Goal: Task Accomplishment & Management: Manage account settings

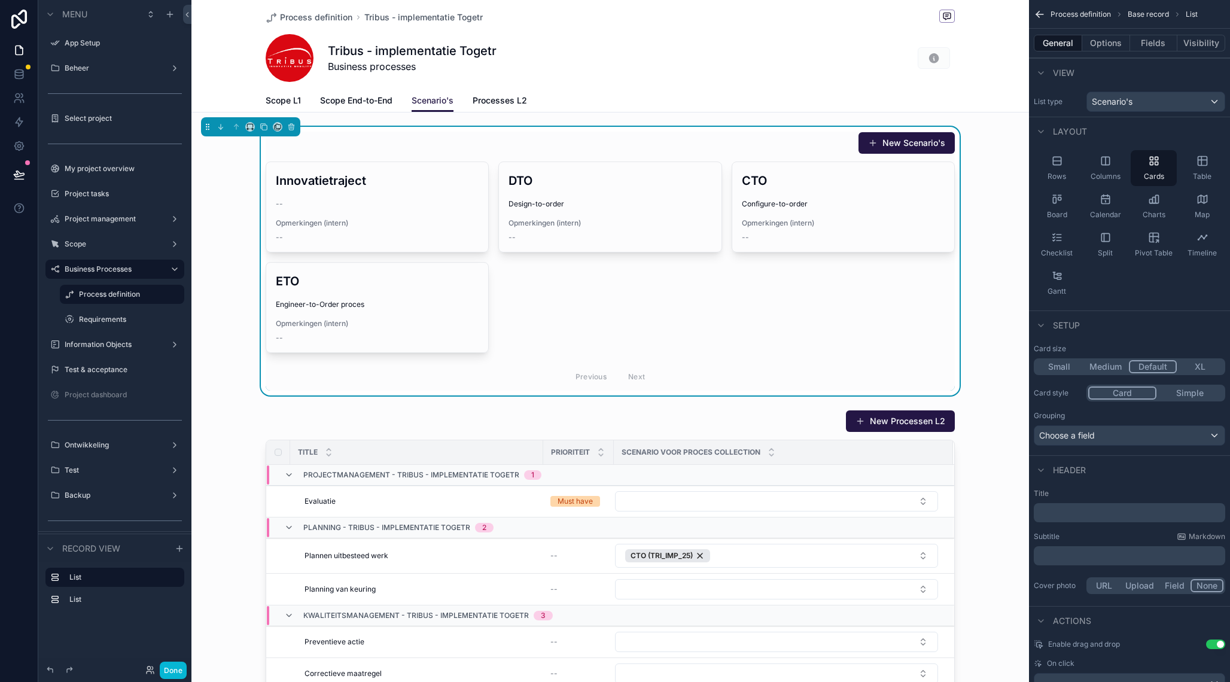
scroll to position [22, 0]
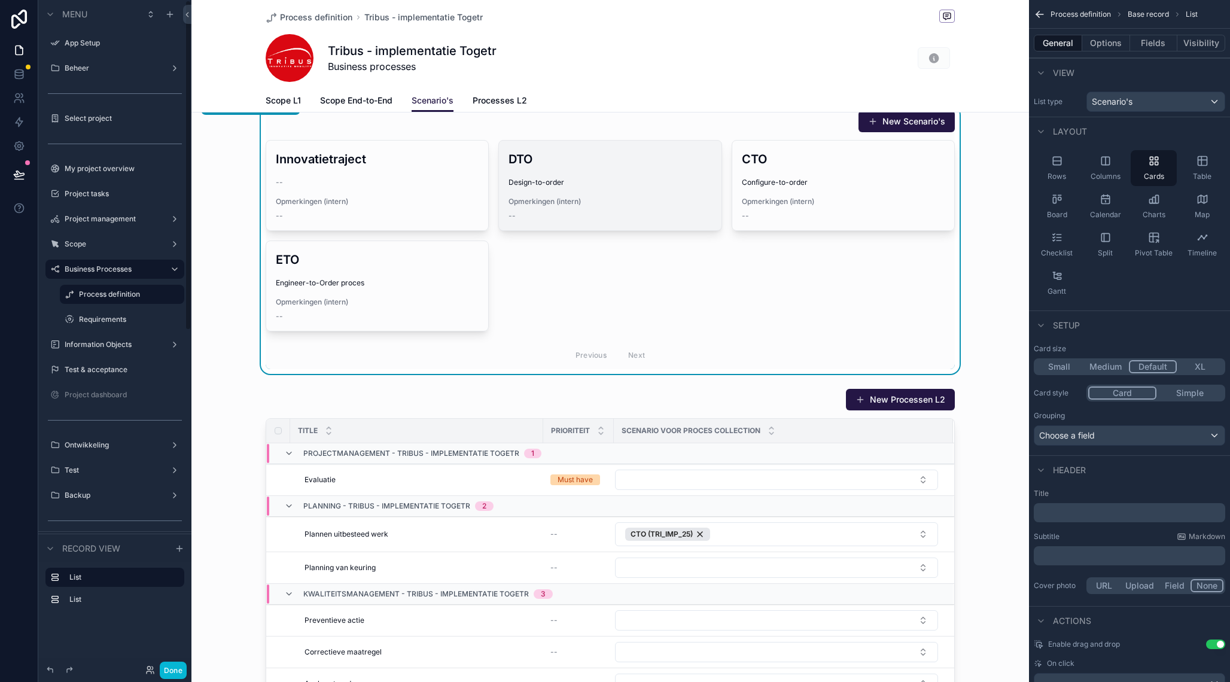
click at [117, 170] on label "My project overview" at bounding box center [123, 169] width 117 height 10
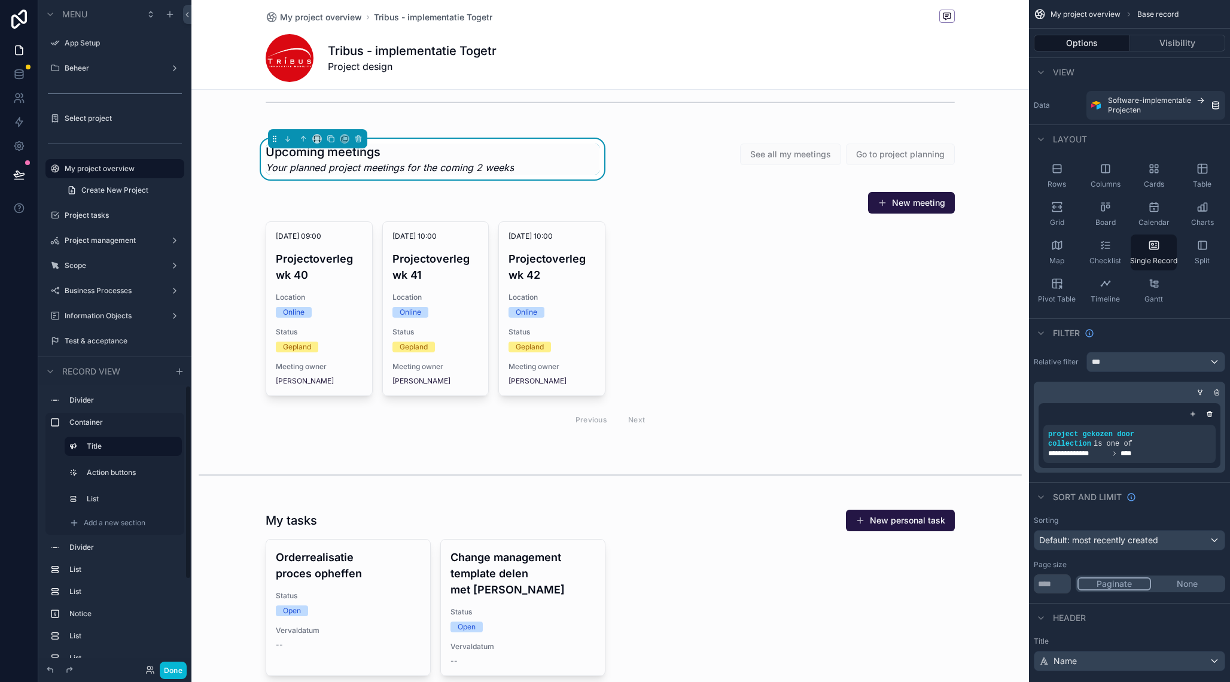
click at [178, 671] on button "Done" at bounding box center [173, 670] width 27 height 17
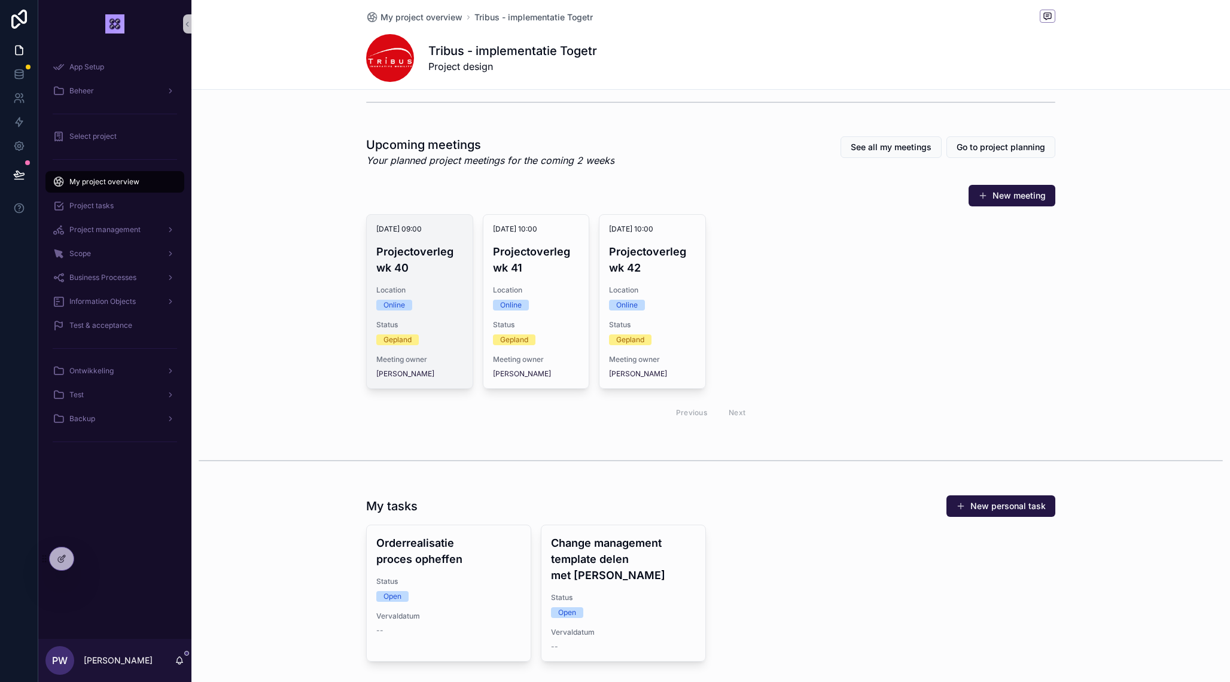
click at [417, 271] on h4 "Projectoverleg wk 40" at bounding box center [419, 260] width 87 height 32
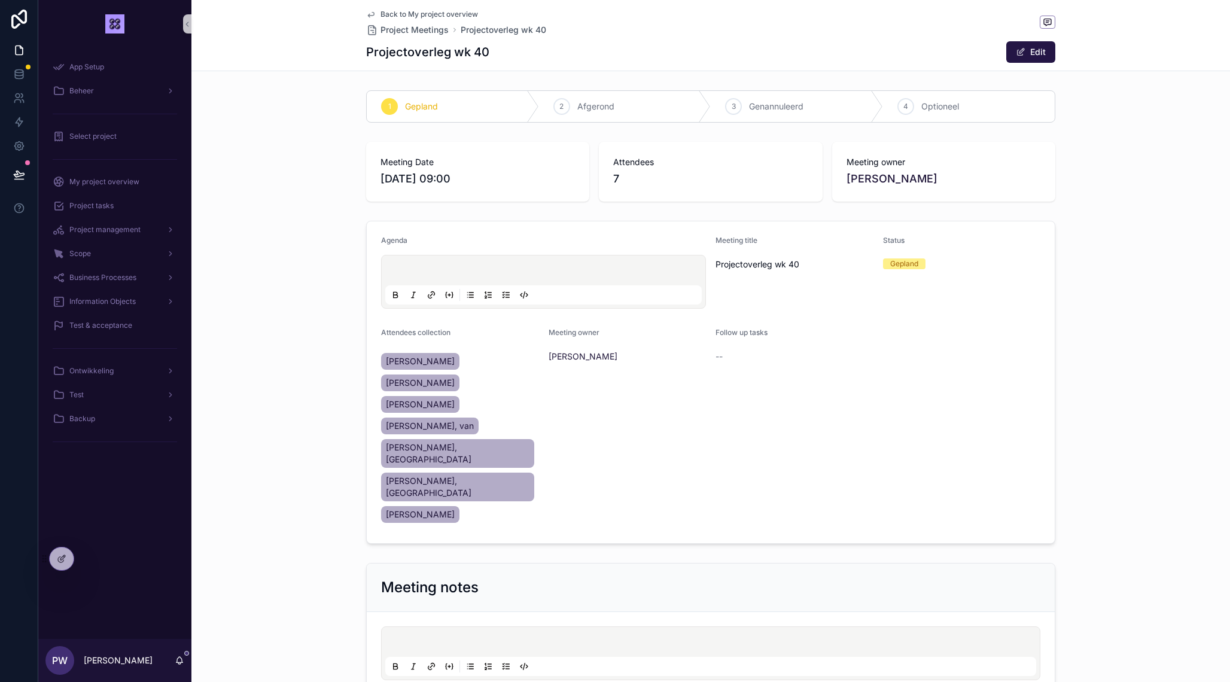
click at [502, 272] on p "scrollable content" at bounding box center [546, 272] width 317 height 12
click at [402, 17] on span "Back to My project overview" at bounding box center [430, 15] width 98 height 10
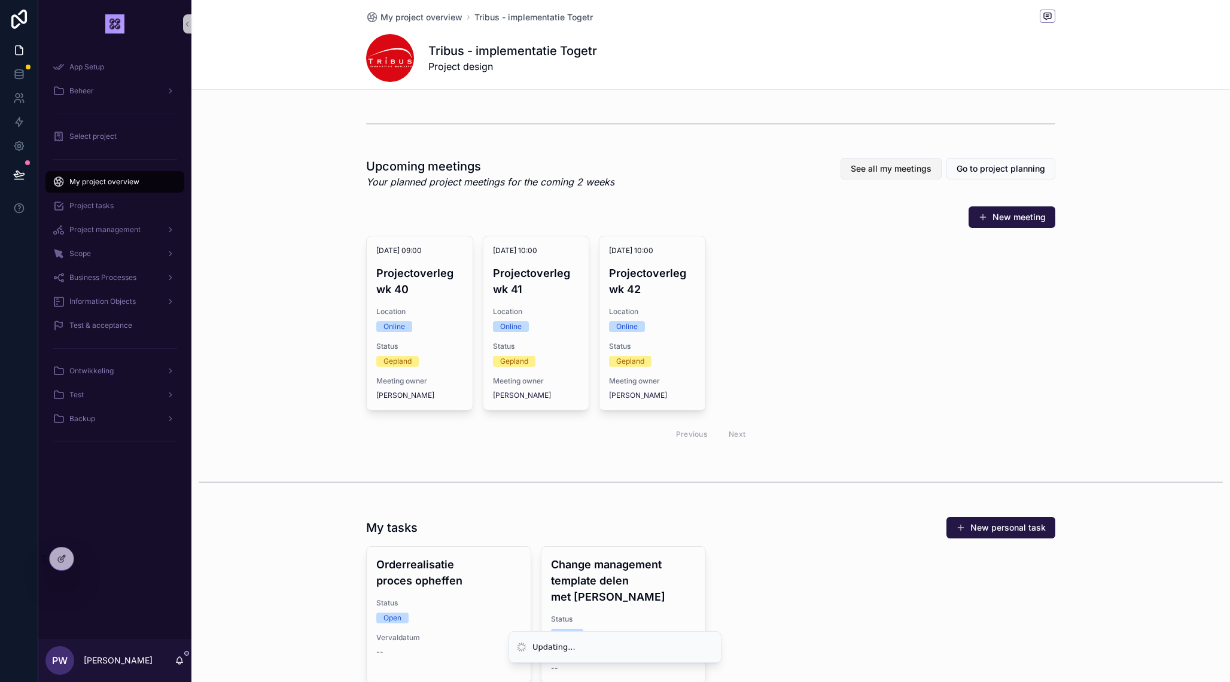
click at [909, 172] on span "See all my meetings" at bounding box center [891, 169] width 81 height 12
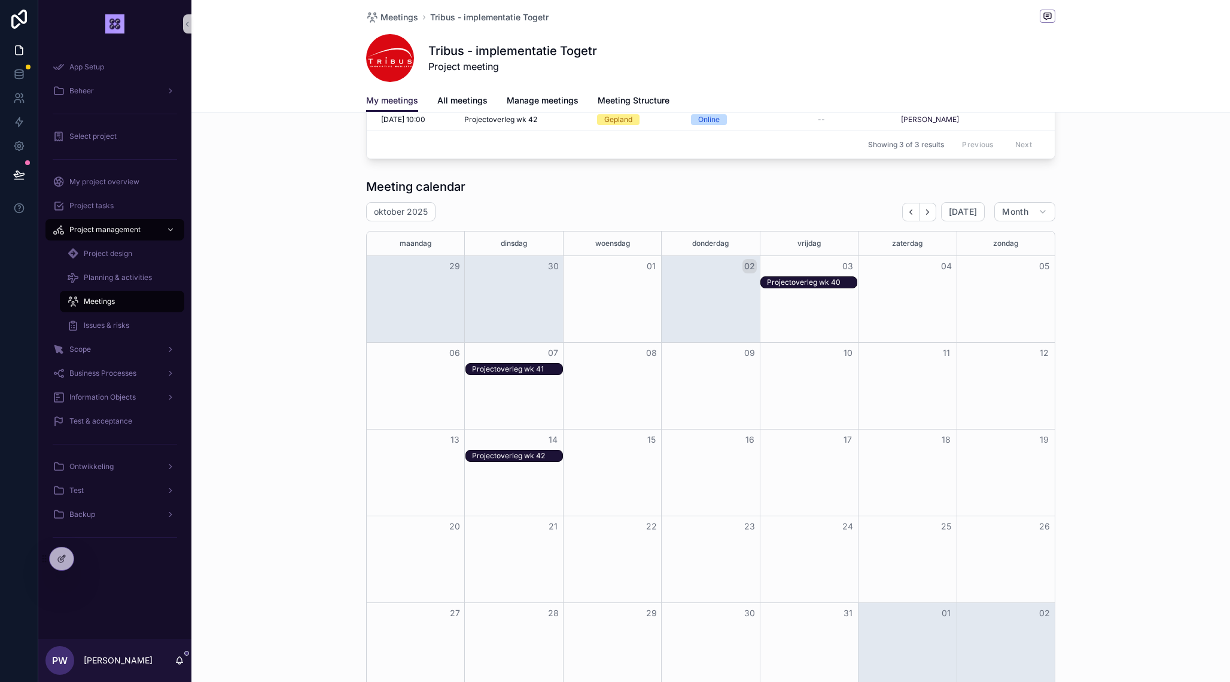
scroll to position [457, 0]
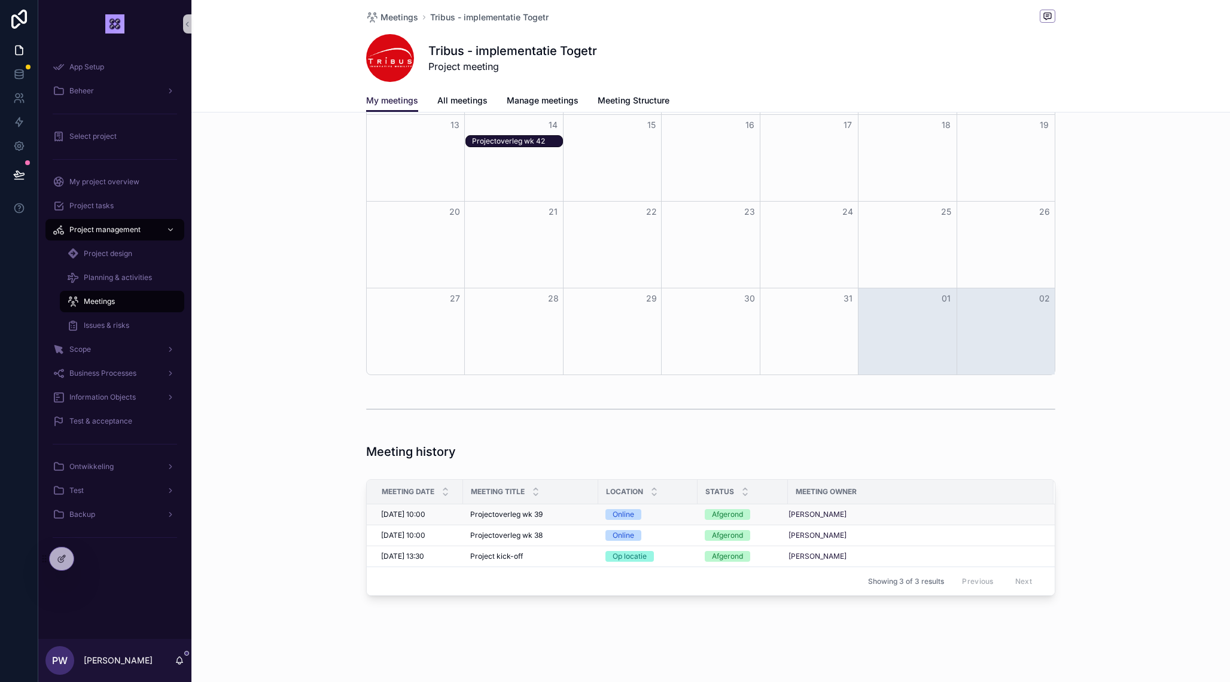
click at [516, 514] on span "Projectoverleg wk 39" at bounding box center [506, 515] width 72 height 10
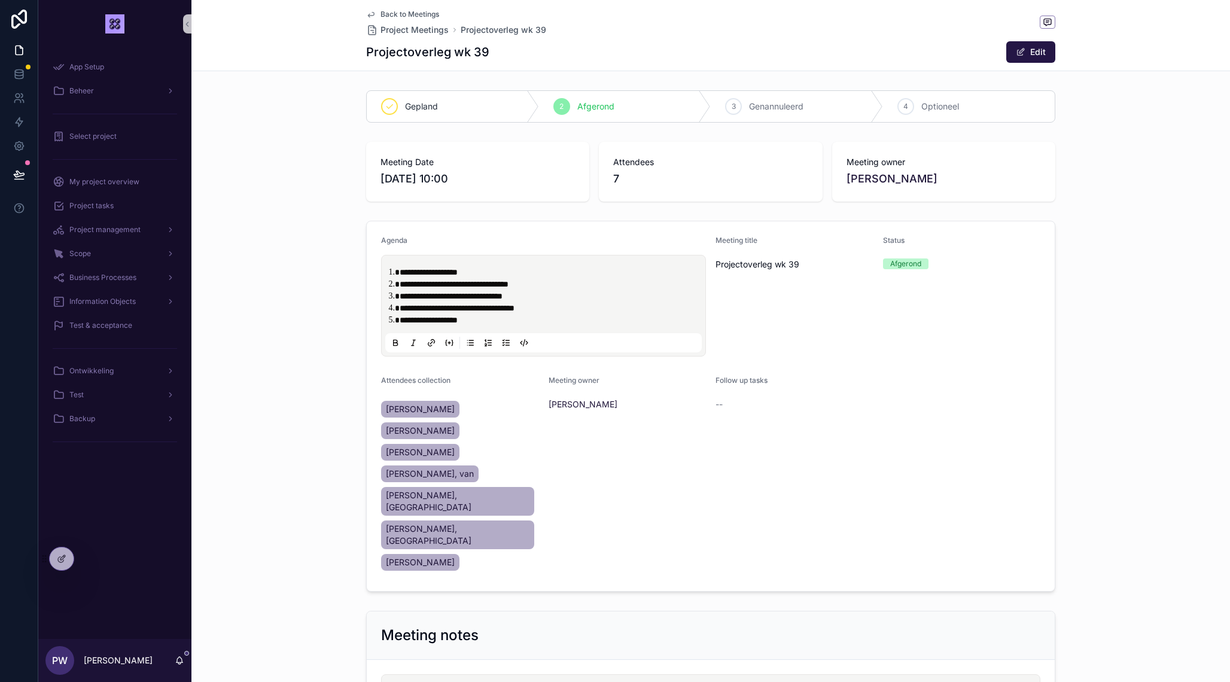
click at [487, 300] on span "**********" at bounding box center [451, 296] width 103 height 8
click at [496, 320] on li "**********" at bounding box center [552, 320] width 305 height 12
click at [404, 13] on span "Back to Meetings" at bounding box center [410, 15] width 59 height 10
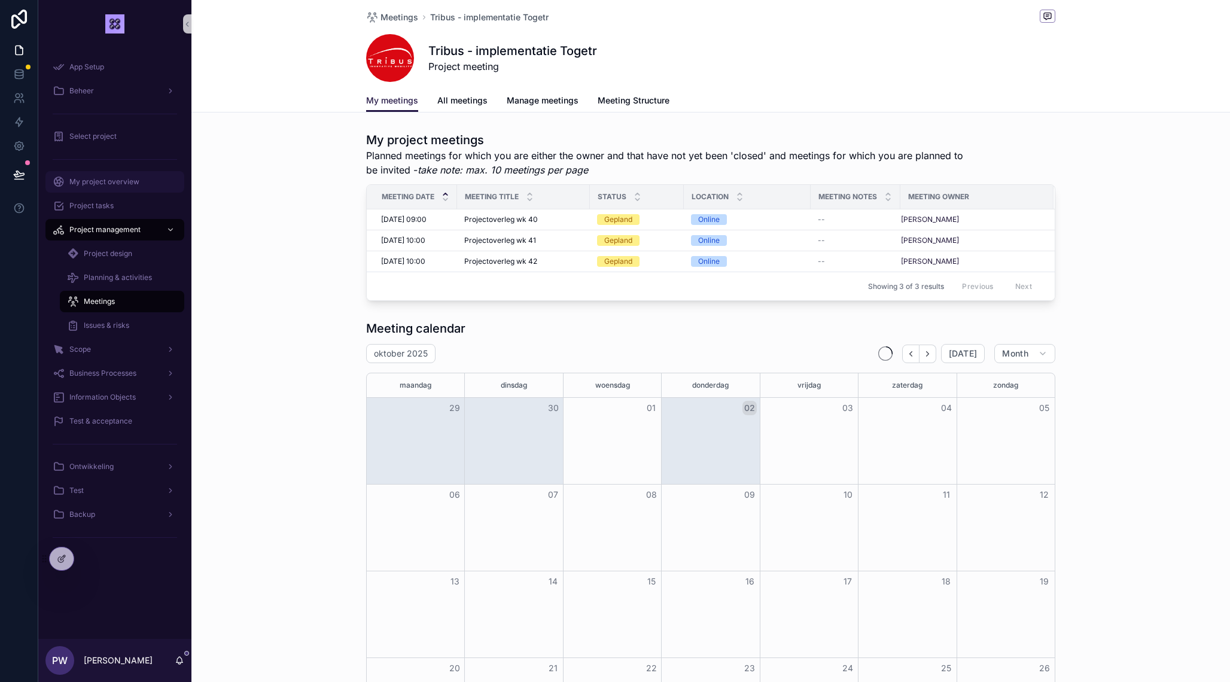
click at [113, 179] on span "My project overview" at bounding box center [104, 182] width 70 height 10
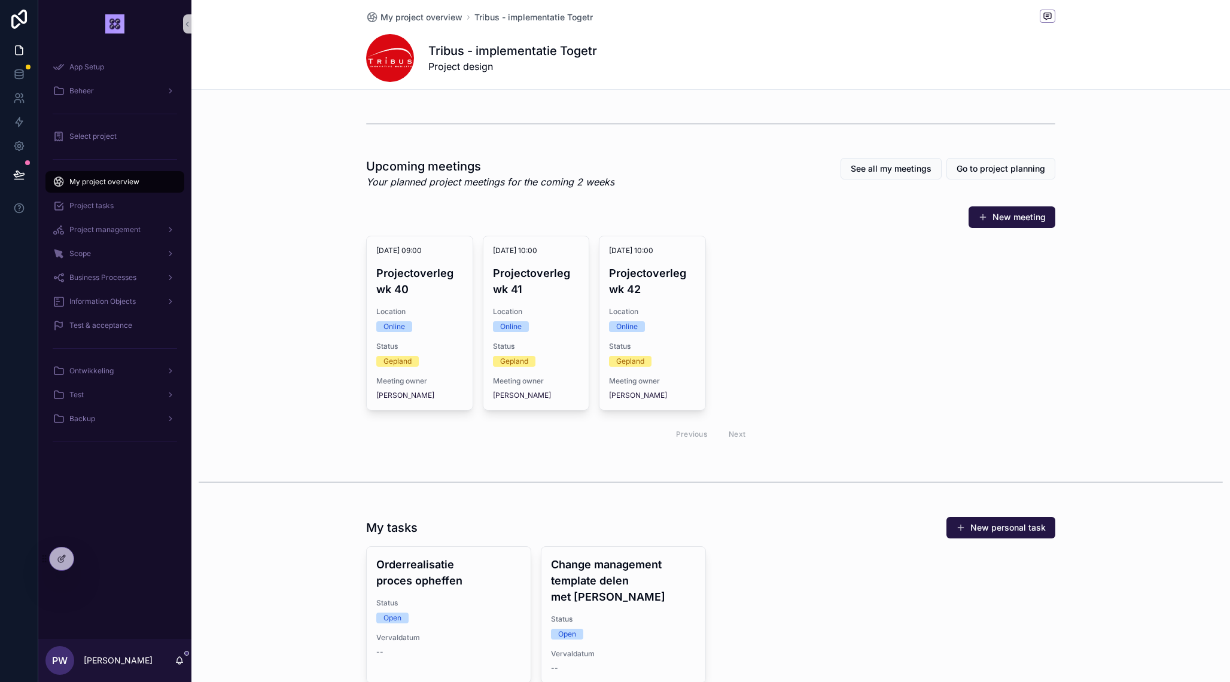
click at [461, 340] on div "3-10-2025 09:00 Projectoverleg wk 40 Location Online Status Gepland Meeting own…" at bounding box center [420, 323] width 106 height 174
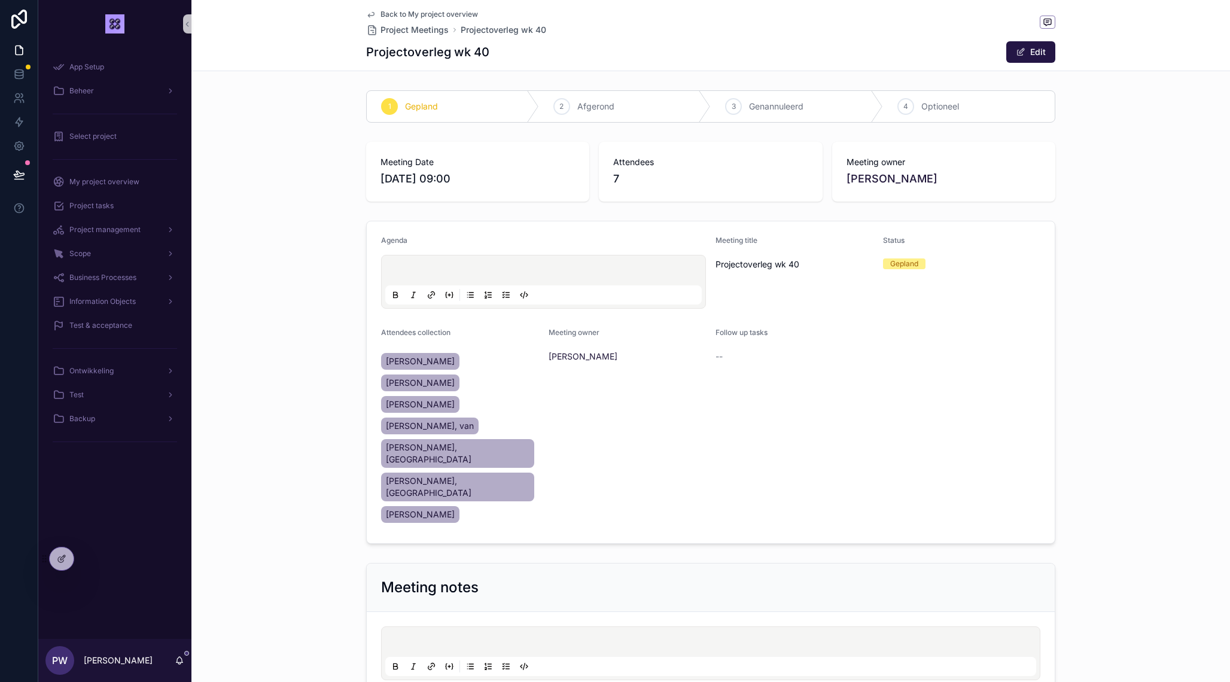
click at [466, 264] on div "scrollable content" at bounding box center [543, 281] width 317 height 45
click at [446, 271] on p "scrollable content" at bounding box center [546, 272] width 317 height 12
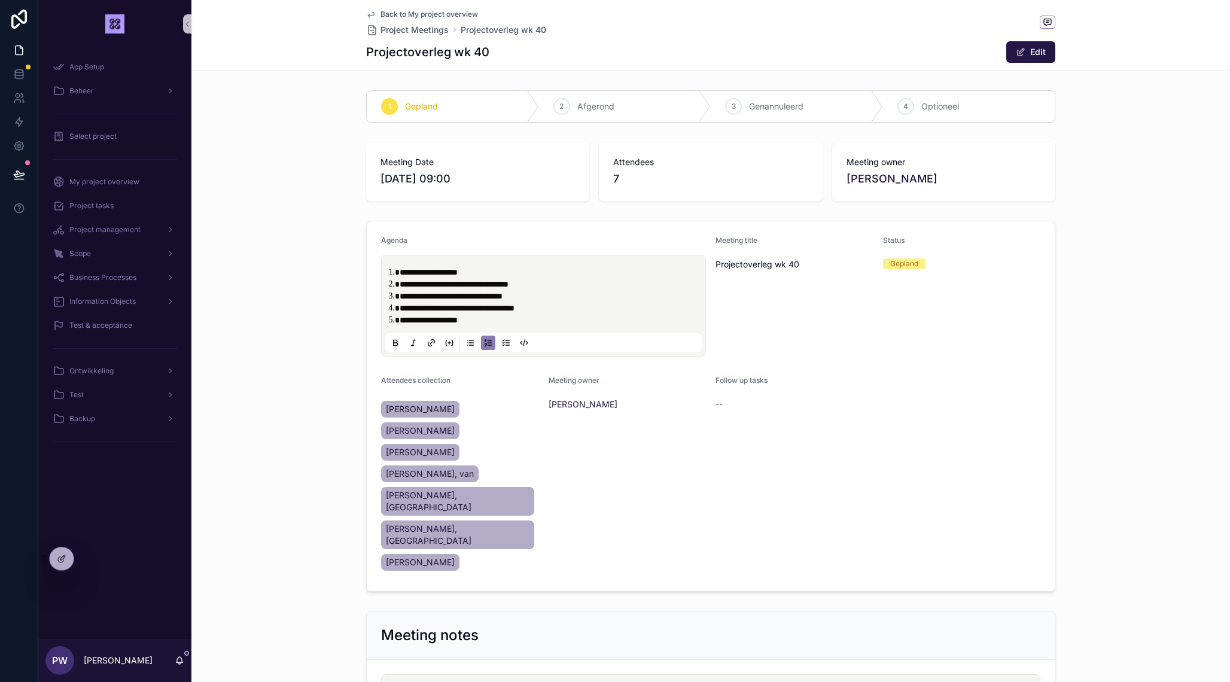
click at [501, 268] on li "**********" at bounding box center [552, 272] width 305 height 12
click at [412, 281] on span "**********" at bounding box center [454, 284] width 109 height 8
drag, startPoint x: 402, startPoint y: 293, endPoint x: 572, endPoint y: 309, distance: 171.3
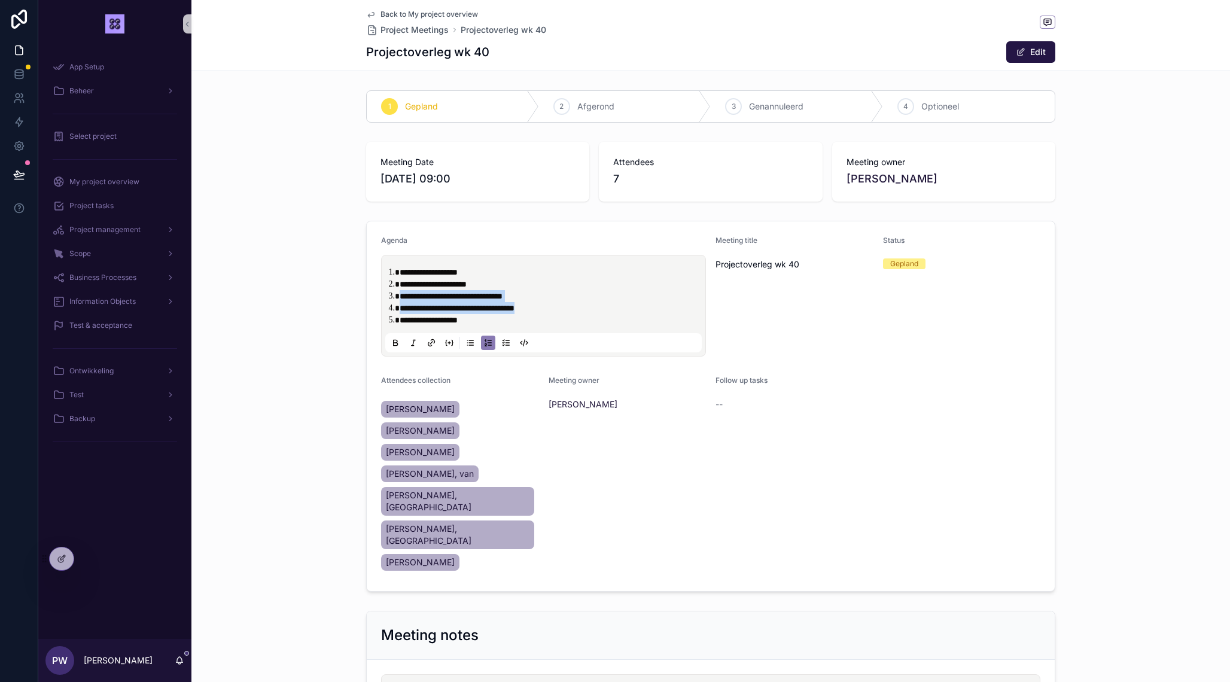
click at [572, 309] on ol "**********" at bounding box center [546, 296] width 317 height 60
click at [468, 310] on li "scrollable content" at bounding box center [552, 308] width 305 height 12
click at [487, 299] on li "**********" at bounding box center [552, 296] width 305 height 12
click at [479, 313] on li "scrollable content" at bounding box center [552, 308] width 305 height 12
click at [449, 344] on icon "scrollable content" at bounding box center [449, 343] width 0 height 2
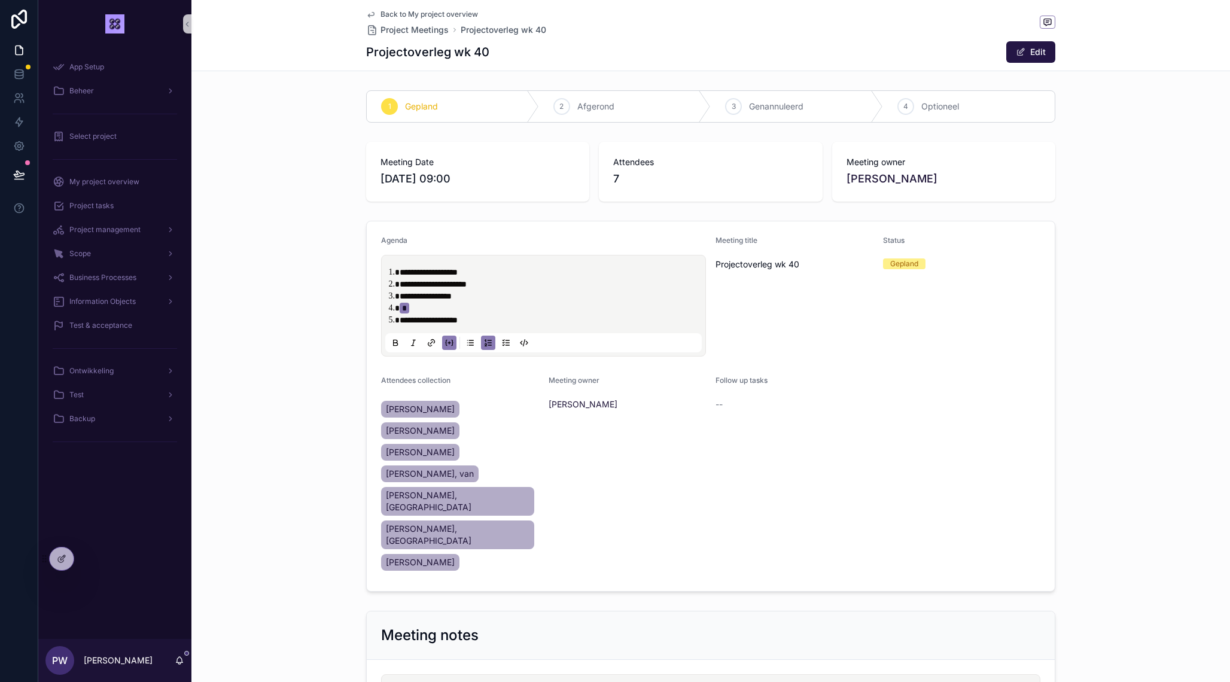
click at [452, 344] on icon "scrollable content" at bounding box center [450, 343] width 10 height 10
click at [527, 344] on icon "scrollable content" at bounding box center [527, 342] width 2 height 3
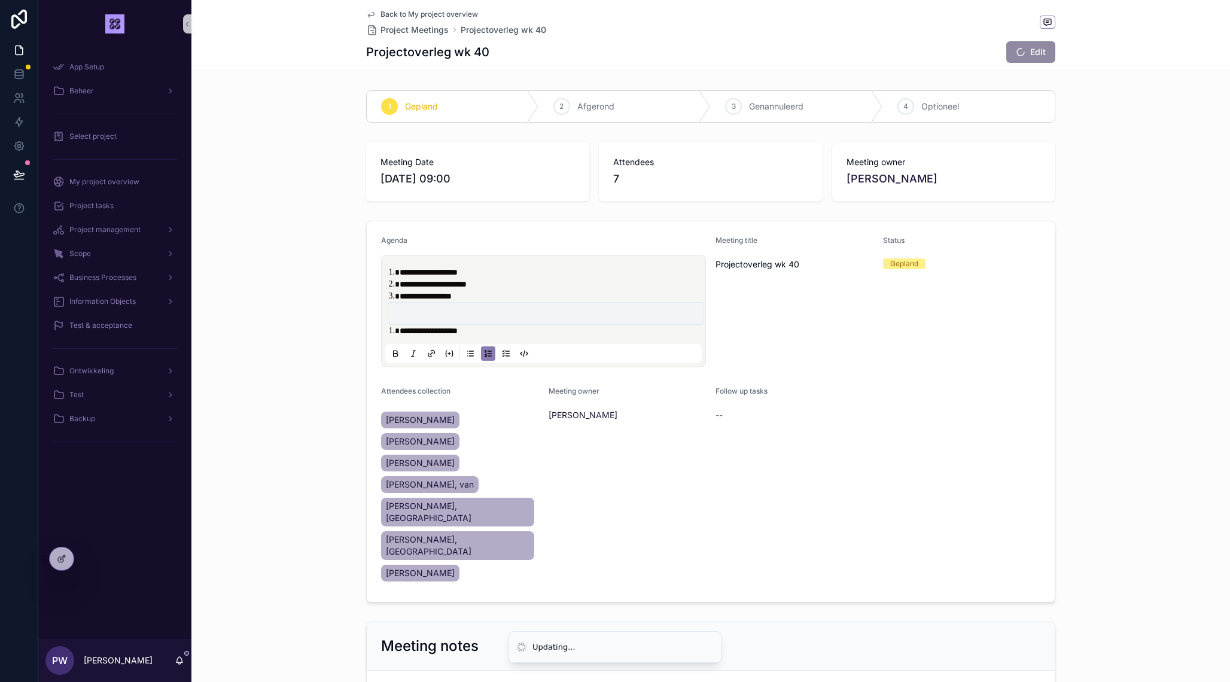
click at [522, 351] on icon "scrollable content" at bounding box center [524, 354] width 10 height 10
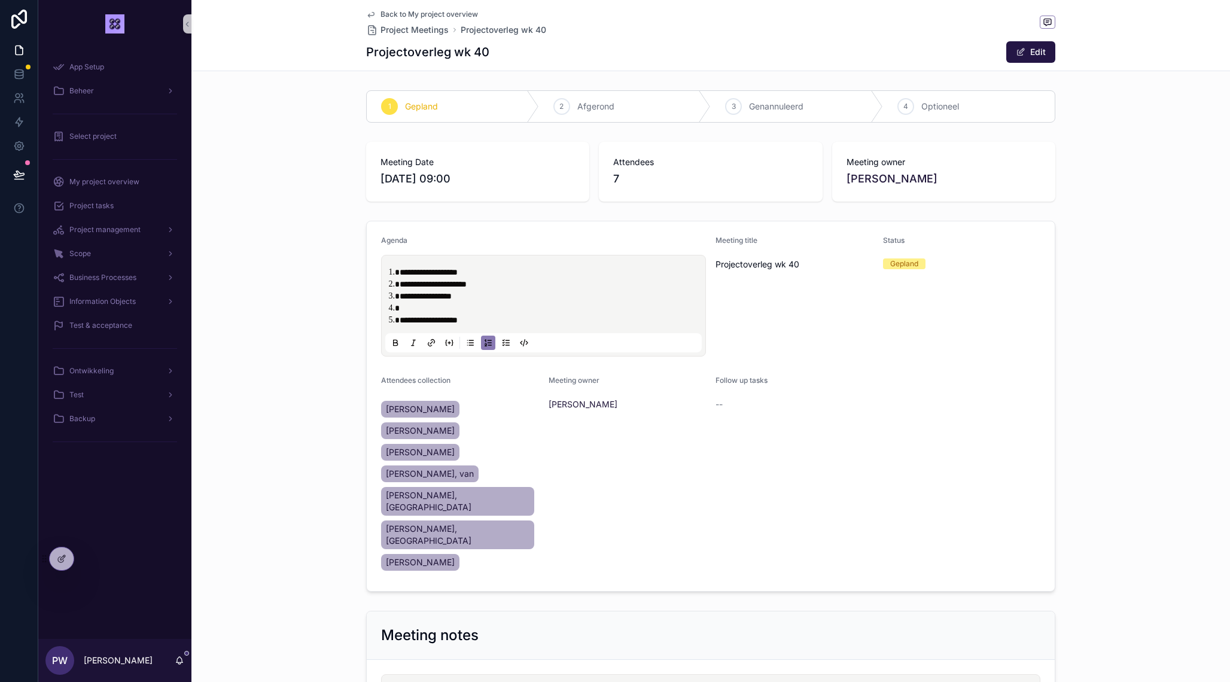
click at [479, 294] on li "**********" at bounding box center [552, 296] width 305 height 12
click at [449, 305] on li "scrollable content" at bounding box center [552, 308] width 305 height 12
click at [400, 296] on li "**********" at bounding box center [552, 296] width 305 height 12
click at [493, 296] on li "**********" at bounding box center [552, 296] width 305 height 12
click at [477, 295] on span "**********" at bounding box center [445, 296] width 91 height 8
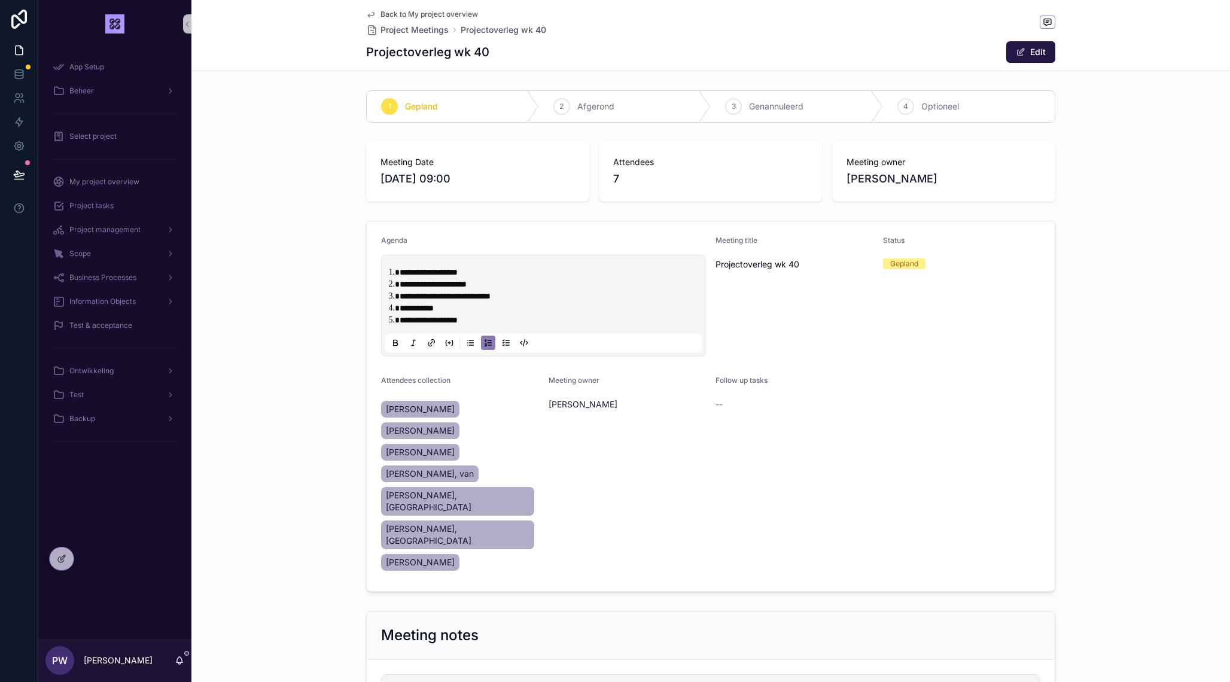
click at [477, 295] on span "**********" at bounding box center [445, 296] width 91 height 8
click at [532, 294] on li "**********" at bounding box center [552, 296] width 305 height 12
click at [434, 308] on span "**********" at bounding box center [417, 308] width 34 height 8
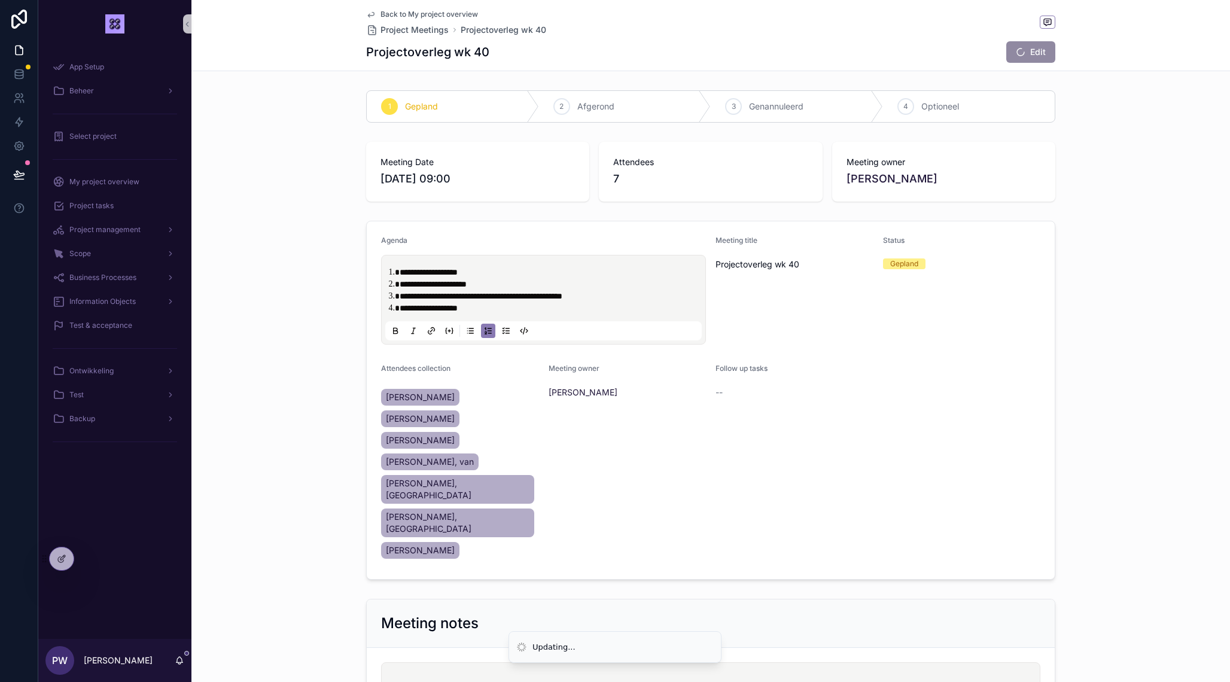
click at [419, 307] on span "**********" at bounding box center [429, 308] width 58 height 8
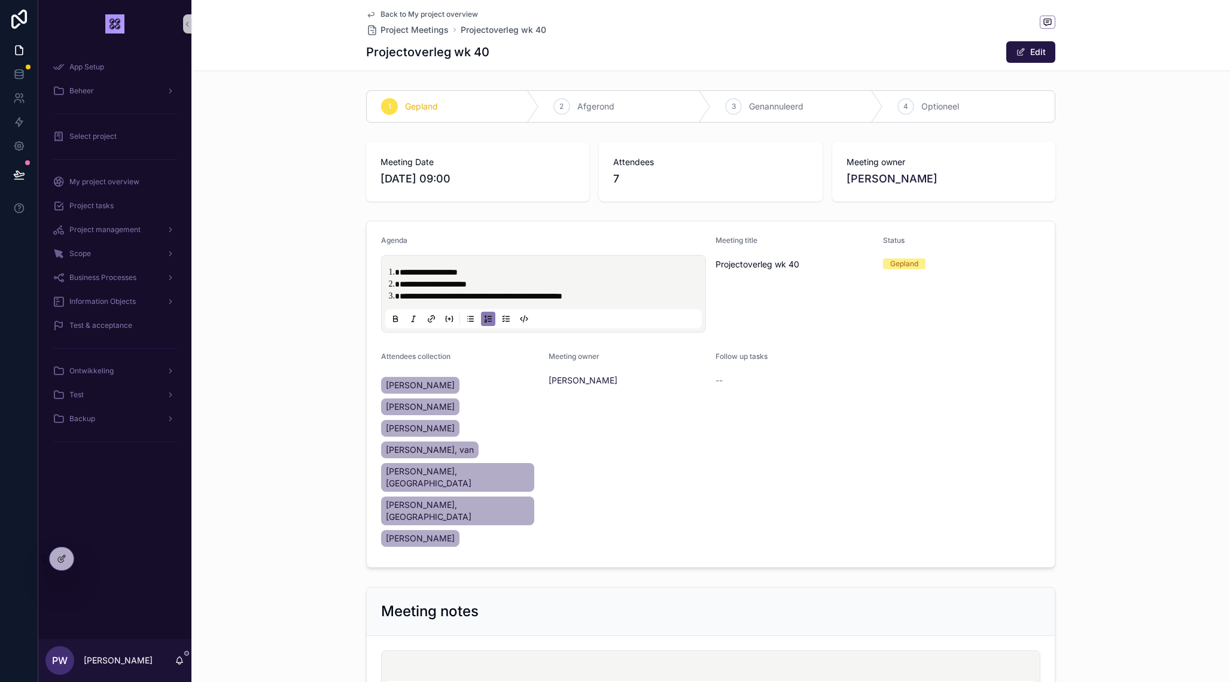
click at [434, 272] on span "**********" at bounding box center [429, 272] width 58 height 8
click at [504, 281] on li "**********" at bounding box center [552, 284] width 305 height 12
click at [577, 274] on li "**********" at bounding box center [552, 272] width 305 height 12
click at [627, 479] on div "Meeting owner Pieter Wolbers" at bounding box center [628, 452] width 158 height 201
click at [399, 12] on span "Back to My project overview" at bounding box center [430, 15] width 98 height 10
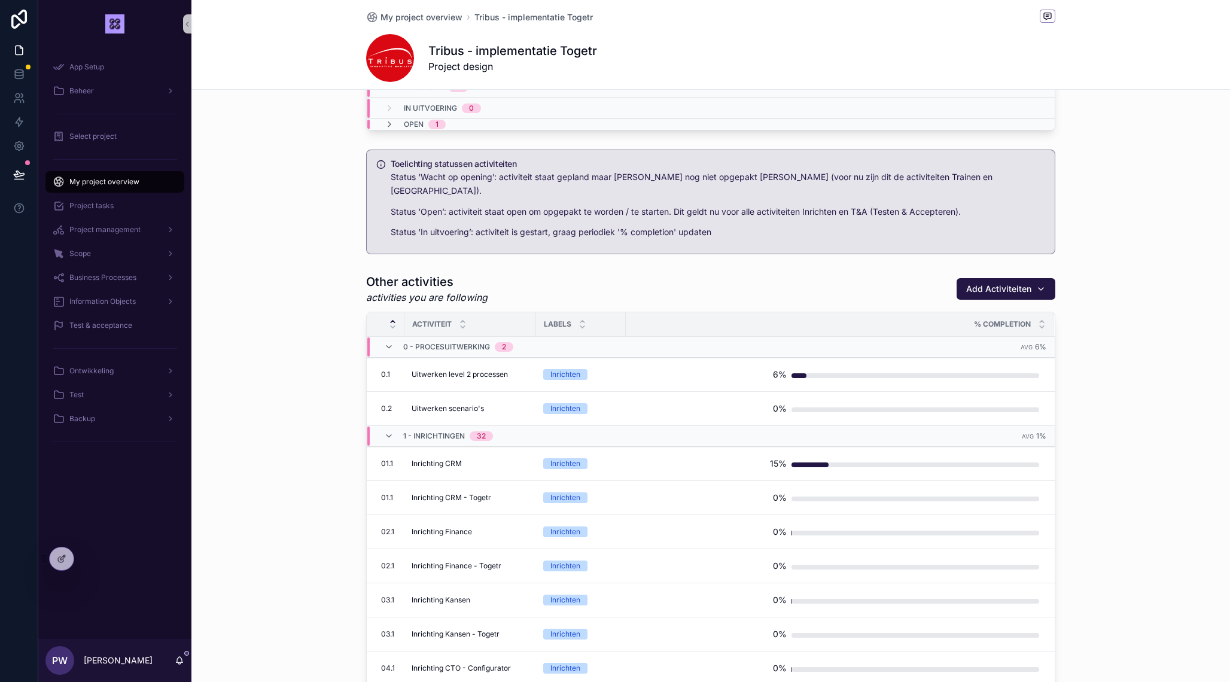
scroll to position [811, 0]
click at [707, 370] on div "6%" at bounding box center [833, 373] width 413 height 24
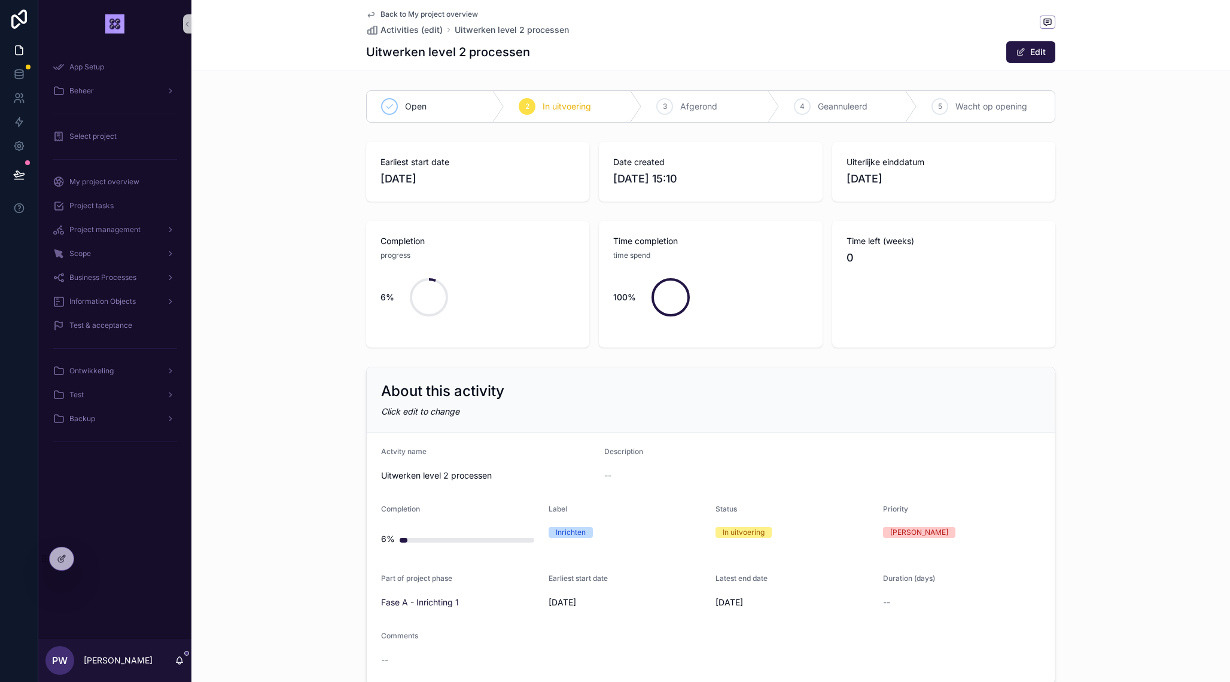
click at [388, 11] on span "Back to My project overview" at bounding box center [430, 15] width 98 height 10
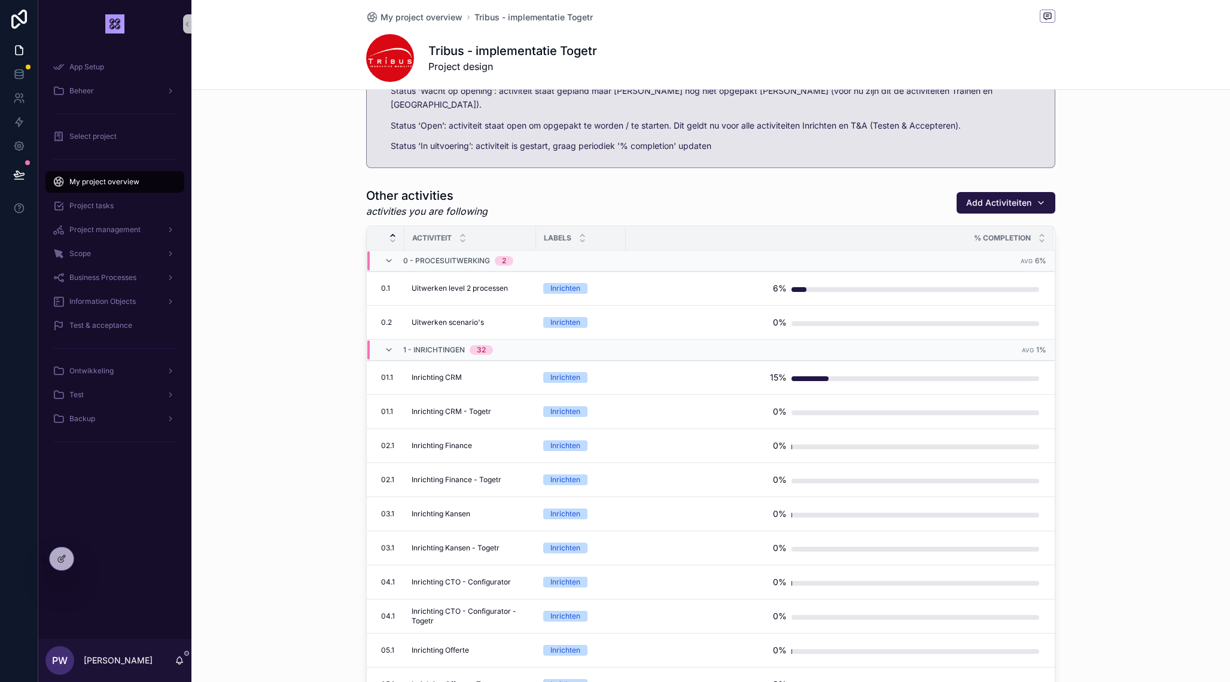
scroll to position [893, 0]
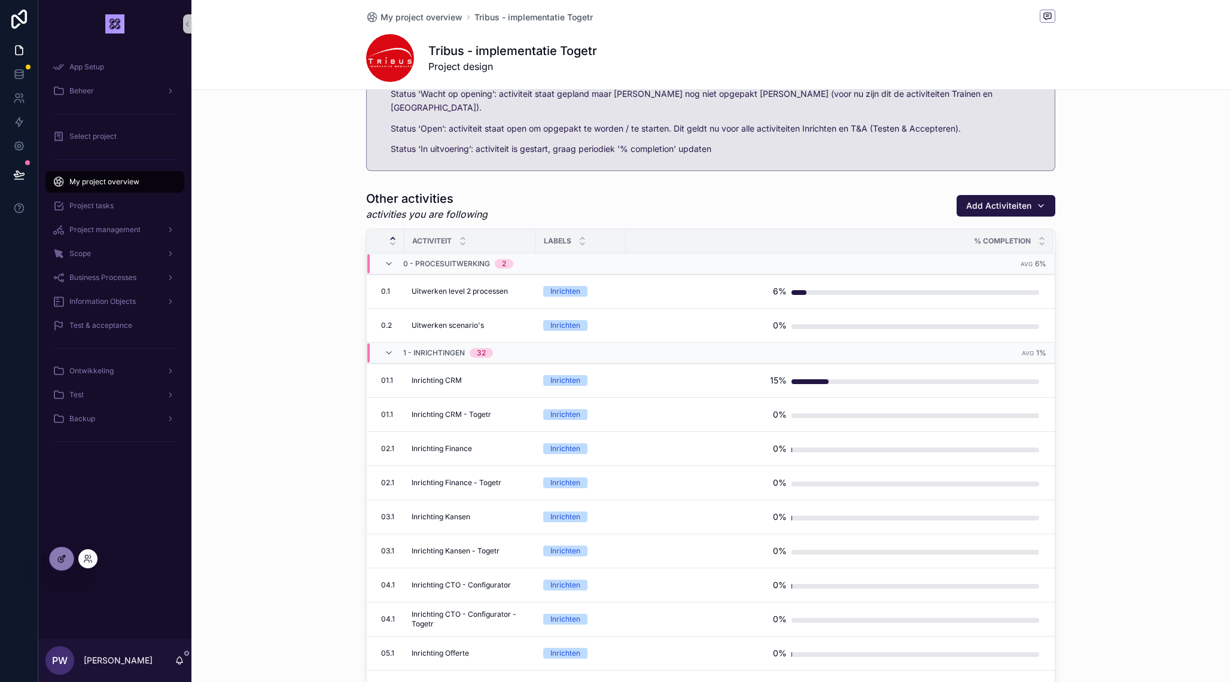
click at [65, 556] on icon at bounding box center [62, 557] width 5 height 5
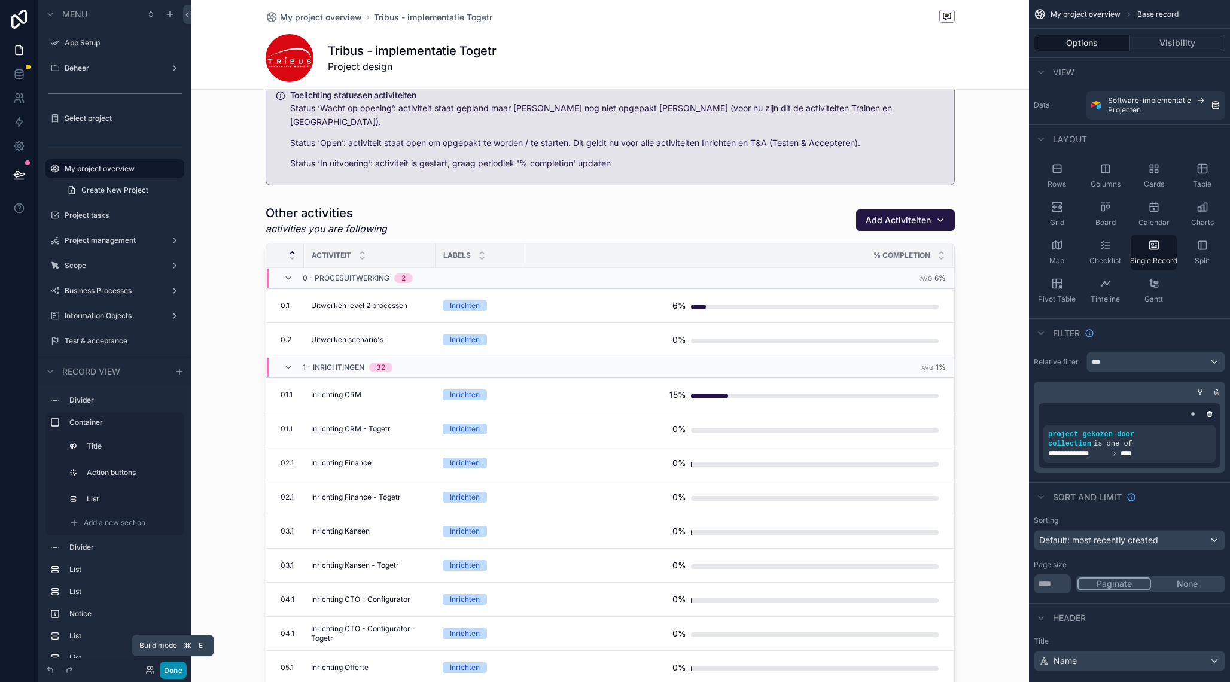
click at [173, 670] on button "Done" at bounding box center [173, 670] width 27 height 17
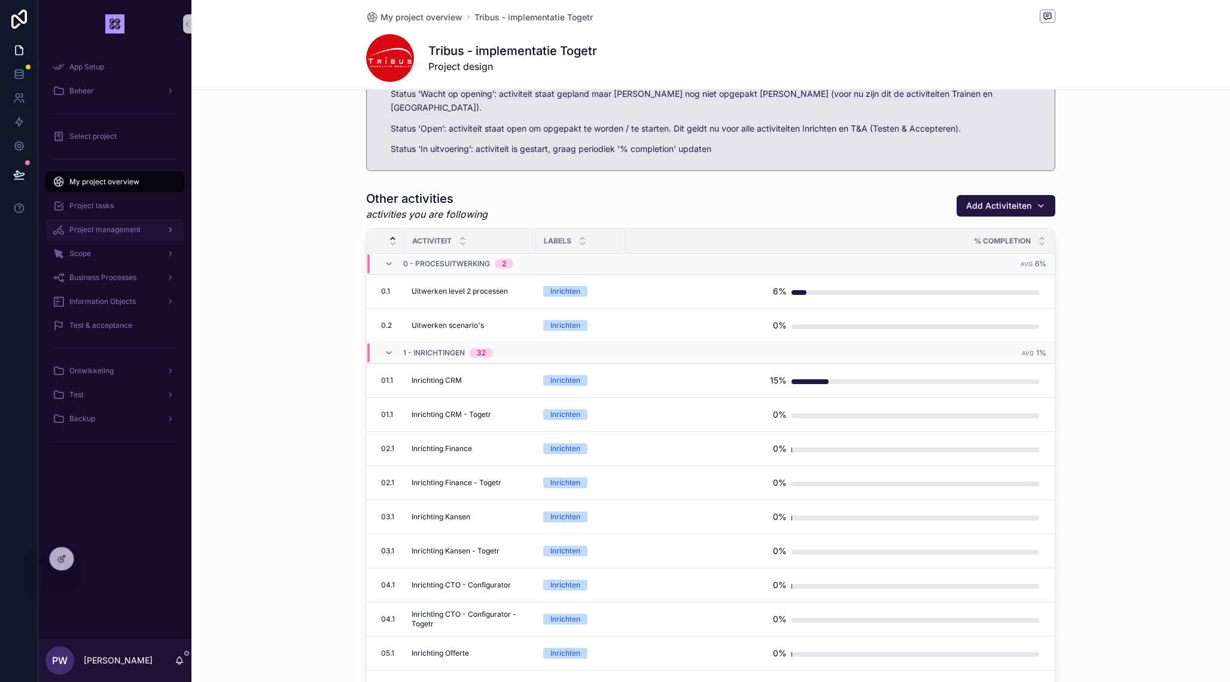
click at [120, 235] on div "Project management" at bounding box center [115, 229] width 124 height 19
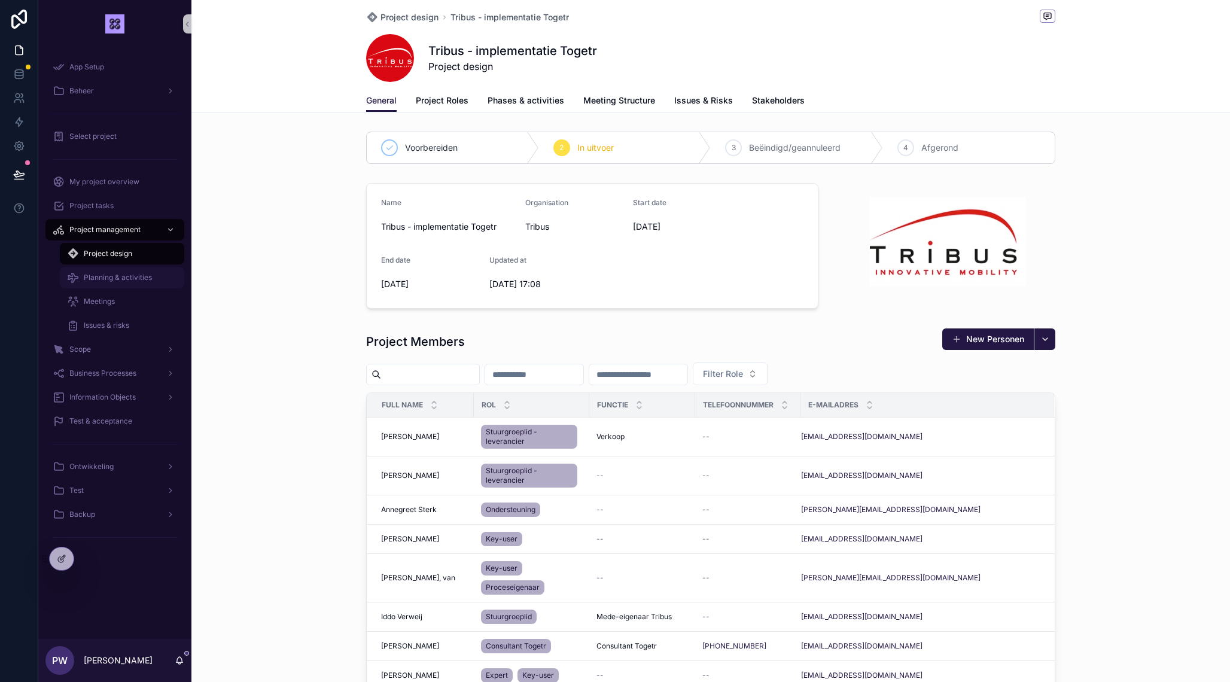
click at [123, 275] on span "Planning & activities" at bounding box center [118, 278] width 68 height 10
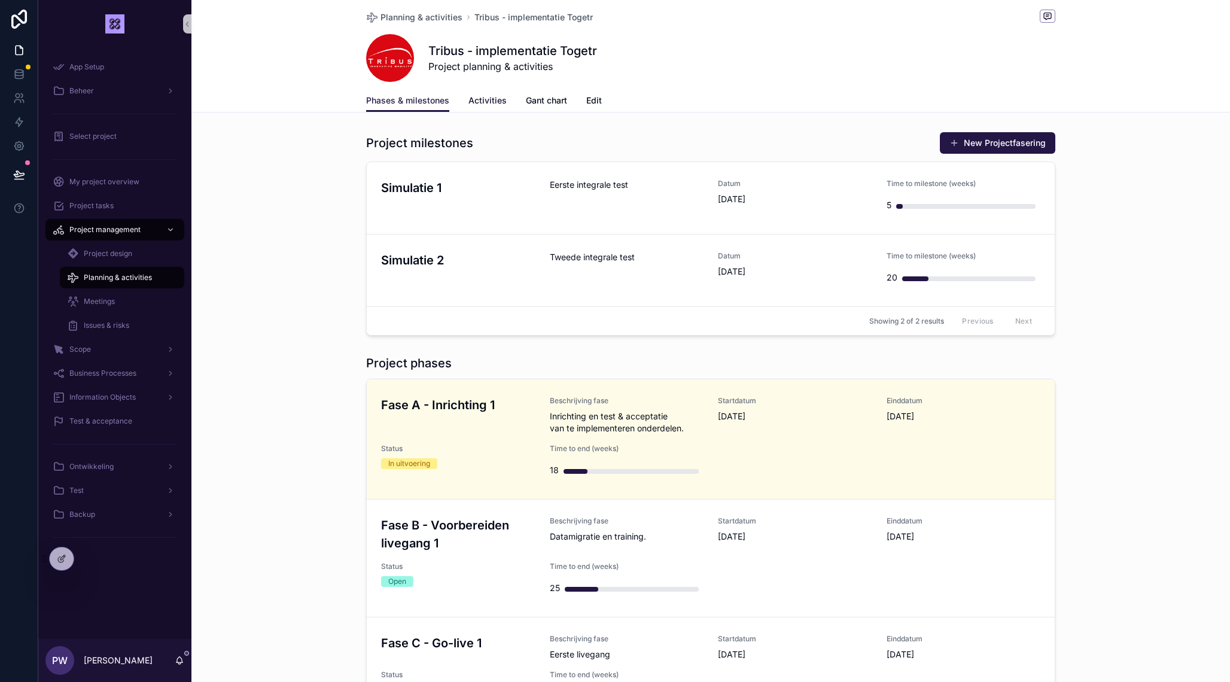
click at [485, 97] on span "Activities" at bounding box center [488, 101] width 38 height 12
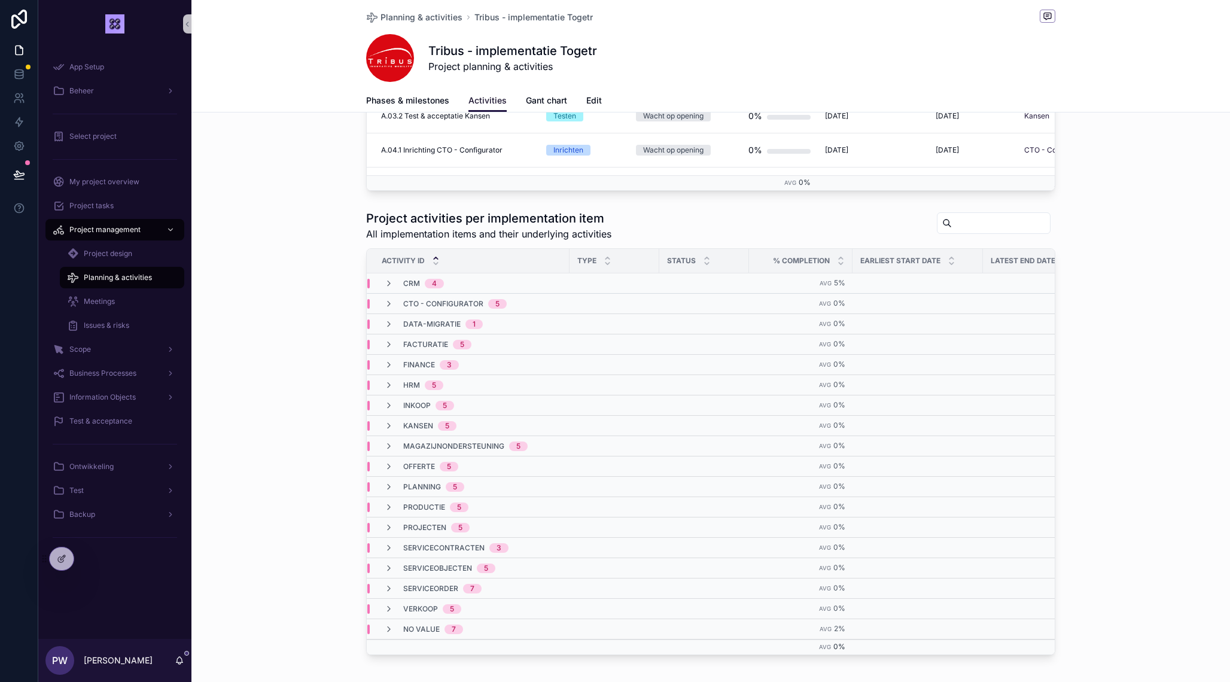
scroll to position [501, 0]
click at [393, 284] on icon "scrollable content" at bounding box center [389, 285] width 10 height 10
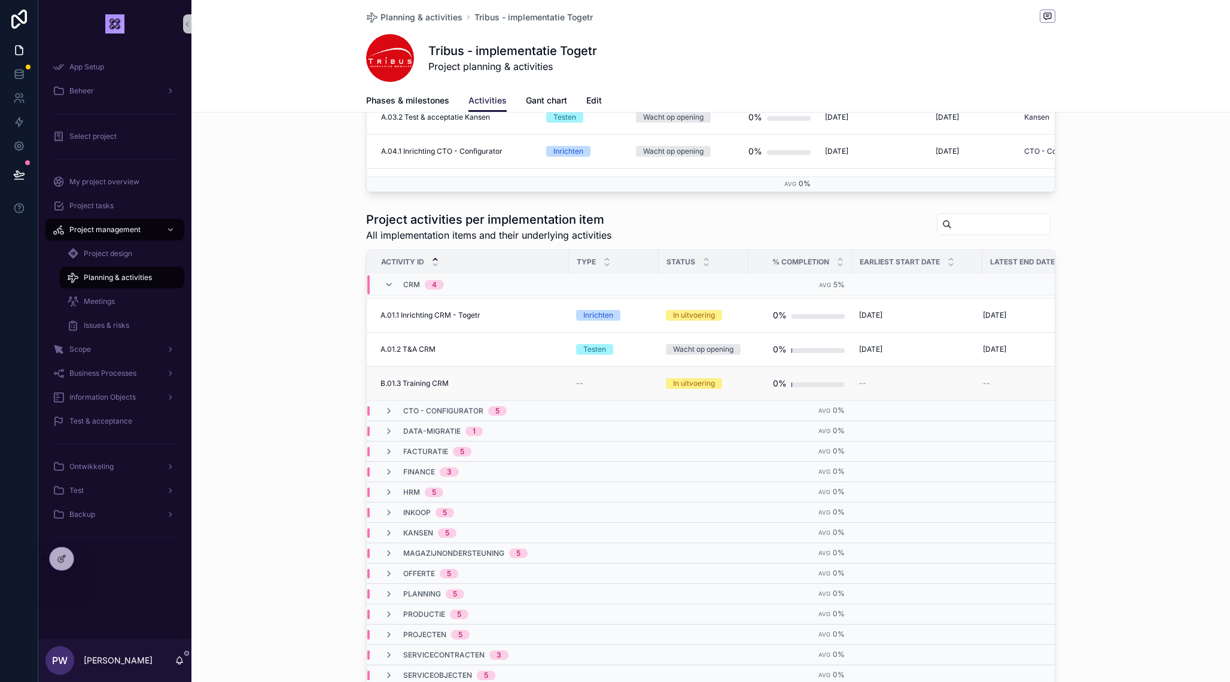
scroll to position [15, 1]
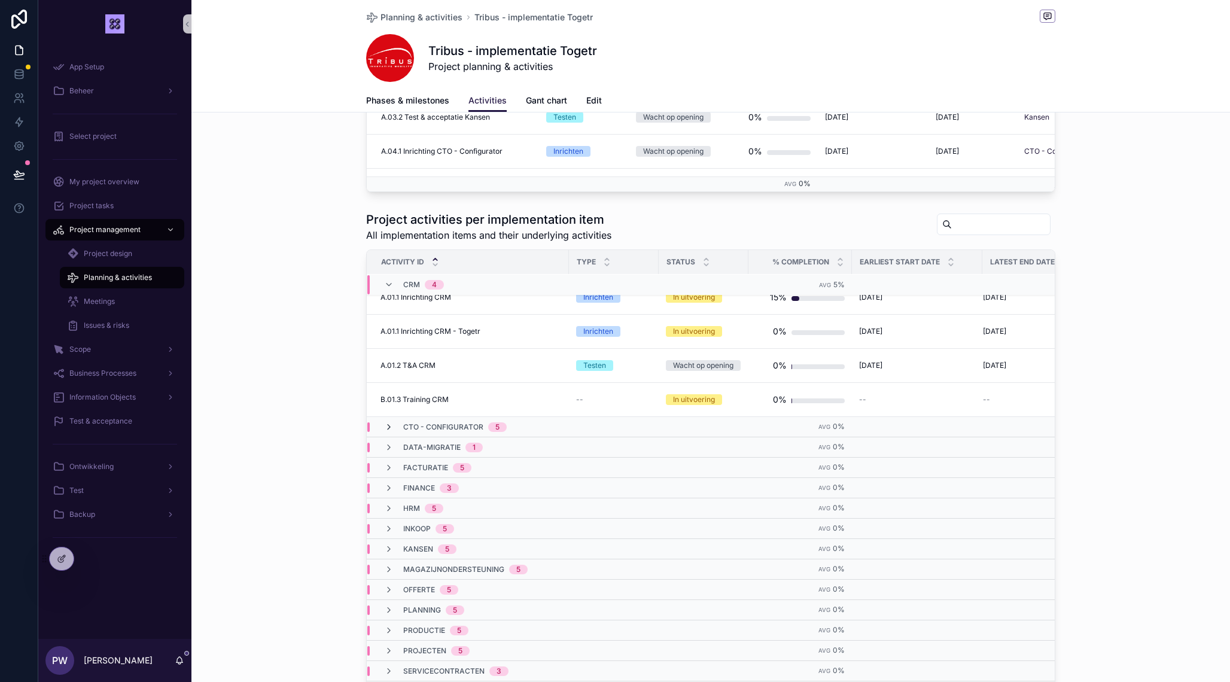
click at [392, 425] on icon "scrollable content" at bounding box center [389, 427] width 10 height 10
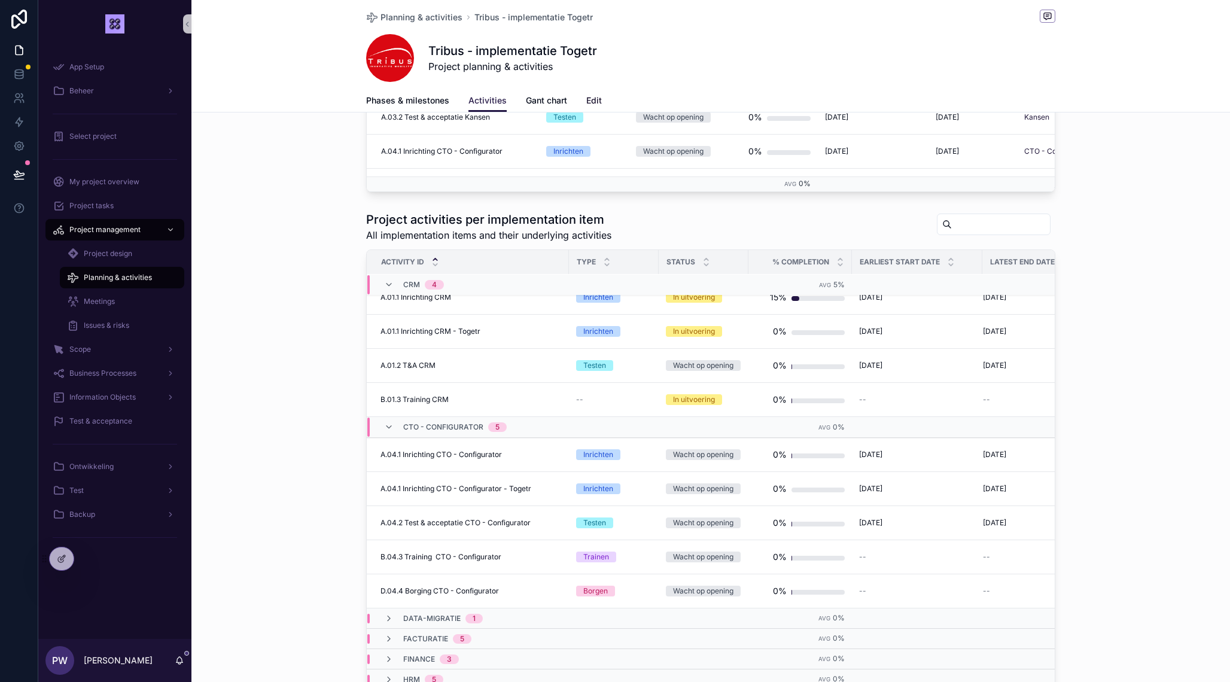
click at [590, 103] on span "Edit" at bounding box center [594, 101] width 16 height 12
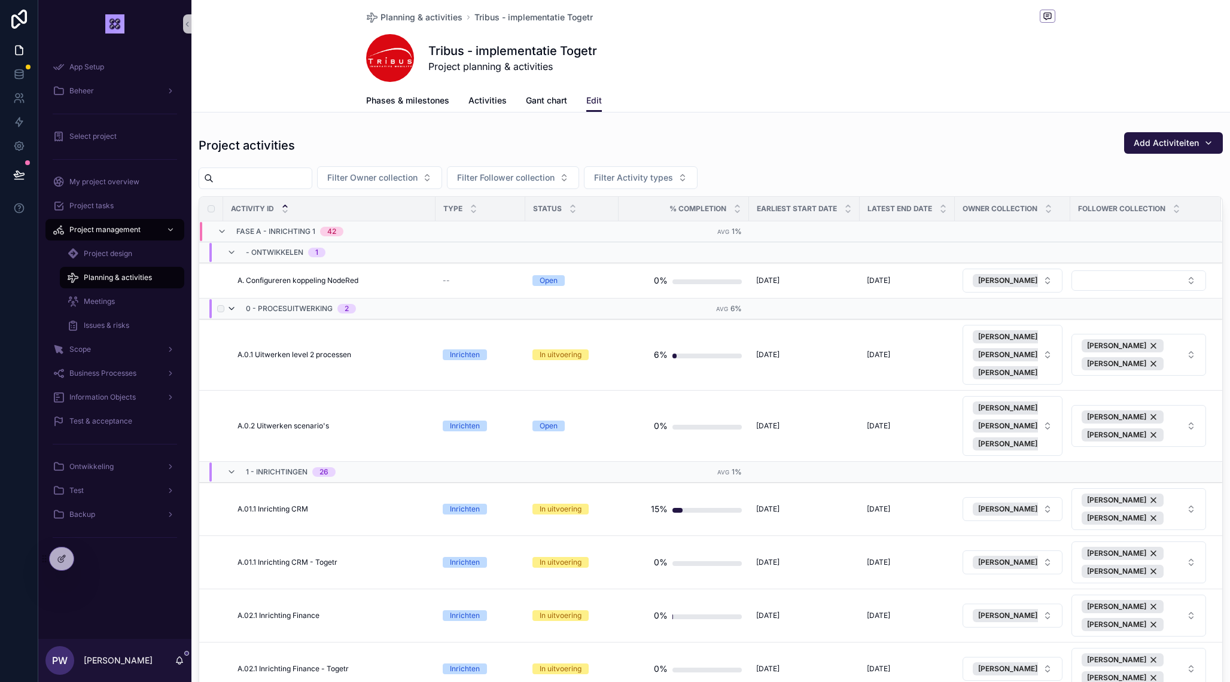
click at [229, 308] on icon "scrollable content" at bounding box center [232, 309] width 10 height 10
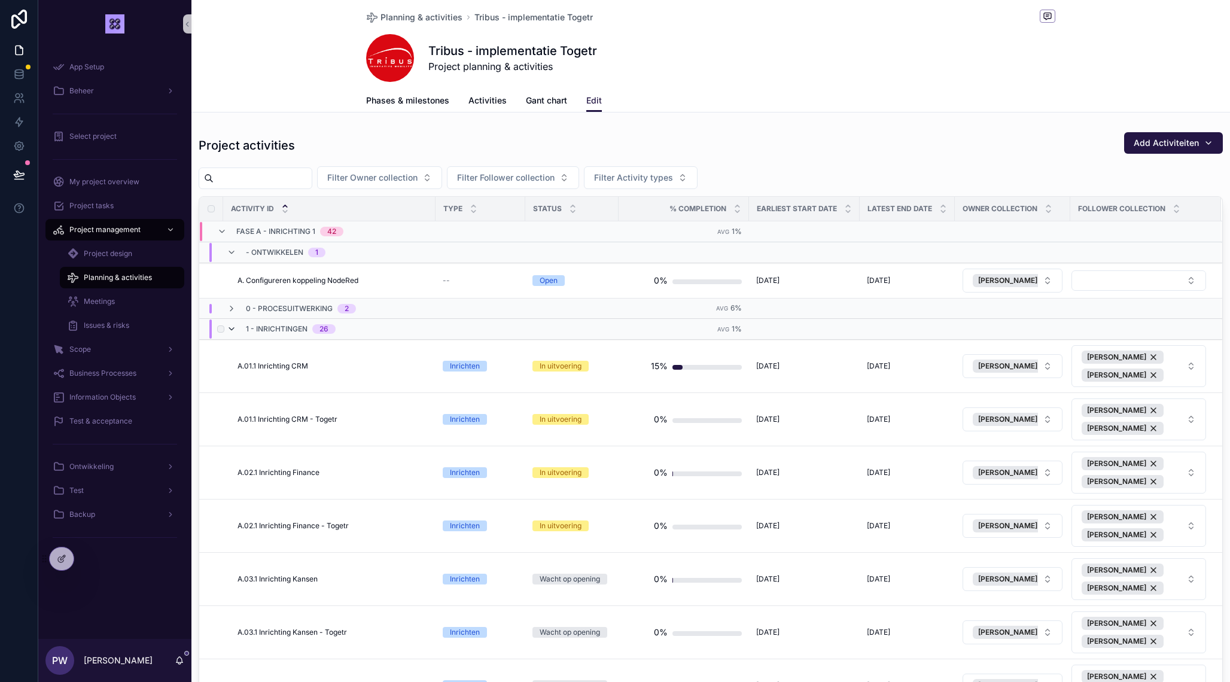
click at [231, 330] on icon "scrollable content" at bounding box center [232, 329] width 10 height 10
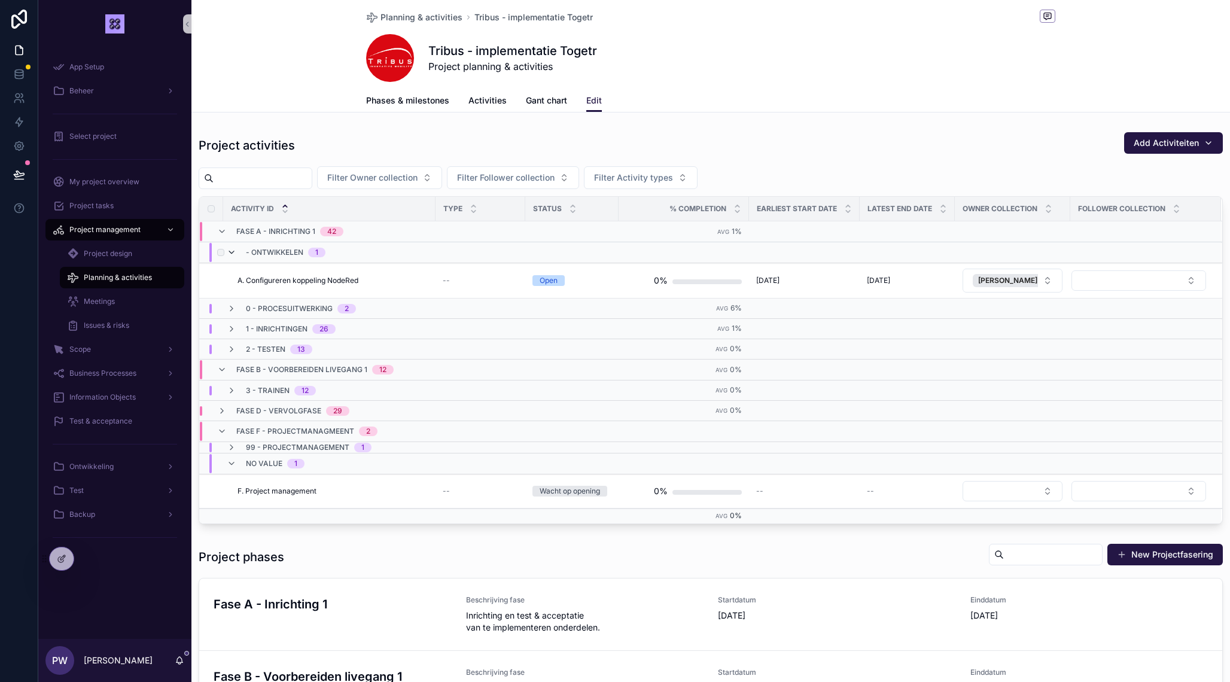
click at [232, 253] on icon "scrollable content" at bounding box center [232, 253] width 10 height 10
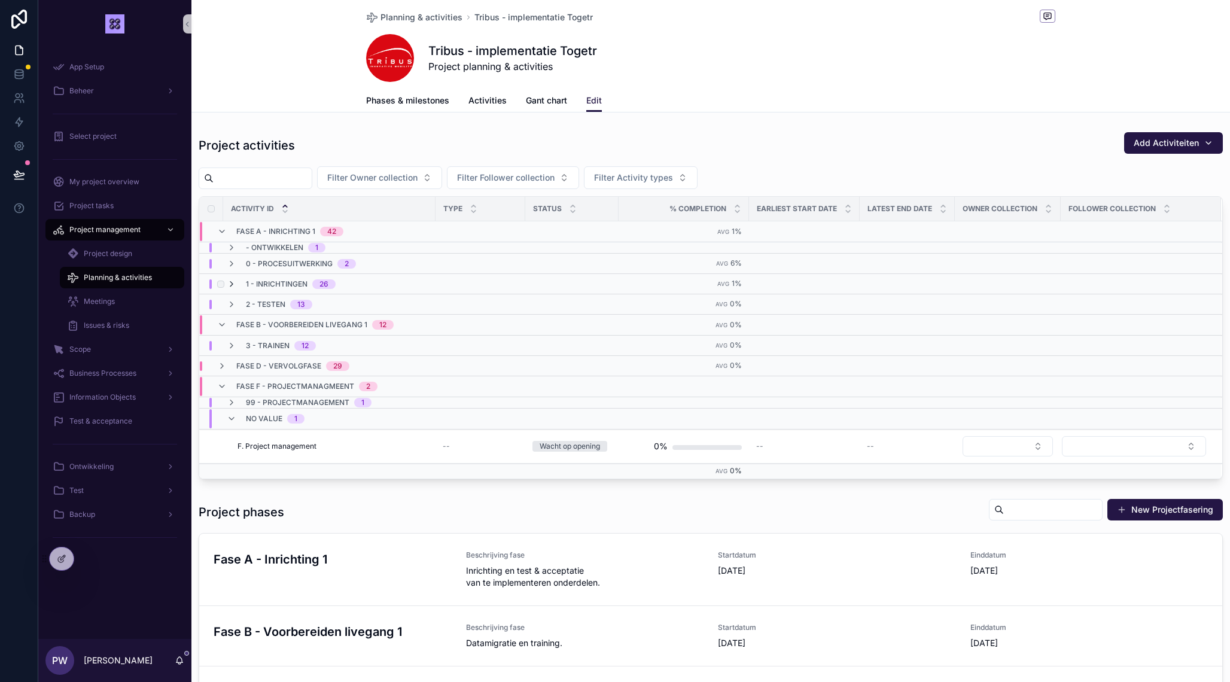
click at [230, 283] on icon "scrollable content" at bounding box center [232, 284] width 10 height 10
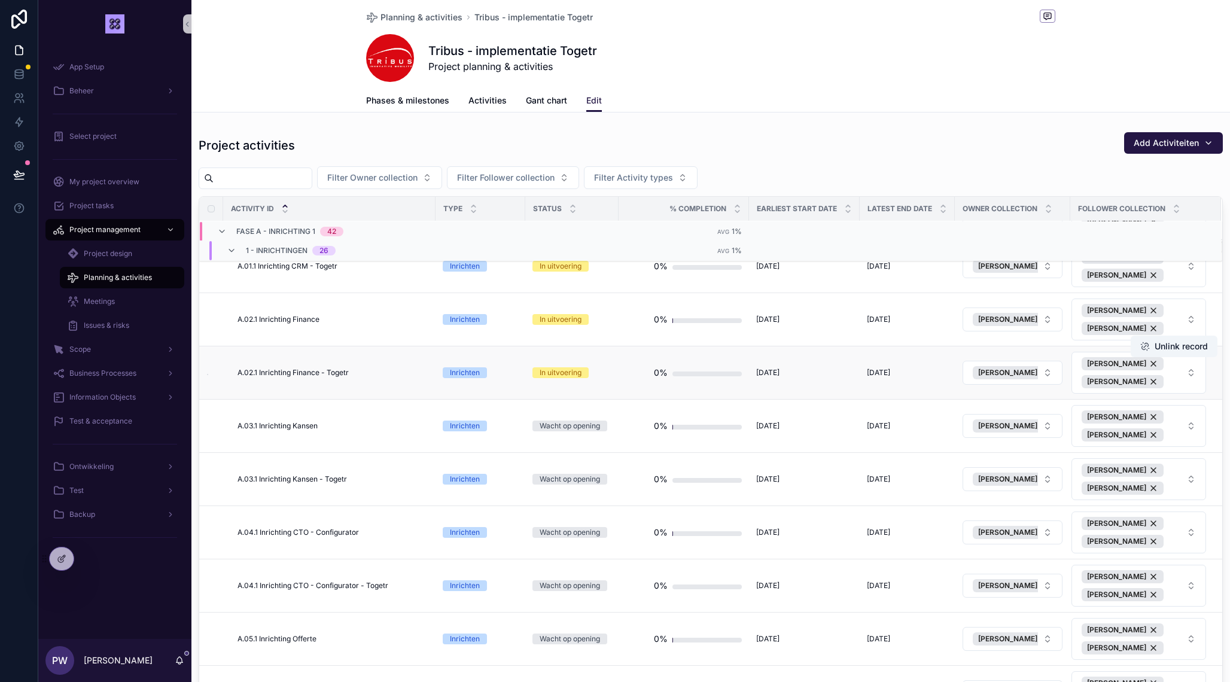
scroll to position [26, 0]
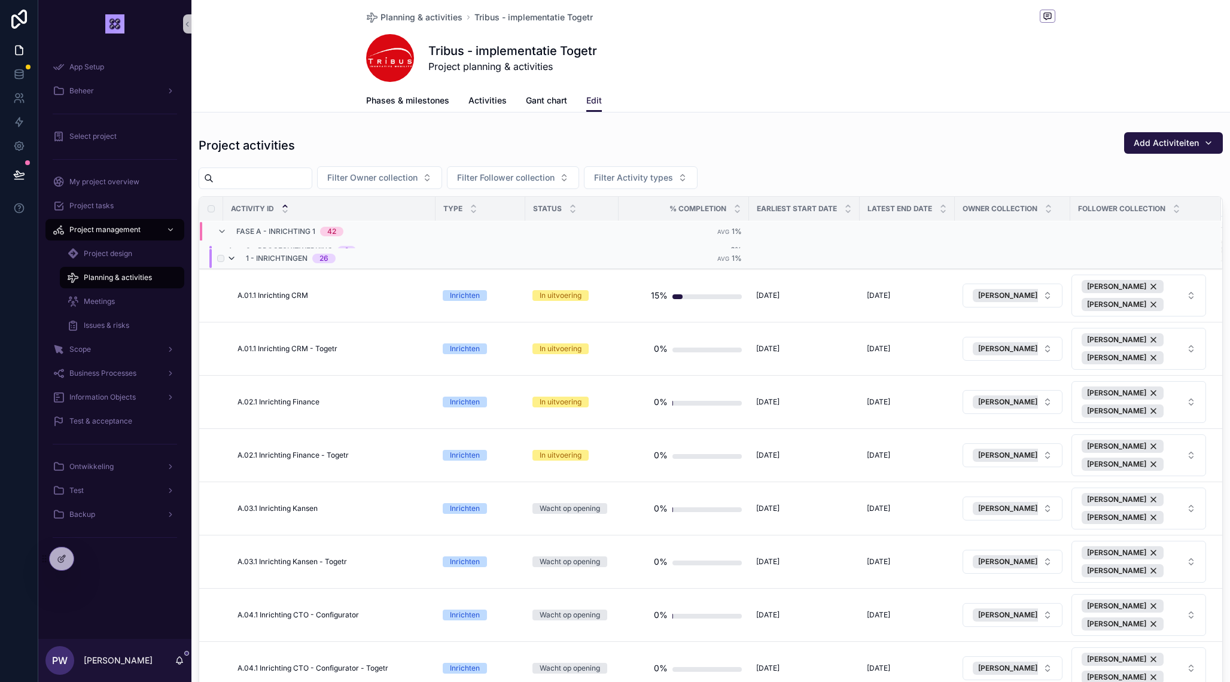
click at [232, 258] on icon "scrollable content" at bounding box center [232, 259] width 10 height 10
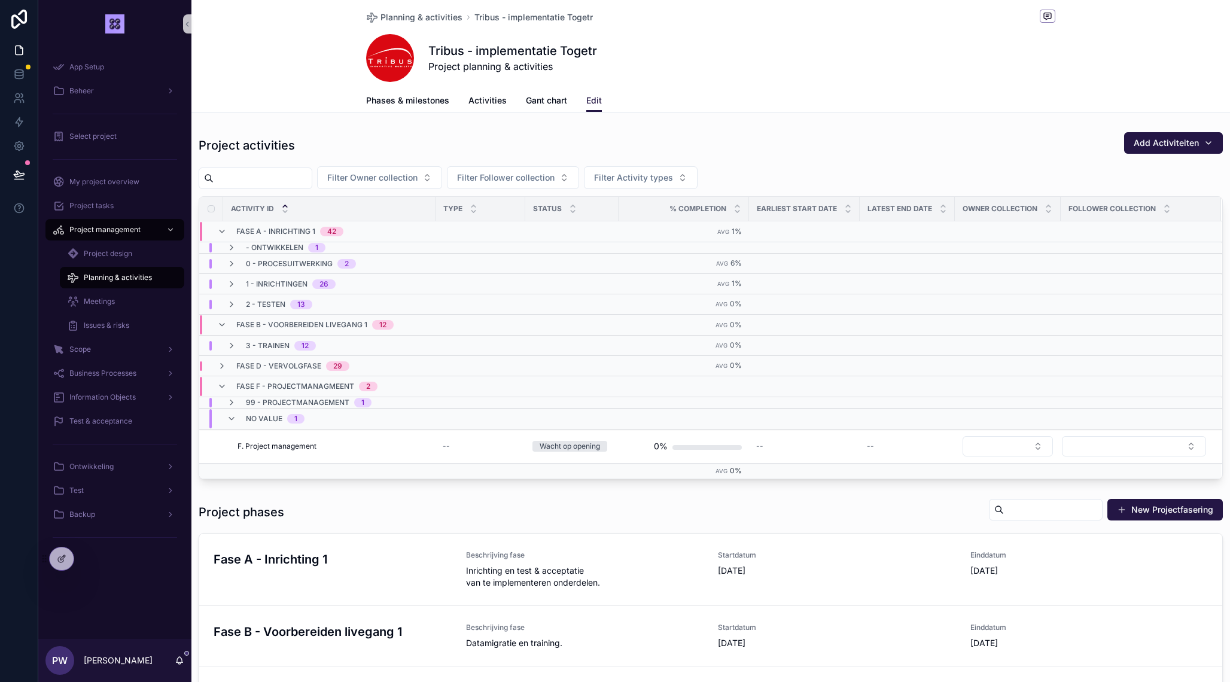
scroll to position [0, 0]
click at [229, 305] on icon "scrollable content" at bounding box center [232, 305] width 10 height 10
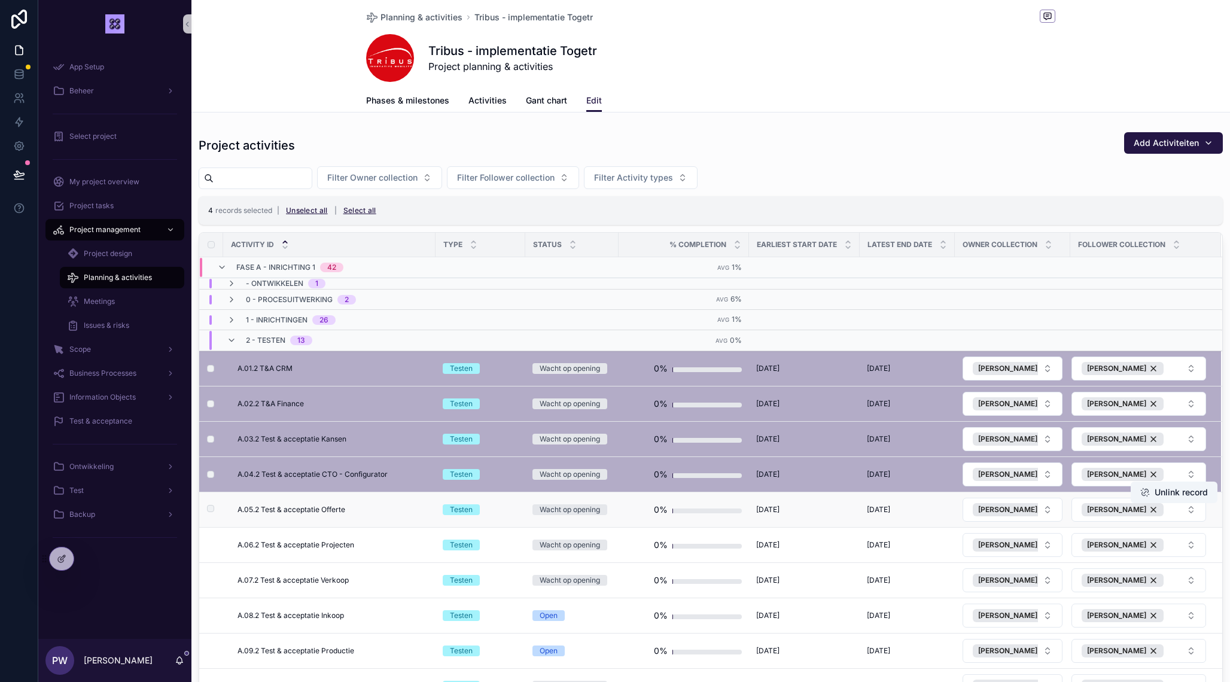
click at [209, 504] on td "scrollable content" at bounding box center [211, 510] width 24 height 35
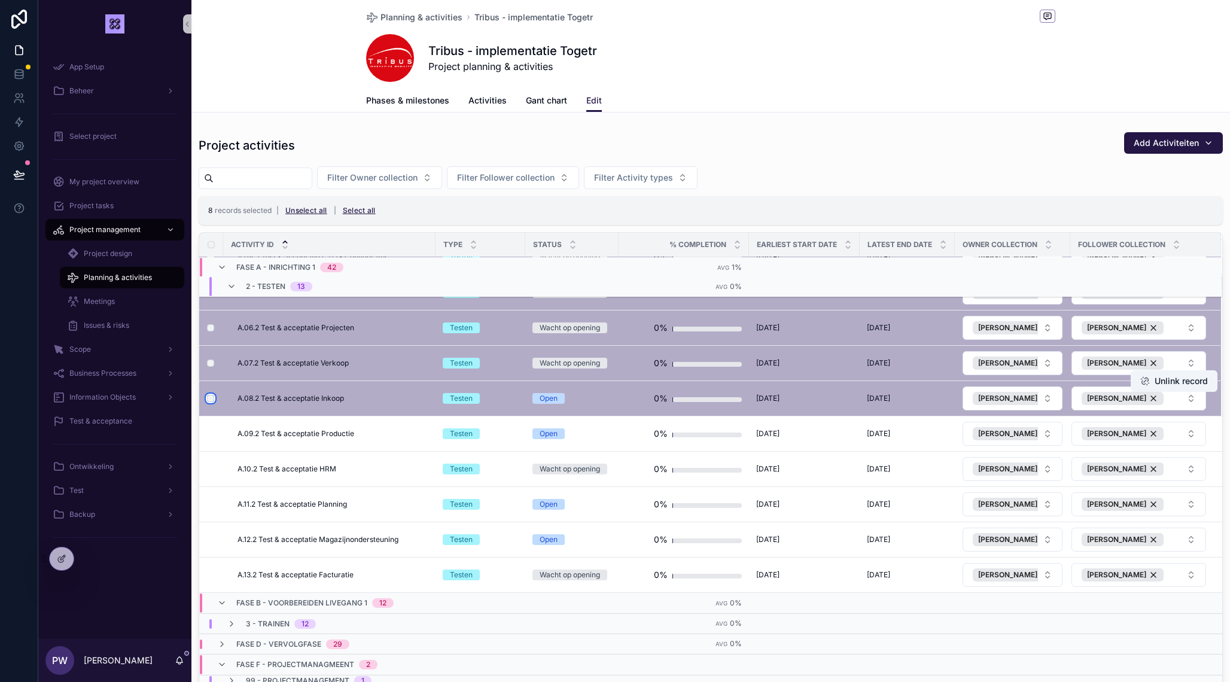
scroll to position [230, 0]
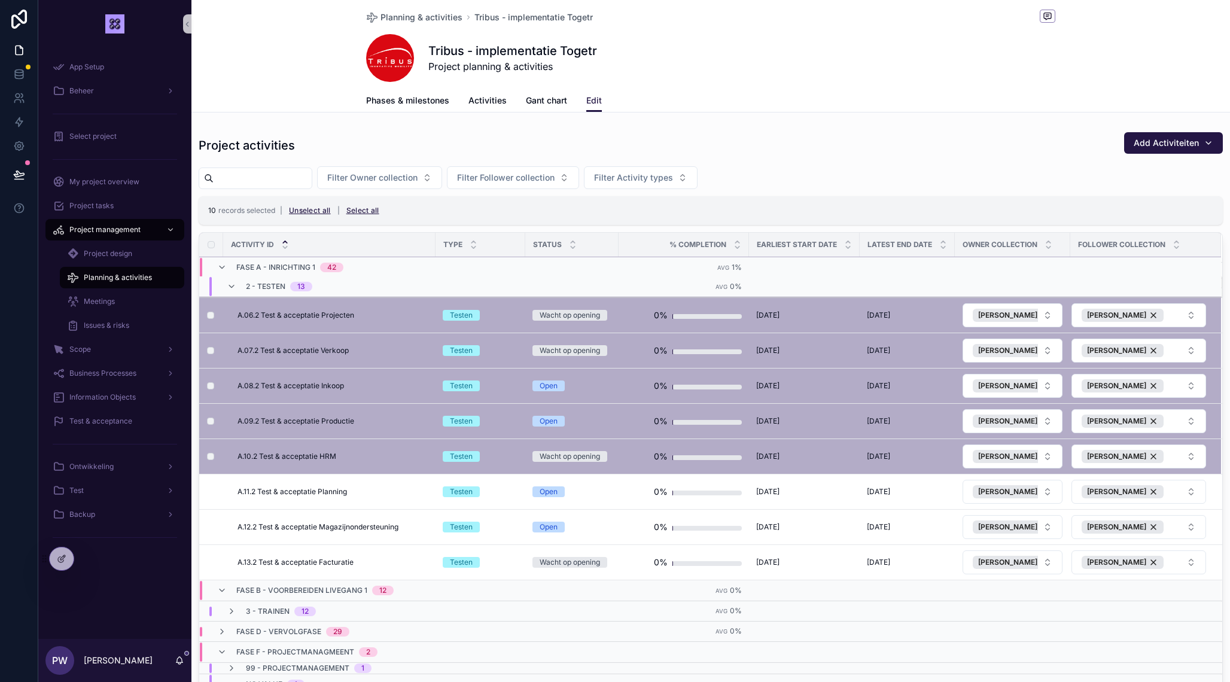
click at [212, 496] on td "scrollable content" at bounding box center [211, 492] width 24 height 35
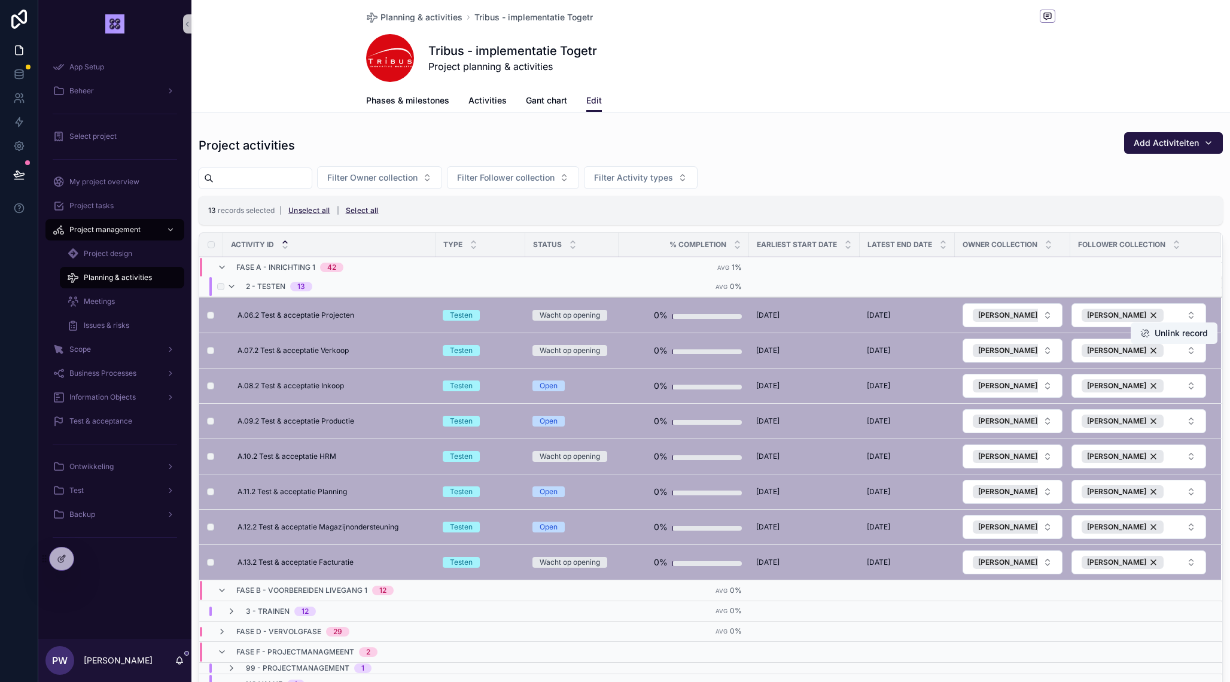
click at [565, 352] on div "Wacht op opening" at bounding box center [570, 350] width 60 height 11
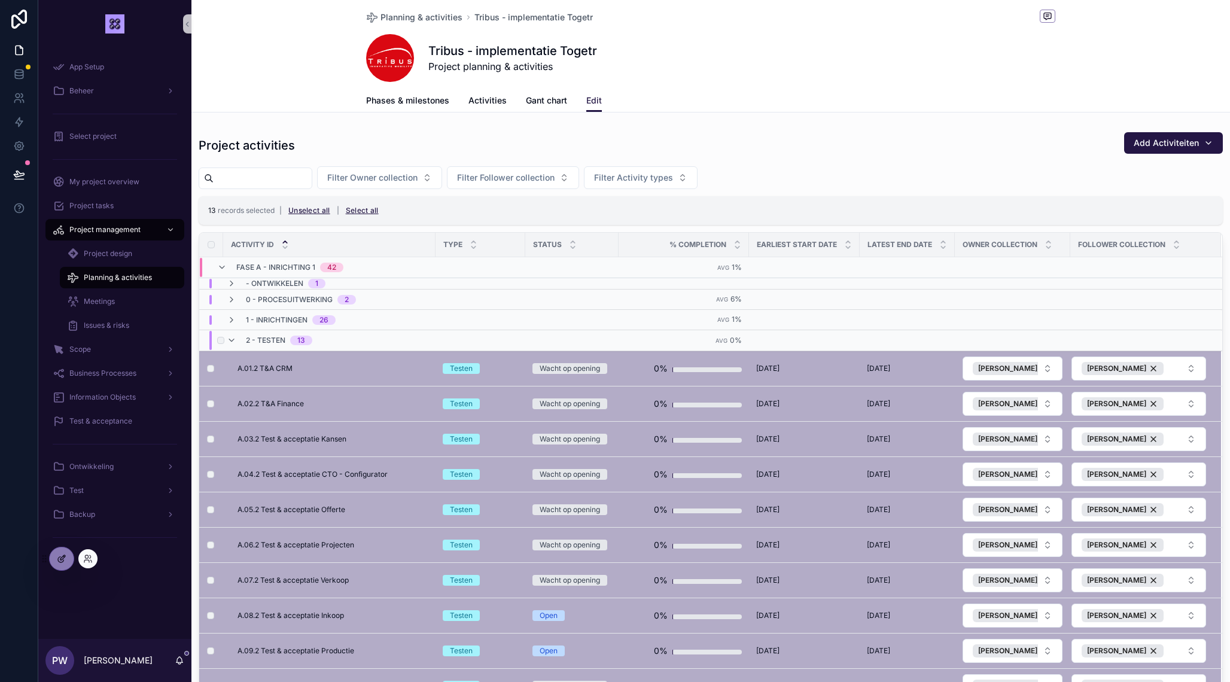
click at [65, 559] on icon at bounding box center [62, 559] width 10 height 10
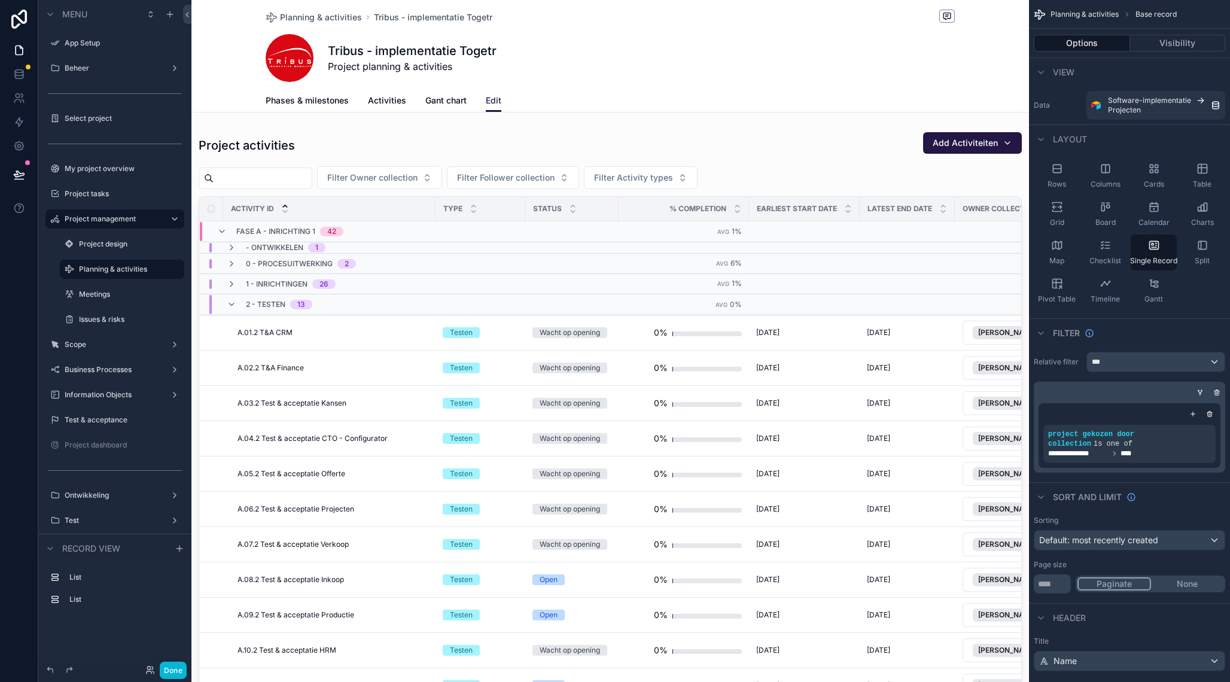
click at [810, 156] on div "scrollable content" at bounding box center [610, 420] width 838 height 587
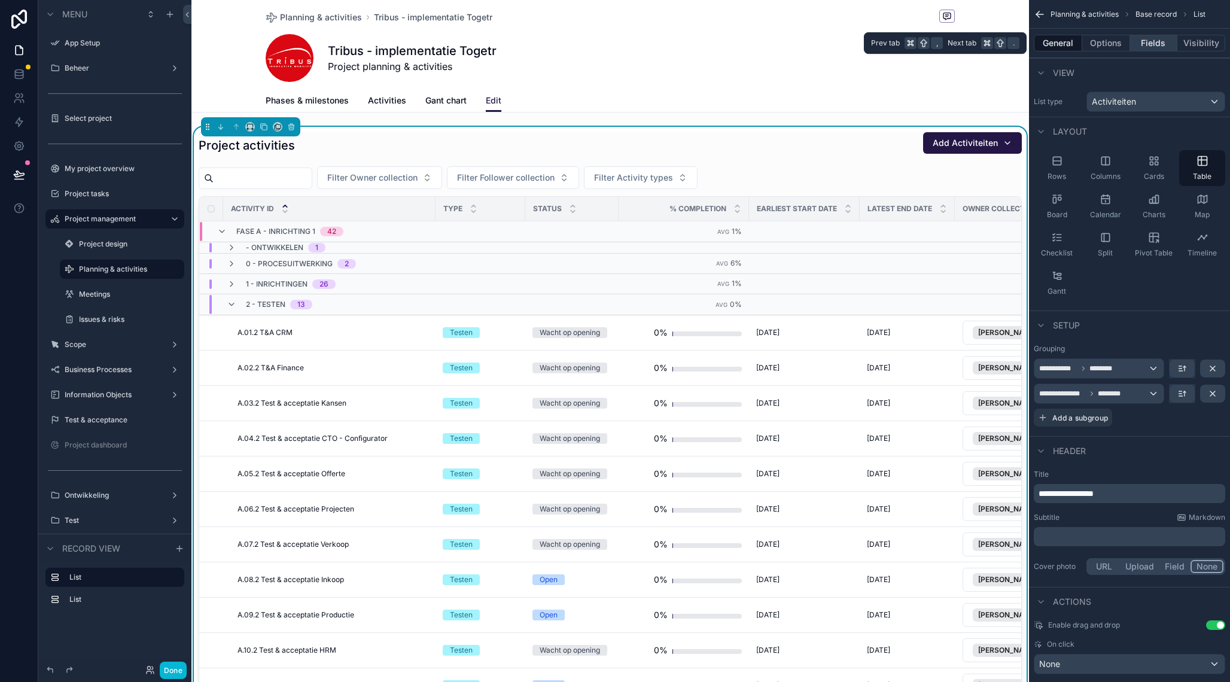
click at [1160, 44] on button "Fields" at bounding box center [1154, 43] width 48 height 17
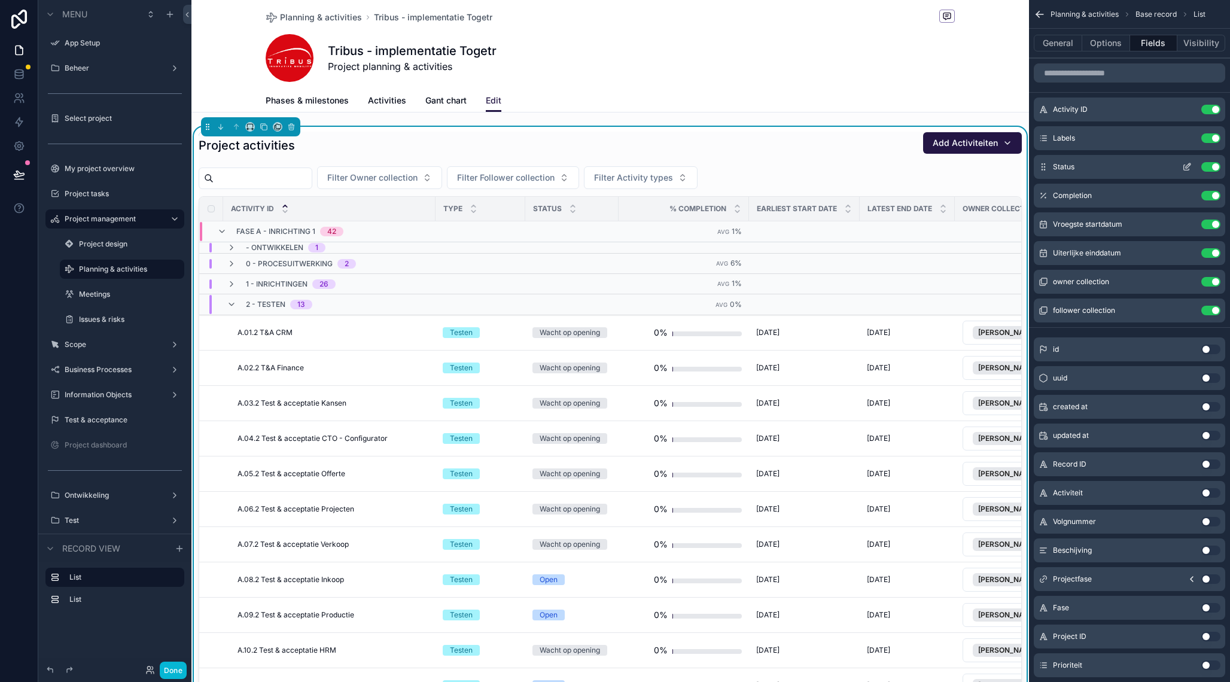
click at [1189, 163] on icon "scrollable content" at bounding box center [1188, 167] width 10 height 10
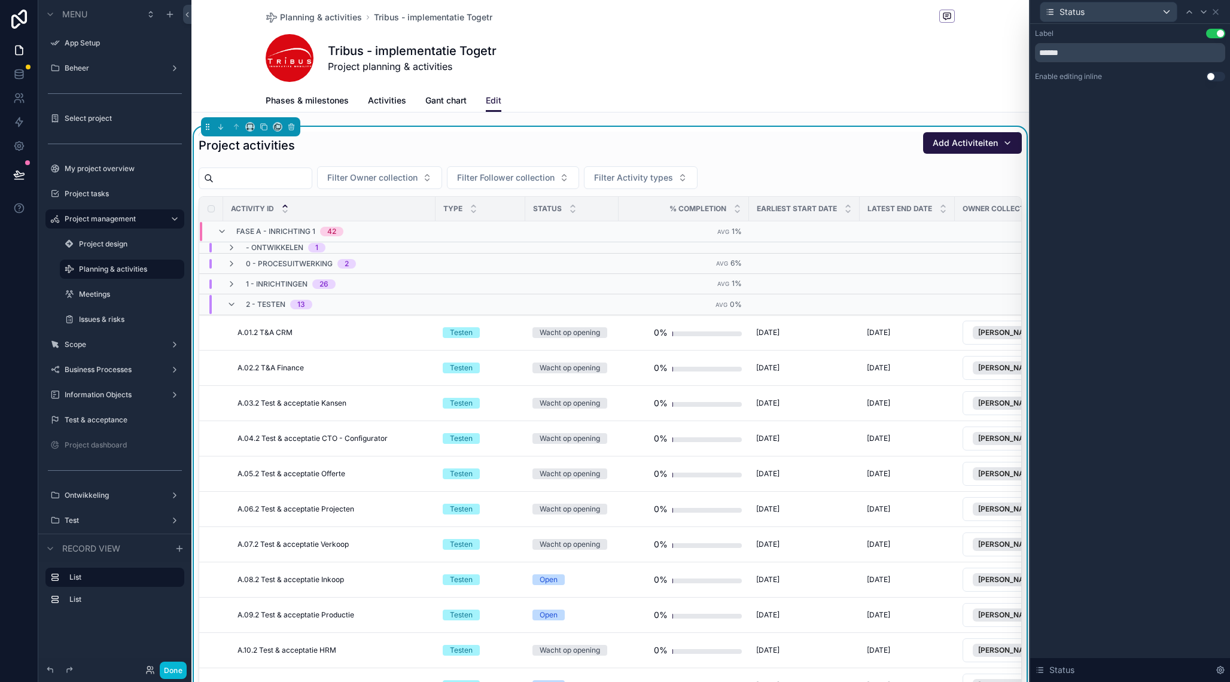
click at [1215, 75] on button "Use setting" at bounding box center [1215, 77] width 19 height 10
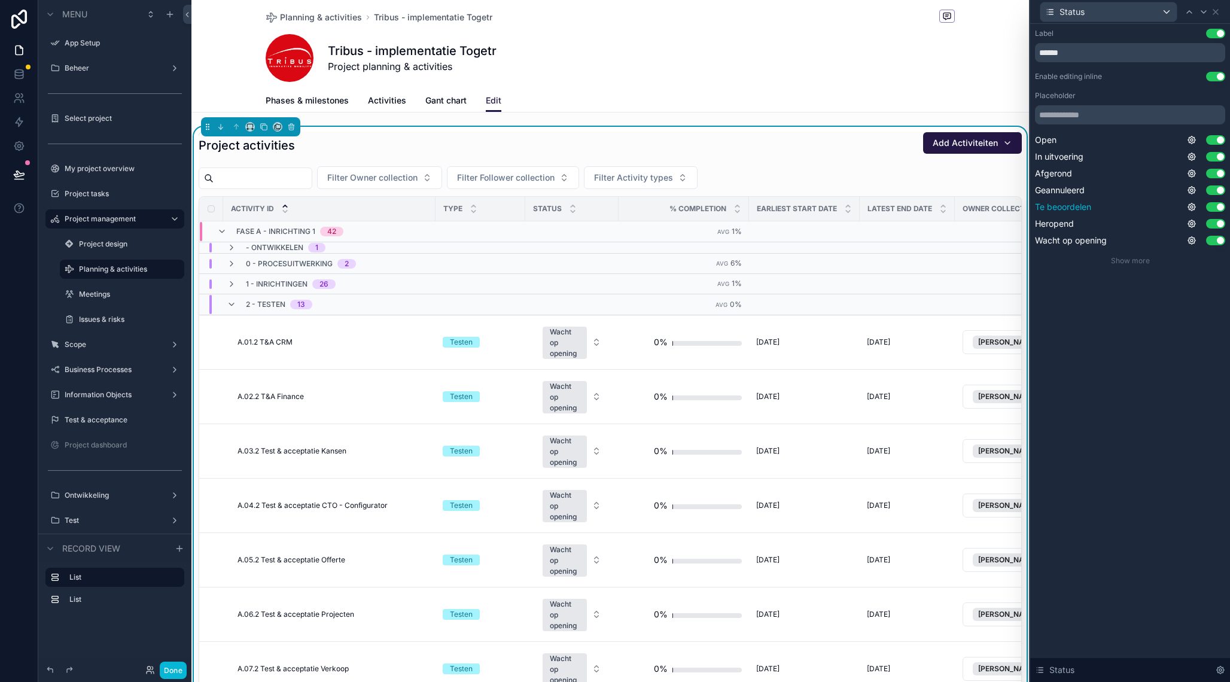
click at [1211, 206] on button "Use setting" at bounding box center [1215, 207] width 19 height 10
click at [1212, 226] on button "Use setting" at bounding box center [1215, 224] width 19 height 10
click at [1212, 243] on button "Use setting" at bounding box center [1215, 241] width 19 height 10
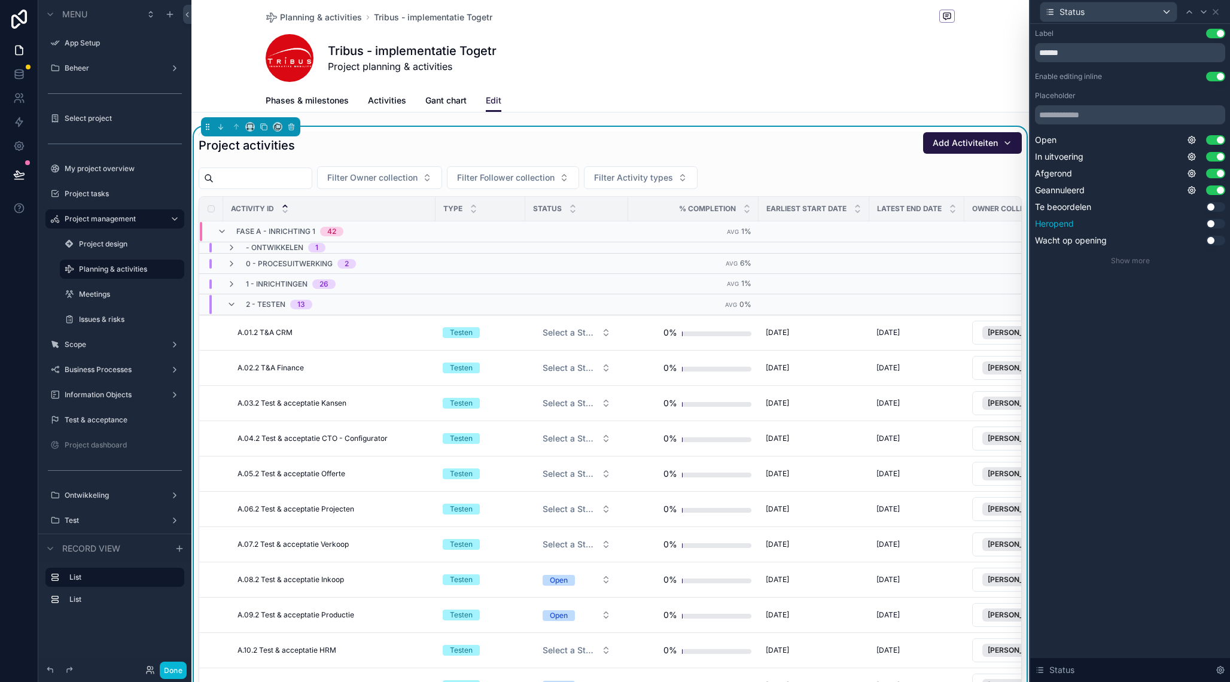
click at [1215, 224] on button "Use setting" at bounding box center [1215, 224] width 19 height 10
click at [1214, 238] on button "Use setting" at bounding box center [1215, 241] width 19 height 10
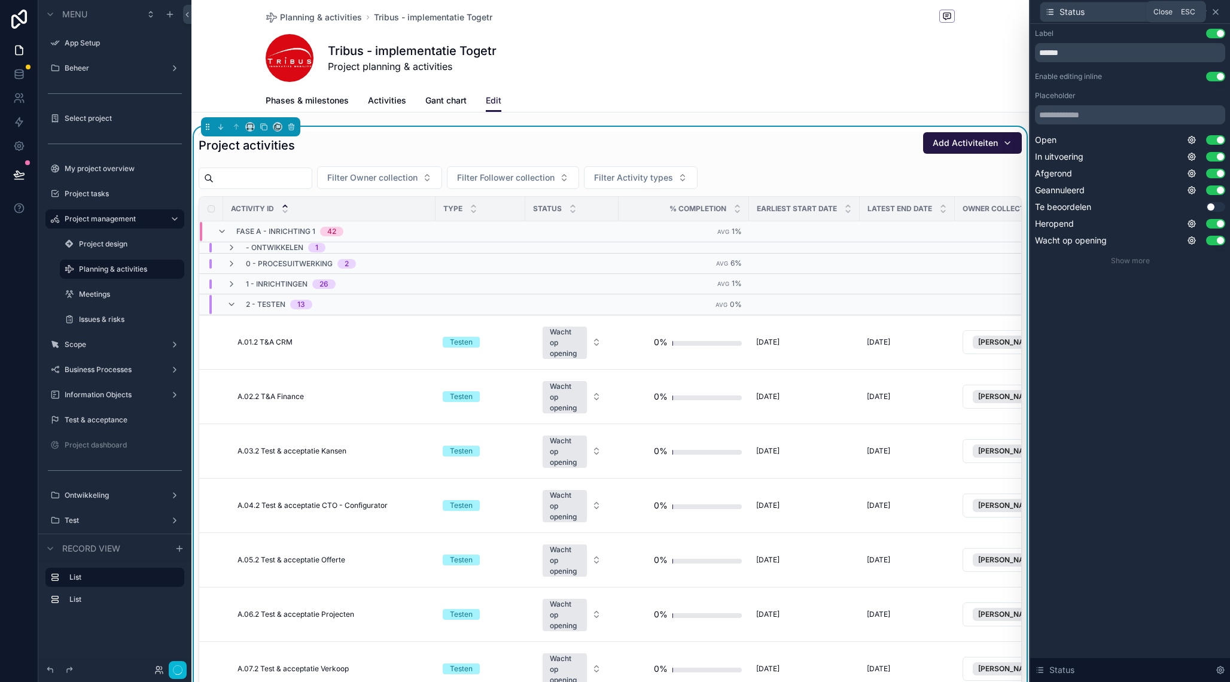
click at [1219, 13] on icon at bounding box center [1216, 12] width 10 height 10
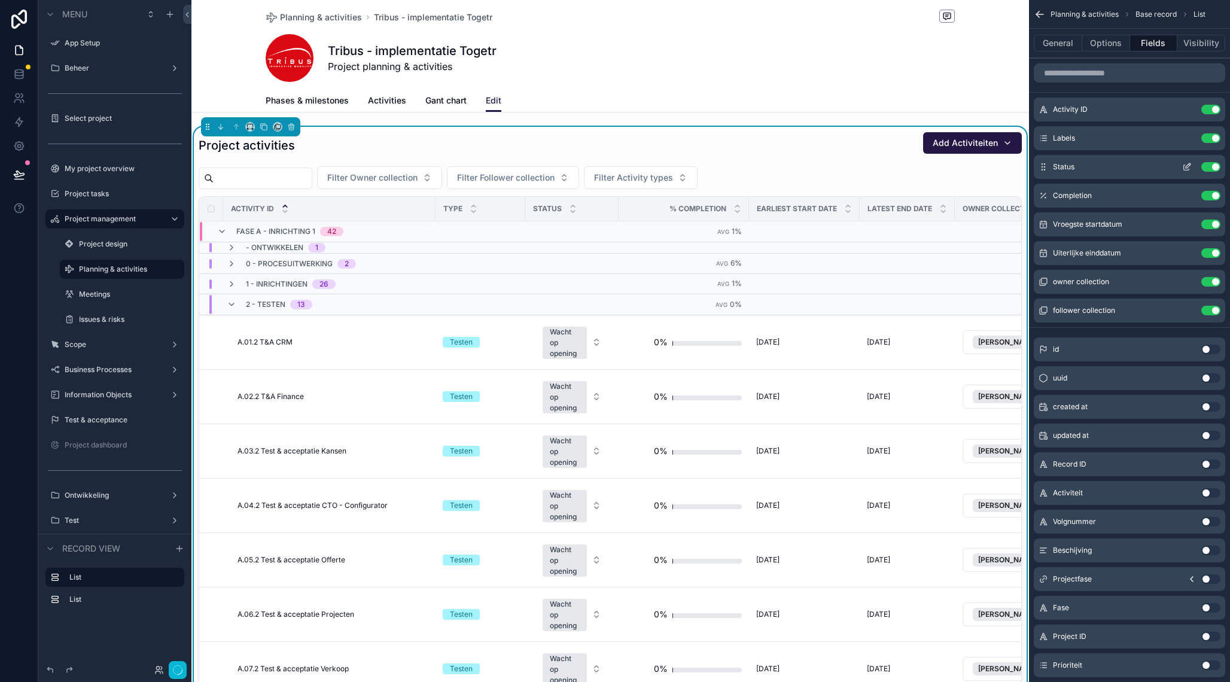
click at [1189, 166] on icon "scrollable content" at bounding box center [1188, 165] width 5 height 5
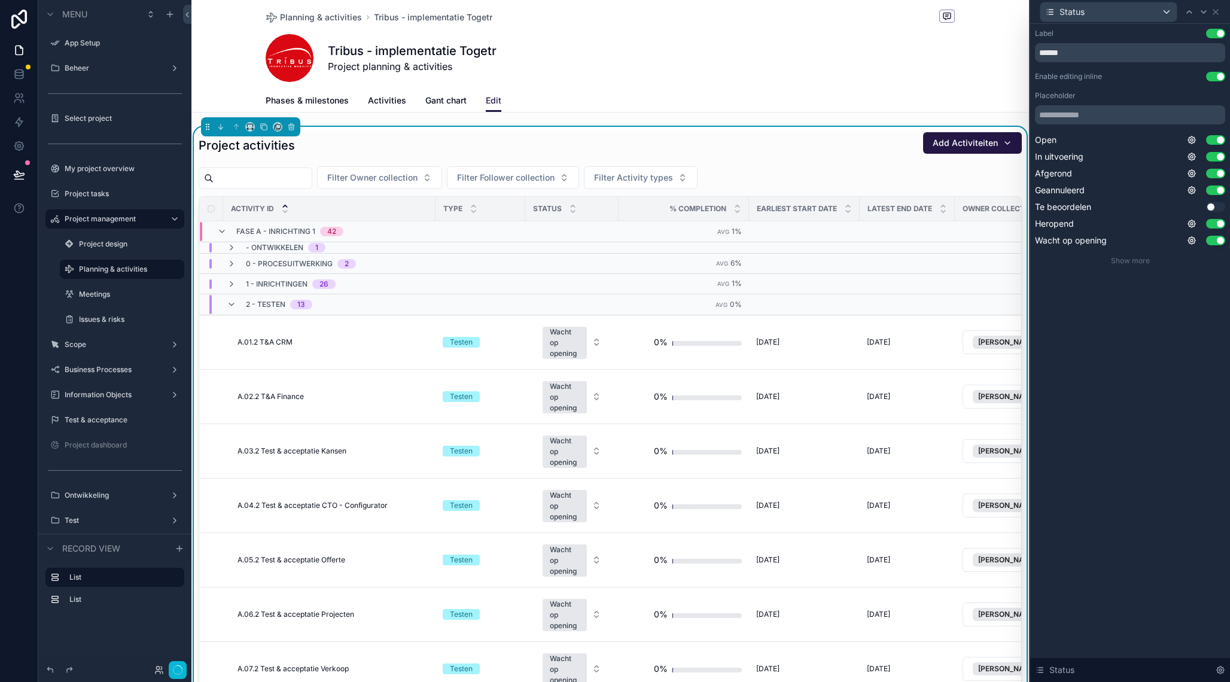
click at [1132, 329] on div "Label Use setting ****** Enable editing inline Use setting Placeholder Open Use…" at bounding box center [1131, 353] width 200 height 658
click at [1219, 12] on icon at bounding box center [1216, 12] width 10 height 10
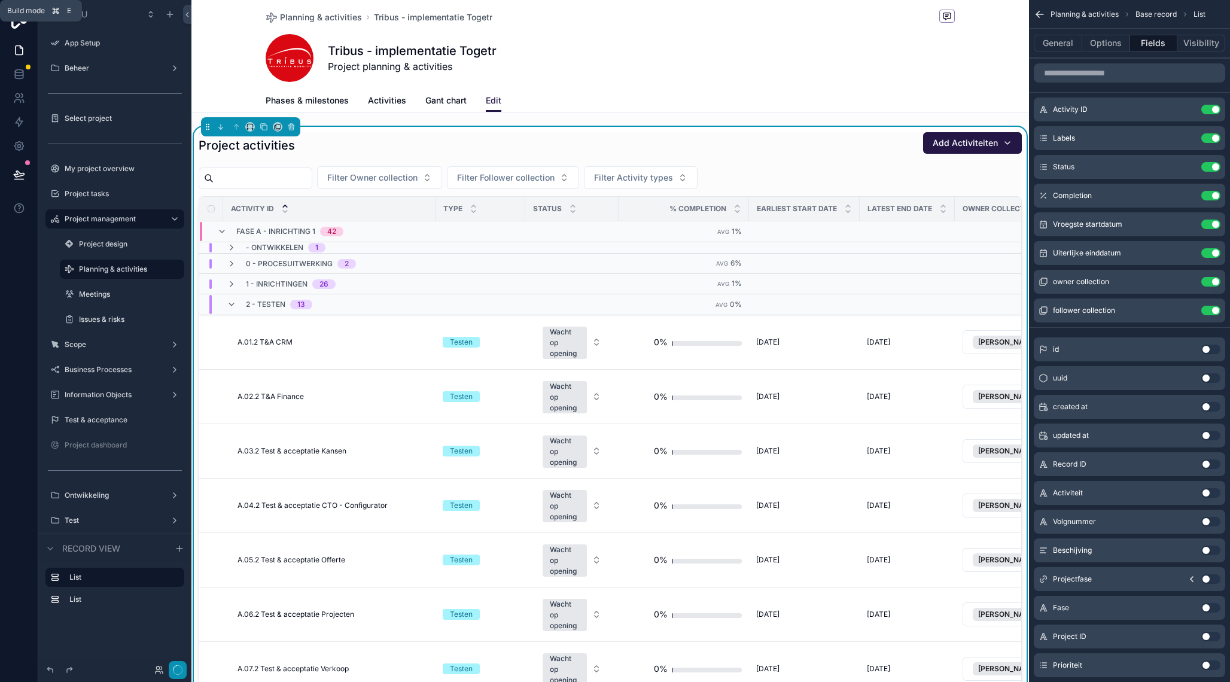
click at [178, 668] on icon "button" at bounding box center [178, 670] width 10 height 10
click at [619, 211] on th "% Completion" at bounding box center [684, 209] width 130 height 25
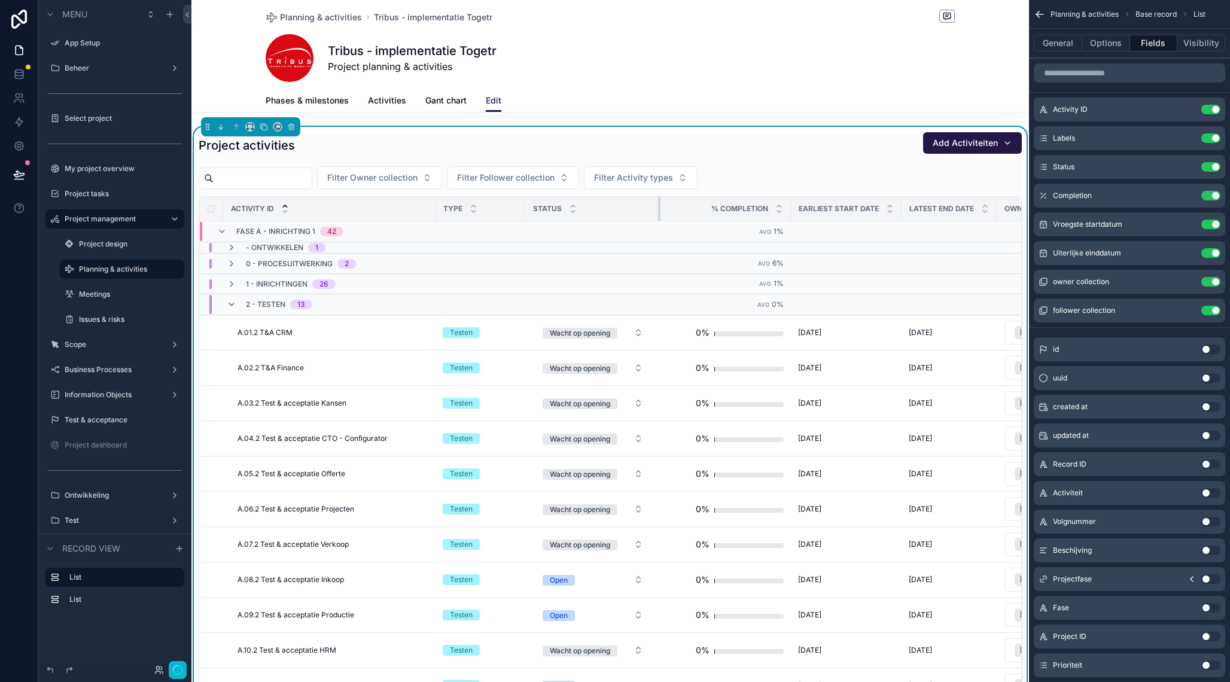
drag, startPoint x: 618, startPoint y: 211, endPoint x: 659, endPoint y: 208, distance: 42.0
click at [659, 208] on div "scrollable content" at bounding box center [660, 209] width 5 height 24
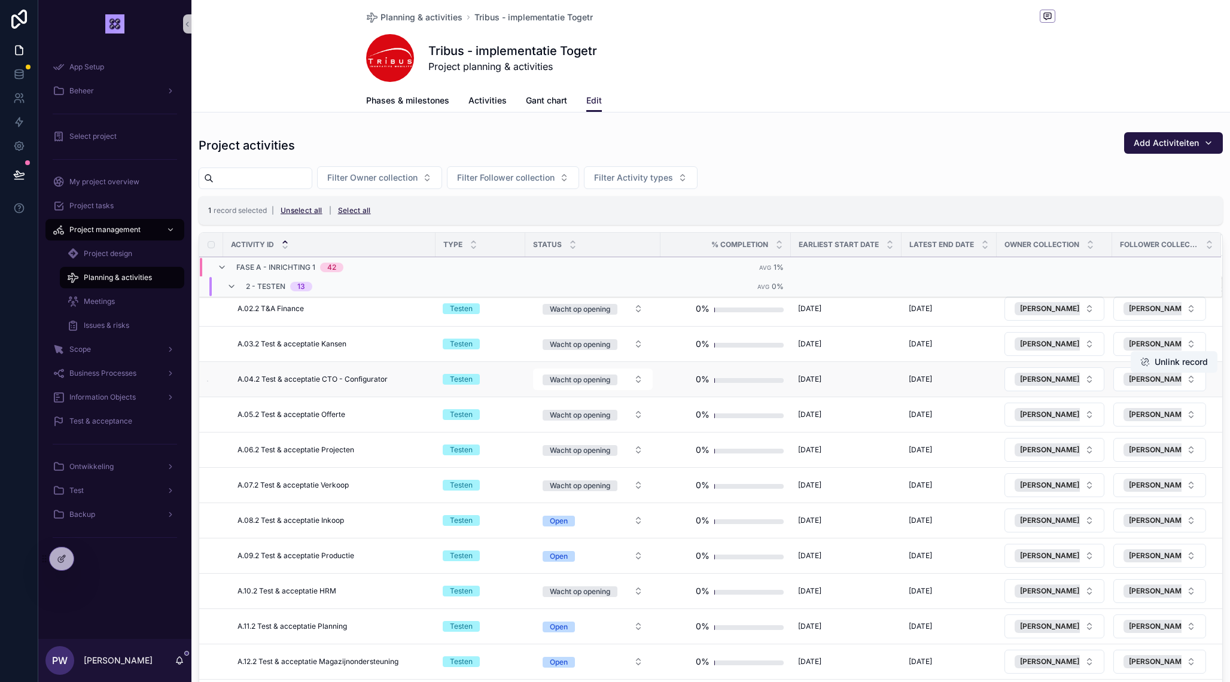
scroll to position [98, 0]
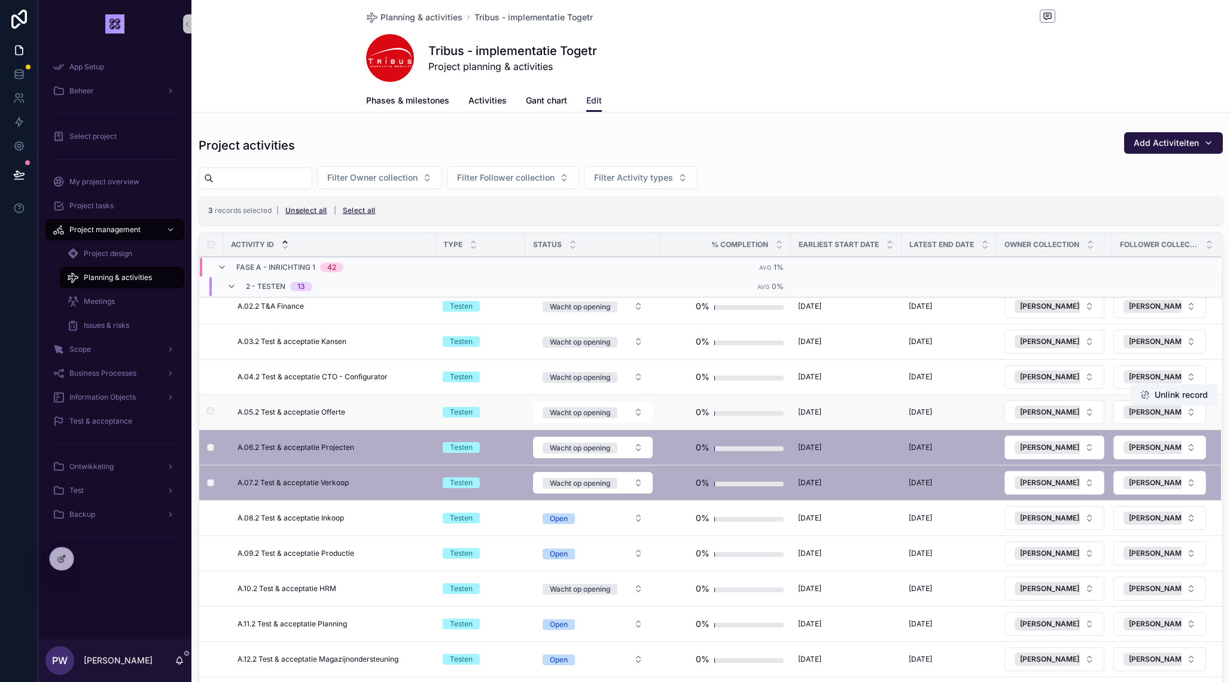
click at [212, 407] on td "scrollable content" at bounding box center [211, 412] width 24 height 35
click at [215, 411] on td "scrollable content" at bounding box center [211, 412] width 24 height 35
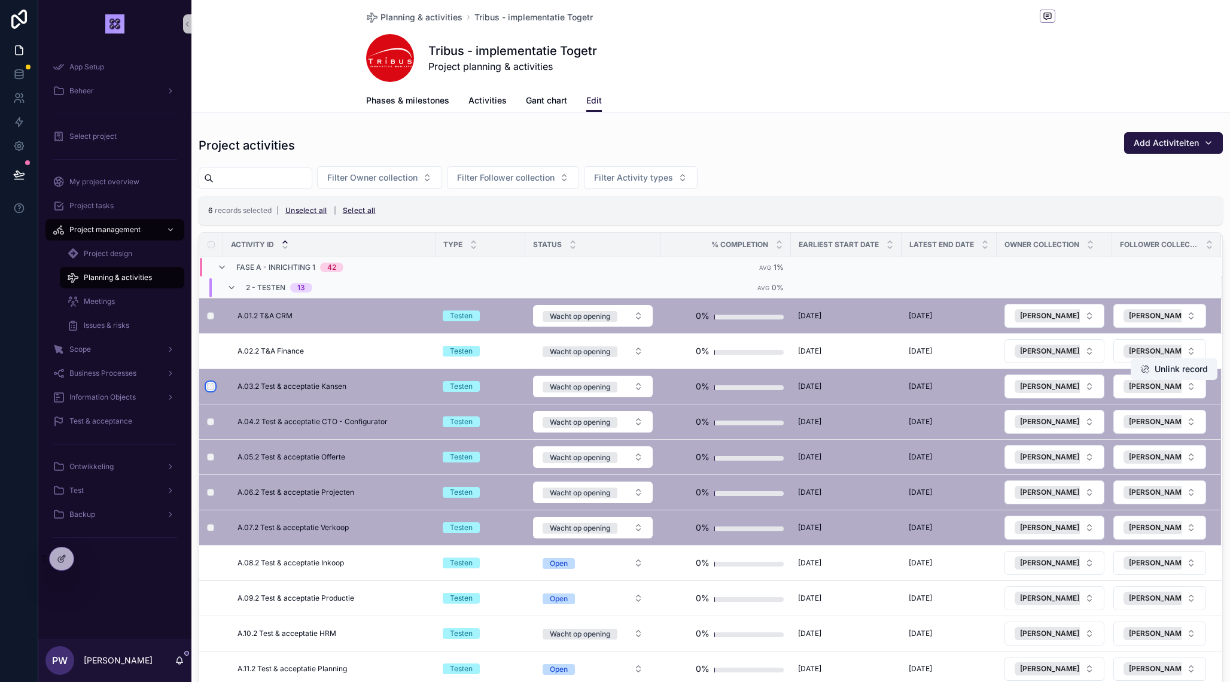
scroll to position [38, 0]
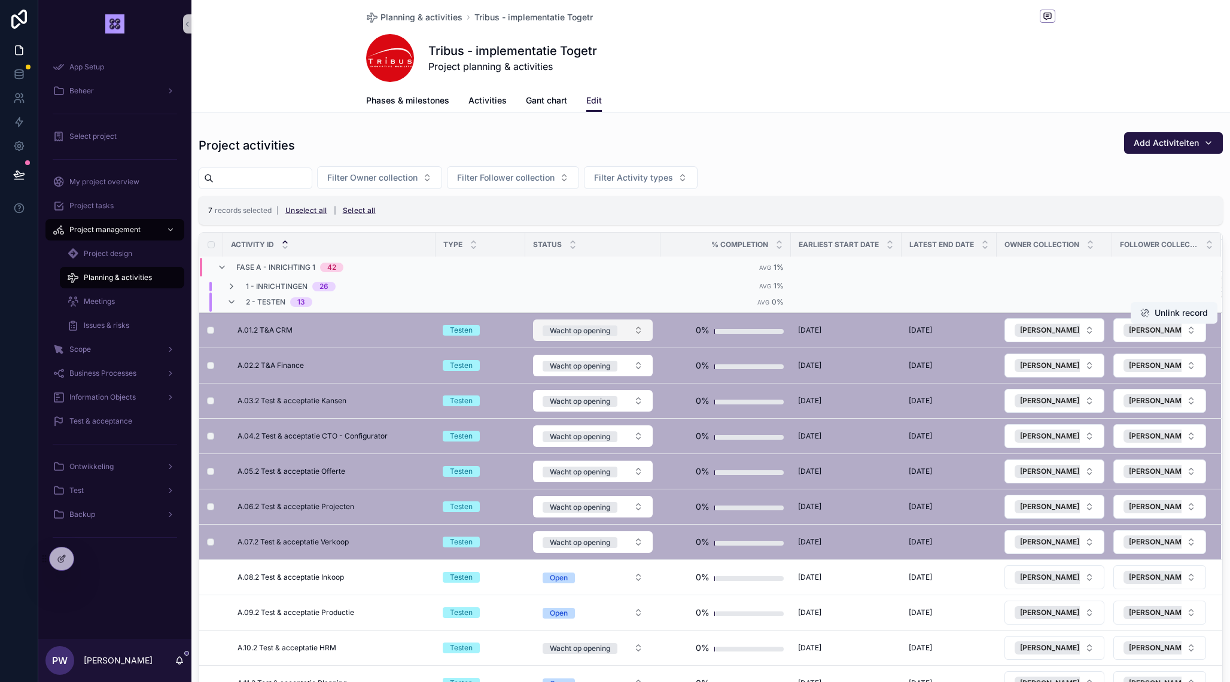
click at [640, 327] on button "Wacht op opening" at bounding box center [593, 331] width 120 height 22
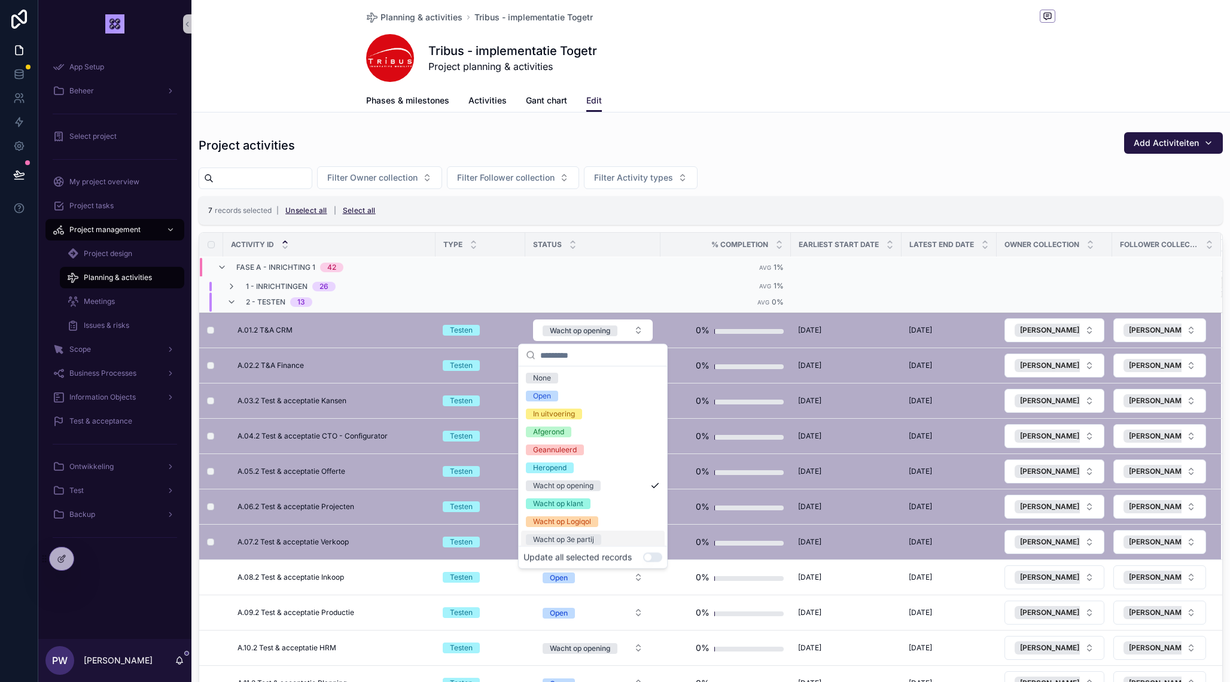
click at [649, 557] on button "Use setting" at bounding box center [652, 558] width 19 height 10
click at [600, 396] on div "Open" at bounding box center [593, 396] width 144 height 18
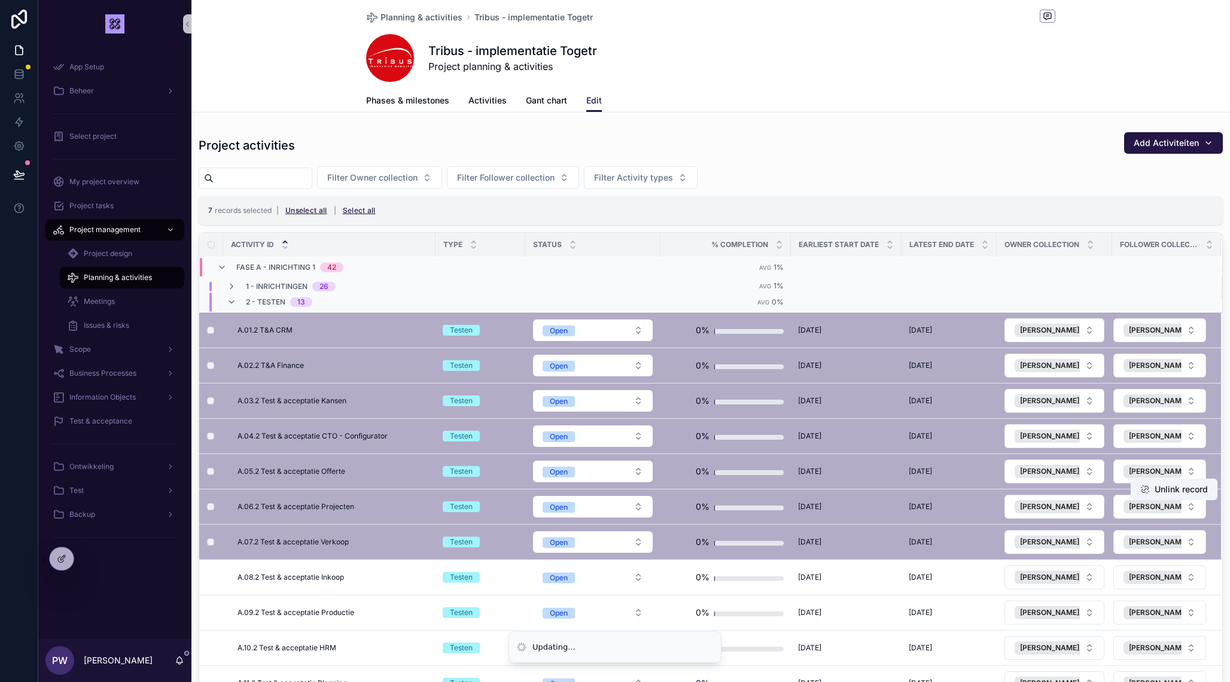
scroll to position [208, 0]
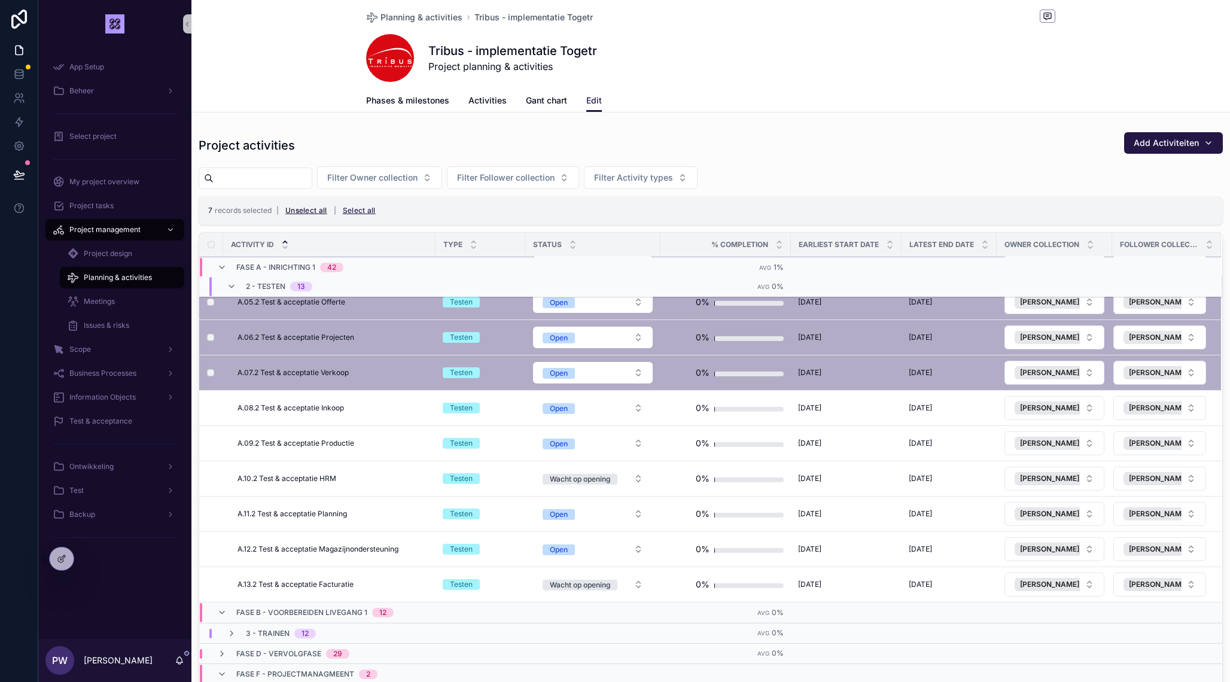
click at [319, 212] on button "Unselect all" at bounding box center [306, 210] width 50 height 19
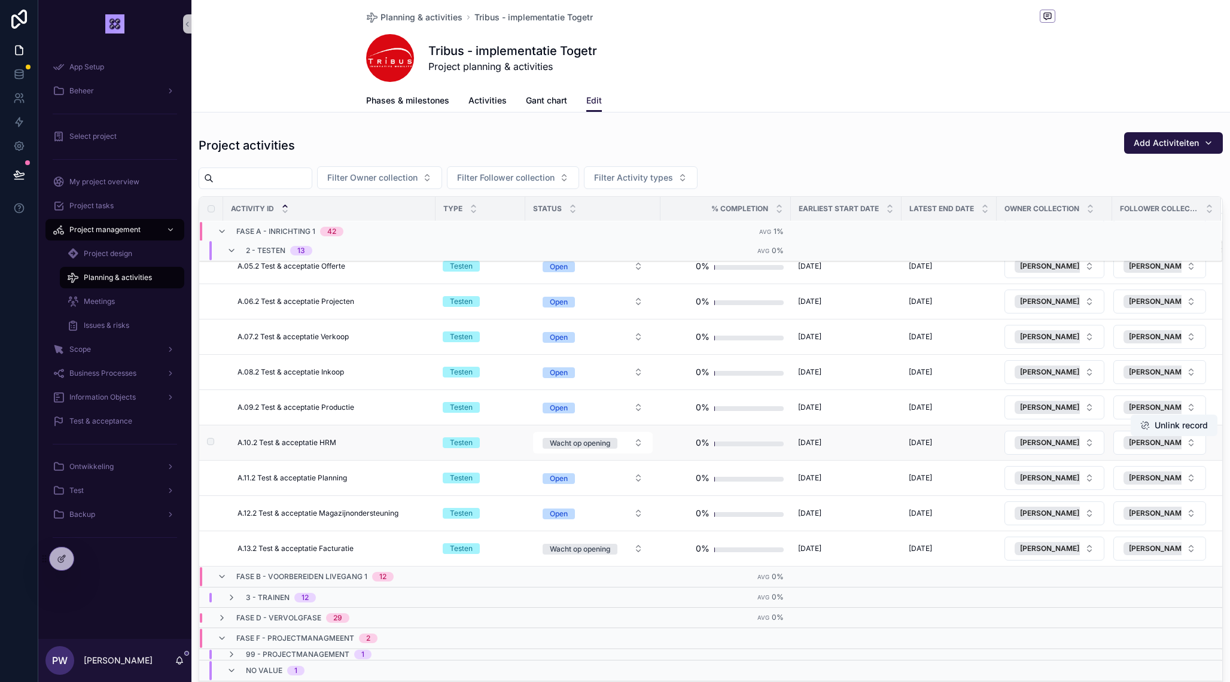
click at [209, 438] on td "scrollable content" at bounding box center [211, 442] width 24 height 35
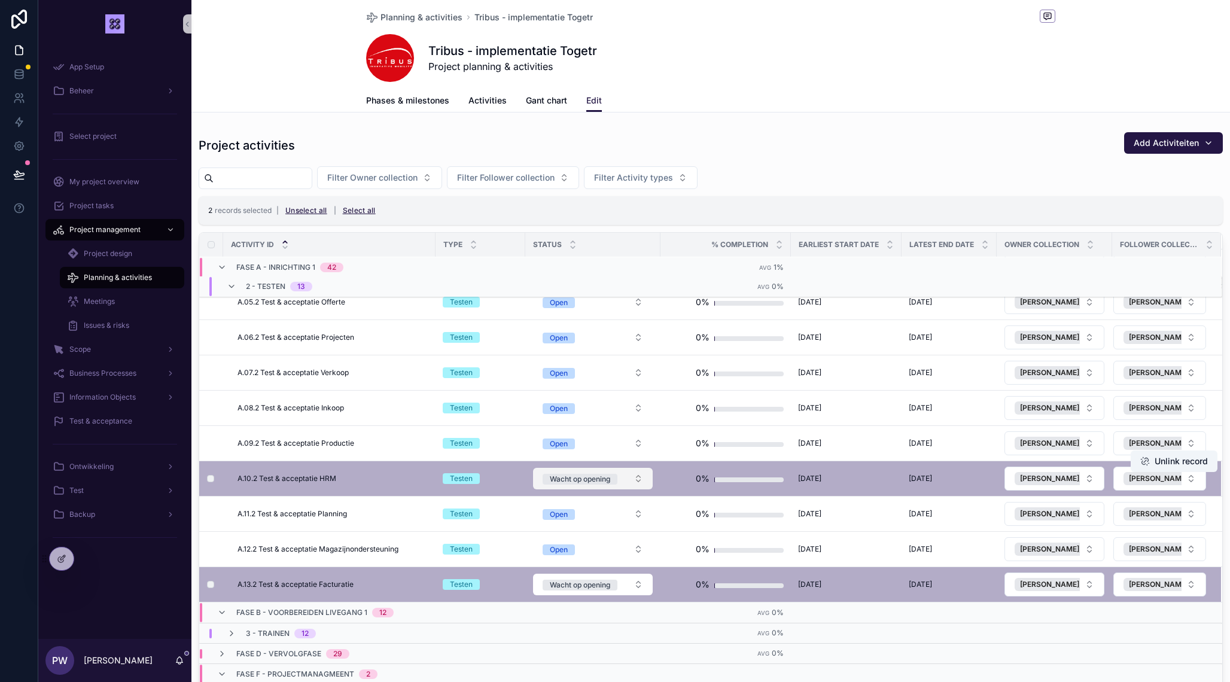
click at [642, 477] on button "Wacht op opening" at bounding box center [593, 479] width 120 height 22
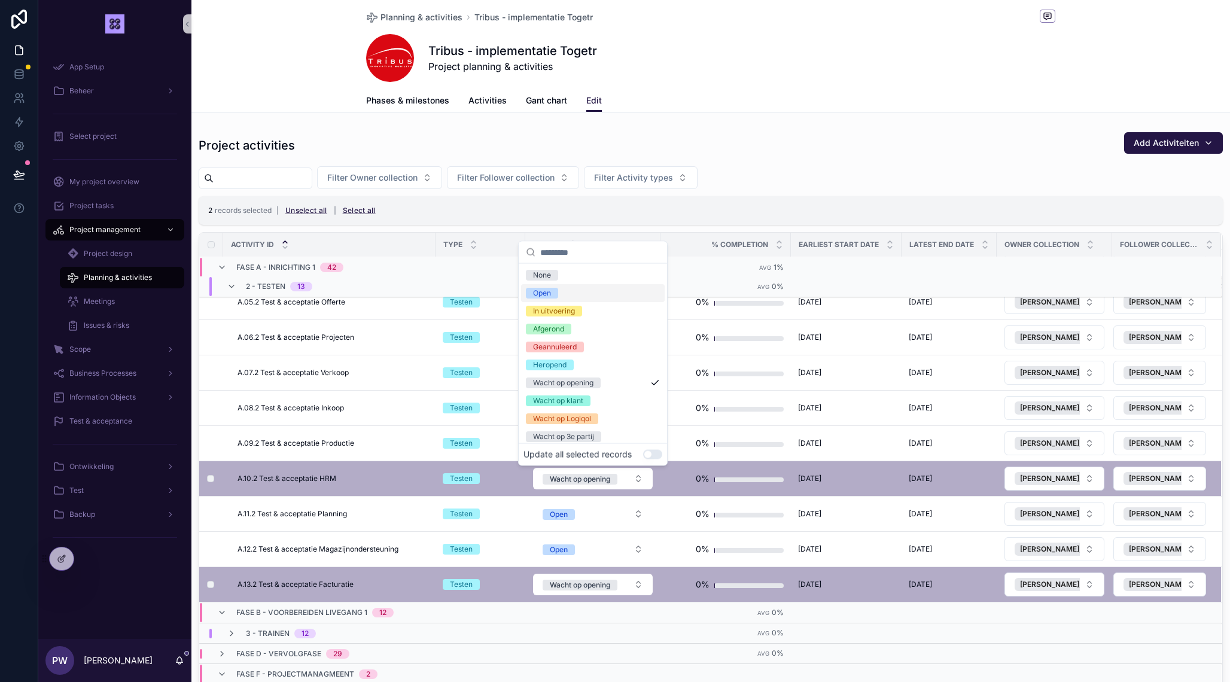
click at [611, 292] on div "Open" at bounding box center [593, 293] width 144 height 18
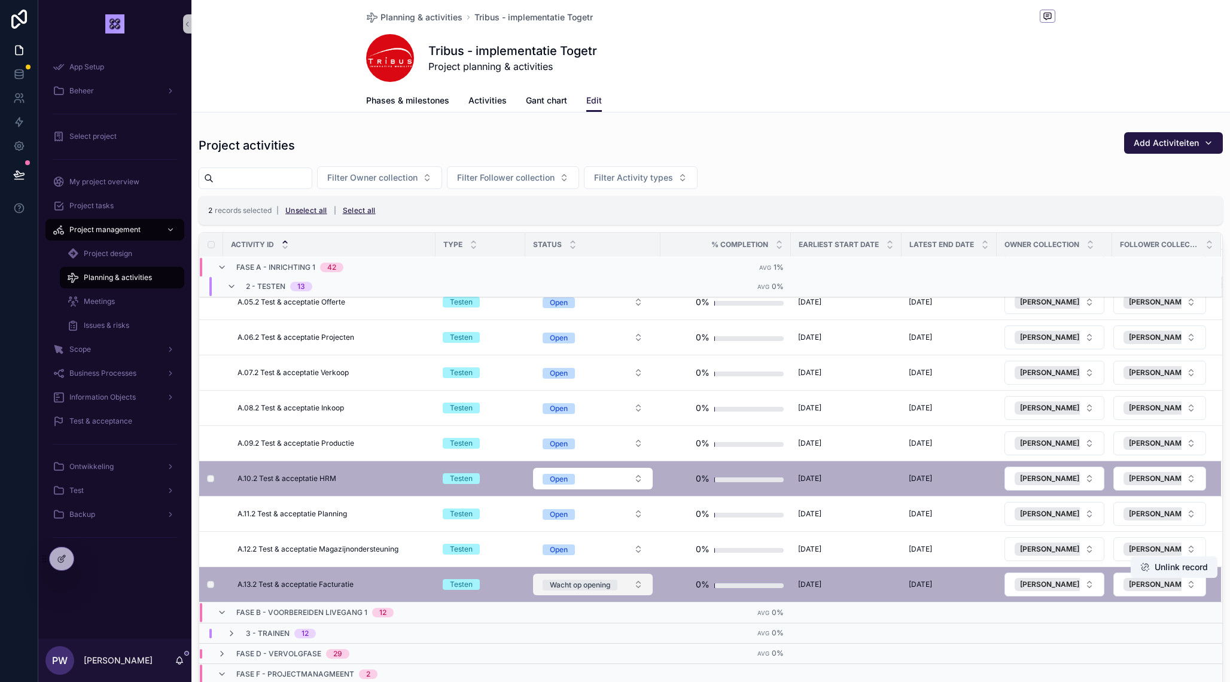
click at [631, 586] on button "Wacht op opening" at bounding box center [593, 585] width 120 height 22
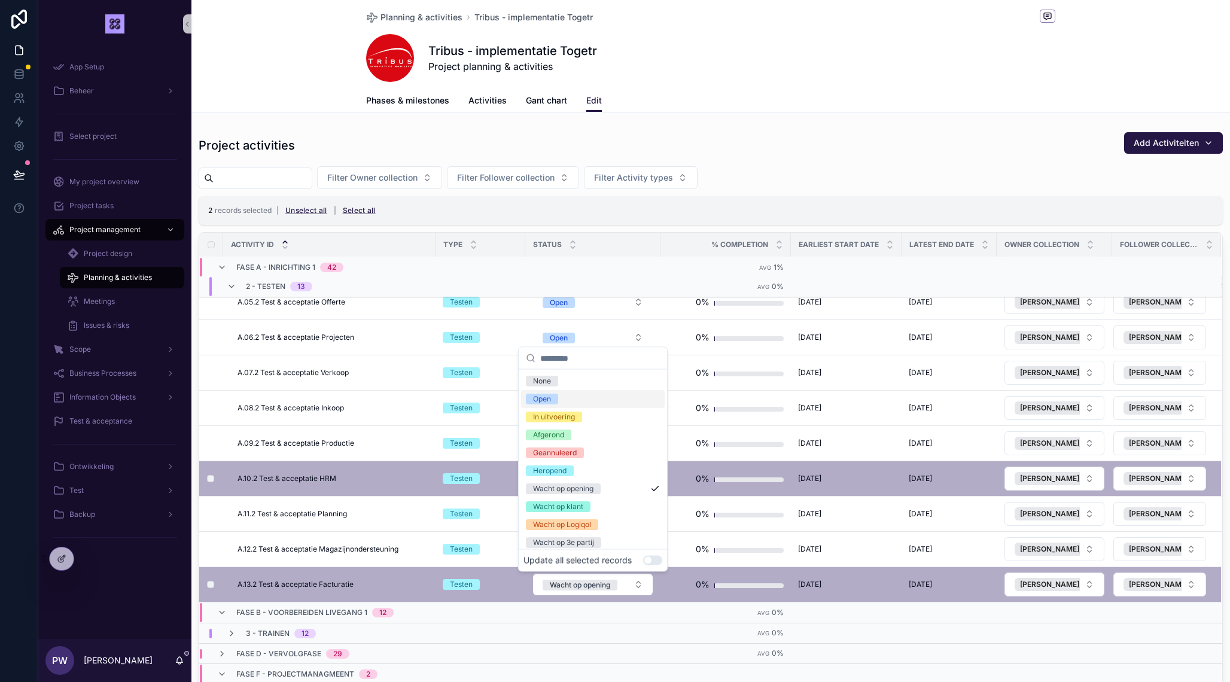
click at [601, 401] on div "Open" at bounding box center [593, 399] width 144 height 18
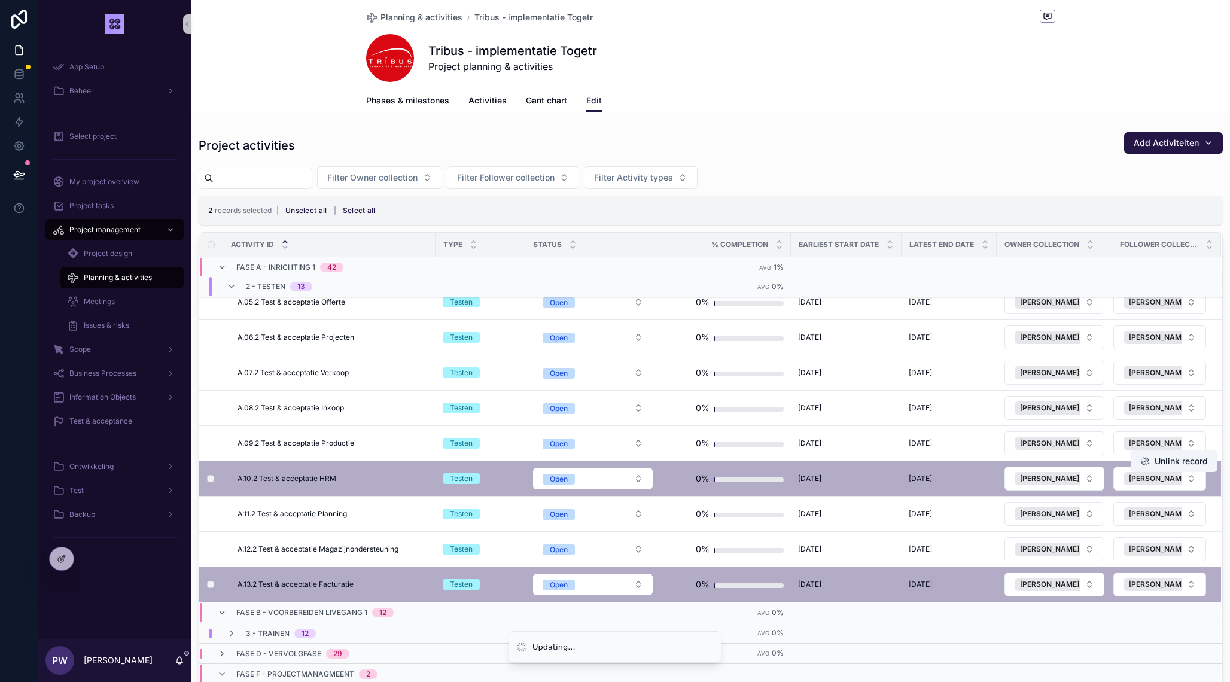
scroll to position [230, 0]
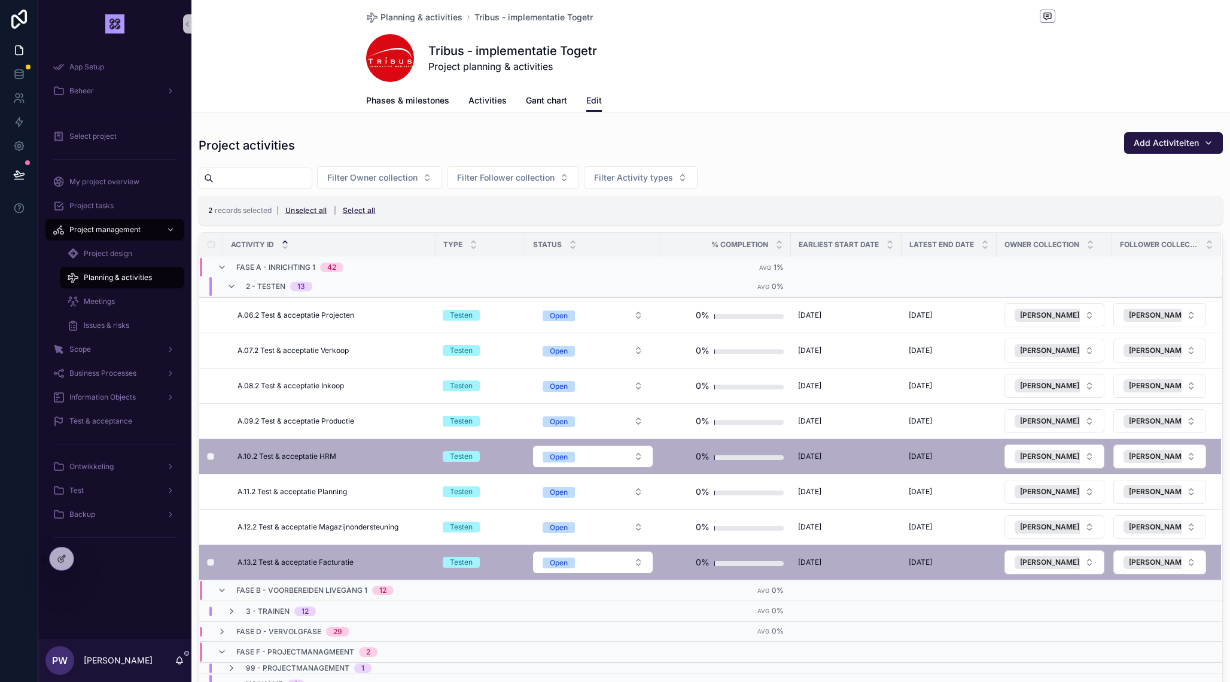
click at [314, 211] on button "Unselect all" at bounding box center [306, 210] width 50 height 19
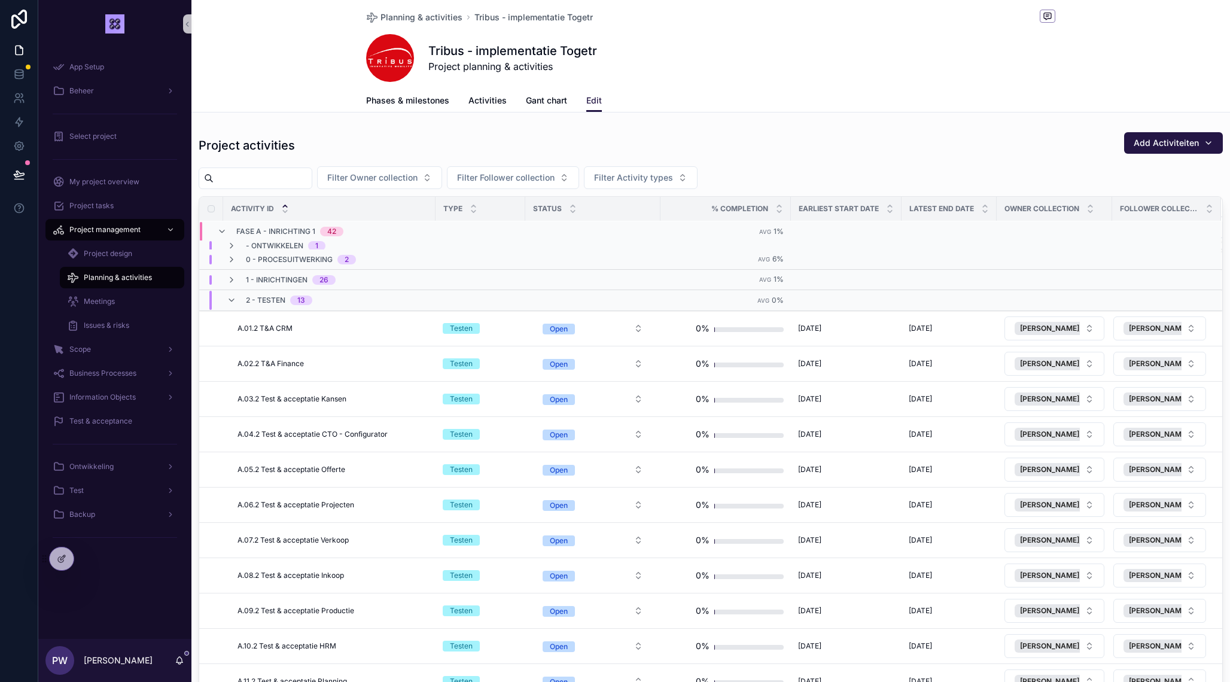
scroll to position [0, 0]
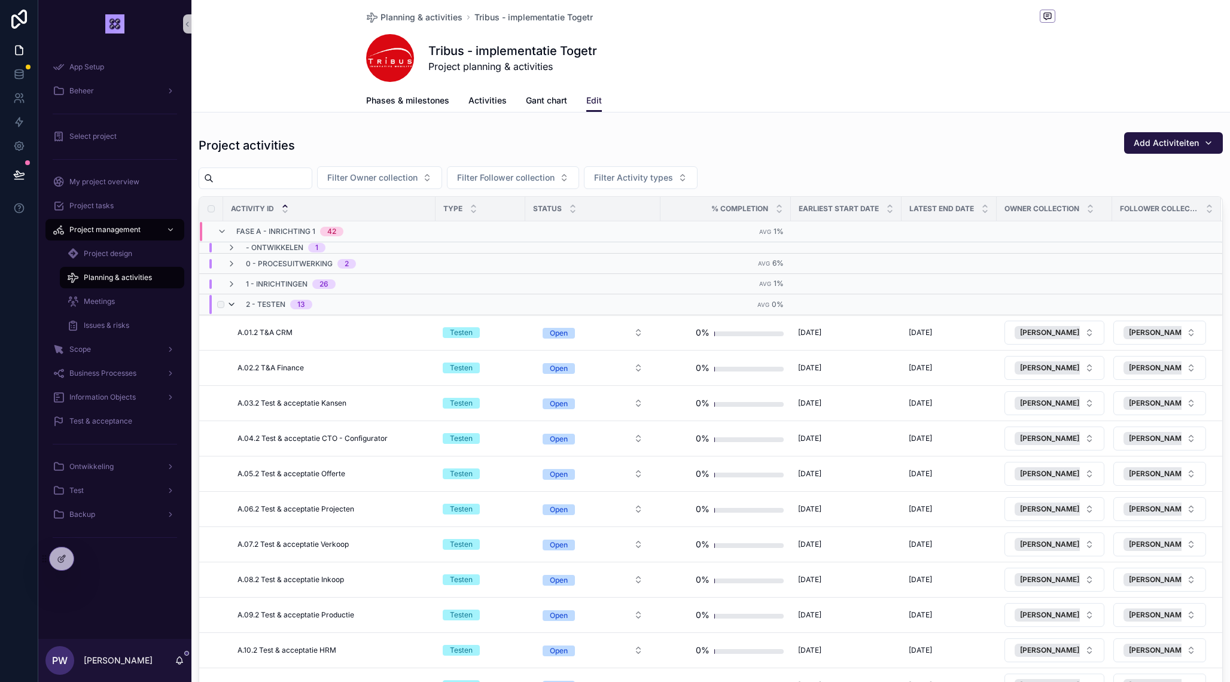
click at [232, 303] on icon "scrollable content" at bounding box center [232, 305] width 10 height 10
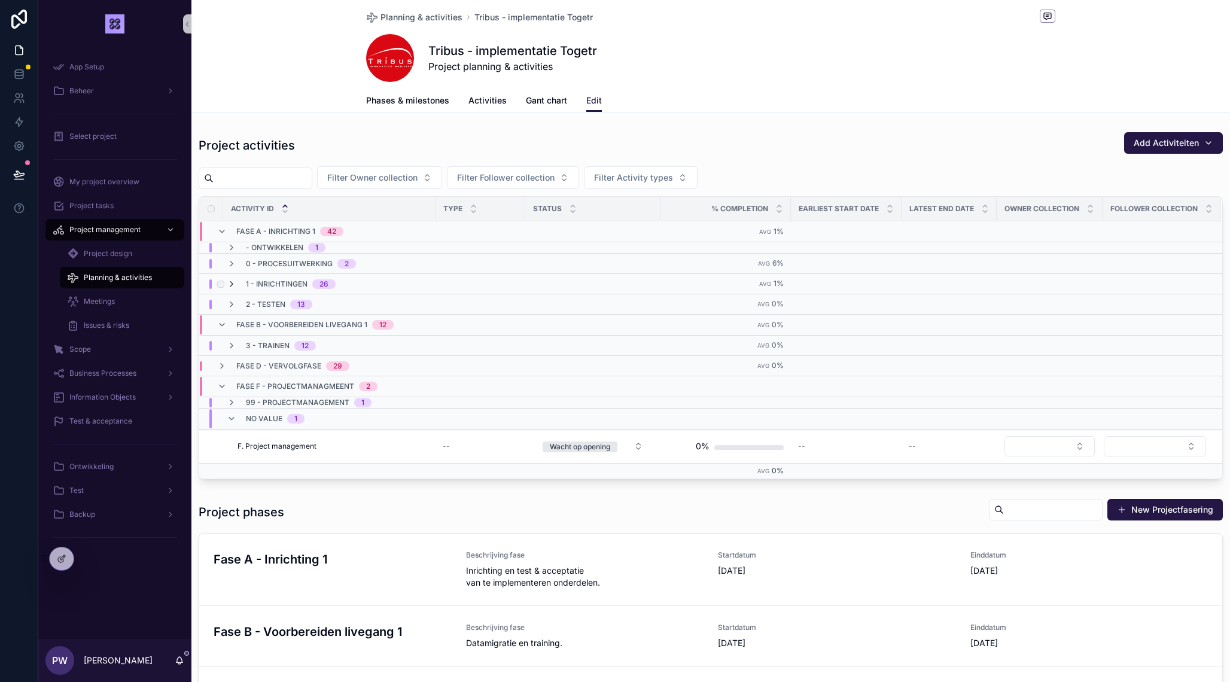
click at [232, 284] on icon "scrollable content" at bounding box center [232, 284] width 10 height 10
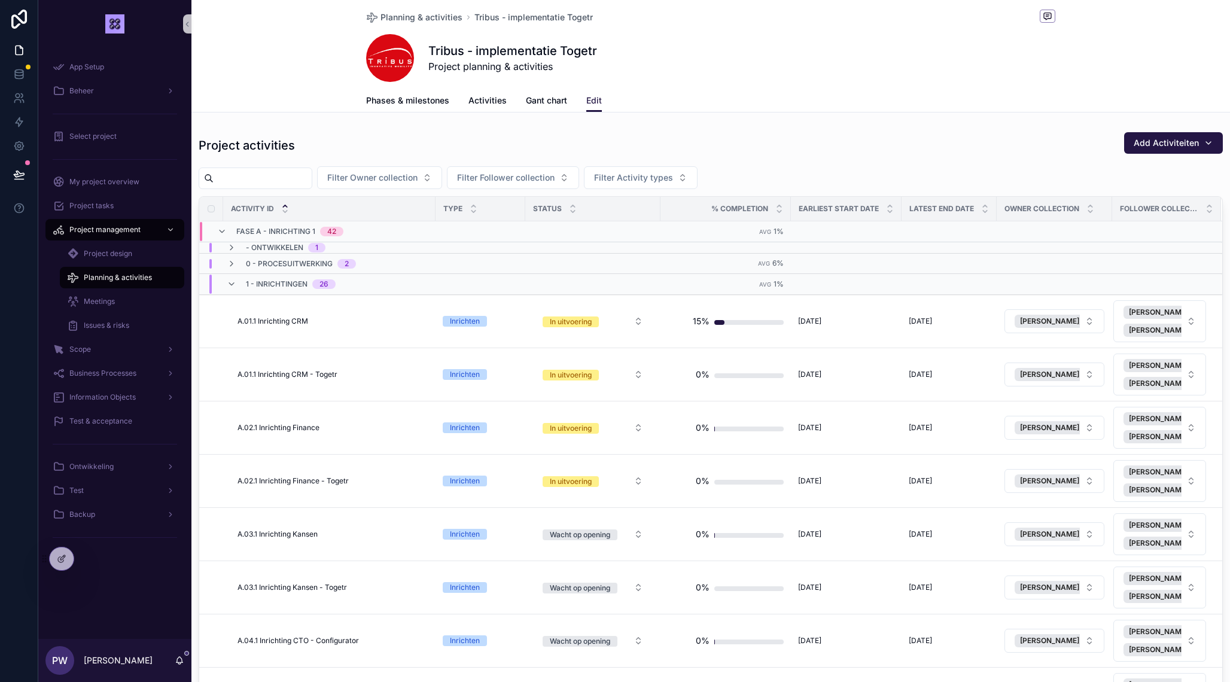
click at [232, 284] on icon "scrollable content" at bounding box center [232, 284] width 10 height 10
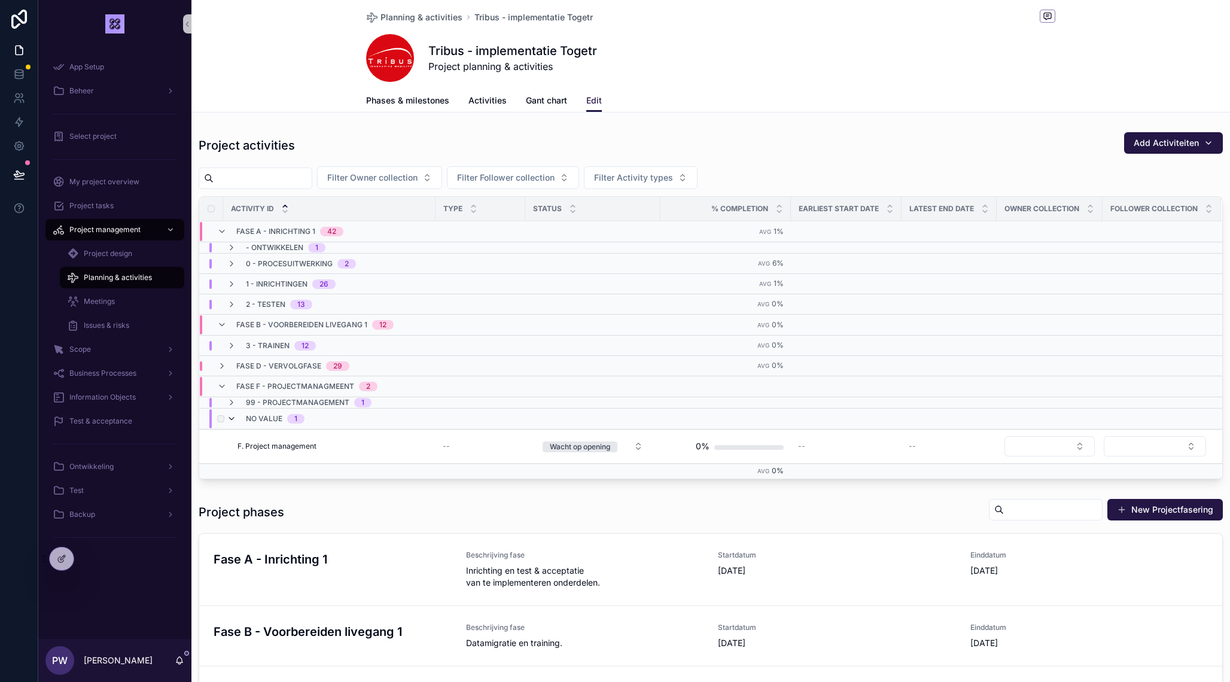
click at [230, 421] on icon "scrollable content" at bounding box center [232, 419] width 10 height 10
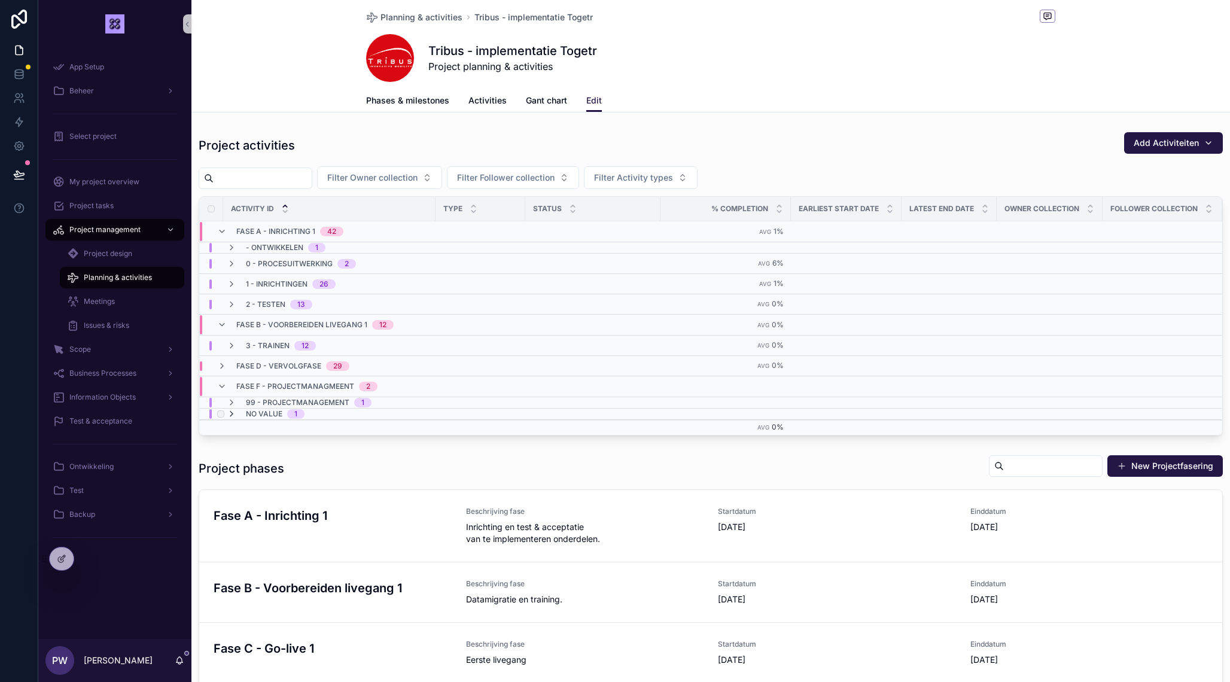
click at [230, 411] on icon "scrollable content" at bounding box center [232, 414] width 10 height 10
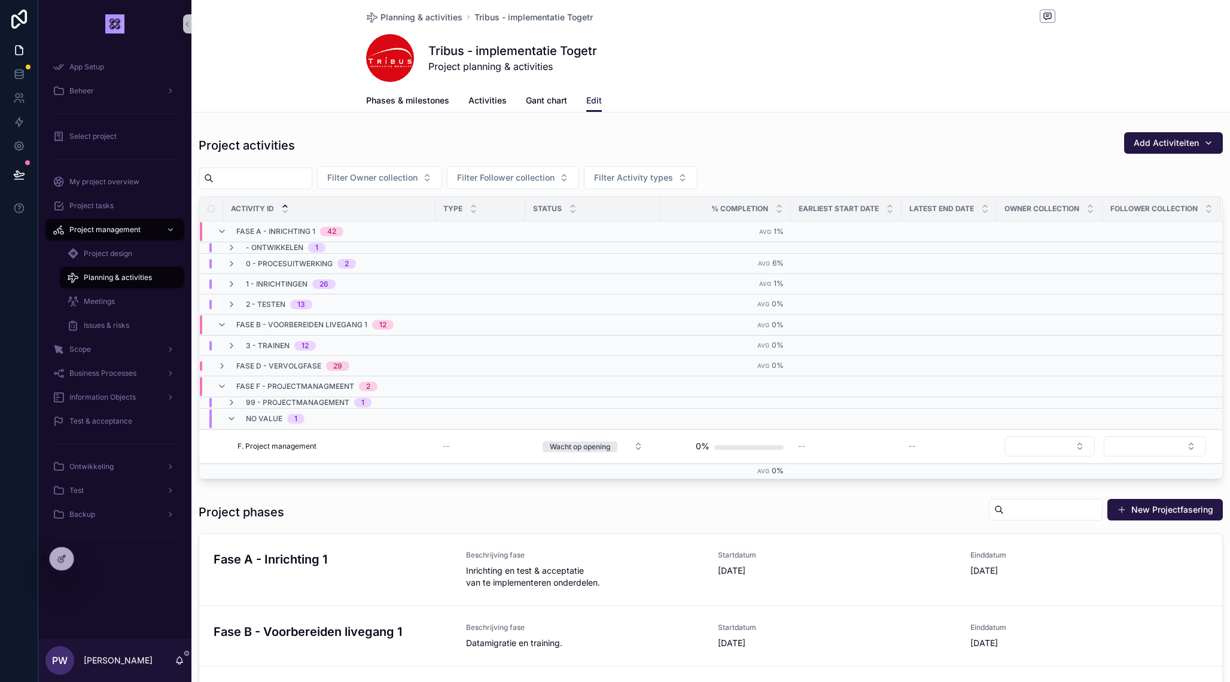
click at [230, 411] on div "No value 1" at bounding box center [266, 418] width 78 height 19
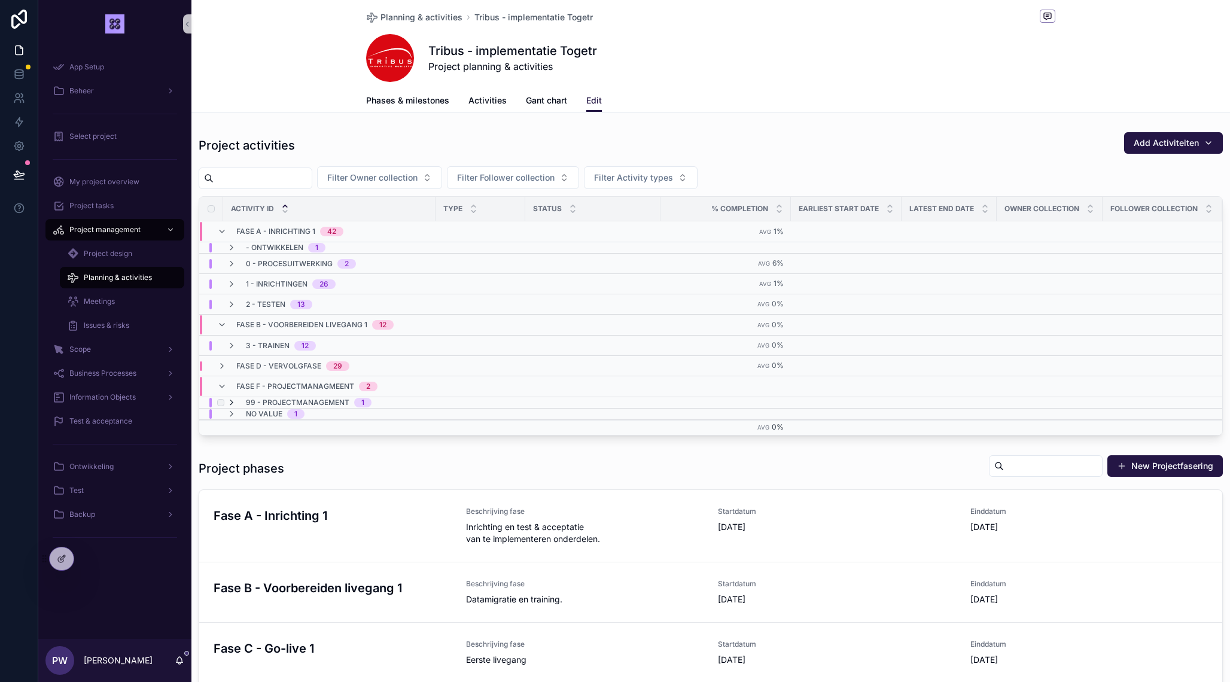
click at [230, 403] on icon "scrollable content" at bounding box center [232, 403] width 10 height 10
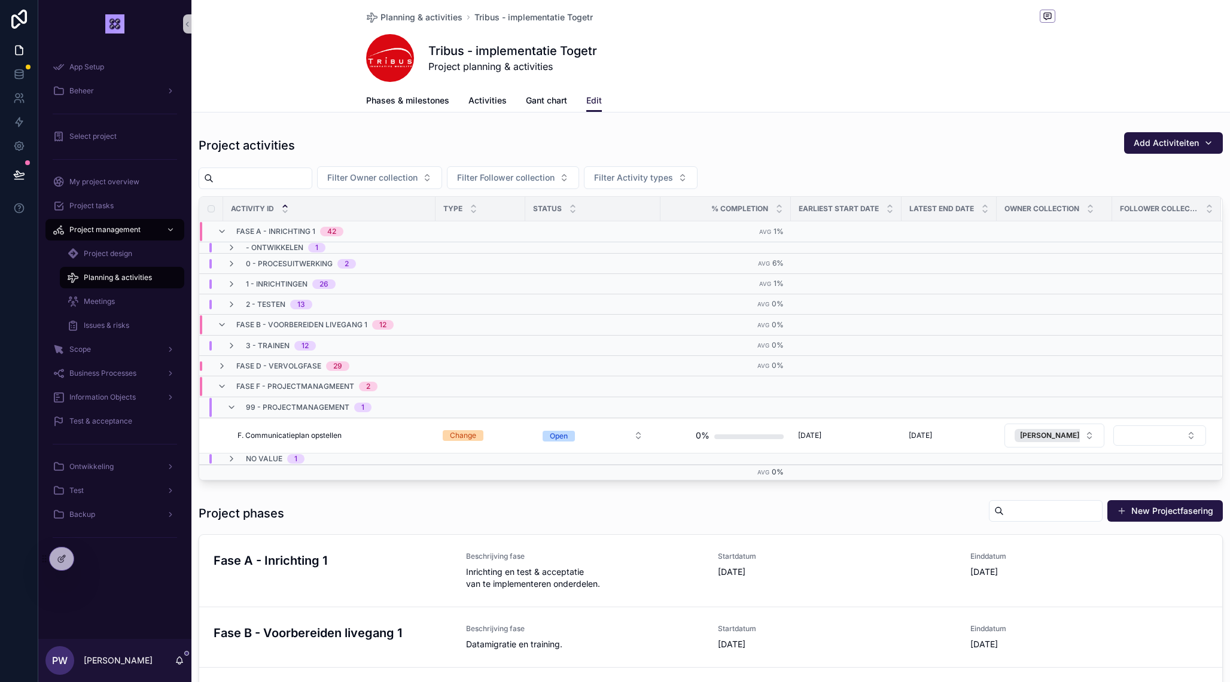
click at [230, 403] on div "99 - Projectmanagement 1" at bounding box center [299, 407] width 145 height 19
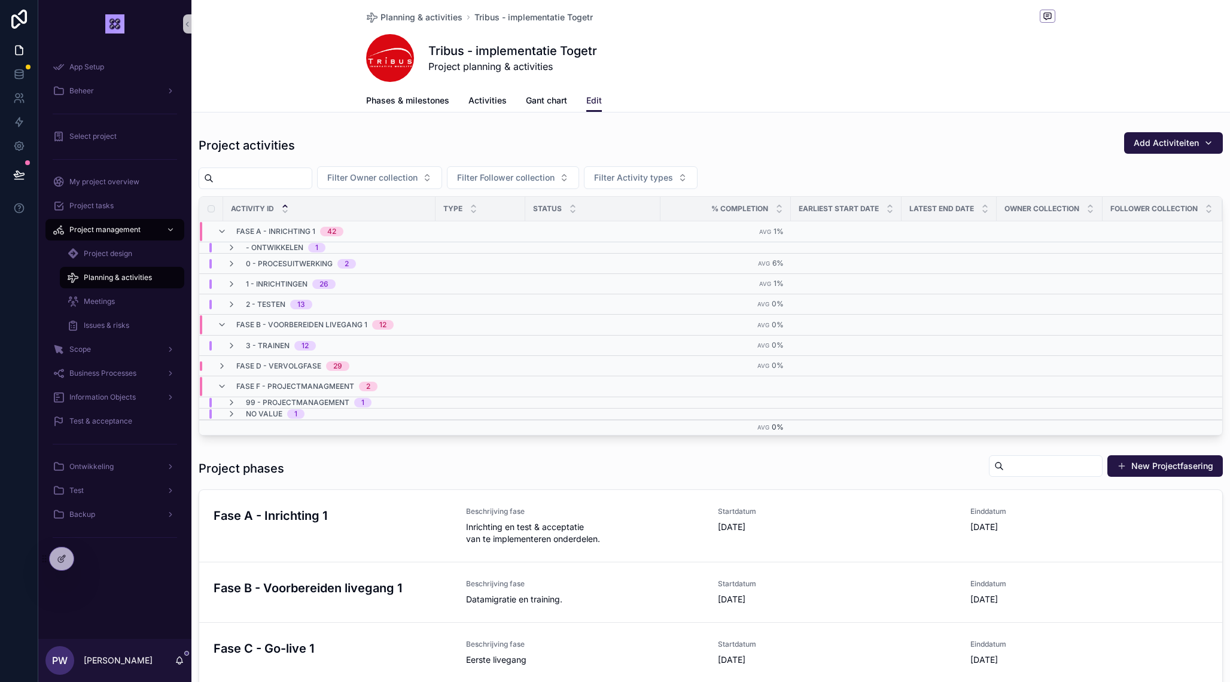
click at [230, 403] on icon "scrollable content" at bounding box center [232, 403] width 10 height 10
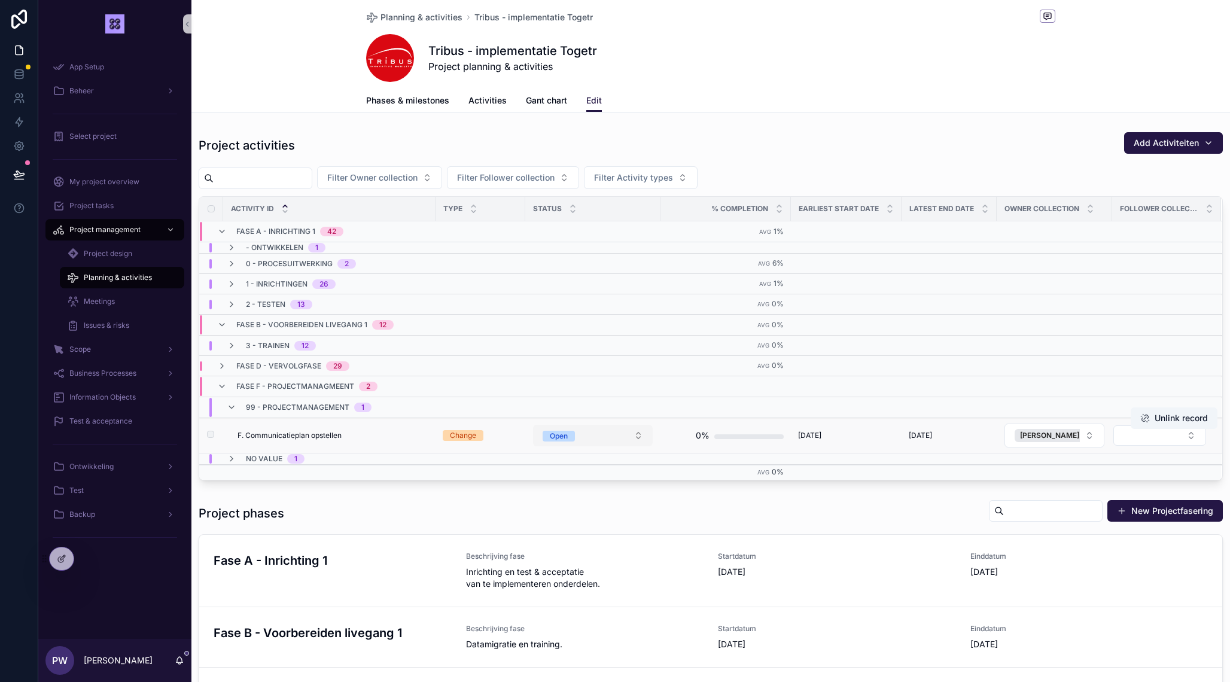
click at [536, 437] on button "Open" at bounding box center [593, 436] width 120 height 22
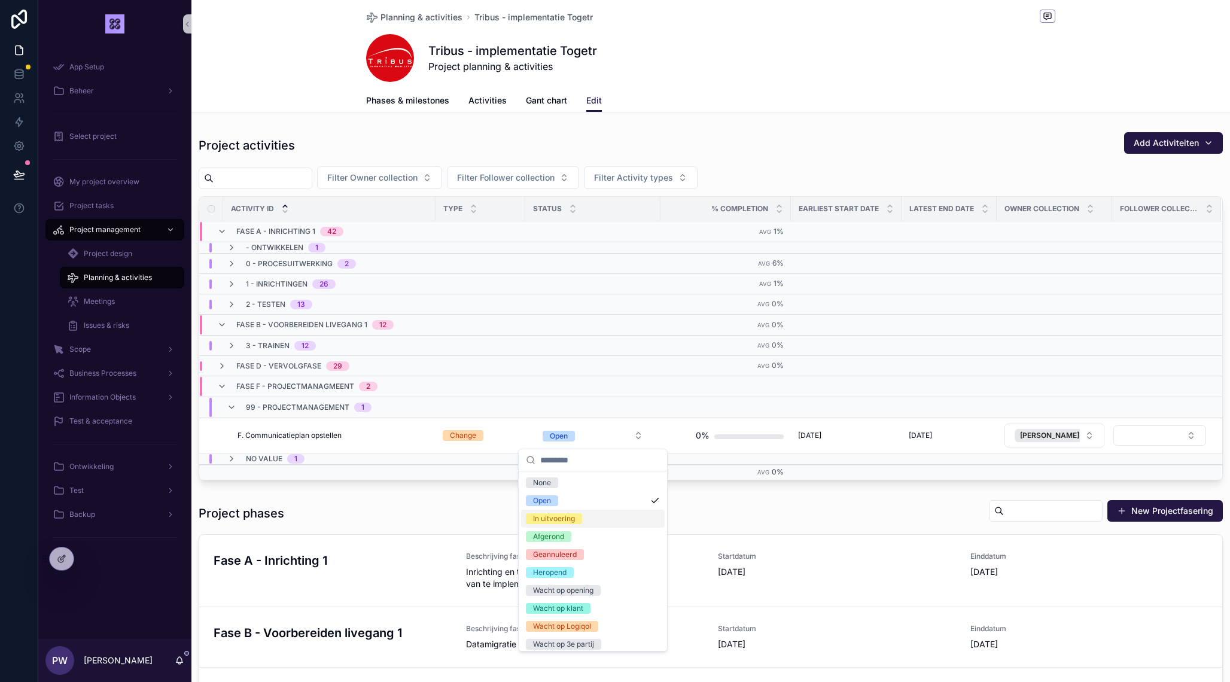
click at [558, 518] on div "In uitvoering" at bounding box center [554, 518] width 42 height 11
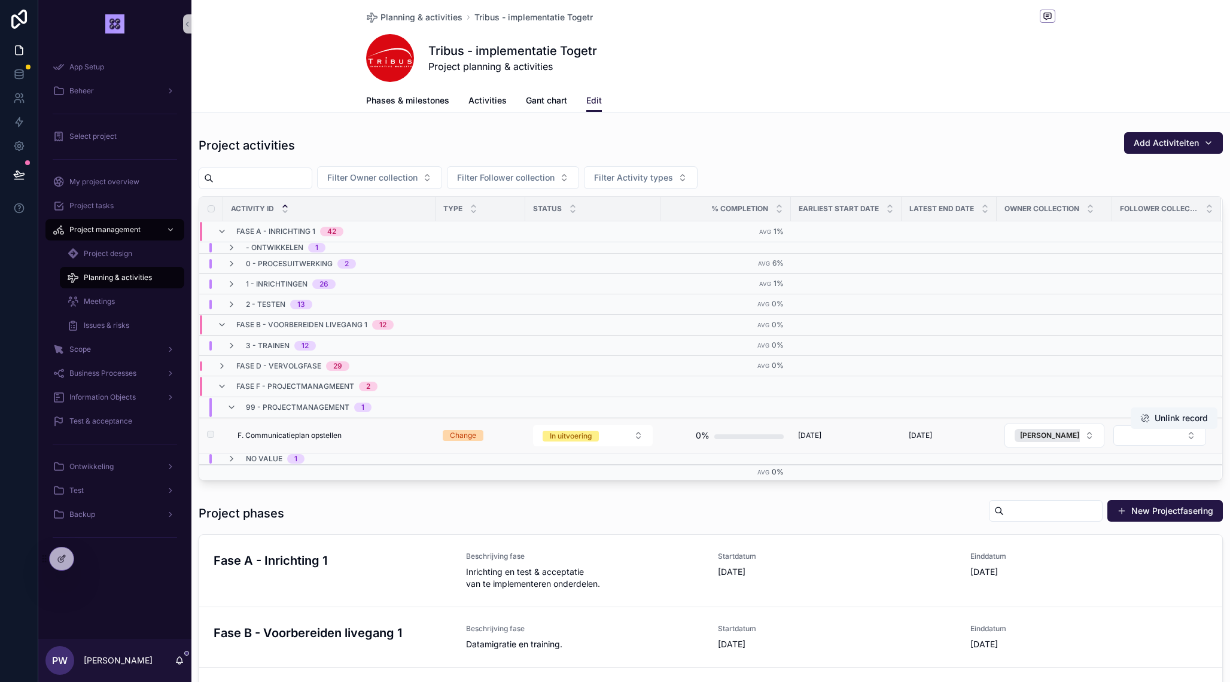
click at [738, 438] on div "scrollable content" at bounding box center [749, 436] width 69 height 5
click at [728, 432] on div "0%" at bounding box center [726, 436] width 116 height 24
click at [732, 438] on div "scrollable content" at bounding box center [749, 436] width 69 height 5
click at [737, 436] on div "scrollable content" at bounding box center [749, 436] width 69 height 5
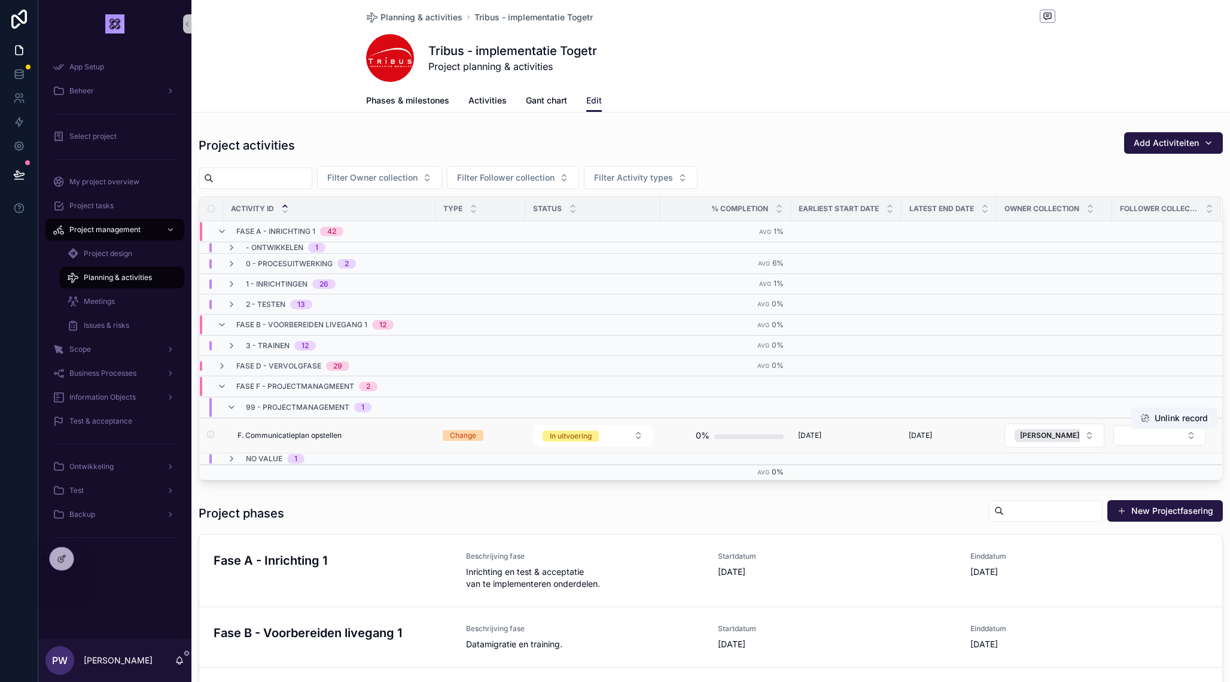
click at [303, 439] on span "F. Communicatieplan opstellen" at bounding box center [290, 436] width 104 height 10
click at [417, 439] on div "F. Communicatieplan opstellen F. Communicatieplan opstellen" at bounding box center [333, 436] width 191 height 10
click at [905, 434] on td "[DATE] [DATE]" at bounding box center [949, 435] width 95 height 35
click at [352, 432] on div "F. Communicatieplan opstellen F. Communicatieplan opstellen" at bounding box center [333, 436] width 191 height 10
click at [290, 434] on span "F. Communicatieplan opstellen" at bounding box center [290, 436] width 104 height 10
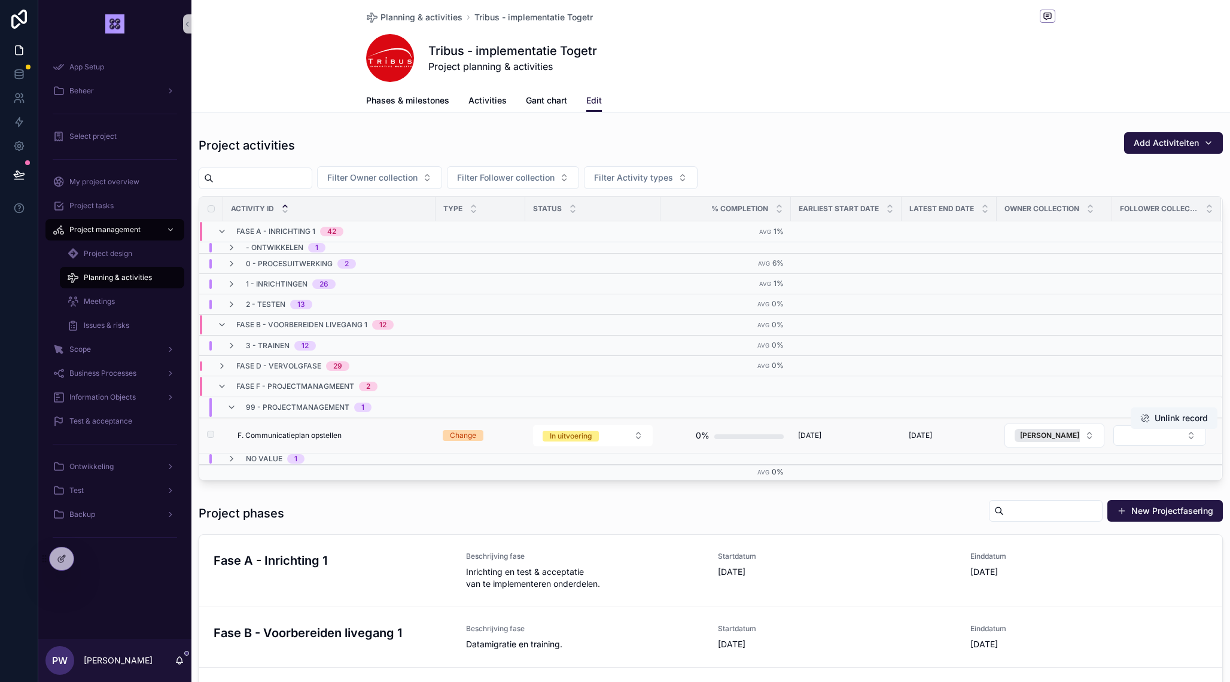
click at [269, 427] on td "F. Communicatieplan opstellen F. Communicatieplan opstellen" at bounding box center [329, 435] width 212 height 35
click at [369, 430] on td "F. Communicatieplan opstellen F. Communicatieplan opstellen" at bounding box center [329, 435] width 212 height 35
click at [397, 446] on td "F. Communicatieplan opstellen F. Communicatieplan opstellen" at bounding box center [329, 435] width 212 height 35
click at [713, 434] on div "0%" at bounding box center [726, 436] width 116 height 24
click at [61, 554] on div at bounding box center [62, 559] width 24 height 23
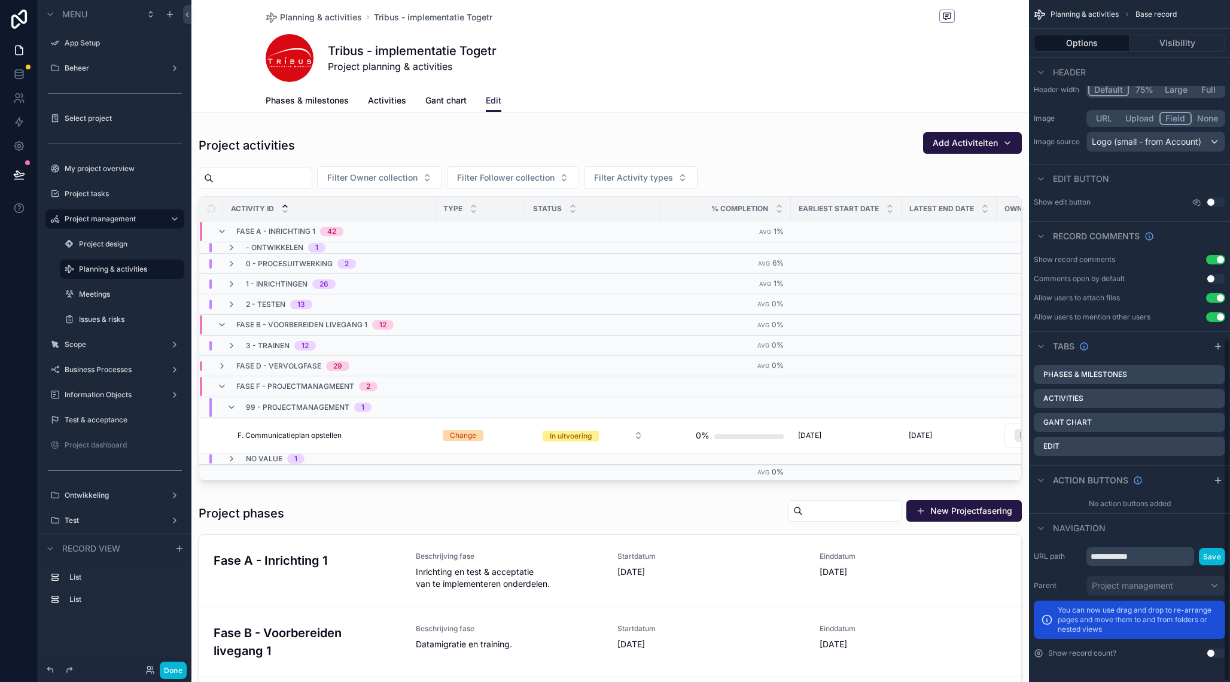
scroll to position [671, 0]
click at [864, 147] on div "scrollable content" at bounding box center [610, 306] width 838 height 358
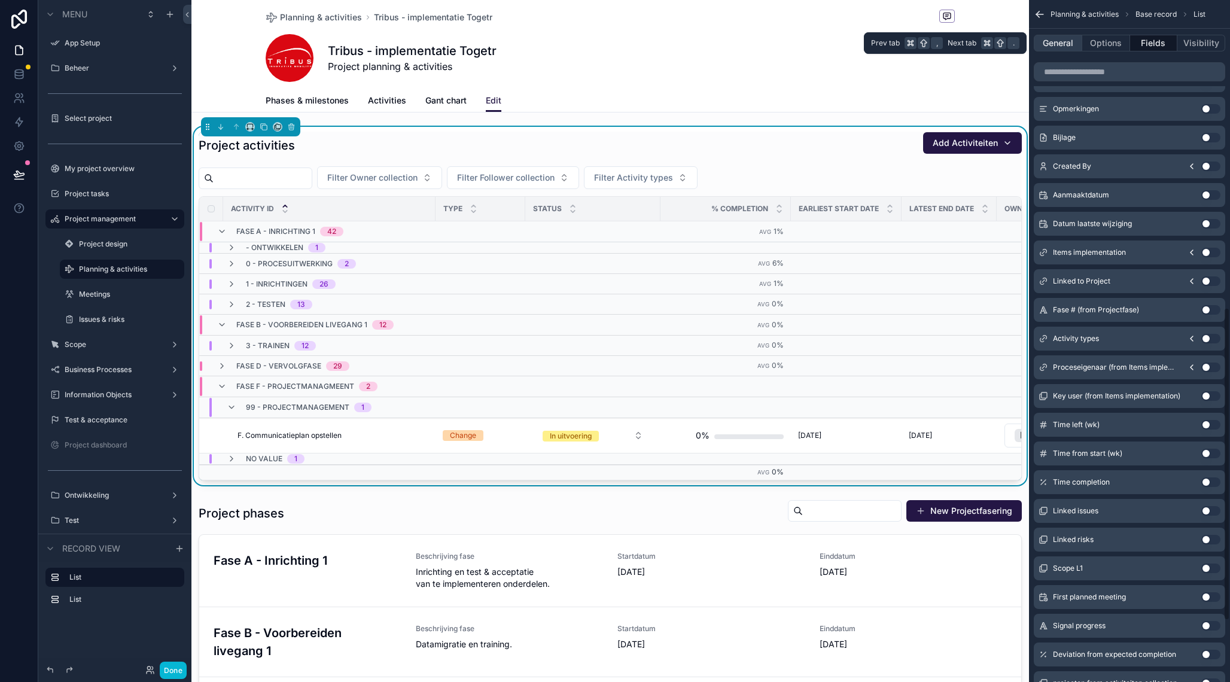
click at [1068, 42] on button "General" at bounding box center [1058, 43] width 48 height 17
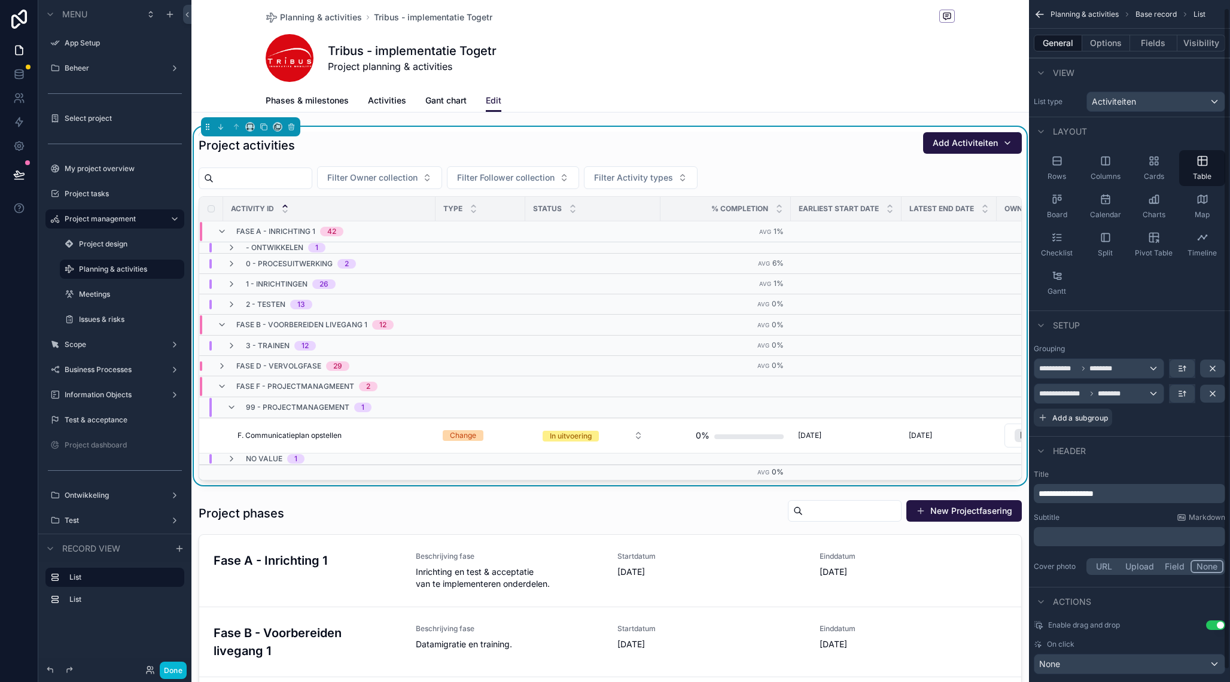
scroll to position [21, 0]
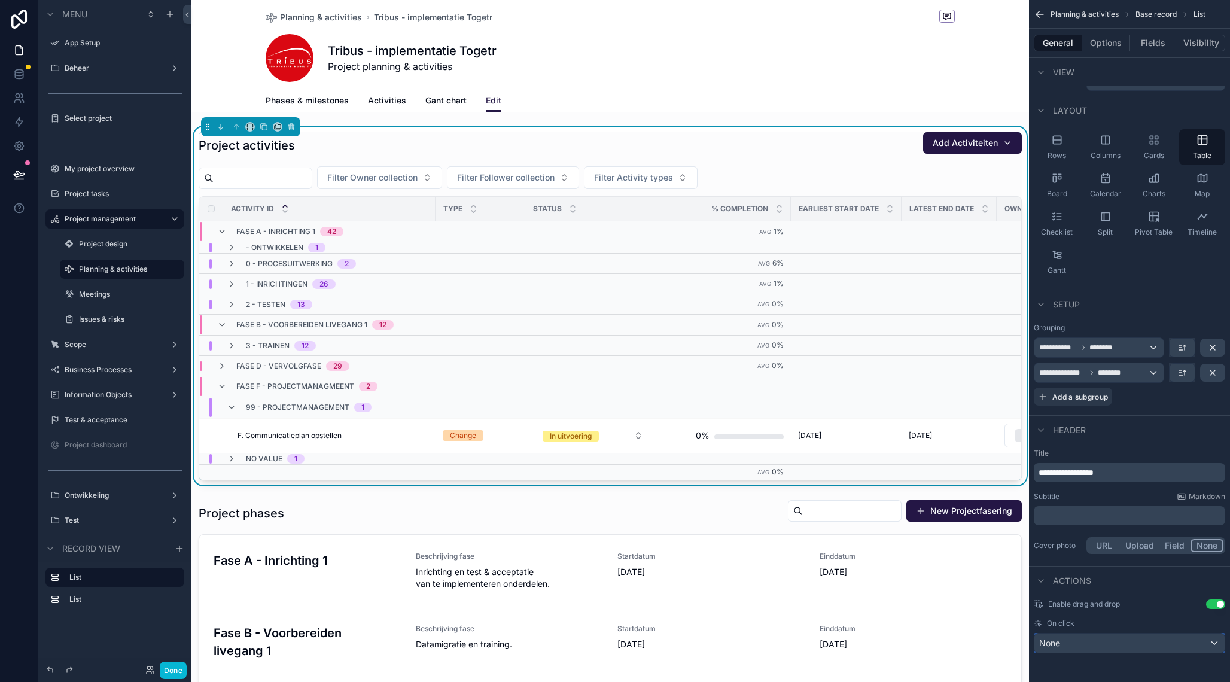
click at [1105, 638] on div "None" at bounding box center [1130, 643] width 190 height 19
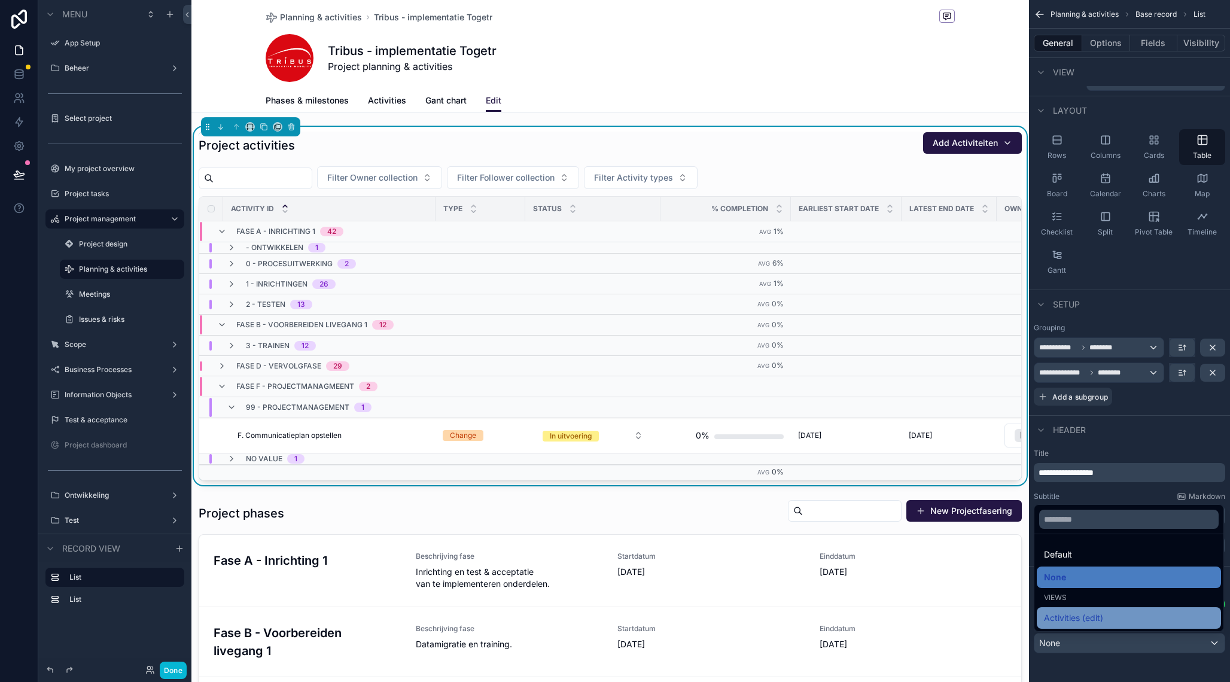
click at [1081, 619] on span "Activities (edit)" at bounding box center [1073, 618] width 59 height 14
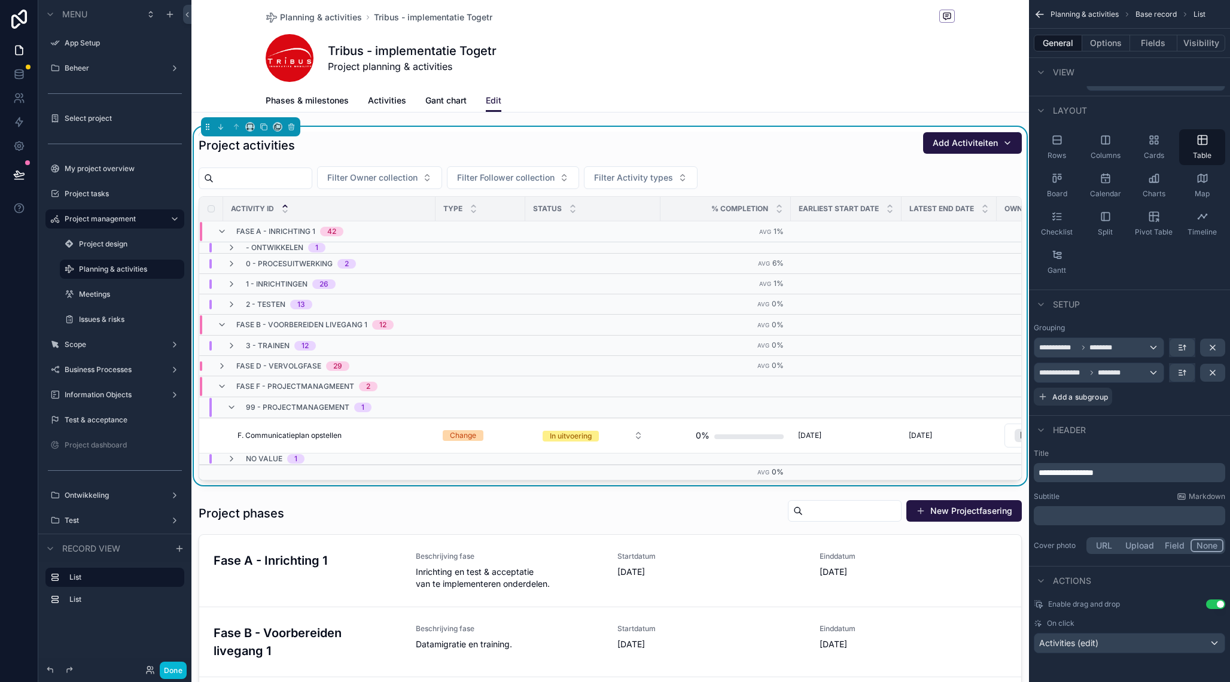
click at [414, 436] on div "F. Communicatieplan opstellen F. Communicatieplan opstellen" at bounding box center [333, 436] width 191 height 10
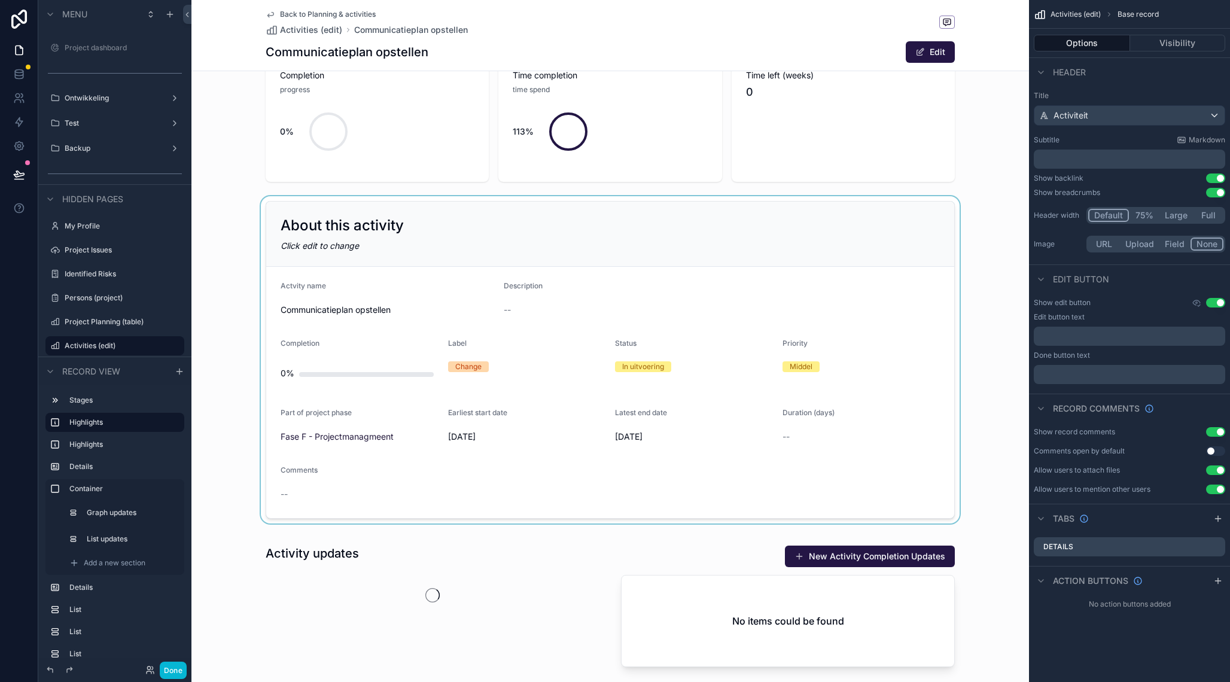
scroll to position [180, 0]
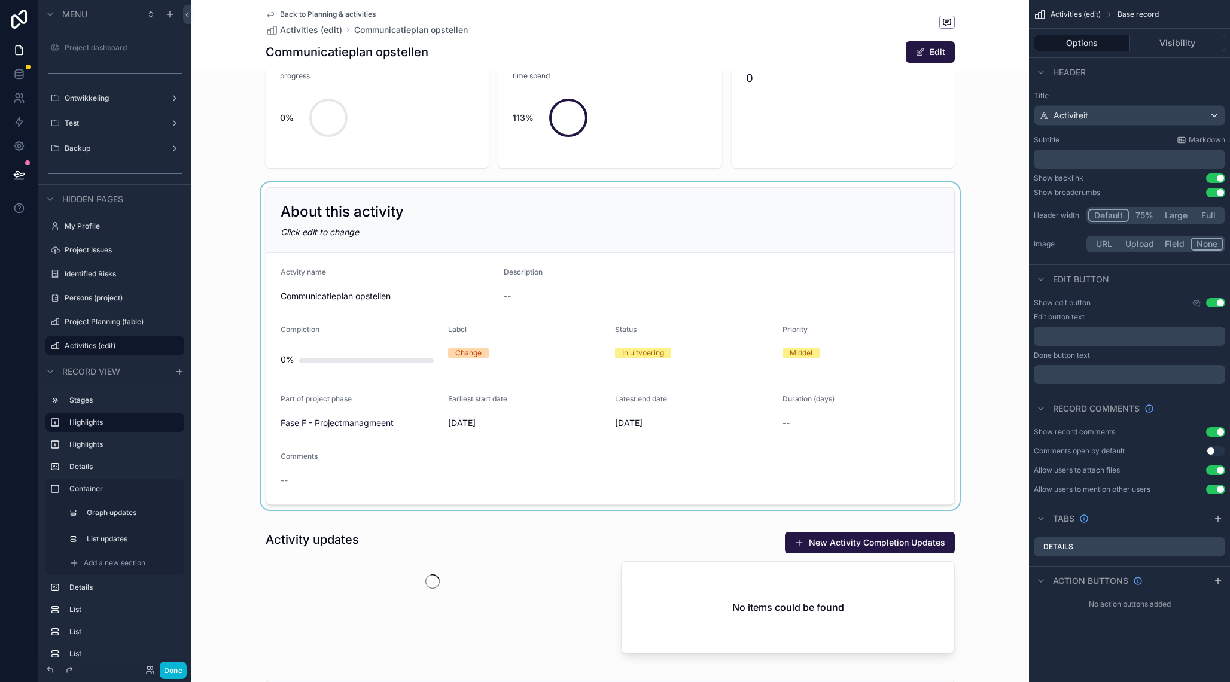
click at [374, 354] on div "scrollable content" at bounding box center [610, 346] width 838 height 327
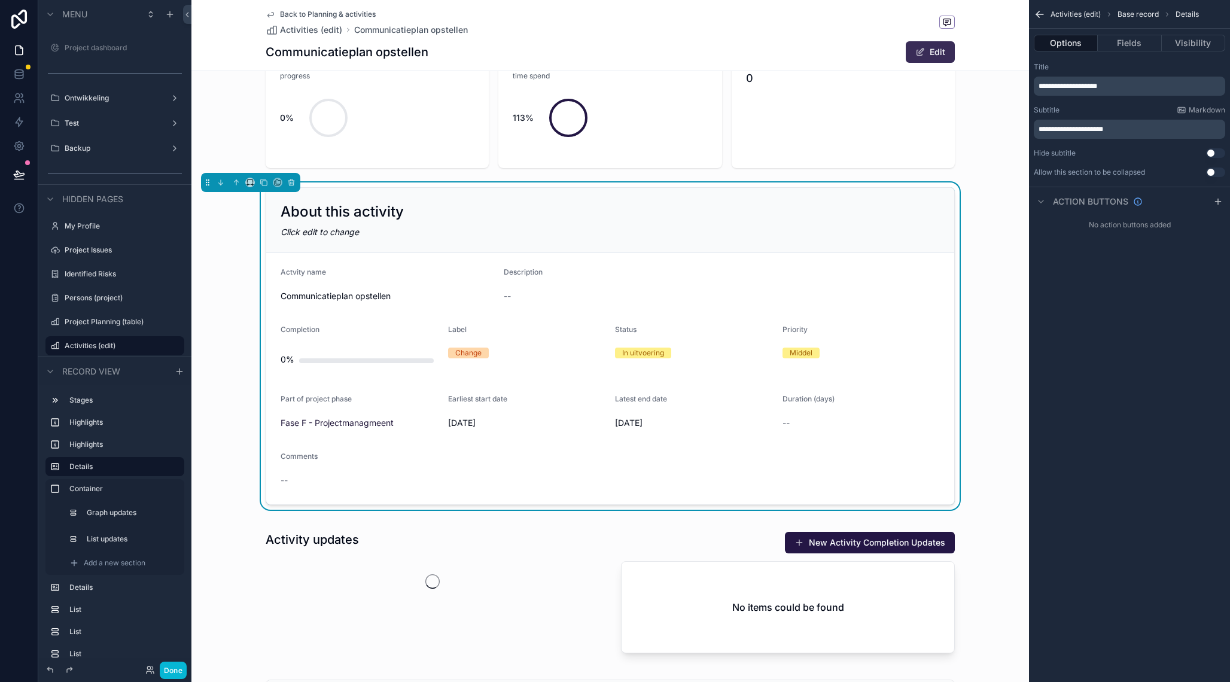
click at [930, 52] on button "Edit" at bounding box center [930, 52] width 49 height 22
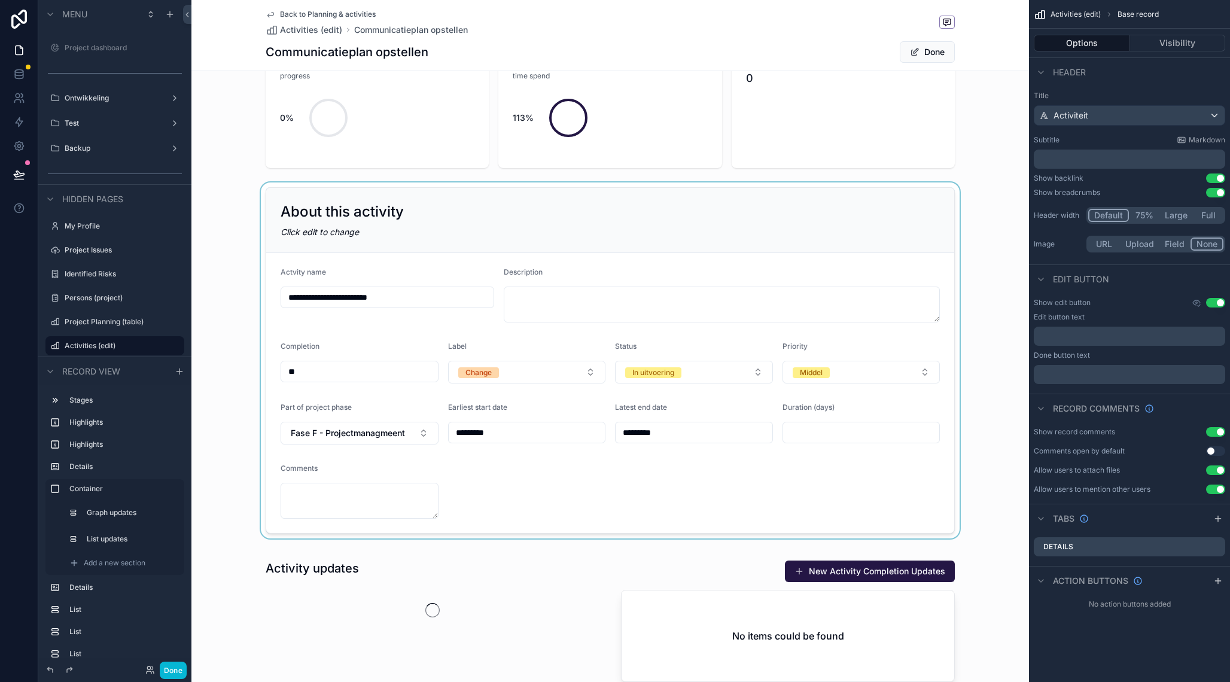
click at [319, 372] on div "scrollable content" at bounding box center [610, 361] width 838 height 356
click at [319, 372] on input "**" at bounding box center [359, 371] width 157 height 17
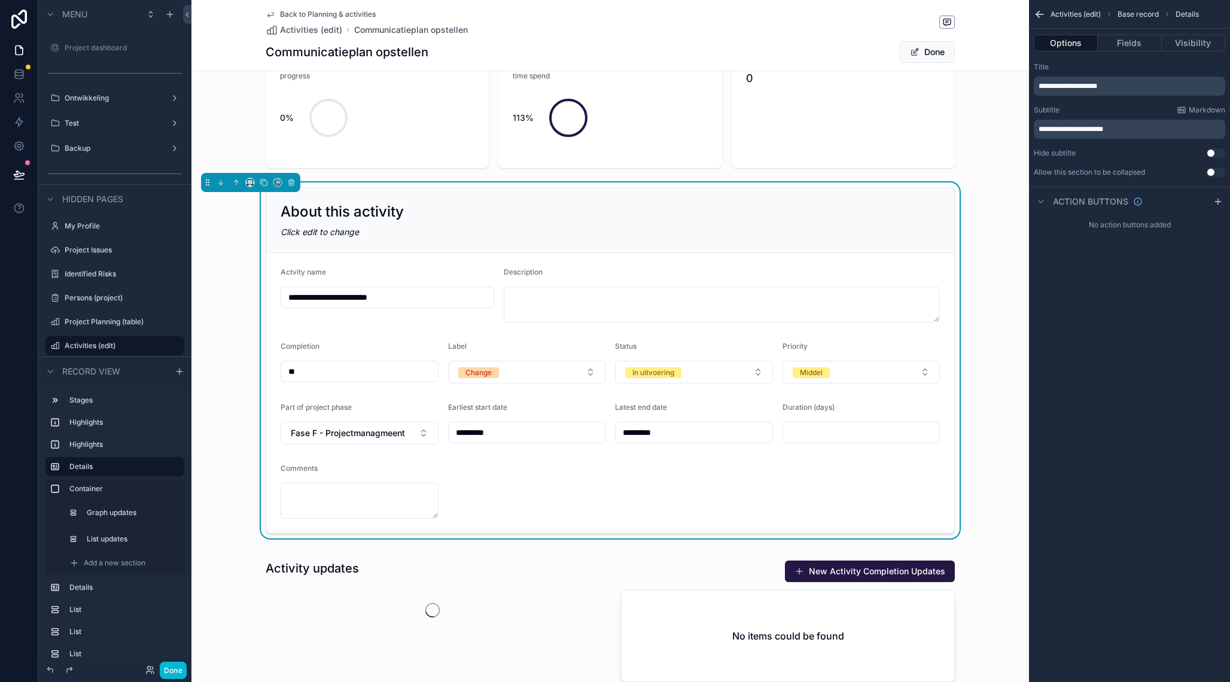
type input "***"
click at [928, 52] on button "Done" at bounding box center [927, 52] width 55 height 22
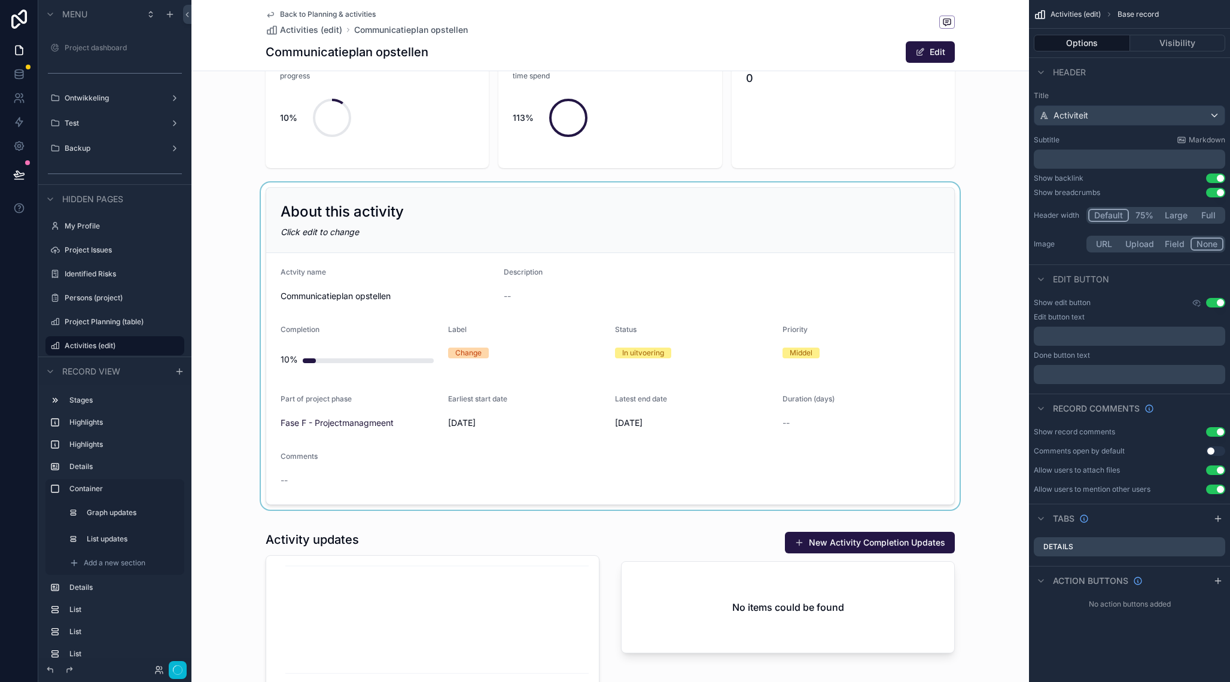
click at [272, 15] on icon "scrollable content" at bounding box center [271, 15] width 10 height 10
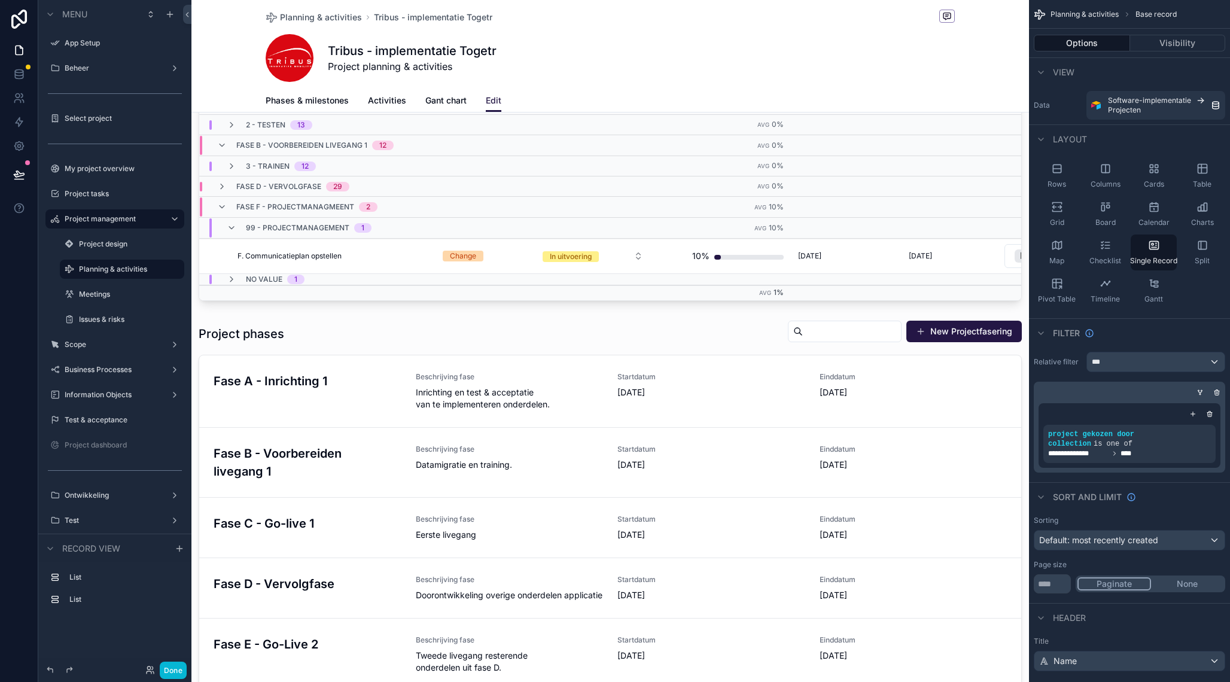
click at [342, 405] on div "scrollable content" at bounding box center [610, 616] width 838 height 1592
click at [385, 332] on div "scrollable content" at bounding box center [610, 593] width 838 height 556
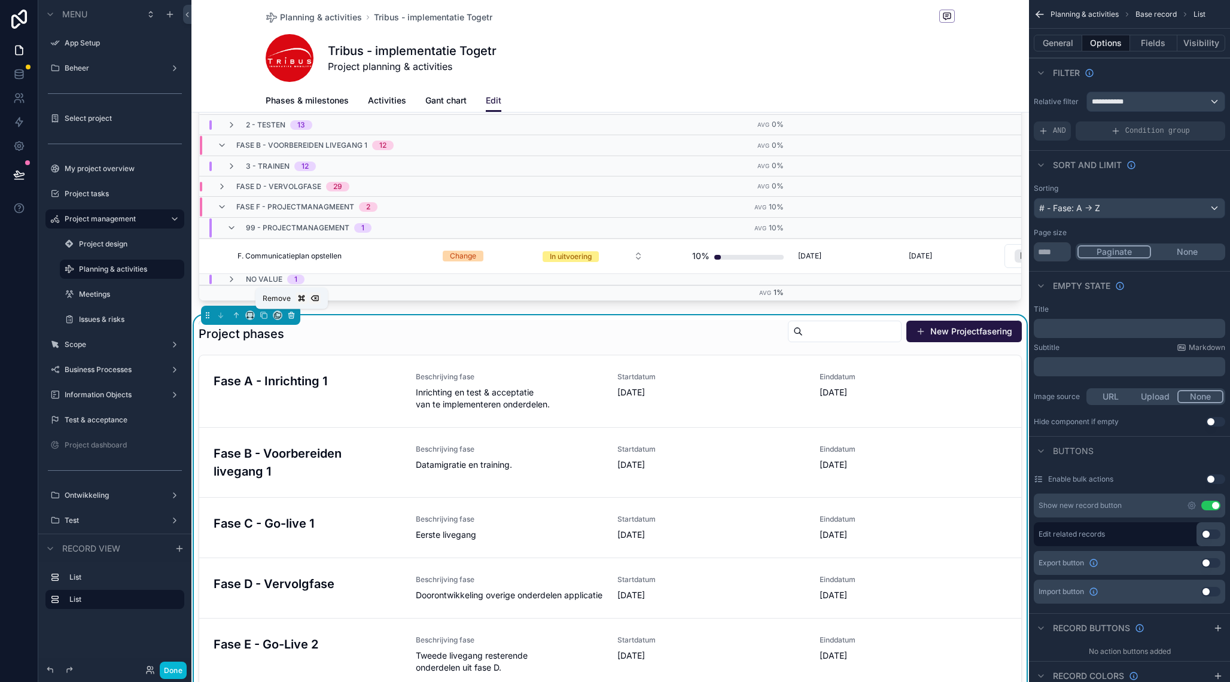
click at [293, 315] on icon "scrollable content" at bounding box center [291, 315] width 8 height 8
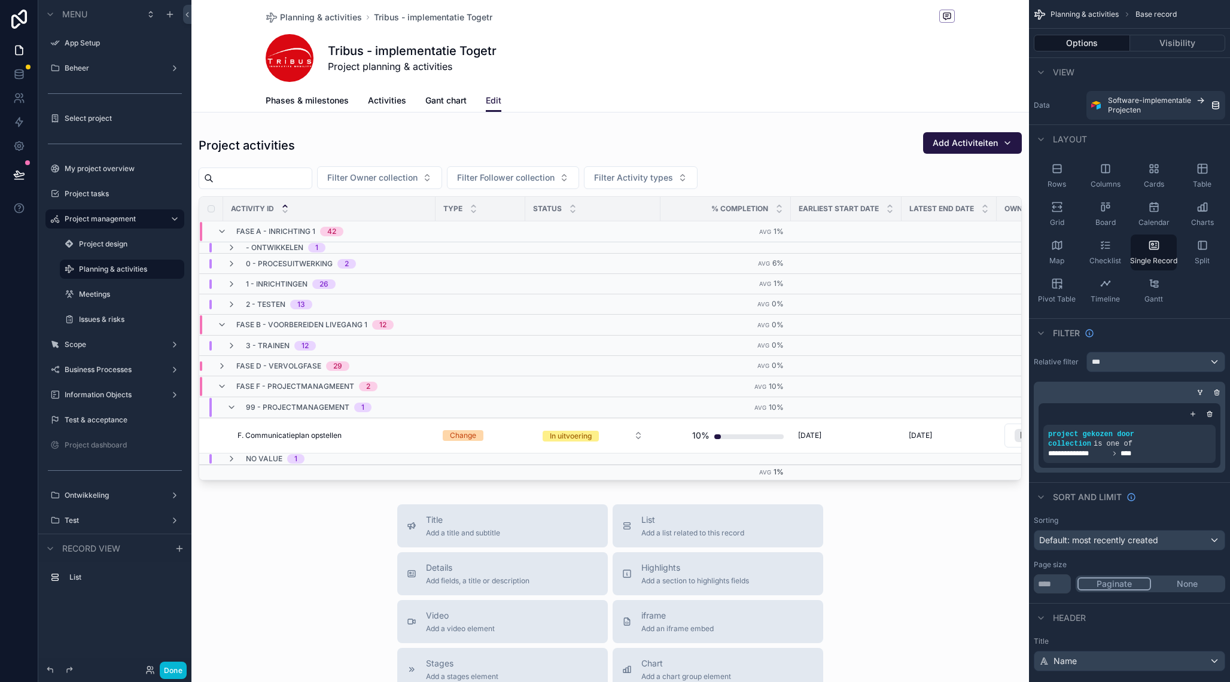
click at [580, 245] on div "scrollable content" at bounding box center [610, 513] width 838 height 1026
click at [580, 245] on div "- Ontwikkelen 1" at bounding box center [430, 248] width 460 height 10
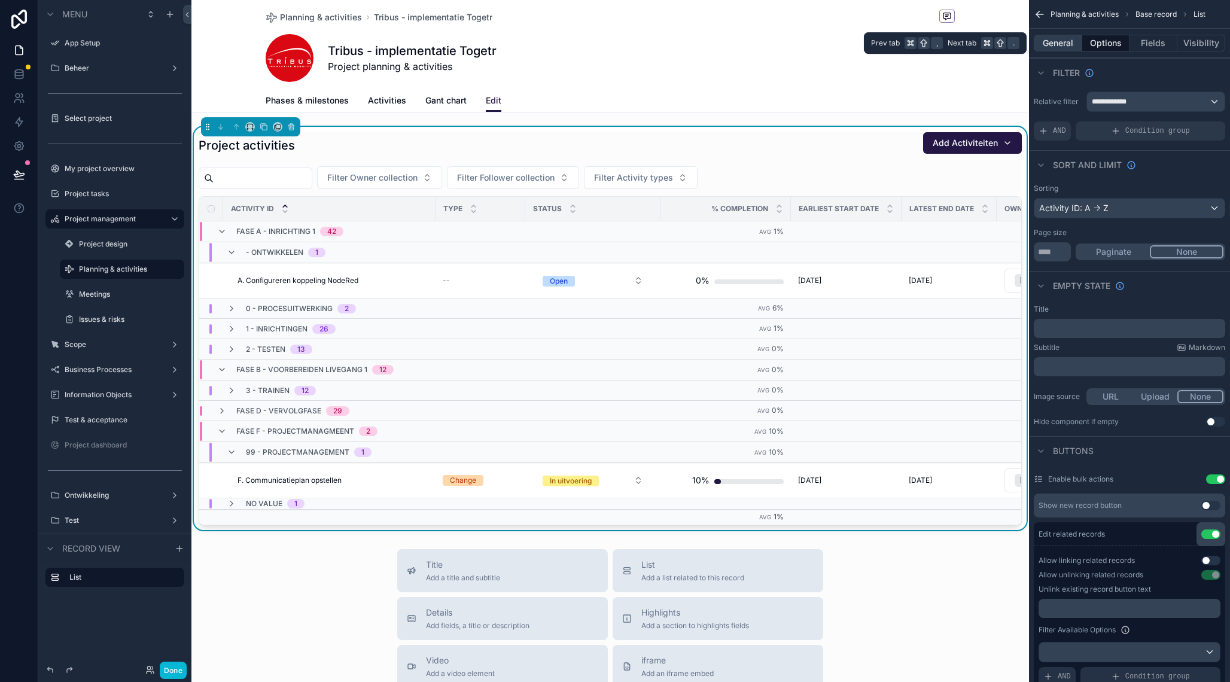
click at [1056, 44] on button "General" at bounding box center [1058, 43] width 48 height 17
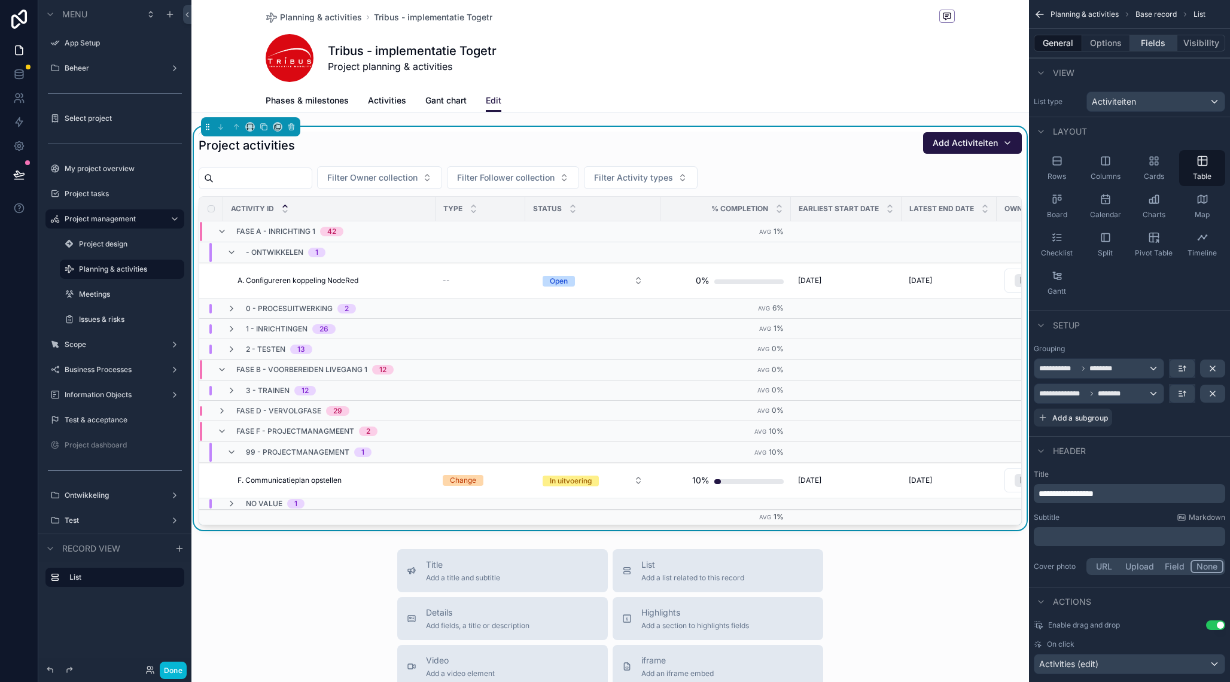
click at [1165, 47] on button "Fields" at bounding box center [1154, 43] width 48 height 17
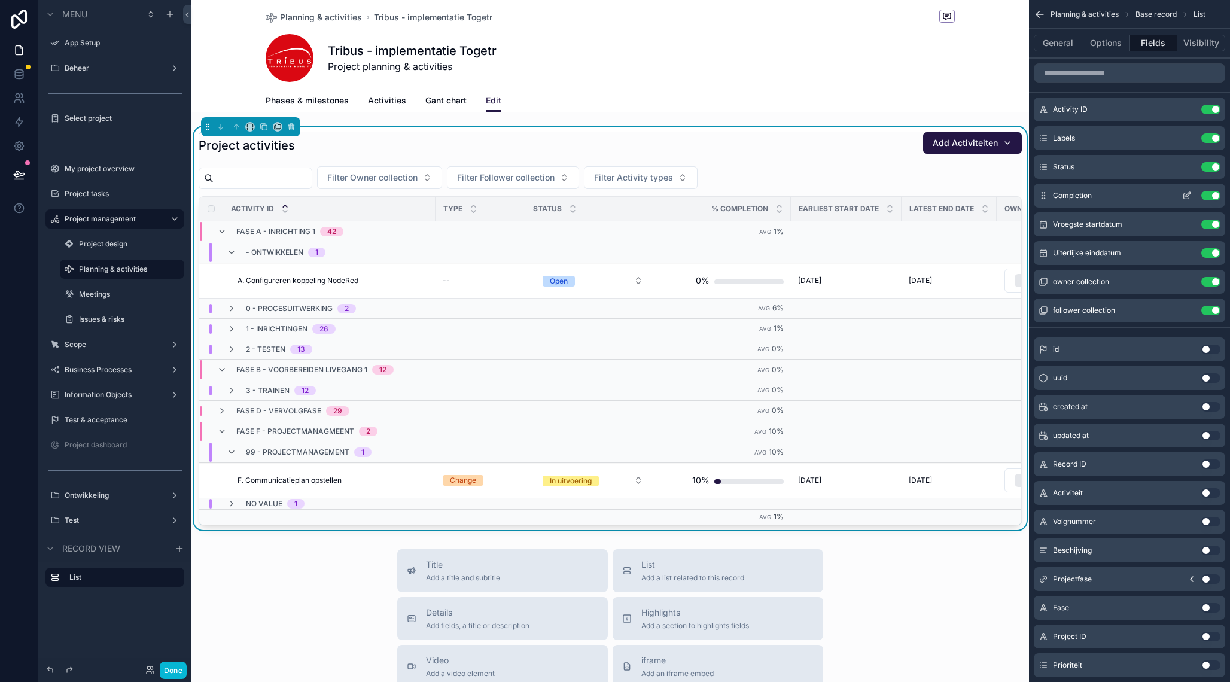
click at [1187, 197] on icon "scrollable content" at bounding box center [1188, 194] width 5 height 5
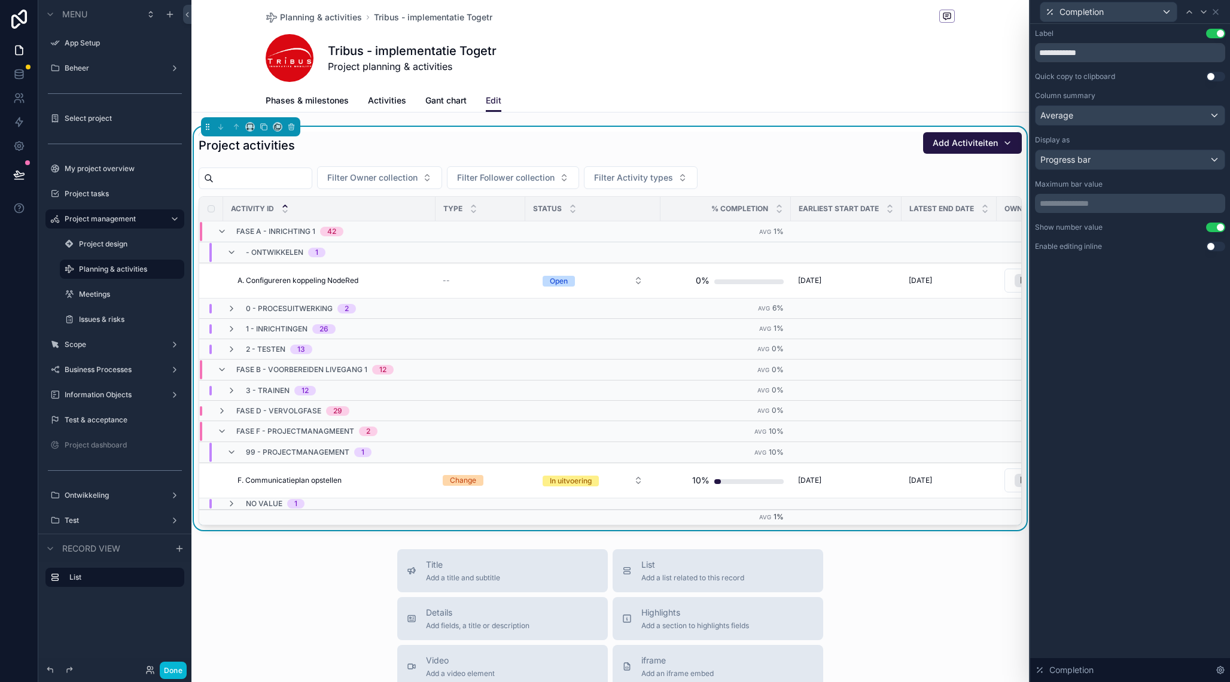
click at [1214, 251] on button "Use setting" at bounding box center [1215, 247] width 19 height 10
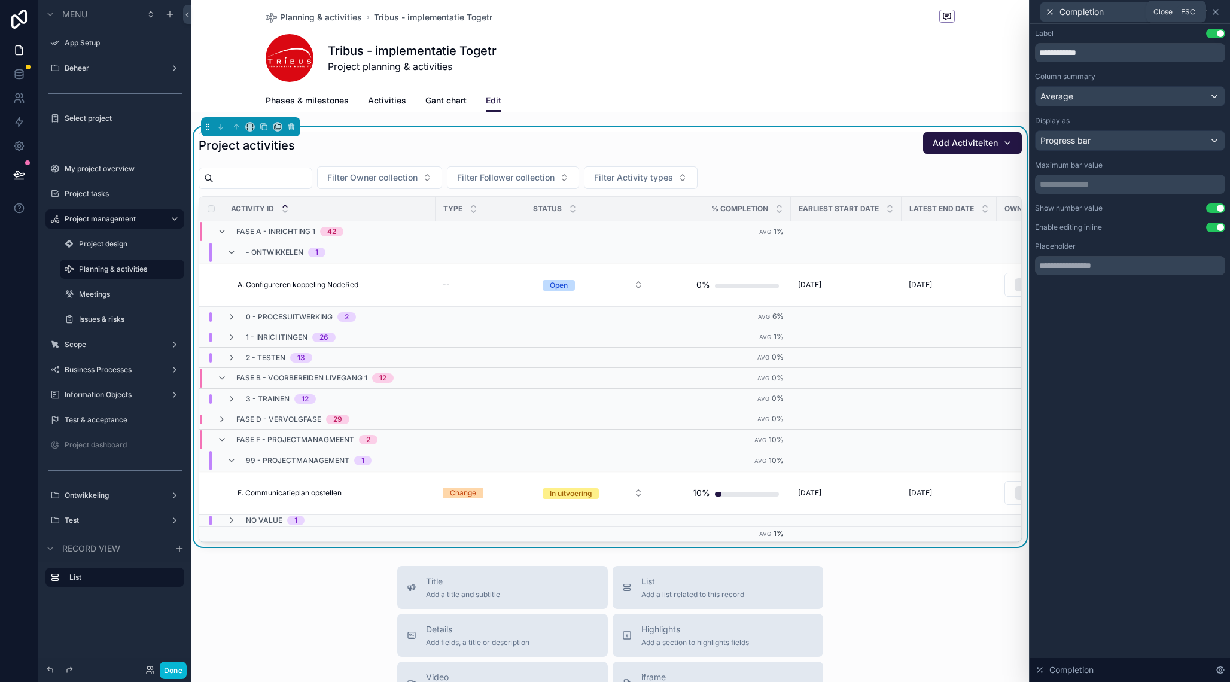
click at [1217, 13] on icon at bounding box center [1216, 12] width 5 height 5
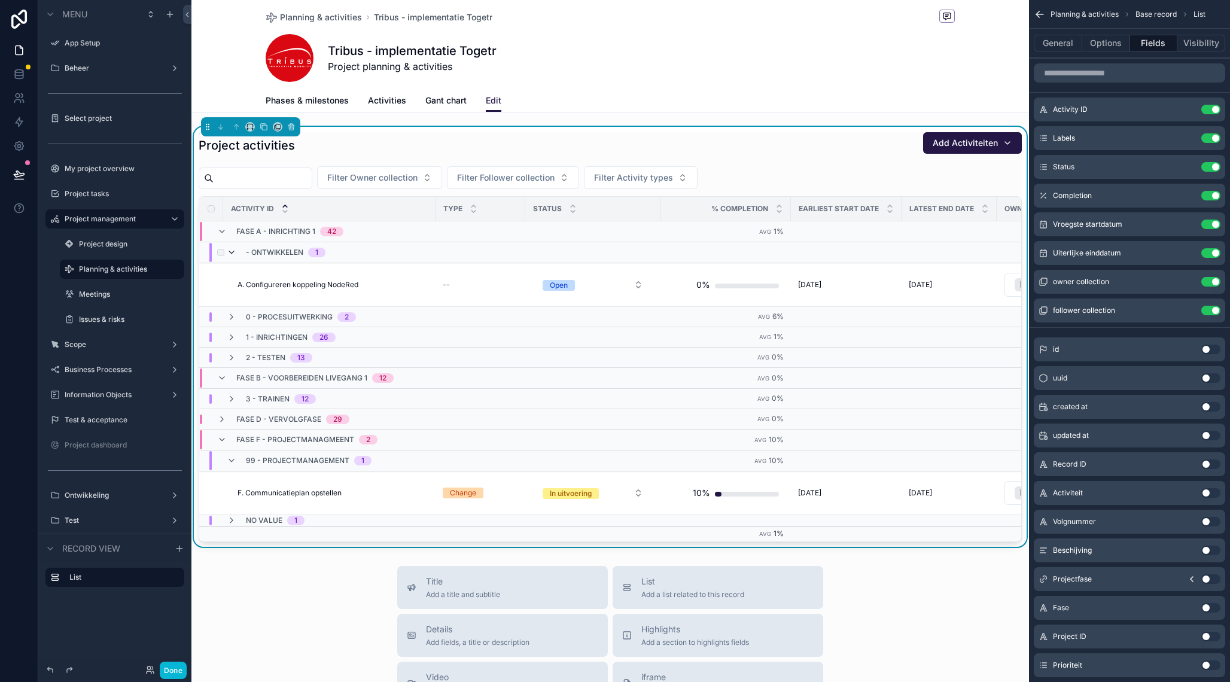
click at [232, 253] on icon "scrollable content" at bounding box center [232, 253] width 10 height 10
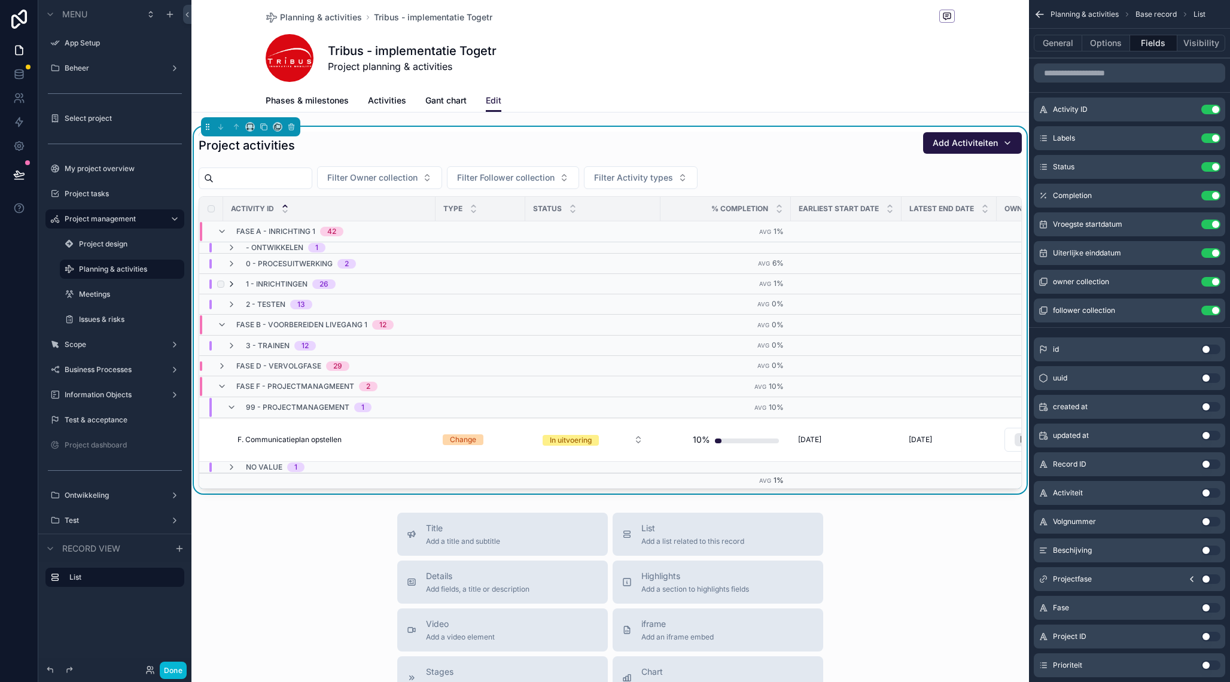
click at [232, 281] on icon "scrollable content" at bounding box center [232, 284] width 10 height 10
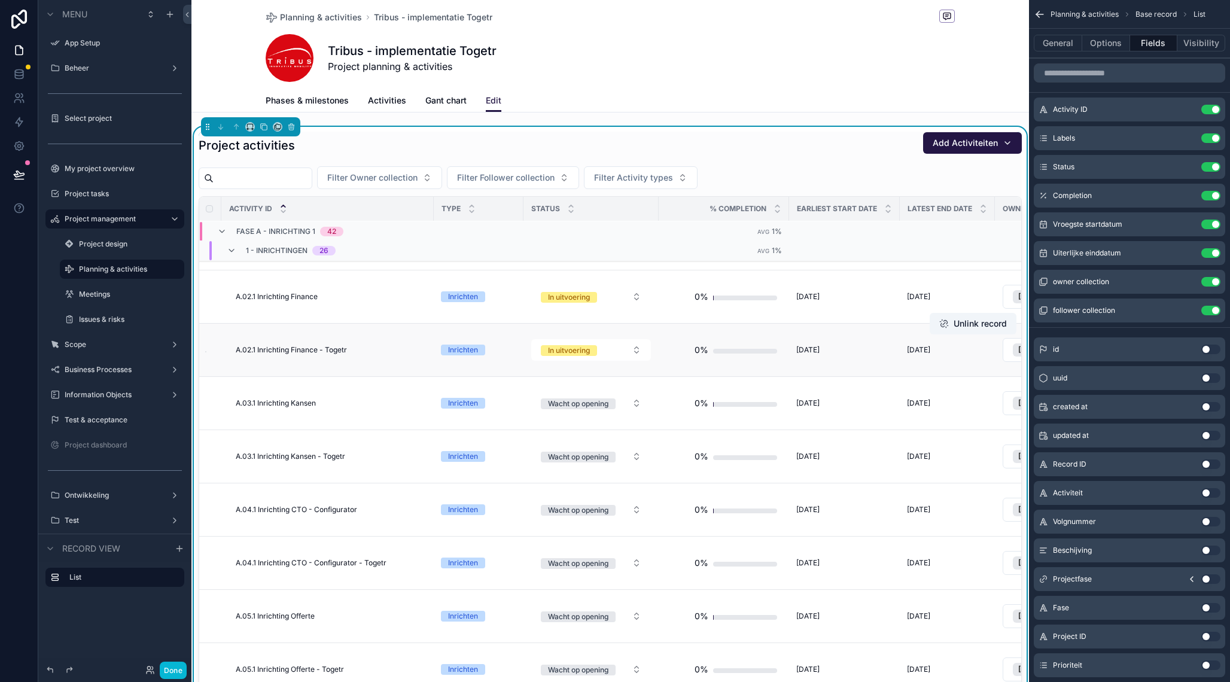
scroll to position [0, 2]
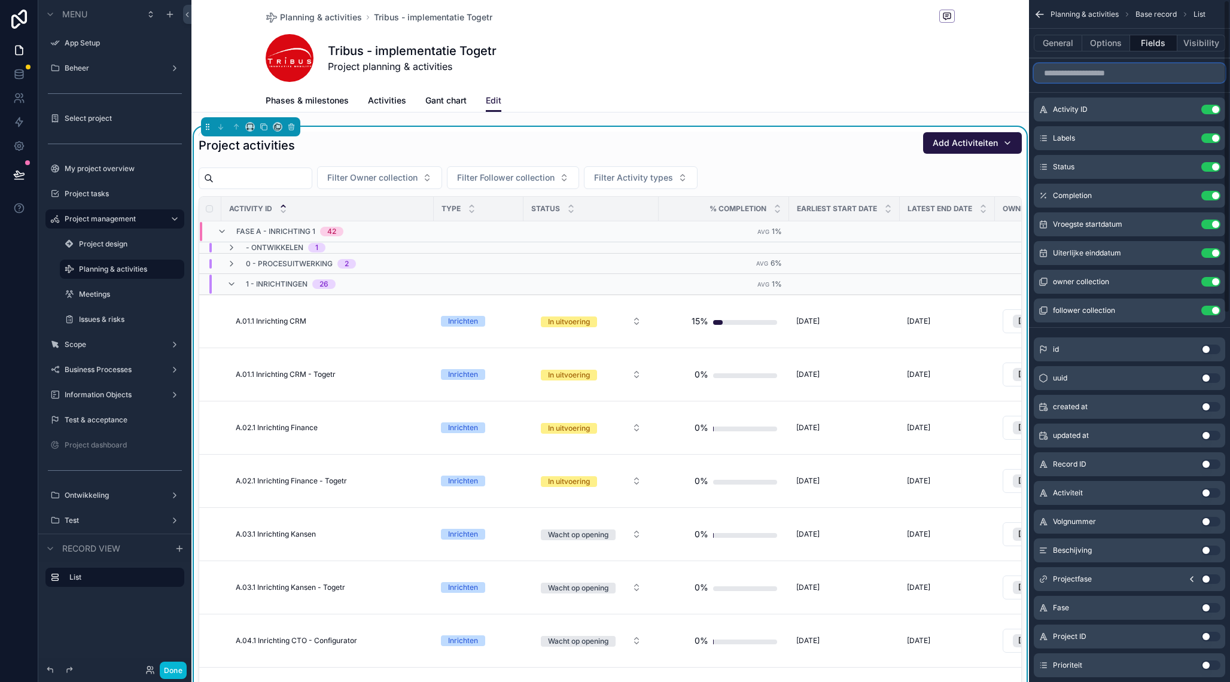
click at [1103, 75] on input "scrollable content" at bounding box center [1129, 72] width 191 height 19
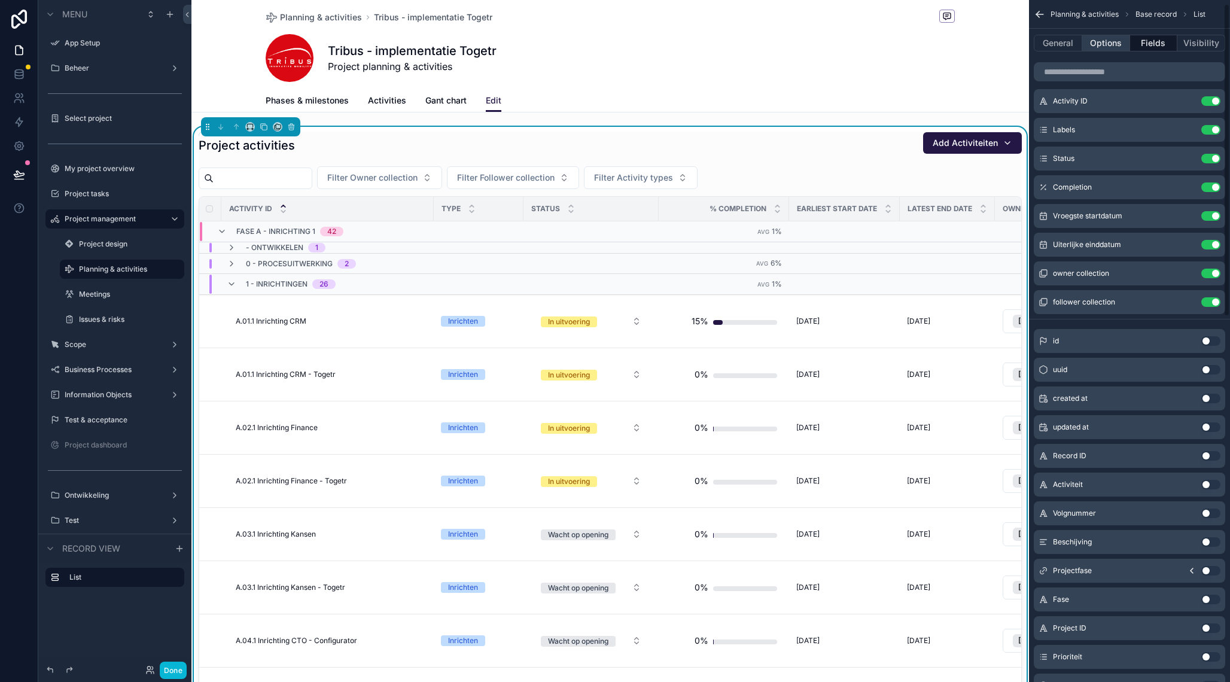
click at [1099, 47] on button "Options" at bounding box center [1107, 43] width 48 height 17
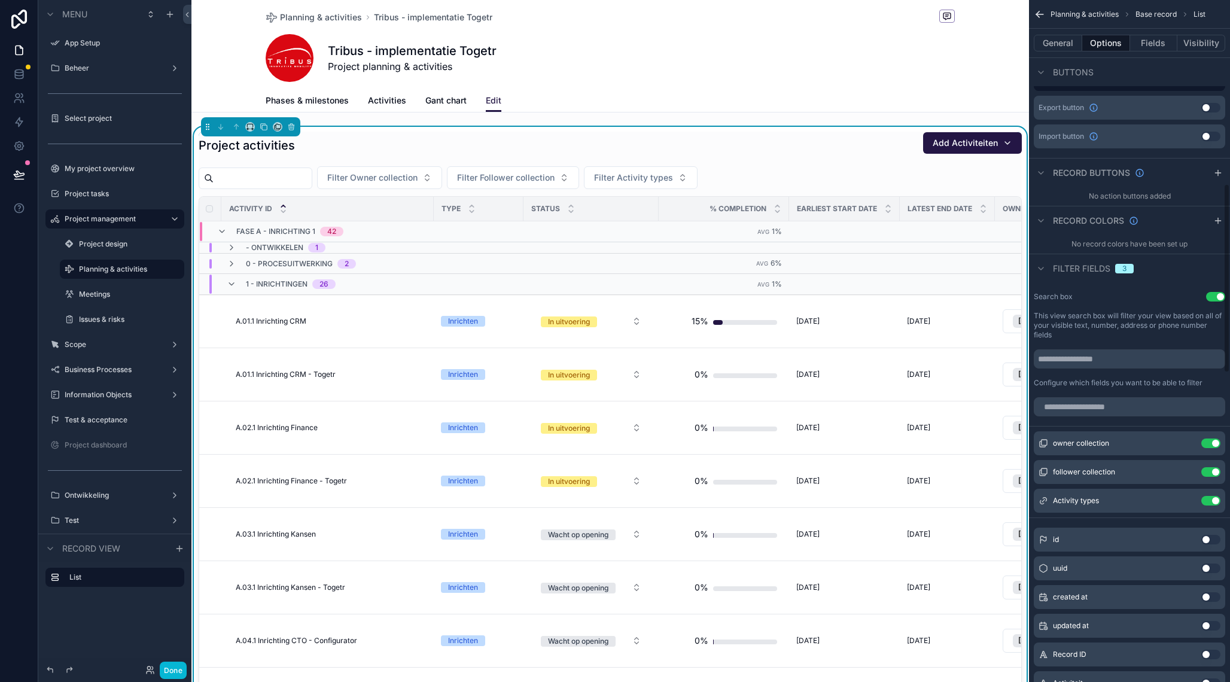
scroll to position [671, 0]
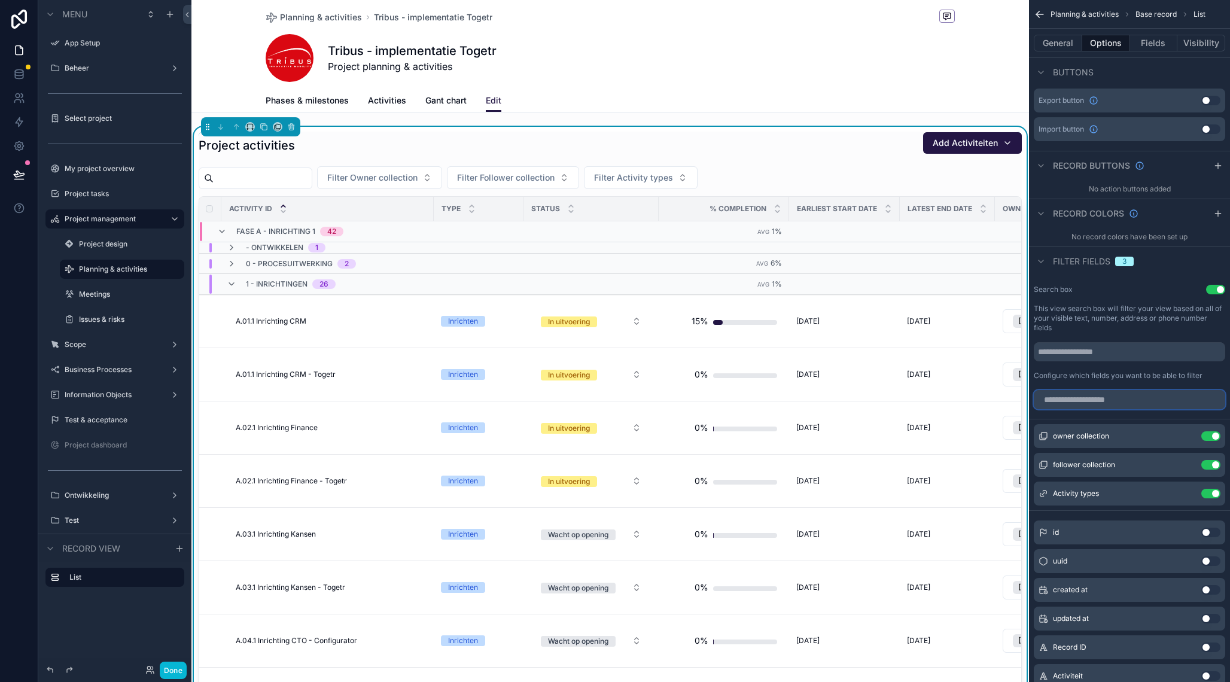
click at [1129, 394] on input "scrollable content" at bounding box center [1129, 399] width 191 height 19
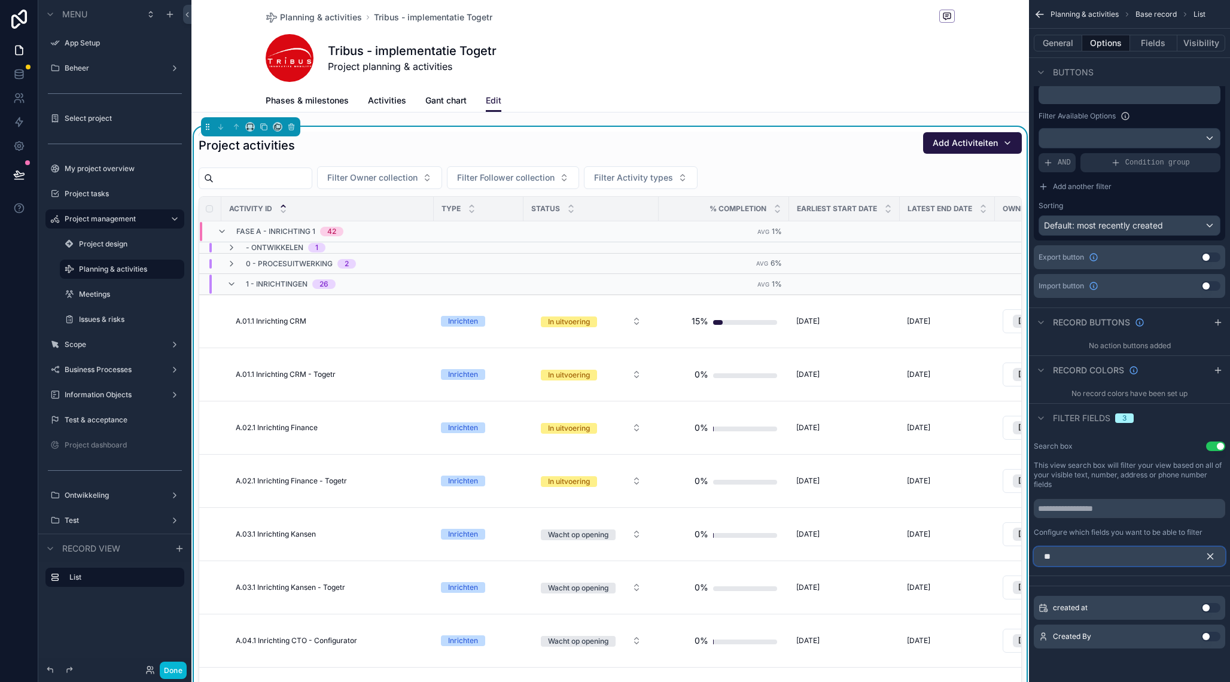
type input "*"
type input "**"
click at [1212, 636] on button "Use setting" at bounding box center [1211, 637] width 19 height 10
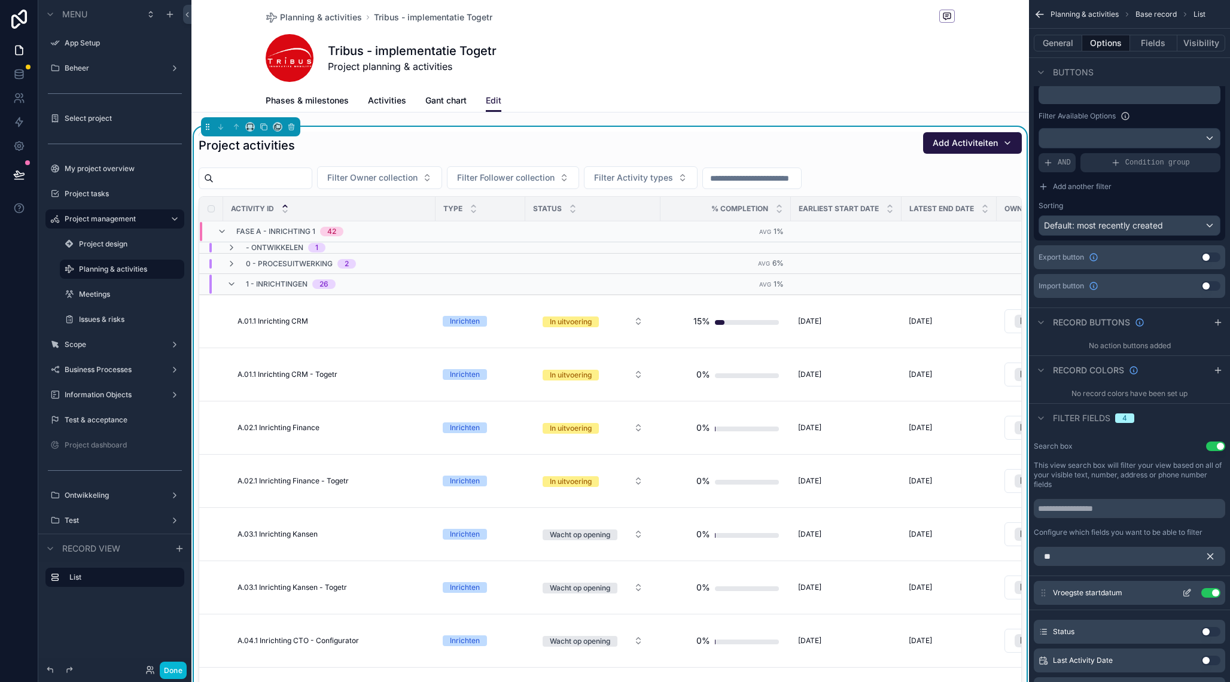
click at [1189, 592] on icon "scrollable content" at bounding box center [1188, 593] width 10 height 10
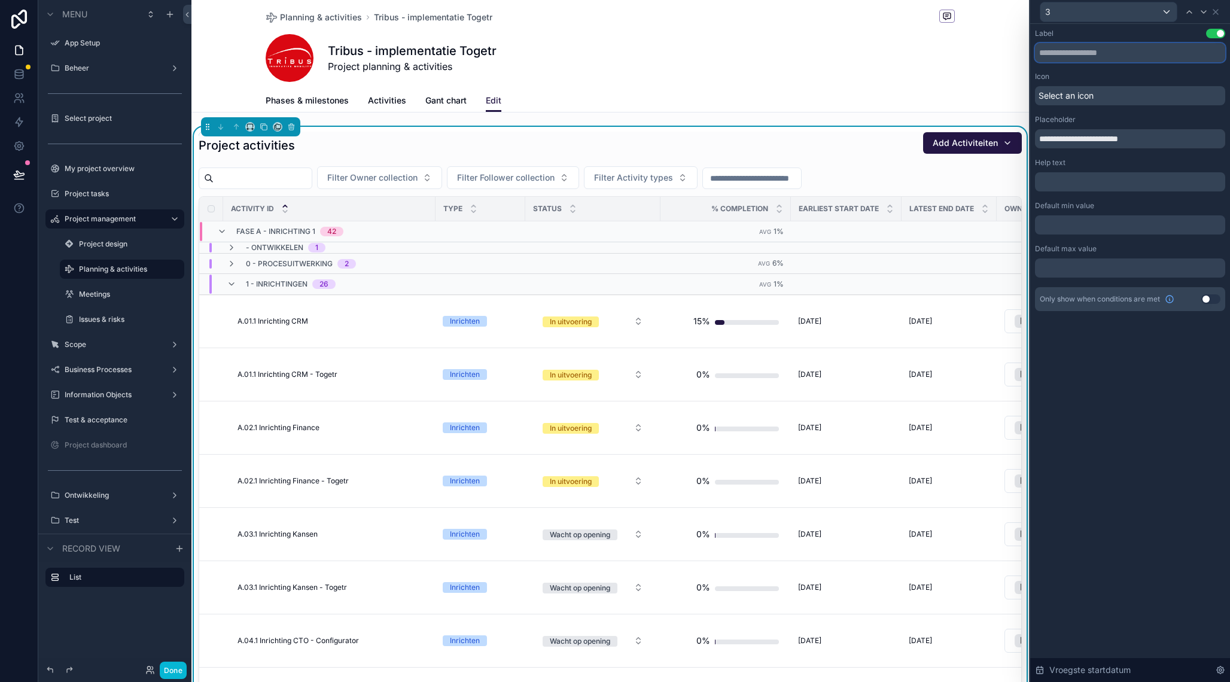
click at [1068, 51] on input "text" at bounding box center [1130, 52] width 190 height 19
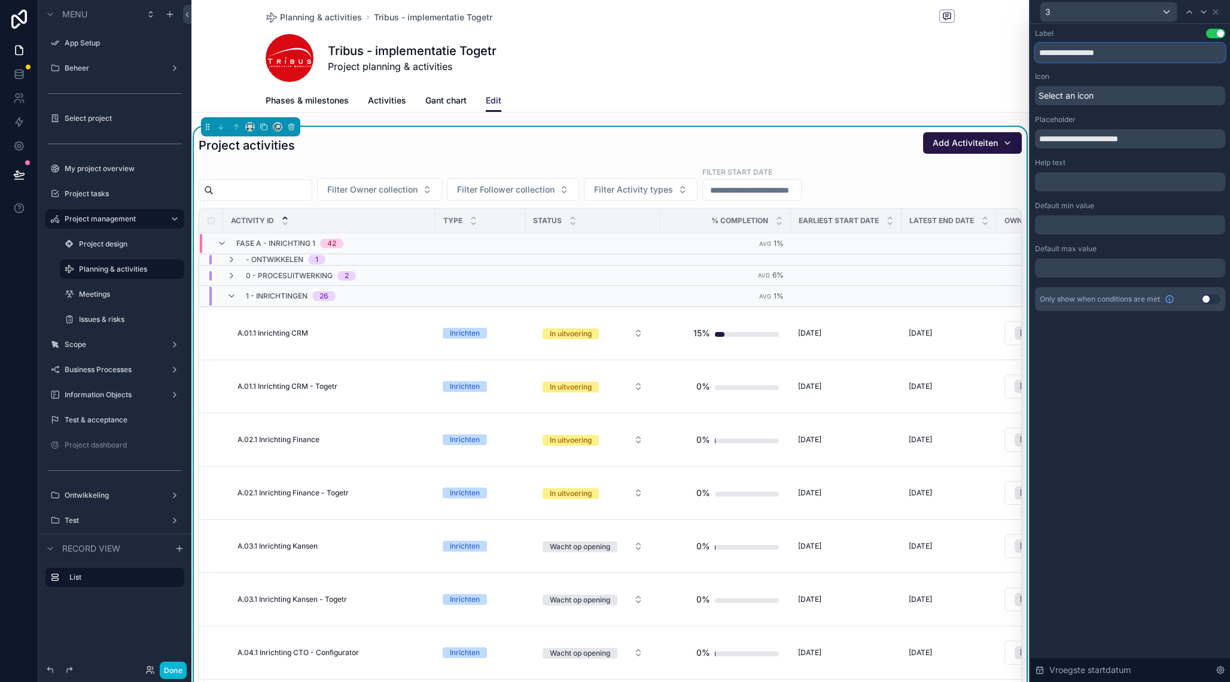
type input "**********"
click at [1112, 53] on input "**********" at bounding box center [1130, 52] width 190 height 19
click at [1215, 31] on button "Use setting" at bounding box center [1215, 34] width 19 height 10
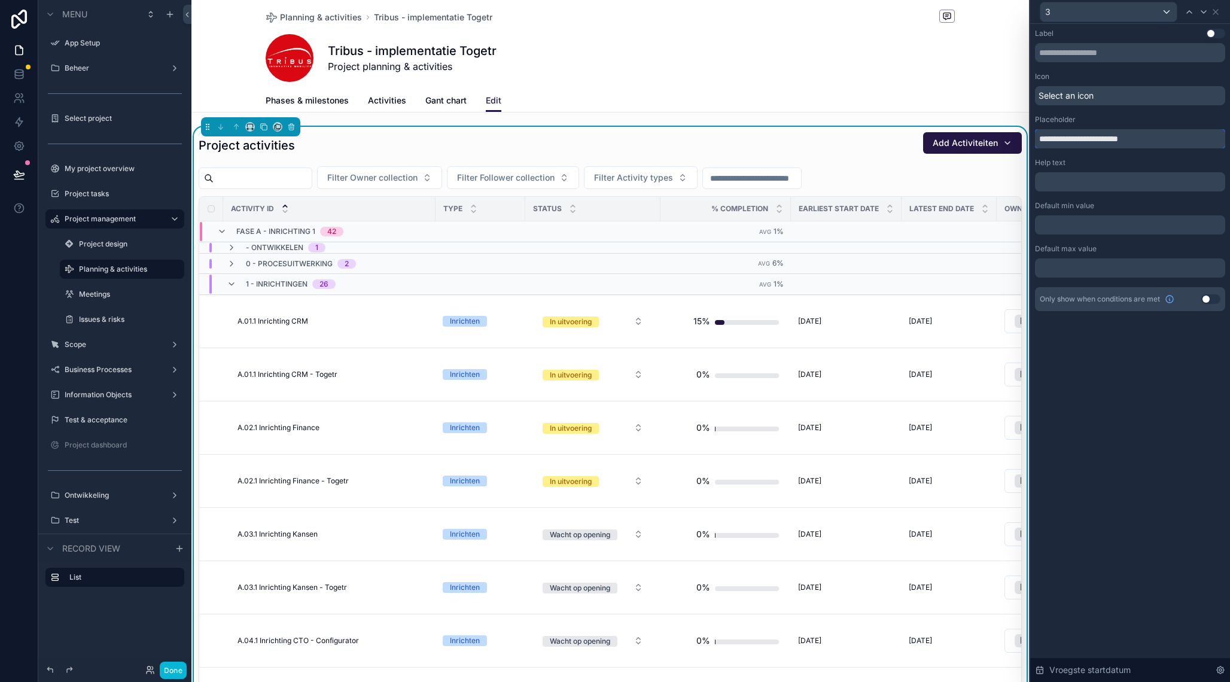
click at [1118, 138] on input "**********" at bounding box center [1130, 138] width 190 height 19
paste input "text"
type input "**********"
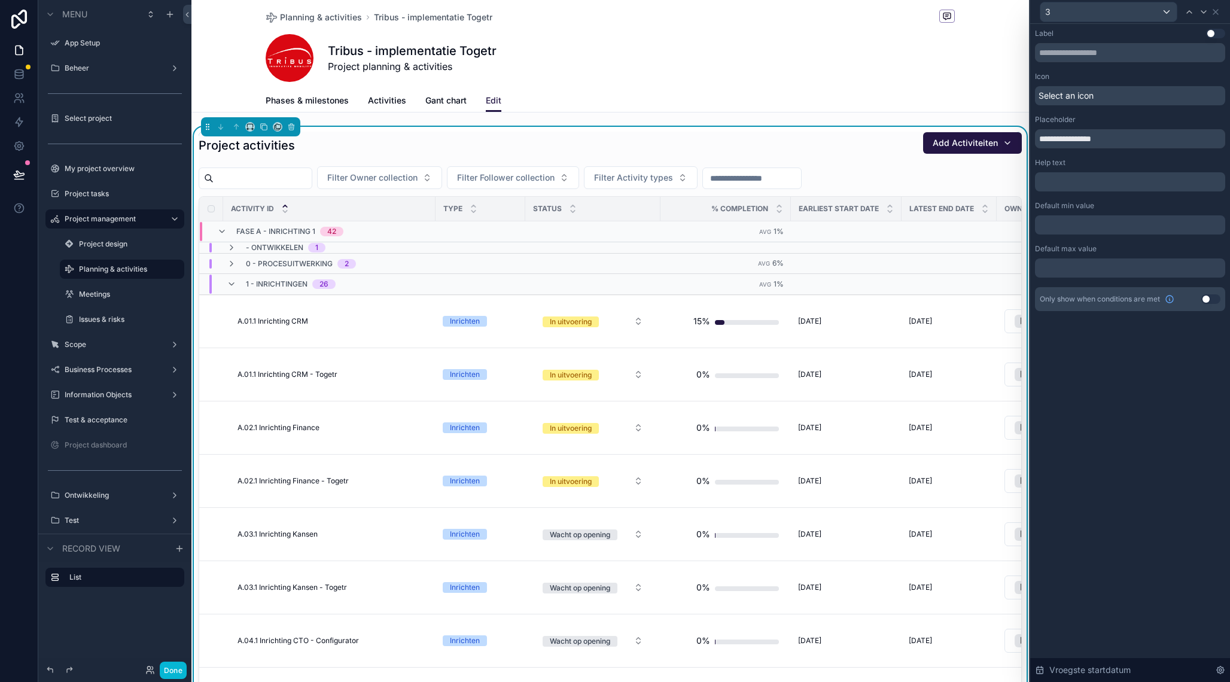
click at [1101, 434] on div "**********" at bounding box center [1131, 353] width 200 height 658
click at [801, 180] on input "scrollable content" at bounding box center [752, 178] width 98 height 17
click at [774, 420] on html "**********" at bounding box center [615, 341] width 1230 height 682
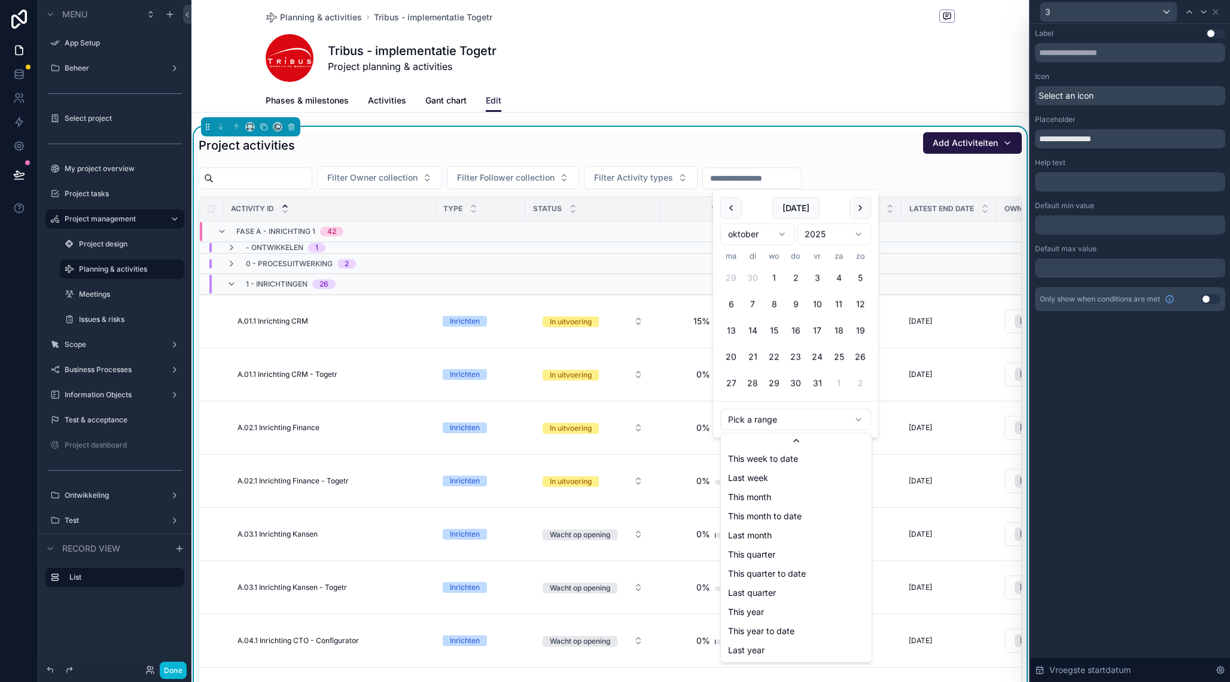
scroll to position [135, 0]
click at [776, 141] on html "**********" at bounding box center [615, 341] width 1230 height 682
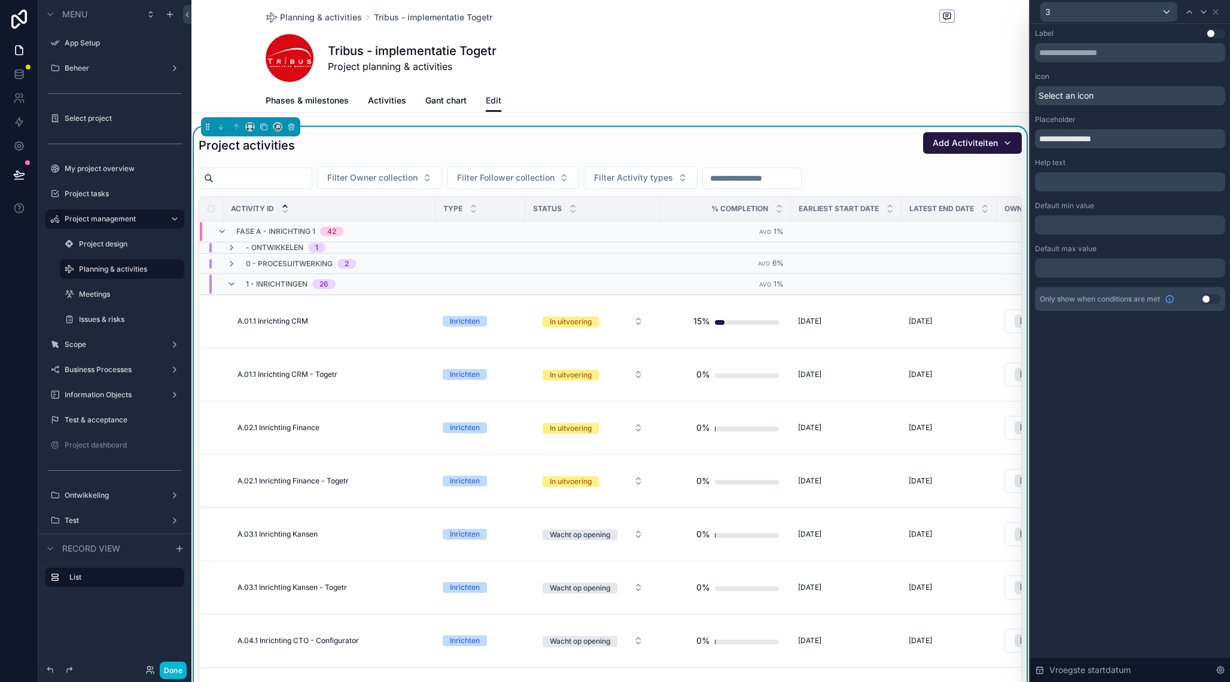
scroll to position [514, 0]
click at [801, 177] on input "scrollable content" at bounding box center [752, 178] width 98 height 17
click at [914, 173] on div "Filter Owner collection Filter Follower collection Filter Activity types" at bounding box center [610, 177] width 823 height 23
click at [1221, 10] on icon at bounding box center [1216, 12] width 10 height 10
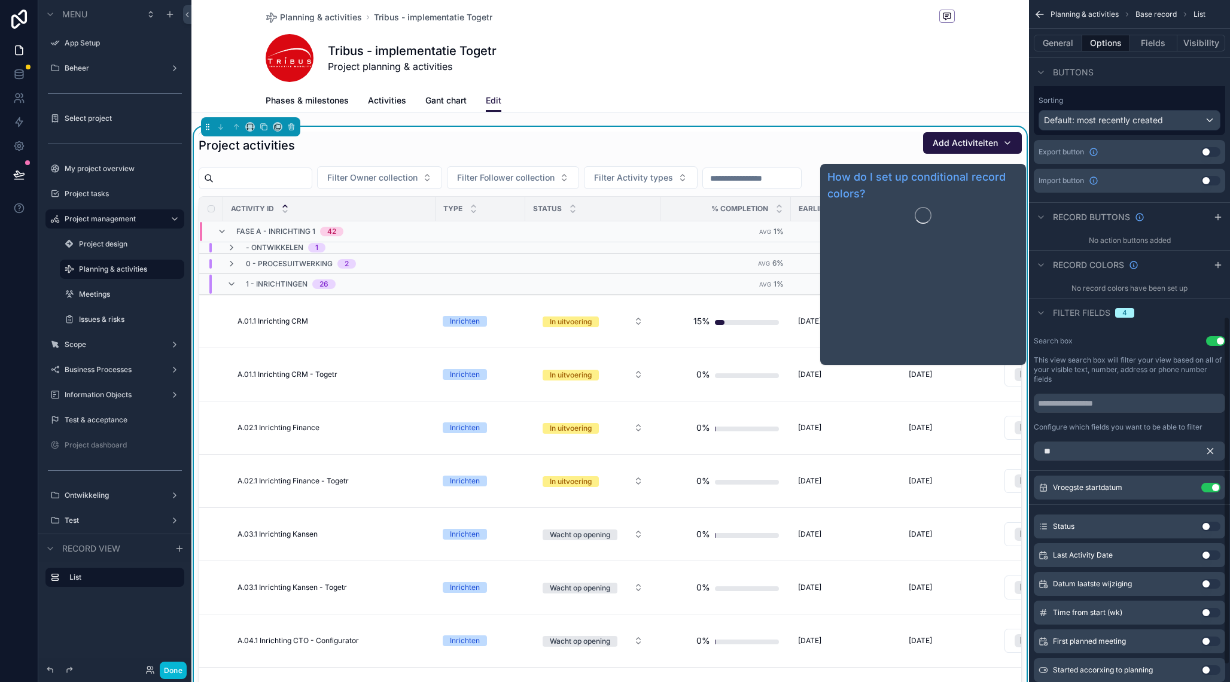
scroll to position [653, 0]
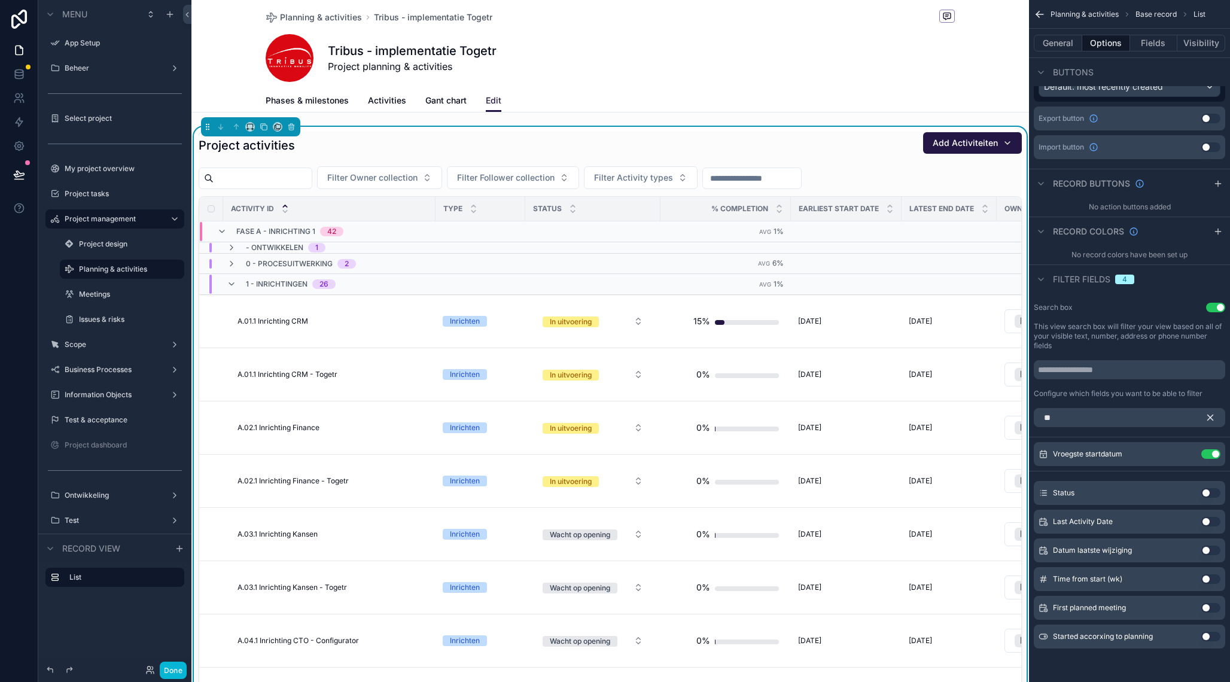
click at [1210, 637] on button "Use setting" at bounding box center [1211, 637] width 19 height 10
click at [1206, 452] on button "Use setting" at bounding box center [1211, 454] width 19 height 10
click at [1187, 453] on icon "scrollable content" at bounding box center [1188, 453] width 5 height 5
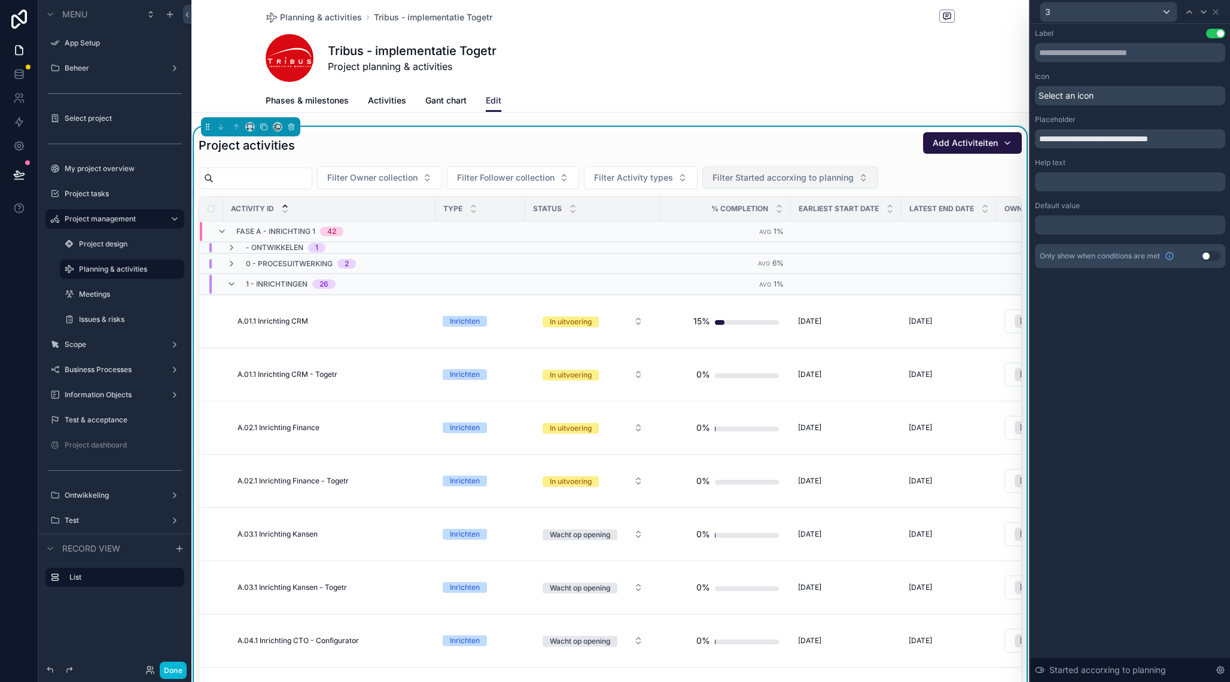
click at [879, 177] on button "Filter Started accorxing to planning" at bounding box center [791, 177] width 176 height 23
click at [785, 261] on div "Yes" at bounding box center [818, 265] width 169 height 19
click at [168, 666] on button "Done" at bounding box center [173, 670] width 27 height 17
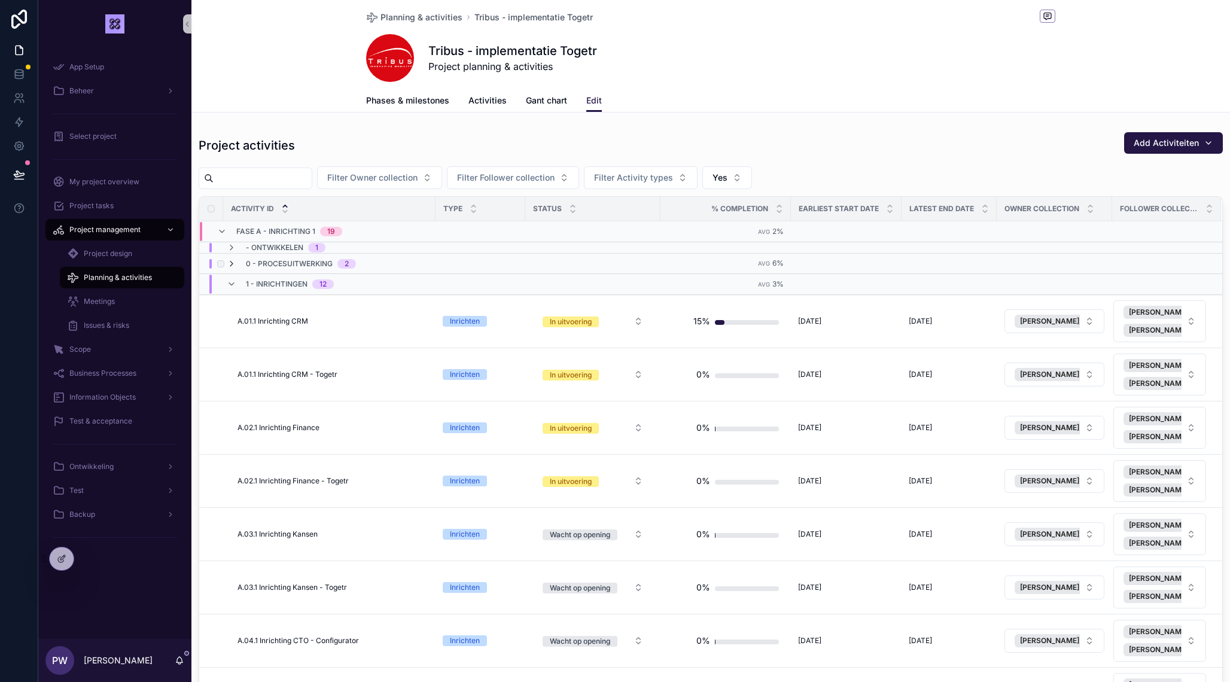
click at [232, 263] on icon "scrollable content" at bounding box center [232, 264] width 10 height 10
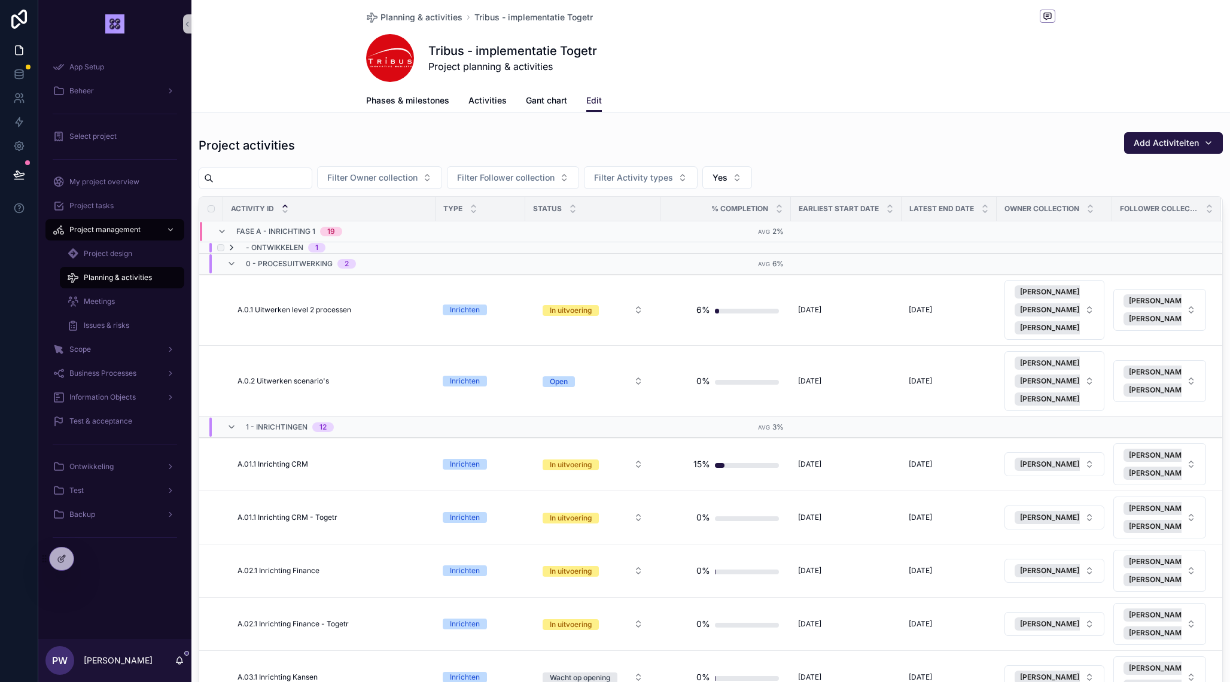
click at [228, 250] on icon "scrollable content" at bounding box center [232, 248] width 10 height 10
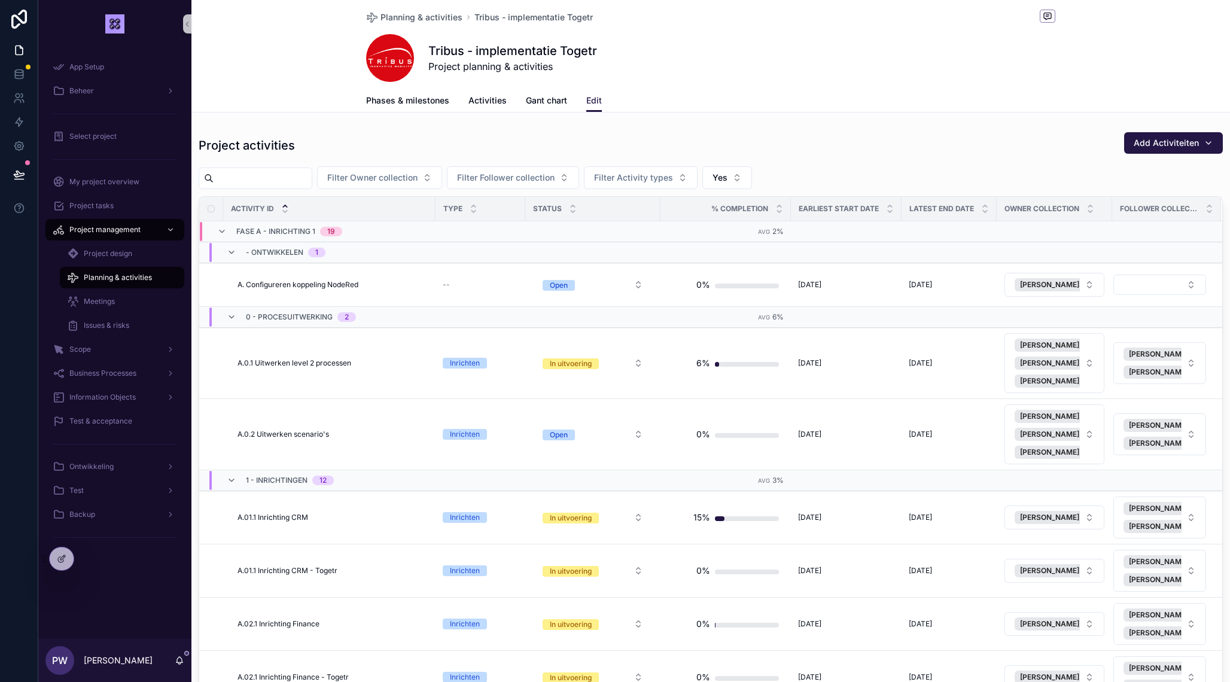
click at [228, 250] on icon "scrollable content" at bounding box center [232, 253] width 10 height 10
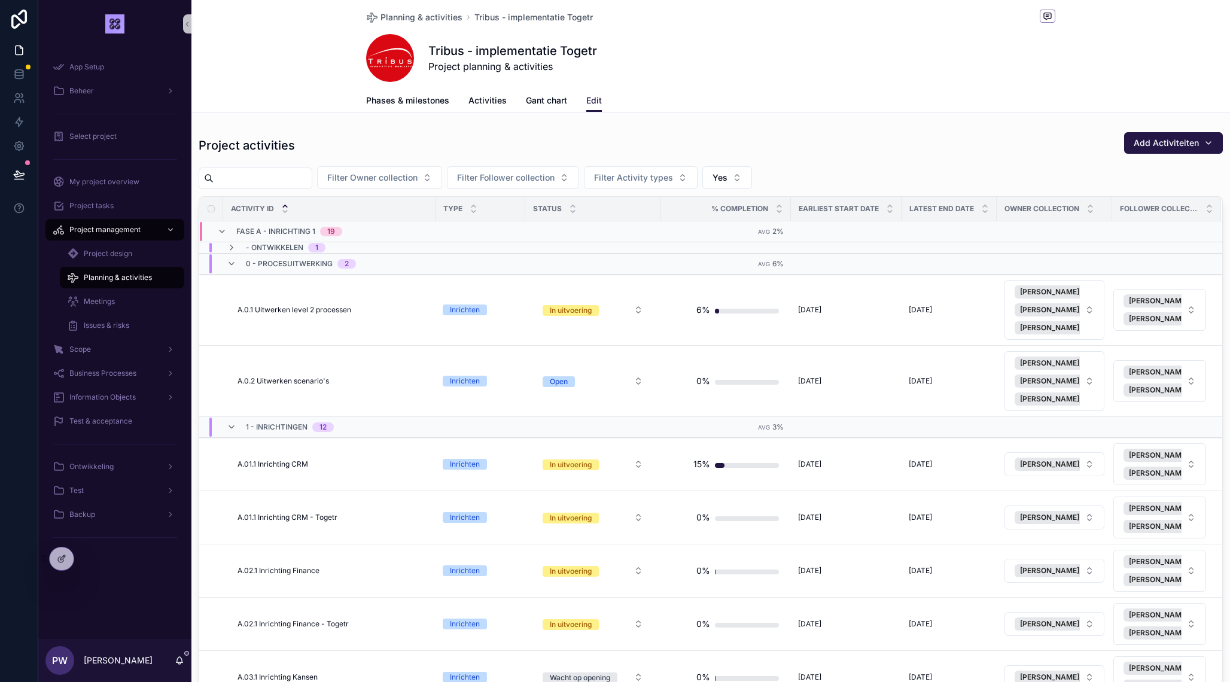
click at [228, 250] on icon "scrollable content" at bounding box center [232, 248] width 10 height 10
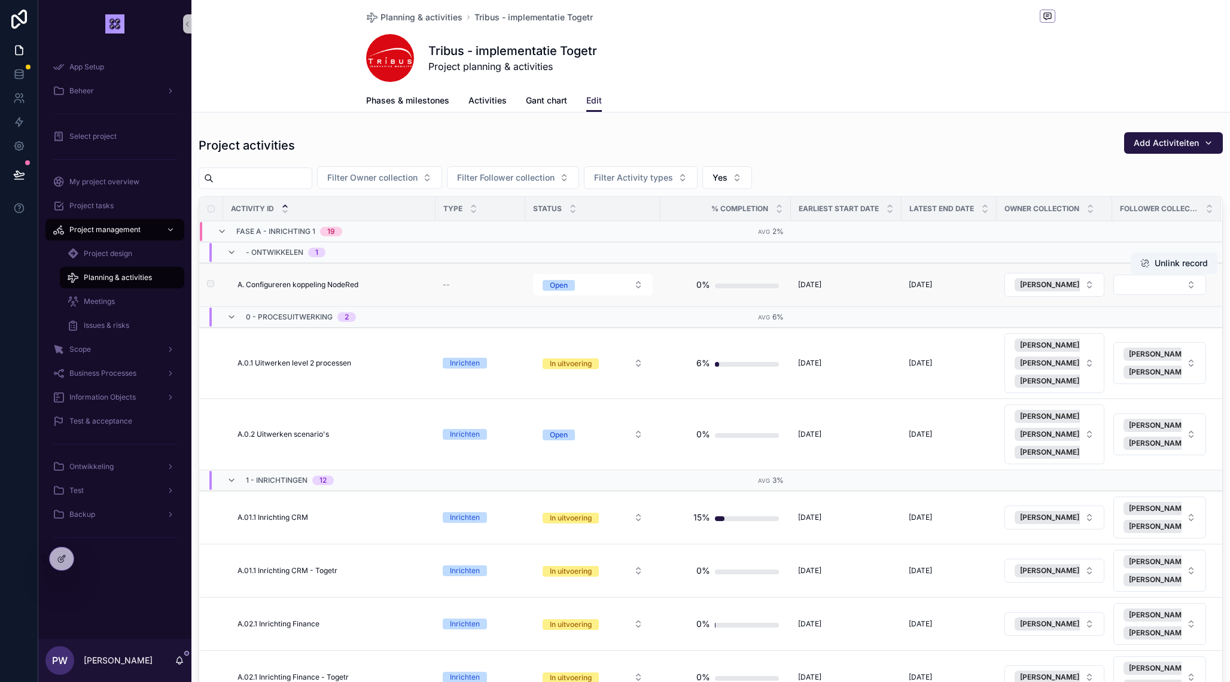
click at [454, 284] on div "--" at bounding box center [480, 285] width 75 height 10
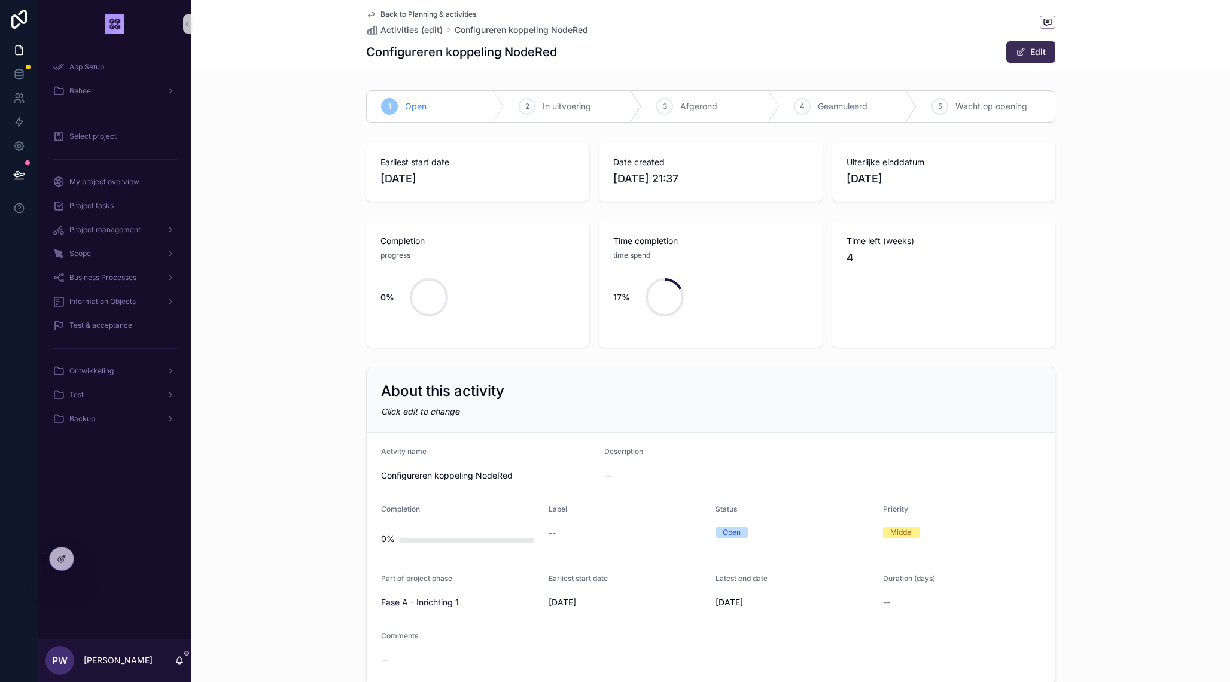
click at [1019, 54] on span "scrollable content" at bounding box center [1021, 52] width 10 height 10
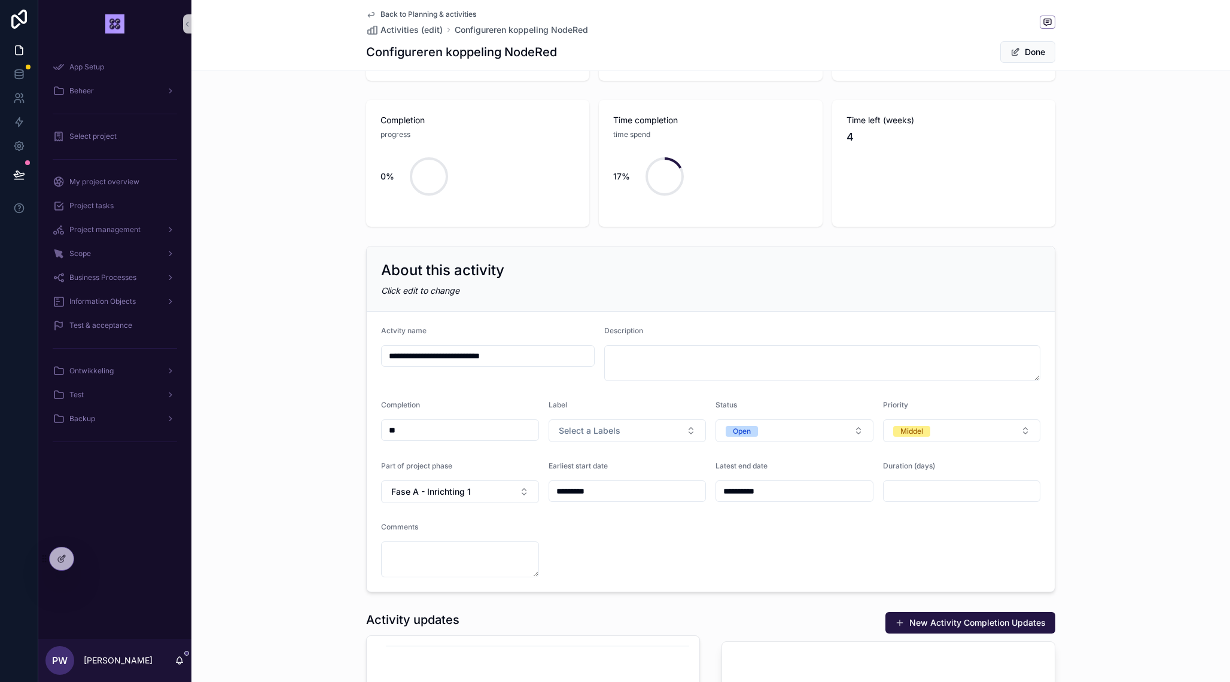
scroll to position [153, 0]
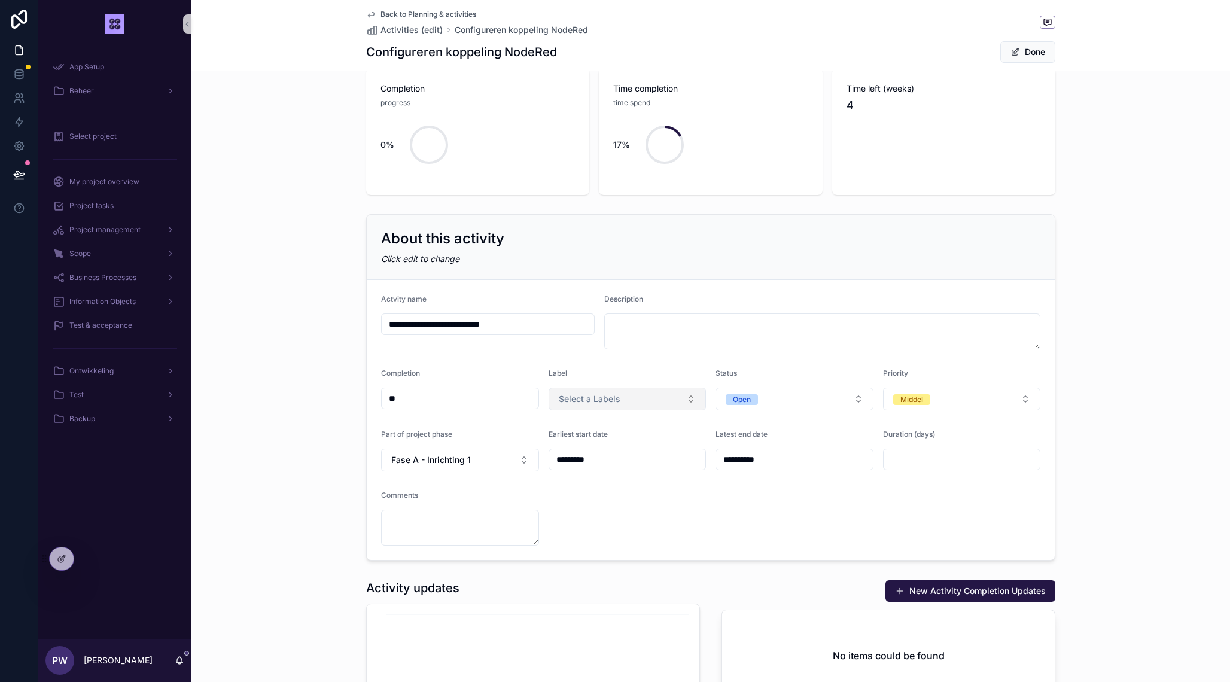
click at [667, 402] on button "Select a Labels" at bounding box center [628, 399] width 158 height 23
click at [638, 552] on div "Ontwikkelen" at bounding box center [628, 555] width 152 height 18
click at [1027, 57] on button "Done" at bounding box center [1028, 52] width 55 height 22
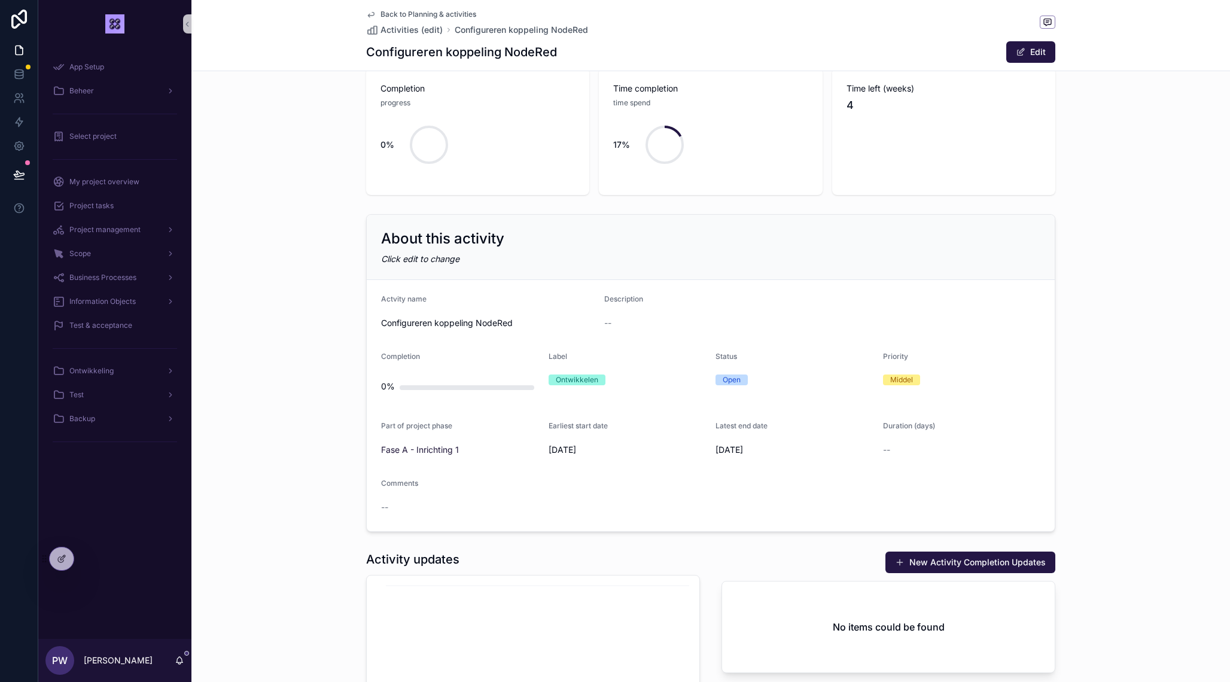
click at [429, 16] on span "Back to Planning & activities" at bounding box center [429, 15] width 96 height 10
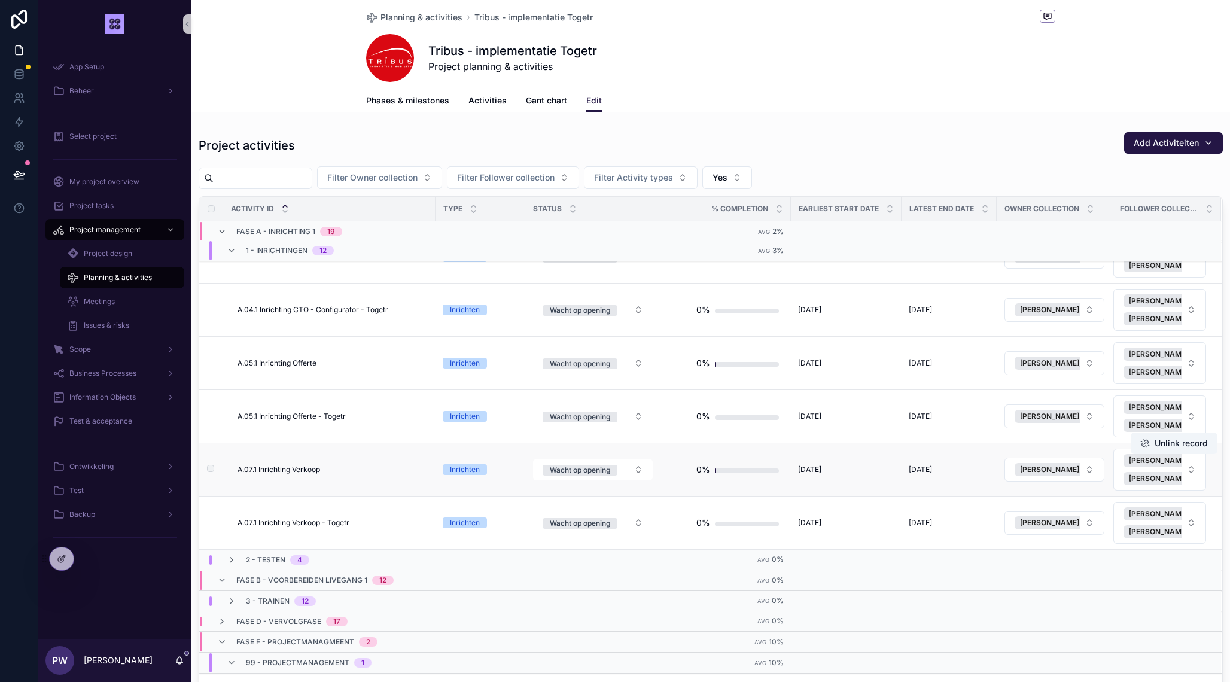
click at [613, 469] on td "Wacht op opening" at bounding box center [592, 469] width 135 height 53
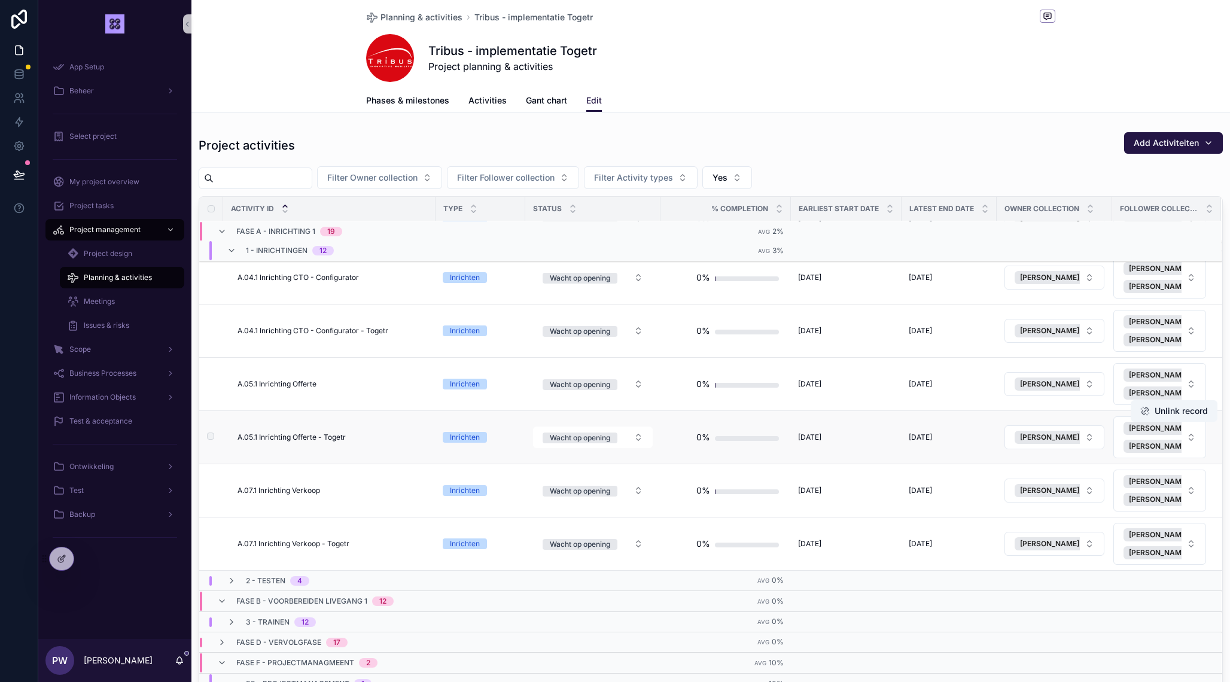
click at [595, 463] on td "Wacht op opening" at bounding box center [592, 437] width 135 height 53
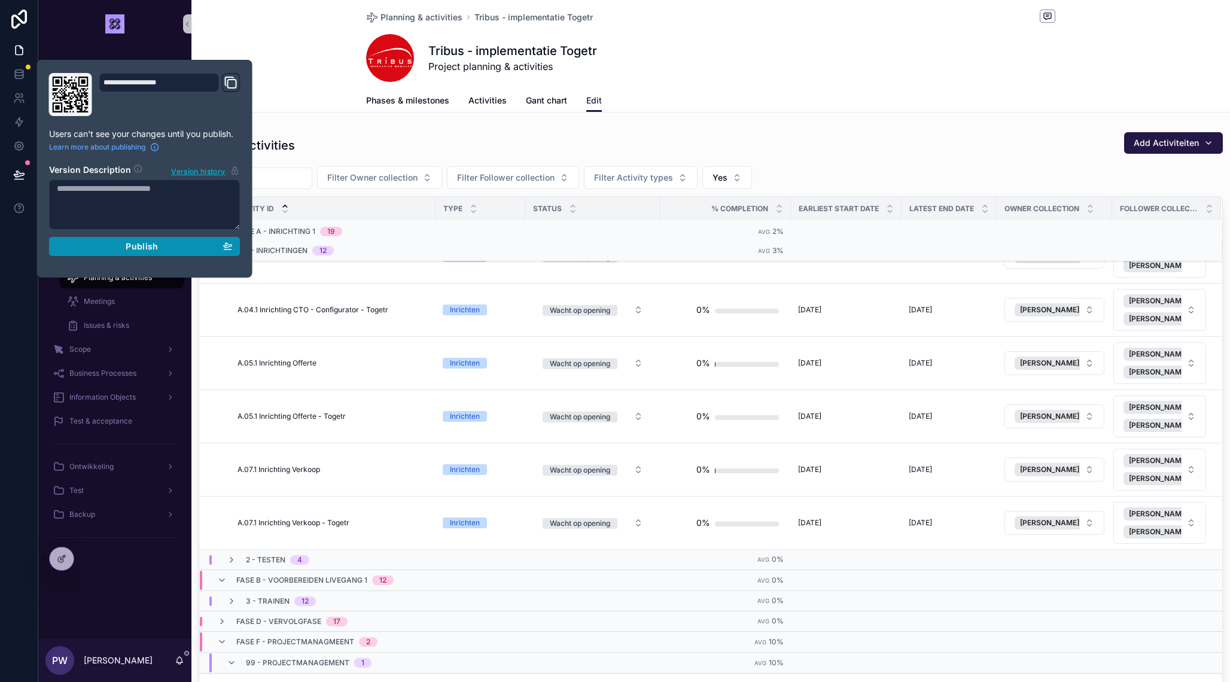
click at [171, 244] on div "Publish" at bounding box center [145, 246] width 176 height 11
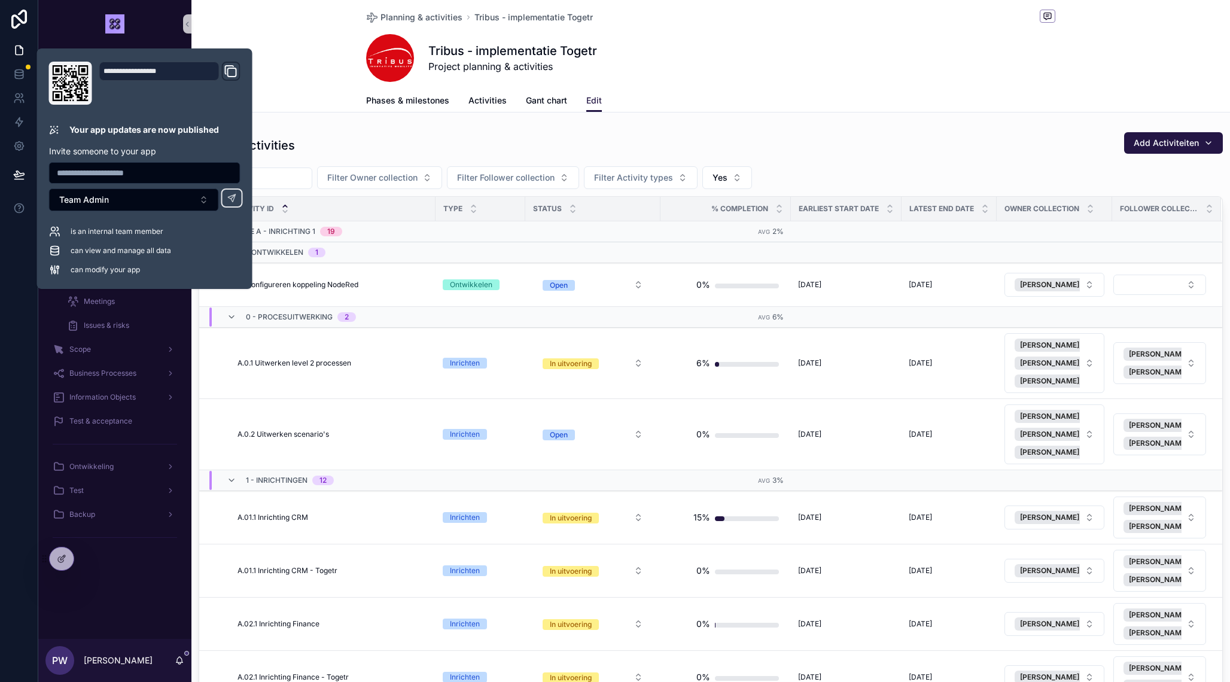
click at [865, 74] on div "Tribus - implementatie Togetr Project planning & activities" at bounding box center [710, 58] width 689 height 48
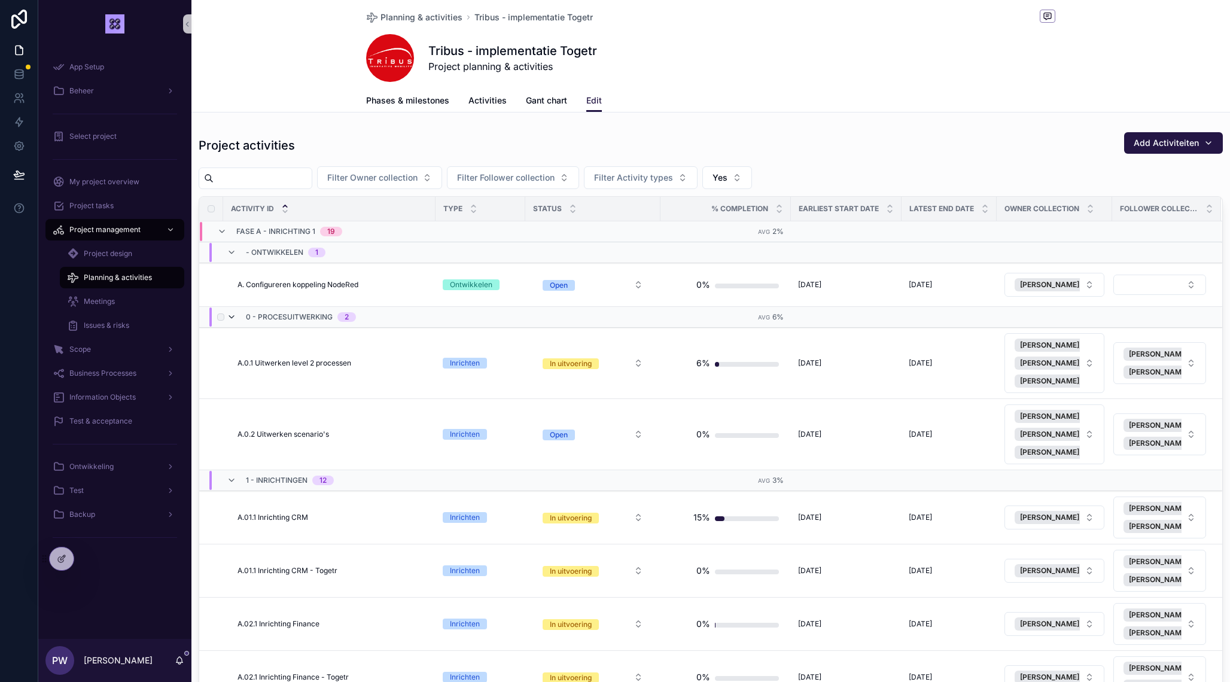
click at [233, 318] on icon "scrollable content" at bounding box center [232, 317] width 10 height 10
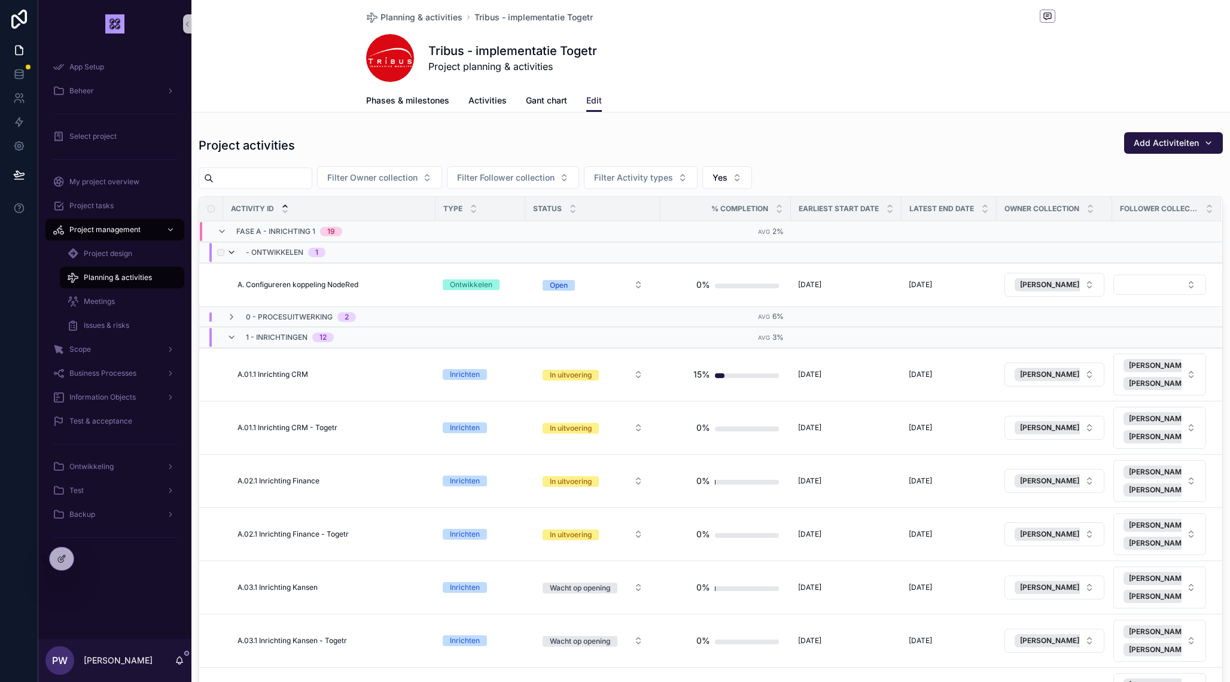
click at [233, 253] on icon "scrollable content" at bounding box center [232, 253] width 10 height 10
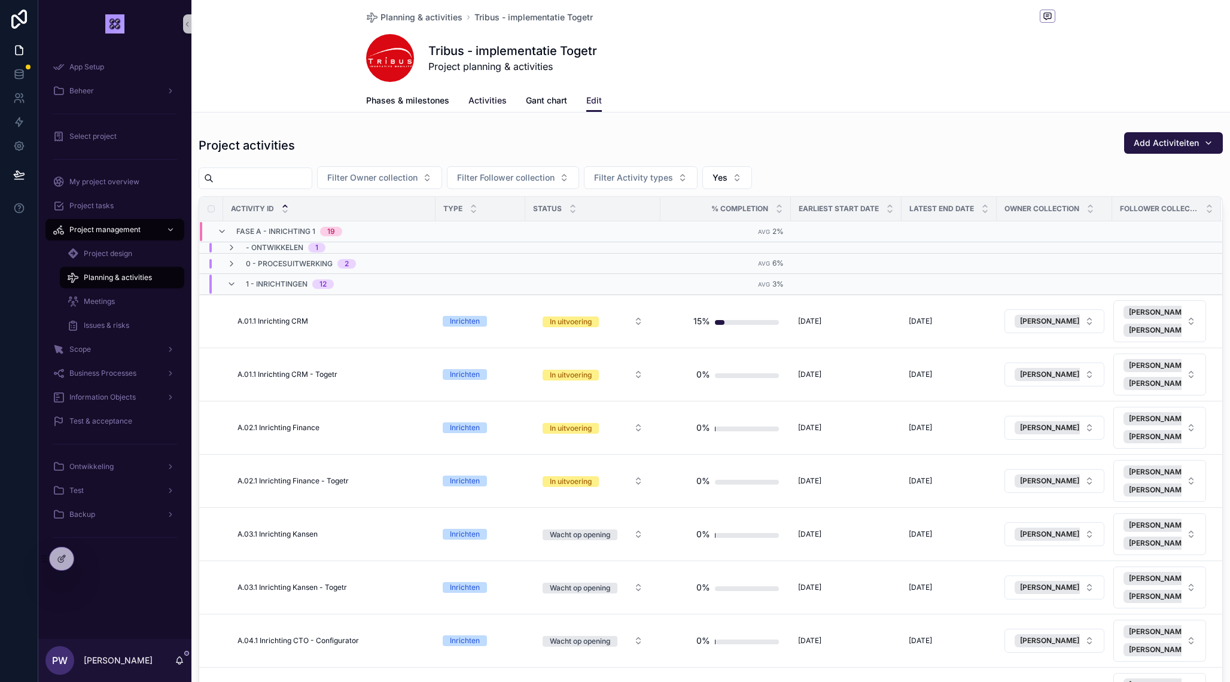
click at [478, 103] on span "Activities" at bounding box center [488, 101] width 38 height 12
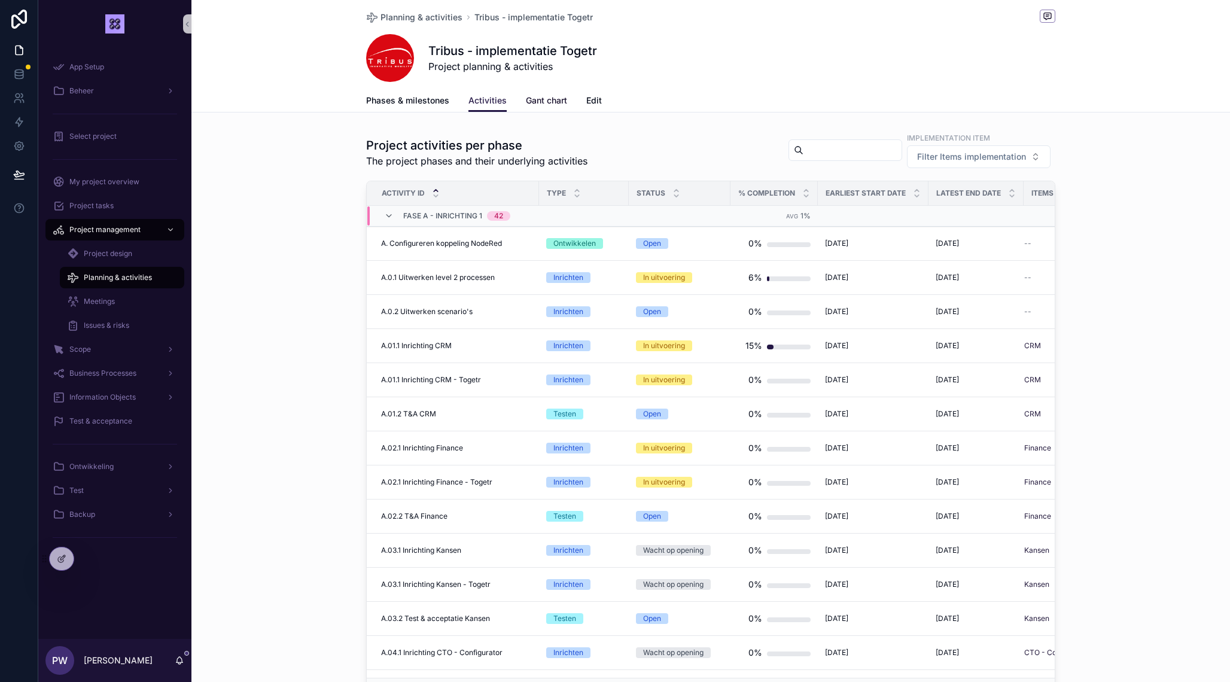
click at [558, 98] on span "Gant chart" at bounding box center [546, 101] width 41 height 12
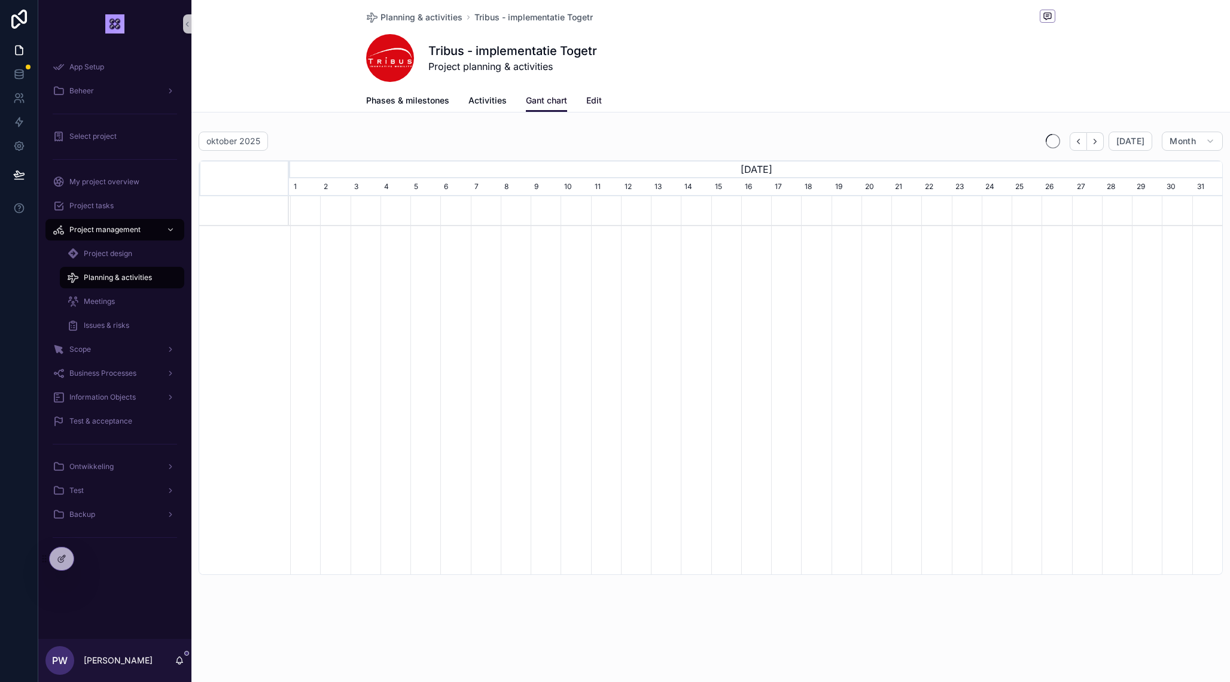
scroll to position [0, 934]
click at [594, 102] on span "Edit" at bounding box center [594, 101] width 16 height 12
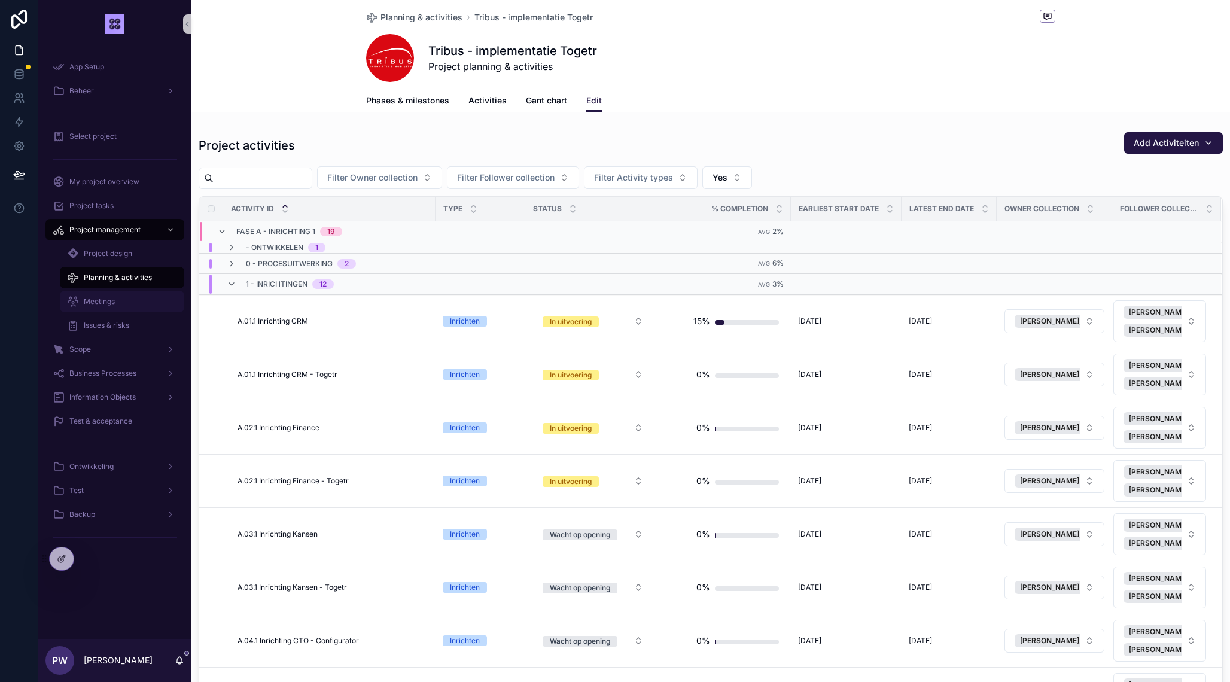
click at [100, 302] on span "Meetings" at bounding box center [99, 302] width 31 height 10
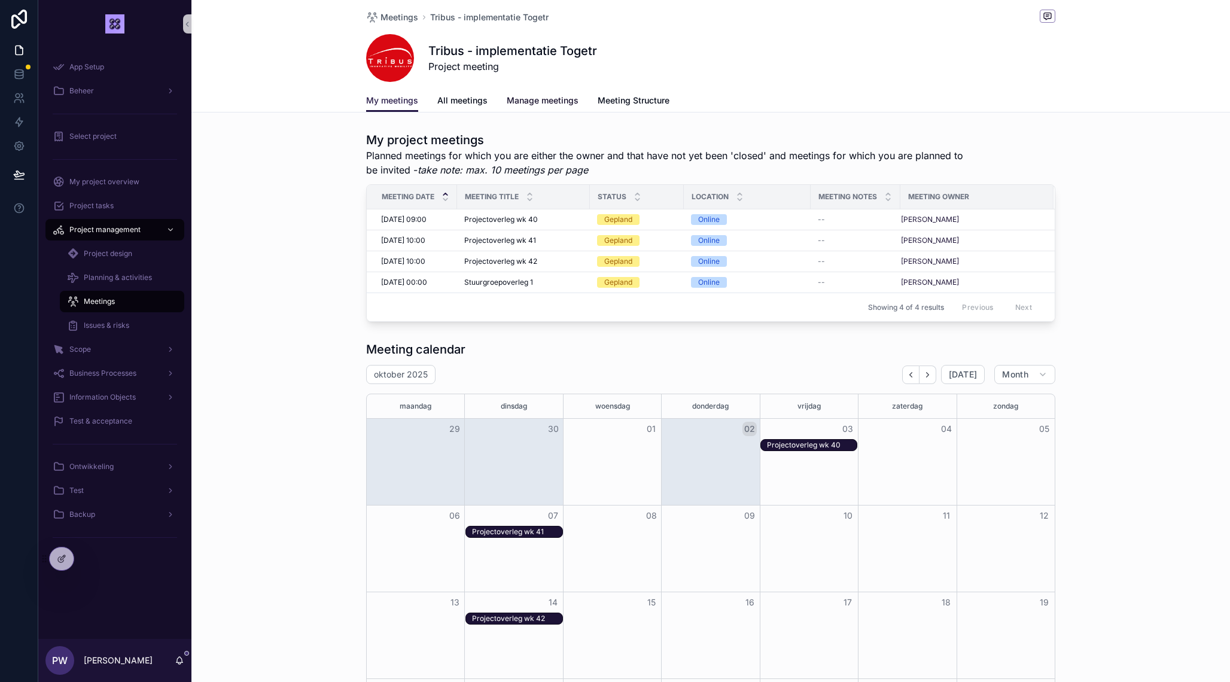
click at [522, 98] on span "Manage meetings" at bounding box center [543, 101] width 72 height 12
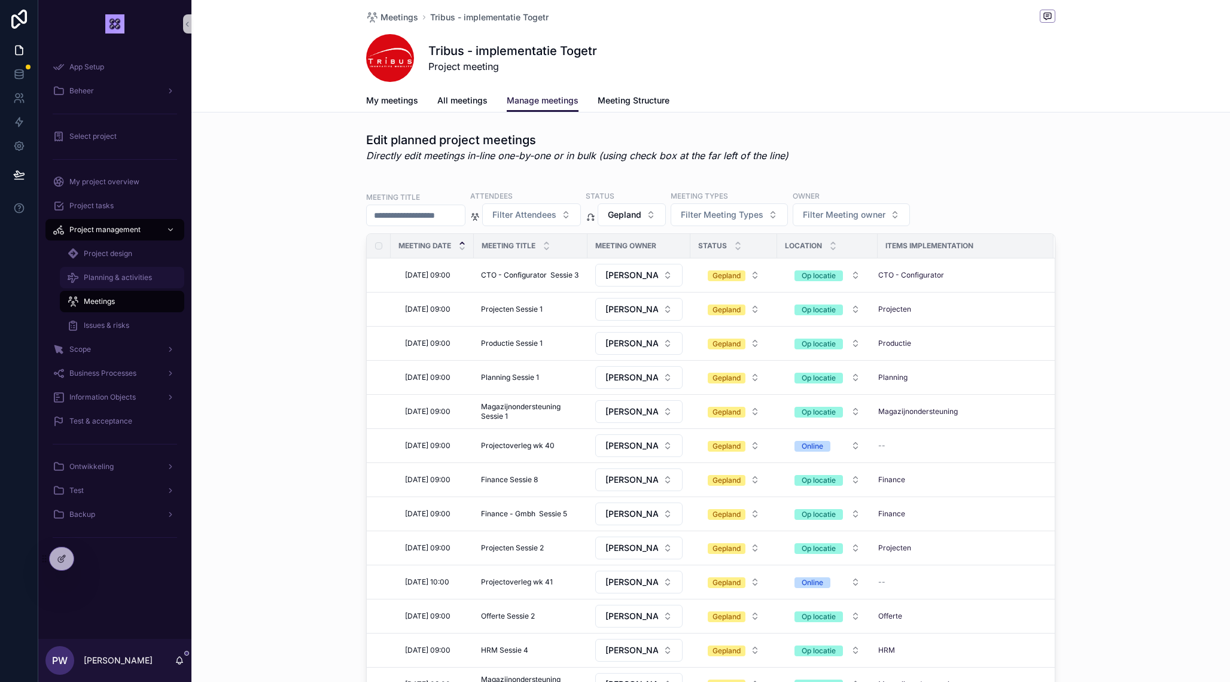
click at [102, 278] on span "Planning & activities" at bounding box center [118, 278] width 68 height 10
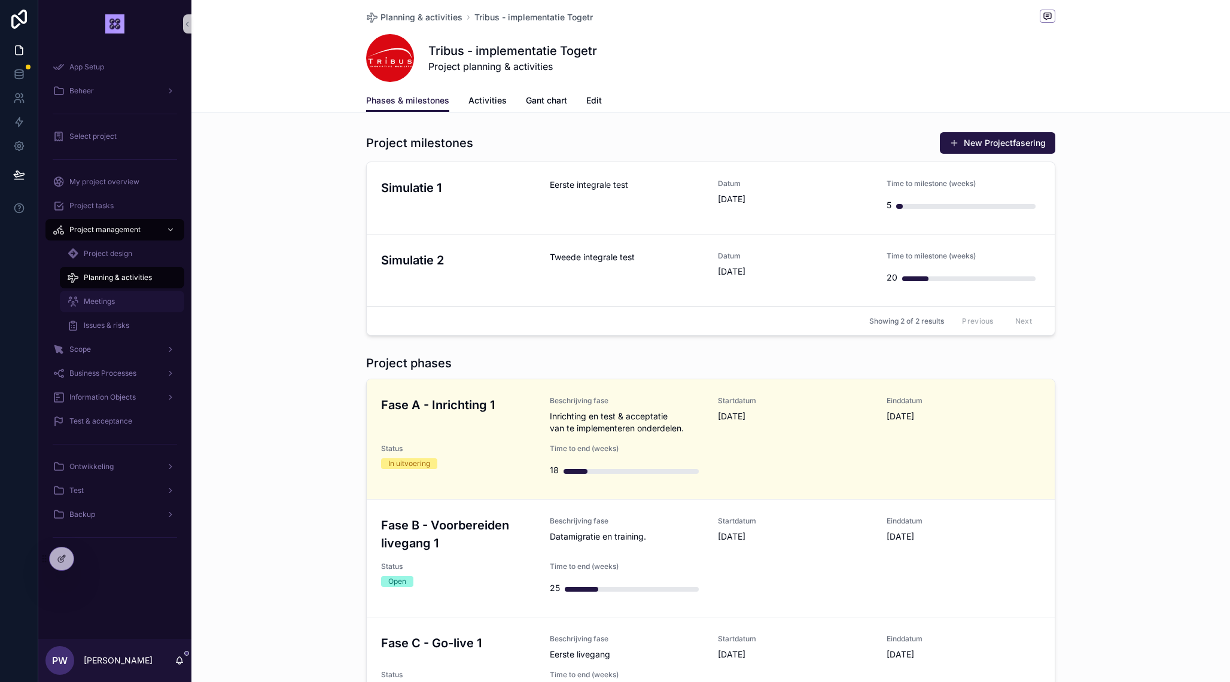
click at [99, 300] on span "Meetings" at bounding box center [99, 302] width 31 height 10
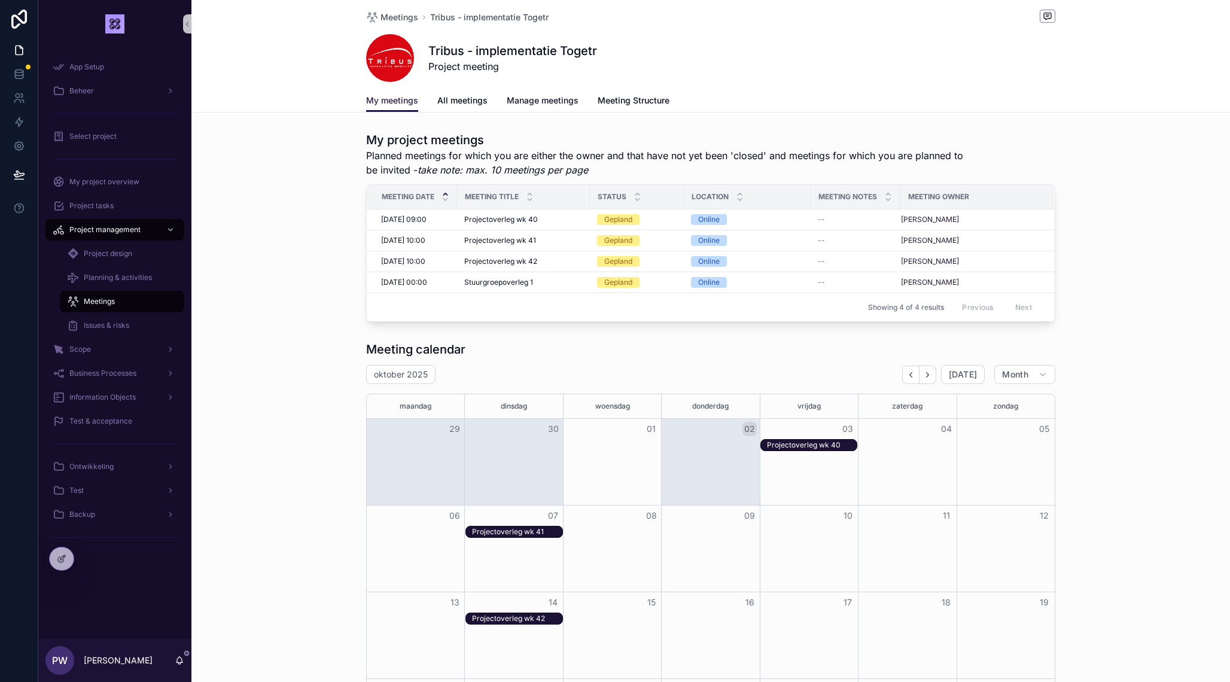
click at [531, 103] on span "Manage meetings" at bounding box center [543, 101] width 72 height 12
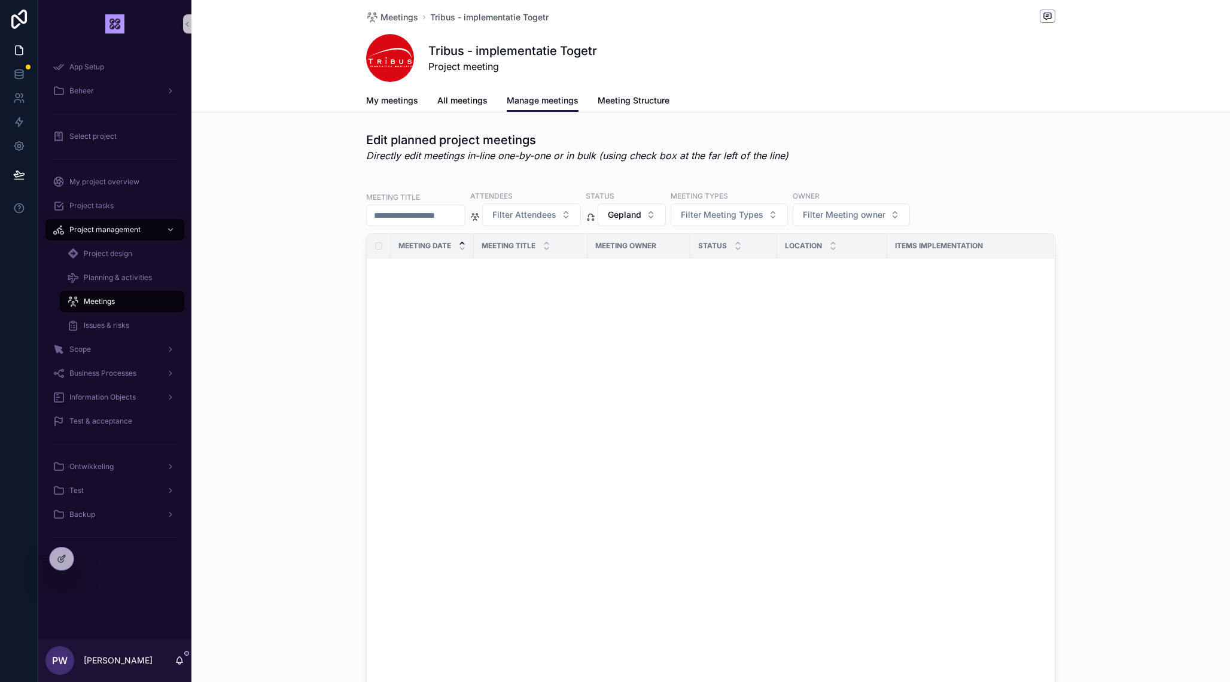
scroll to position [824, 0]
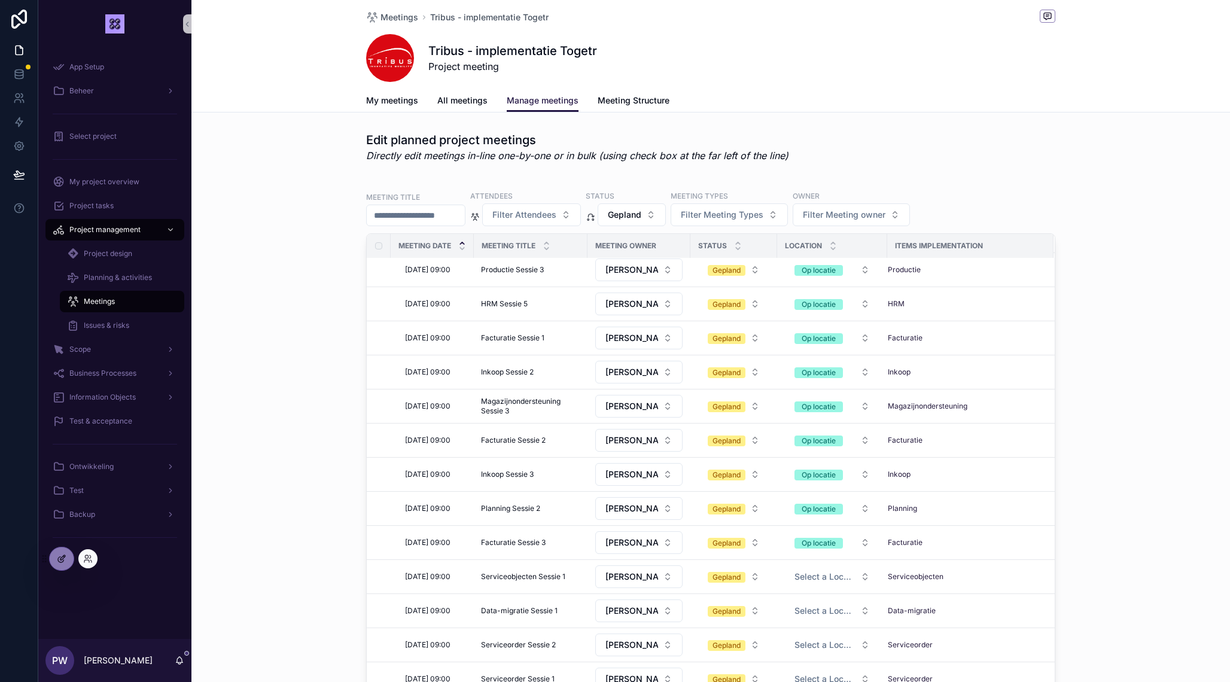
click at [65, 557] on icon at bounding box center [62, 557] width 5 height 5
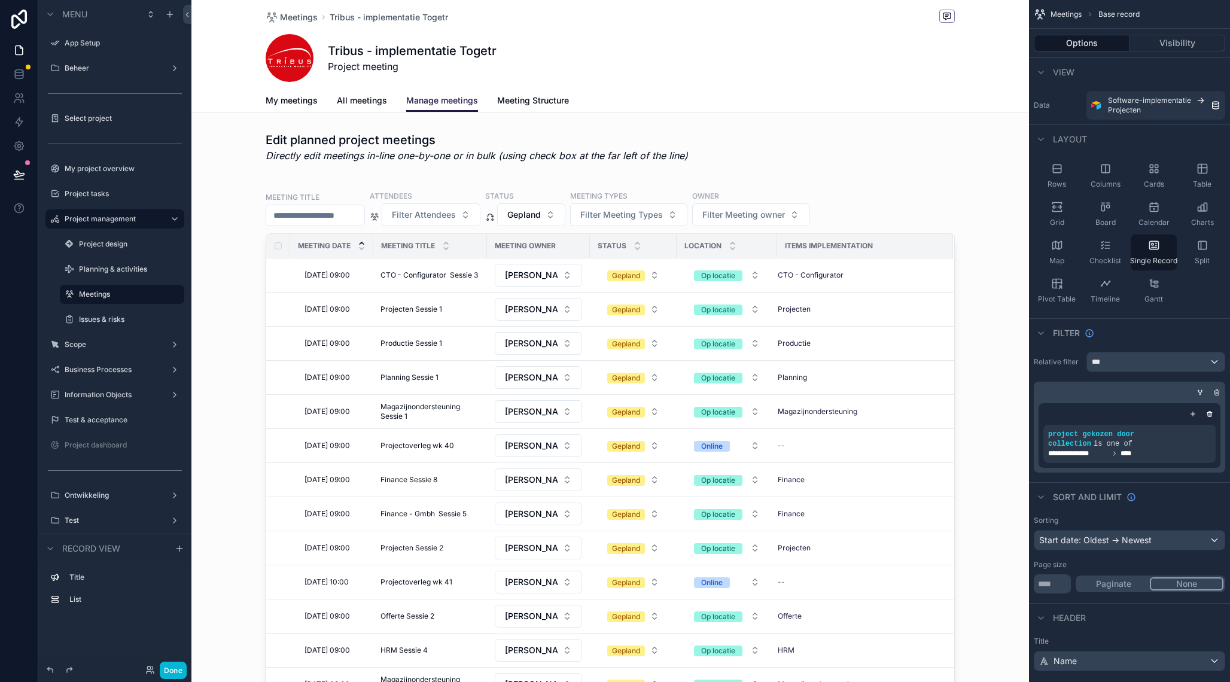
click at [906, 163] on div "scrollable content" at bounding box center [610, 646] width 838 height 1292
click at [911, 199] on div "scrollable content" at bounding box center [610, 464] width 838 height 574
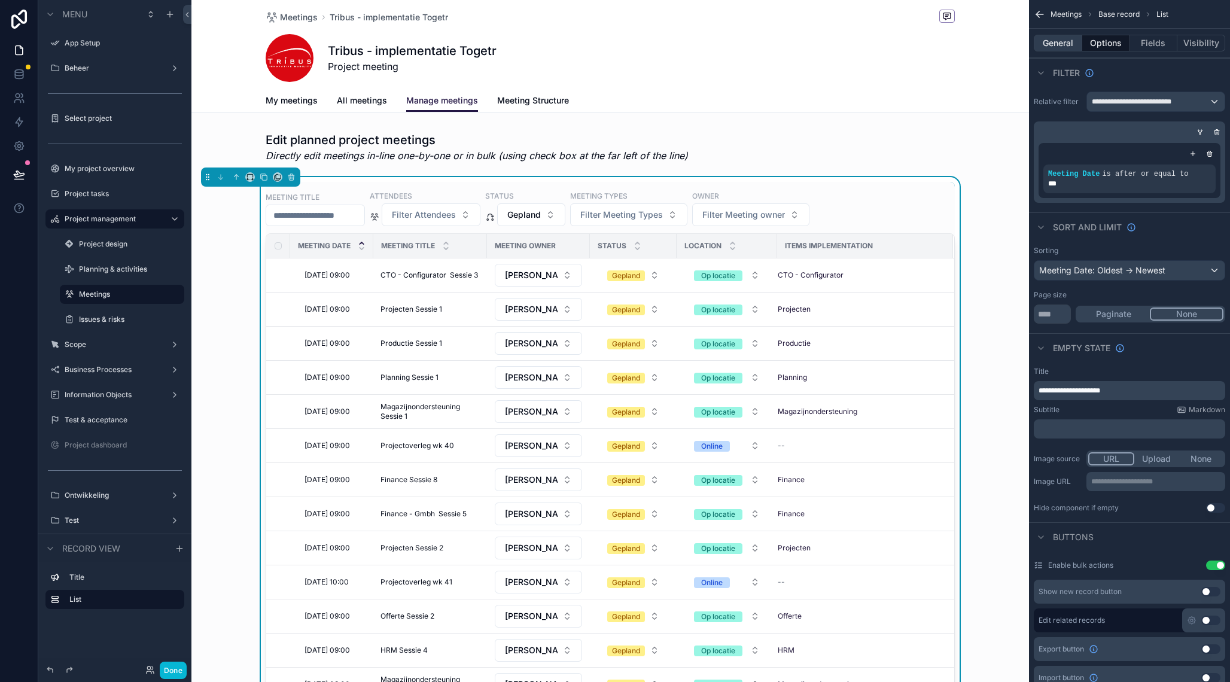
click at [1060, 47] on button "General" at bounding box center [1058, 43] width 48 height 17
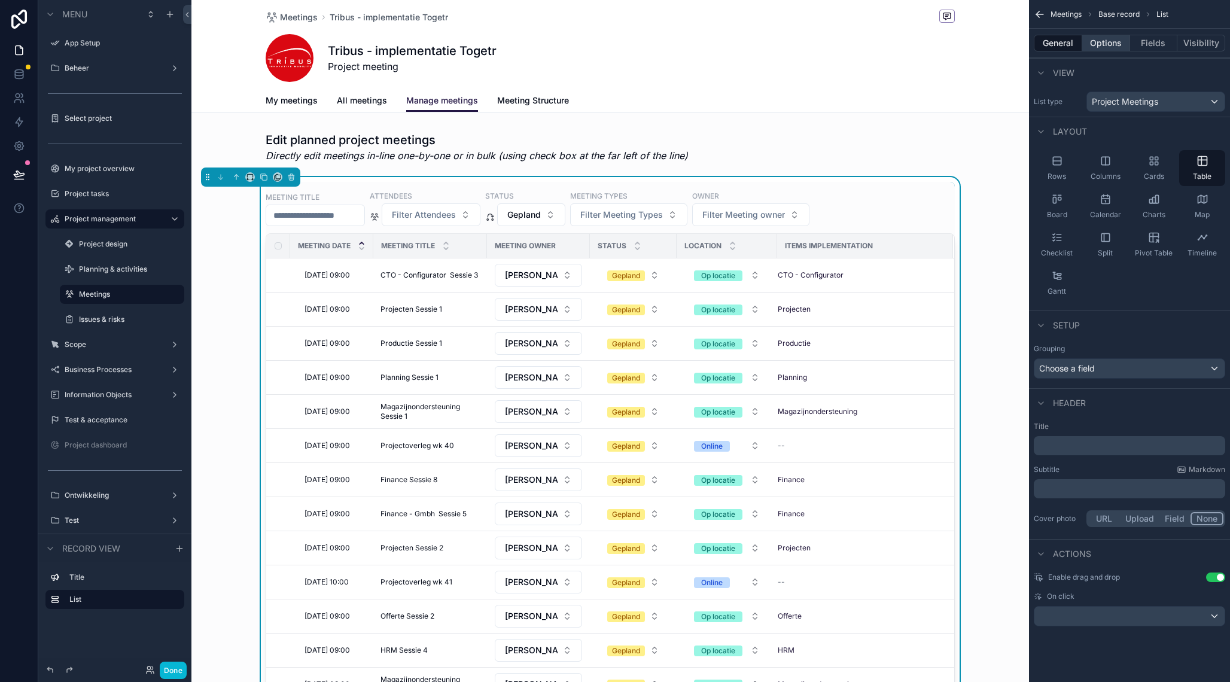
click at [1098, 42] on button "Options" at bounding box center [1107, 43] width 48 height 17
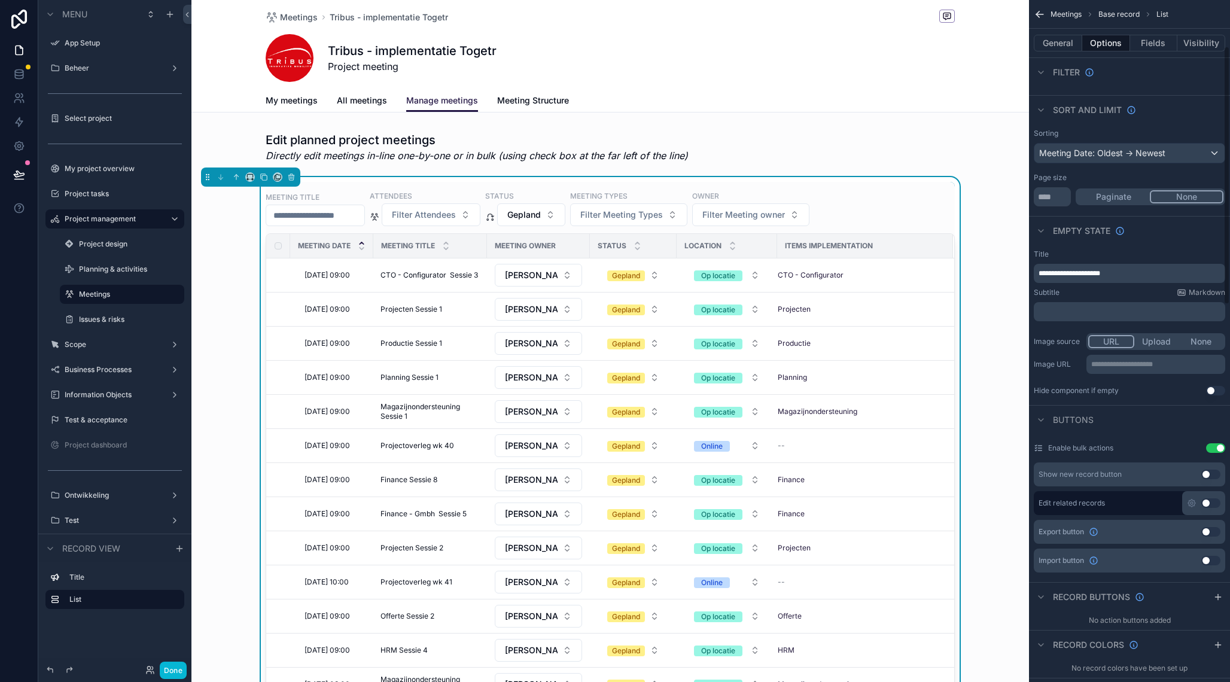
scroll to position [123, 0]
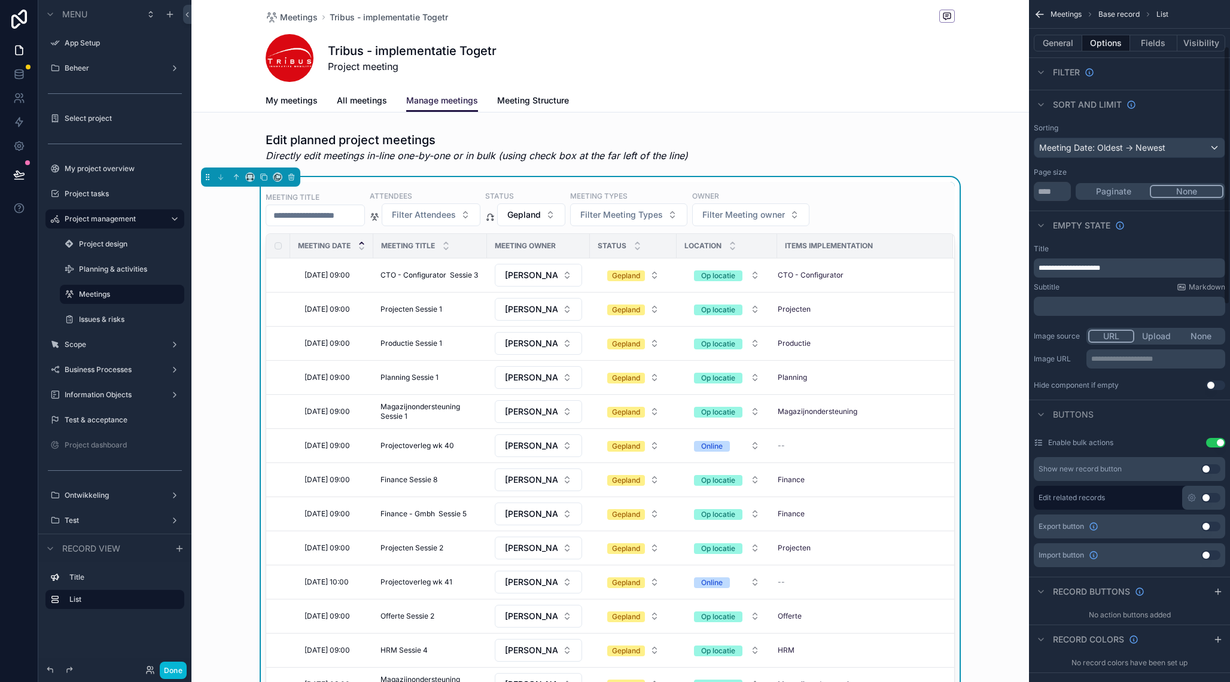
click at [1209, 471] on button "Use setting" at bounding box center [1211, 469] width 19 height 10
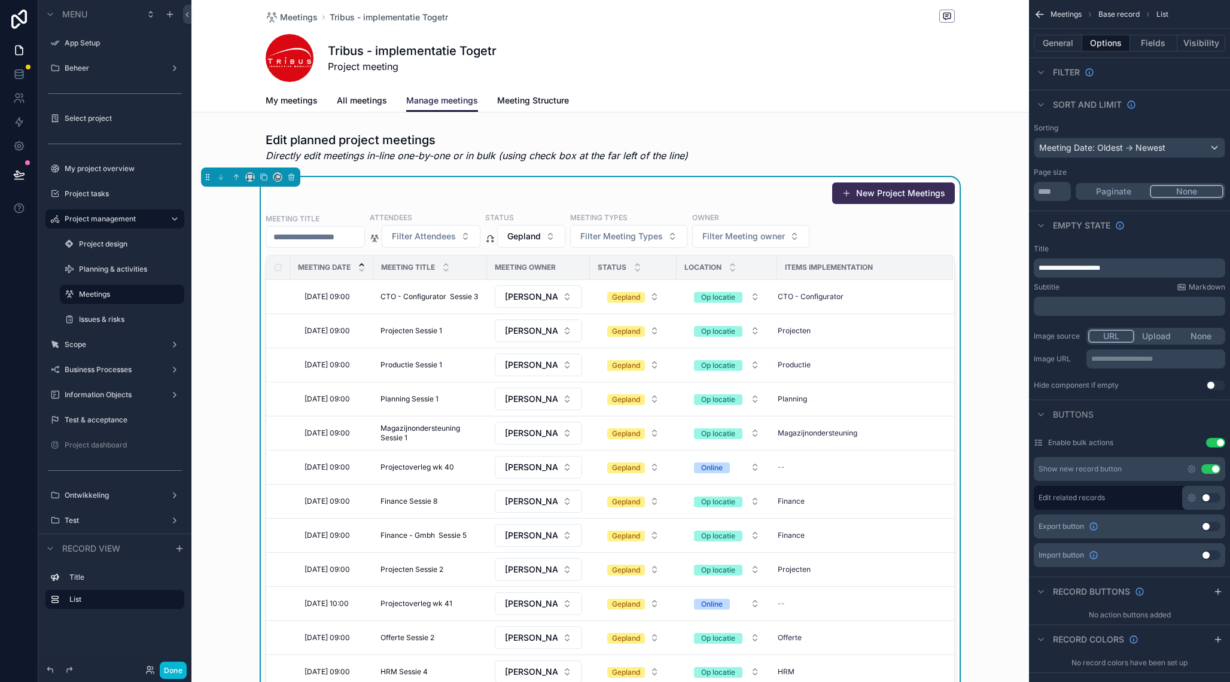
click at [892, 200] on button "New Project Meetings" at bounding box center [893, 194] width 123 height 22
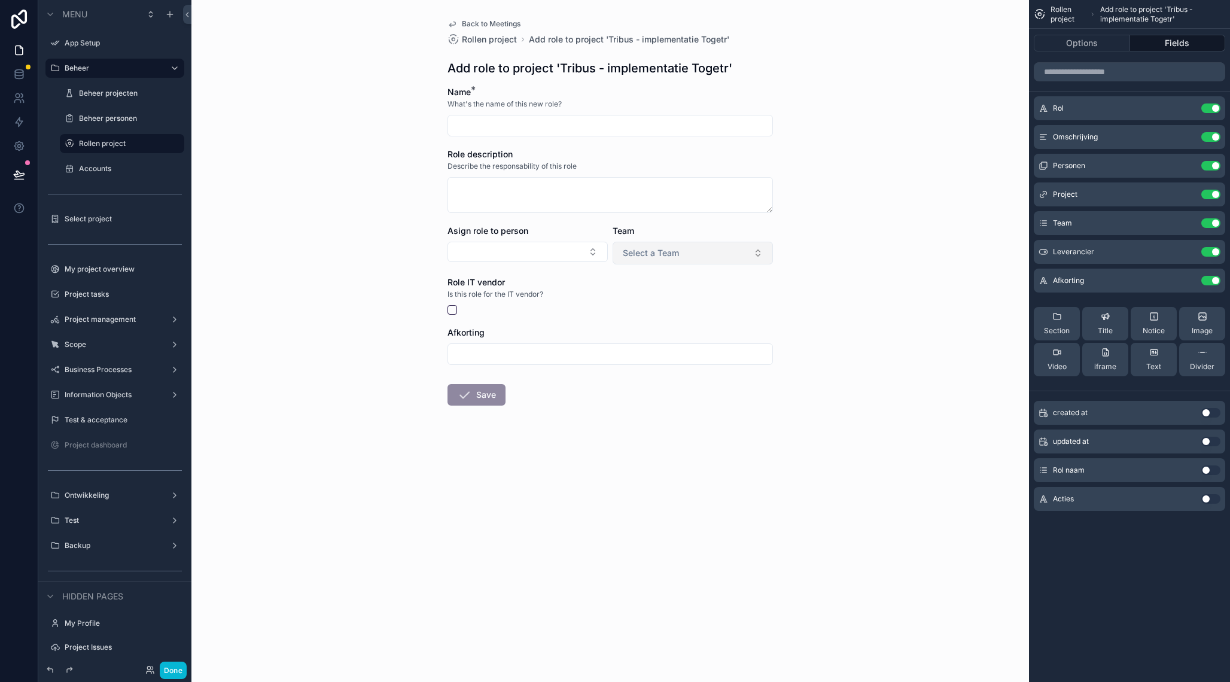
click at [683, 255] on button "Select a Team" at bounding box center [693, 253] width 160 height 23
click at [404, 260] on div "Back to Meetings Rollen project Add role to project 'Tribus - implementatie Tog…" at bounding box center [610, 341] width 838 height 682
click at [482, 23] on span "Back to Meetings" at bounding box center [491, 24] width 59 height 10
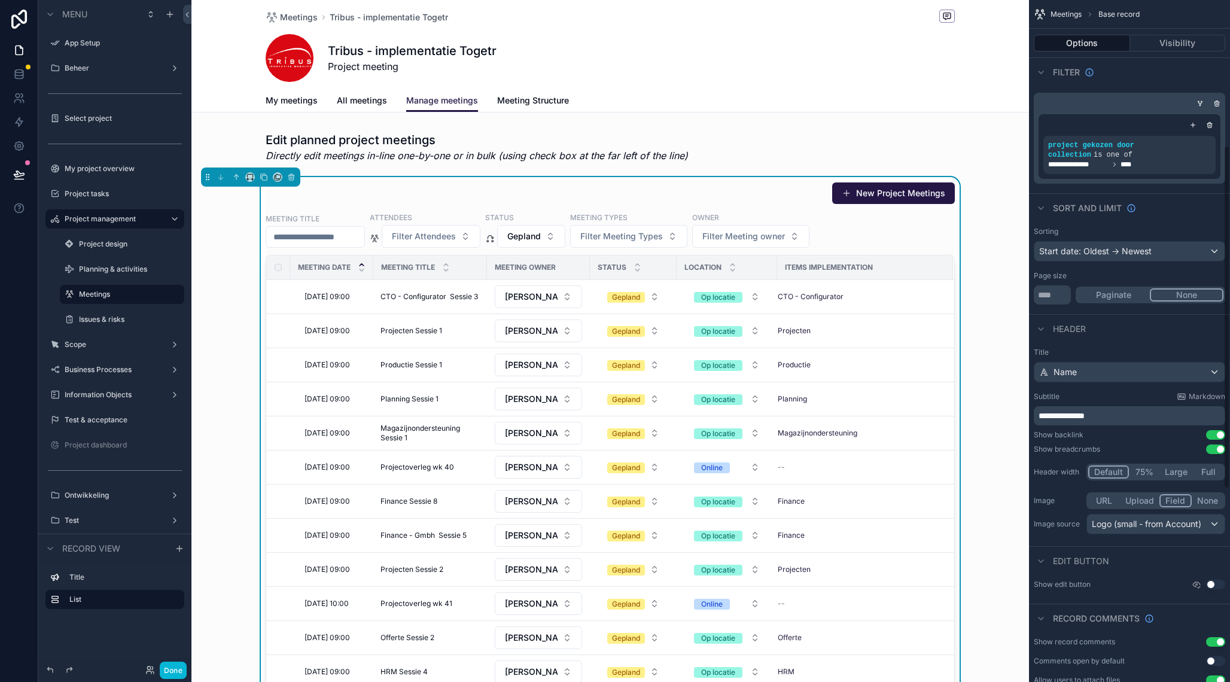
scroll to position [290, 0]
click at [947, 238] on div "scrollable content" at bounding box center [610, 657] width 838 height 1314
click at [947, 238] on div "Meeting title Attendees Filter Attendees Status Gepland Meeting types Filter Me…" at bounding box center [610, 230] width 689 height 36
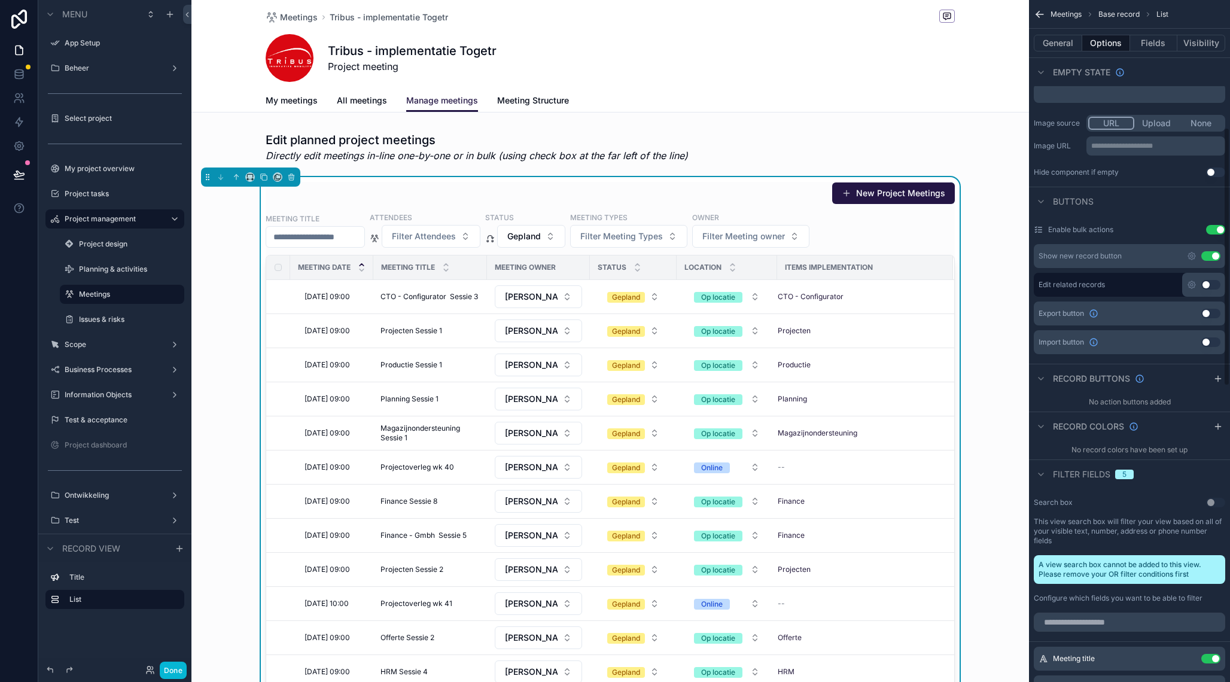
scroll to position [335, 0]
click at [1194, 259] on icon "scrollable content" at bounding box center [1191, 257] width 7 height 7
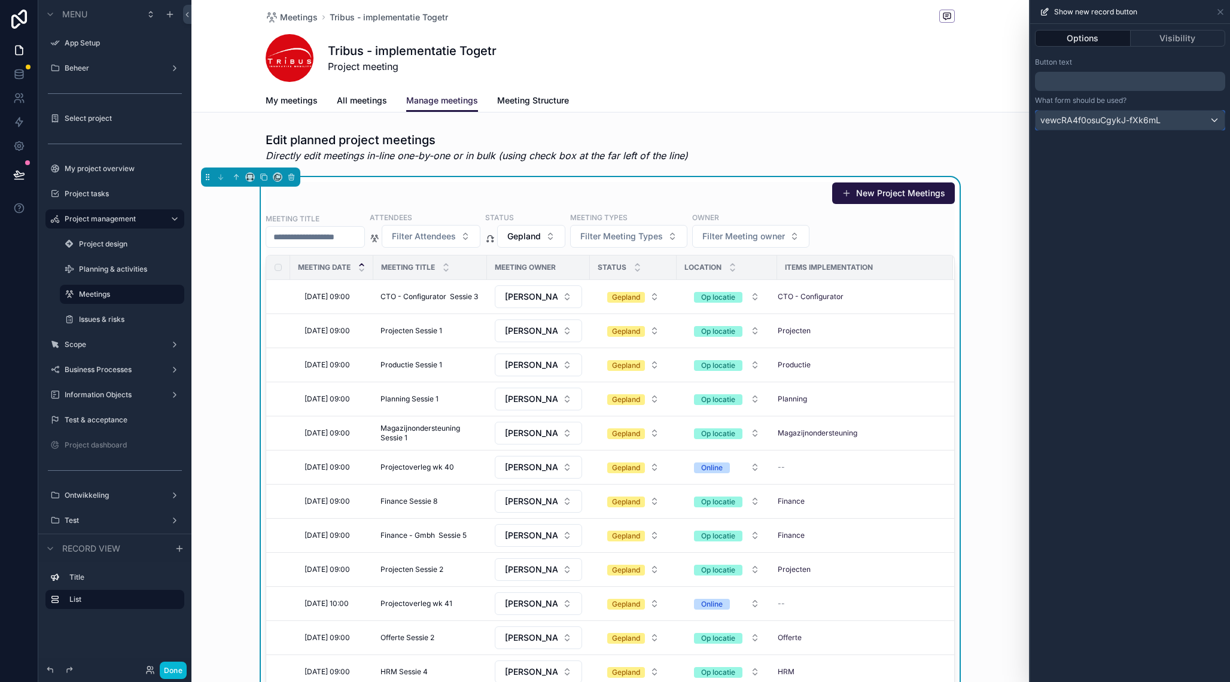
click at [1141, 115] on span "vewcRA4f0osuCgykJ-fXk6mL" at bounding box center [1101, 120] width 120 height 12
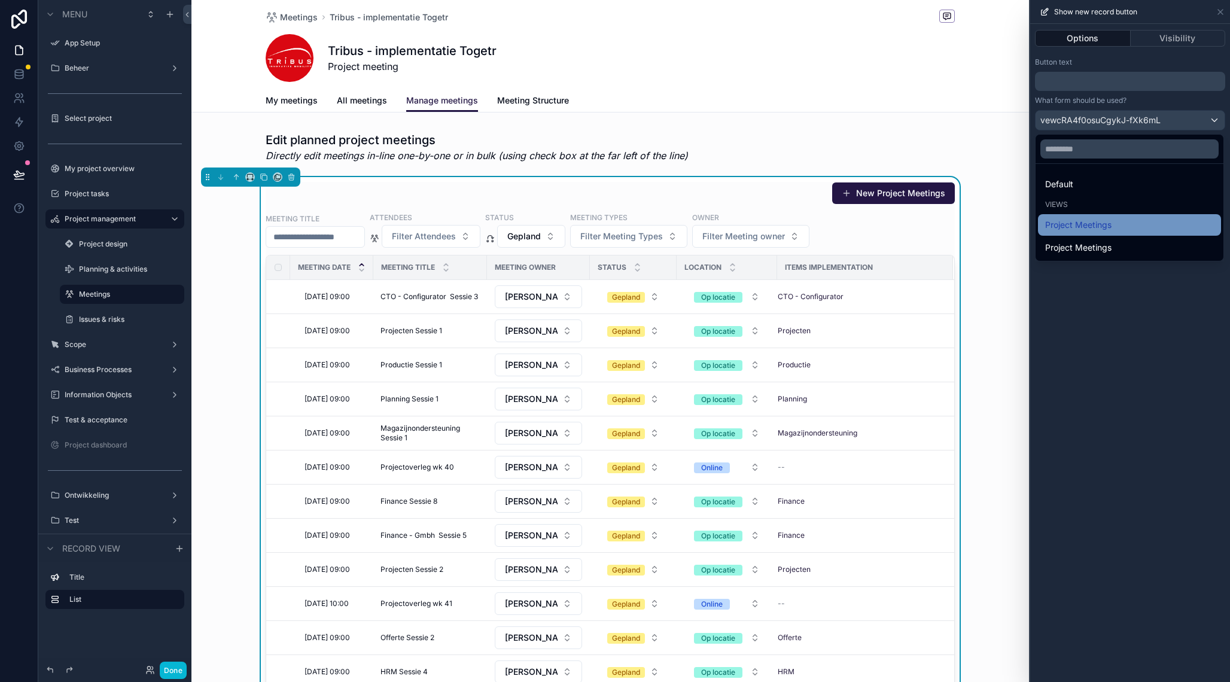
click at [1121, 223] on div "Project Meetings" at bounding box center [1129, 225] width 169 height 14
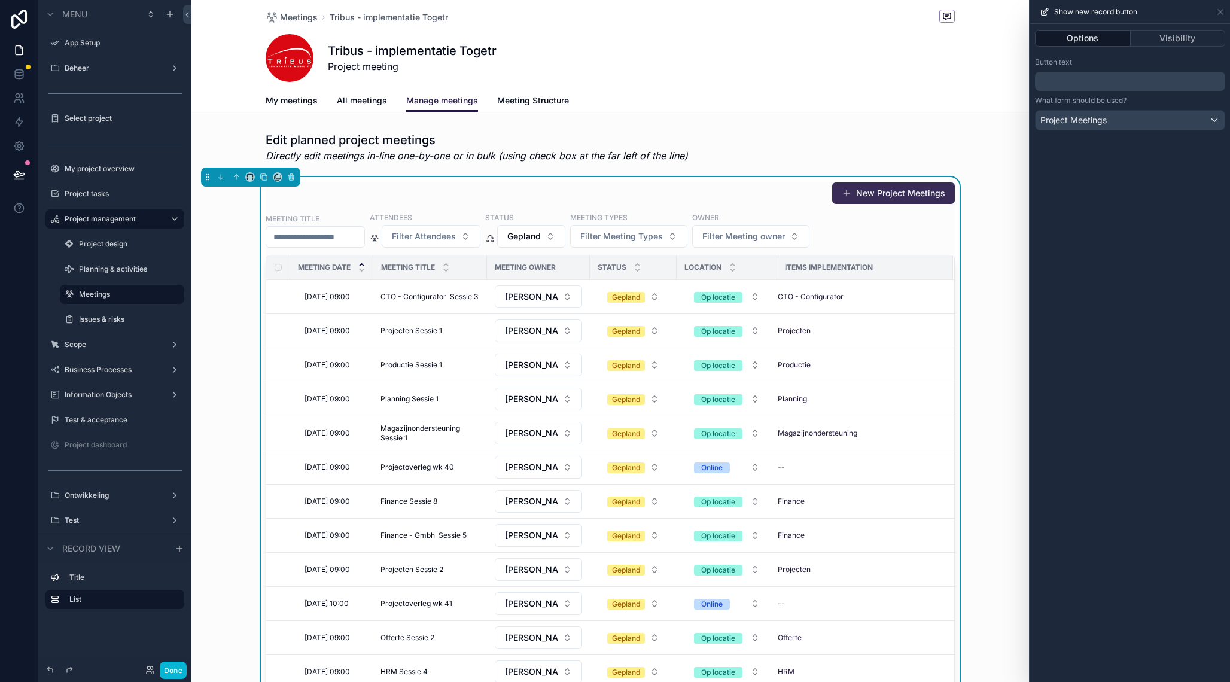
click at [921, 197] on button "New Project Meetings" at bounding box center [893, 194] width 123 height 22
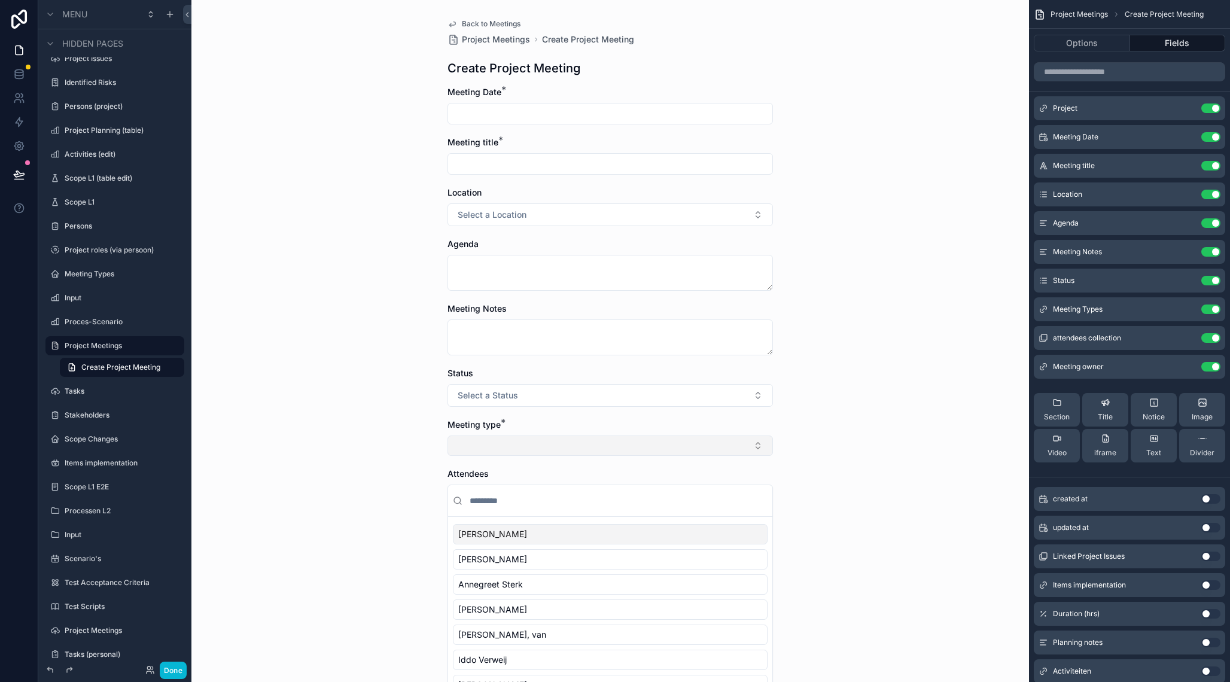
click at [618, 437] on button "Select Button" at bounding box center [611, 446] width 326 height 20
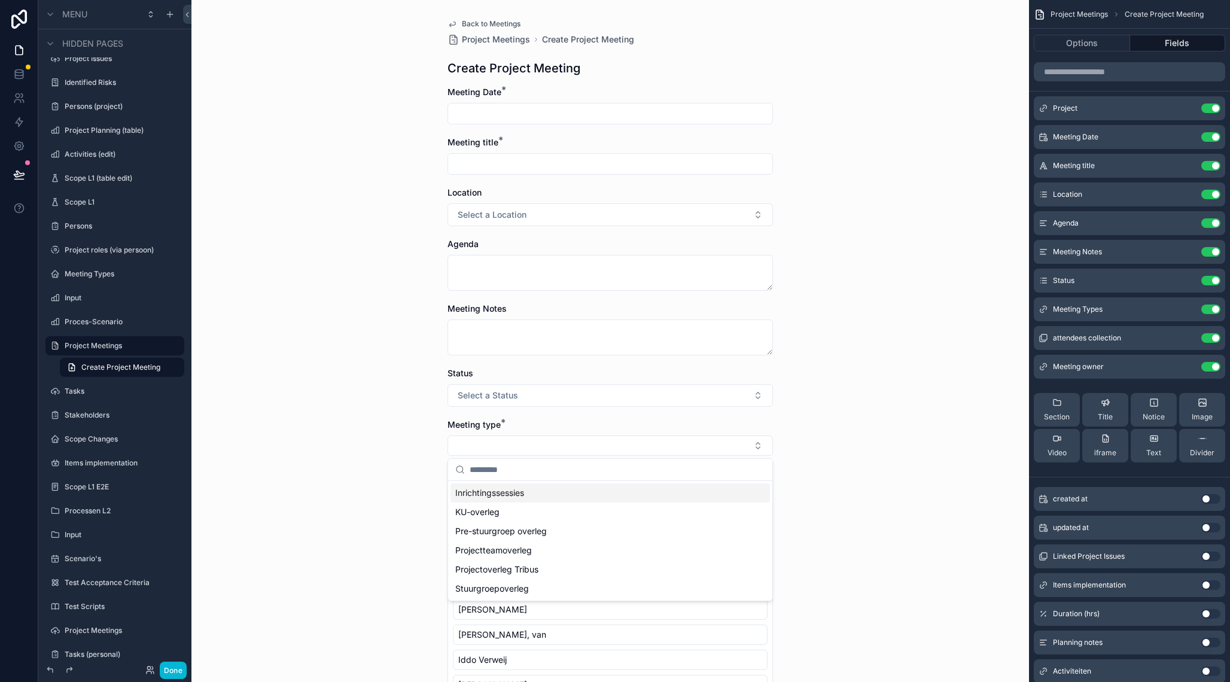
click at [907, 362] on div "Back to Meetings Project Meetings Create Project Meeting Create Project Meeting…" at bounding box center [610, 341] width 838 height 682
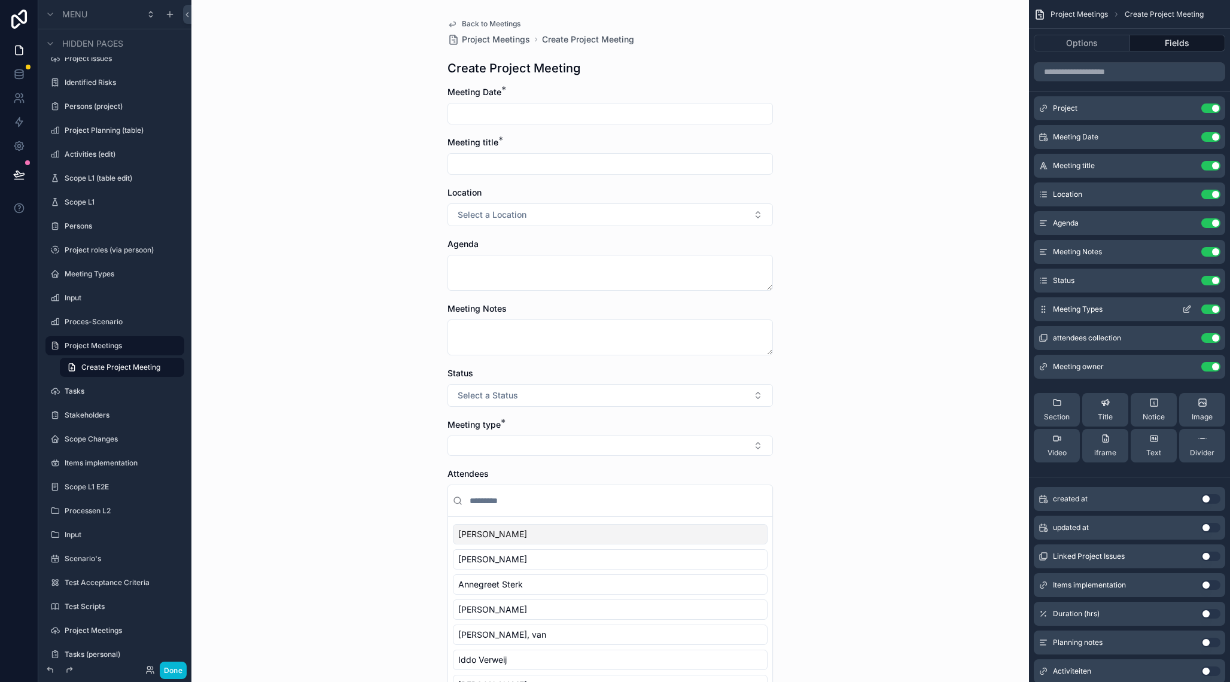
click at [1188, 308] on icon "scrollable content" at bounding box center [1188, 308] width 5 height 5
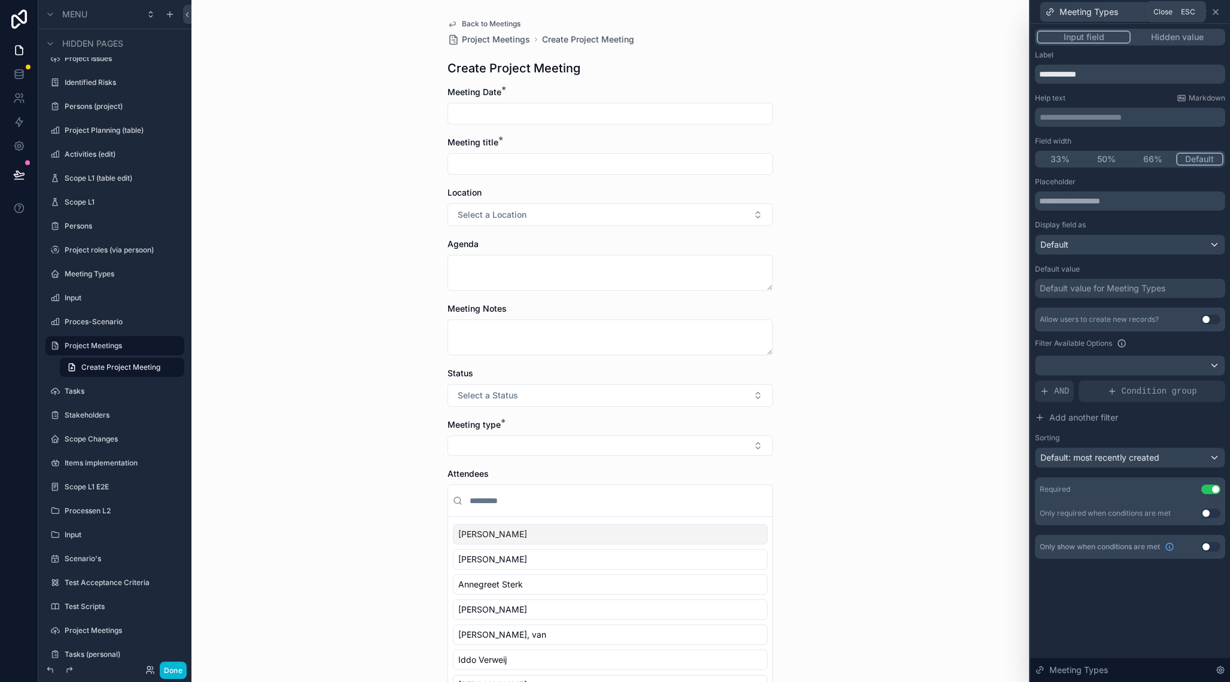
click at [1217, 15] on icon at bounding box center [1216, 12] width 10 height 10
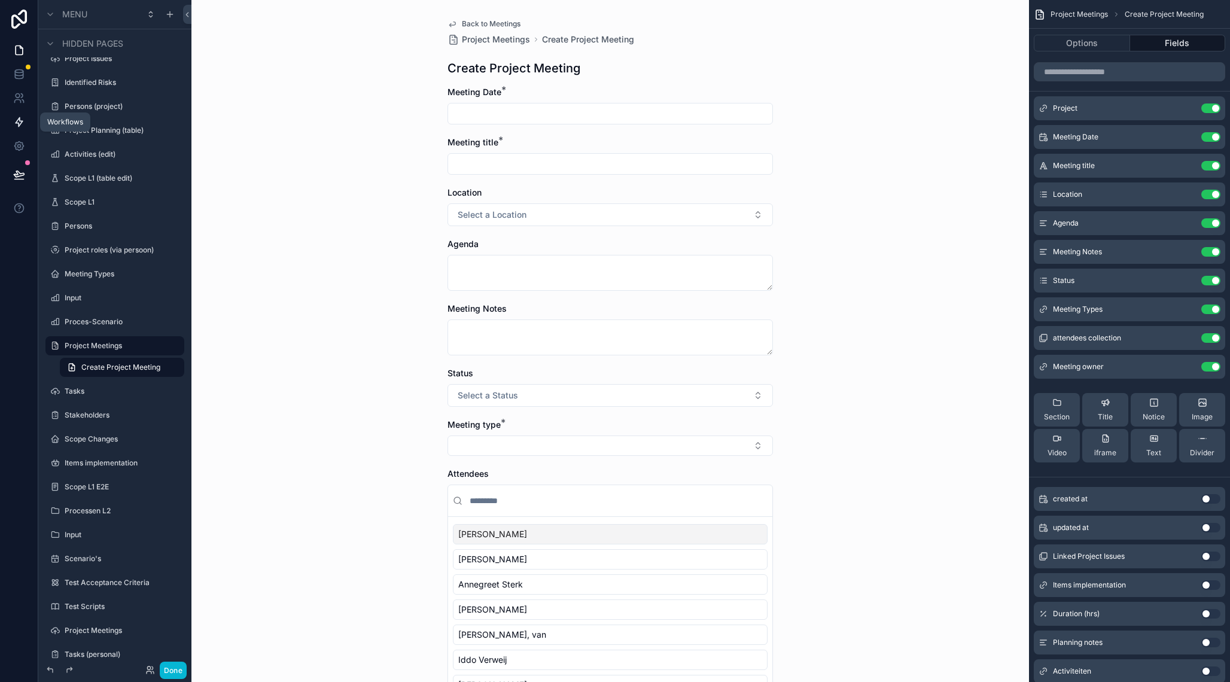
click at [23, 118] on icon at bounding box center [19, 122] width 12 height 12
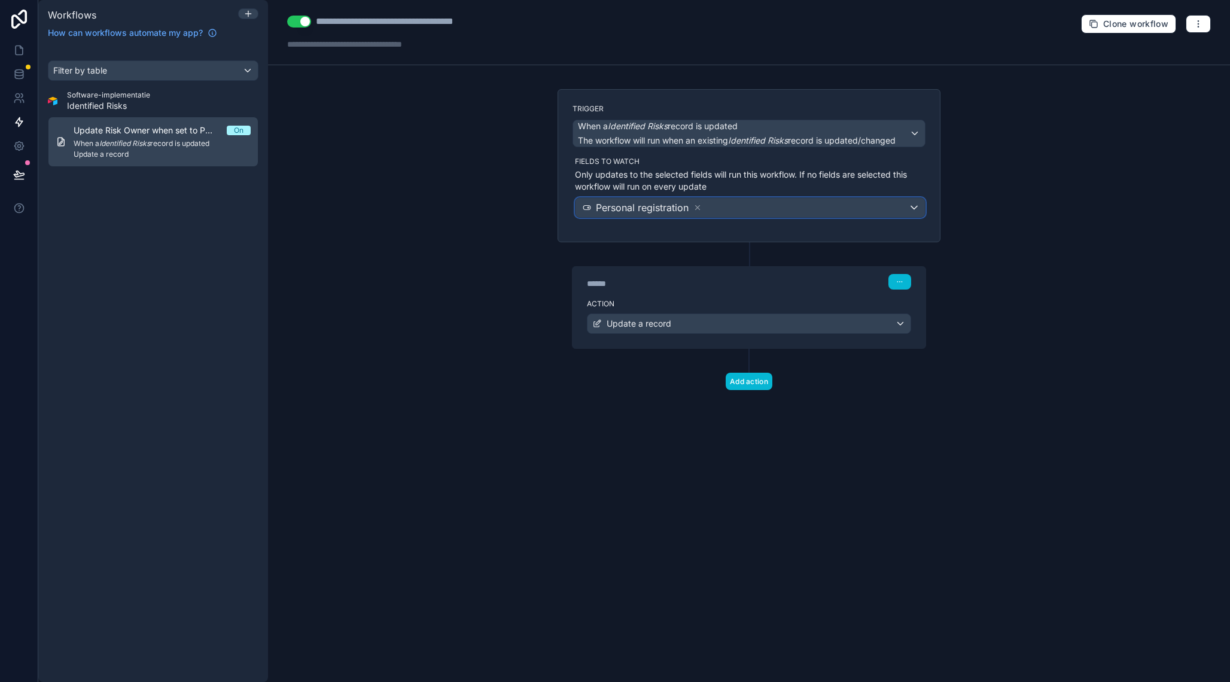
click at [610, 206] on span "Personal registration" at bounding box center [642, 207] width 93 height 14
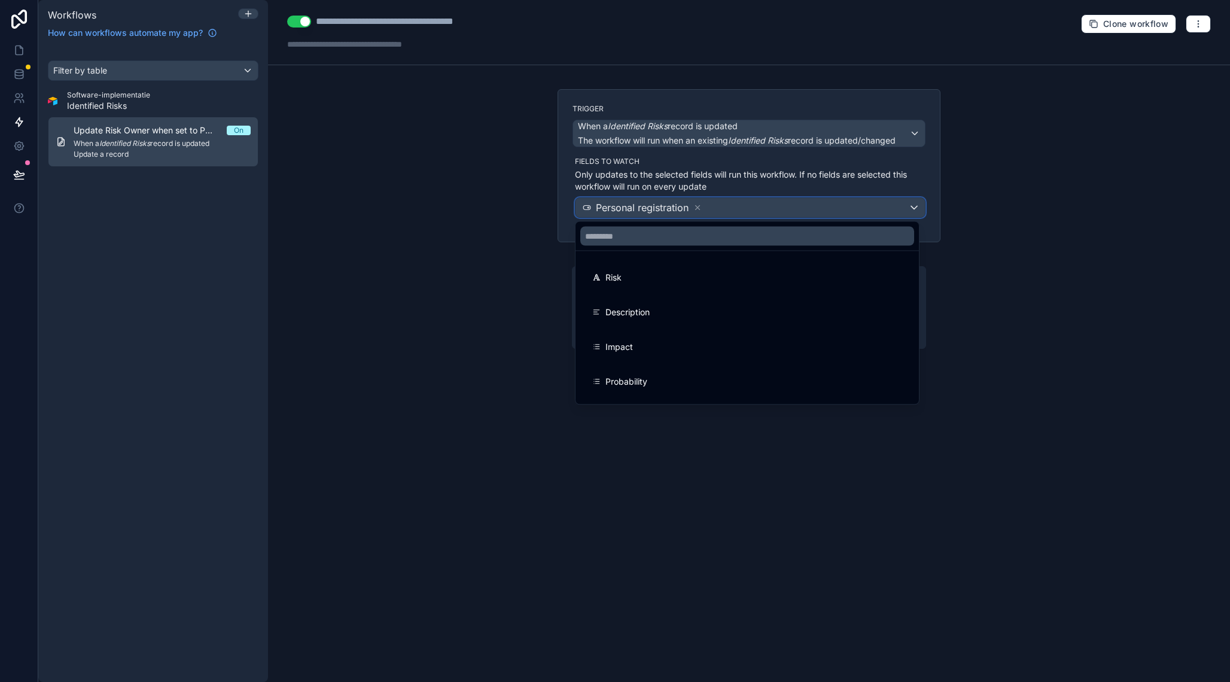
click at [441, 202] on div at bounding box center [615, 341] width 1230 height 682
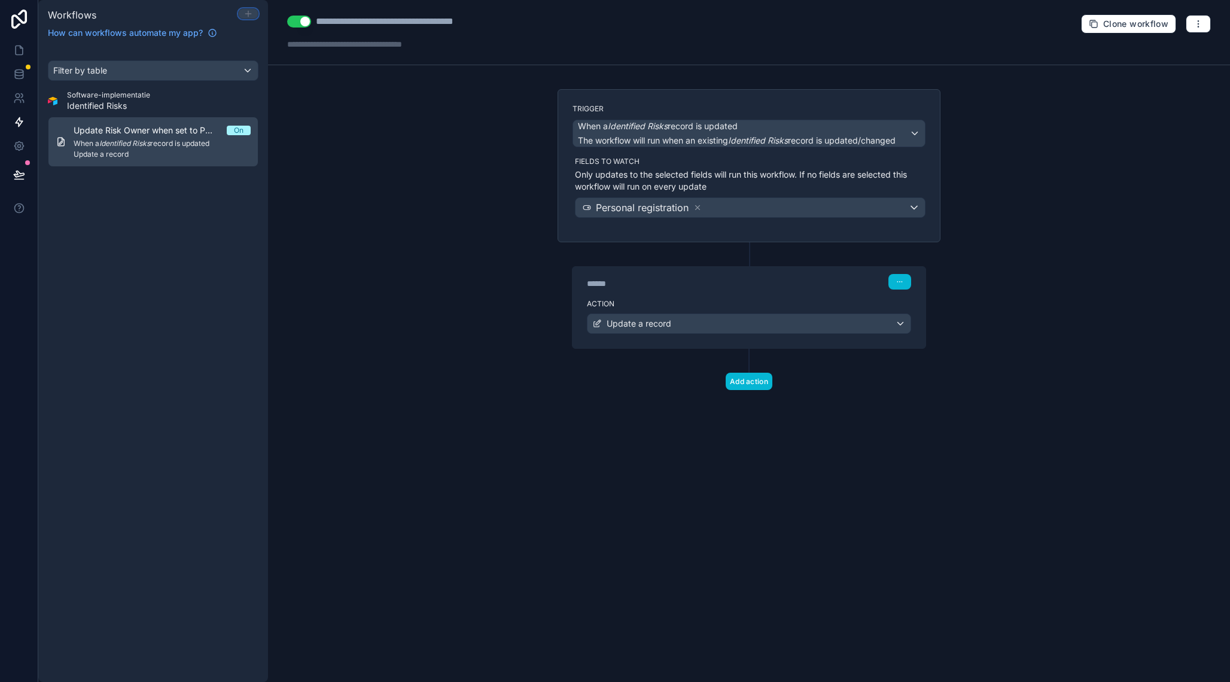
click at [251, 12] on icon at bounding box center [249, 14] width 10 height 10
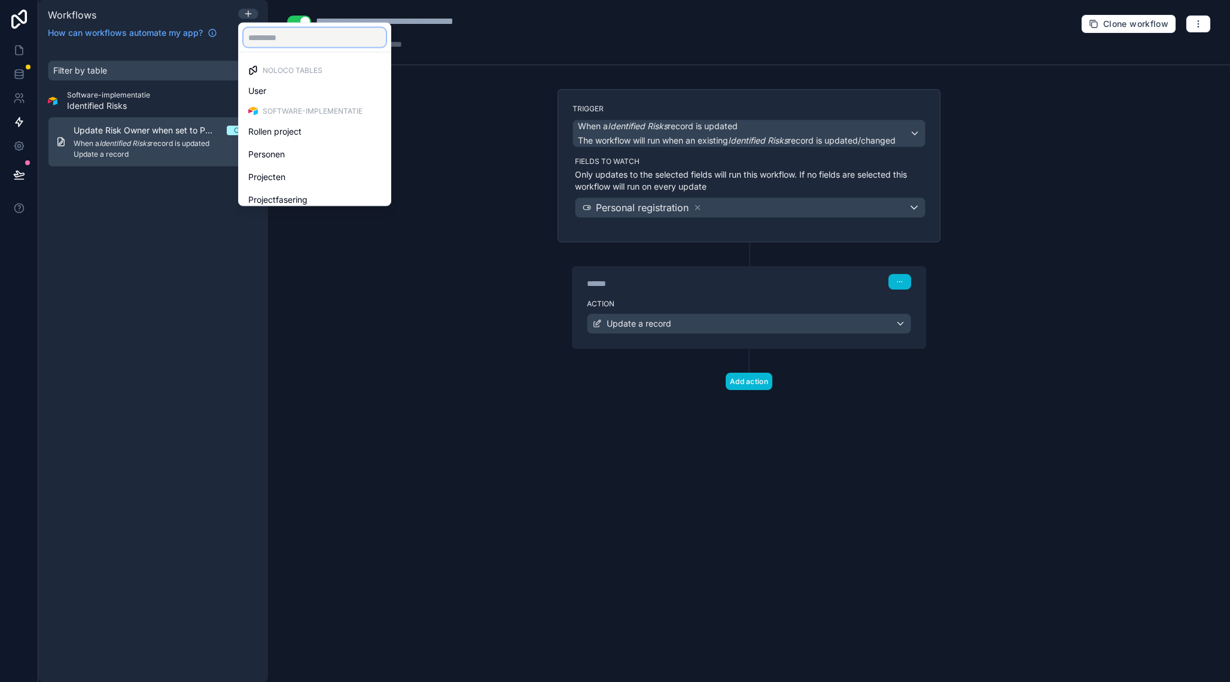
click at [296, 32] on input "text" at bounding box center [315, 37] width 142 height 19
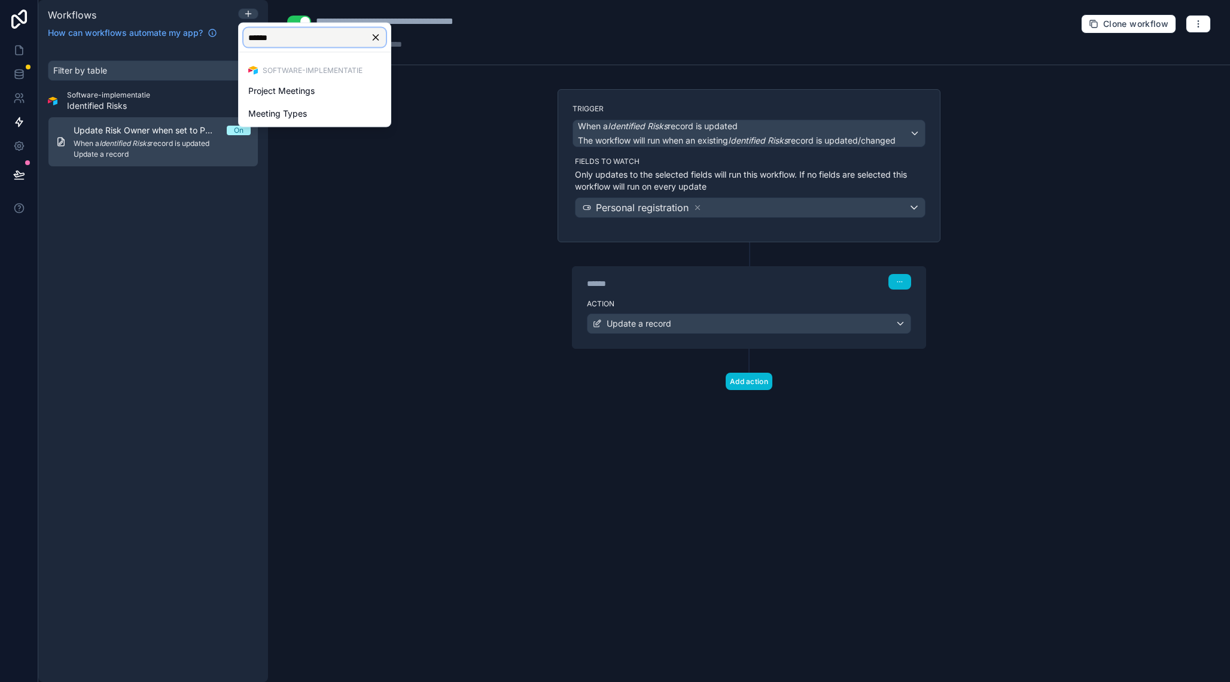
type input "*******"
click at [306, 93] on span "Project Meetings" at bounding box center [281, 91] width 66 height 14
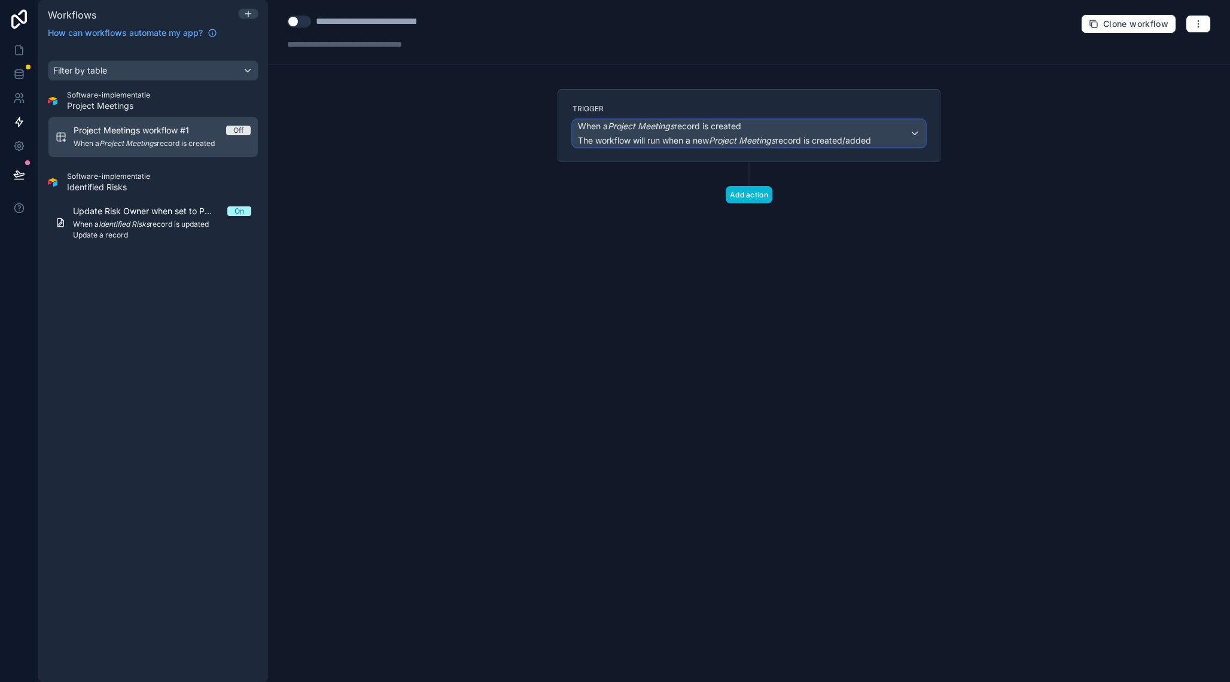
click at [795, 139] on span "The workflow will run when a new Project Meetings record is created/added" at bounding box center [724, 140] width 293 height 10
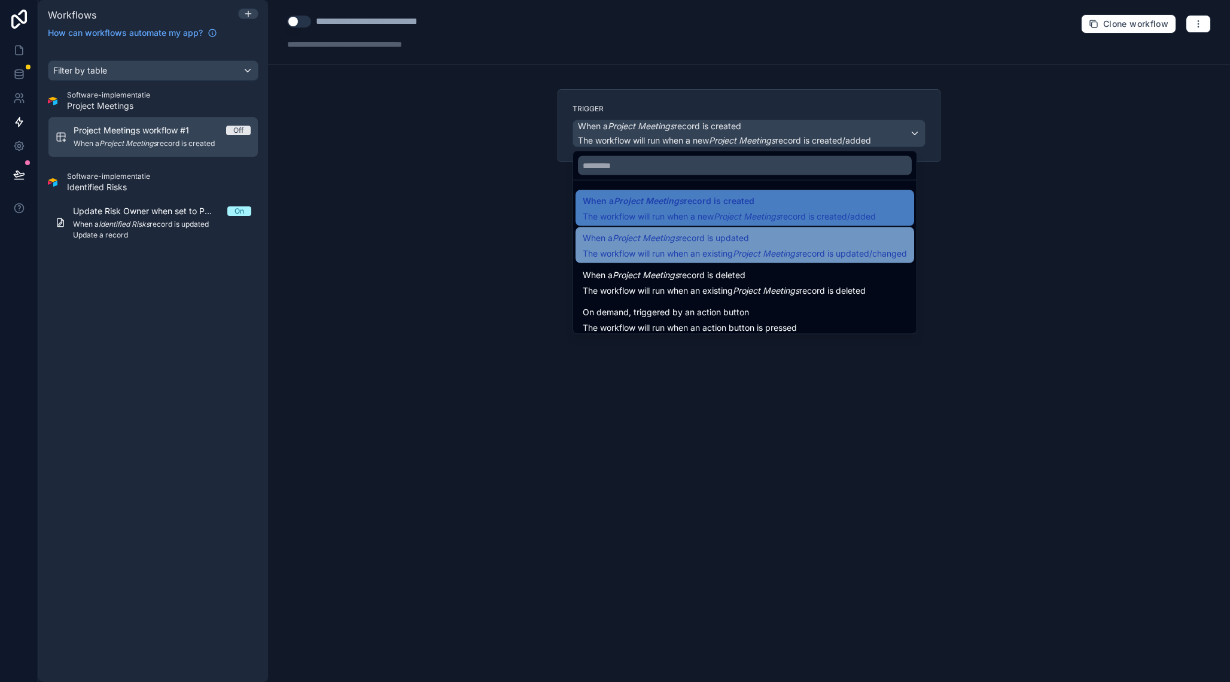
click at [786, 238] on span "When a Project Meetings record is updated" at bounding box center [745, 238] width 324 height 14
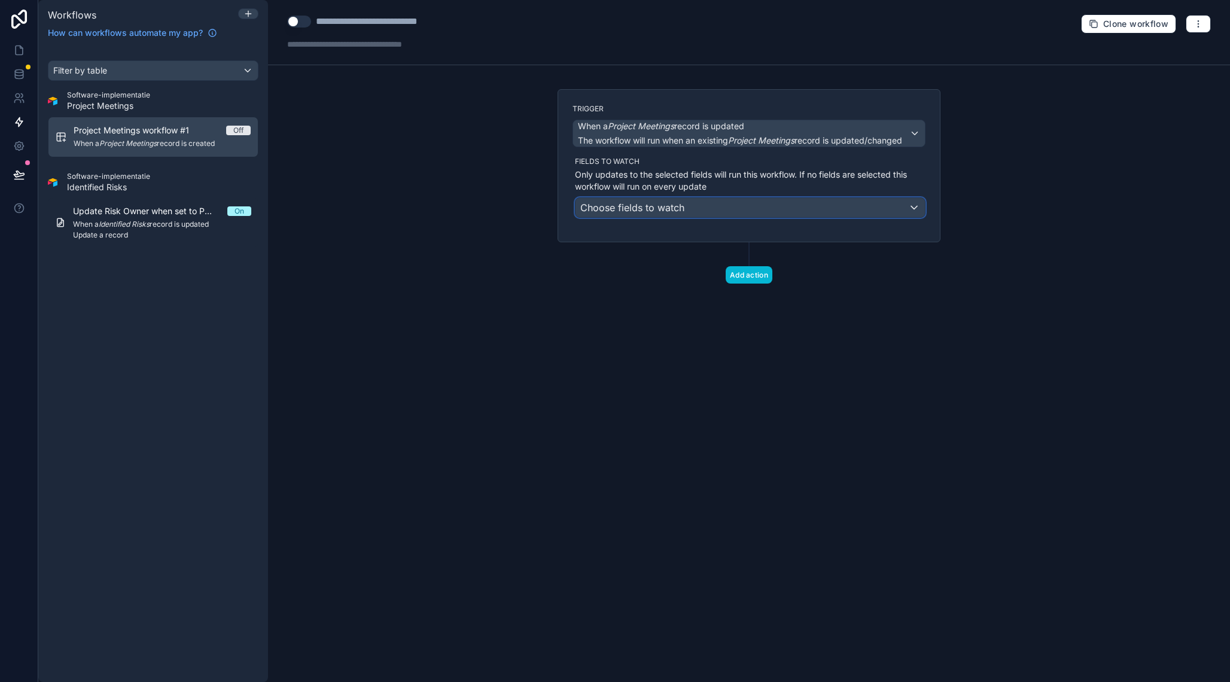
click at [752, 205] on div "Choose fields to watch" at bounding box center [750, 207] width 349 height 19
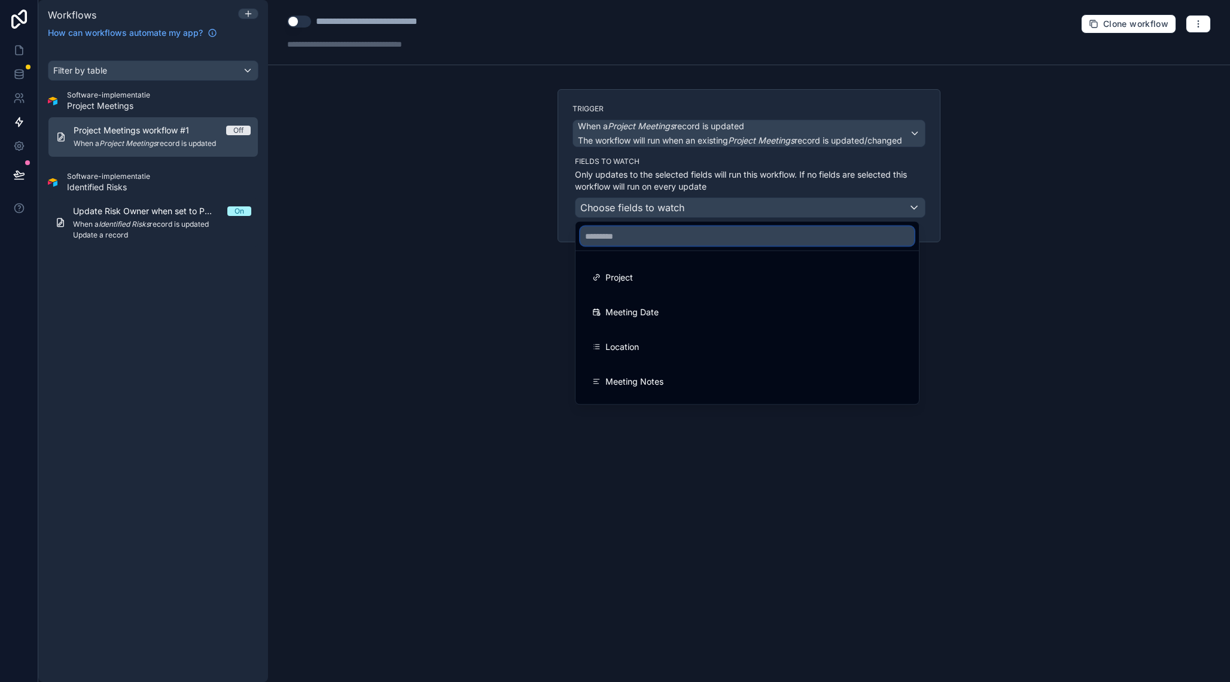
click at [721, 235] on input "text" at bounding box center [747, 236] width 334 height 19
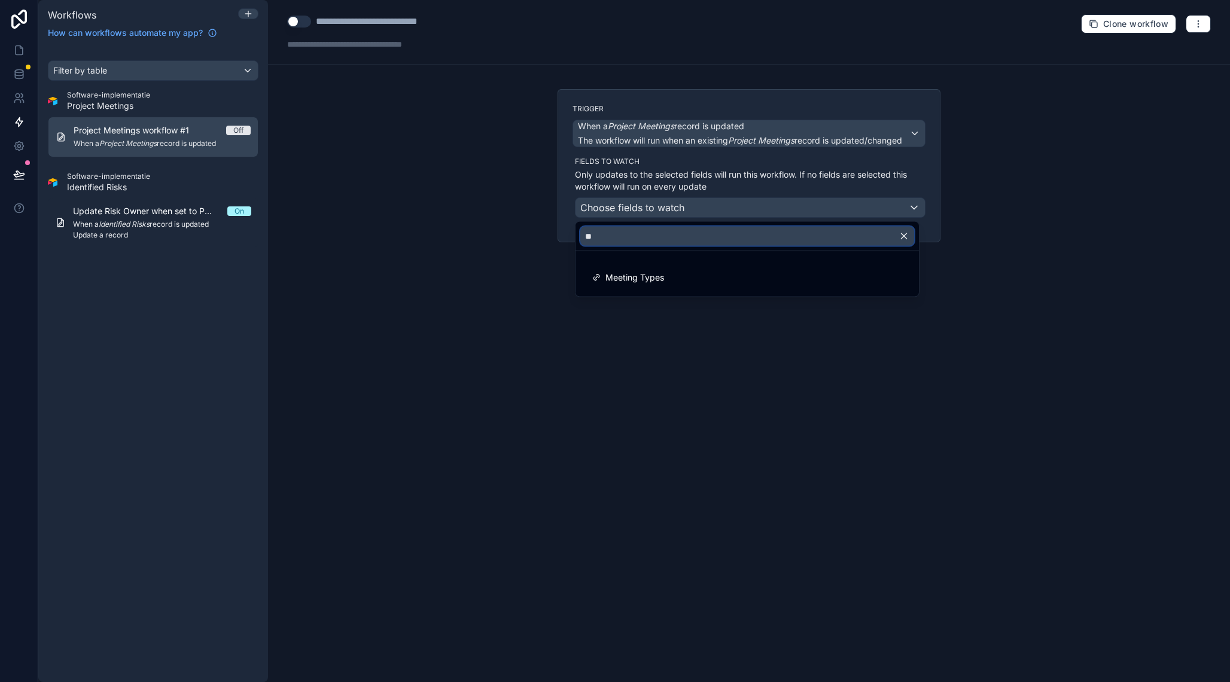
type input "***"
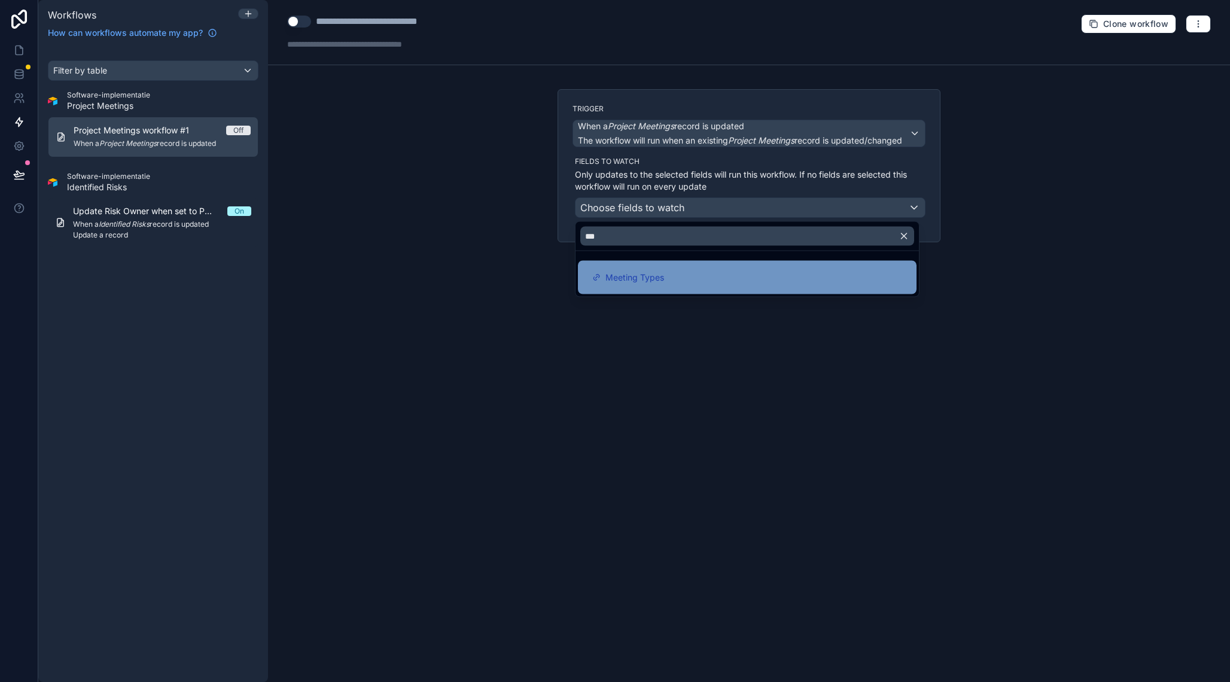
click at [714, 282] on div "Meeting Types" at bounding box center [747, 277] width 310 height 14
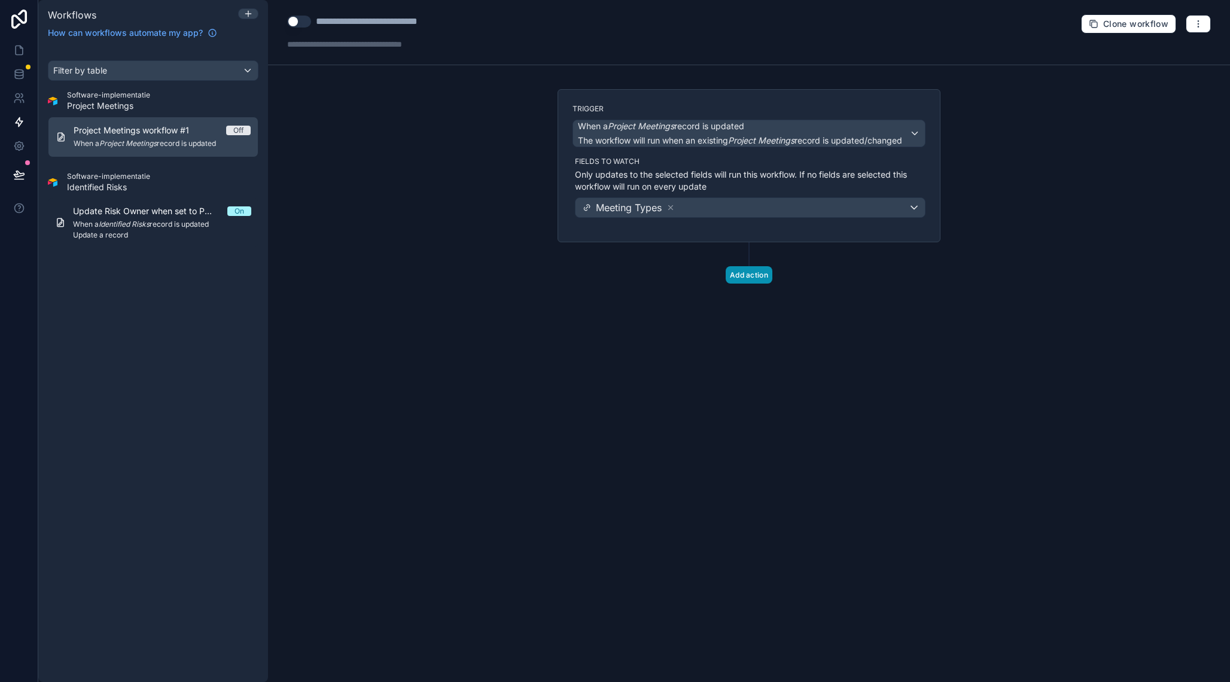
click at [743, 281] on button "Add action" at bounding box center [749, 274] width 47 height 17
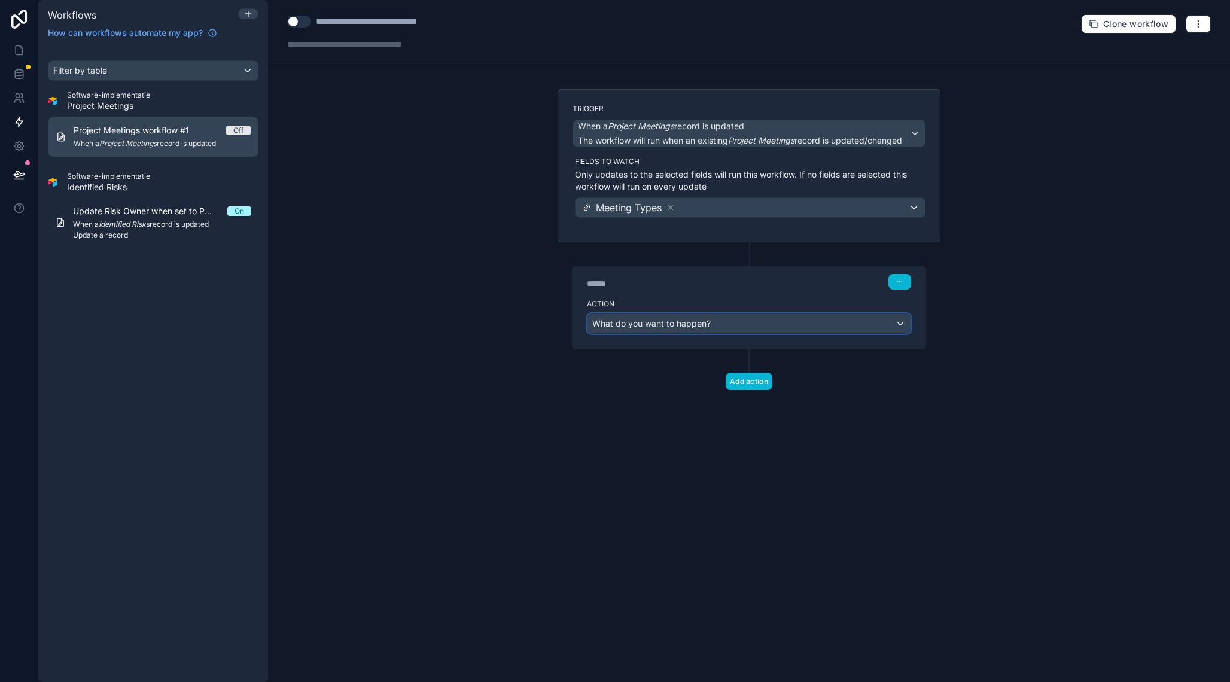
click at [731, 320] on div "What do you want to happen?" at bounding box center [749, 323] width 323 height 19
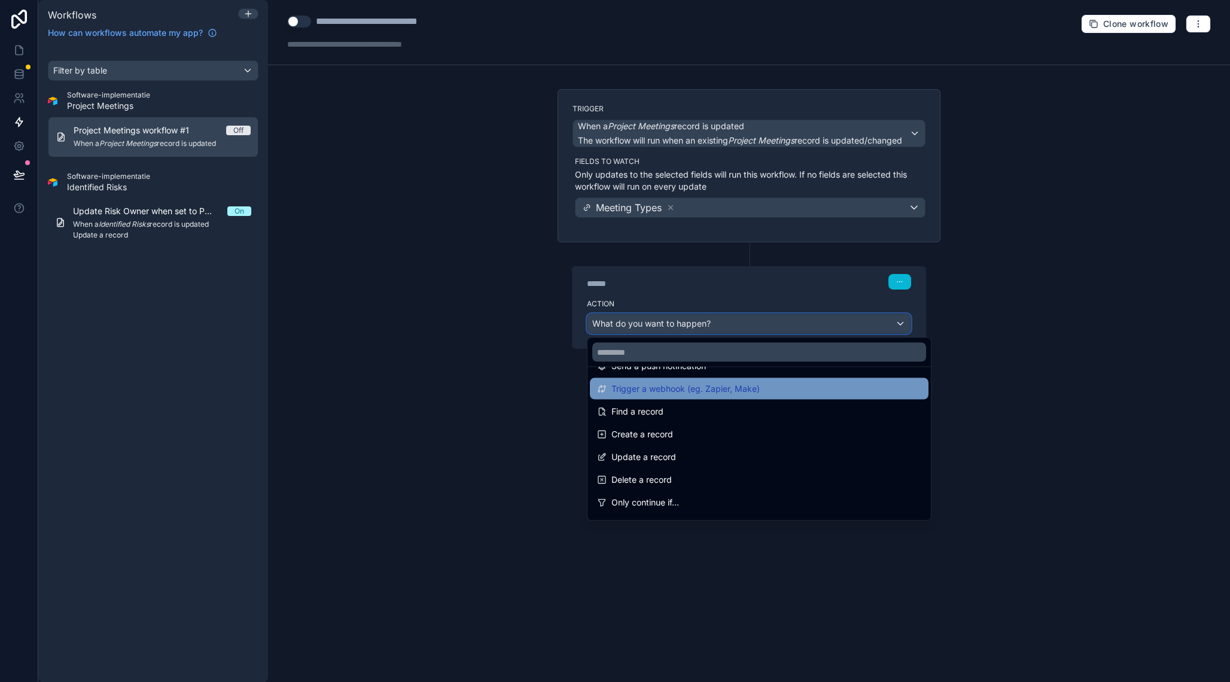
scroll to position [45, 0]
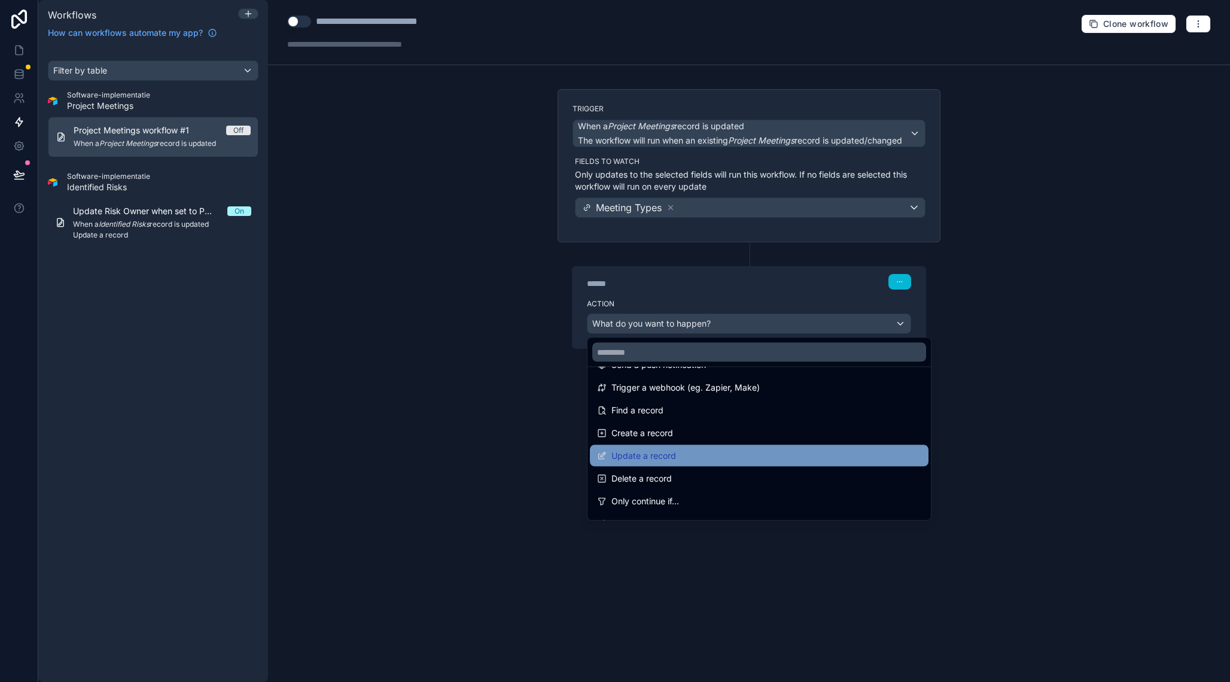
click at [692, 454] on div "Update a record" at bounding box center [759, 456] width 324 height 14
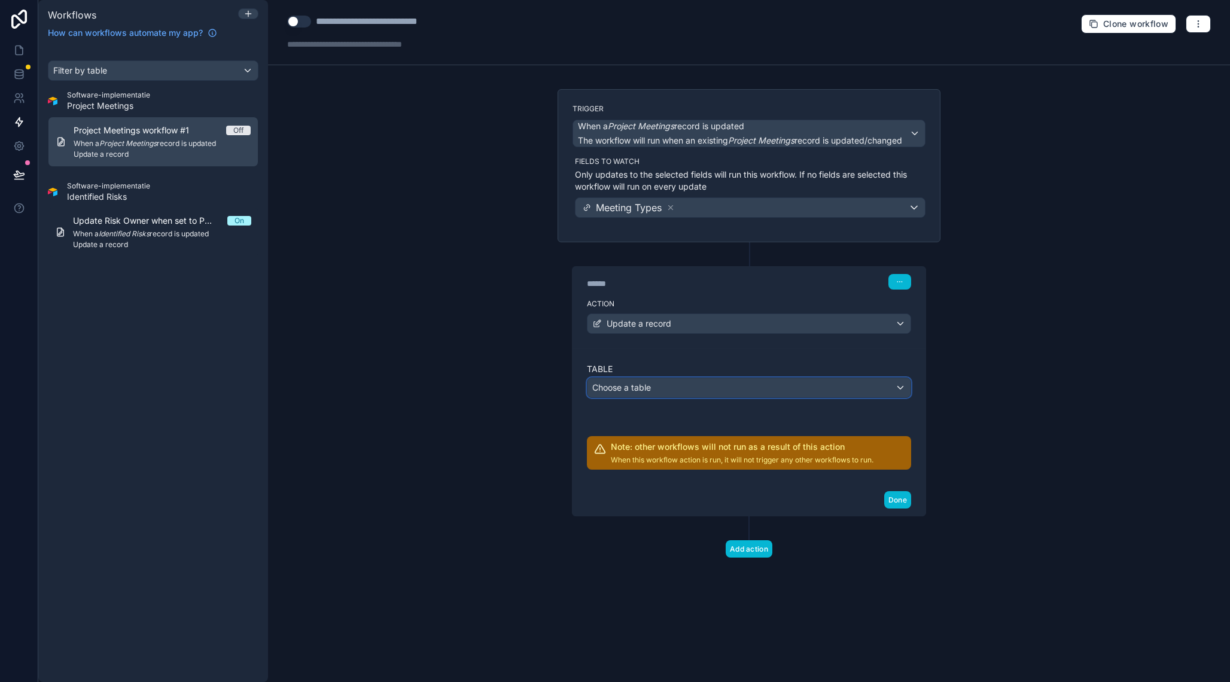
click at [694, 392] on div "Choose a table" at bounding box center [749, 387] width 323 height 19
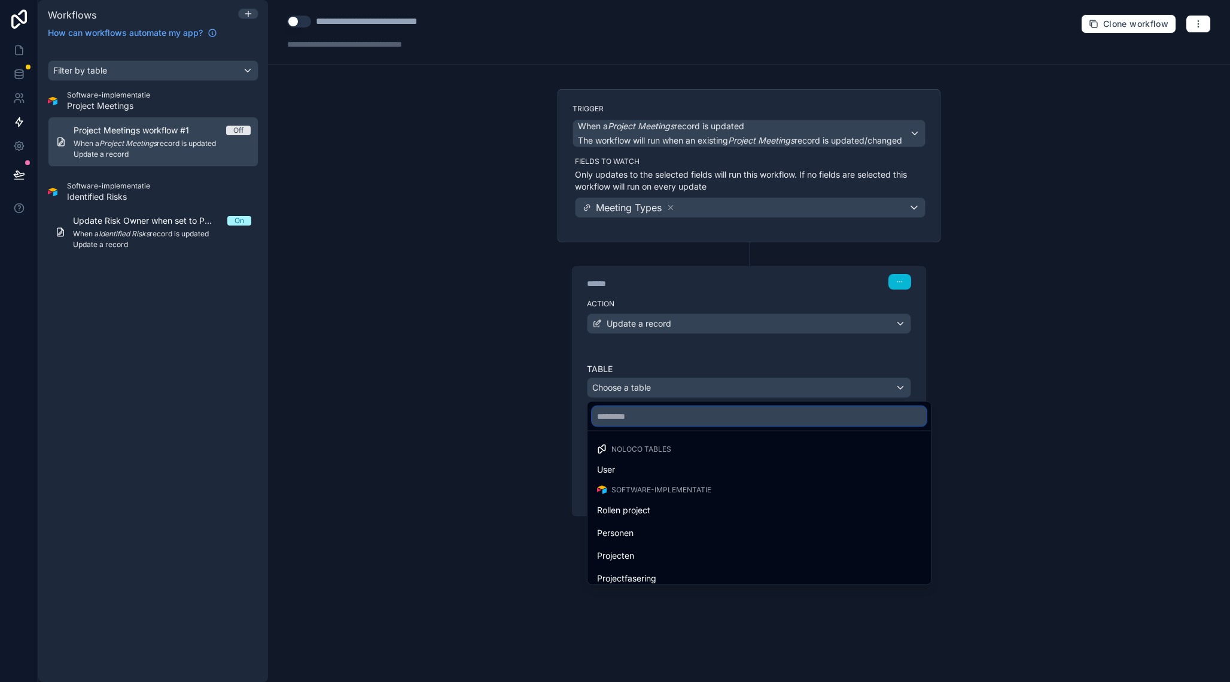
click at [659, 422] on input "text" at bounding box center [759, 416] width 334 height 19
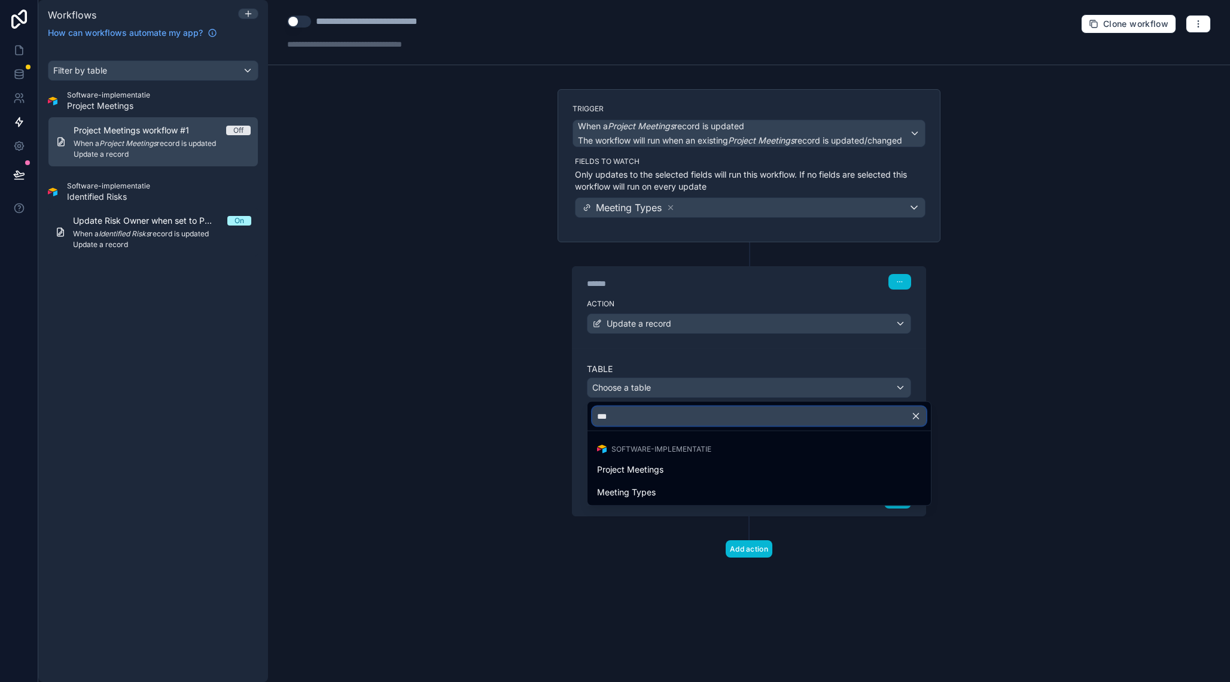
type input "****"
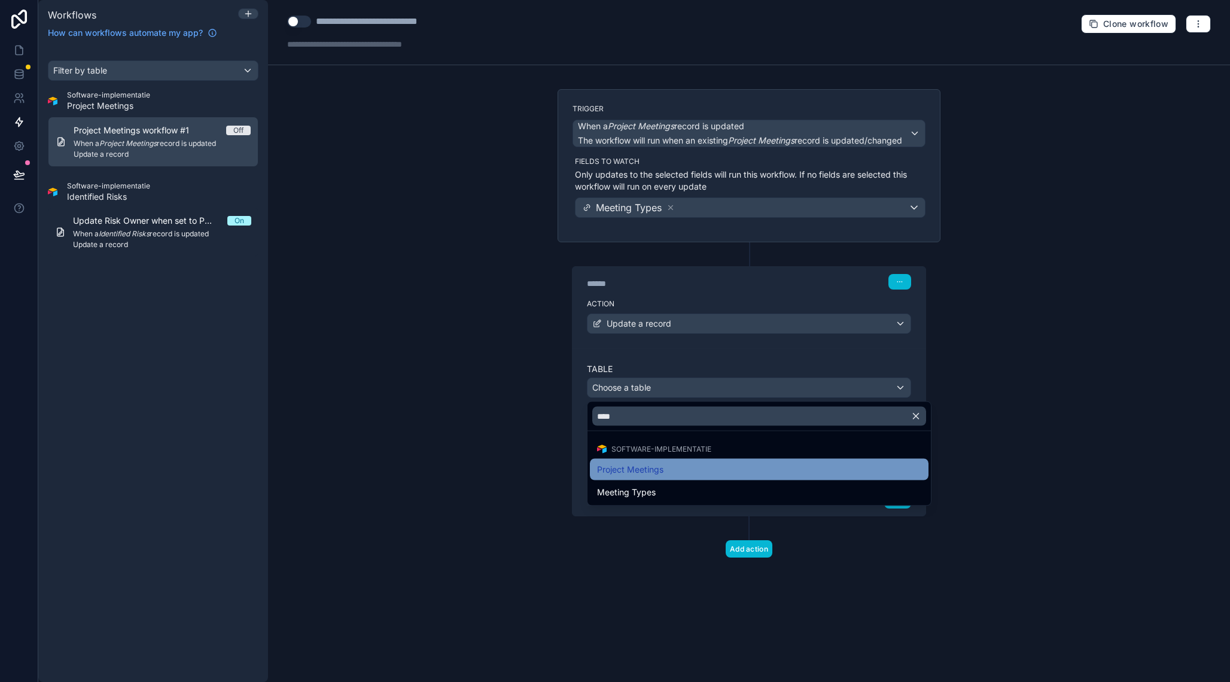
click at [656, 475] on span "Project Meetings" at bounding box center [630, 470] width 66 height 14
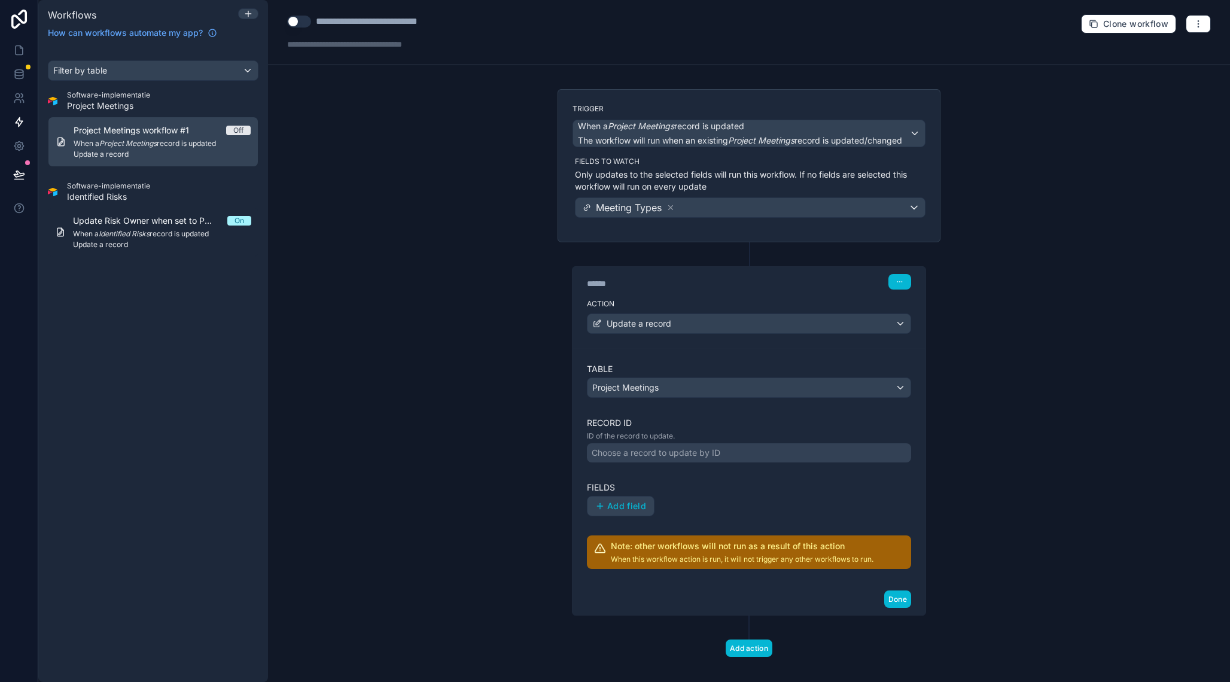
click at [647, 456] on div "Choose a record to update by ID" at bounding box center [656, 453] width 129 height 12
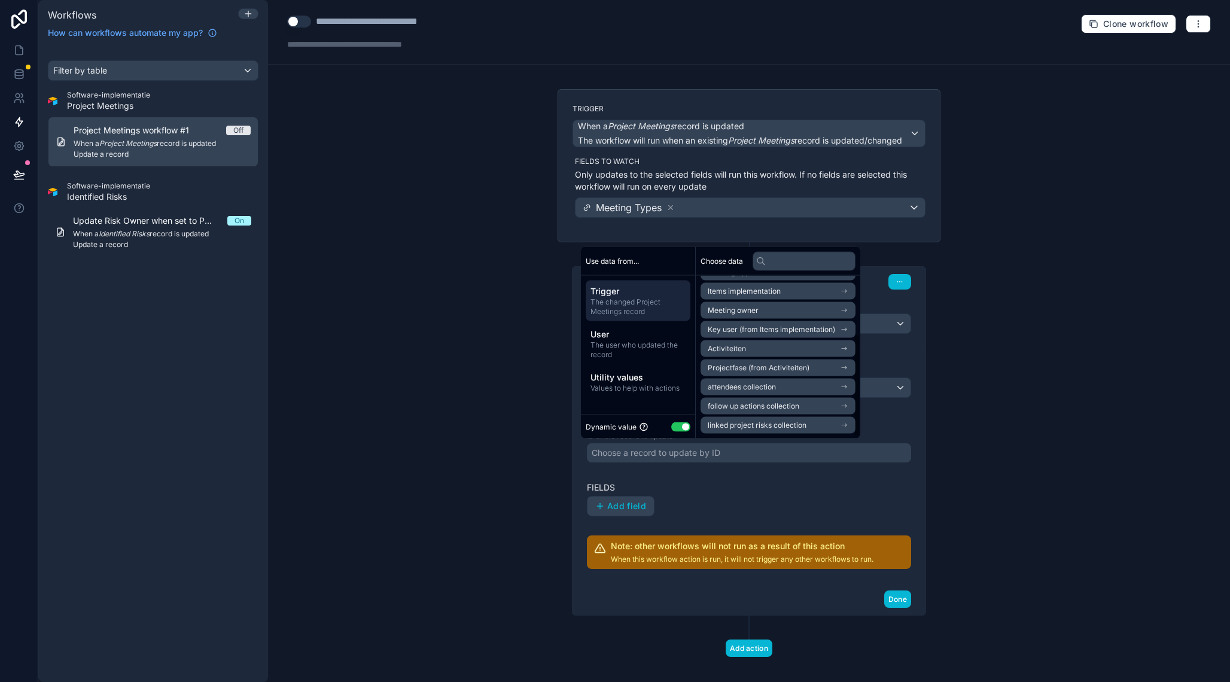
scroll to position [0, 0]
click at [732, 294] on li "id" at bounding box center [778, 289] width 155 height 17
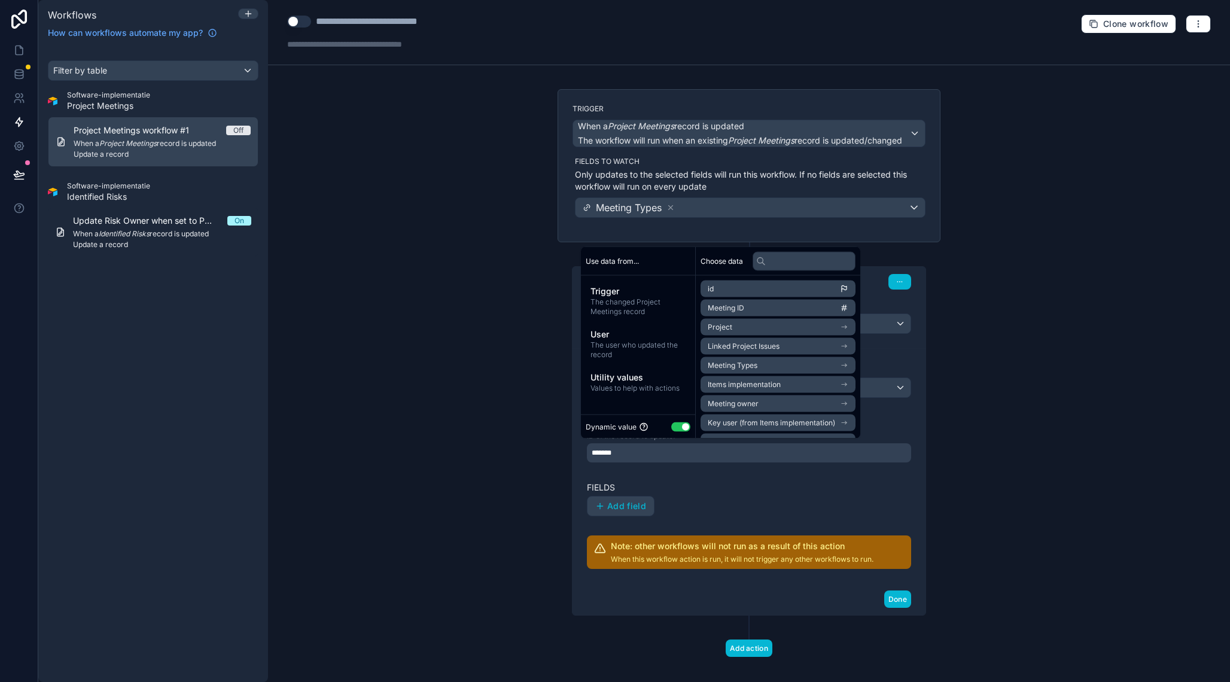
click at [729, 286] on li "id" at bounding box center [778, 289] width 155 height 17
click at [748, 486] on label "Fields" at bounding box center [749, 488] width 324 height 12
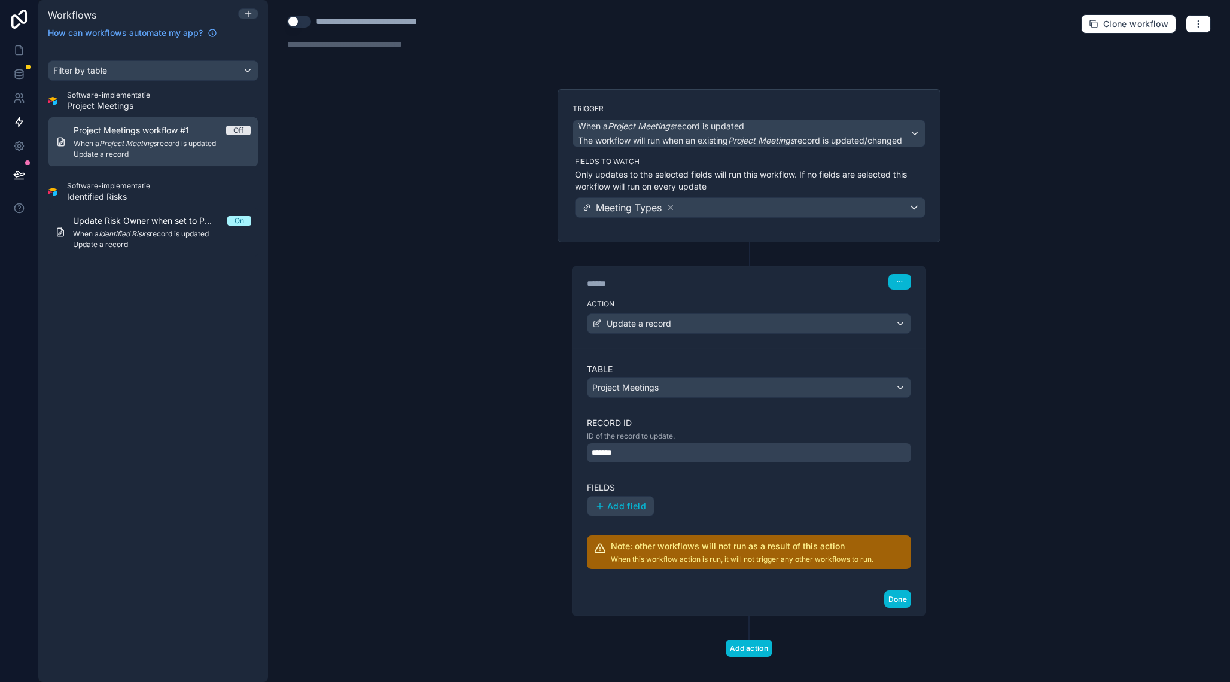
click at [688, 453] on div "*******" at bounding box center [749, 452] width 324 height 19
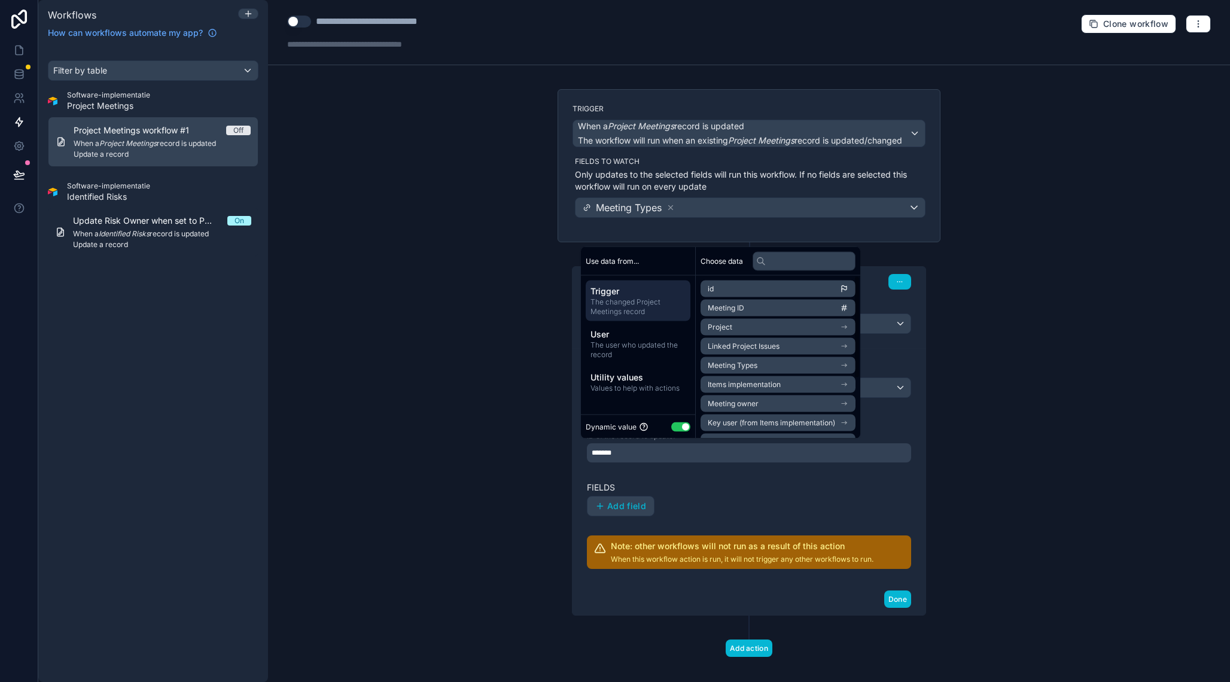
click at [738, 291] on li "id" at bounding box center [778, 289] width 155 height 17
click at [637, 305] on span "The changed Project Meetings record" at bounding box center [638, 306] width 95 height 19
click at [718, 290] on li "id" at bounding box center [778, 289] width 155 height 17
click at [849, 288] on icon "scrollable content" at bounding box center [844, 289] width 8 height 8
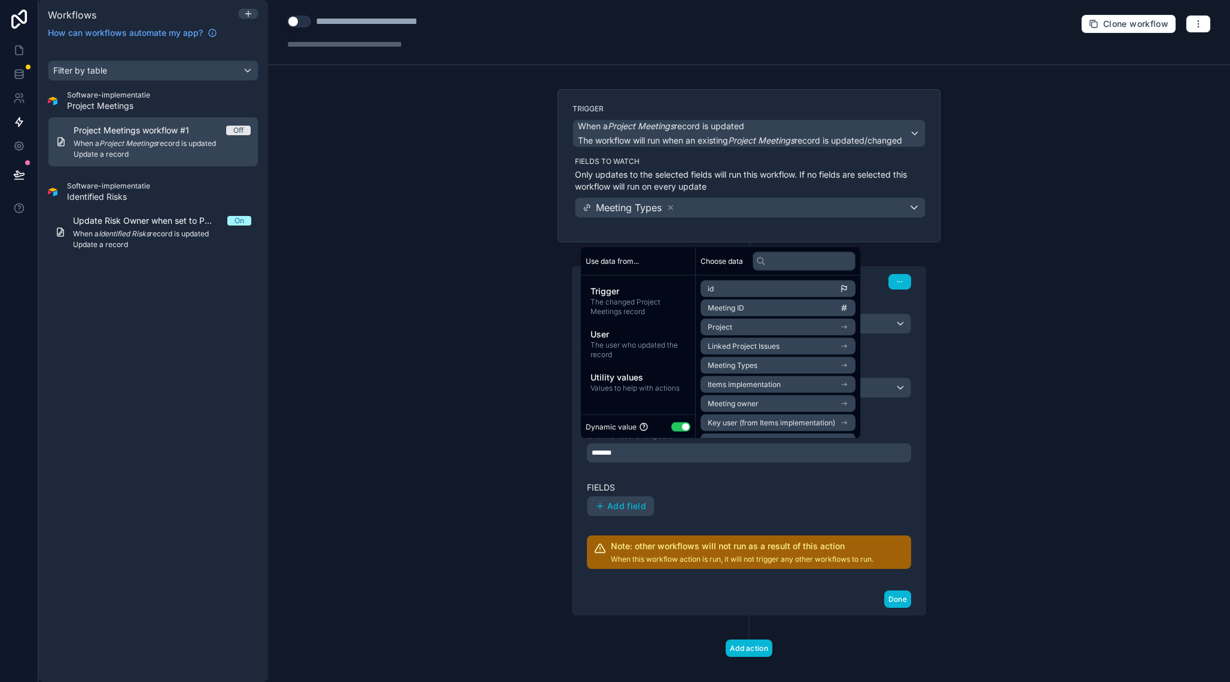
click at [829, 303] on li "Meeting ID" at bounding box center [778, 308] width 155 height 17
click at [792, 288] on li "id" at bounding box center [778, 289] width 155 height 17
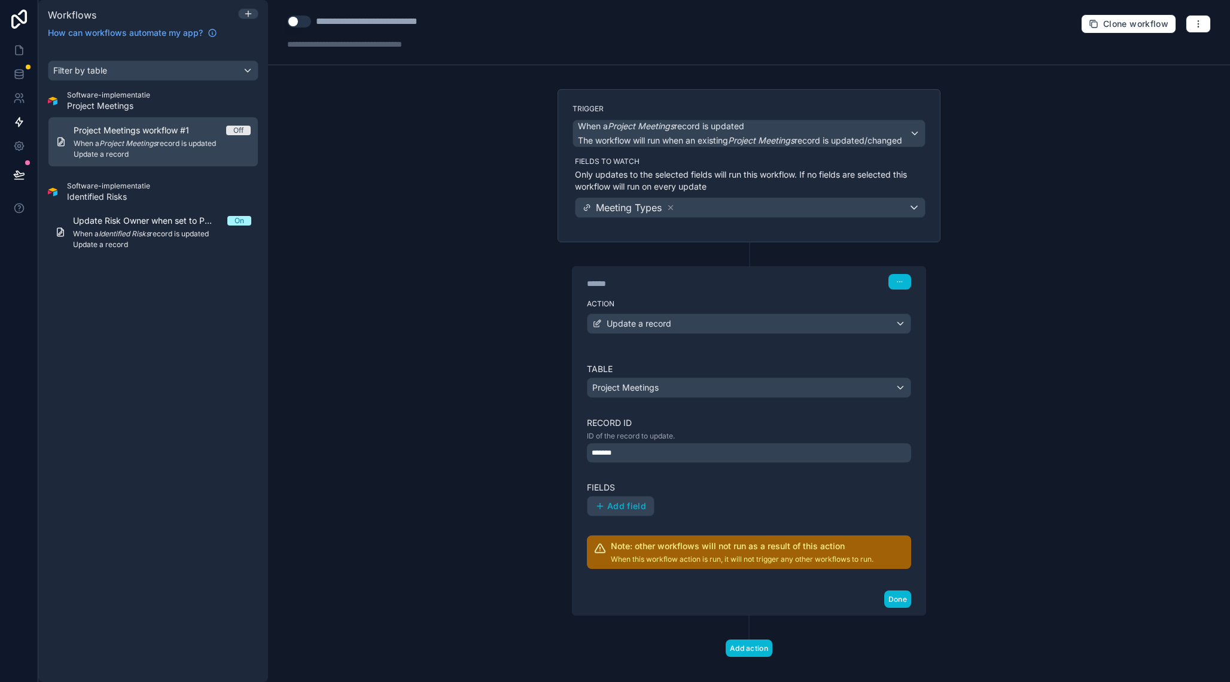
click at [719, 490] on label "Fields" at bounding box center [749, 488] width 324 height 12
click at [637, 512] on button "Add field" at bounding box center [621, 506] width 66 height 19
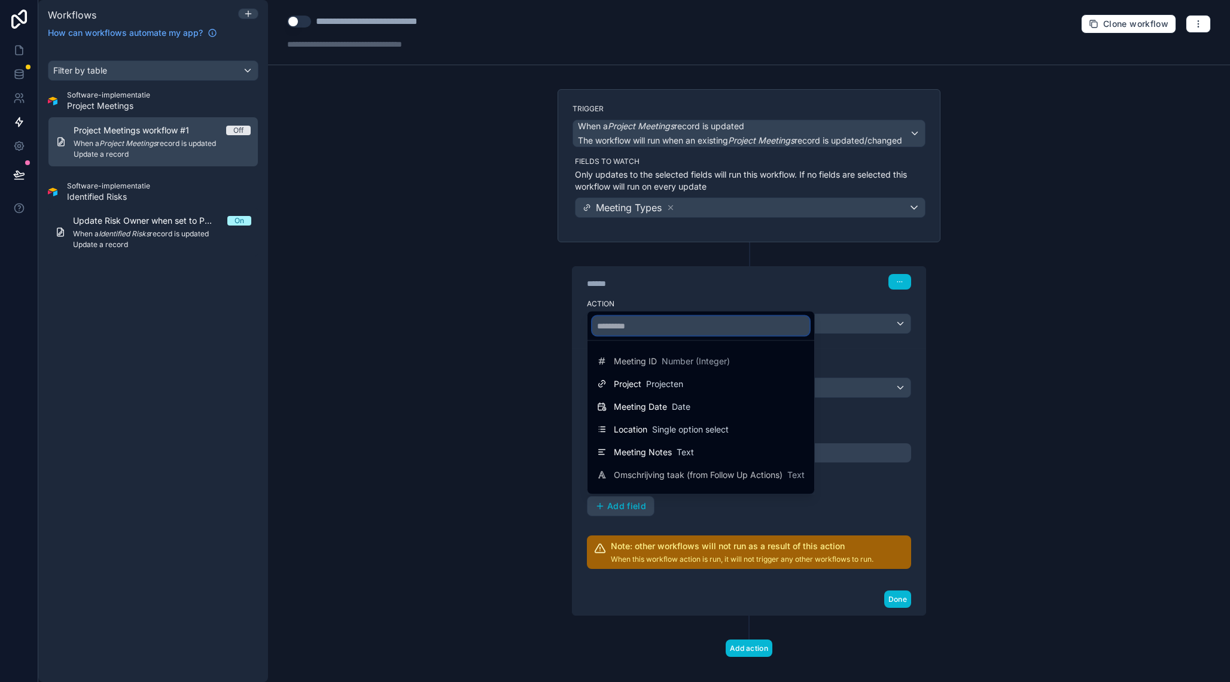
click at [687, 321] on input "text" at bounding box center [700, 326] width 217 height 19
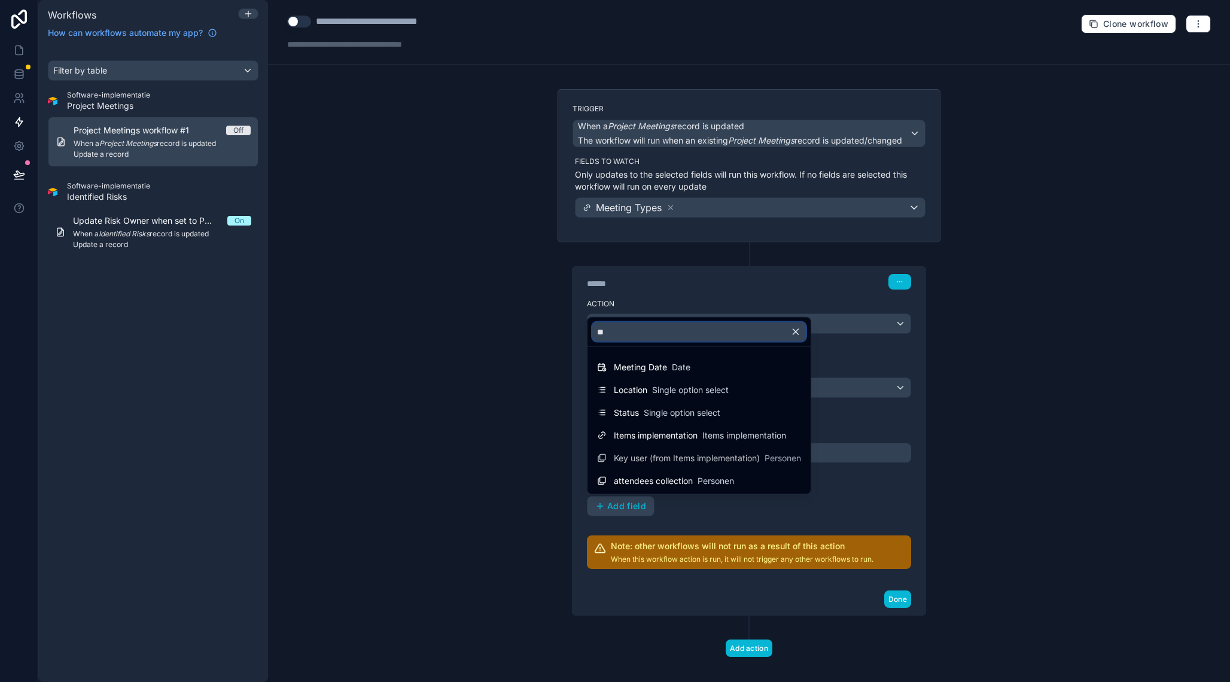
type input "***"
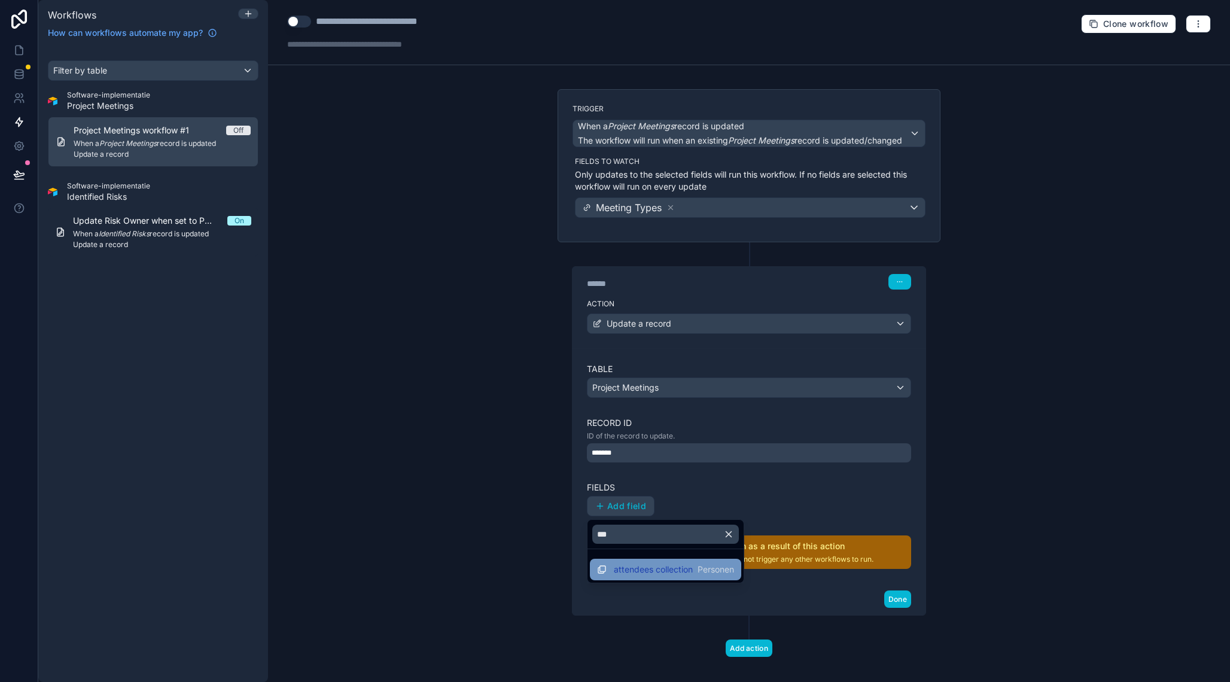
click at [676, 573] on span "attendees collection" at bounding box center [653, 570] width 79 height 12
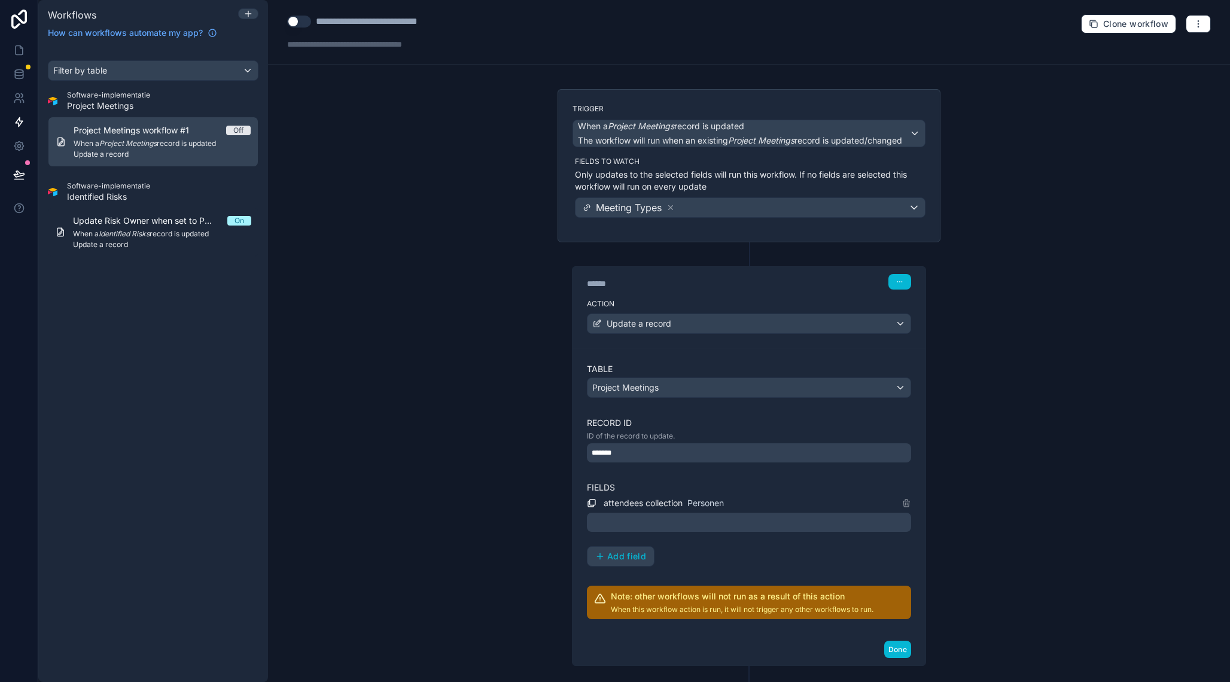
click at [646, 519] on div at bounding box center [749, 522] width 324 height 19
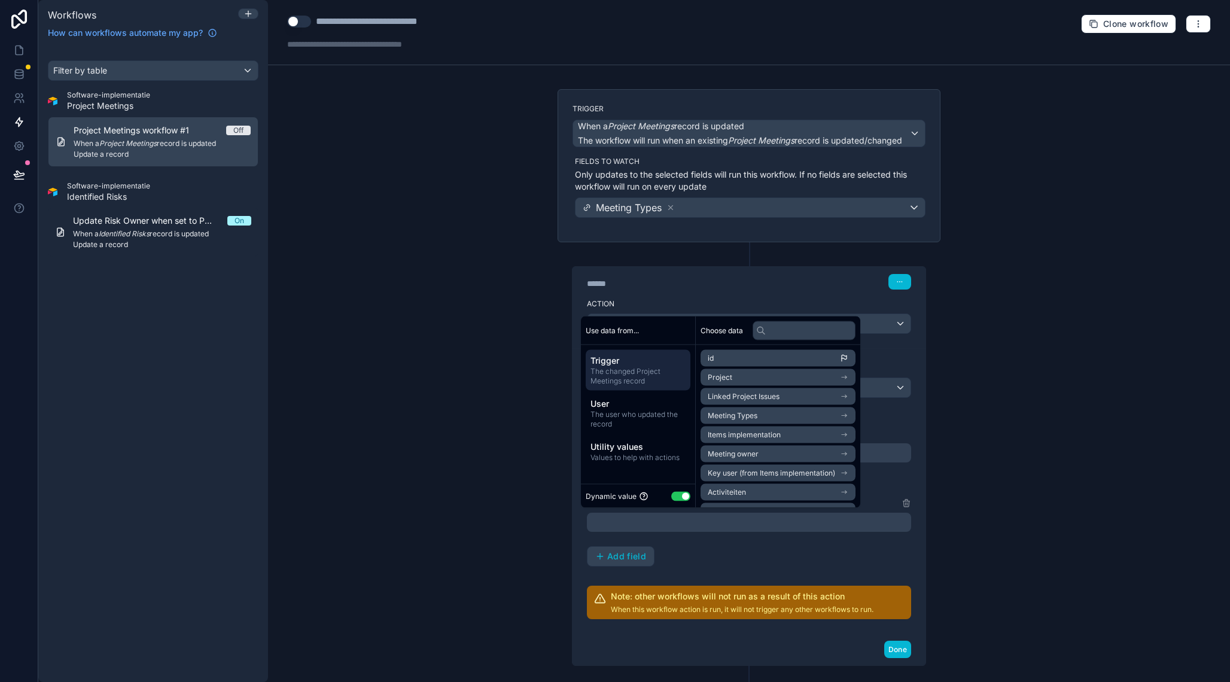
click at [779, 412] on li "Meeting Types" at bounding box center [778, 416] width 155 height 17
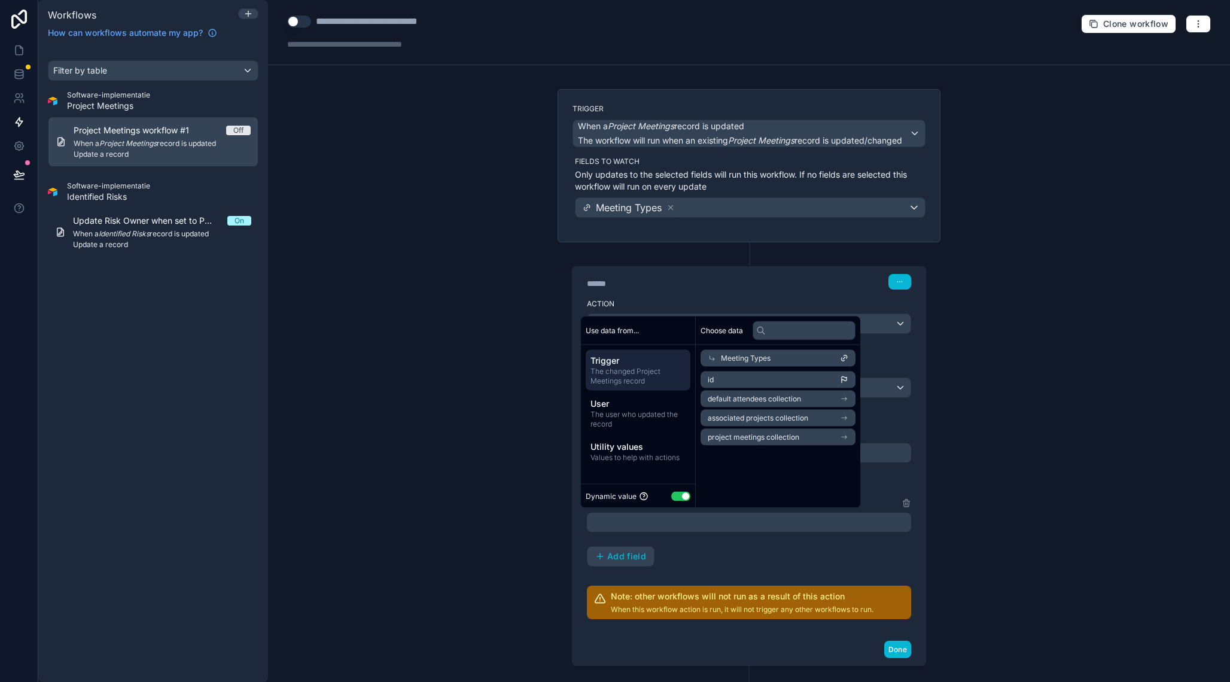
click at [777, 400] on span "default attendees collection" at bounding box center [754, 399] width 93 height 10
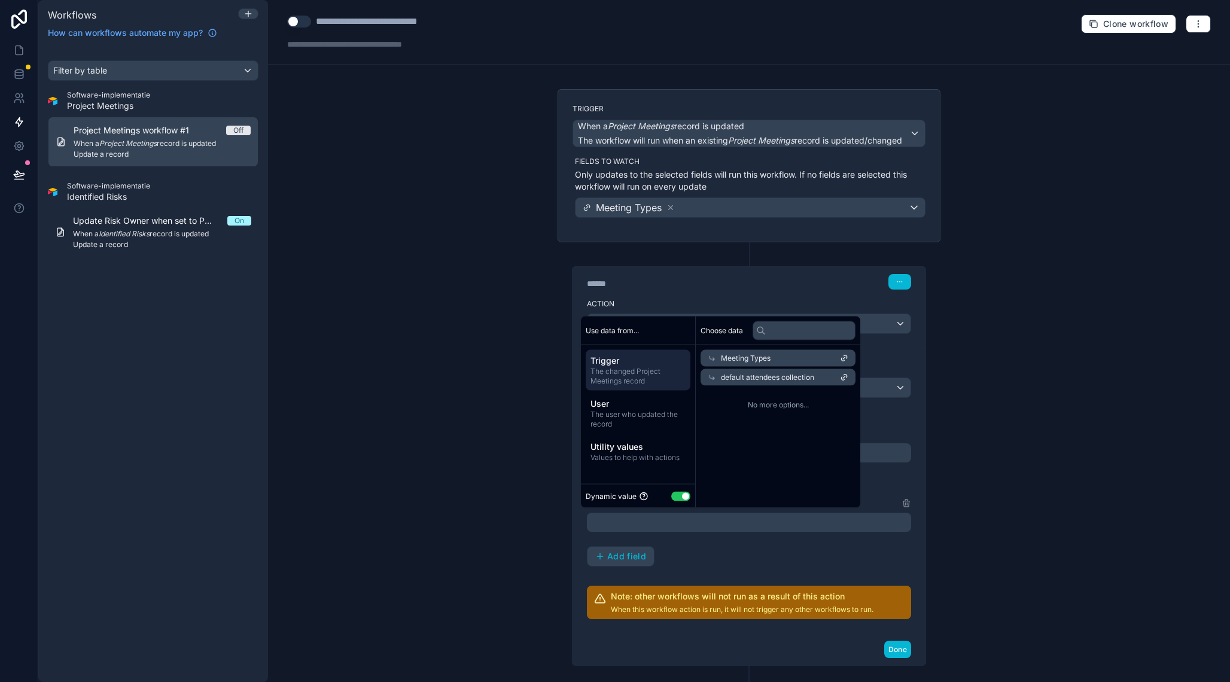
click at [774, 376] on span "default attendees collection" at bounding box center [767, 378] width 93 height 10
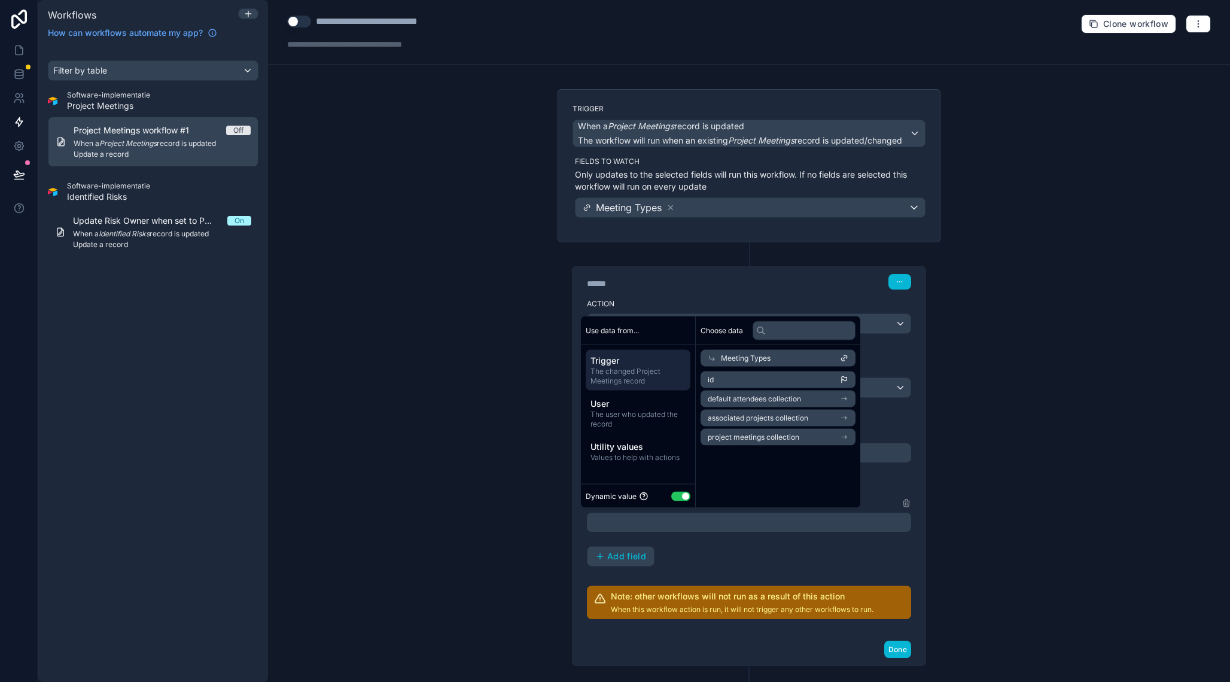
click at [776, 394] on span "default attendees collection" at bounding box center [754, 399] width 93 height 10
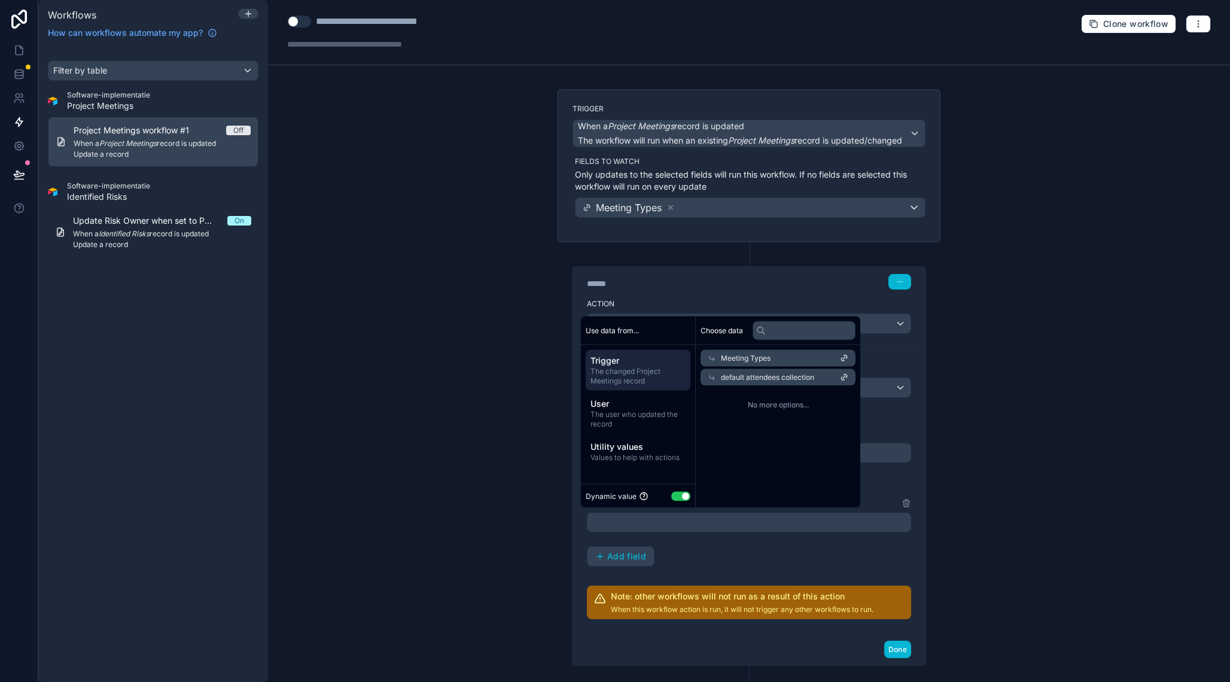
click at [847, 375] on icon at bounding box center [845, 376] width 3 height 3
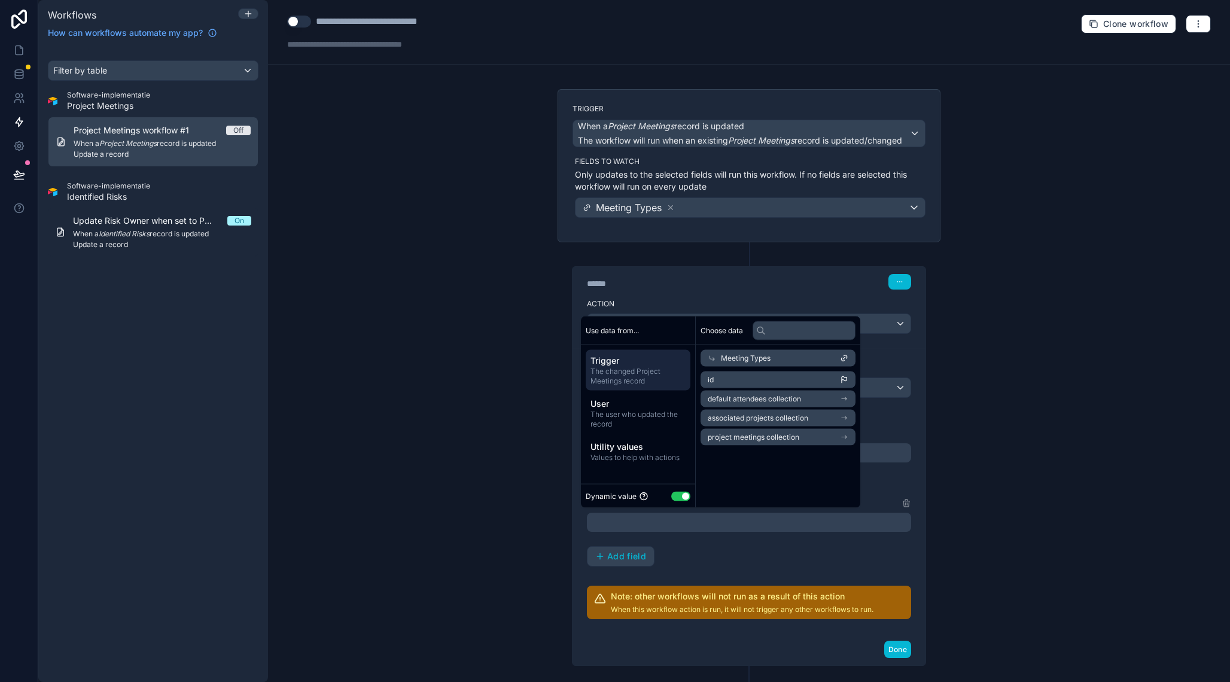
click at [849, 378] on icon "scrollable content" at bounding box center [844, 380] width 8 height 8
click at [790, 554] on div "**********" at bounding box center [749, 531] width 324 height 71
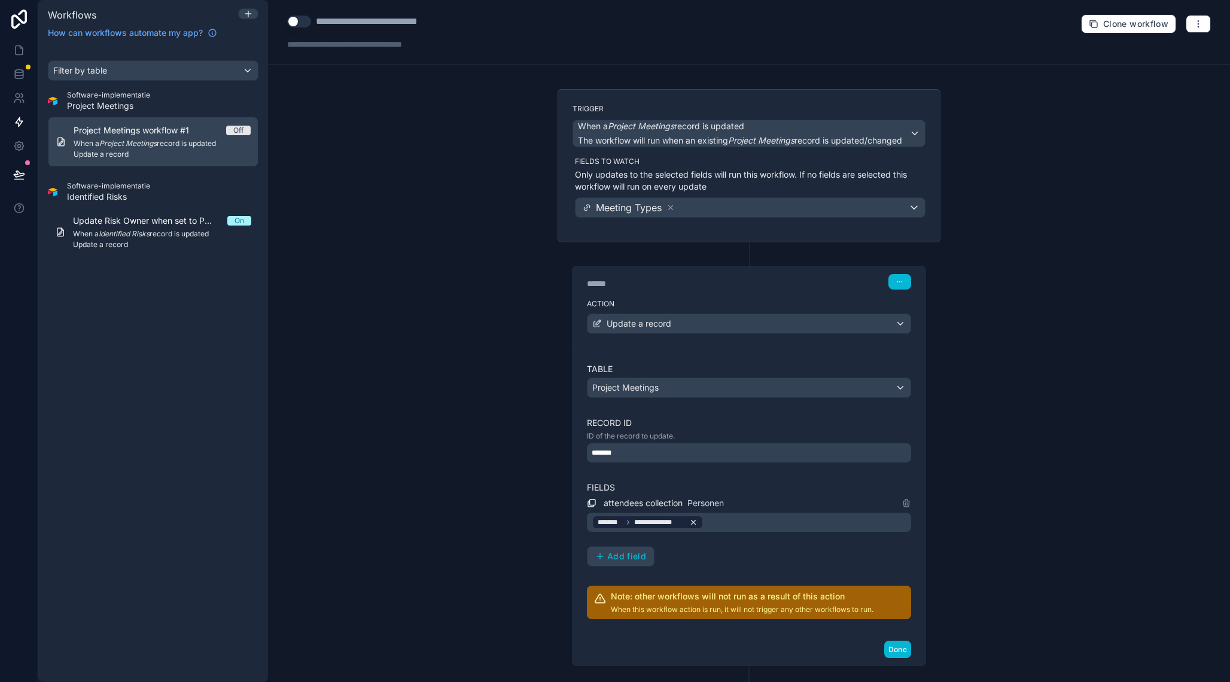
click at [662, 520] on span "**********" at bounding box center [659, 523] width 50 height 10
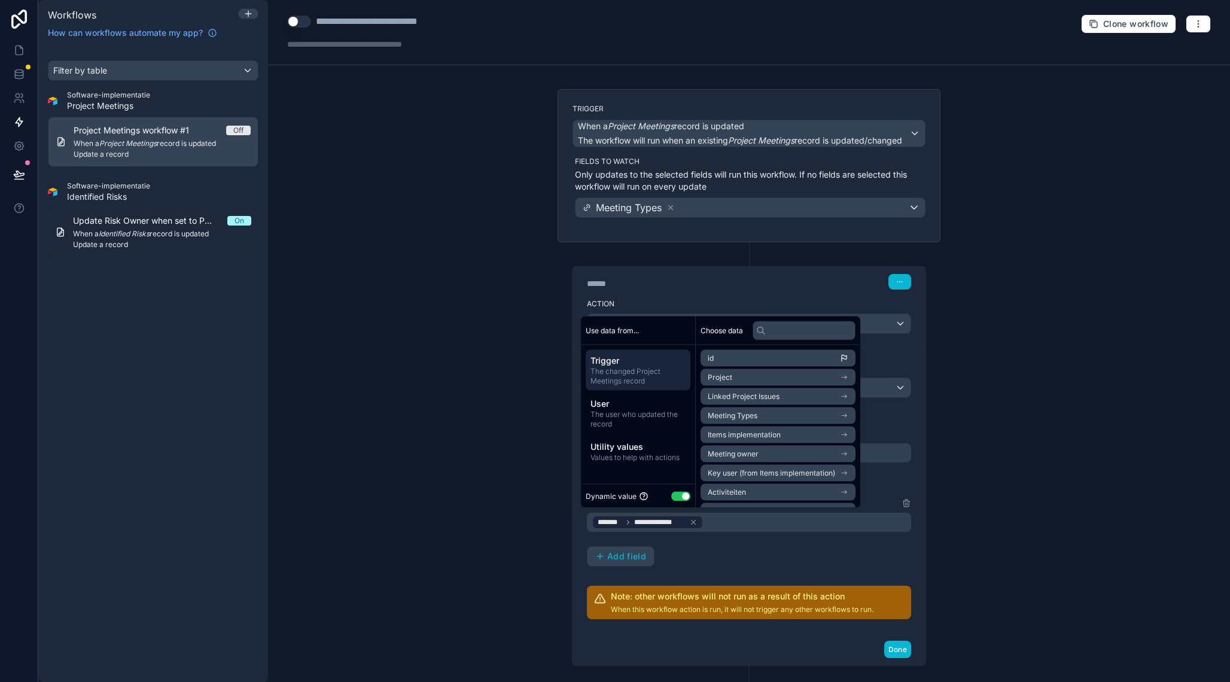
click at [761, 414] on li "Meeting Types" at bounding box center [778, 416] width 155 height 17
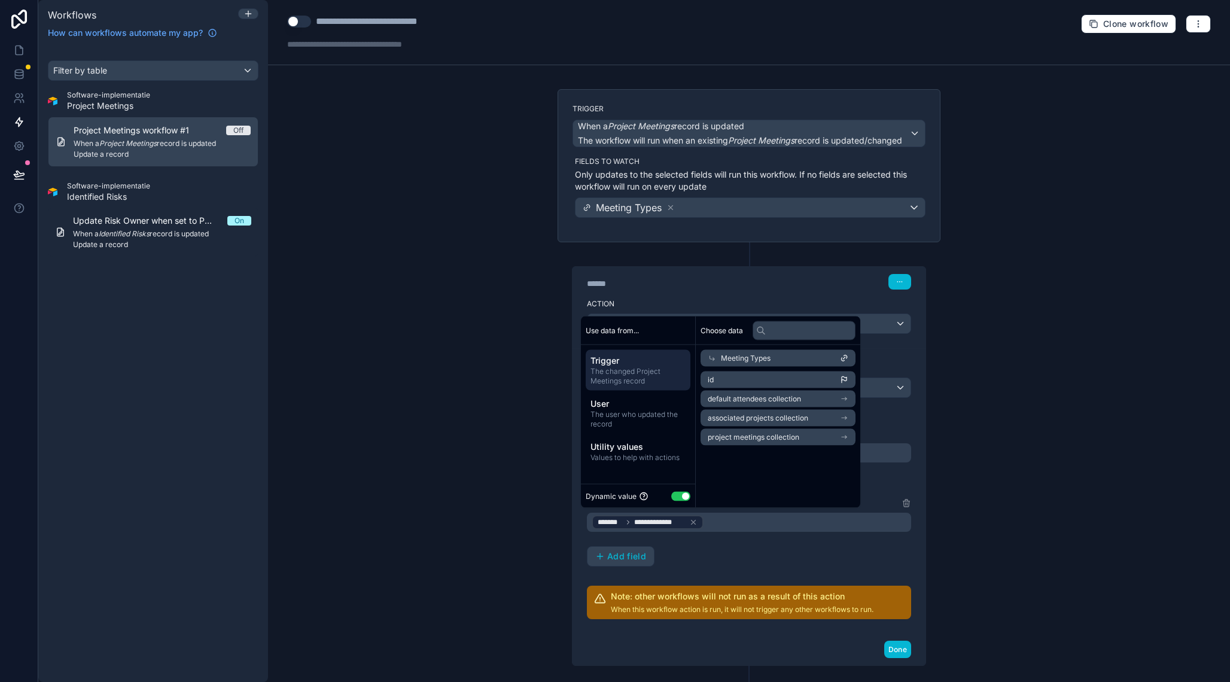
click at [786, 396] on span "default attendees collection" at bounding box center [754, 399] width 93 height 10
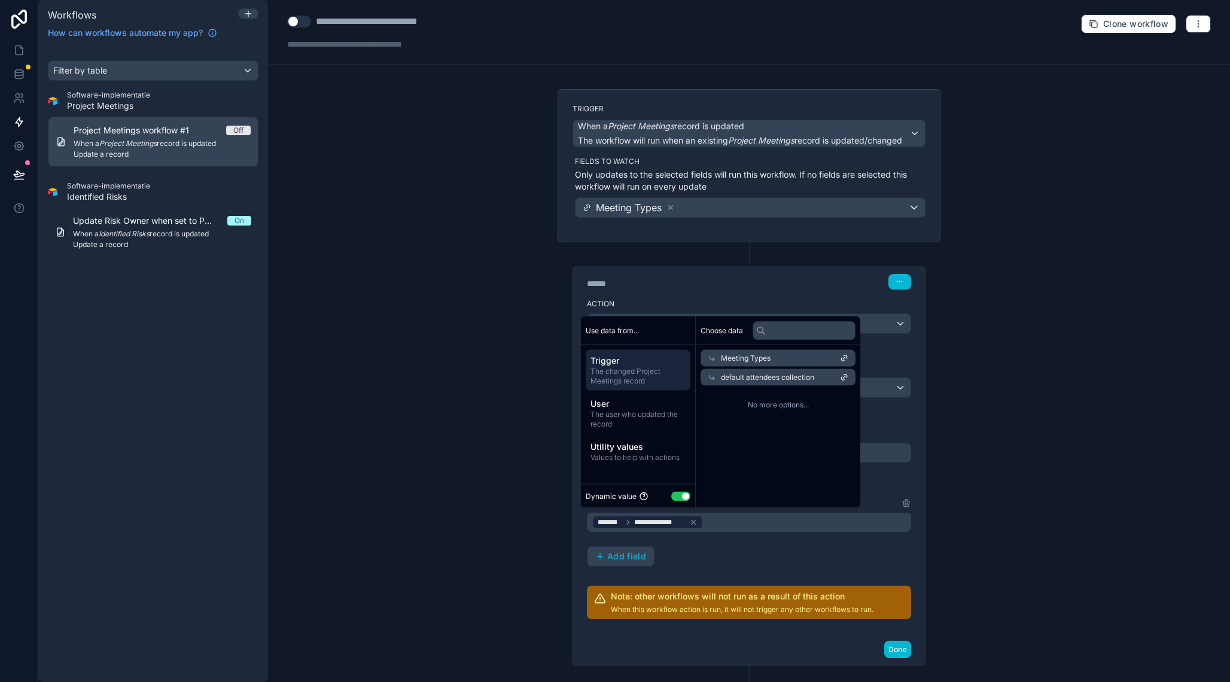
click at [741, 376] on span "default attendees collection" at bounding box center [767, 378] width 93 height 10
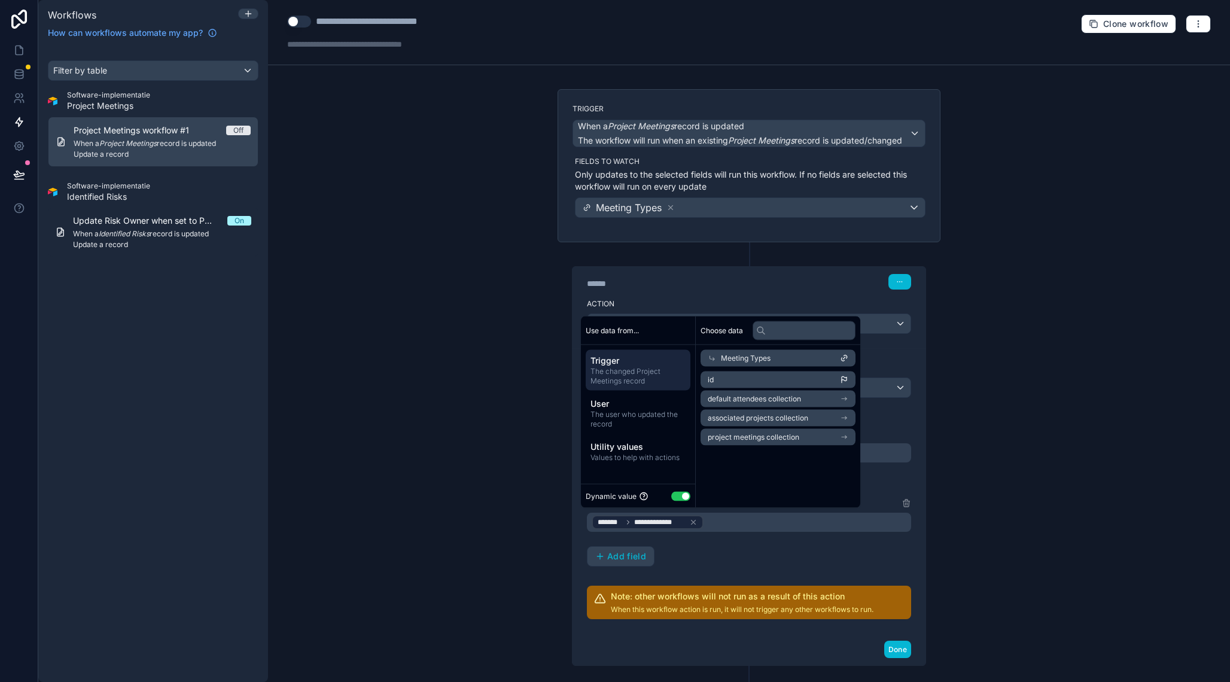
click at [768, 394] on span "default attendees collection" at bounding box center [754, 399] width 93 height 10
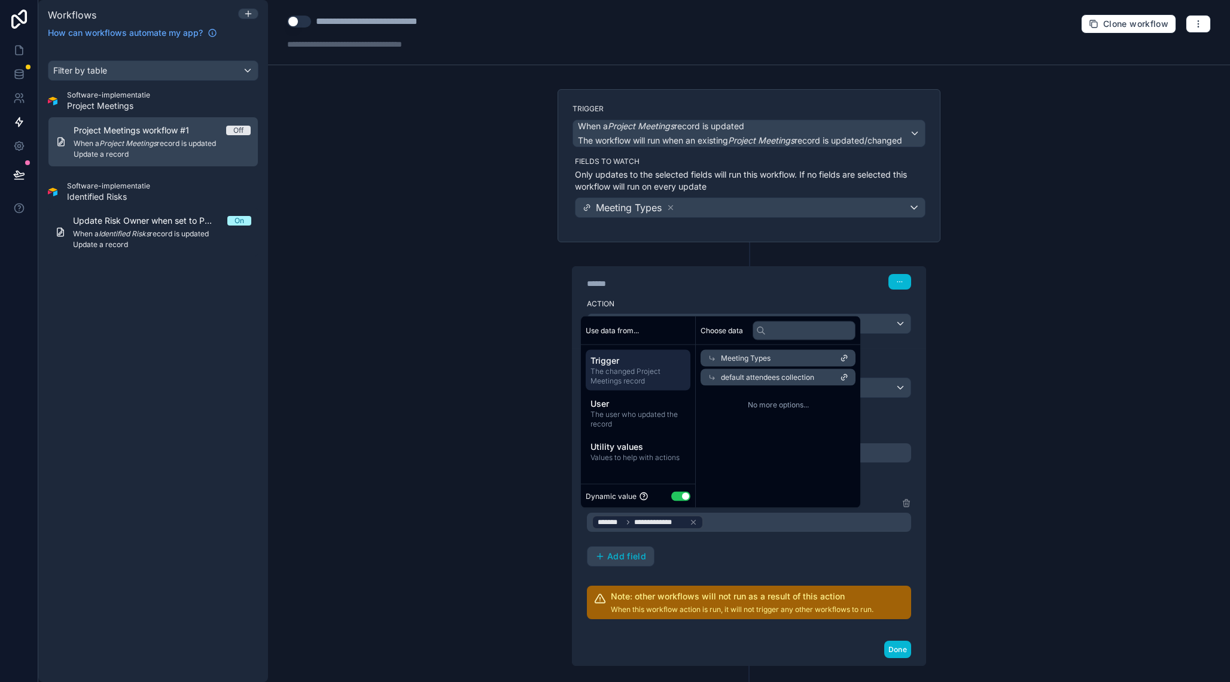
click at [847, 375] on icon at bounding box center [845, 376] width 3 height 3
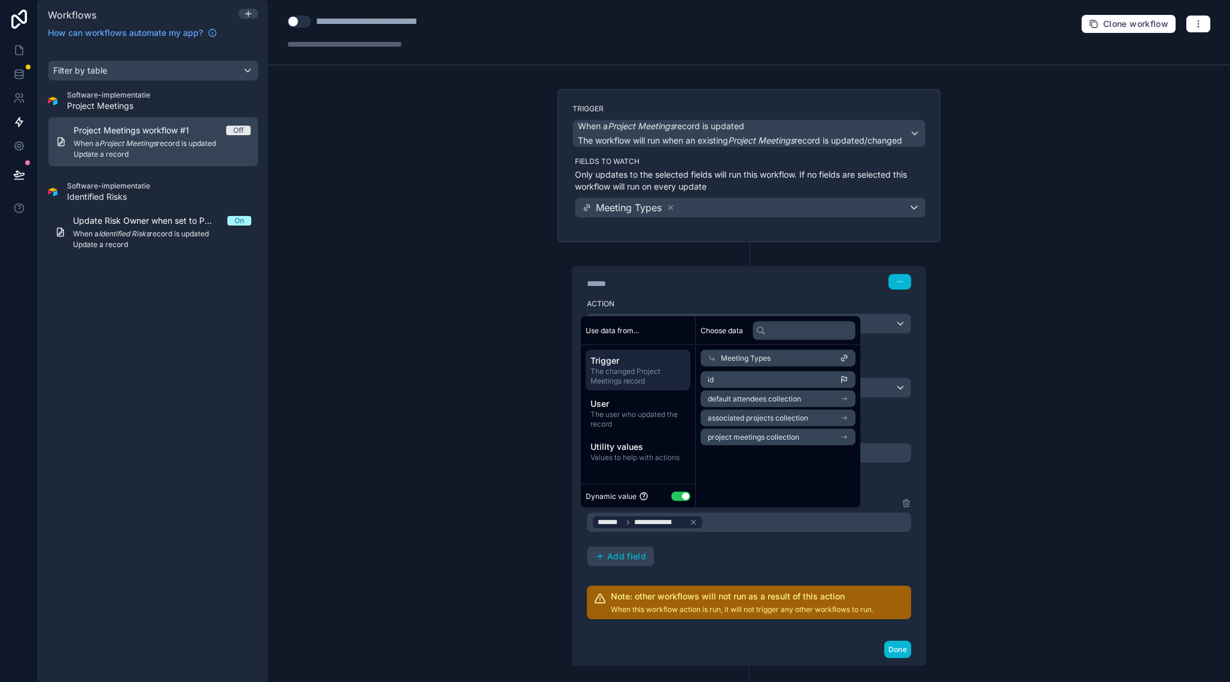
click at [852, 375] on li "id" at bounding box center [778, 380] width 155 height 17
click at [813, 420] on li "associated projects collection" at bounding box center [778, 418] width 155 height 17
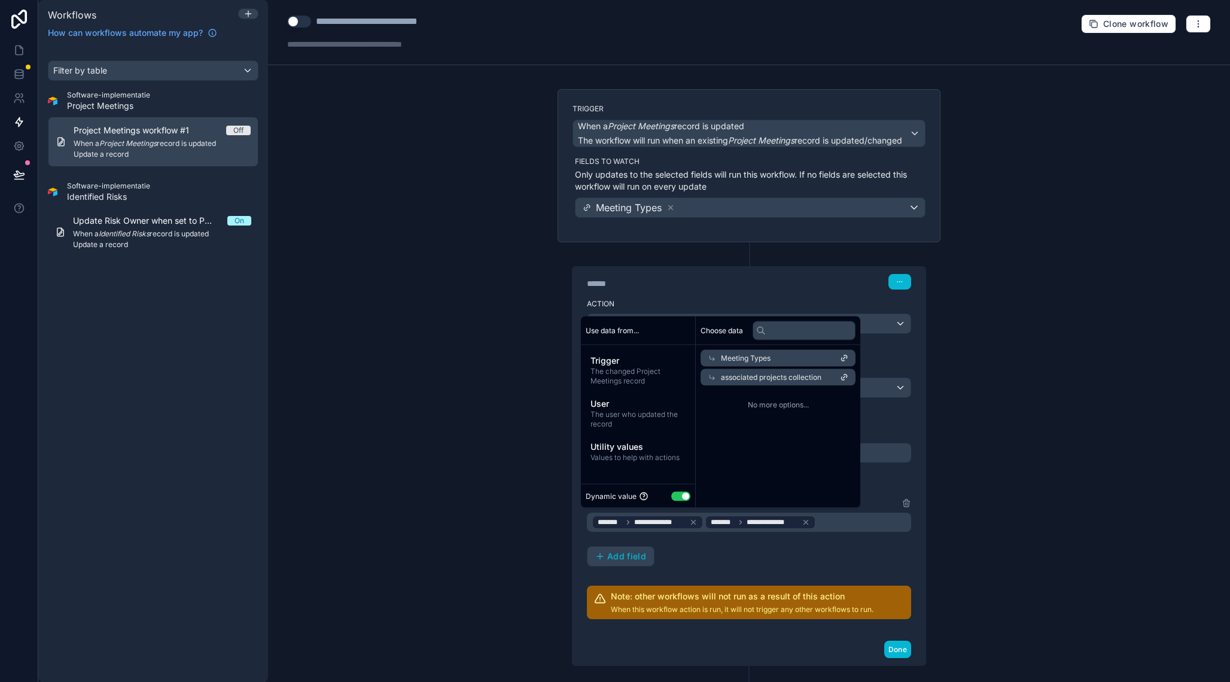
click at [831, 376] on div "associated projects collection" at bounding box center [778, 377] width 155 height 17
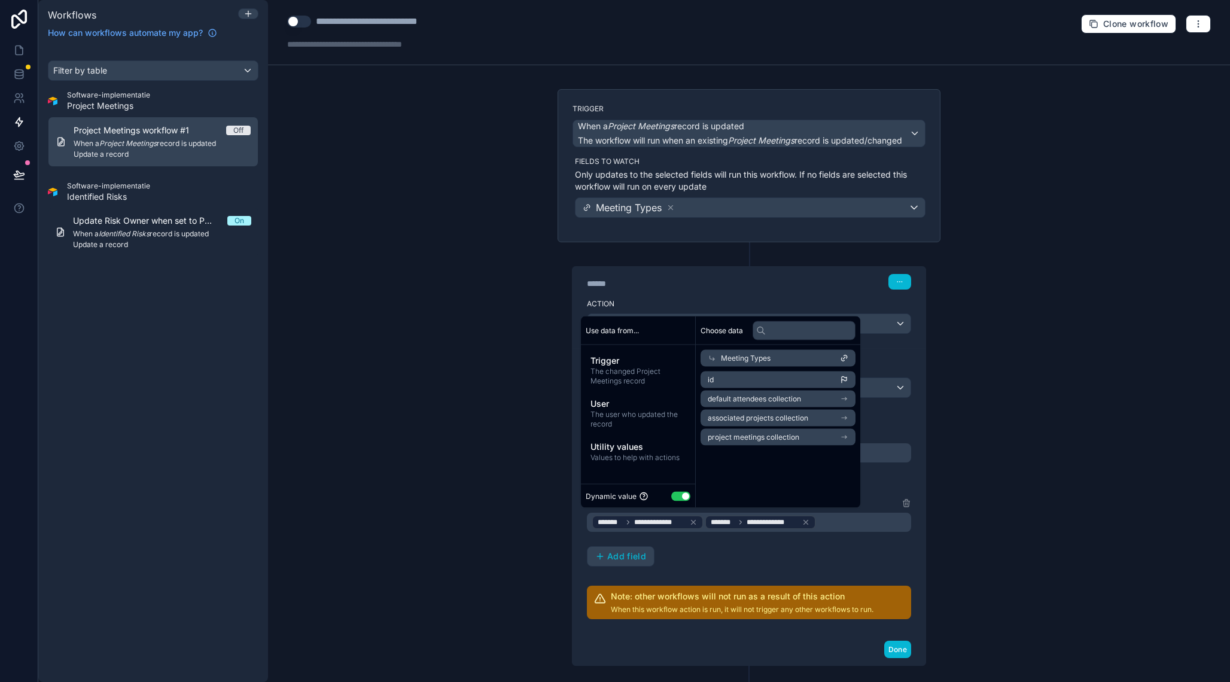
click at [808, 399] on li "default attendees collection" at bounding box center [778, 399] width 155 height 17
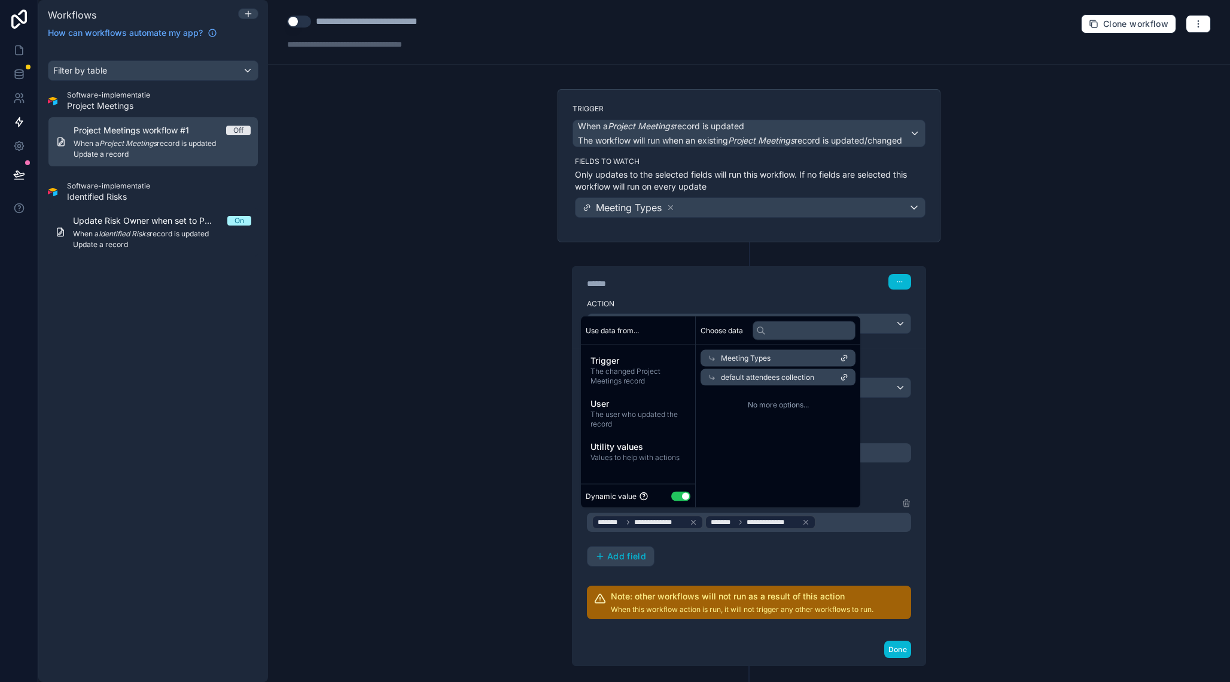
click at [844, 519] on div "**********" at bounding box center [749, 522] width 324 height 19
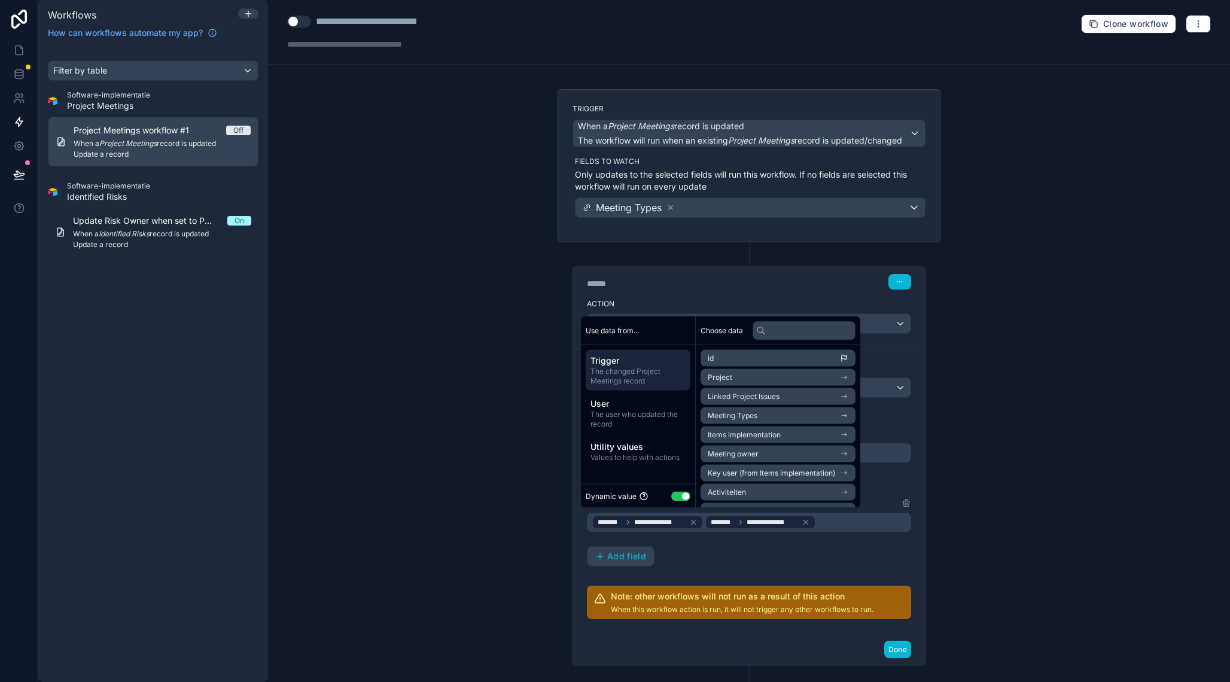
click at [829, 519] on div "**********" at bounding box center [749, 522] width 324 height 19
click at [697, 548] on div "**********" at bounding box center [749, 531] width 324 height 71
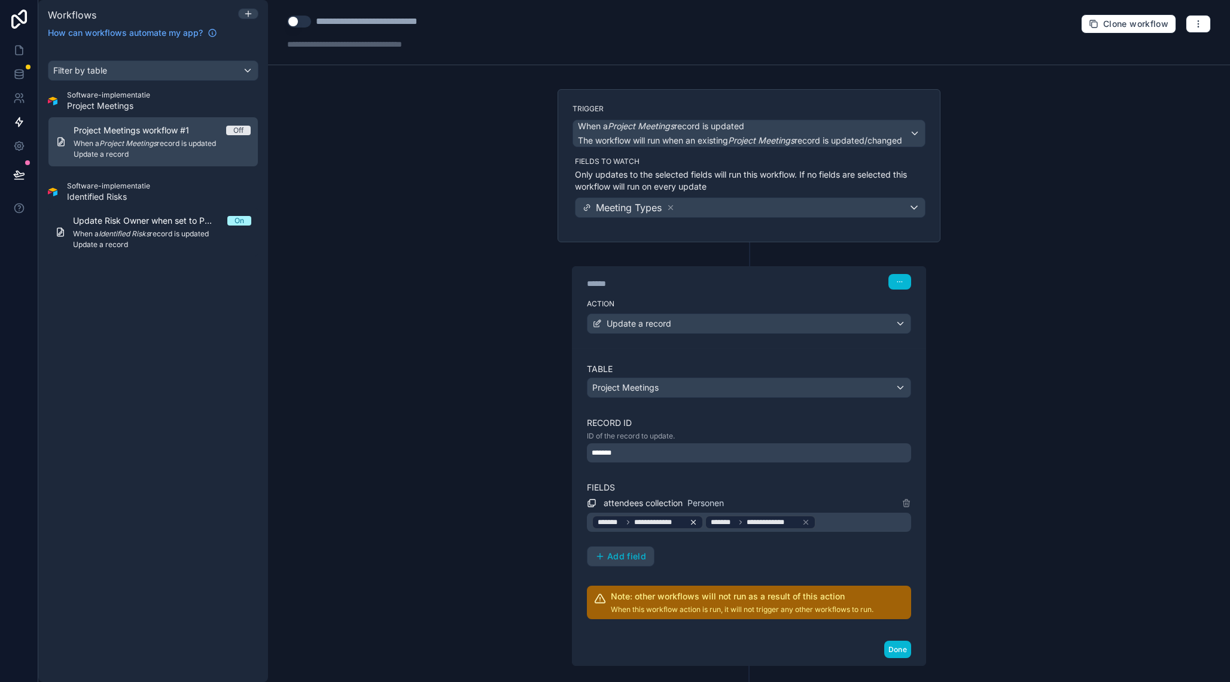
click at [694, 521] on icon at bounding box center [693, 522] width 8 height 8
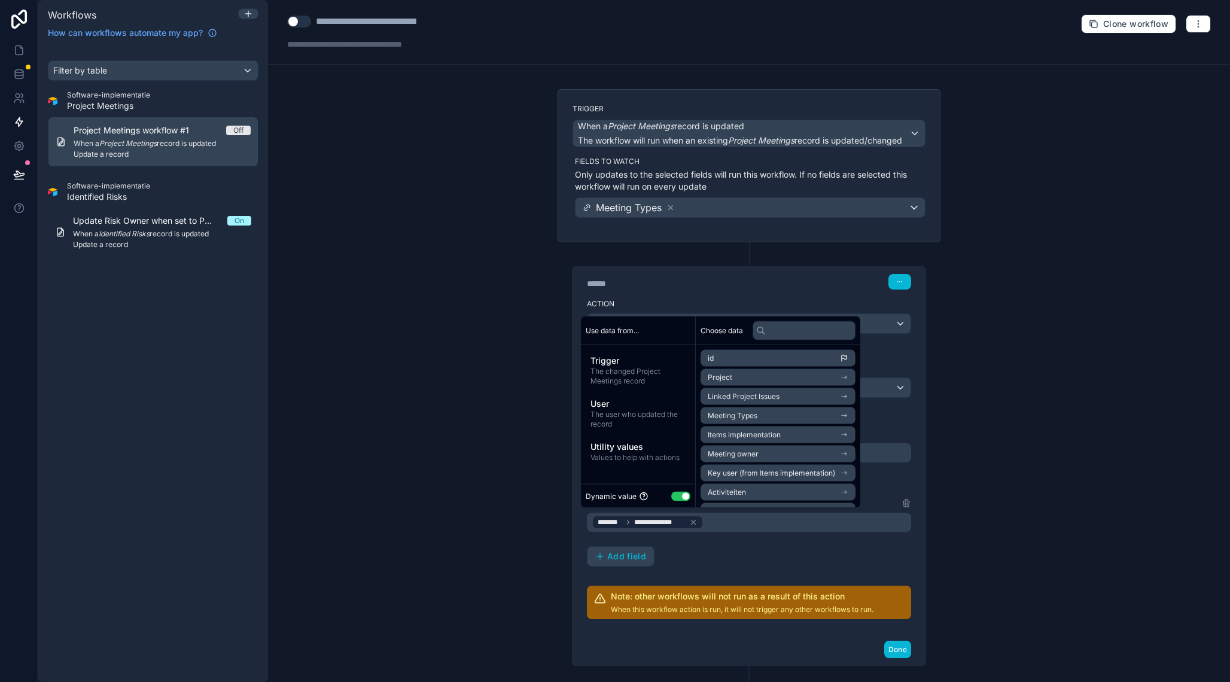
click at [828, 286] on div "****** Step 1" at bounding box center [749, 282] width 324 height 16
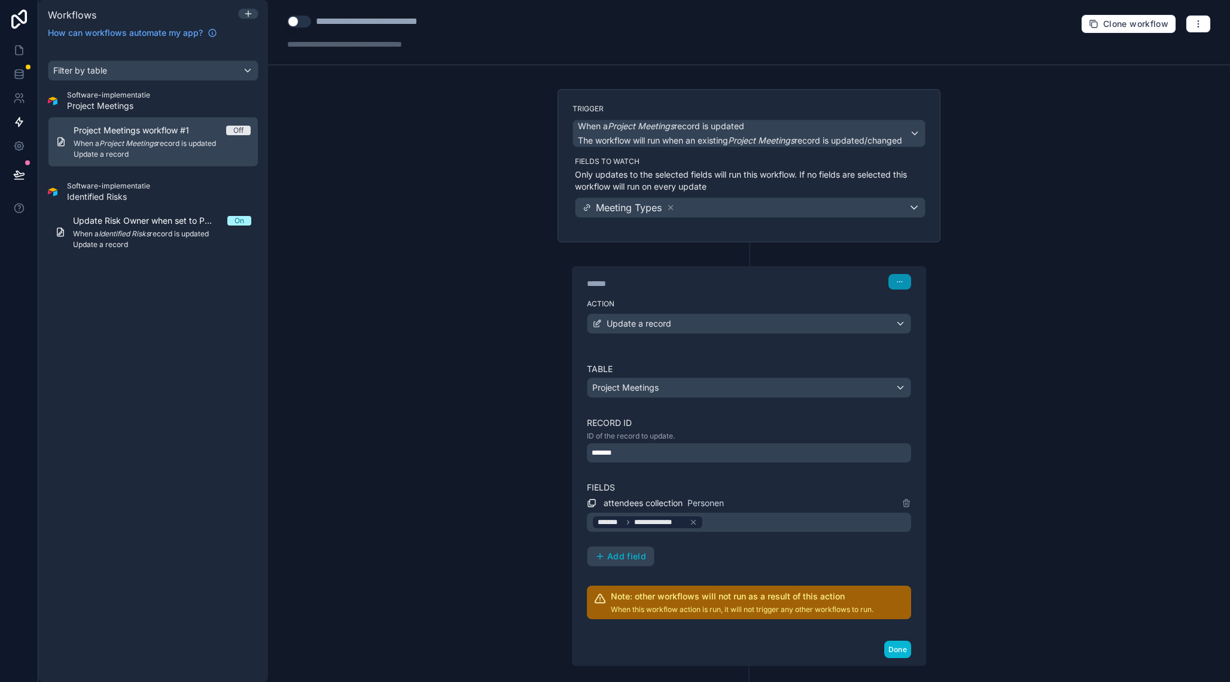
click at [898, 278] on button "button" at bounding box center [900, 282] width 23 height 16
click at [697, 522] on icon at bounding box center [693, 522] width 8 height 8
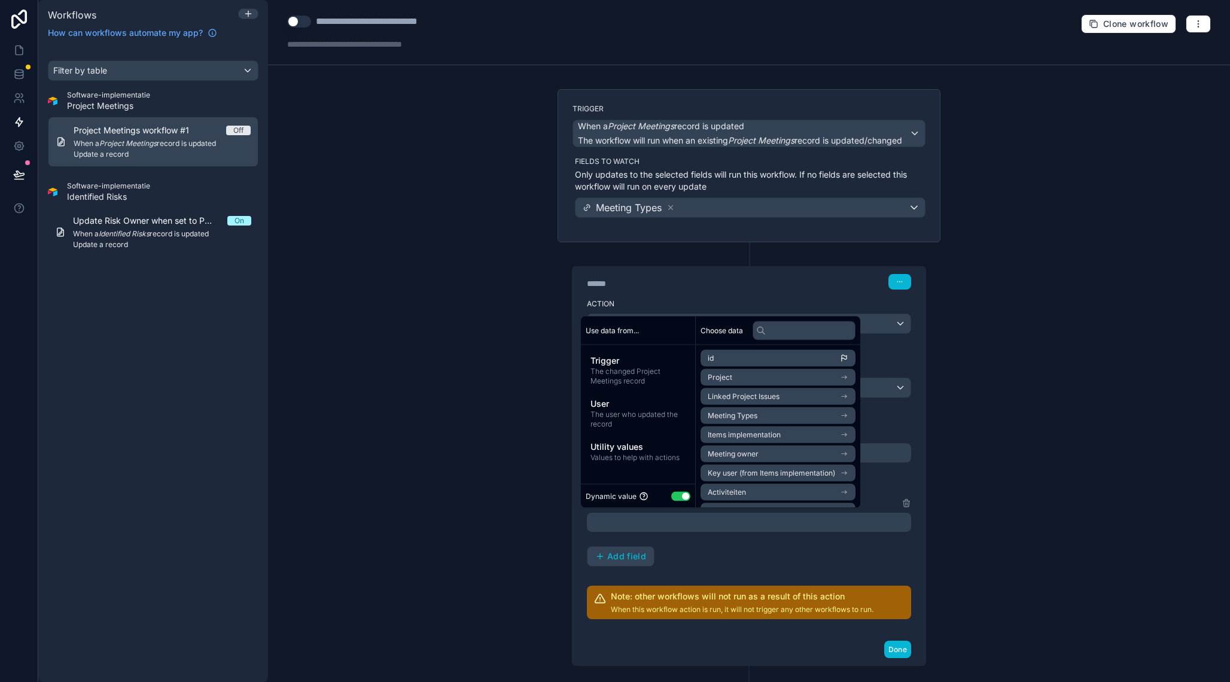
click at [680, 497] on button "Use setting" at bounding box center [680, 496] width 19 height 10
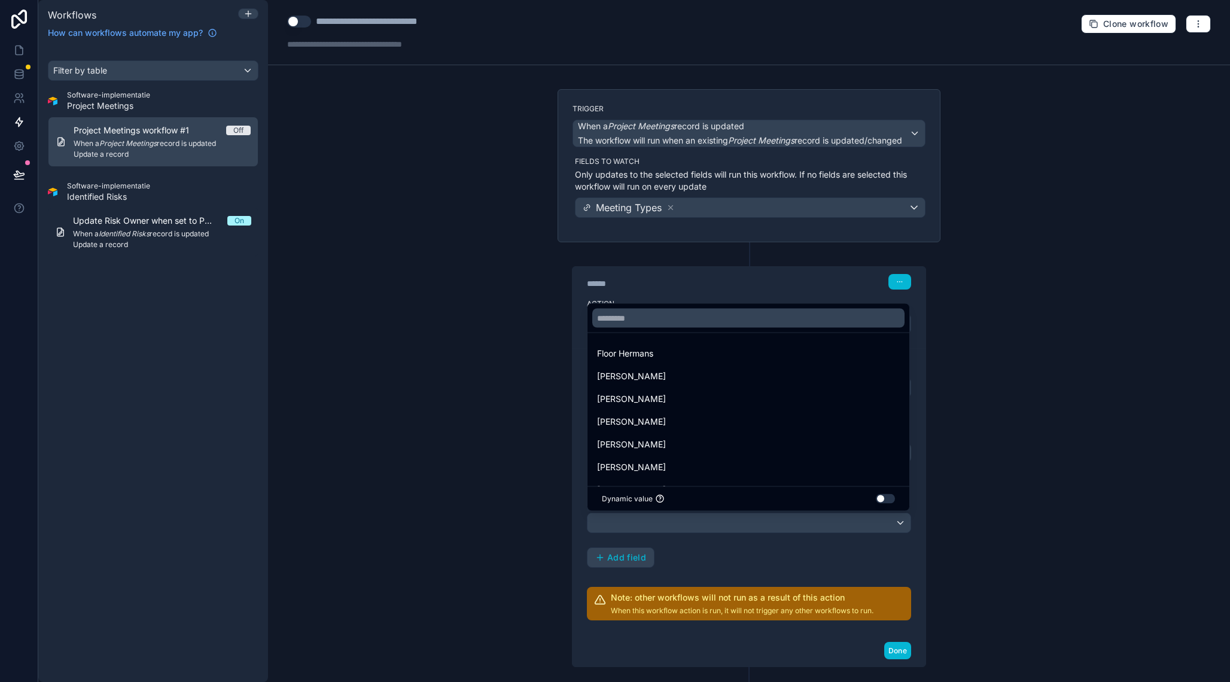
click at [884, 500] on button "Use setting" at bounding box center [885, 499] width 19 height 10
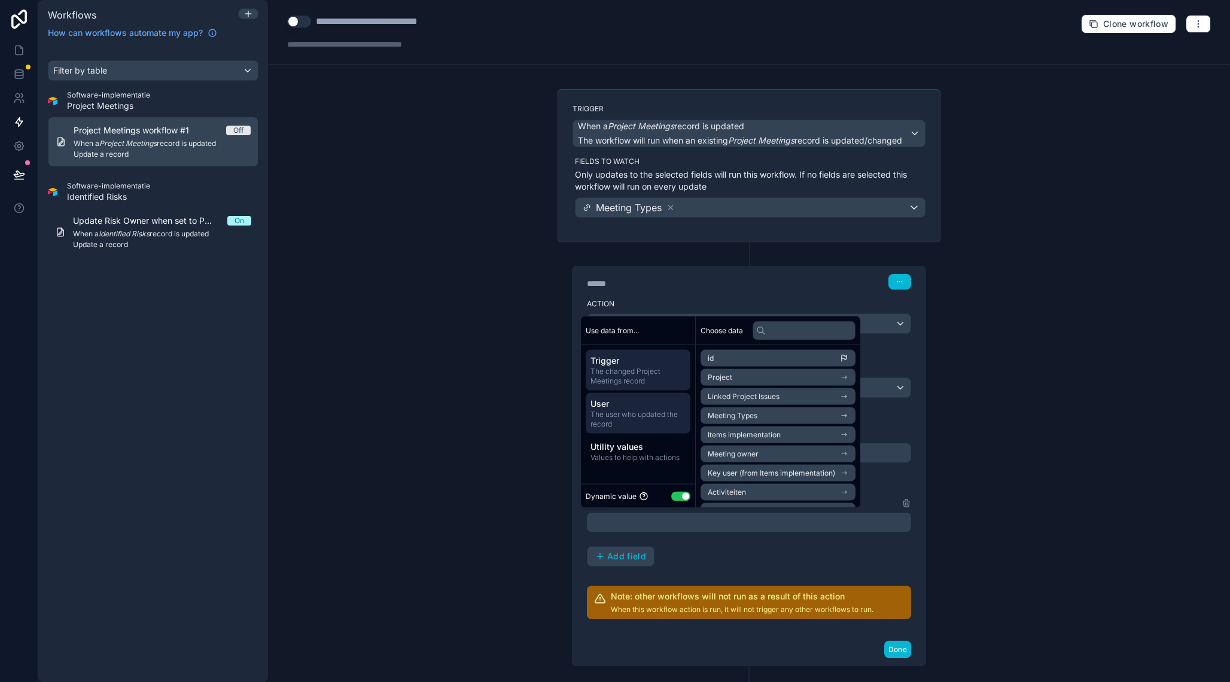
click at [663, 414] on span "The user who updated the record" at bounding box center [638, 419] width 95 height 19
click at [658, 374] on span "The changed Project Meetings record" at bounding box center [638, 376] width 95 height 19
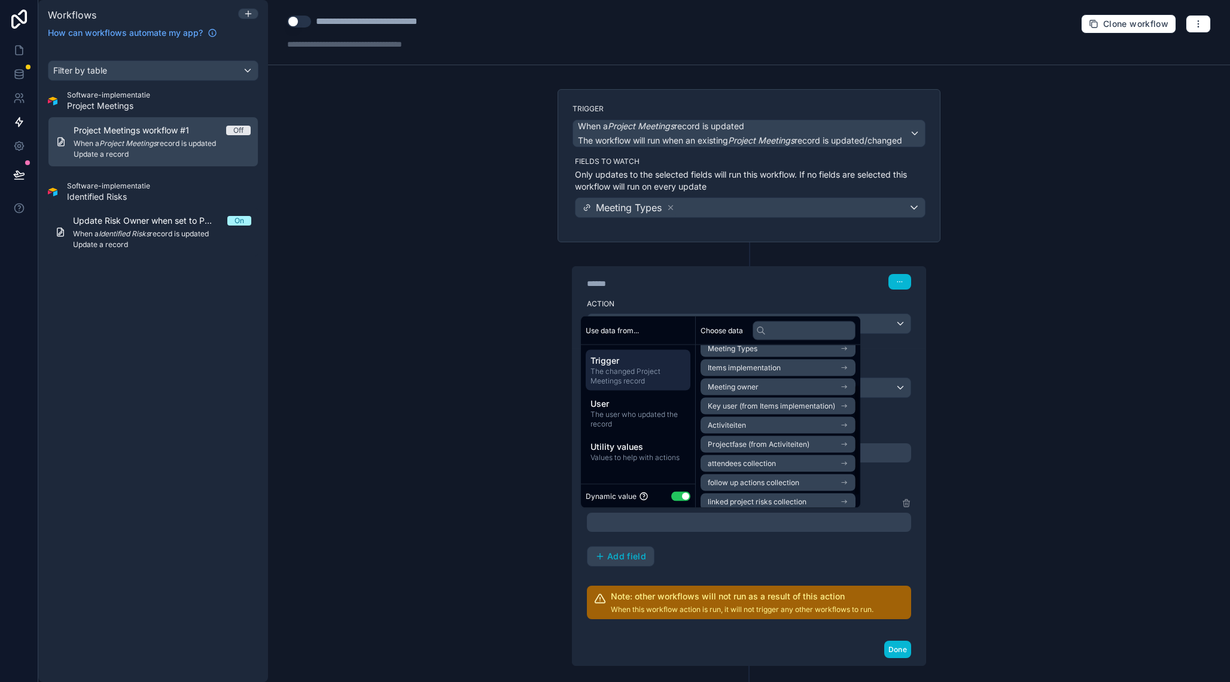
scroll to position [74, 0]
click at [758, 455] on span "attendees collection" at bounding box center [742, 457] width 68 height 10
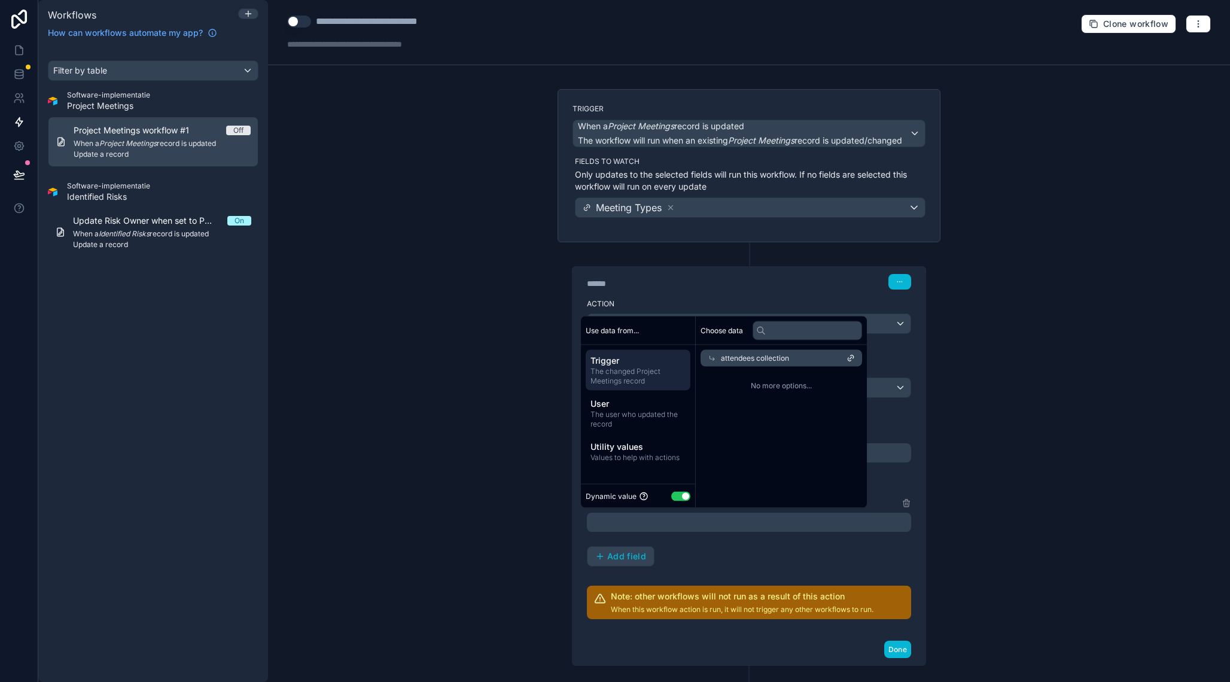
scroll to position [0, 0]
click at [756, 354] on span "attendees collection" at bounding box center [755, 359] width 68 height 10
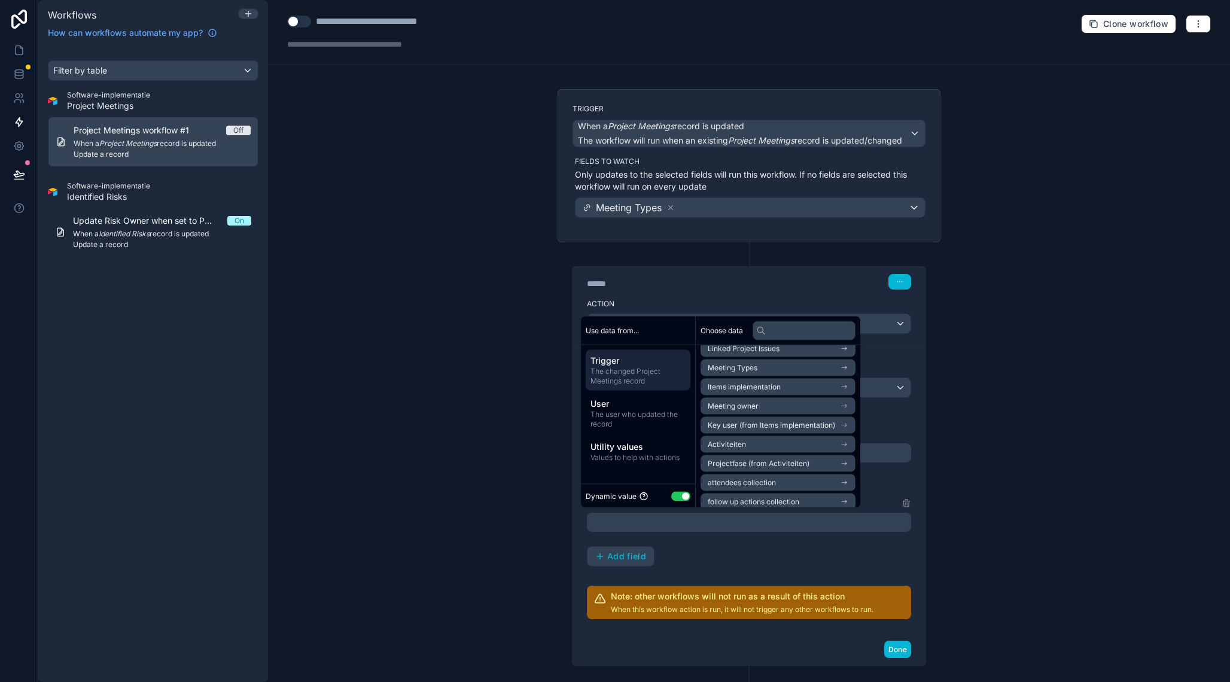
scroll to position [74, 0]
click at [800, 451] on li "attendees collection" at bounding box center [778, 456] width 155 height 17
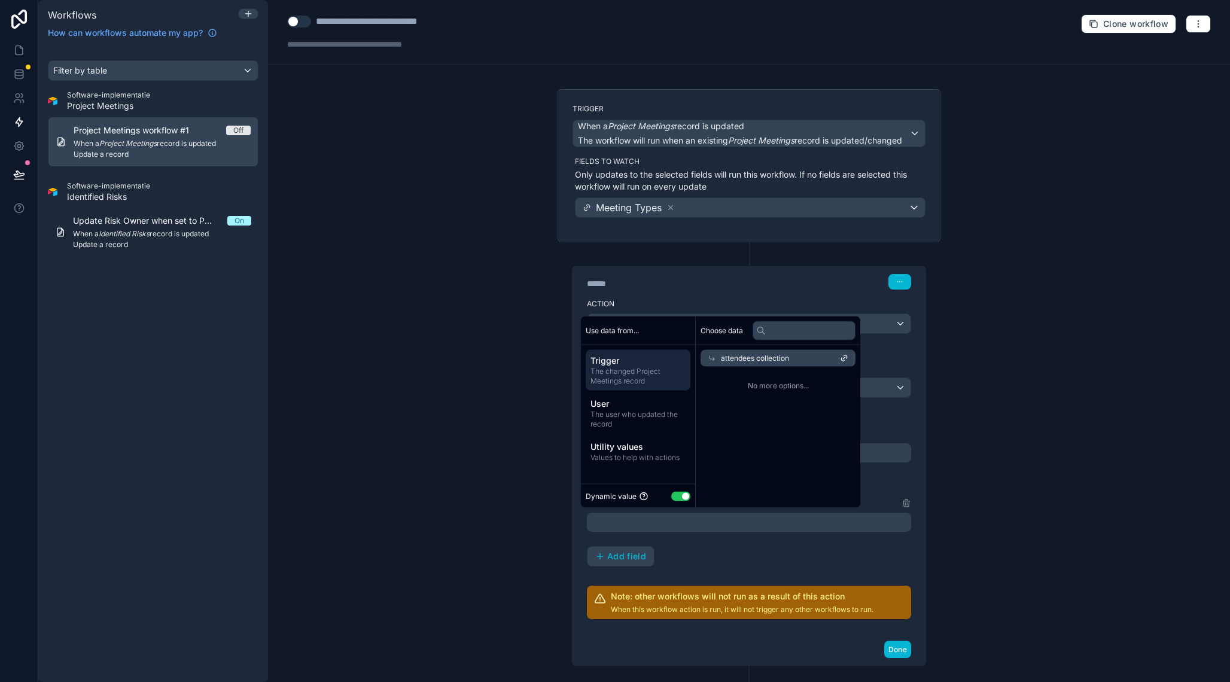
drag, startPoint x: 852, startPoint y: 357, endPoint x: 832, endPoint y: 355, distance: 20.5
click at [832, 355] on div "attendees collection" at bounding box center [778, 358] width 155 height 17
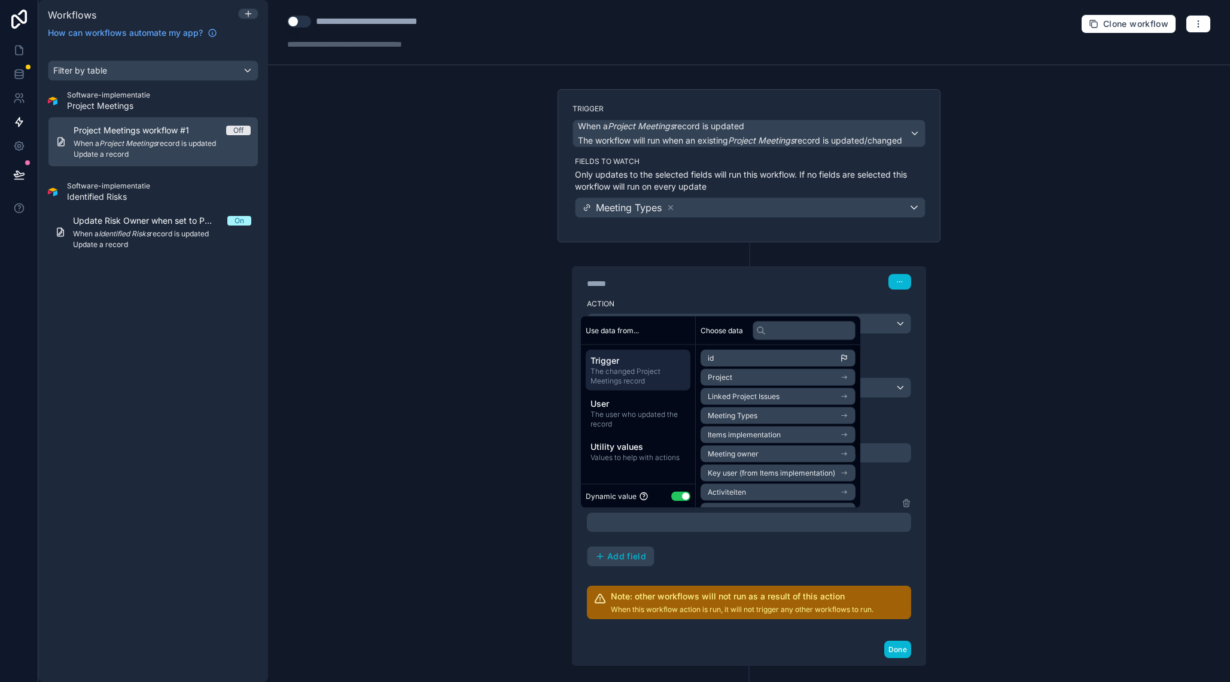
click at [682, 516] on div at bounding box center [749, 522] width 324 height 19
click at [705, 549] on div "attendees collection Personen Add field" at bounding box center [749, 531] width 324 height 71
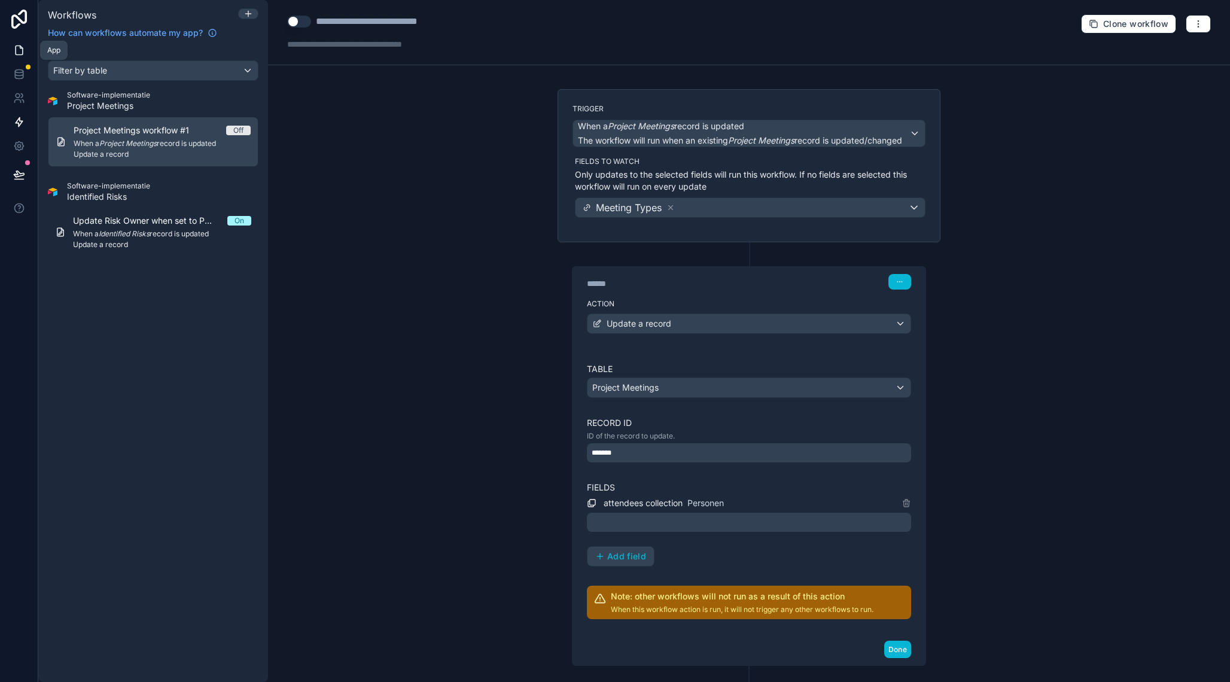
click at [22, 49] on icon at bounding box center [19, 50] width 7 height 9
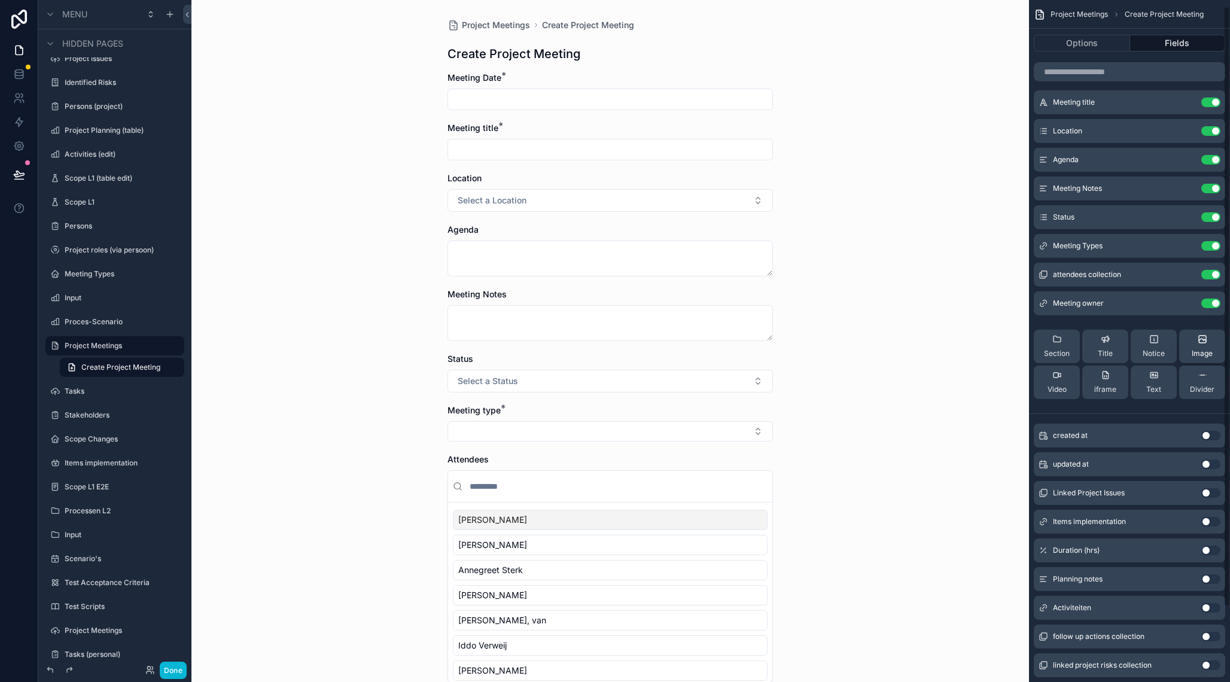
scroll to position [92, 0]
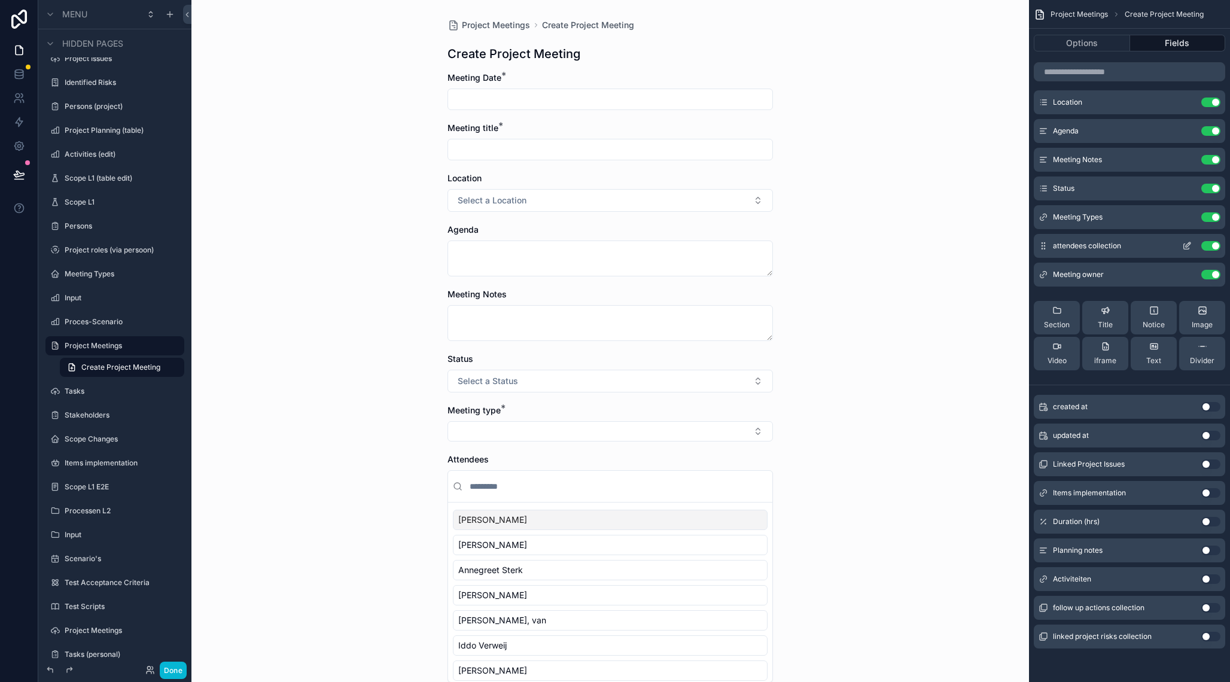
click at [1190, 248] on icon "scrollable content" at bounding box center [1186, 246] width 5 height 5
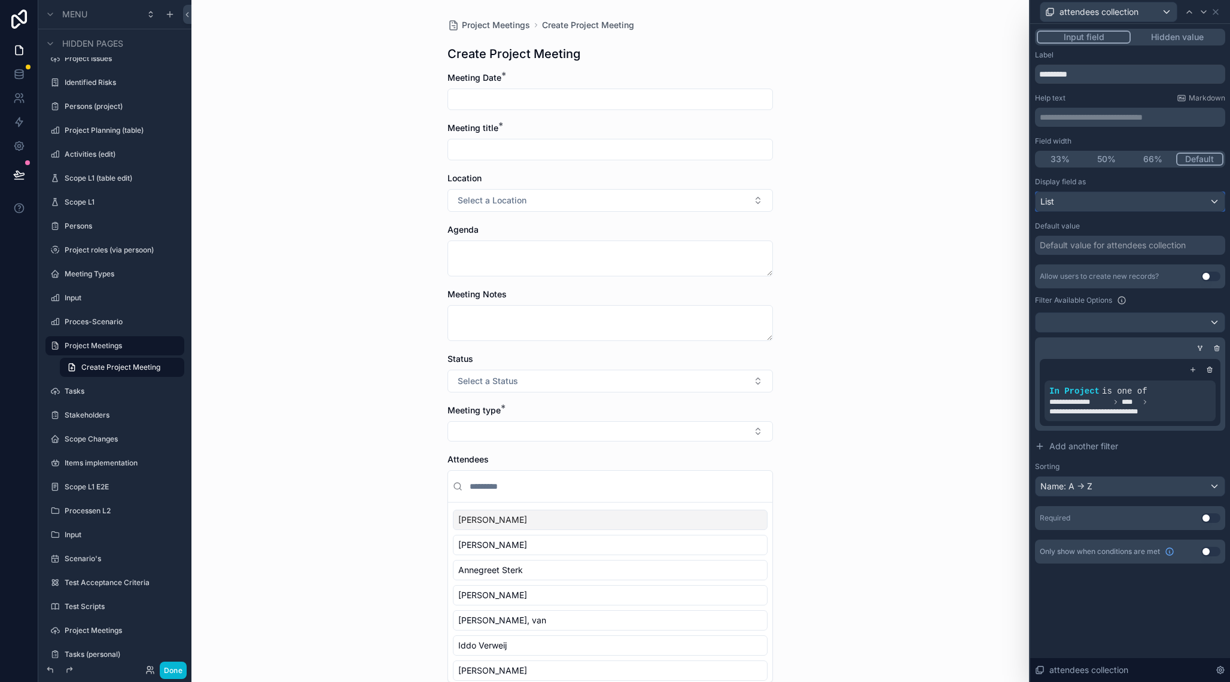
click at [1102, 206] on div "List" at bounding box center [1130, 201] width 189 height 19
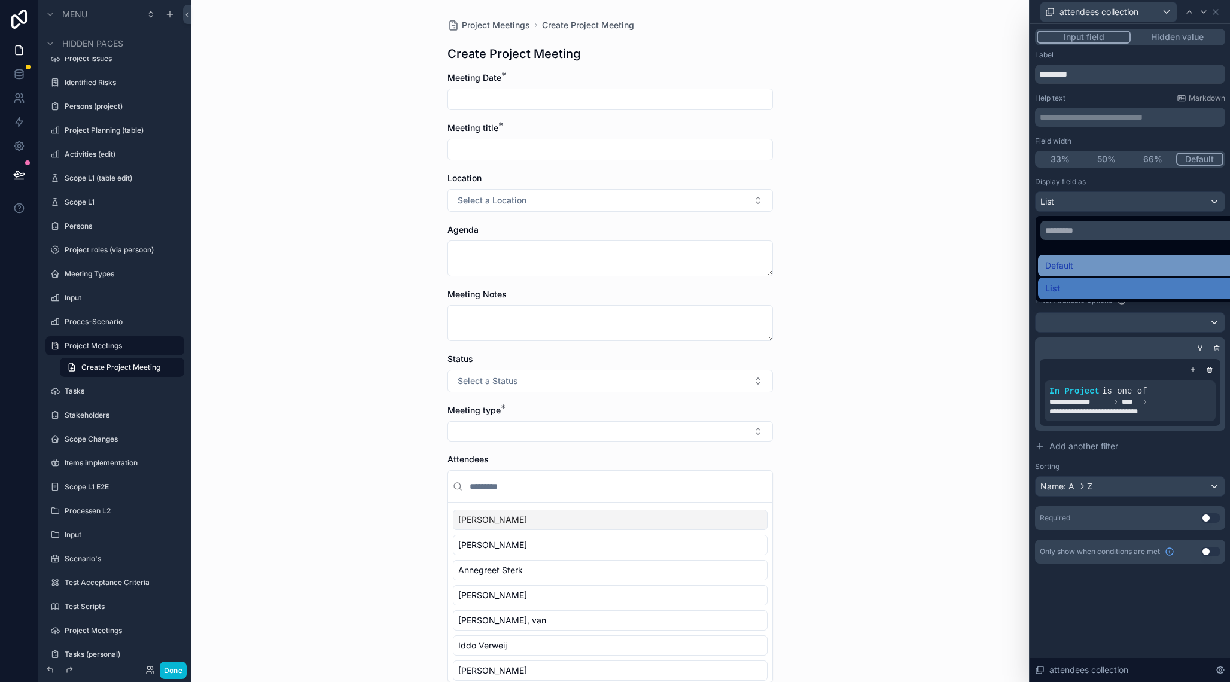
click at [1092, 268] on div "Default" at bounding box center [1143, 266] width 197 height 14
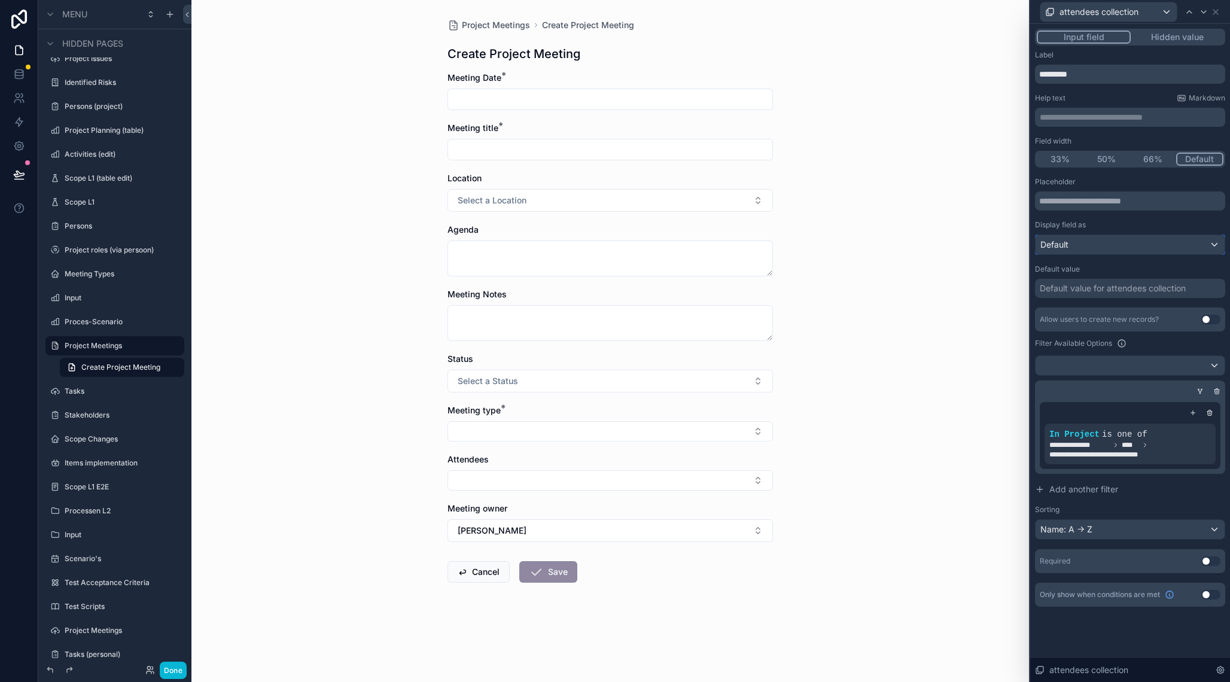
click at [1093, 250] on div "Default" at bounding box center [1130, 244] width 189 height 19
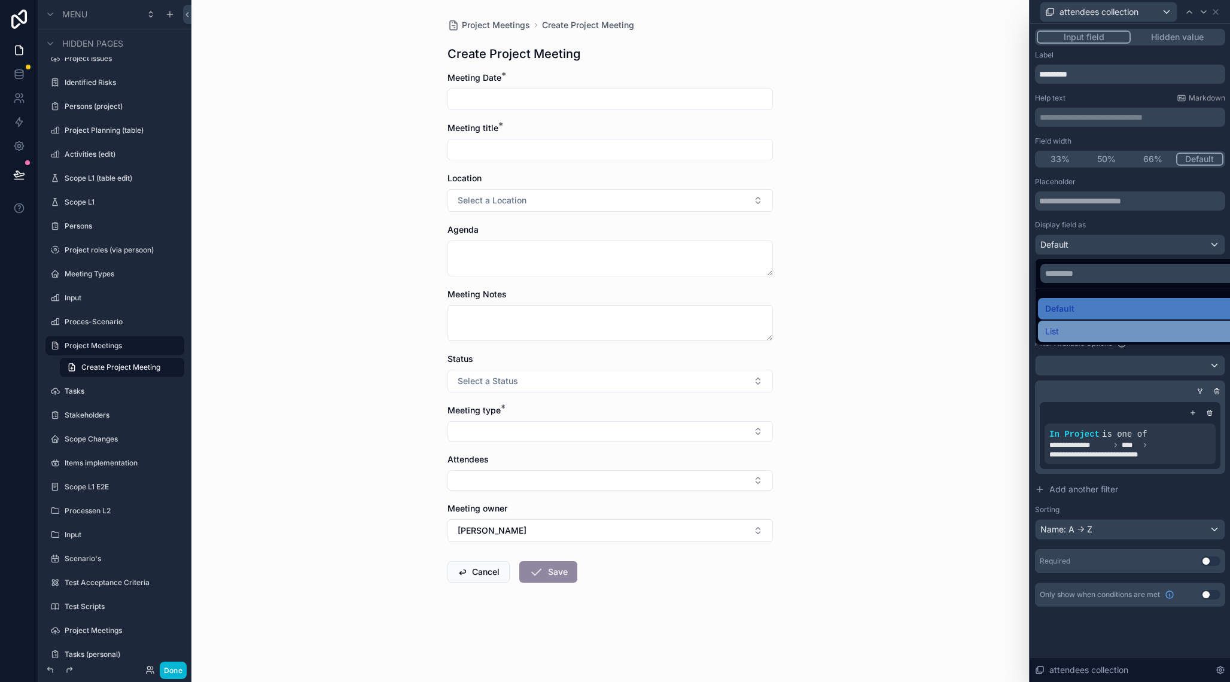
click at [1081, 326] on div "List" at bounding box center [1143, 331] width 197 height 14
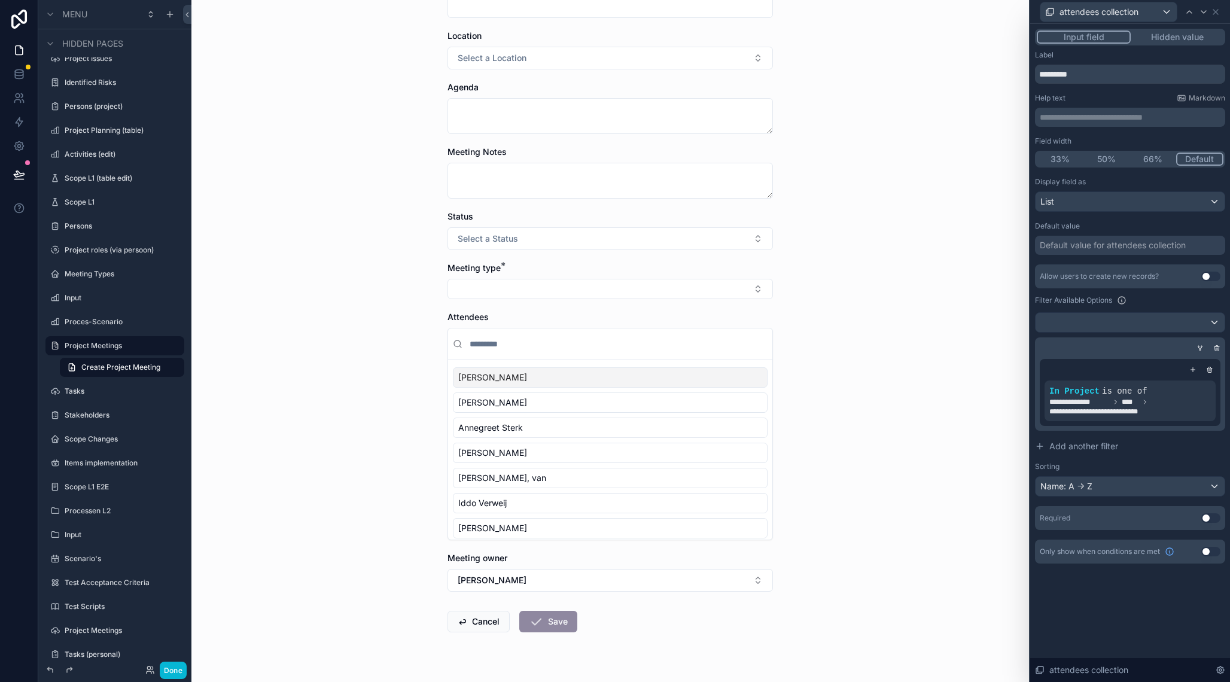
scroll to position [169, 0]
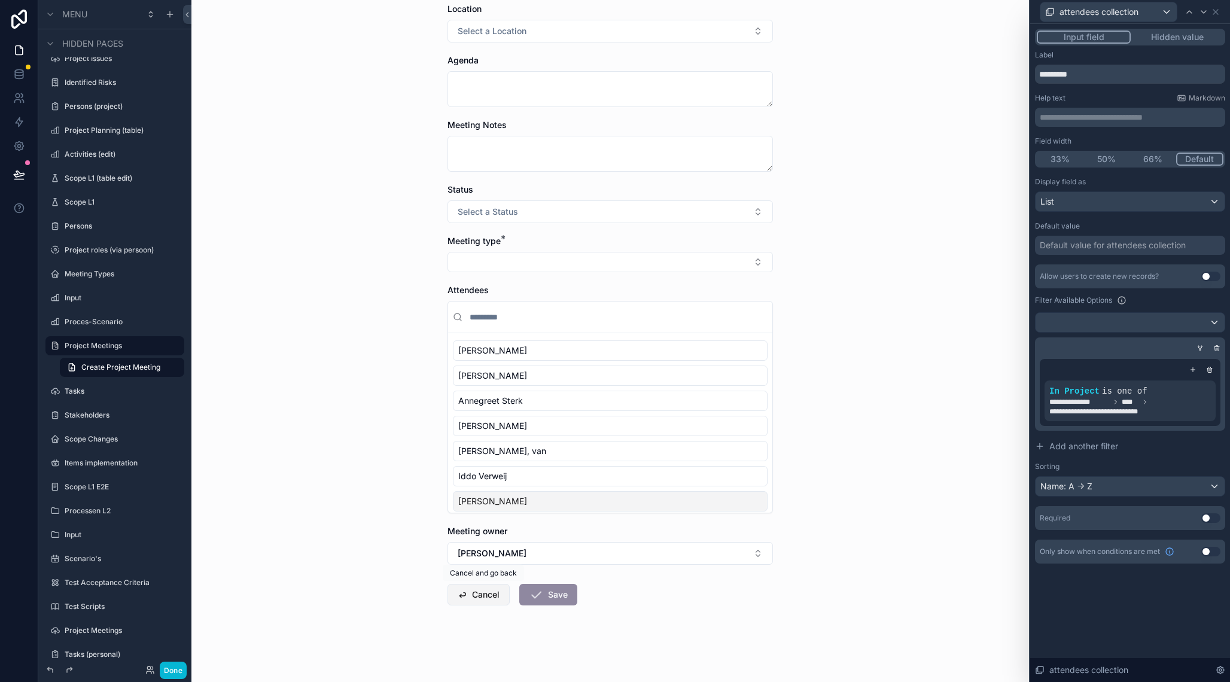
click at [482, 596] on button "Cancel" at bounding box center [479, 595] width 62 height 22
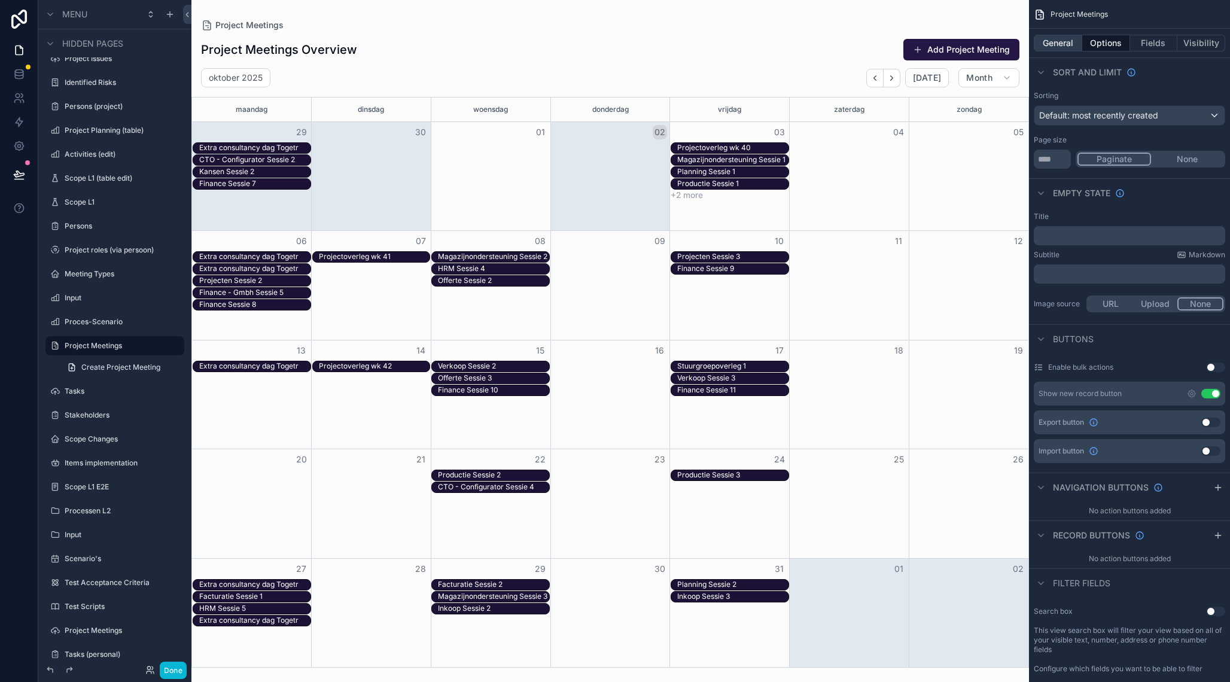
click at [1063, 39] on button "General" at bounding box center [1058, 43] width 48 height 17
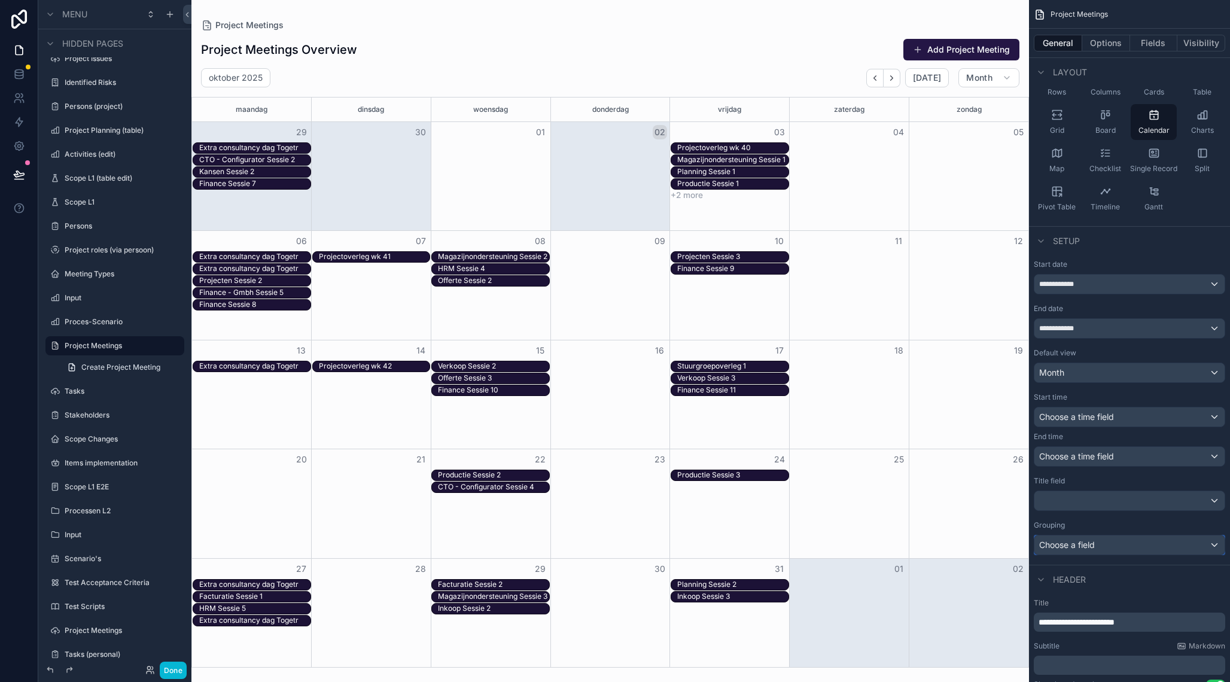
click at [1119, 549] on div "Choose a field" at bounding box center [1130, 545] width 190 height 19
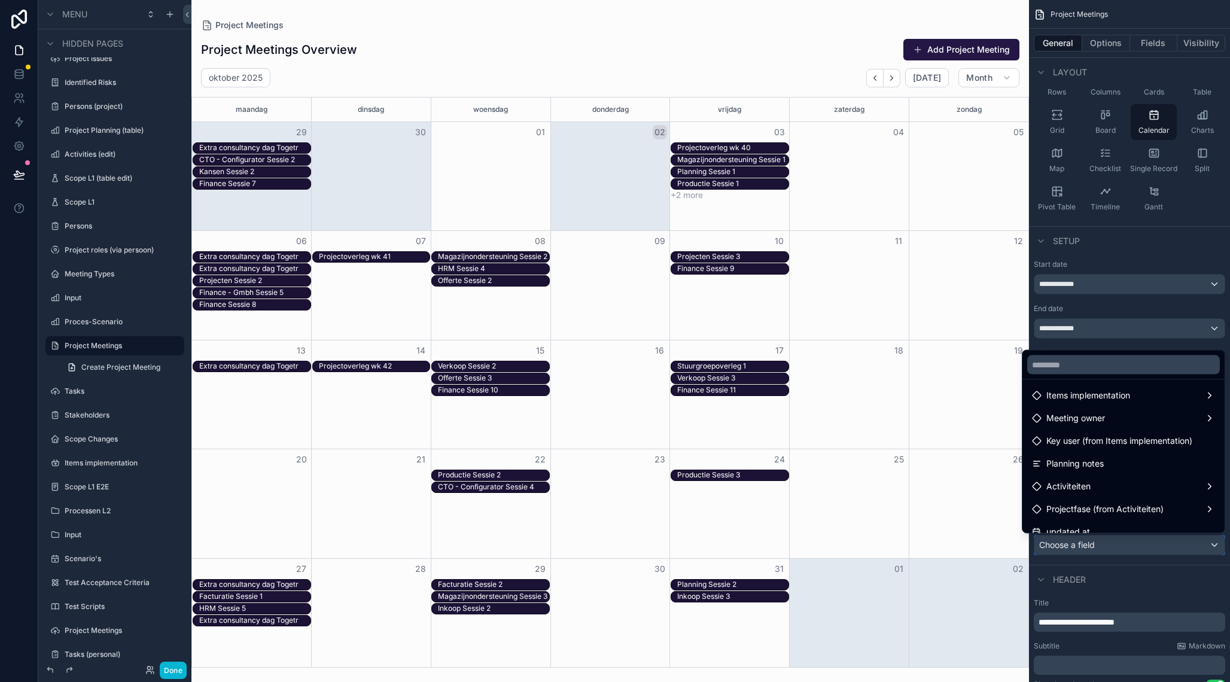
scroll to position [370, 0]
click at [1104, 365] on input "text" at bounding box center [1124, 364] width 193 height 19
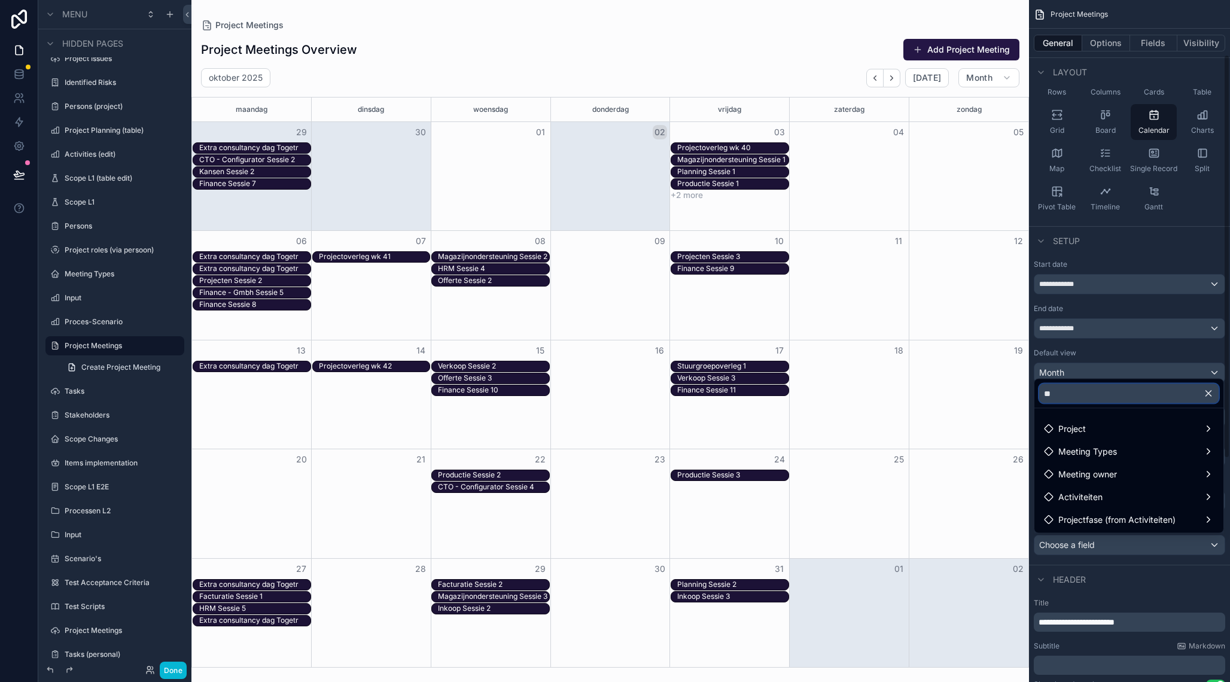
scroll to position [0, 0]
type input "**"
click at [1101, 446] on span "Meeting Types" at bounding box center [1088, 452] width 59 height 14
click at [1011, 464] on span "Meeting Type Name" at bounding box center [986, 464] width 80 height 14
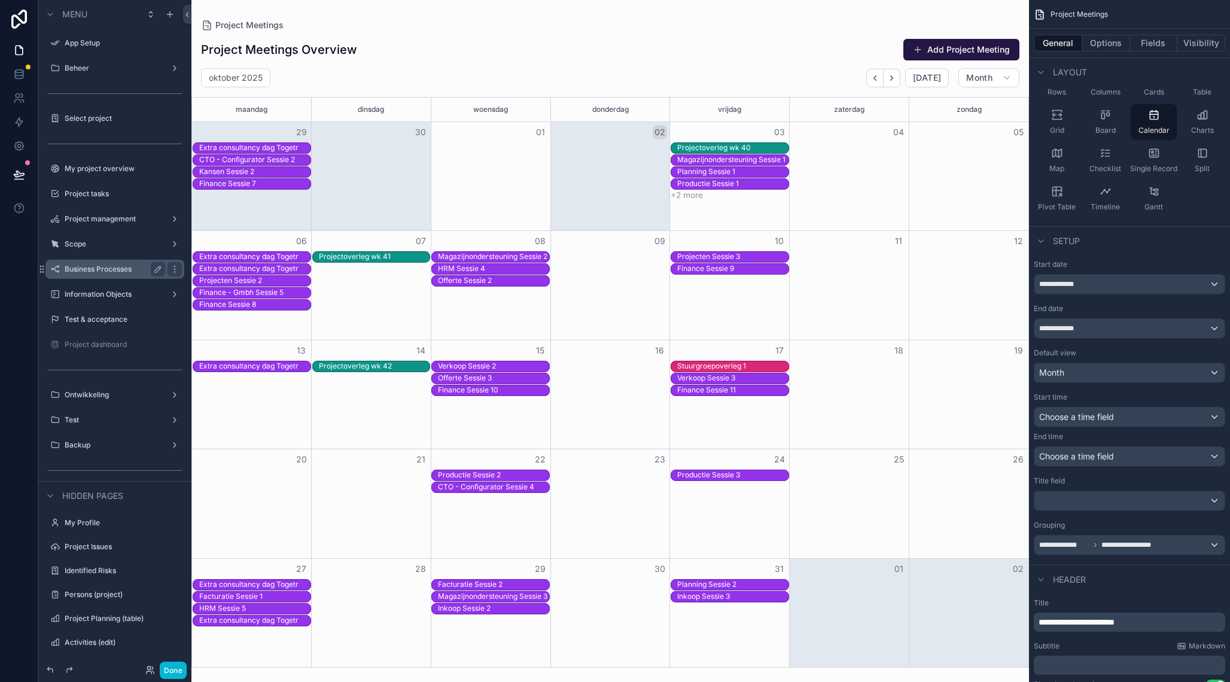
click at [118, 272] on label "Business Processes" at bounding box center [113, 270] width 96 height 10
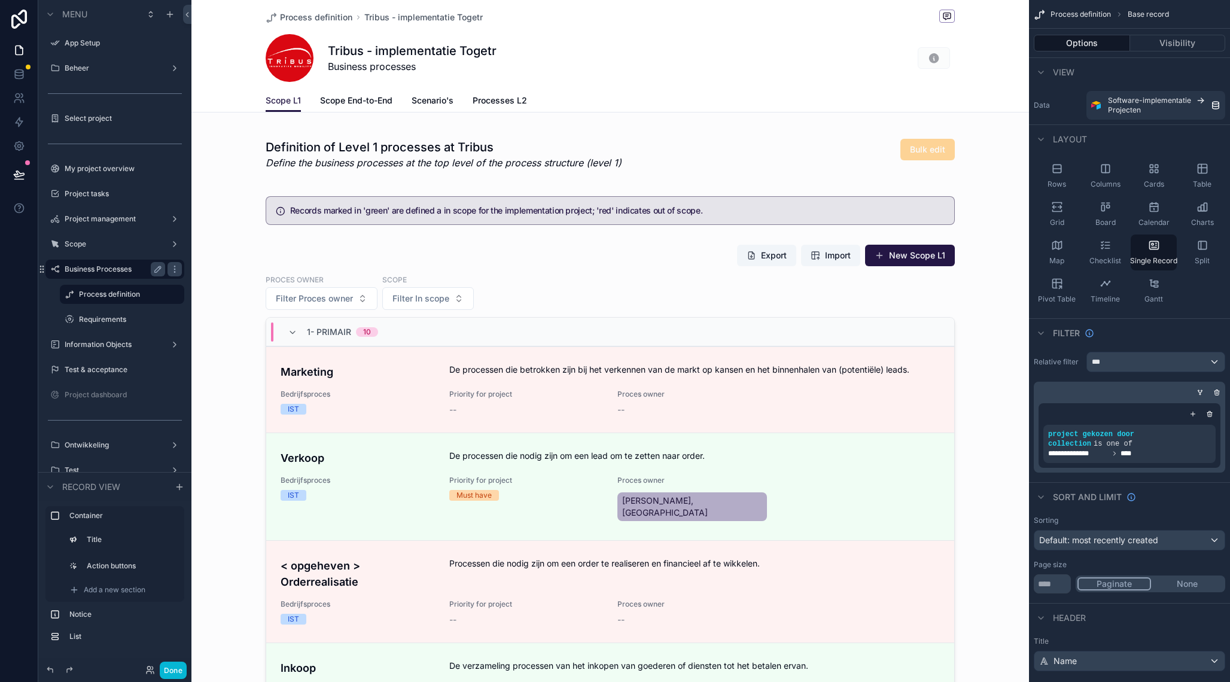
click at [527, 387] on div "scrollable content" at bounding box center [610, 687] width 838 height 1375
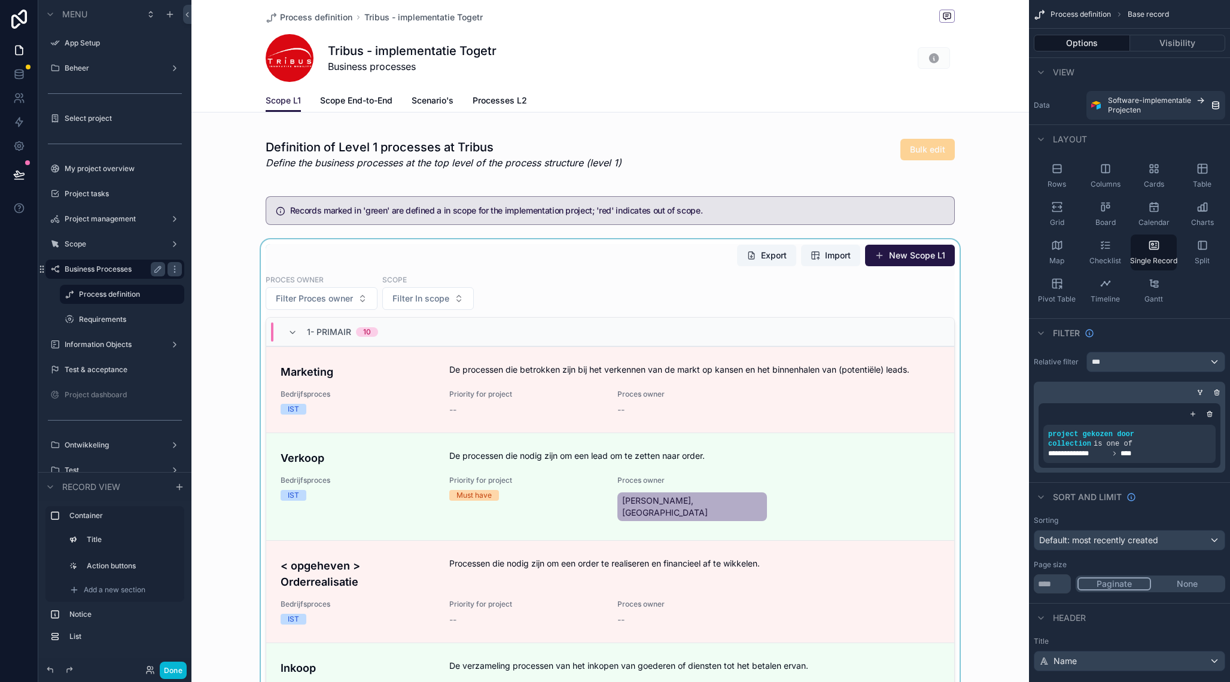
click at [479, 378] on div "scrollable content" at bounding box center [610, 536] width 838 height 594
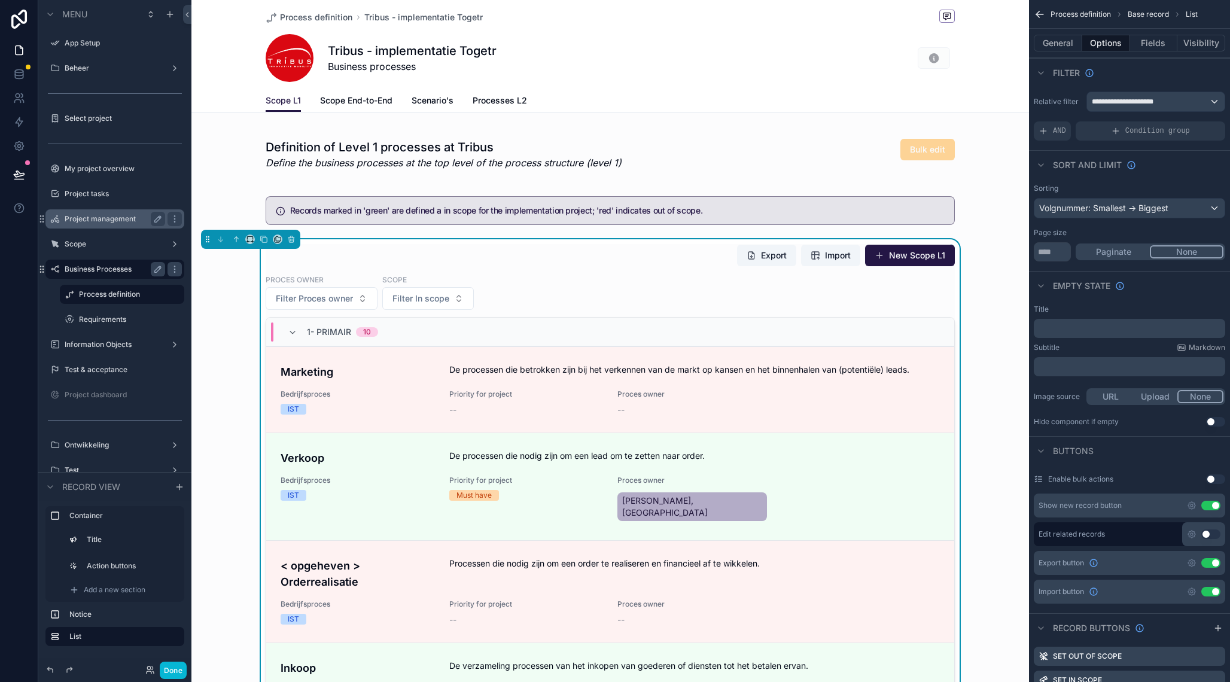
click at [132, 217] on label "Project management" at bounding box center [113, 219] width 96 height 10
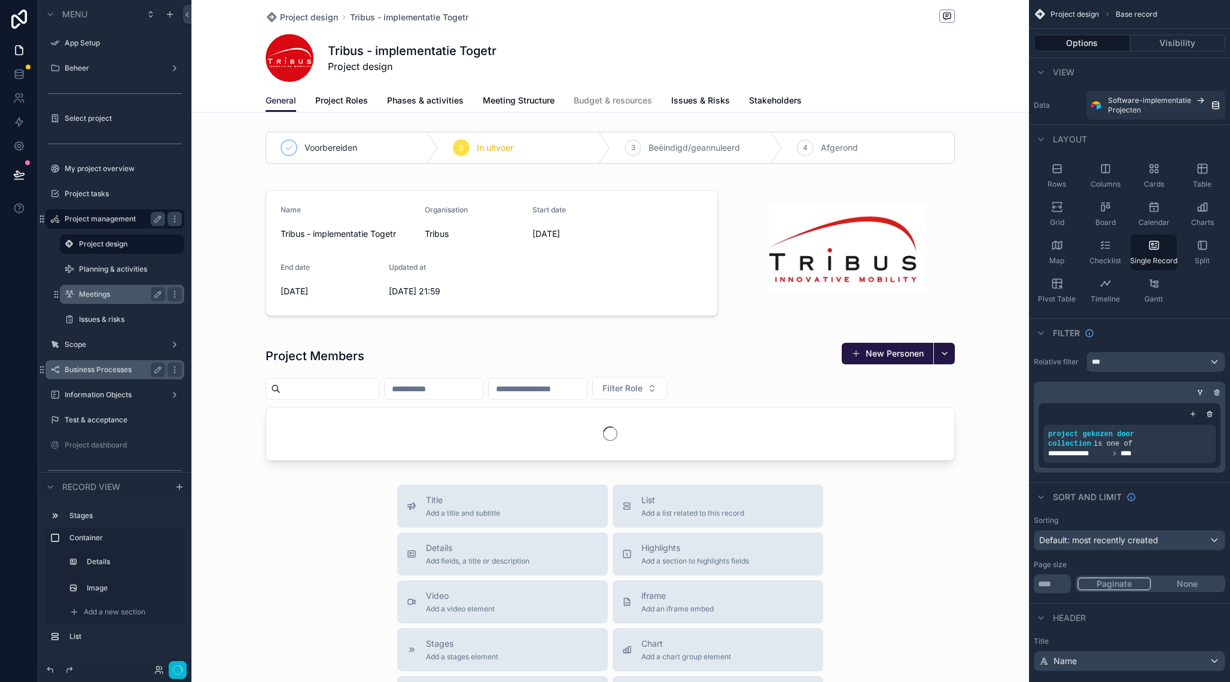
click at [117, 290] on div "Meetings" at bounding box center [122, 294] width 86 height 14
click at [122, 295] on label "Meetings" at bounding box center [119, 295] width 81 height 10
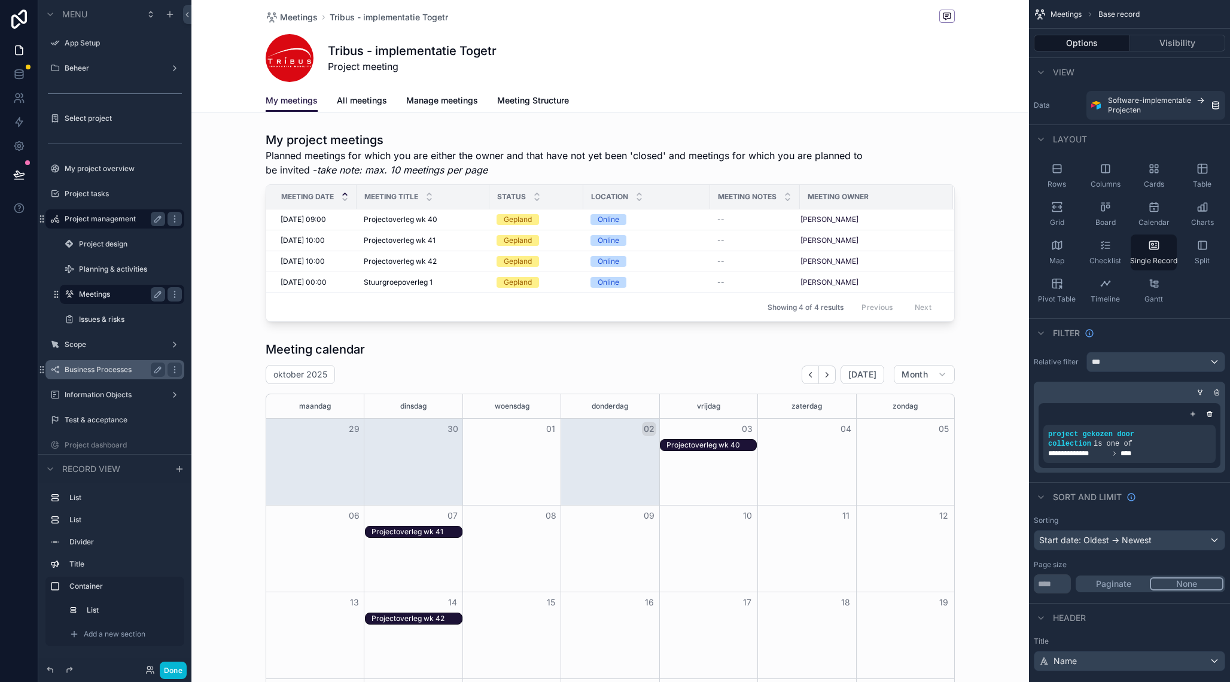
click at [696, 448] on div "Projectoverleg wk 40" at bounding box center [712, 445] width 90 height 10
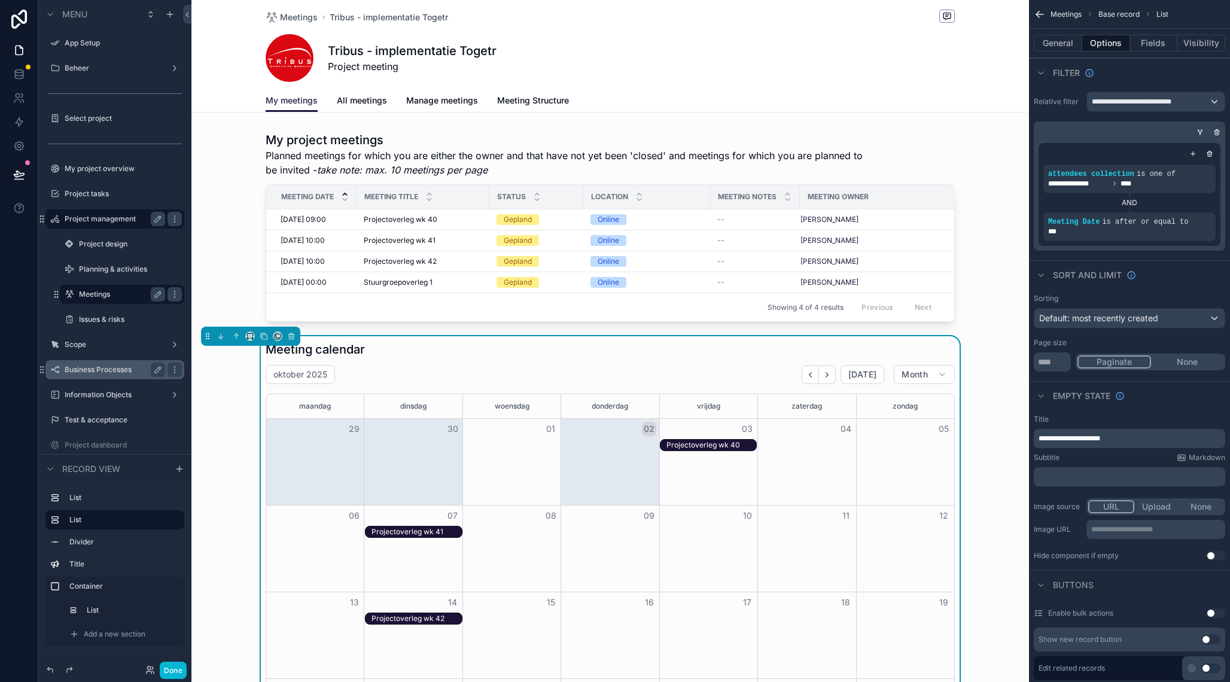
click at [696, 448] on div "Projectoverleg wk 40" at bounding box center [712, 445] width 90 height 10
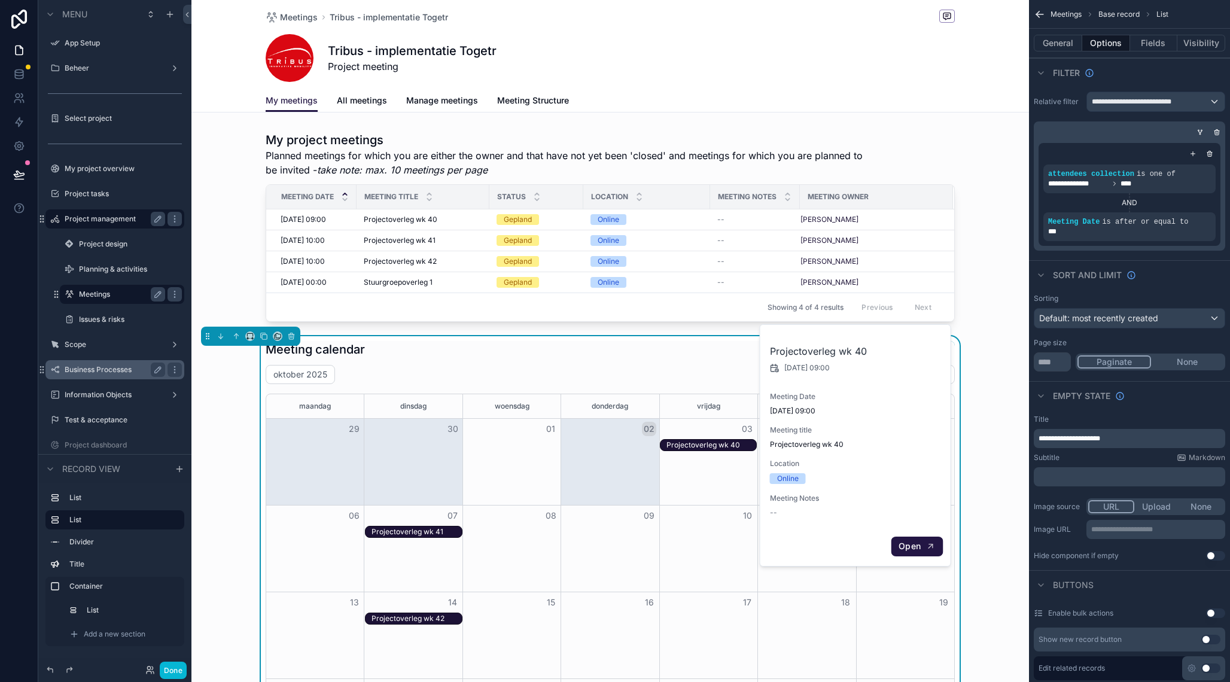
click at [917, 548] on span "Open" at bounding box center [910, 546] width 22 height 11
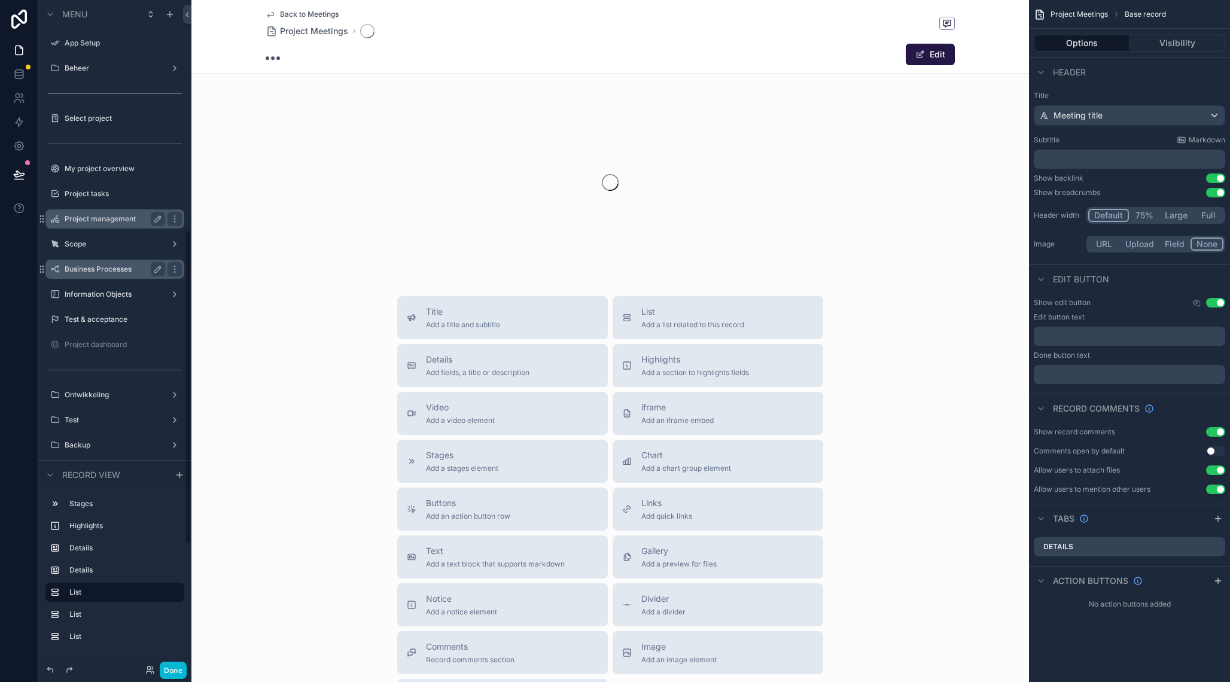
scroll to position [488, 0]
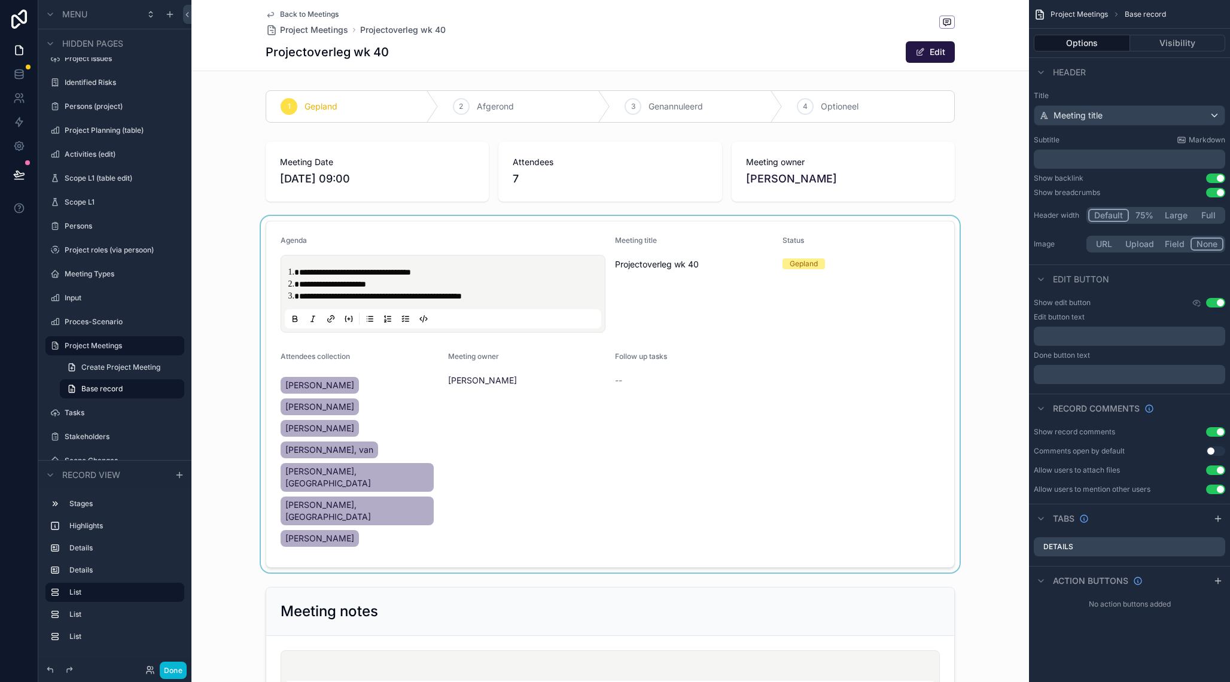
click at [448, 303] on div "scrollable content" at bounding box center [610, 394] width 838 height 357
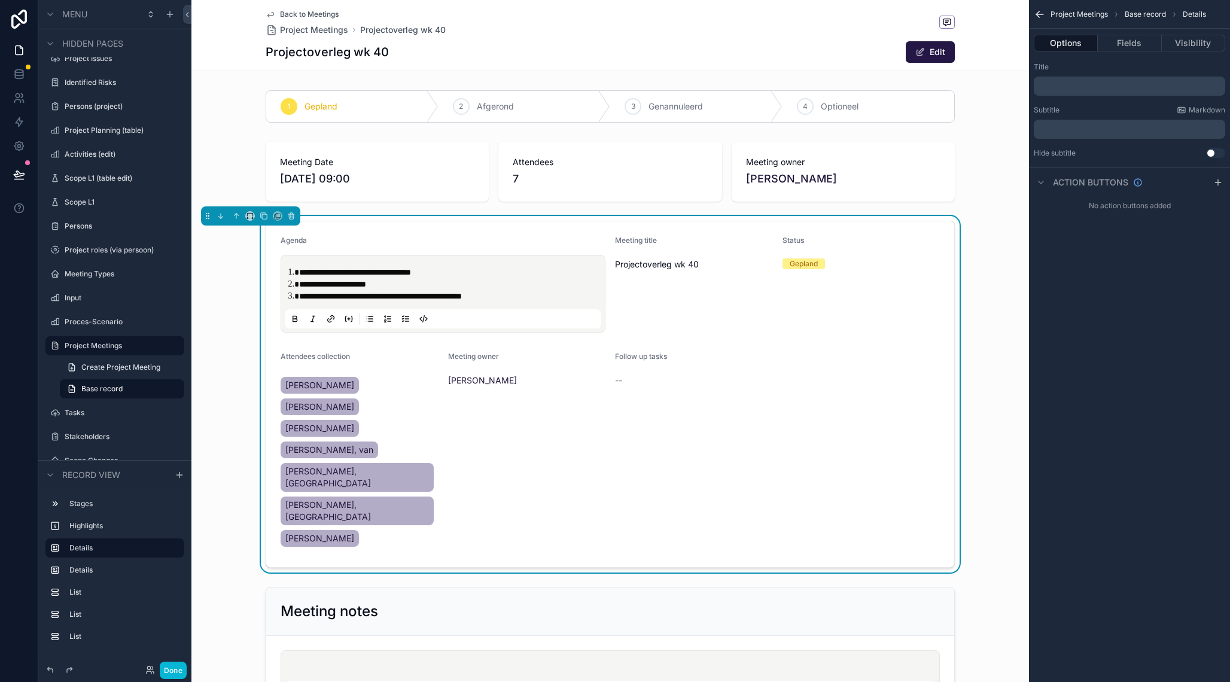
click at [433, 285] on li "**********" at bounding box center [451, 284] width 305 height 12
click at [524, 297] on li "**********" at bounding box center [451, 296] width 305 height 12
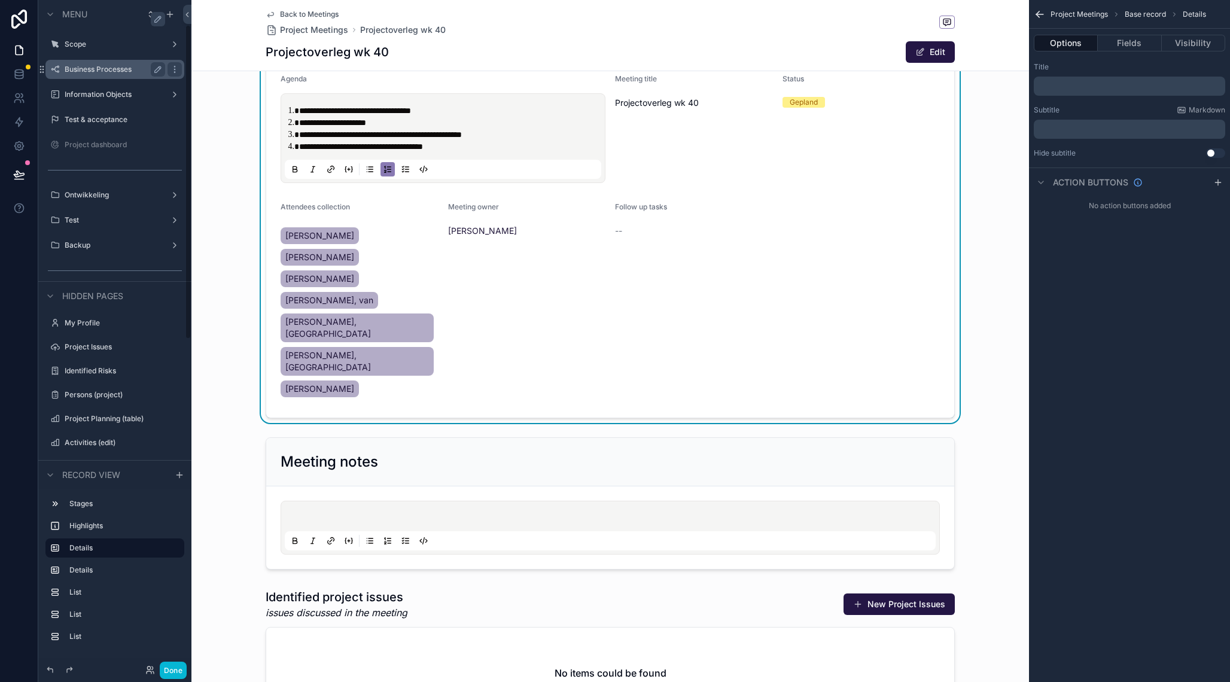
scroll to position [0, 0]
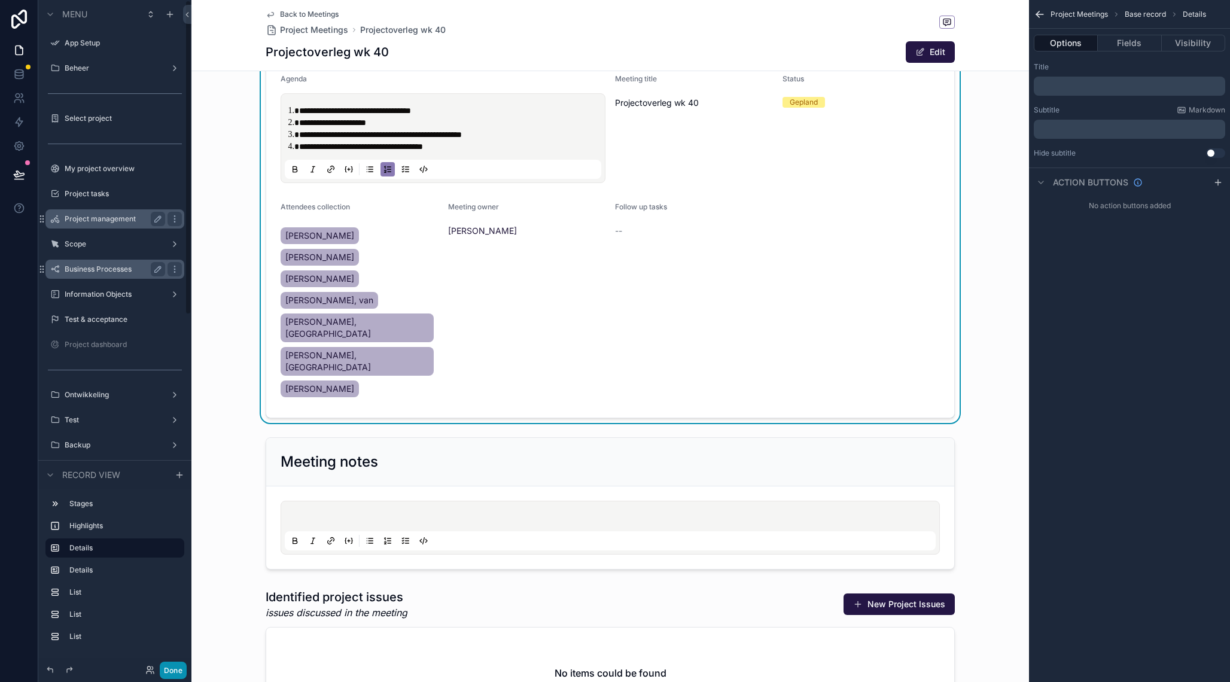
click at [177, 670] on button "Done" at bounding box center [173, 670] width 27 height 17
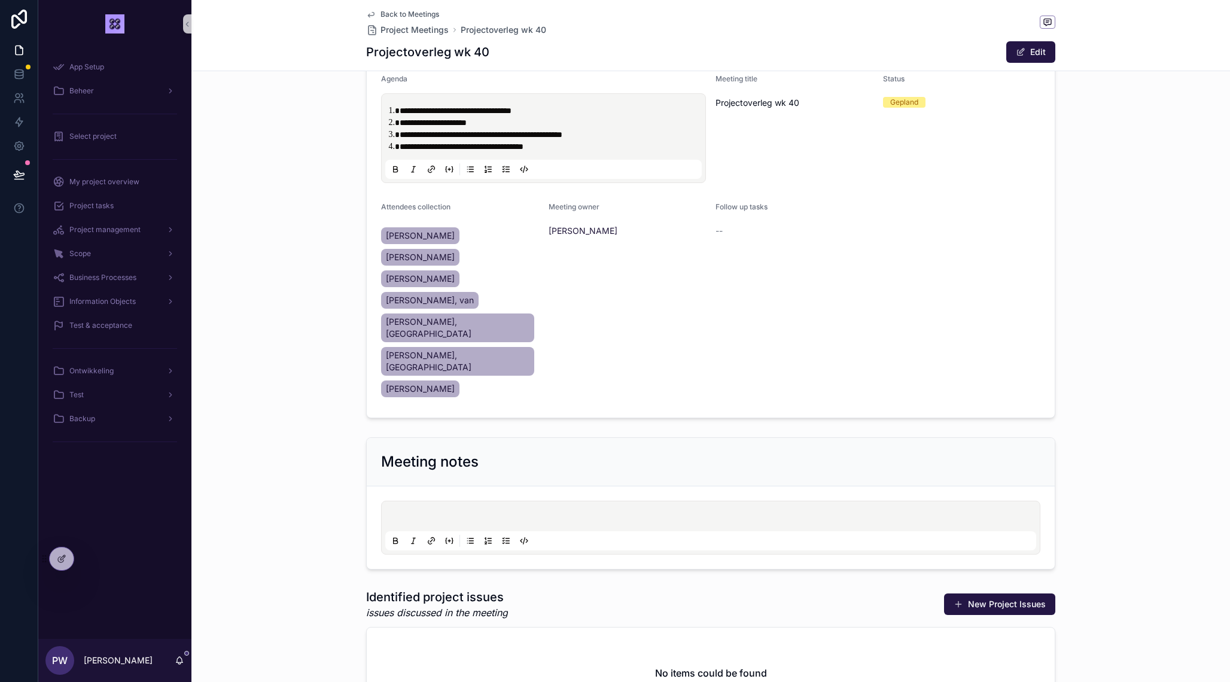
click at [498, 145] on span "**********" at bounding box center [462, 146] width 124 height 8
click at [510, 145] on span "**********" at bounding box center [462, 146] width 124 height 8
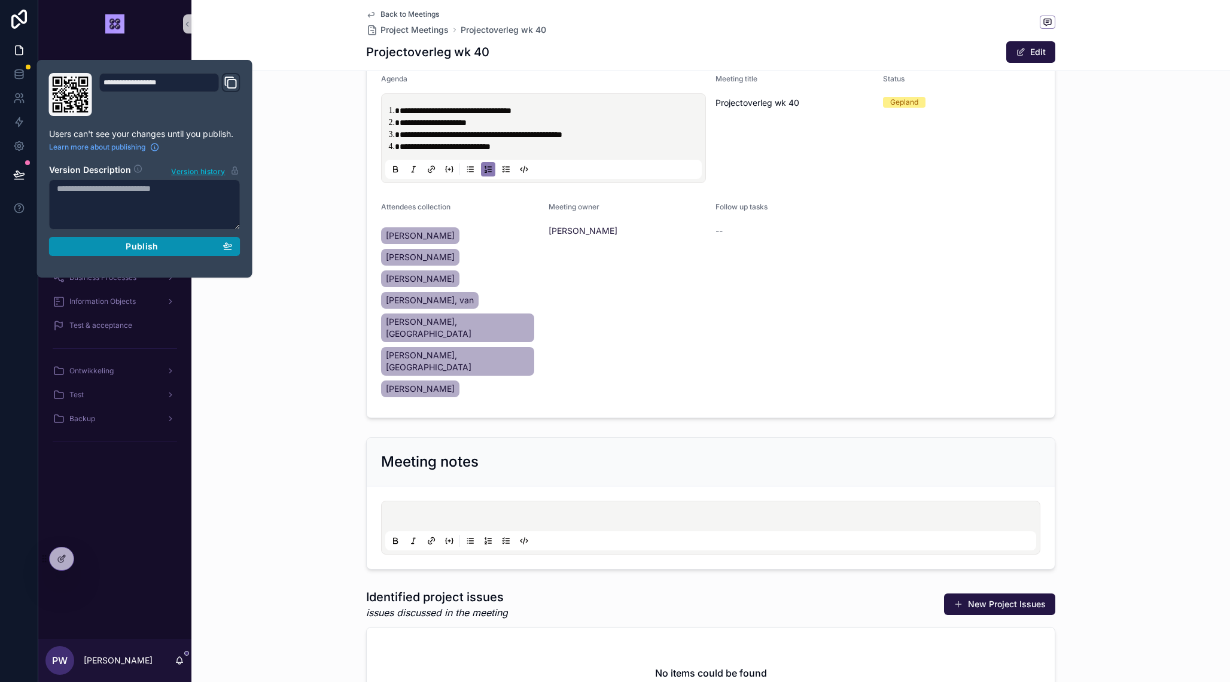
click at [81, 248] on div "Publish" at bounding box center [145, 246] width 176 height 11
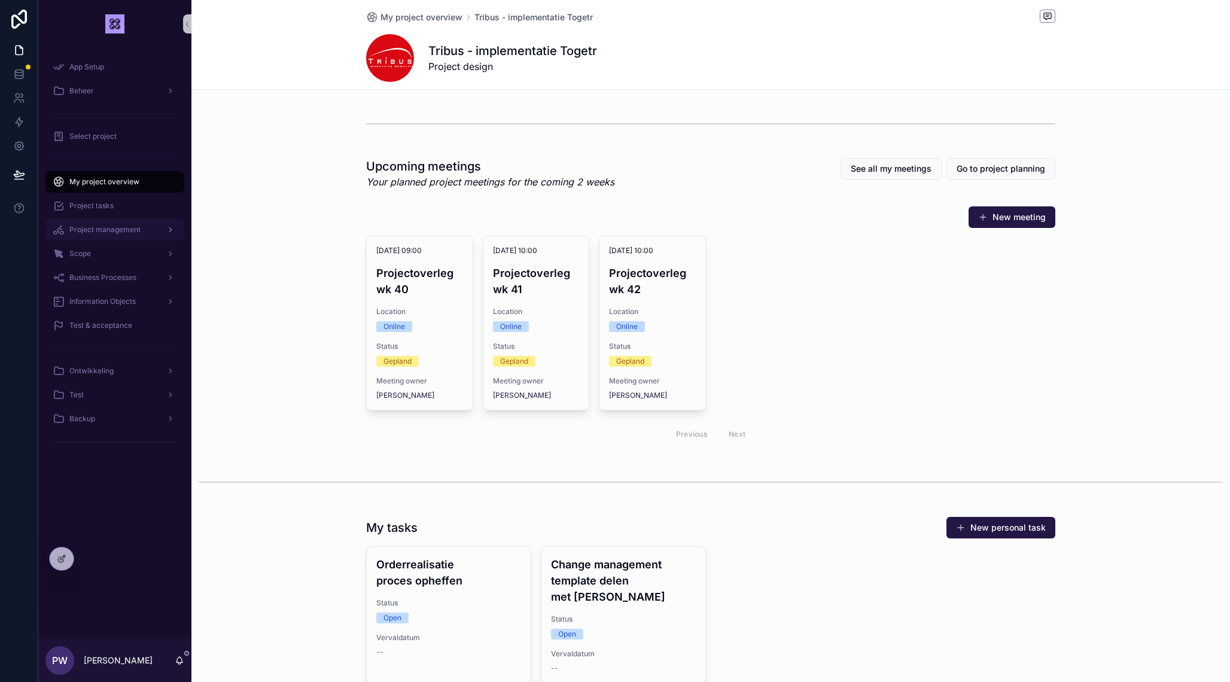
click at [124, 230] on span "Project management" at bounding box center [104, 230] width 71 height 10
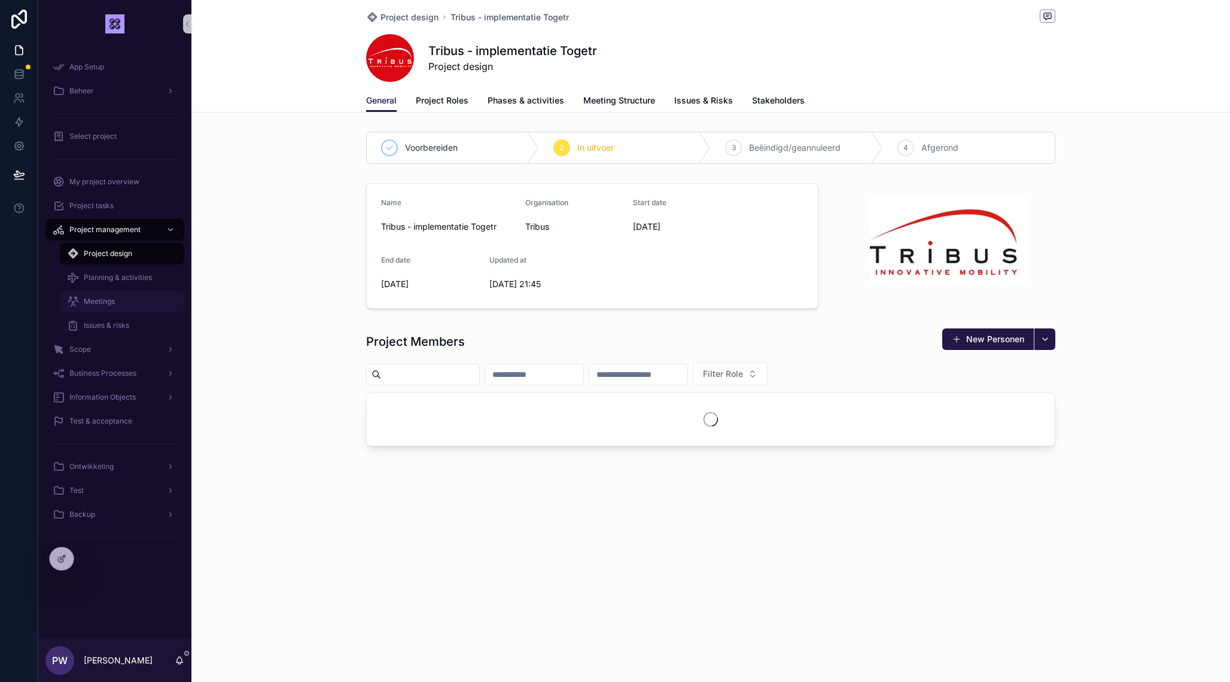
click at [110, 306] on div "Meetings" at bounding box center [122, 301] width 110 height 19
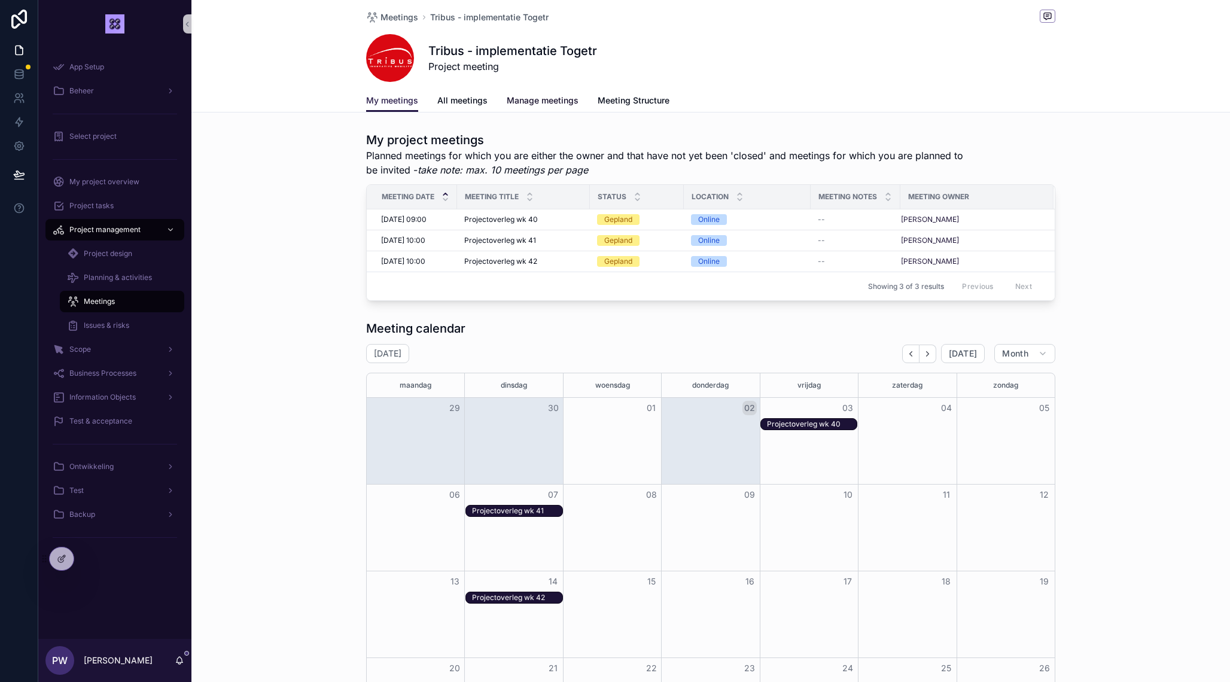
click at [552, 103] on span "Manage meetings" at bounding box center [543, 101] width 72 height 12
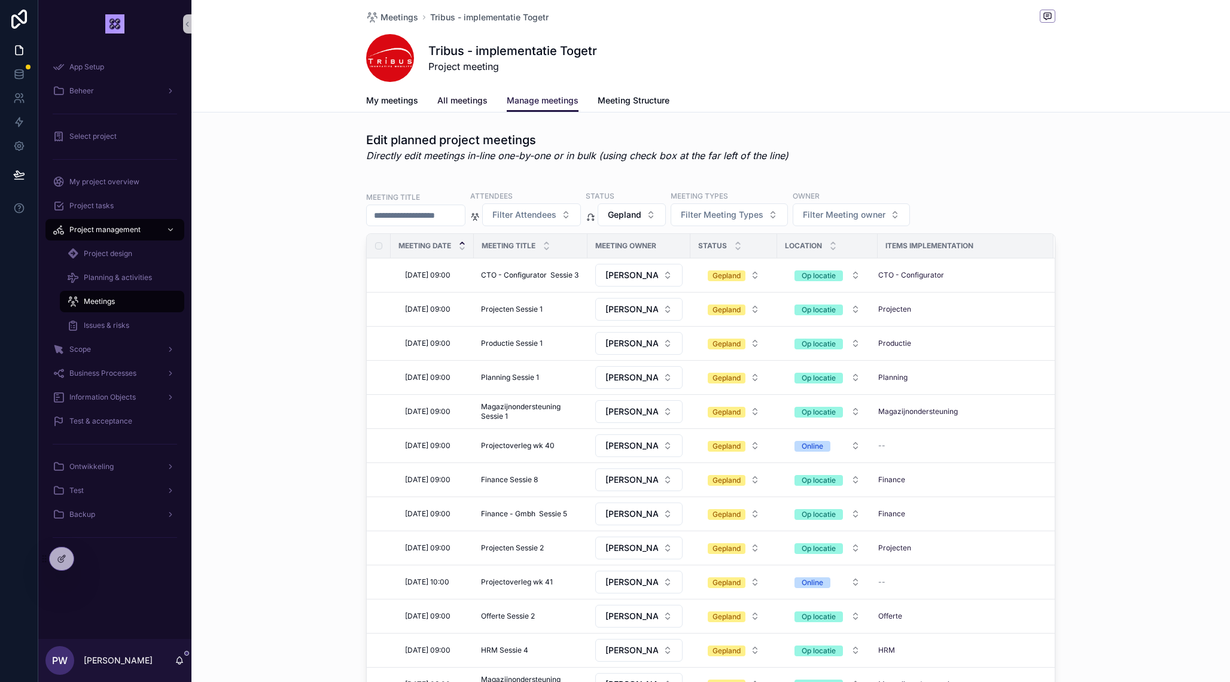
click at [476, 99] on span "All meetings" at bounding box center [462, 101] width 50 height 12
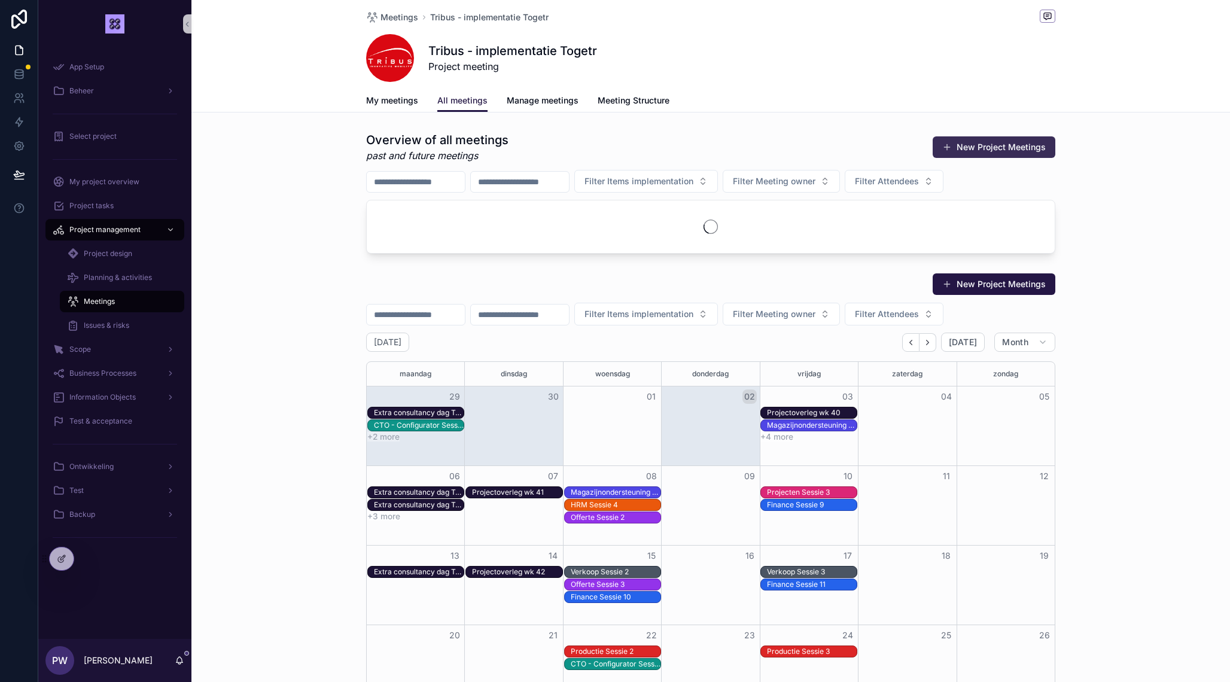
click at [1002, 149] on button "New Project Meetings" at bounding box center [994, 147] width 123 height 22
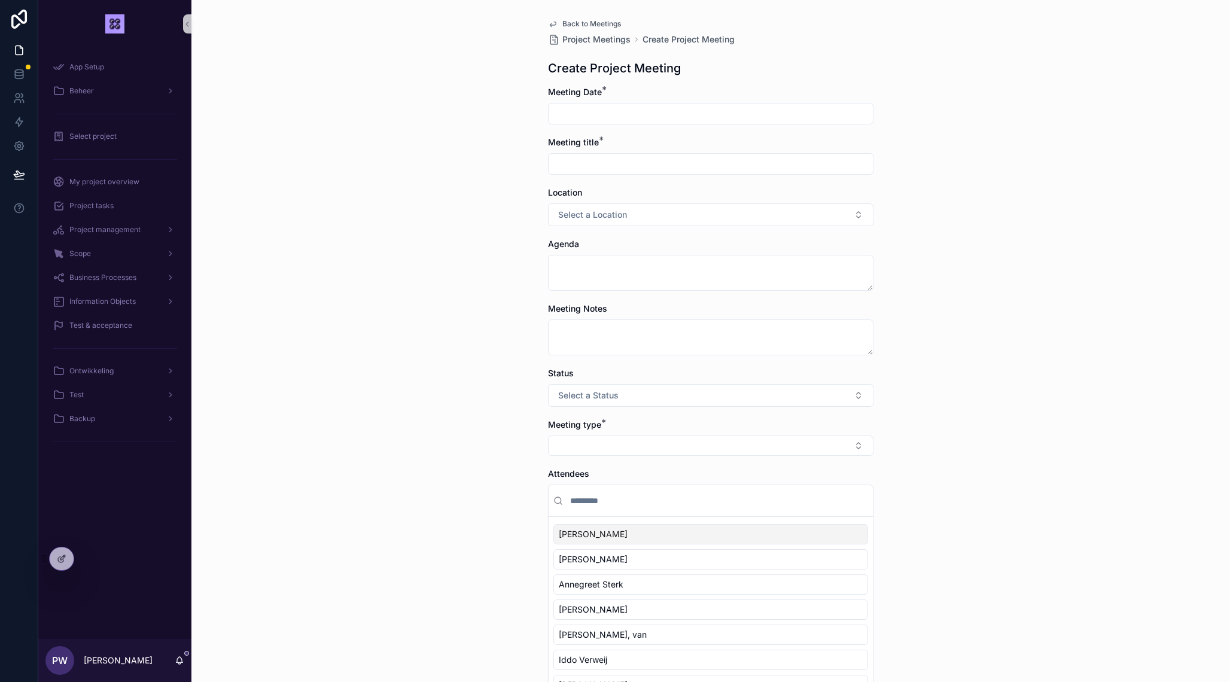
click at [673, 112] on input "scrollable content" at bounding box center [711, 113] width 324 height 17
click at [735, 264] on button "17" at bounding box center [733, 266] width 22 height 22
type input "**********"
click at [584, 168] on input "scrollable content" at bounding box center [711, 164] width 324 height 17
type input "**********"
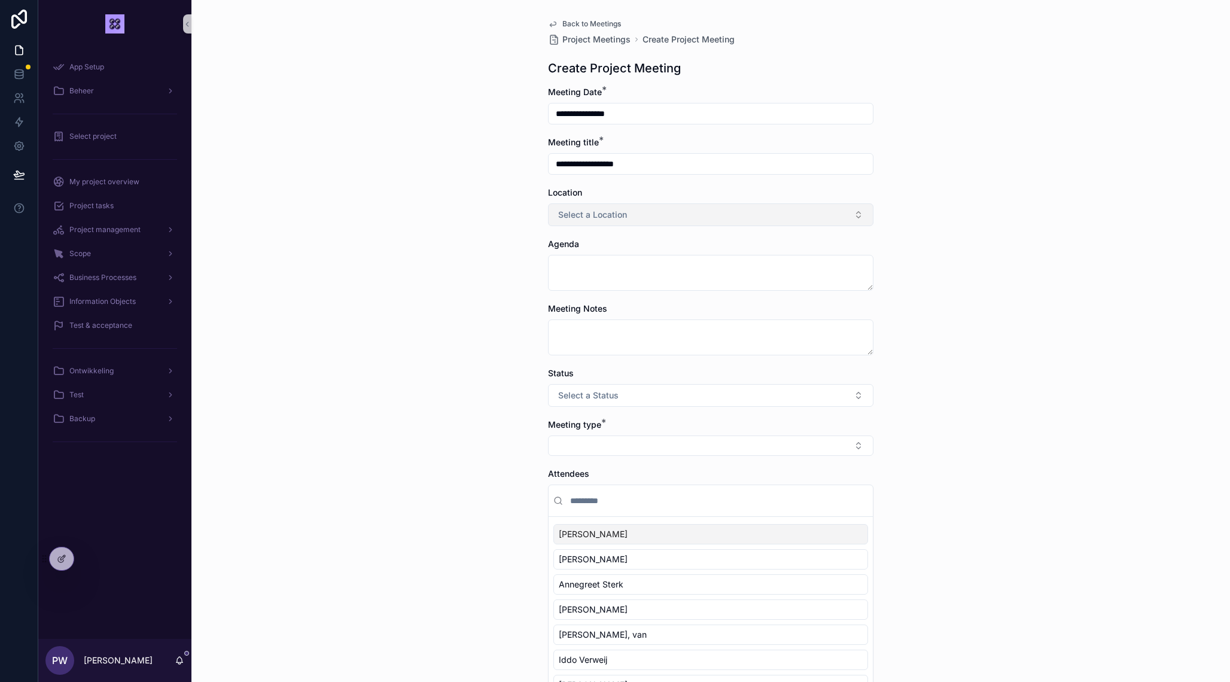
click at [582, 217] on span "Select a Location" at bounding box center [592, 215] width 69 height 12
click at [582, 269] on div "Online" at bounding box center [711, 263] width 320 height 18
click at [595, 394] on span "Select a Status" at bounding box center [588, 396] width 60 height 12
click at [592, 440] on span "Gepland" at bounding box center [577, 443] width 42 height 11
click at [606, 441] on button "Select Button" at bounding box center [711, 446] width 326 height 20
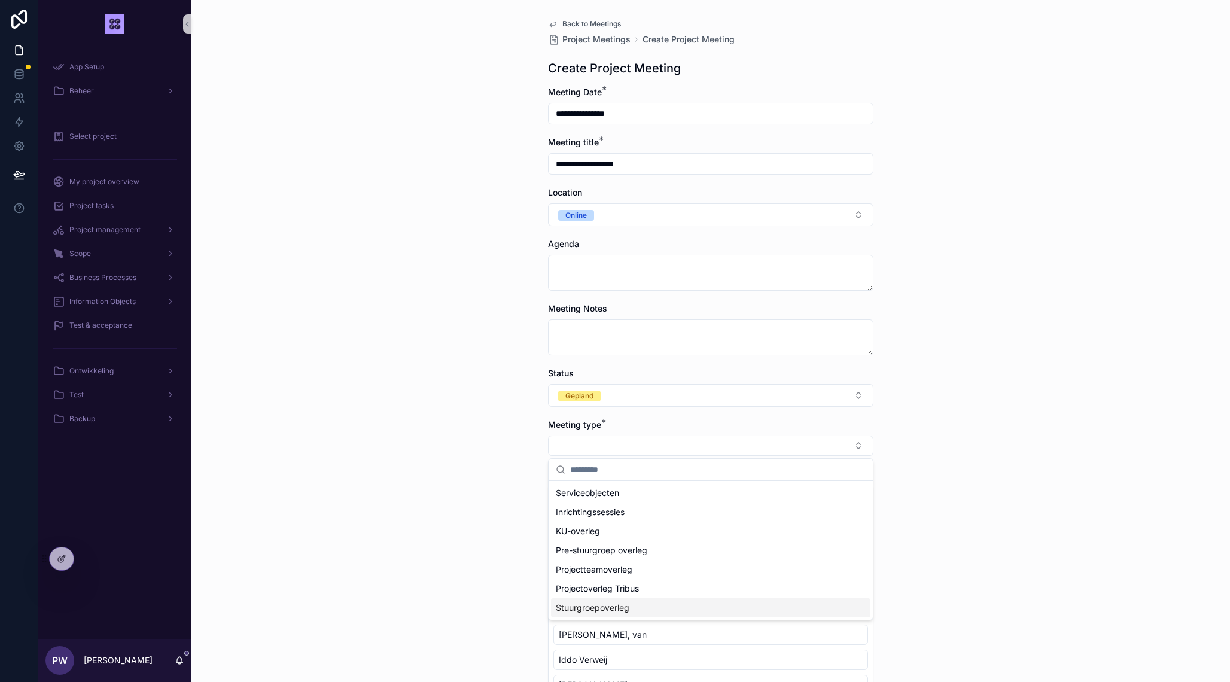
click at [612, 607] on span "Stuurgroepoverleg" at bounding box center [593, 608] width 74 height 12
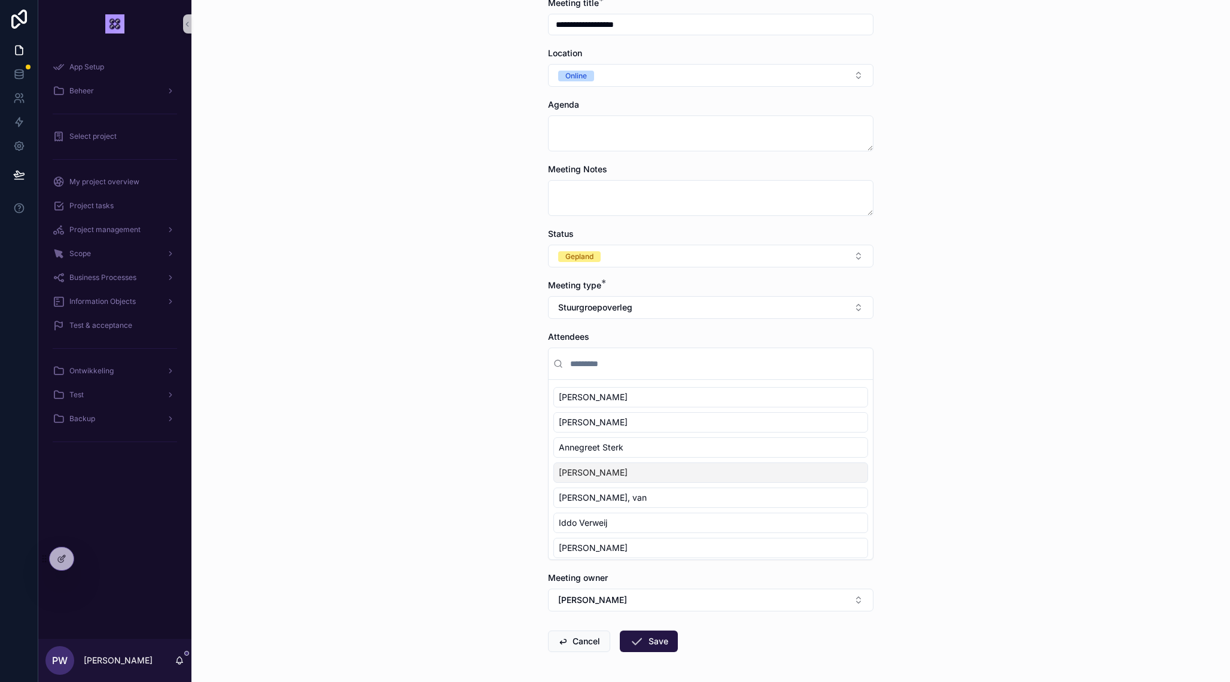
scroll to position [186, 0]
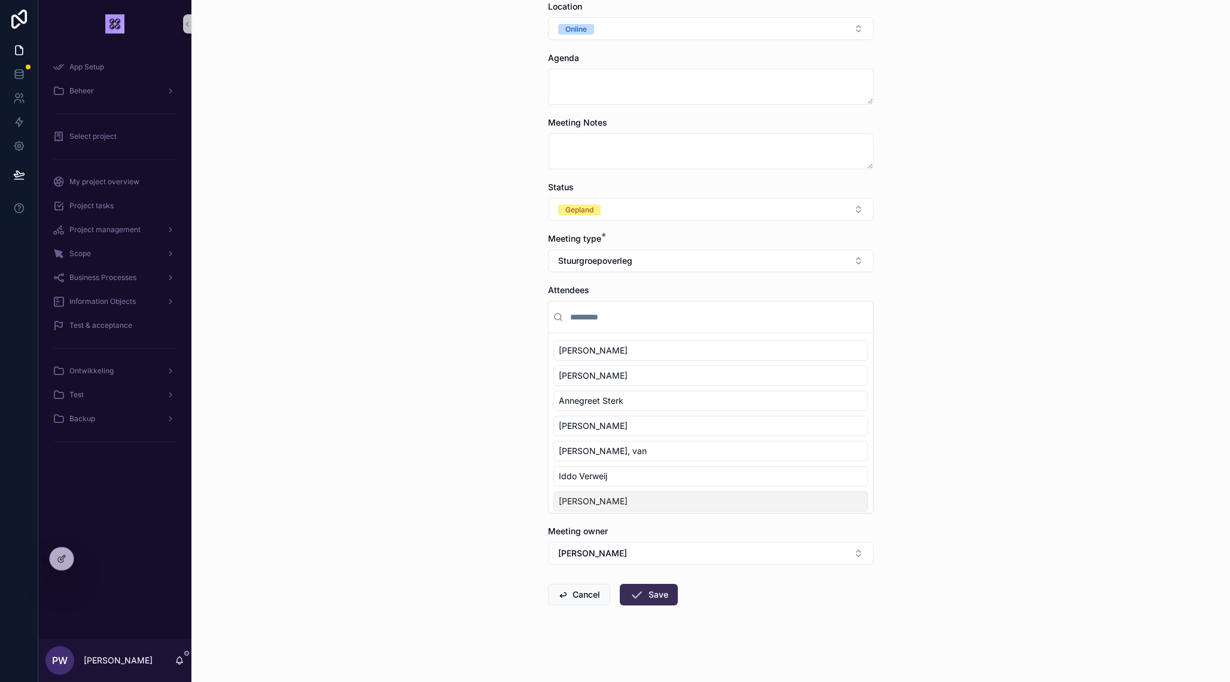
click at [650, 594] on button "Save" at bounding box center [649, 595] width 58 height 22
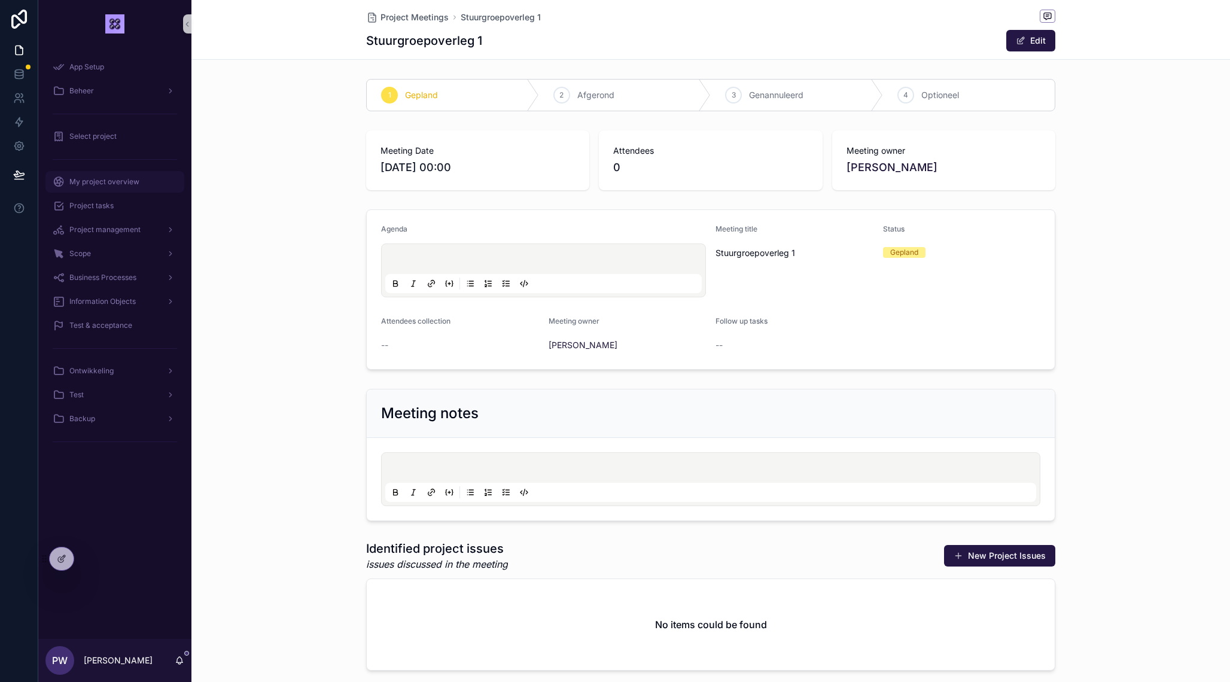
click at [139, 184] on div "My project overview" at bounding box center [115, 181] width 124 height 19
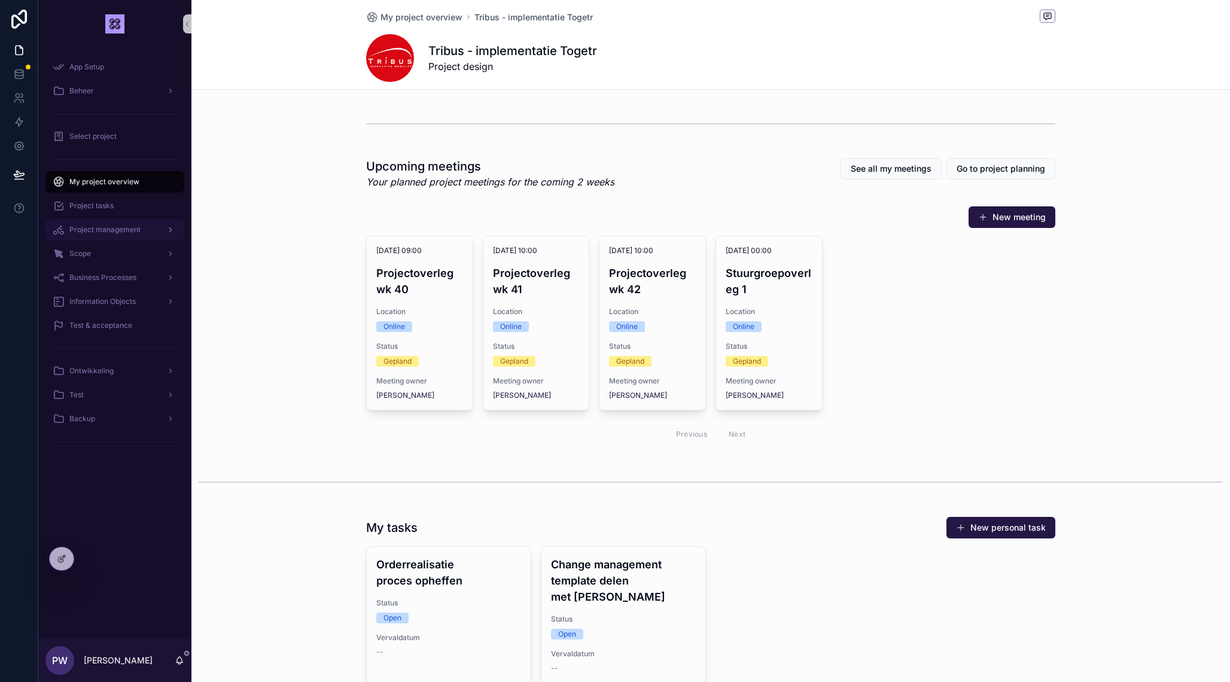
click at [110, 232] on span "Project management" at bounding box center [104, 230] width 71 height 10
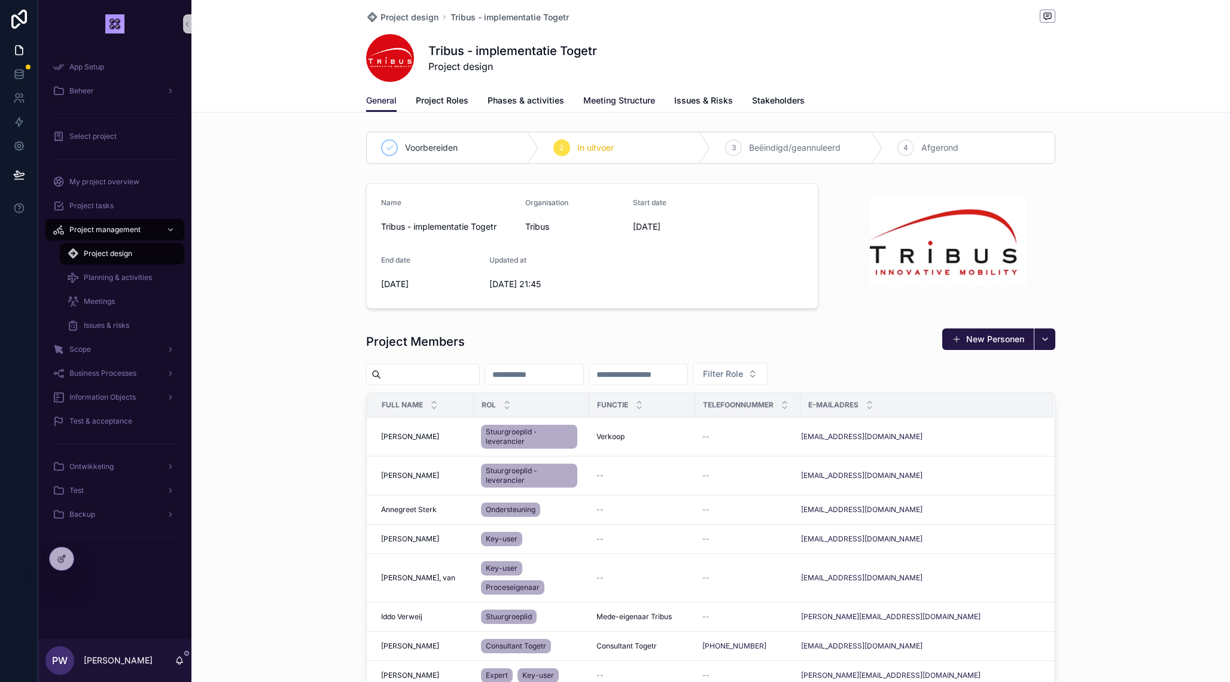
click at [619, 104] on span "Meeting Structure" at bounding box center [619, 101] width 72 height 12
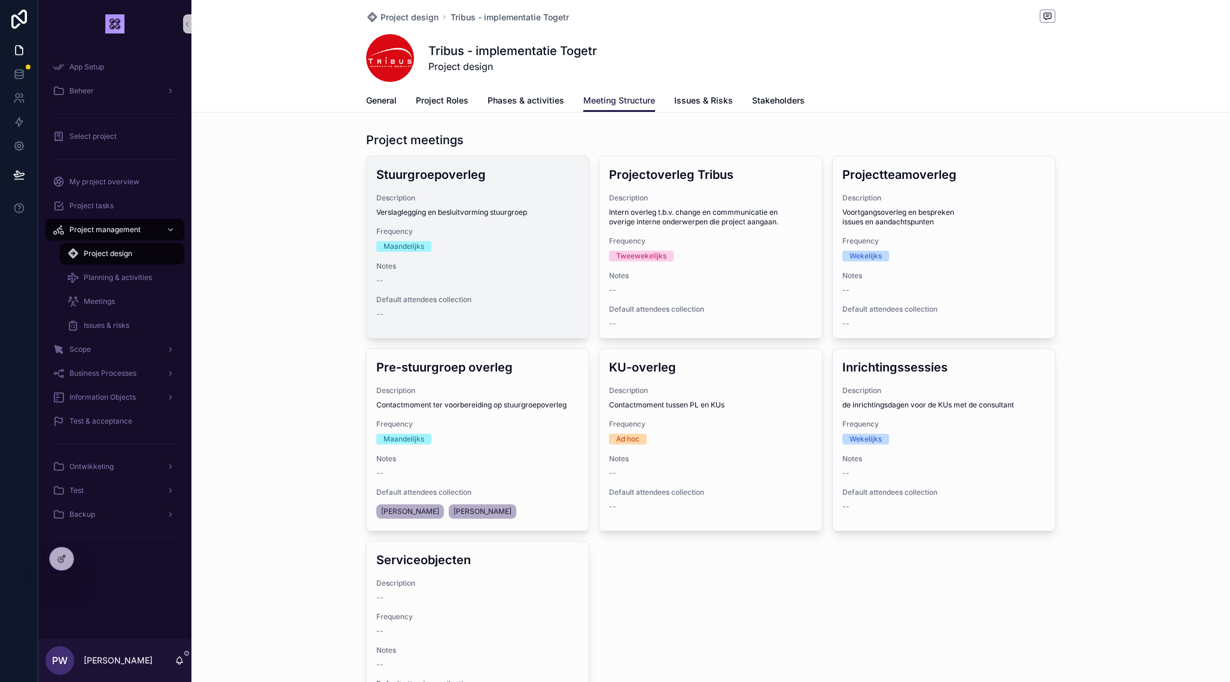
click at [561, 200] on span "Description" at bounding box center [477, 198] width 203 height 10
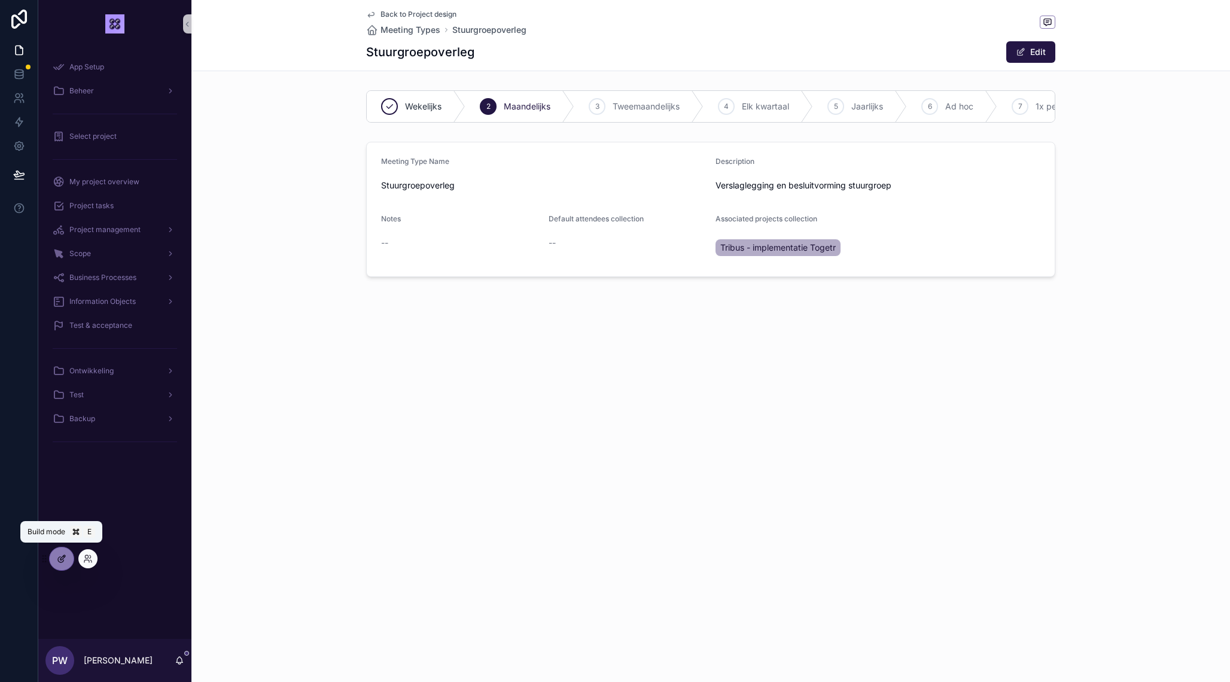
click at [55, 562] on div at bounding box center [62, 559] width 24 height 23
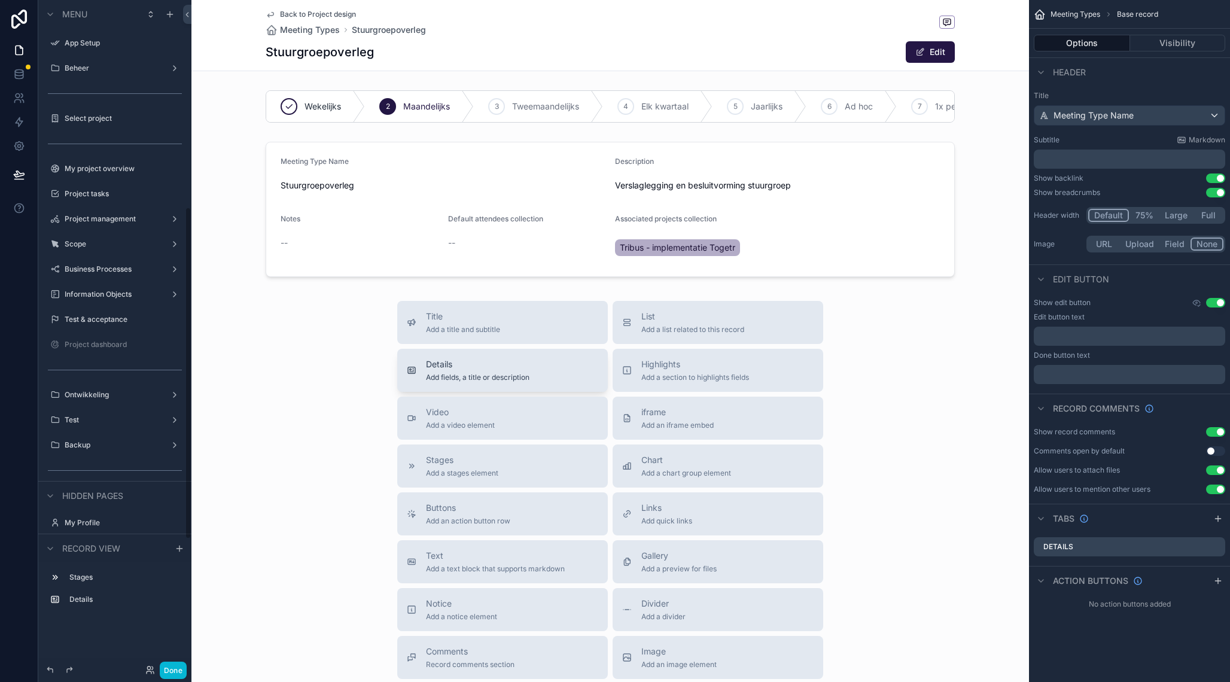
scroll to position [417, 0]
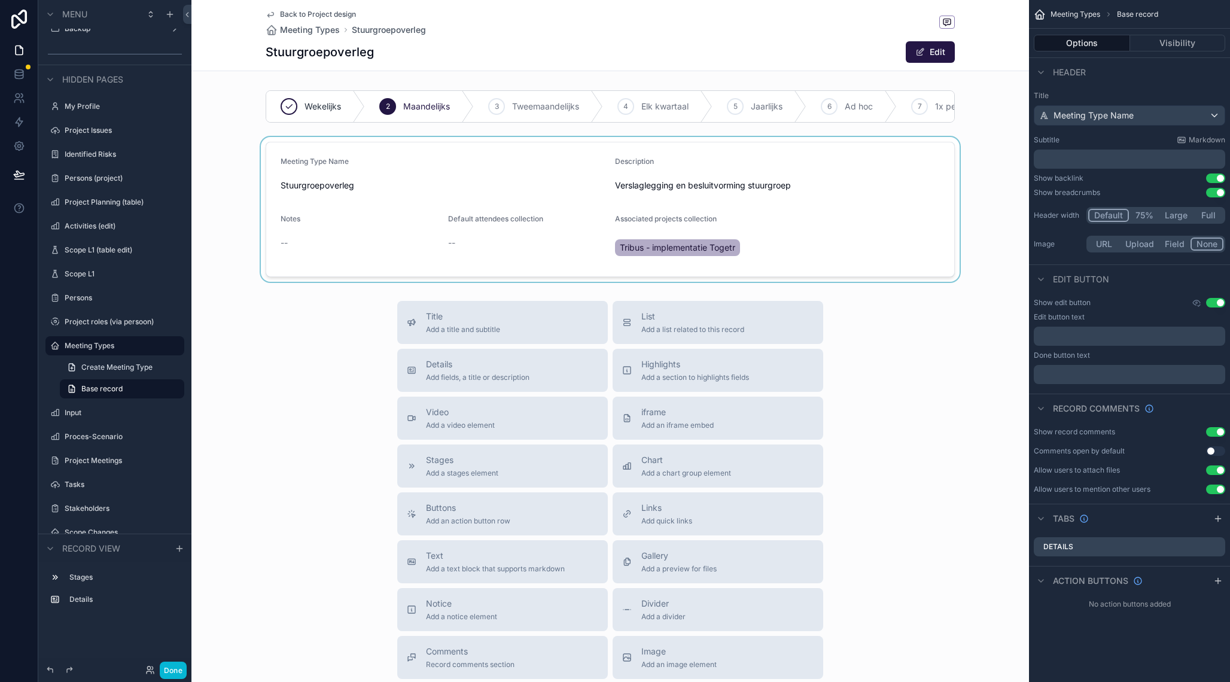
click at [512, 169] on div "scrollable content" at bounding box center [610, 209] width 838 height 145
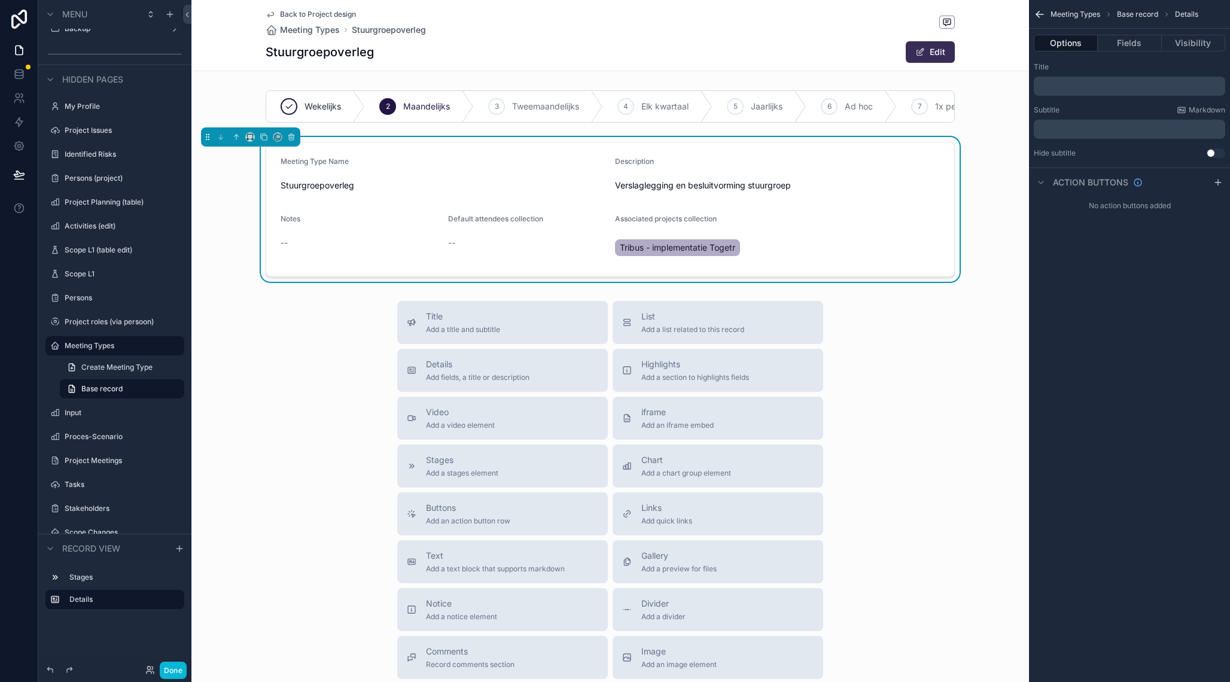
click at [929, 56] on button "Edit" at bounding box center [930, 52] width 49 height 22
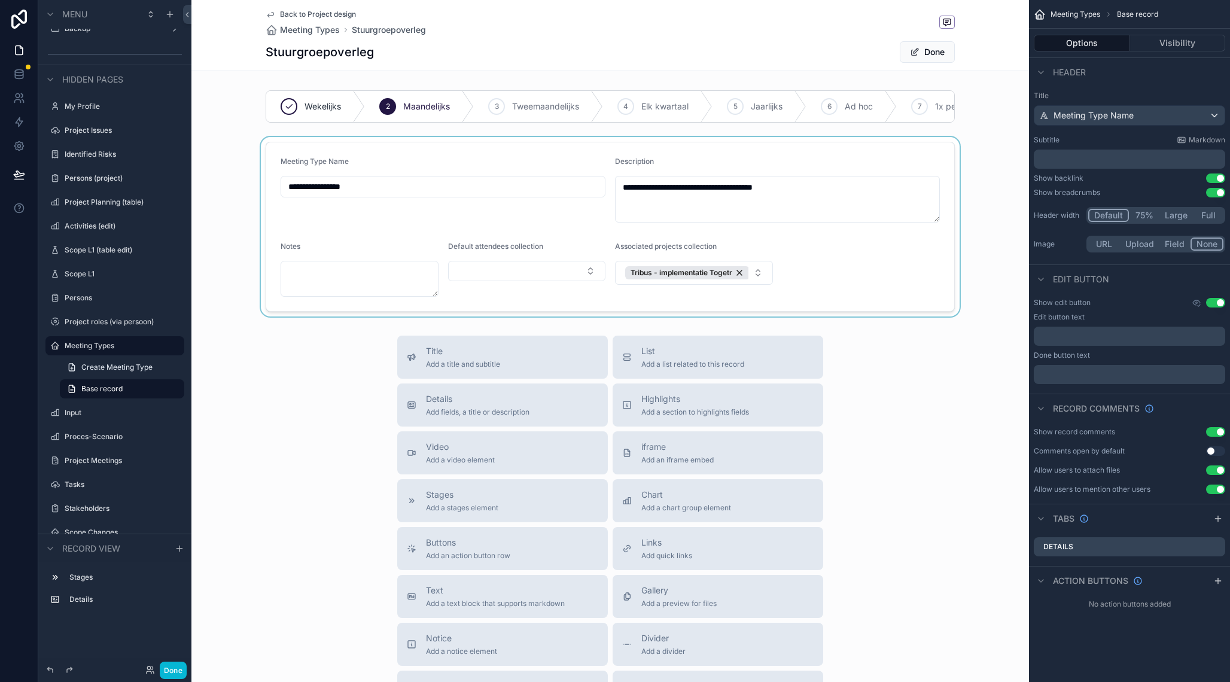
click at [527, 278] on div "scrollable content" at bounding box center [610, 227] width 838 height 180
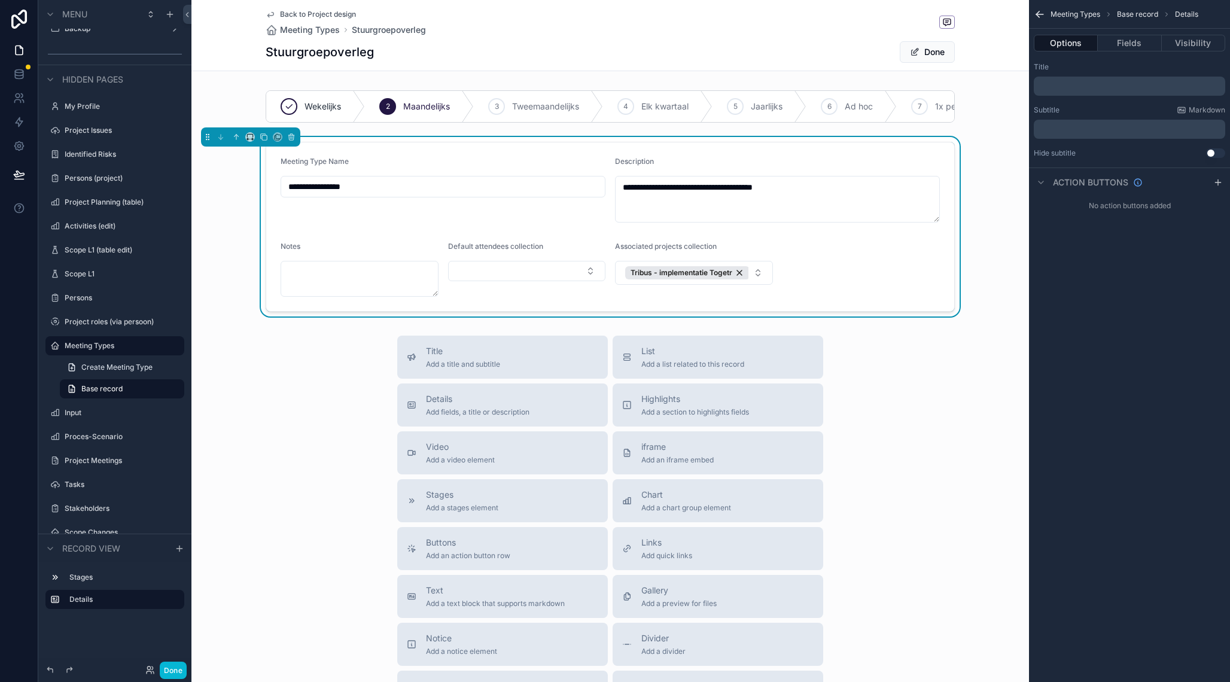
click at [527, 278] on button "Select Button" at bounding box center [527, 271] width 158 height 20
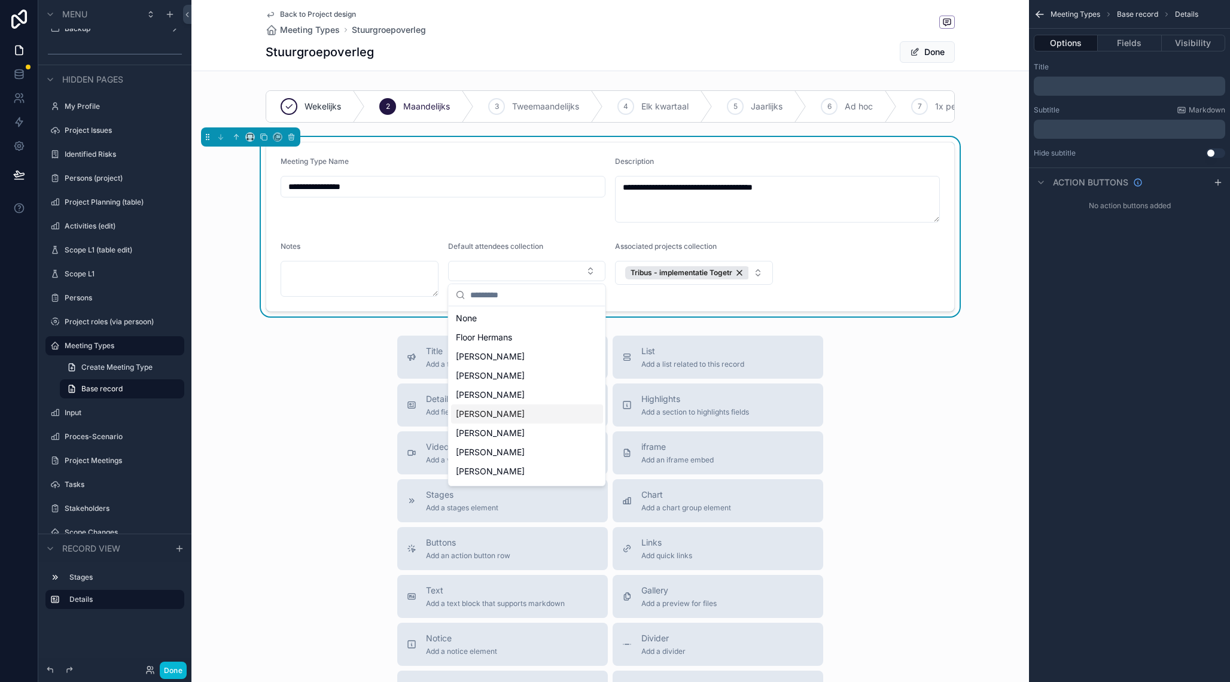
click at [530, 414] on div "[PERSON_NAME]" at bounding box center [527, 414] width 152 height 19
click at [537, 378] on div "[PERSON_NAME]" at bounding box center [527, 387] width 152 height 19
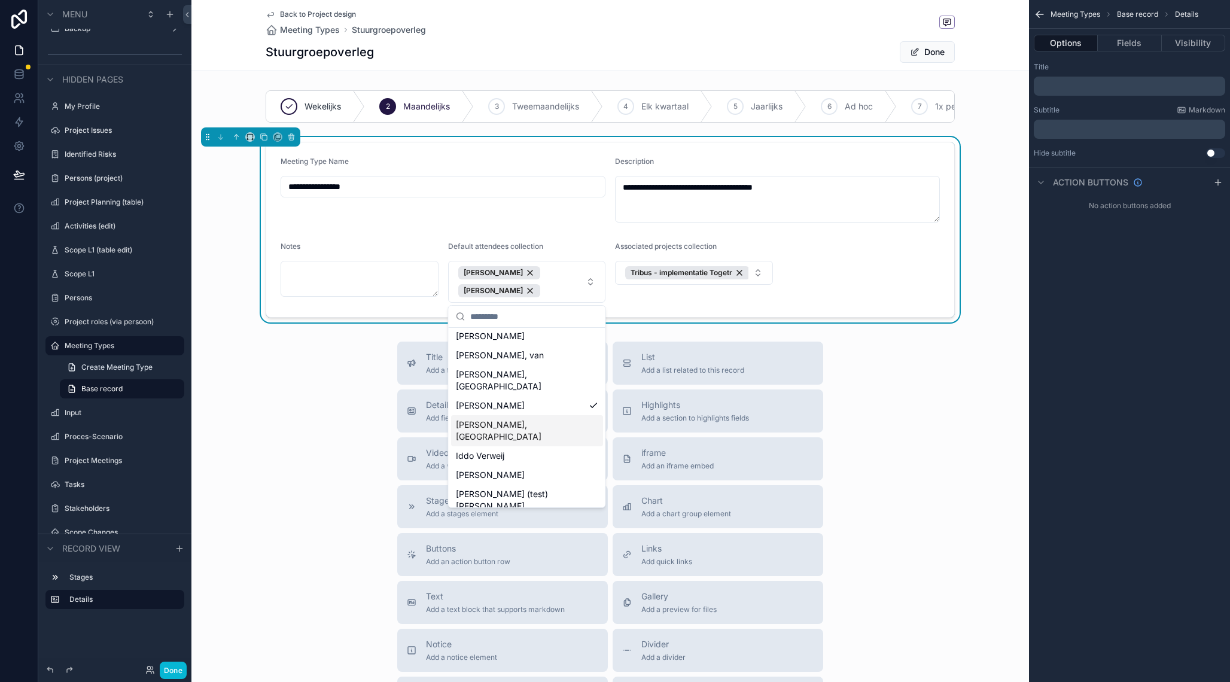
click at [537, 419] on span "[PERSON_NAME], [GEOGRAPHIC_DATA]" at bounding box center [520, 431] width 128 height 24
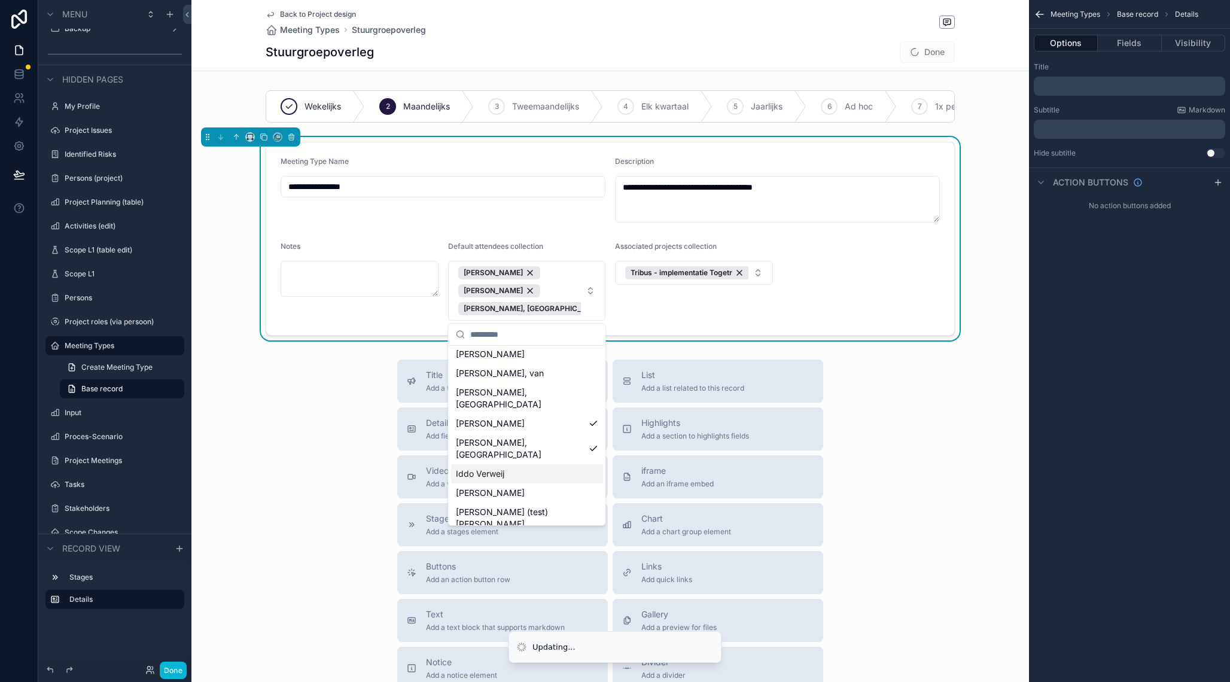
click at [527, 464] on div "Iddo Verweij" at bounding box center [527, 473] width 152 height 19
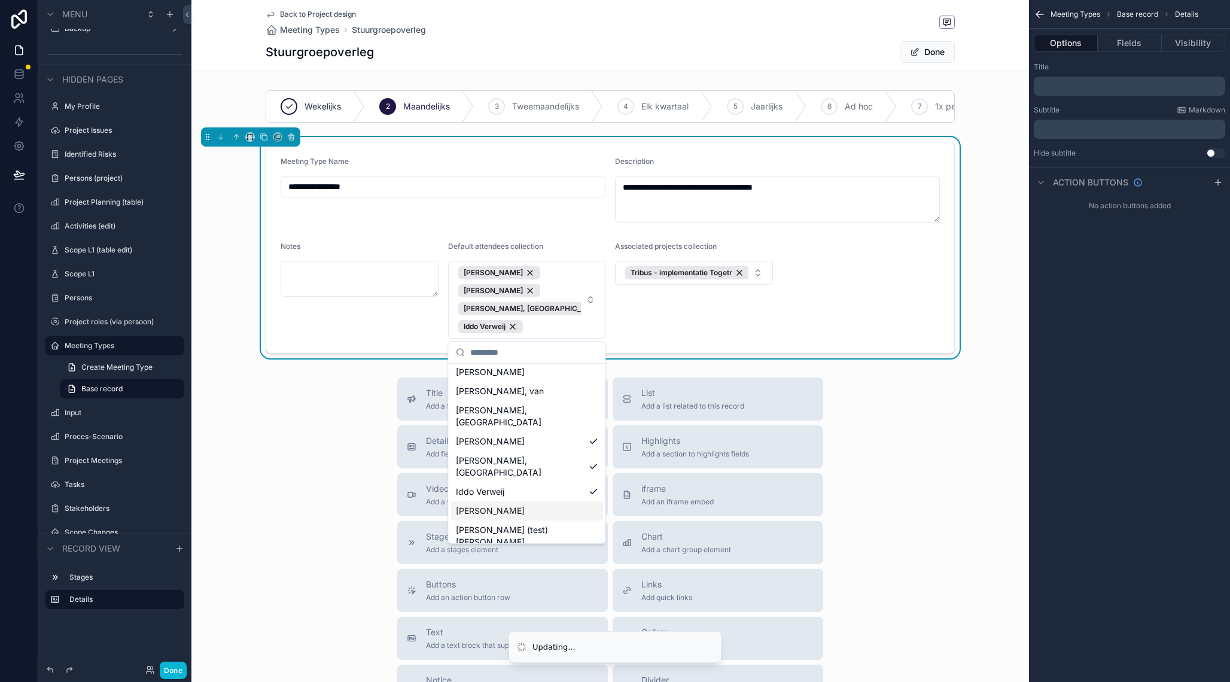
click at [518, 501] on div "[PERSON_NAME]" at bounding box center [527, 510] width 152 height 19
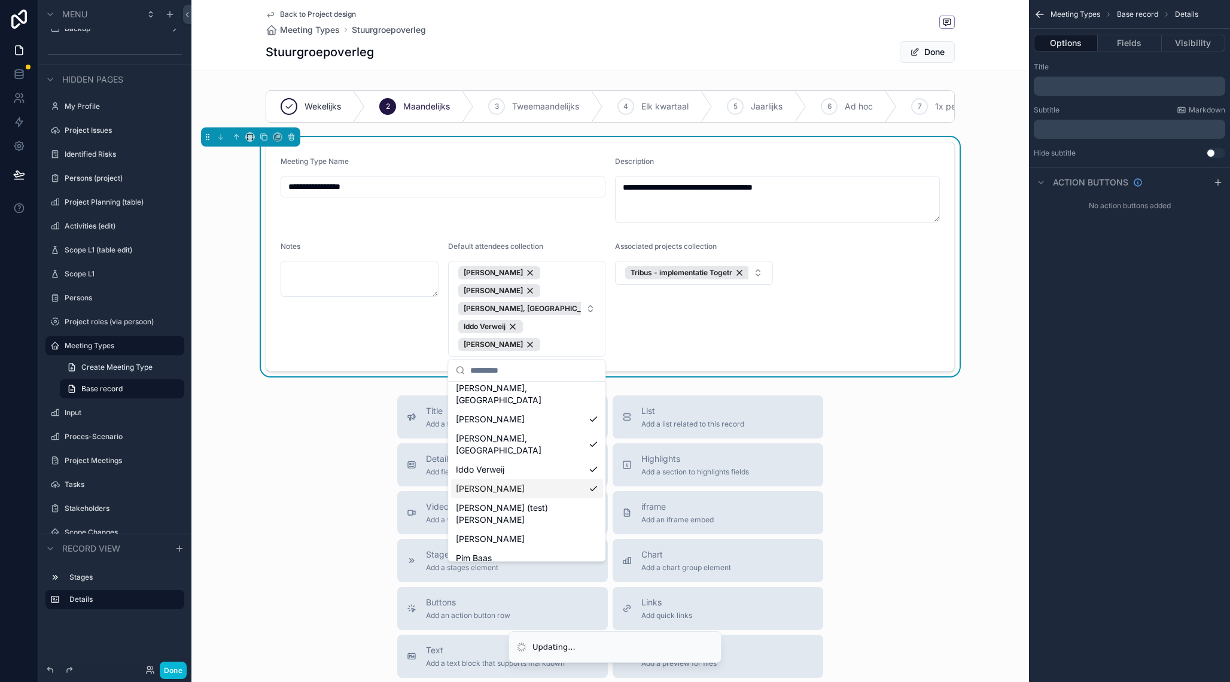
scroll to position [381, 0]
click at [519, 561] on div "[PERSON_NAME]" at bounding box center [527, 570] width 152 height 19
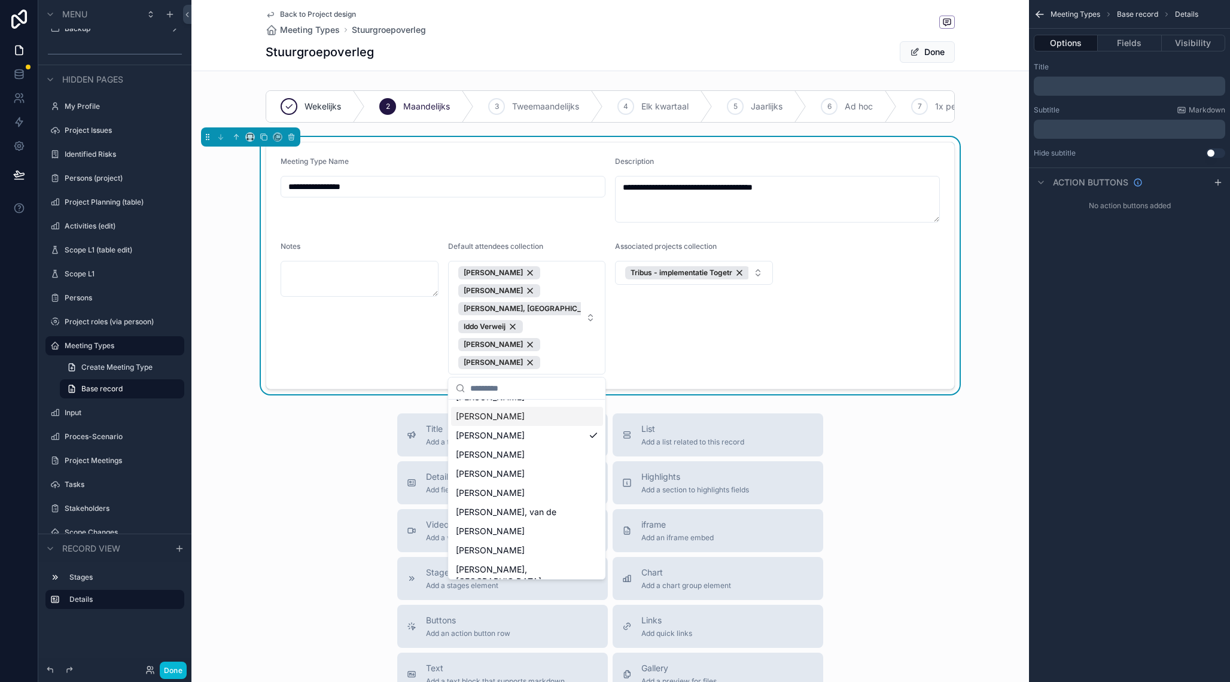
scroll to position [54, 0]
click at [536, 470] on div "[PERSON_NAME]" at bounding box center [527, 472] width 152 height 19
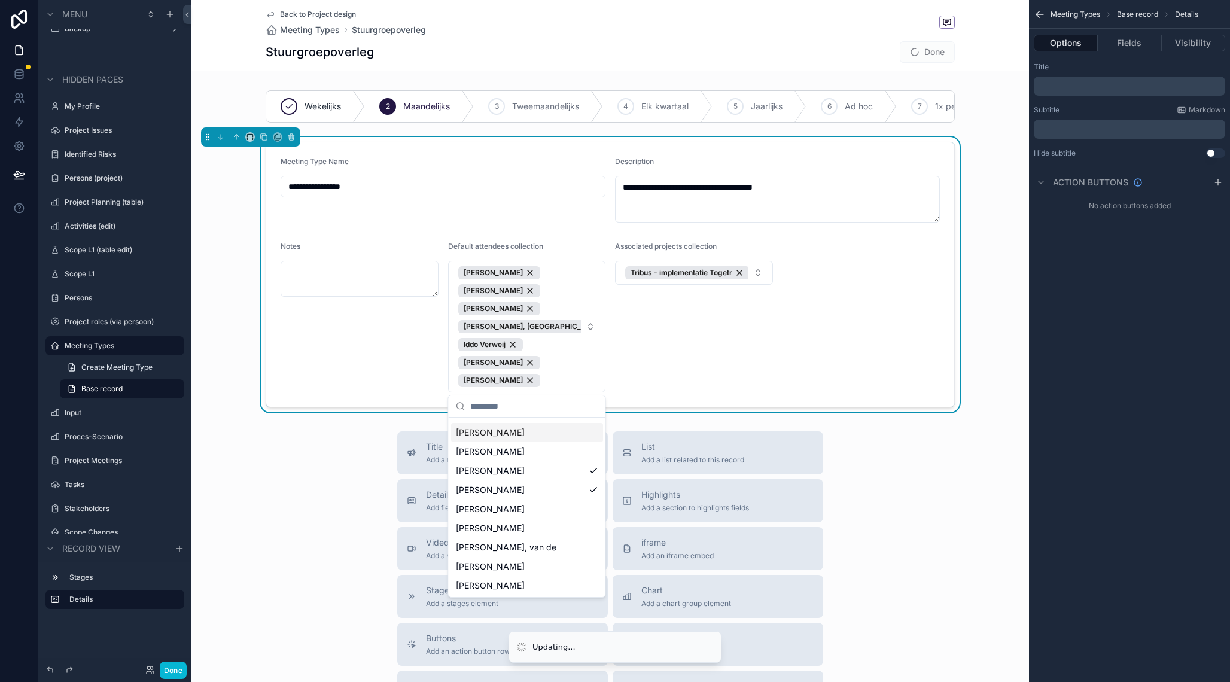
click at [711, 345] on div "Associated projects collection Tribus - implementatie Togetr" at bounding box center [694, 317] width 158 height 151
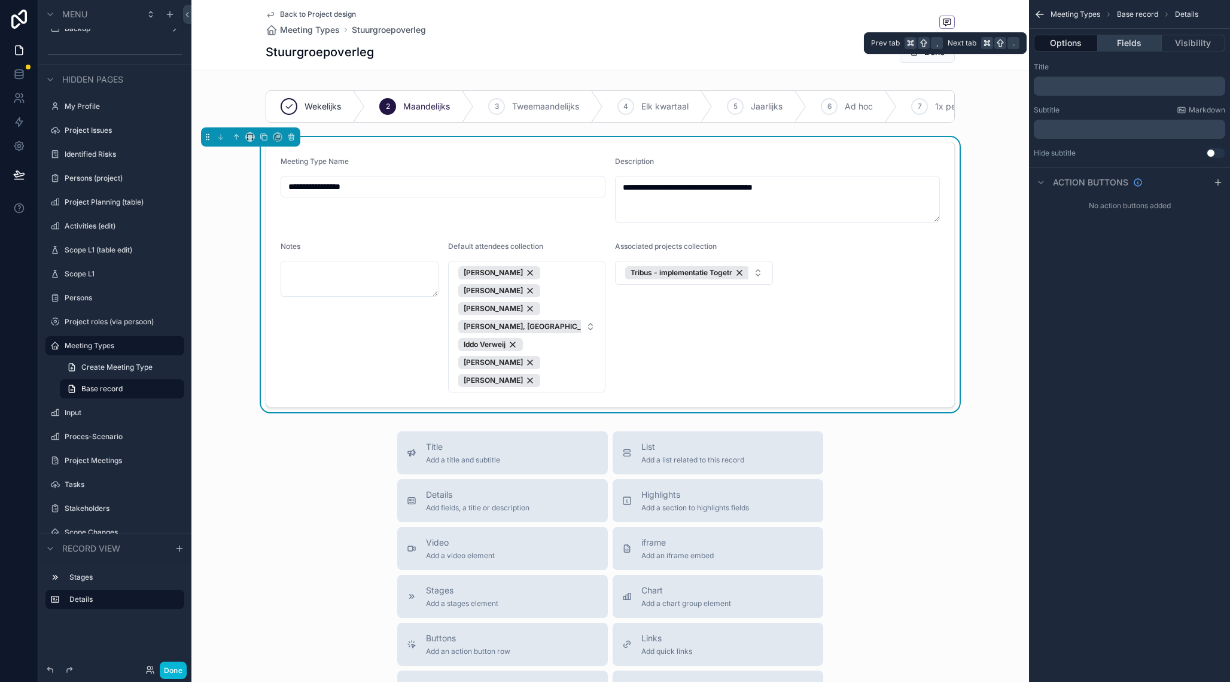
click at [1131, 45] on button "Fields" at bounding box center [1129, 43] width 63 height 17
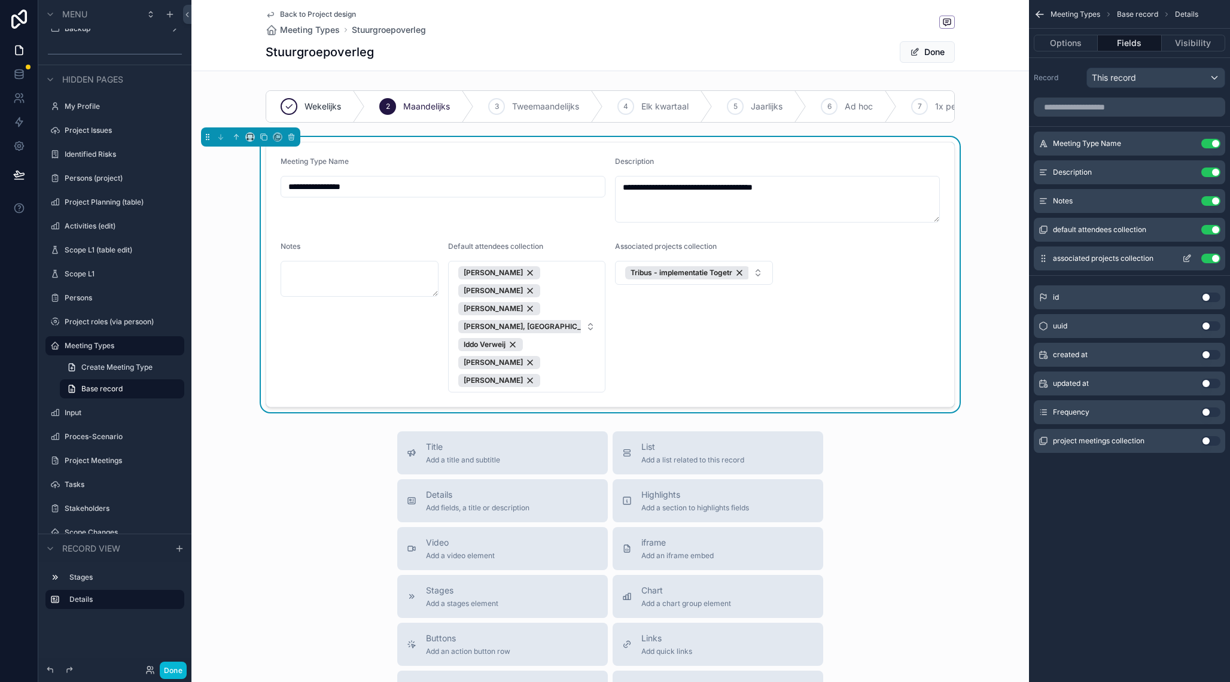
click at [1208, 259] on button "Use setting" at bounding box center [1211, 259] width 19 height 10
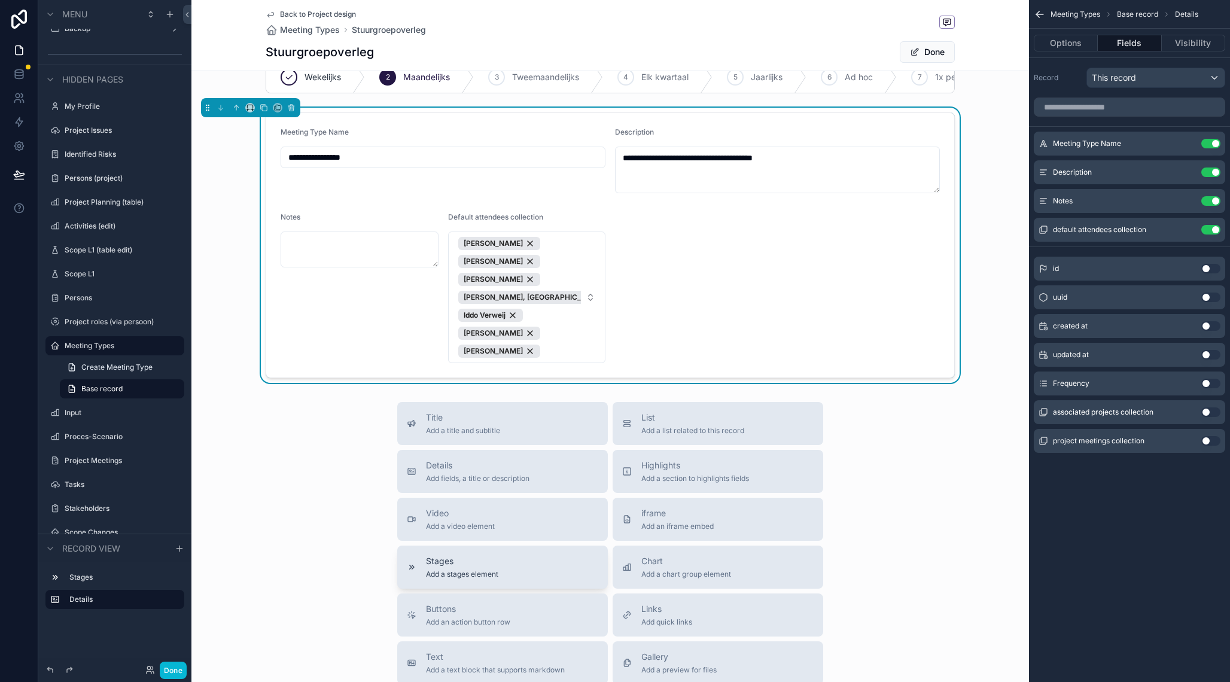
scroll to position [0, 0]
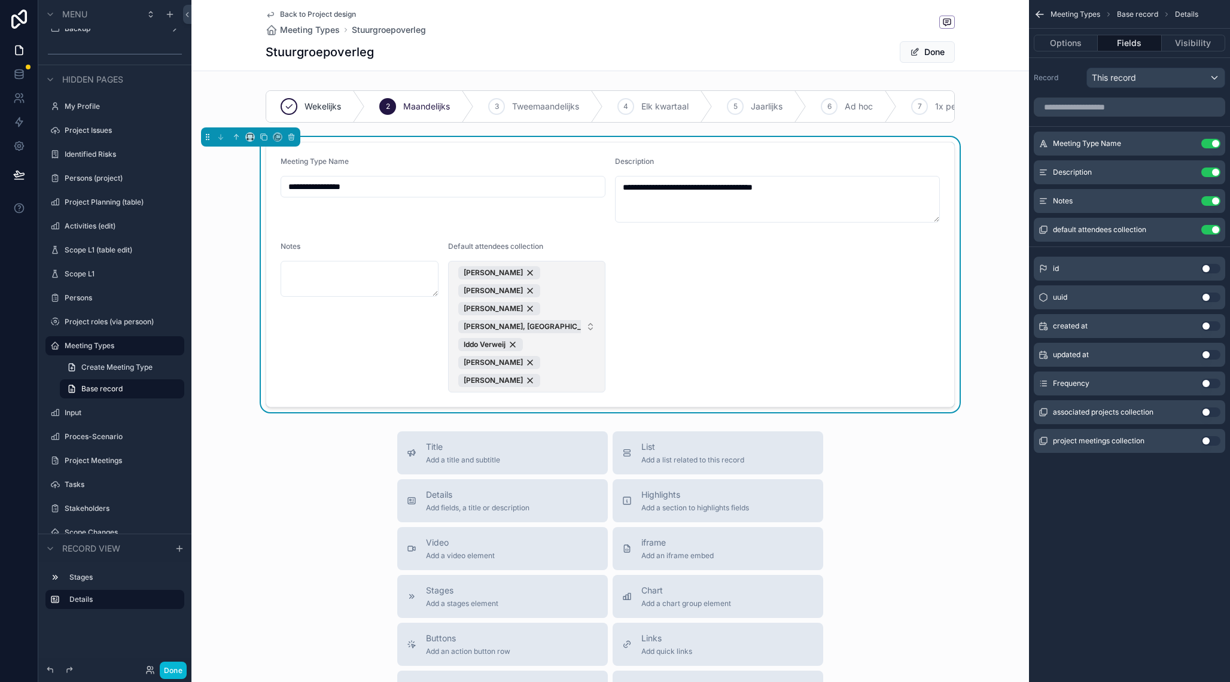
click at [600, 293] on button "Anne Geurtsen Sytze Talsma Wilfred Wijnands Sandra Bemmel, van Iddo Verweij Rei…" at bounding box center [527, 327] width 158 height 132
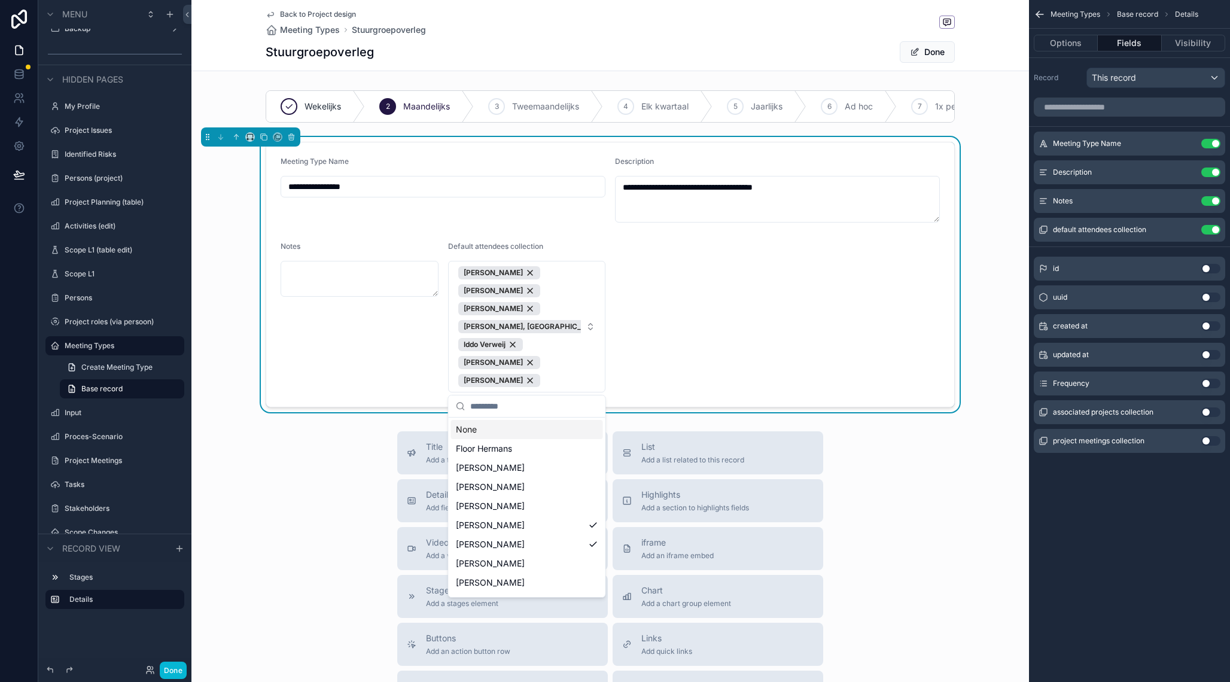
click at [737, 302] on form "**********" at bounding box center [610, 274] width 688 height 265
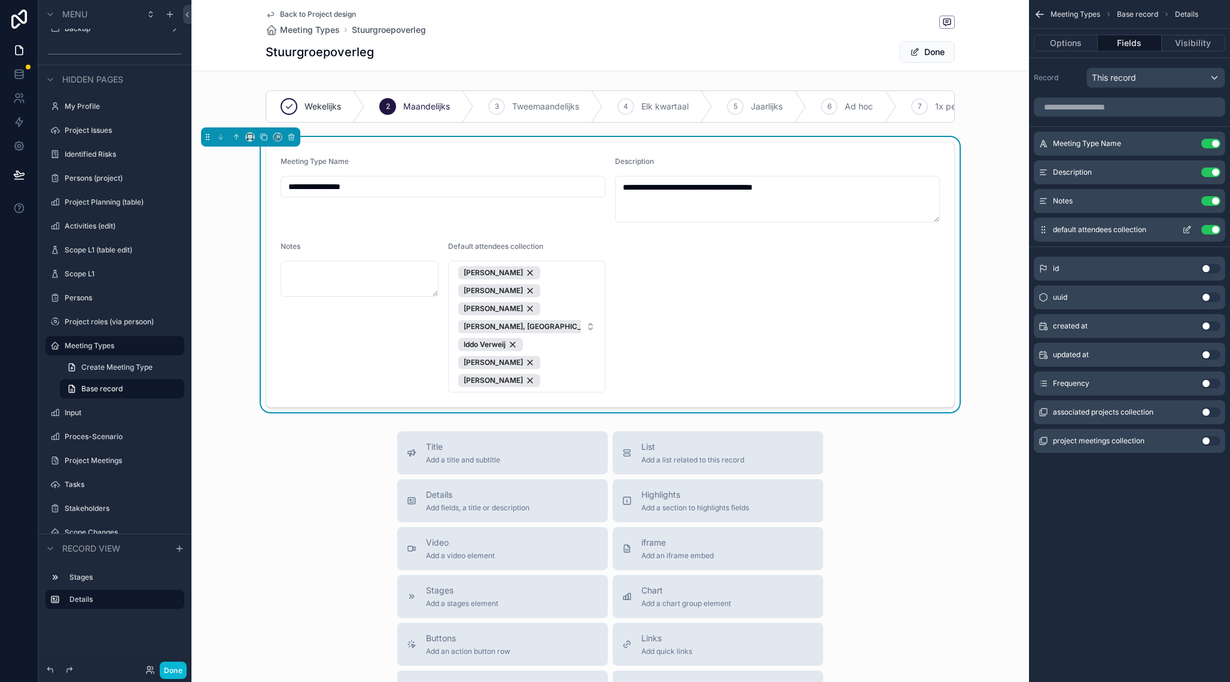
click at [1183, 227] on button "scrollable content" at bounding box center [1187, 230] width 19 height 10
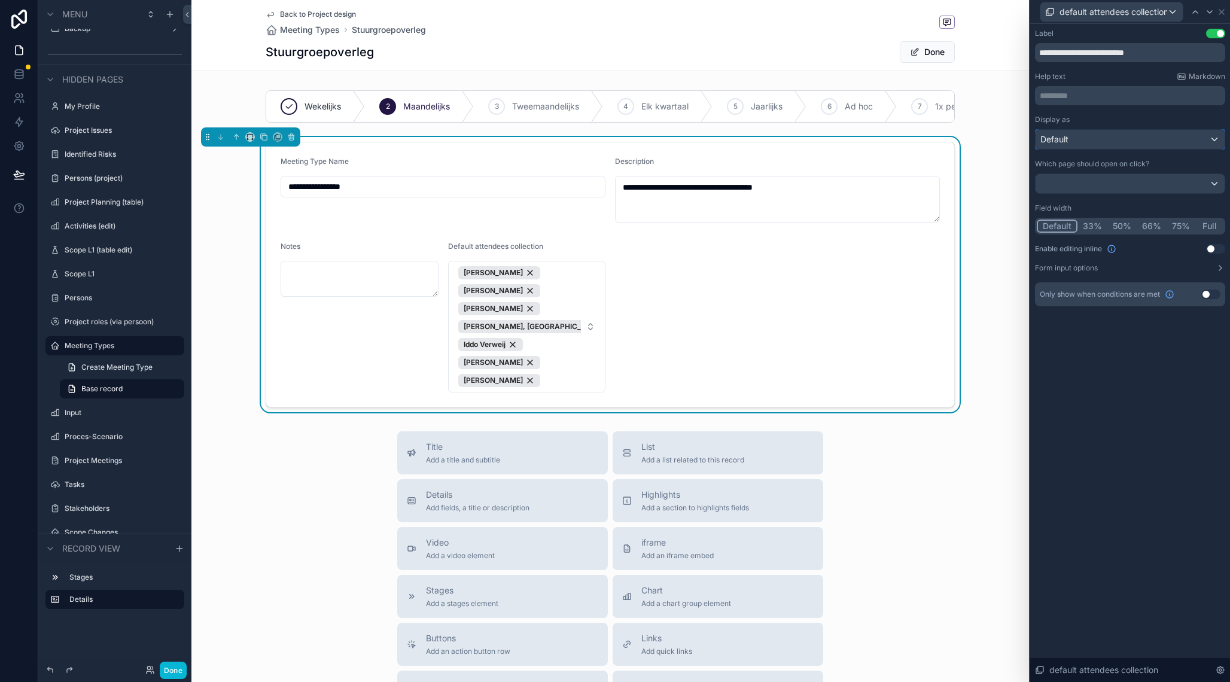
click at [1150, 137] on div "Default" at bounding box center [1130, 139] width 189 height 19
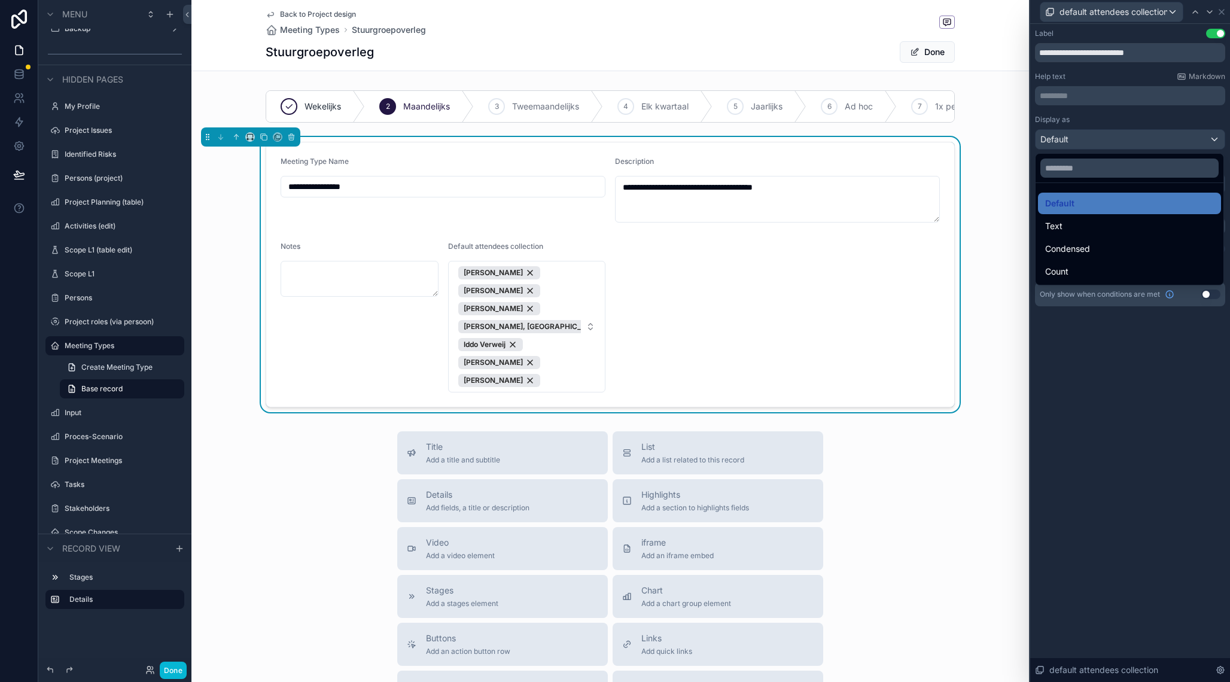
click at [1129, 330] on div at bounding box center [1131, 341] width 200 height 682
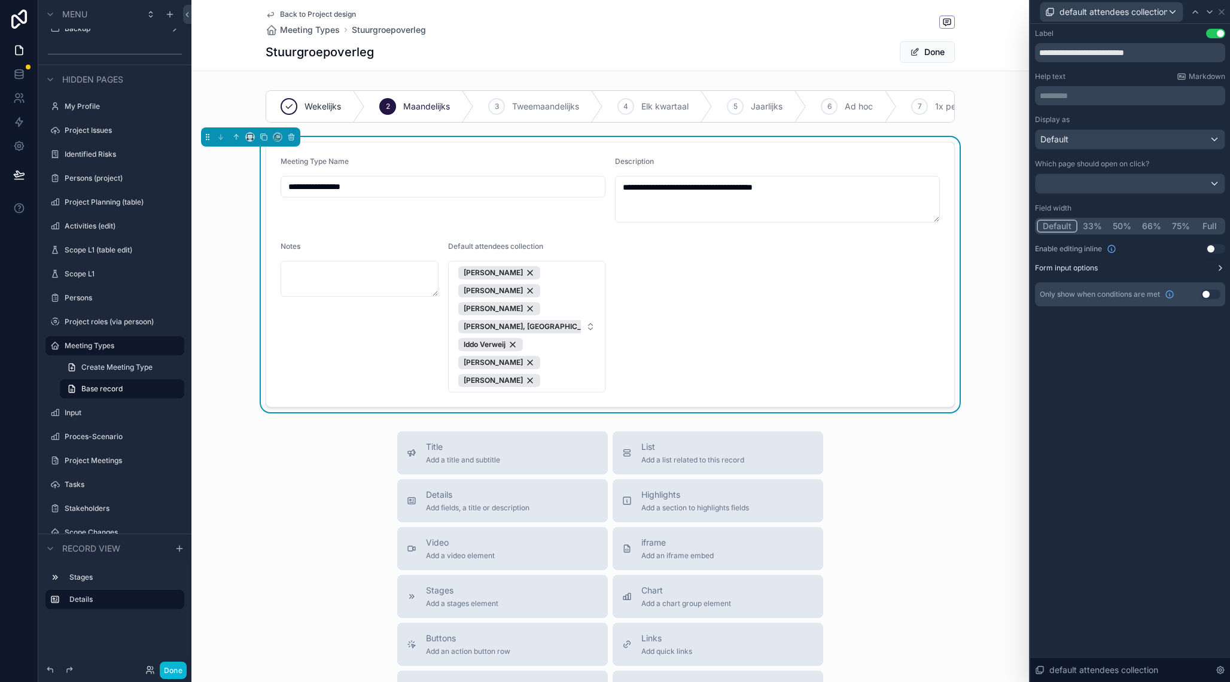
click at [1220, 269] on icon at bounding box center [1221, 268] width 10 height 10
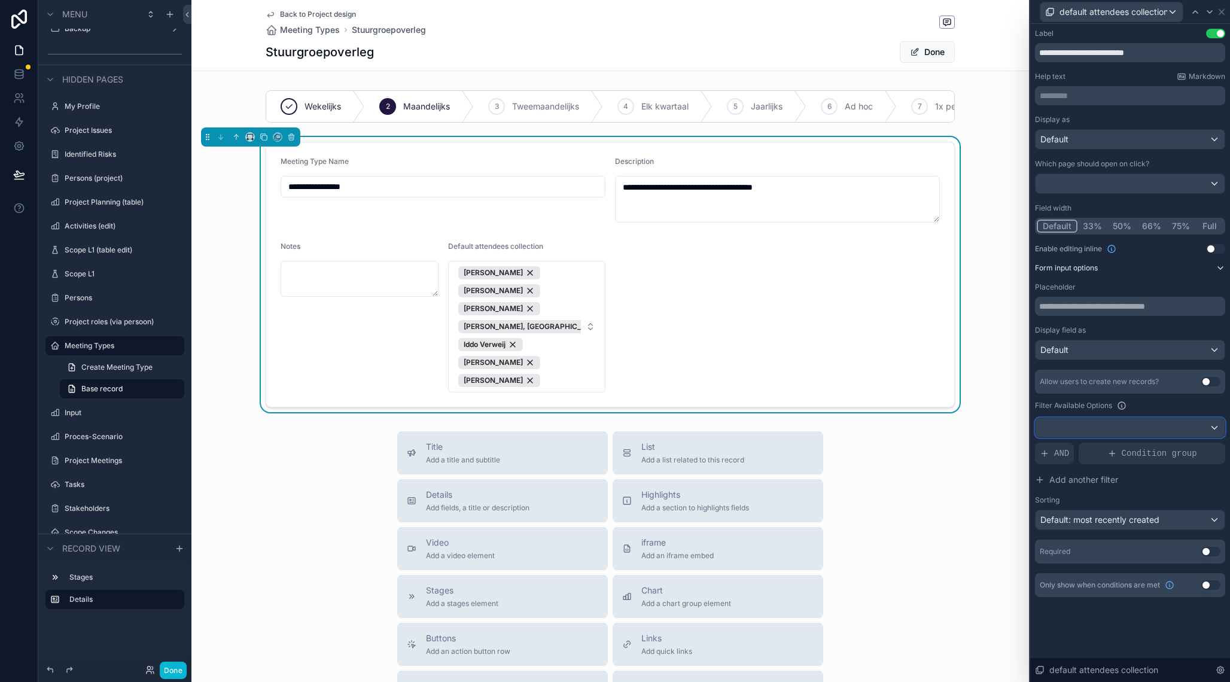
click at [1118, 420] on div at bounding box center [1130, 427] width 189 height 19
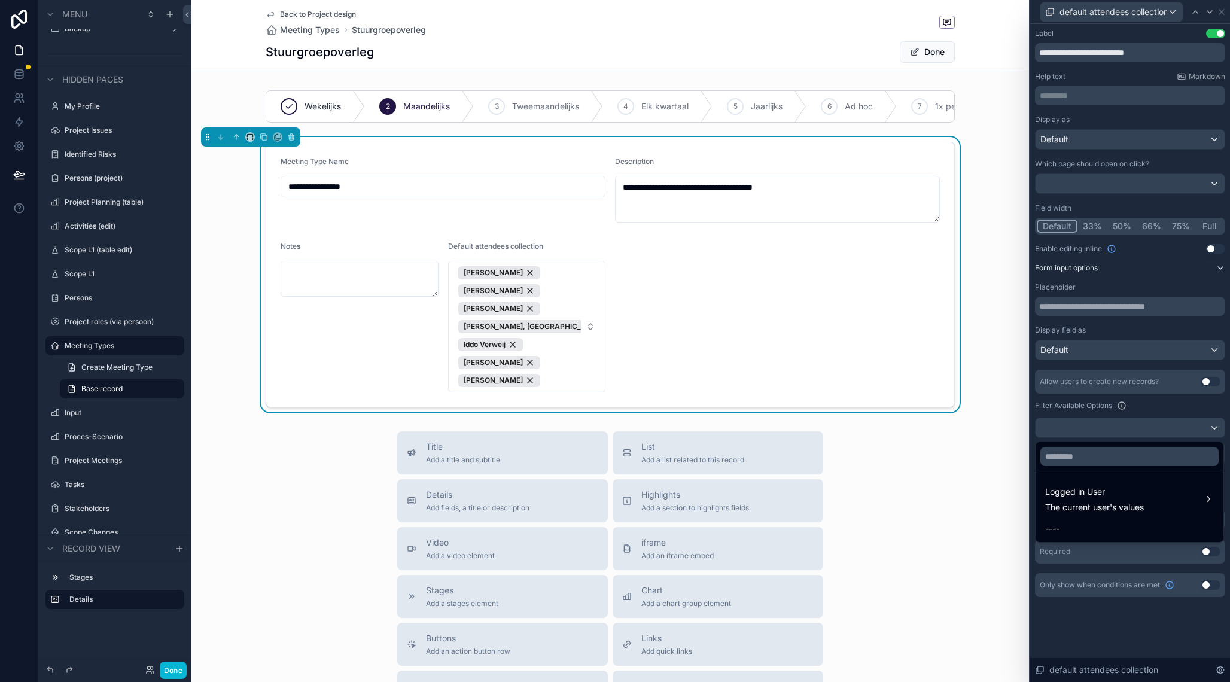
click at [1102, 673] on div at bounding box center [1131, 341] width 200 height 682
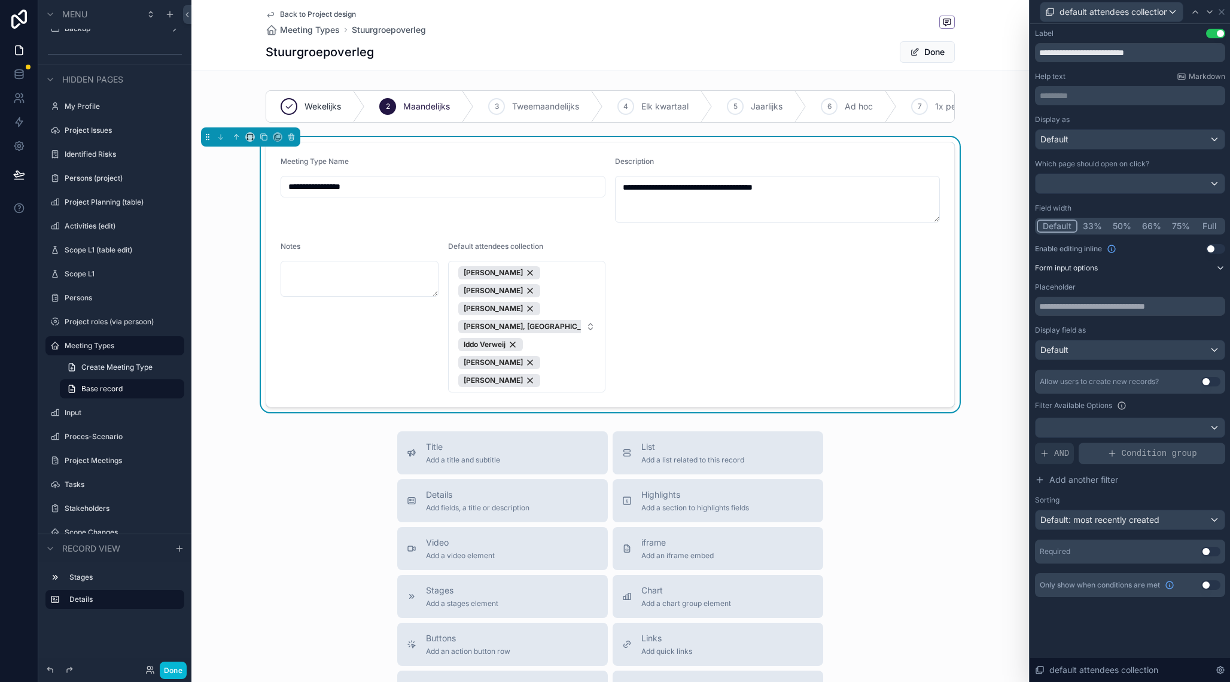
click at [1120, 458] on div "Condition group" at bounding box center [1152, 454] width 147 height 22
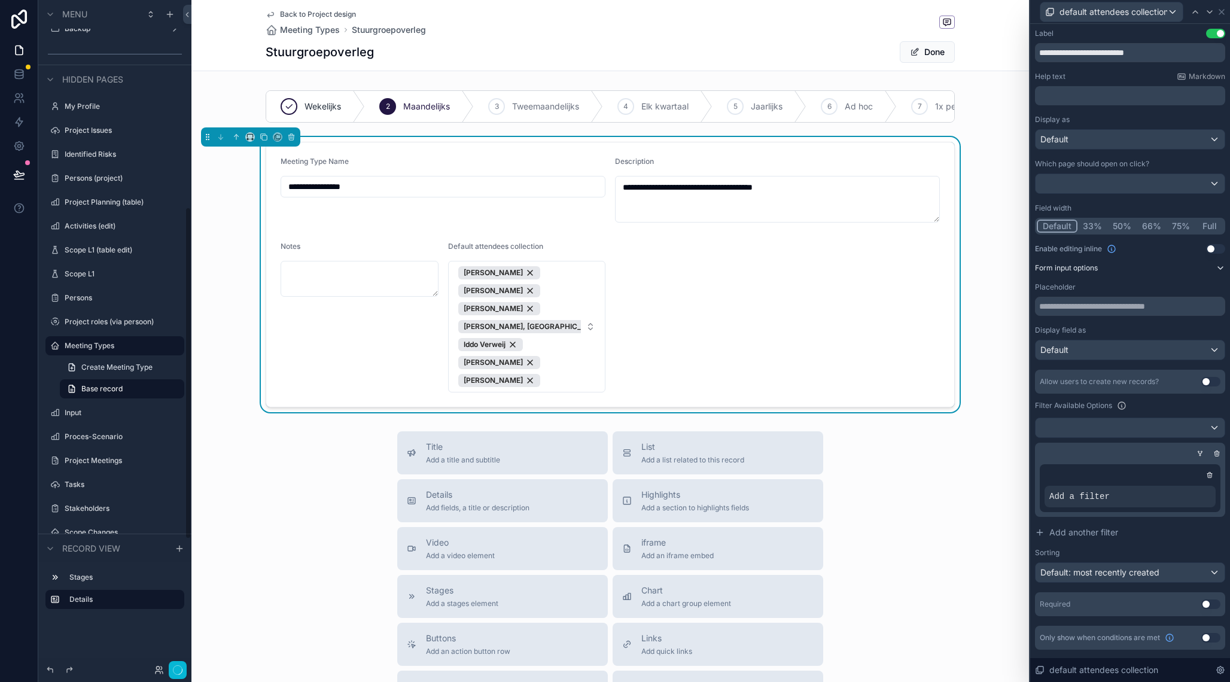
scroll to position [417, 0]
click at [1186, 485] on icon at bounding box center [1186, 487] width 7 height 7
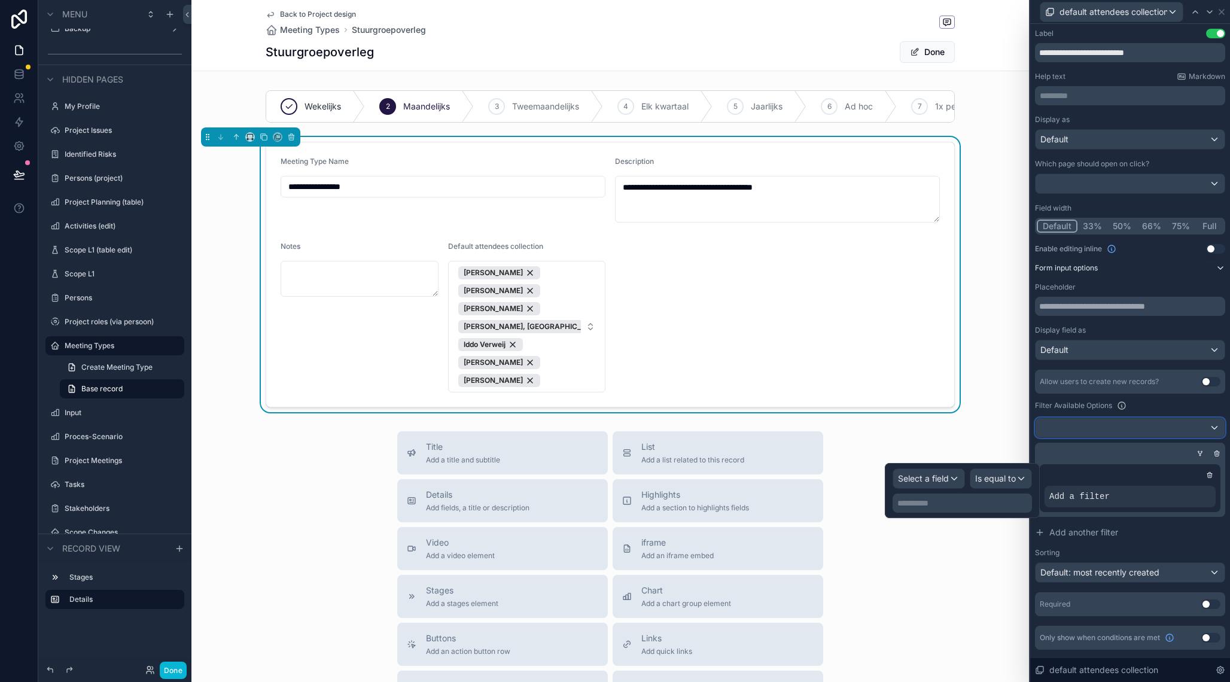
click at [1108, 437] on button at bounding box center [1130, 428] width 190 height 20
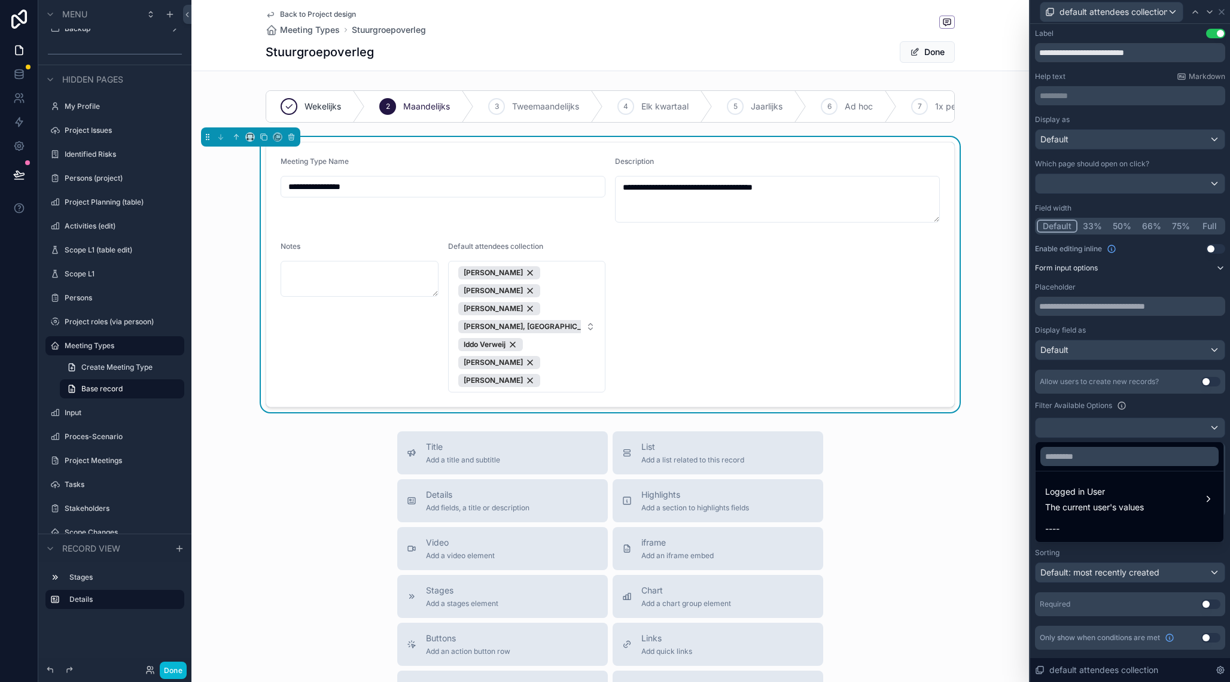
click at [1108, 437] on div at bounding box center [1131, 341] width 200 height 682
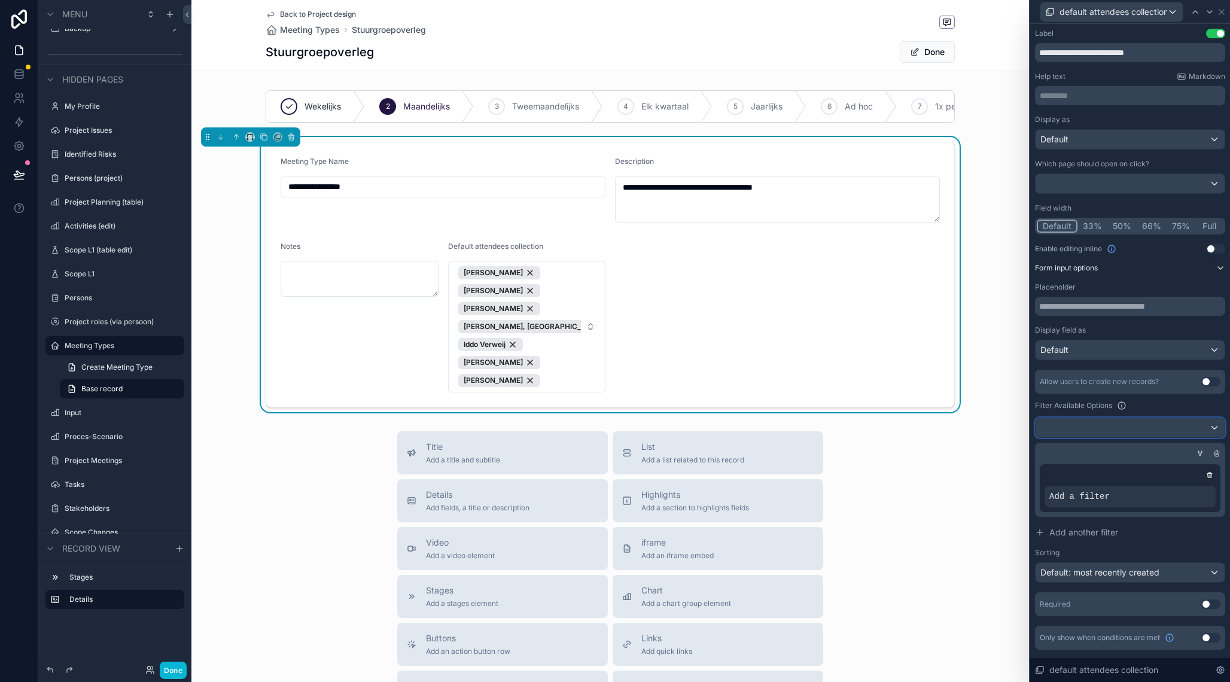
click at [1108, 437] on button at bounding box center [1130, 428] width 190 height 20
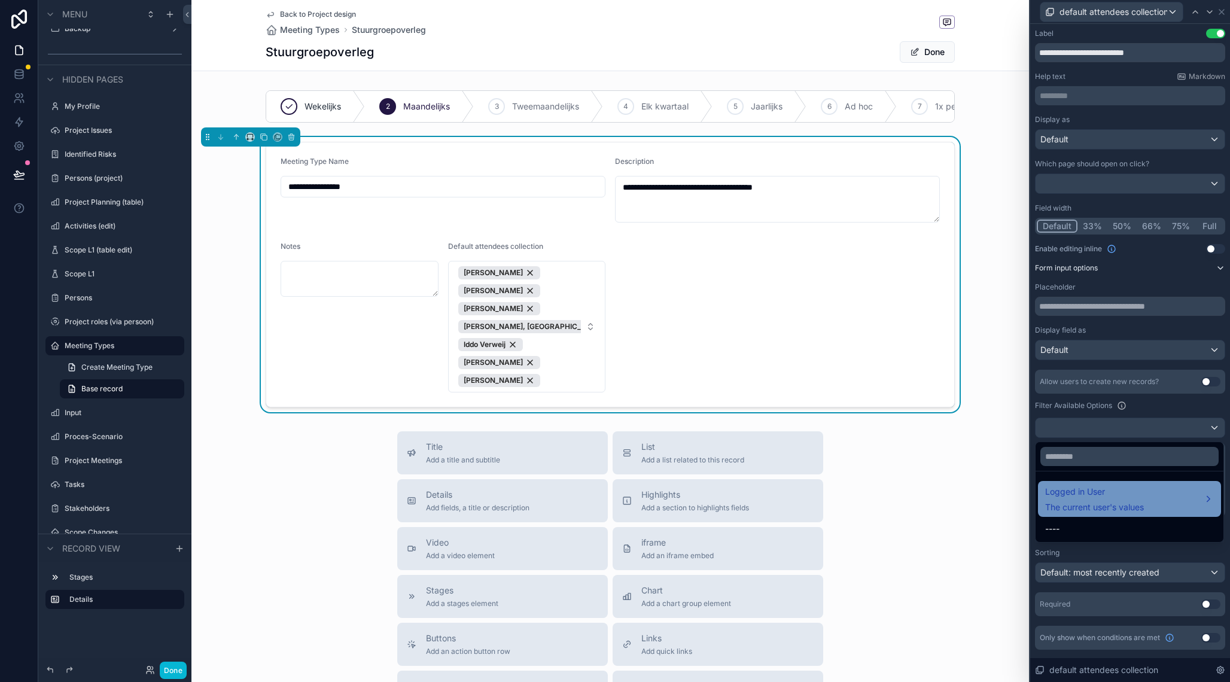
click at [1101, 493] on span "Logged in User" at bounding box center [1094, 492] width 99 height 14
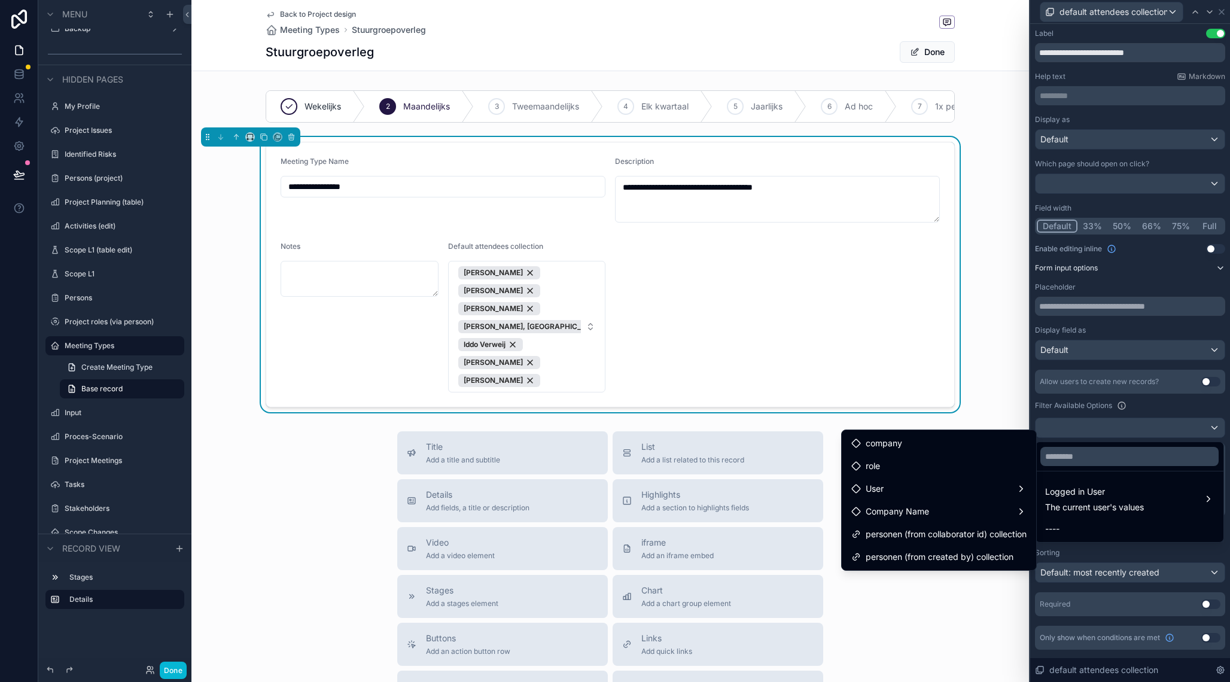
click at [1136, 442] on div at bounding box center [1130, 456] width 188 height 29
click at [1197, 406] on div at bounding box center [1131, 341] width 200 height 682
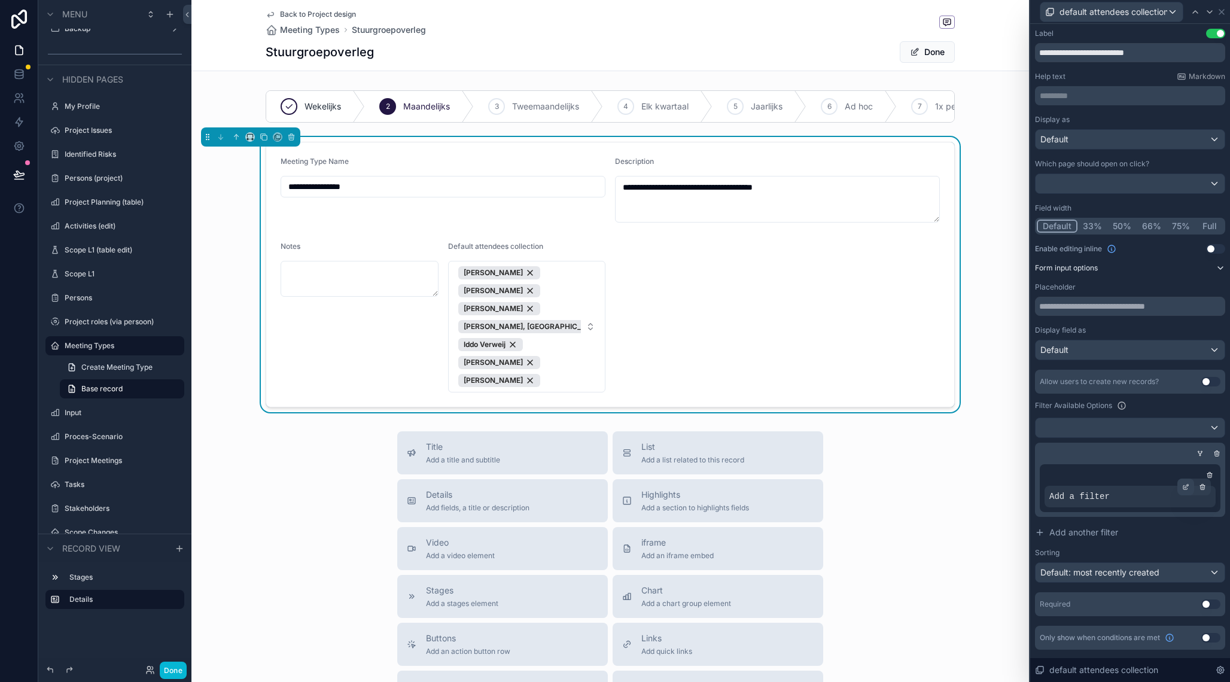
click at [1184, 488] on icon at bounding box center [1186, 488] width 4 height 4
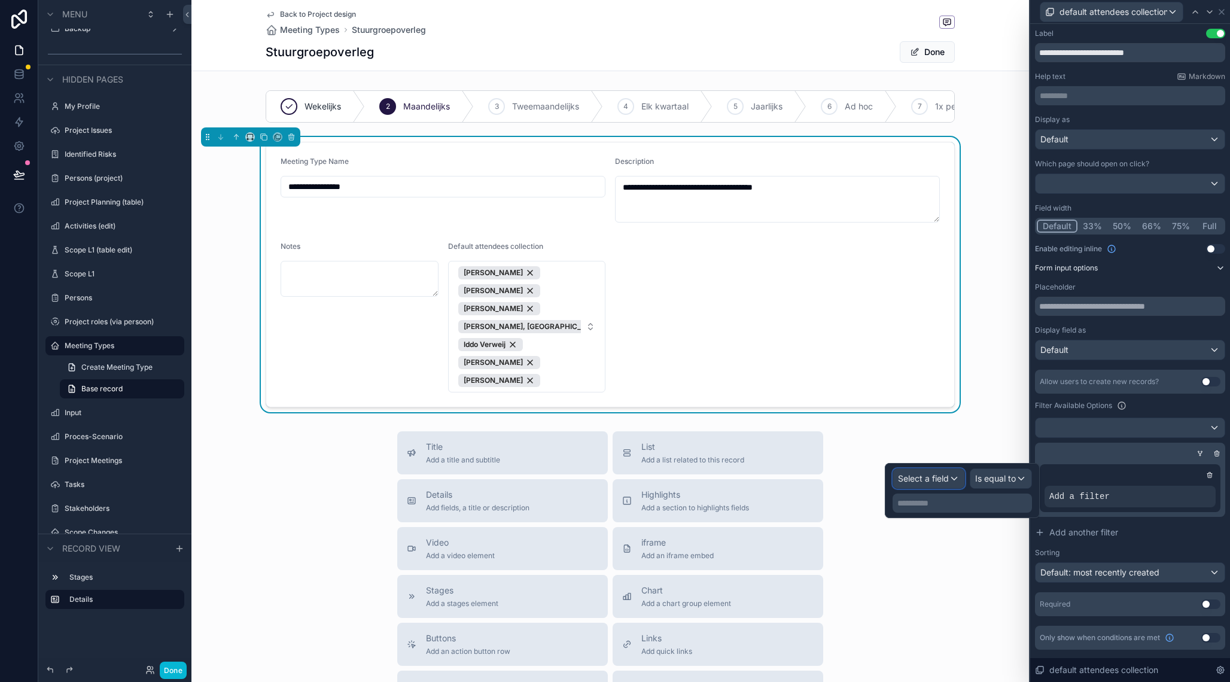
click at [932, 477] on span "Select a field" at bounding box center [923, 478] width 51 height 10
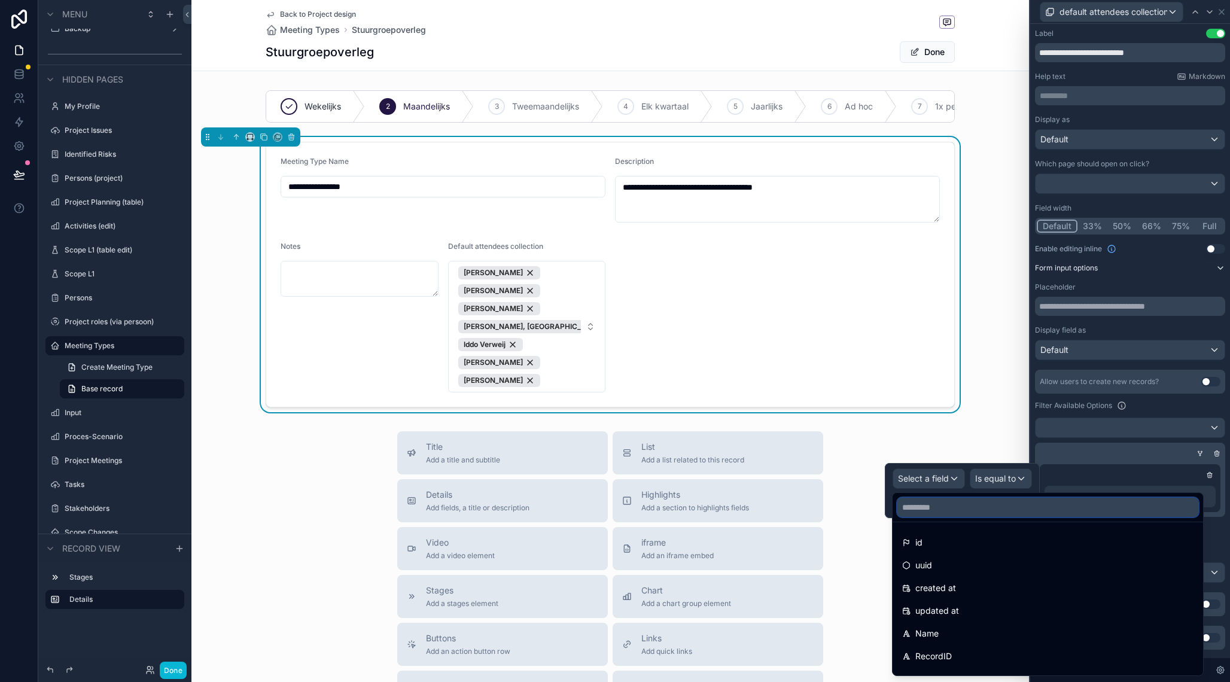
click at [947, 515] on input "text" at bounding box center [1048, 507] width 301 height 19
type input "*****"
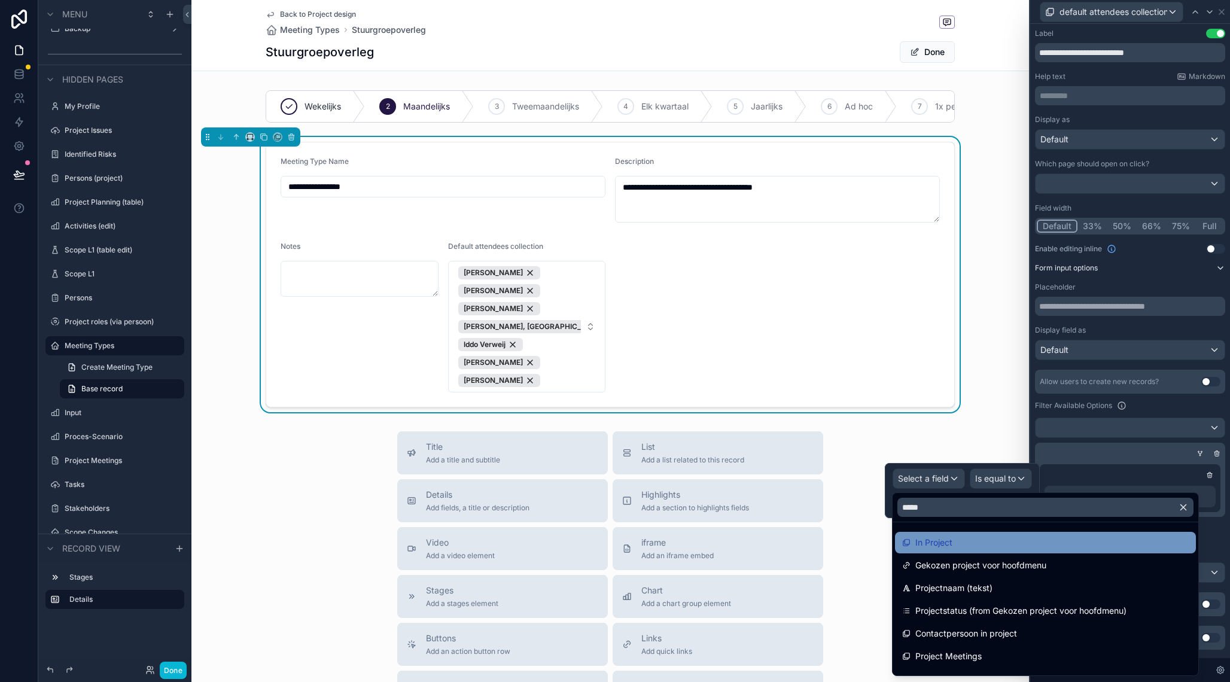
click at [940, 539] on span "In Project" at bounding box center [934, 543] width 37 height 14
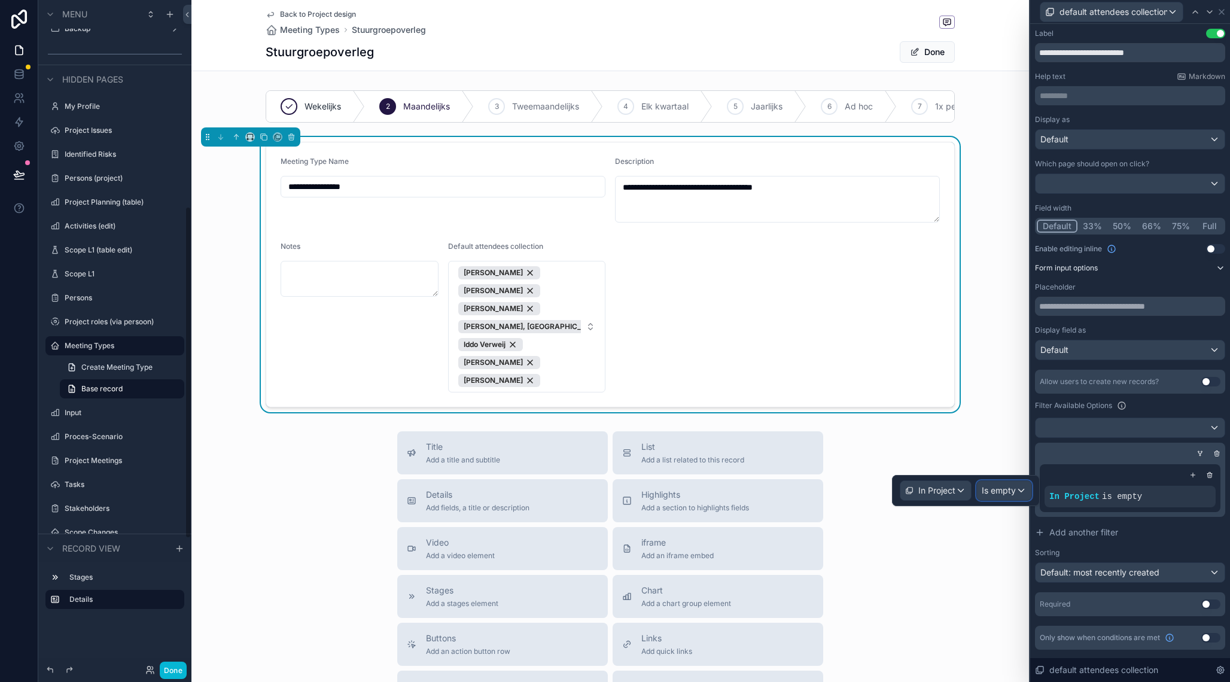
click at [1000, 496] on span "Is empty" at bounding box center [999, 491] width 34 height 12
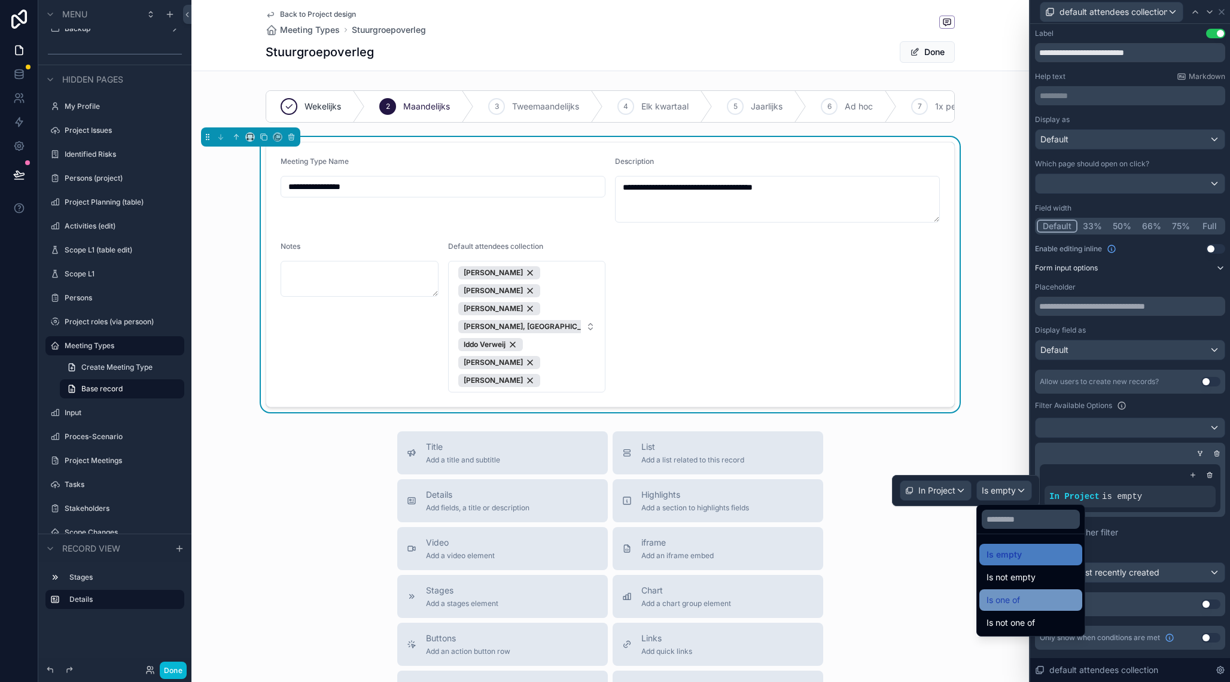
click at [1011, 601] on span "Is one of" at bounding box center [1004, 600] width 34 height 14
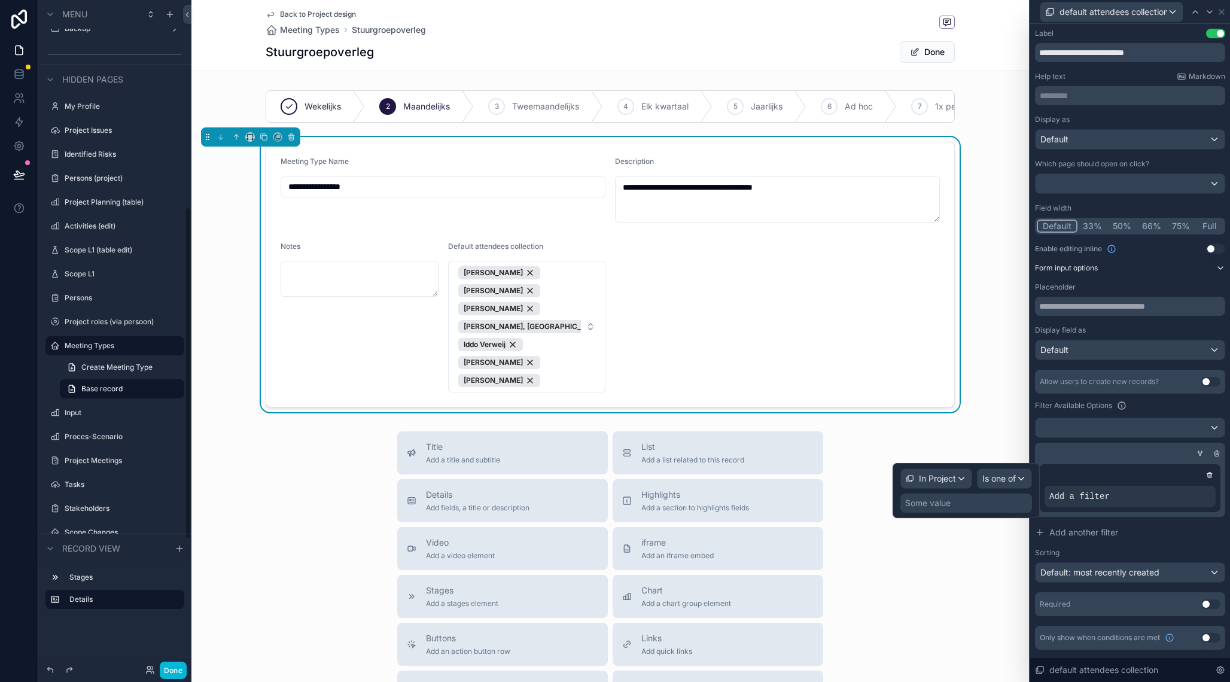
click at [947, 499] on div "Some value" at bounding box center [927, 503] width 45 height 12
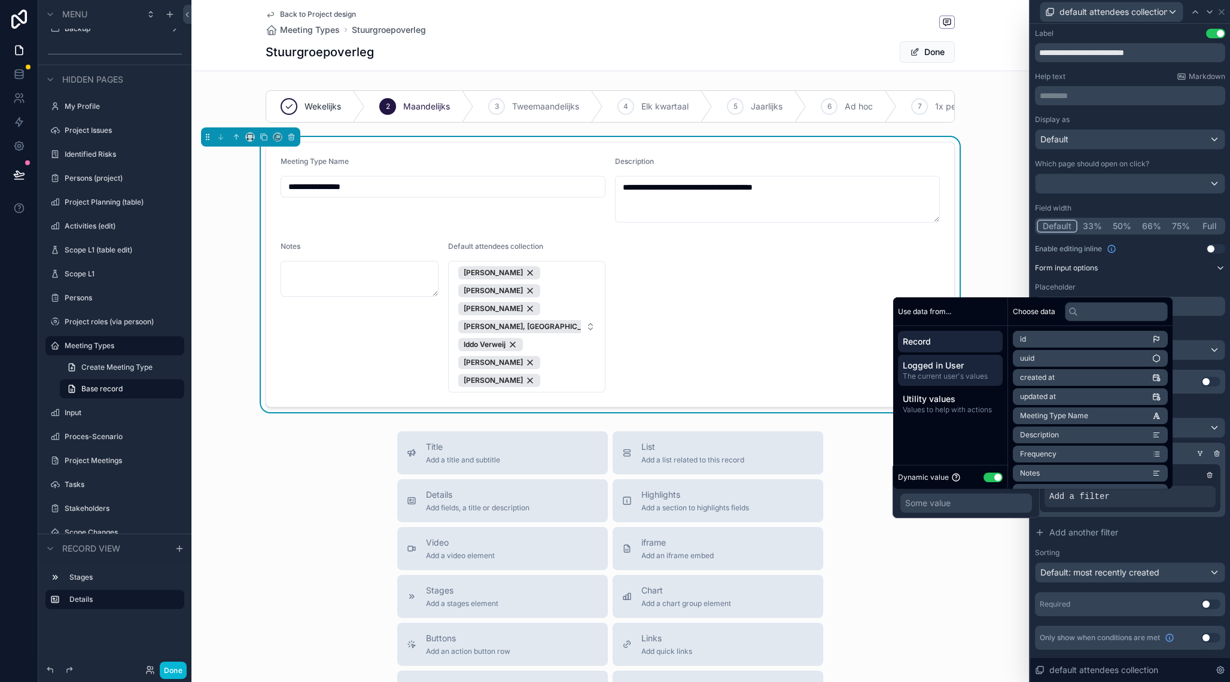
click at [969, 374] on span "The current user's values" at bounding box center [950, 377] width 95 height 10
click at [1044, 399] on li "User" at bounding box center [1090, 396] width 155 height 17
click at [1064, 433] on span "Gekozen project voor hoofdmenu" at bounding box center [1077, 438] width 114 height 10
click at [1064, 381] on span "Gekozen project voor hoofdmenu" at bounding box center [1077, 380] width 114 height 10
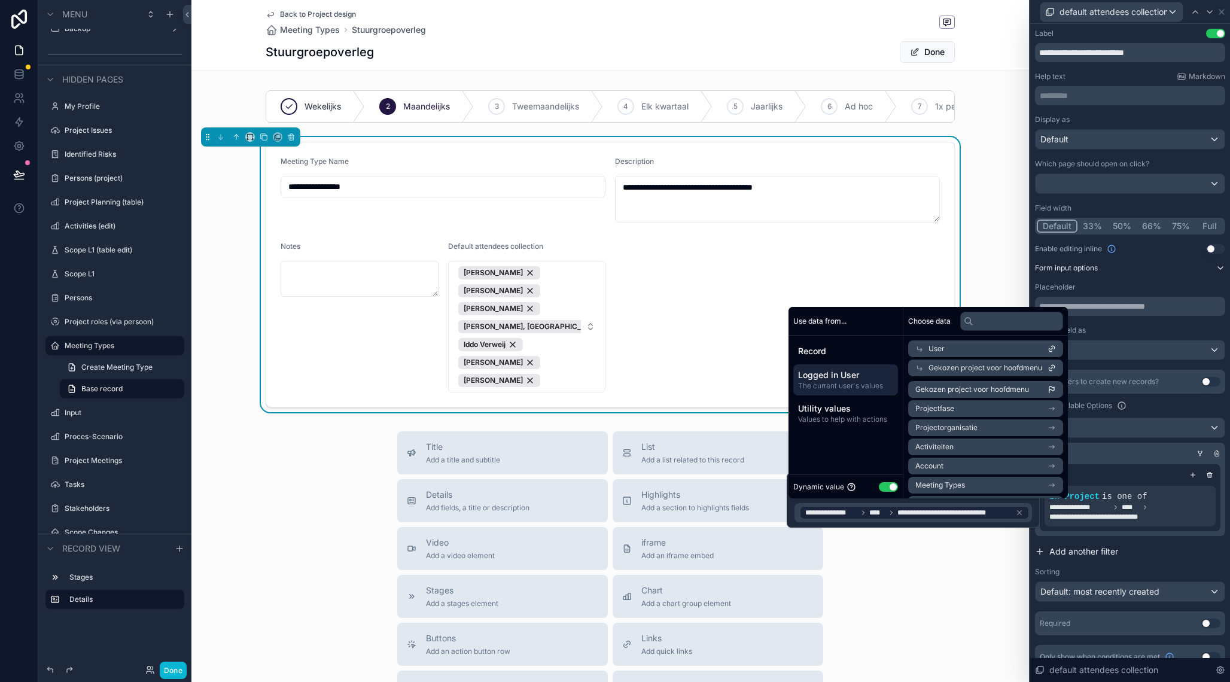
click at [1151, 558] on button "Add another filter" at bounding box center [1130, 552] width 190 height 22
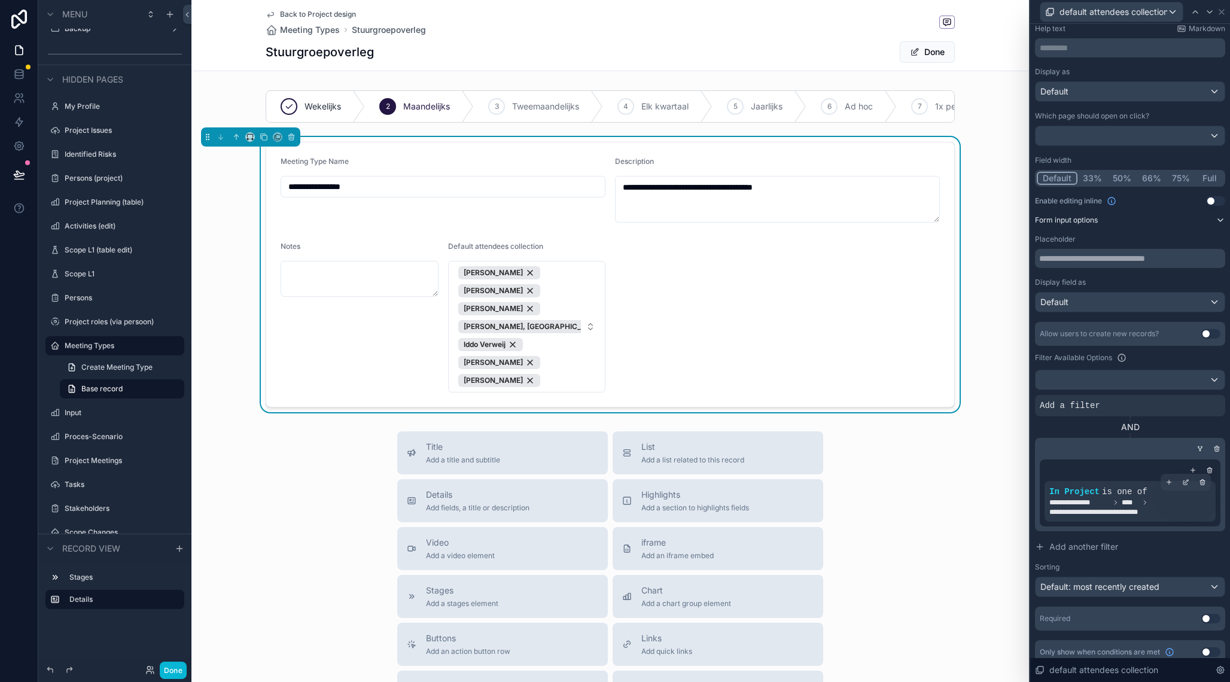
scroll to position [59, 0]
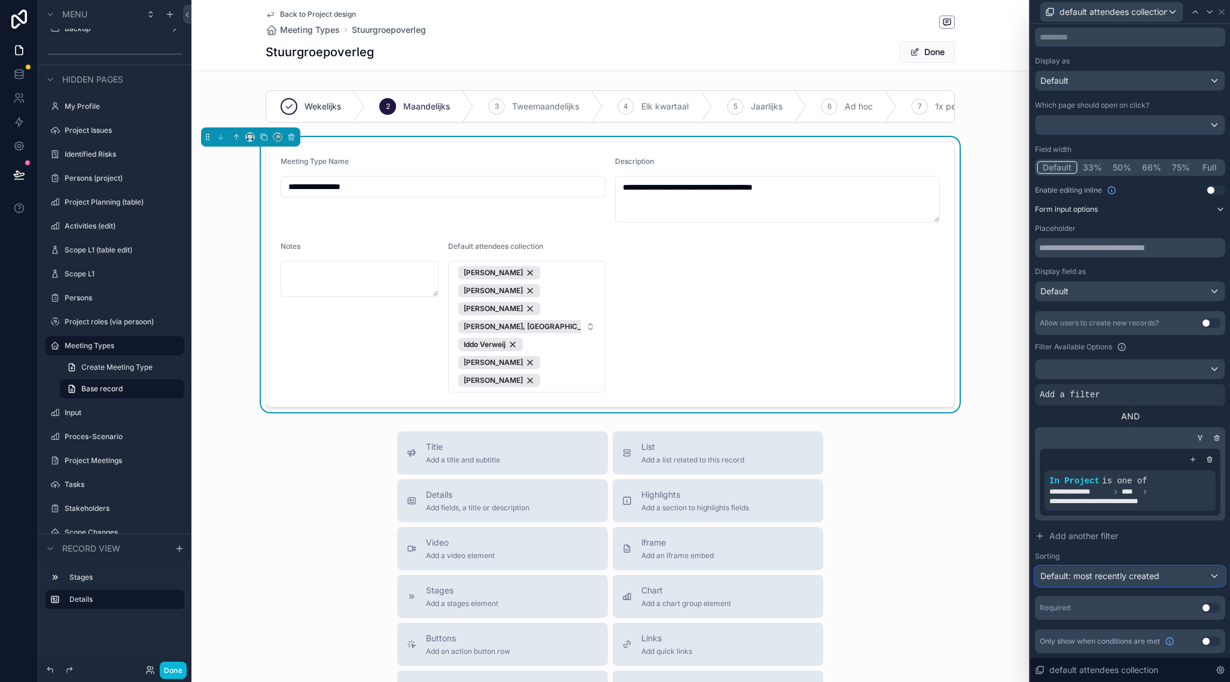
click at [1113, 580] on span "Default: most recently created" at bounding box center [1100, 576] width 119 height 10
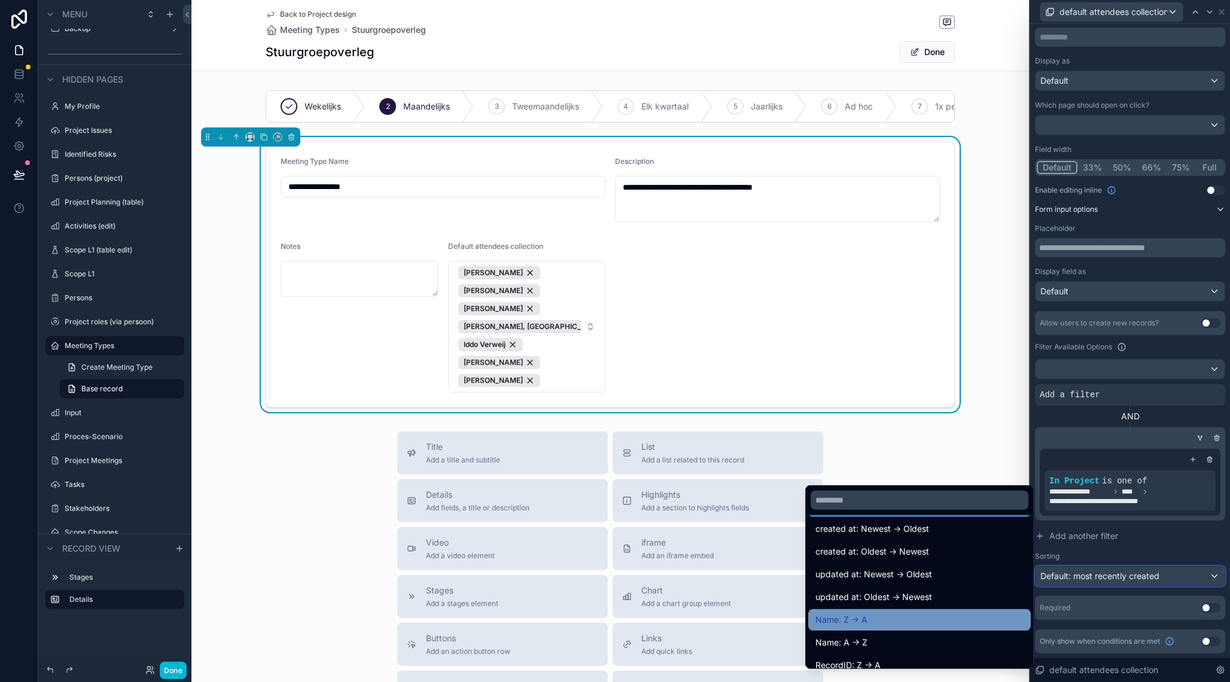
scroll to position [32, 0]
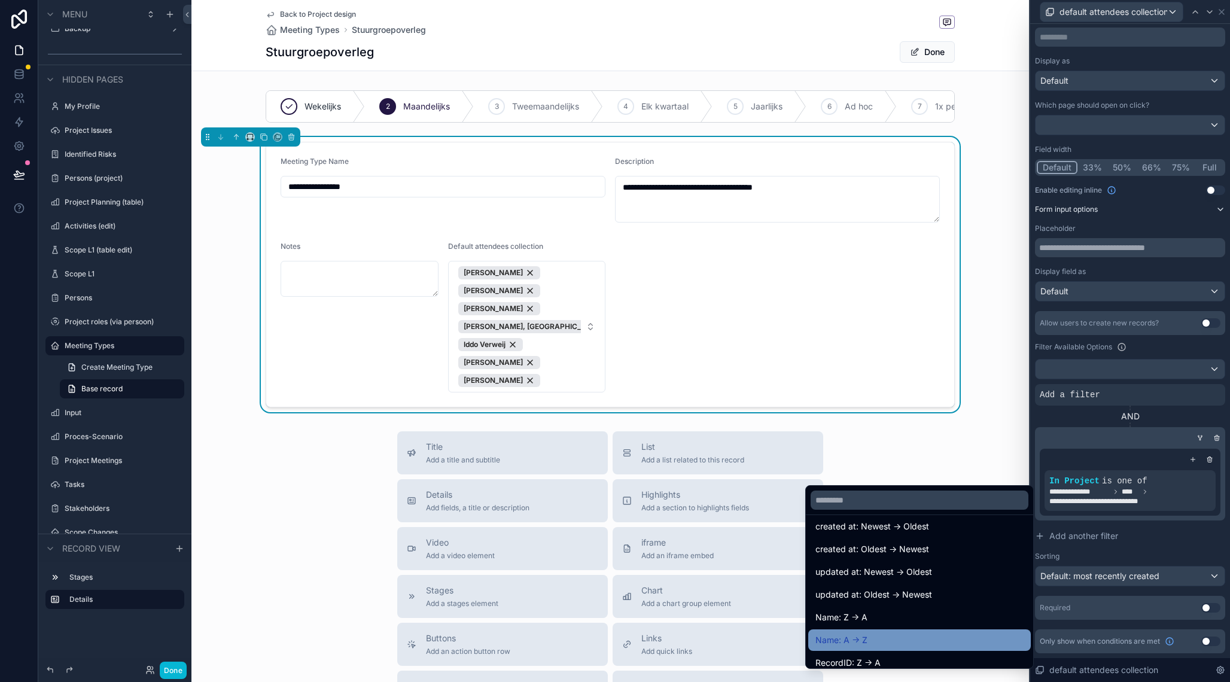
click at [890, 640] on div "Name: A -> Z" at bounding box center [920, 640] width 208 height 14
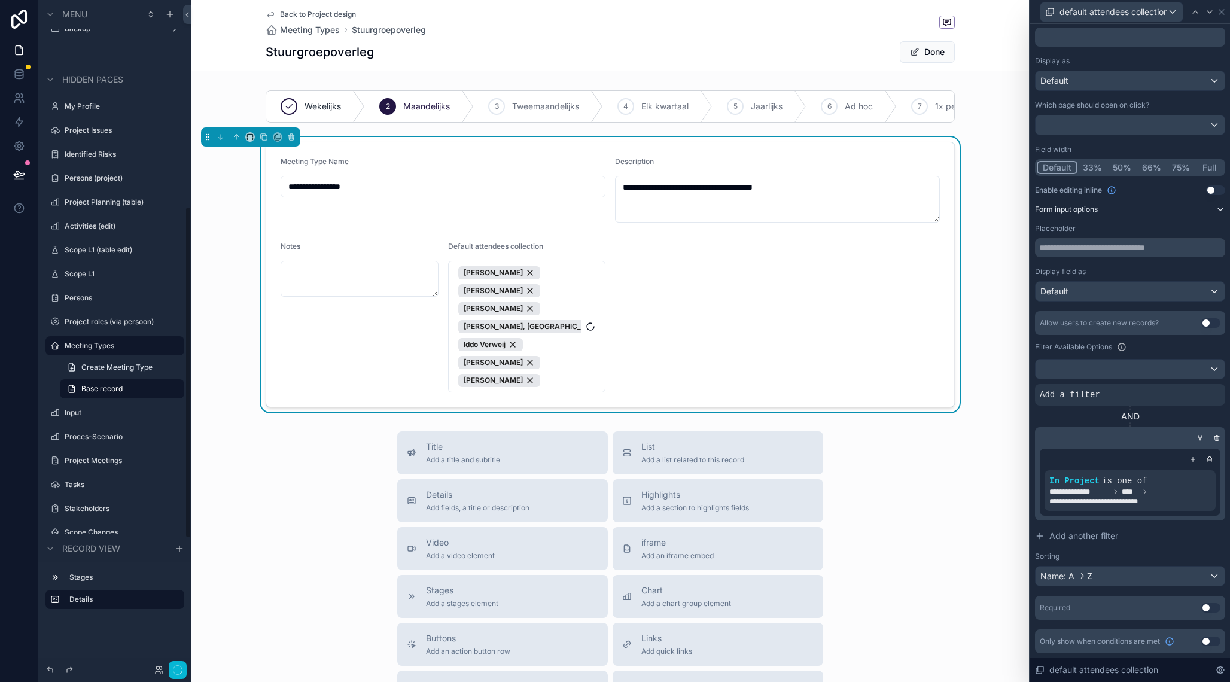
scroll to position [417, 0]
click at [1111, 289] on div "Default" at bounding box center [1130, 291] width 189 height 19
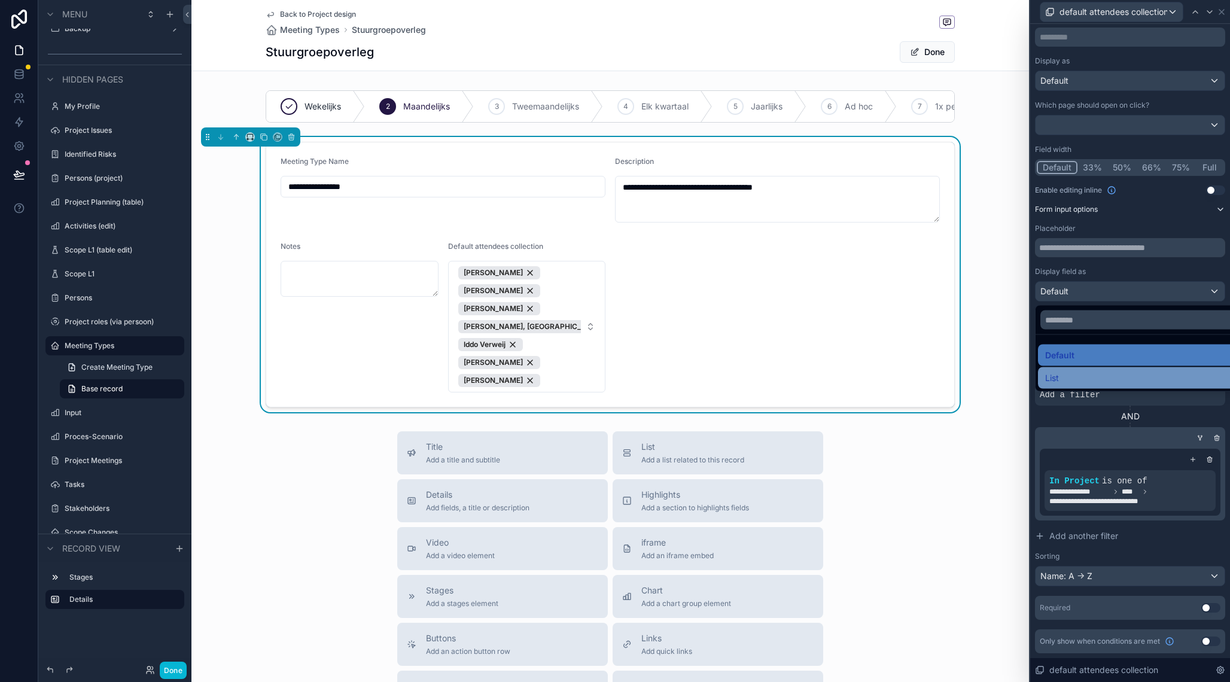
click at [1072, 372] on div "List" at bounding box center [1143, 378] width 197 height 14
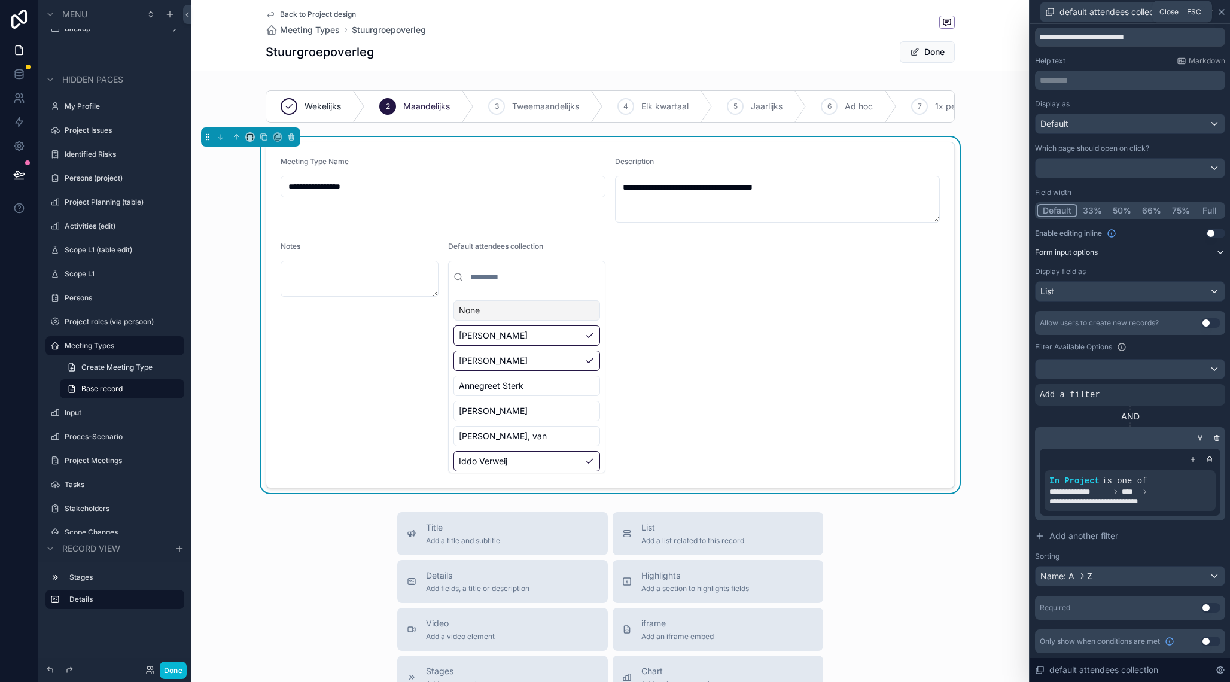
click at [1223, 11] on icon at bounding box center [1222, 12] width 5 height 5
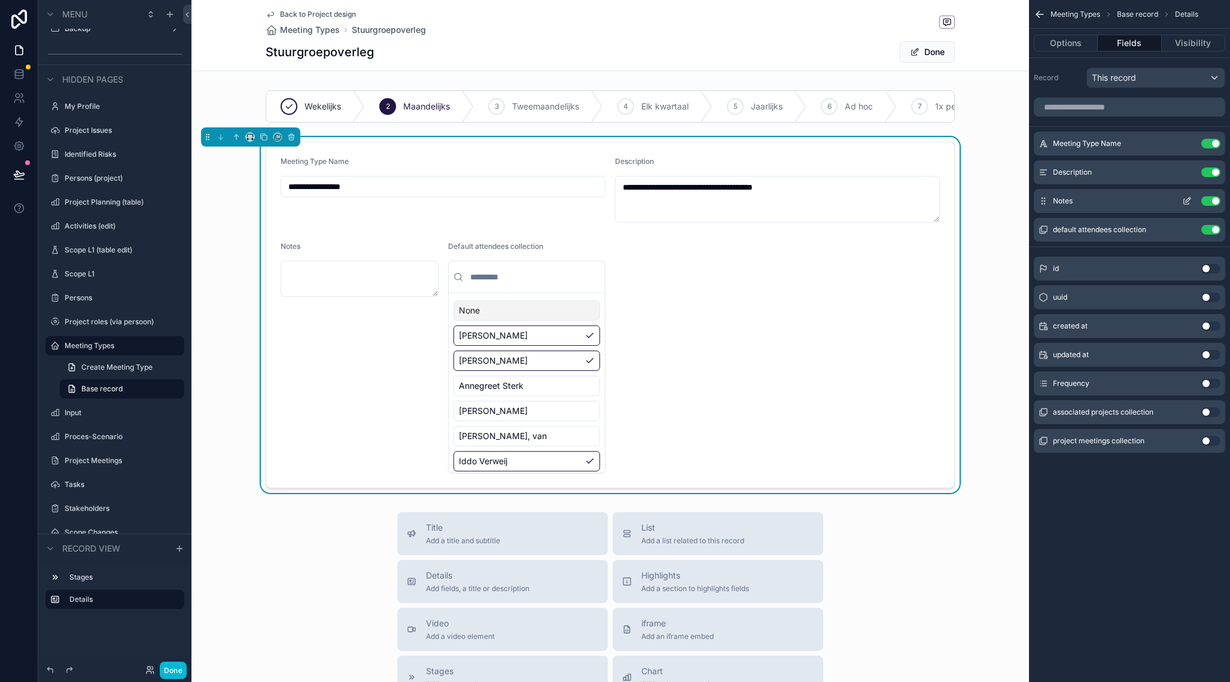
click at [1188, 199] on icon "scrollable content" at bounding box center [1188, 199] width 5 height 5
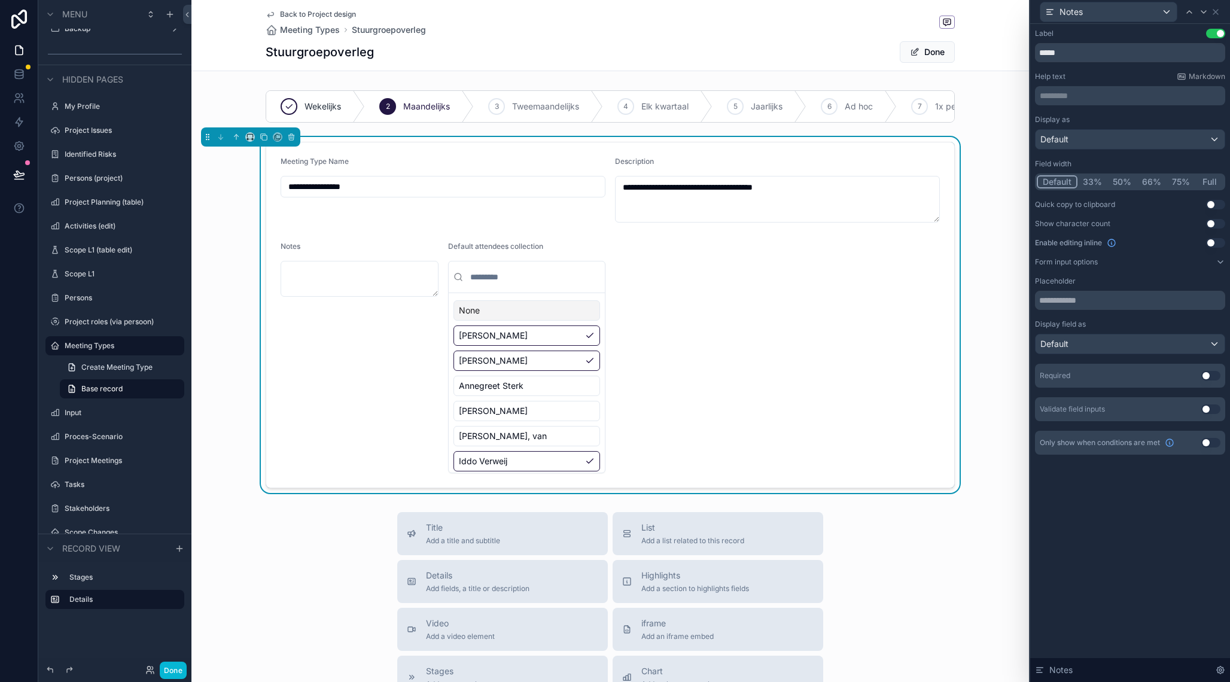
click at [1131, 181] on button "50%" at bounding box center [1122, 181] width 29 height 13
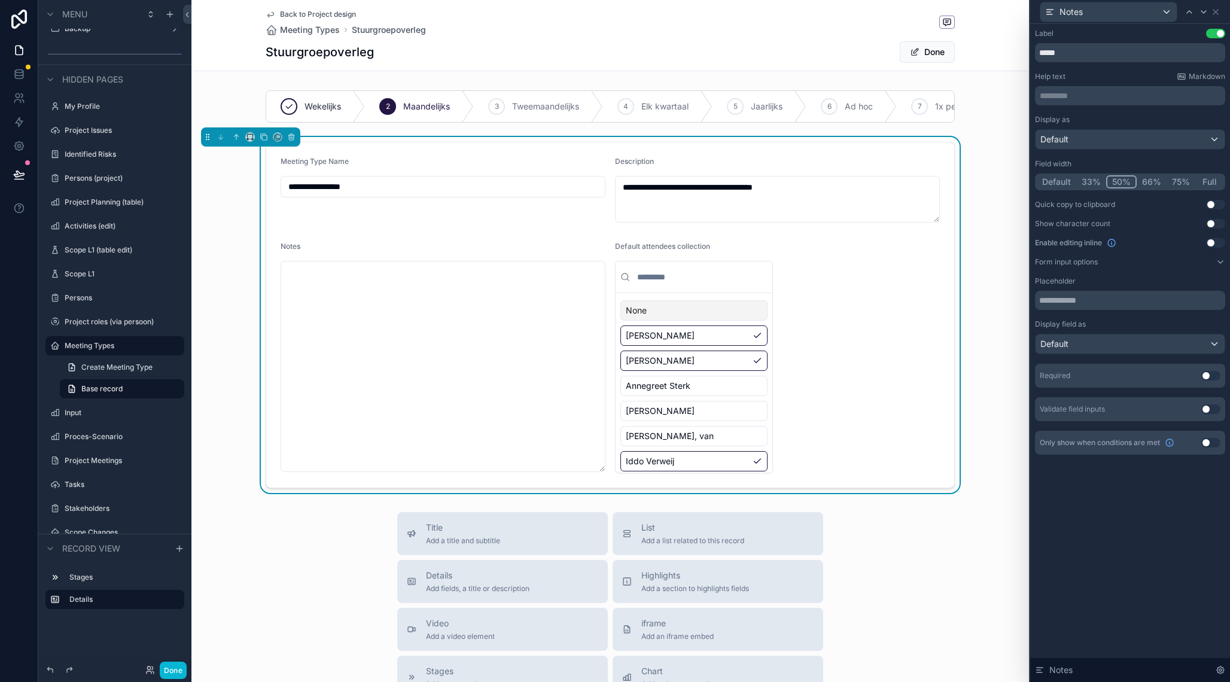
drag, startPoint x: 603, startPoint y: 292, endPoint x: 598, endPoint y: 467, distance: 174.8
click at [598, 467] on textarea "scrollable content" at bounding box center [443, 366] width 325 height 211
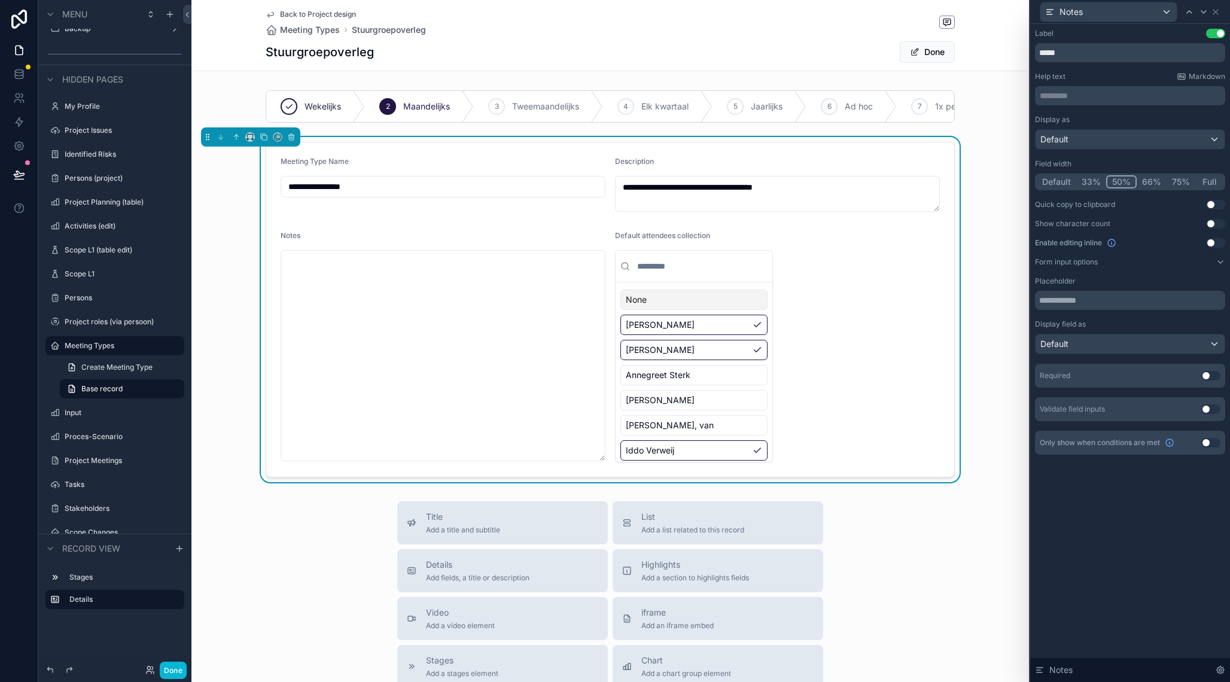
drag, startPoint x: 937, startPoint y: 219, endPoint x: 939, endPoint y: 189, distance: 30.0
click at [939, 189] on textarea "**********" at bounding box center [777, 194] width 325 height 36
click at [1218, 10] on icon at bounding box center [1216, 12] width 10 height 10
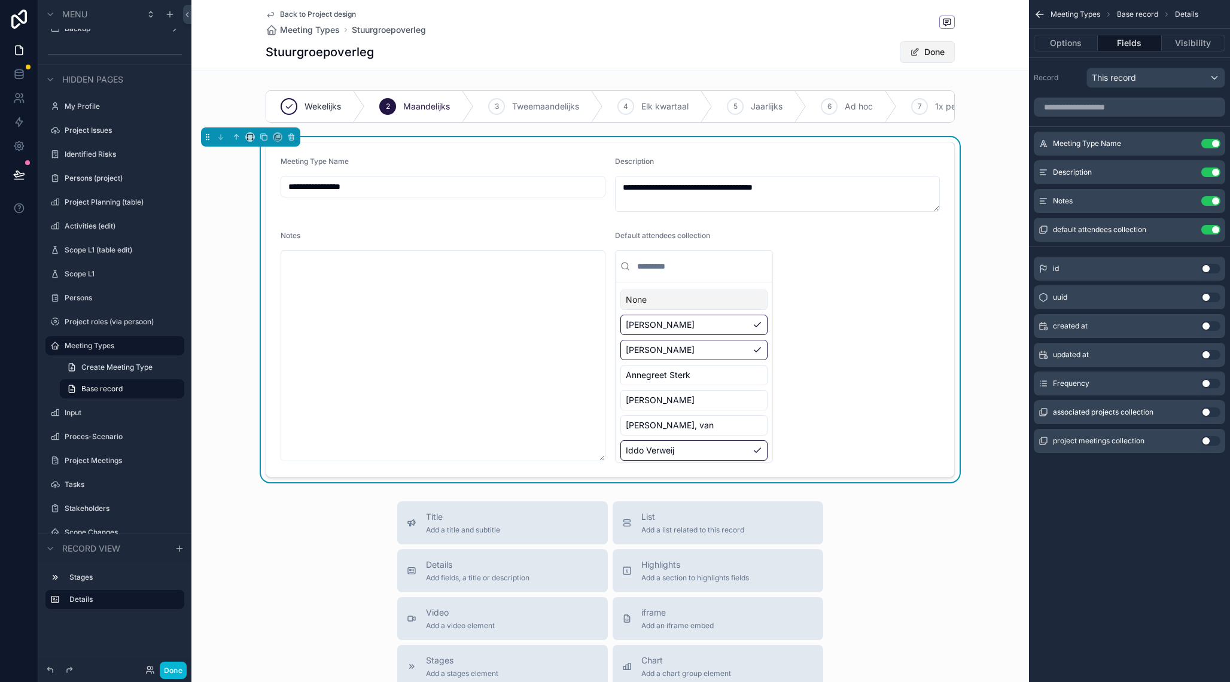
click at [937, 51] on button "Done" at bounding box center [927, 52] width 55 height 22
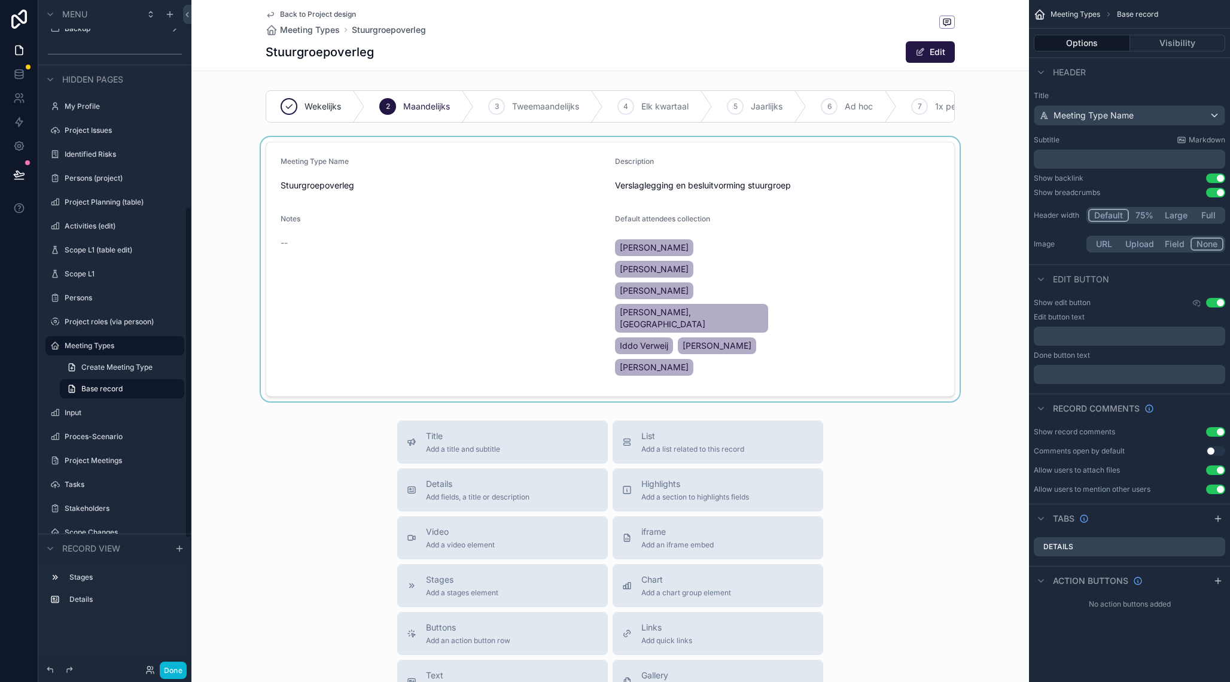
click at [517, 212] on div "scrollable content" at bounding box center [610, 269] width 838 height 265
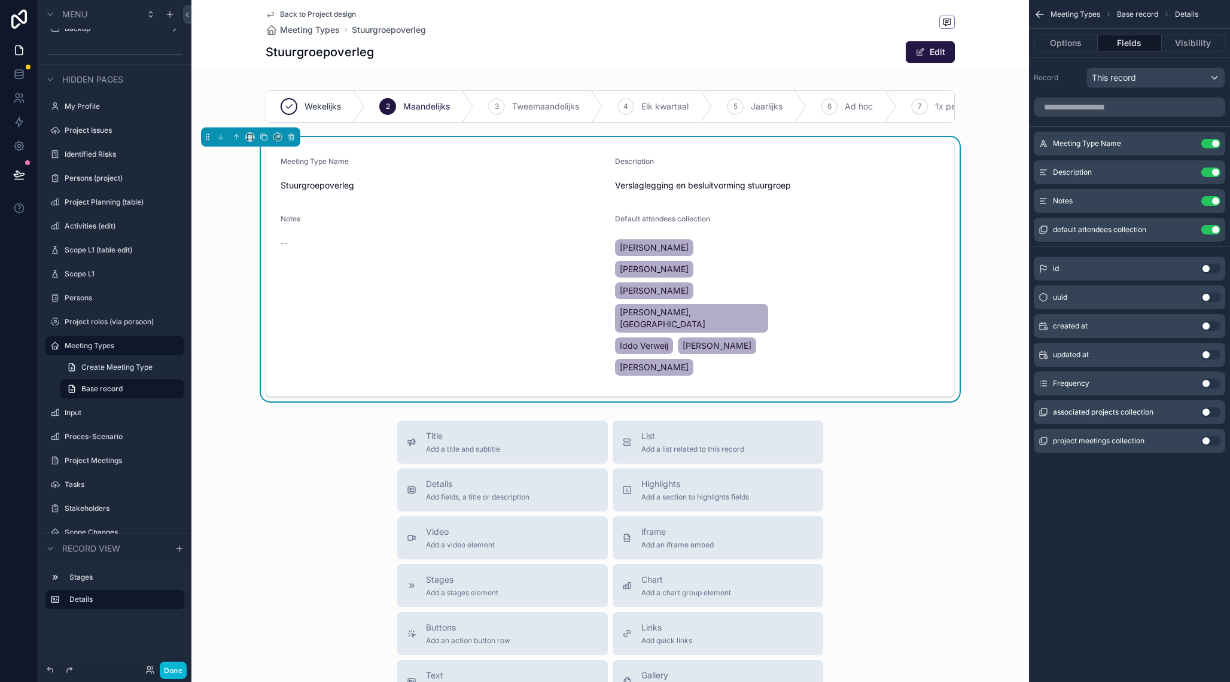
click at [755, 193] on div "Verslaglegging en besluitvorming stuurgroep" at bounding box center [777, 185] width 325 height 19
click at [747, 175] on div "Description Verslaglegging en besluitvorming stuurgroep" at bounding box center [777, 176] width 325 height 38
click at [925, 52] on span "scrollable content" at bounding box center [921, 52] width 10 height 10
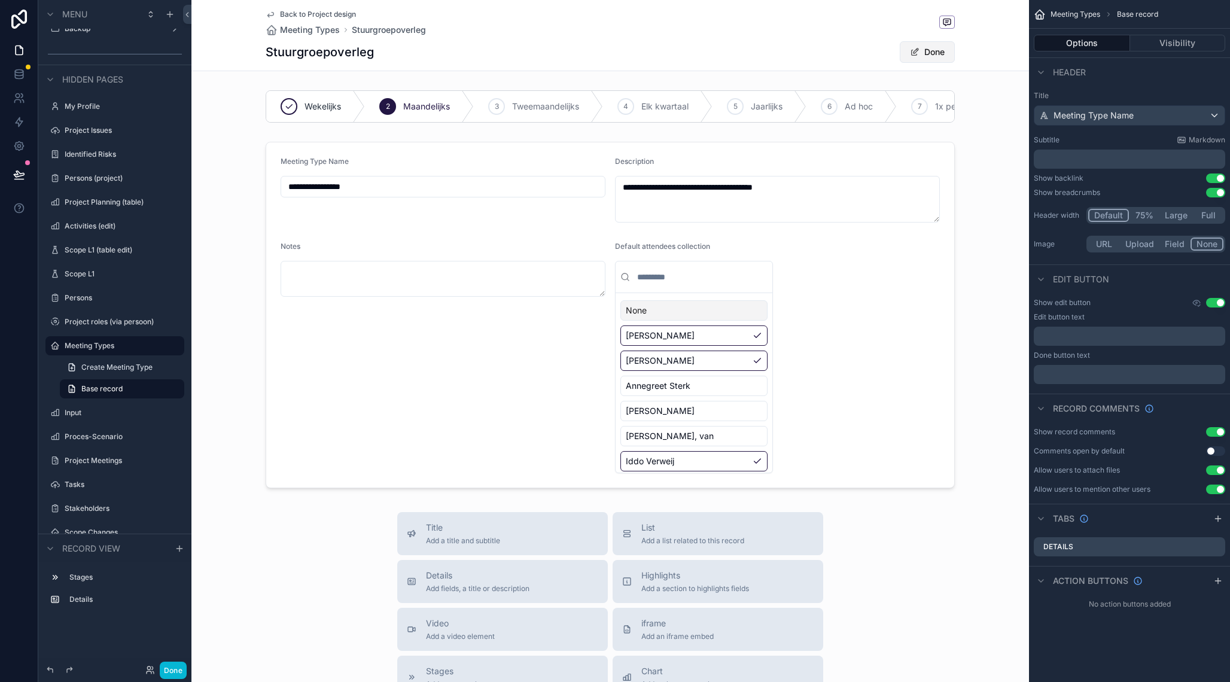
click at [925, 52] on button "Done" at bounding box center [927, 52] width 55 height 22
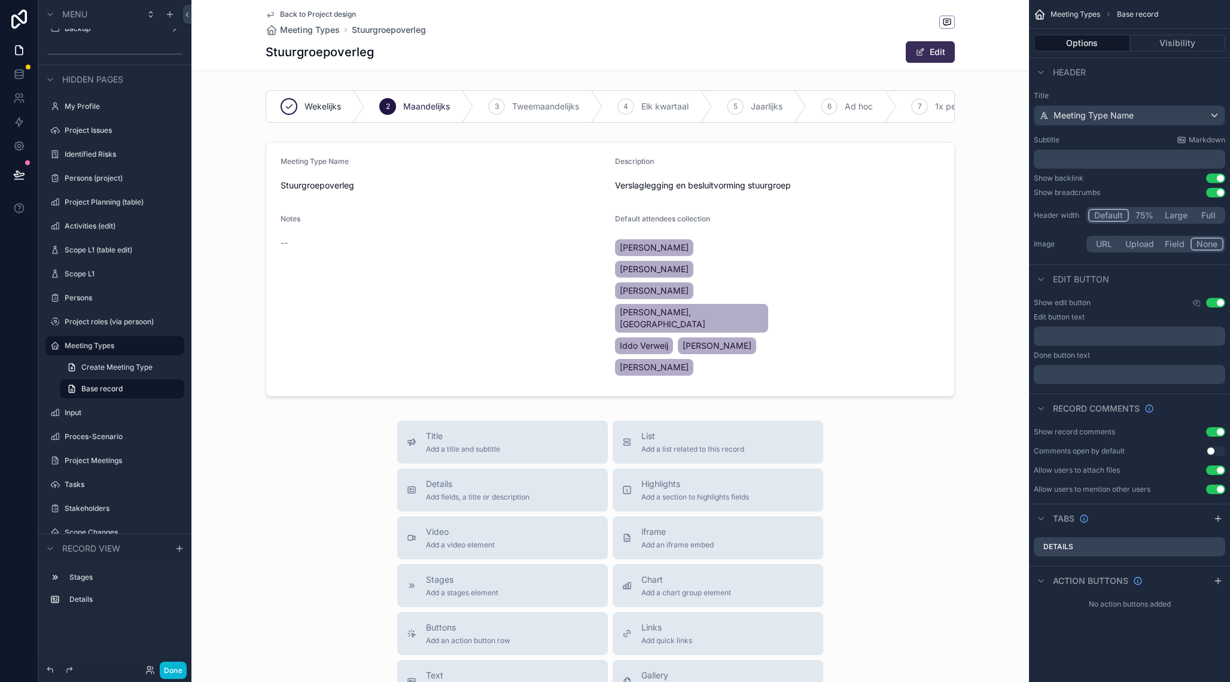
click at [925, 52] on span "scrollable content" at bounding box center [921, 52] width 10 height 10
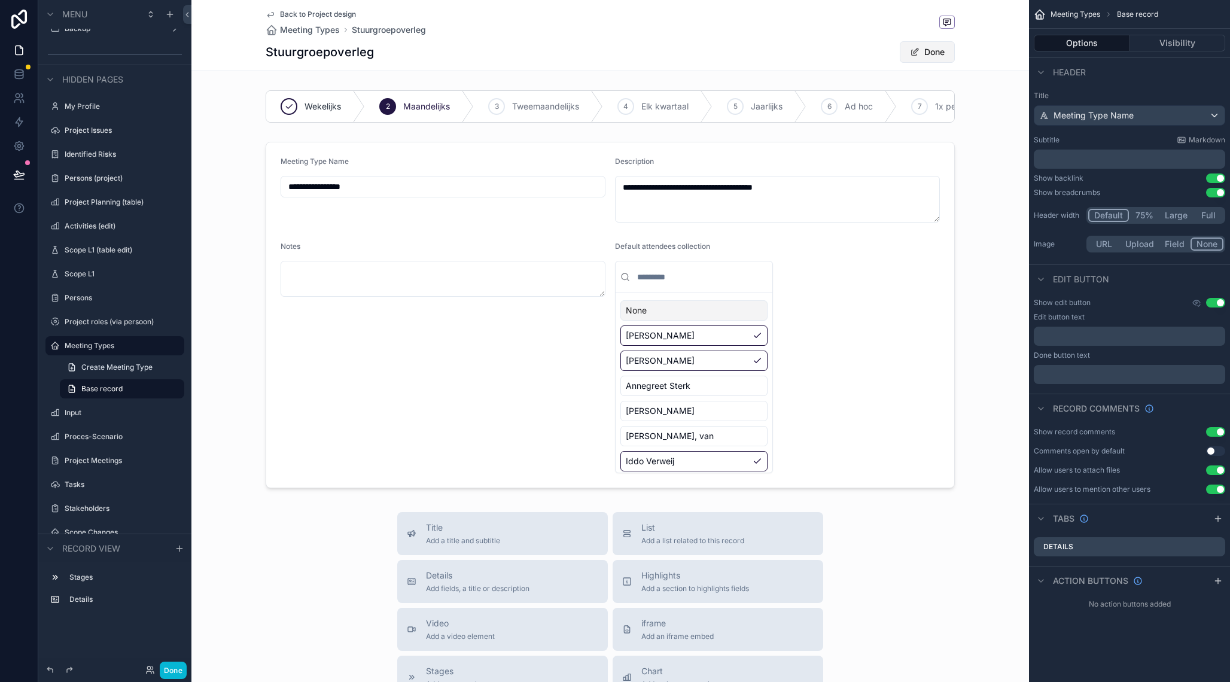
click at [925, 52] on button "Done" at bounding box center [927, 52] width 55 height 22
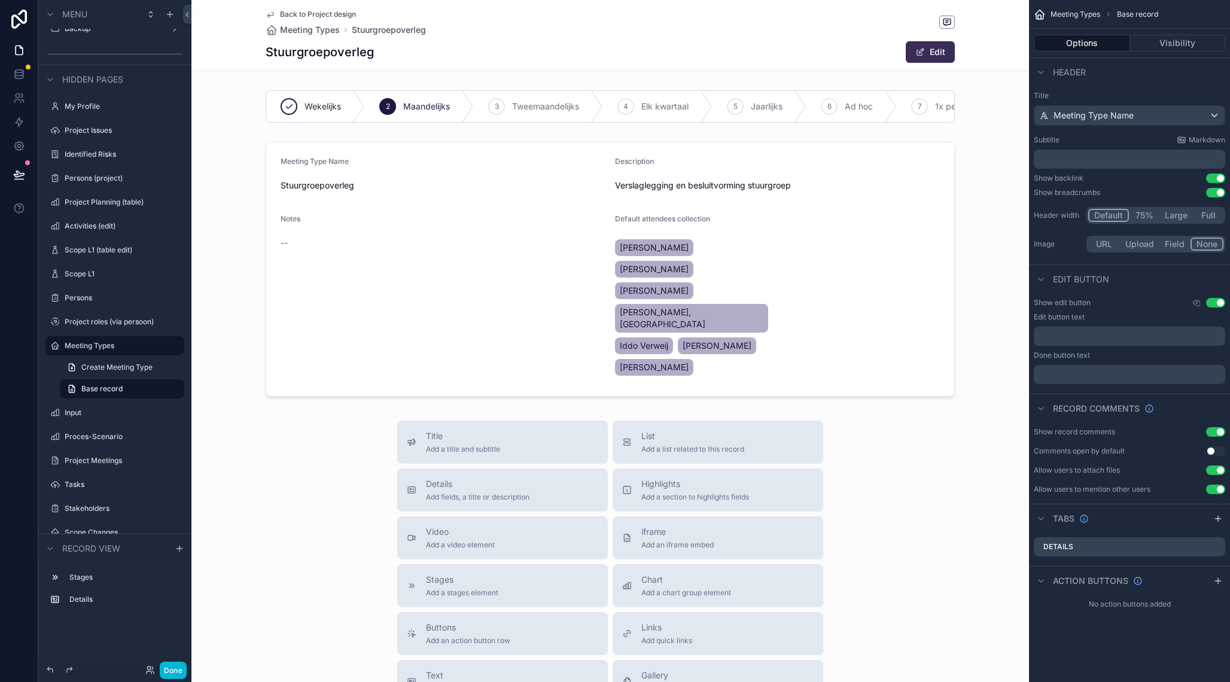
click at [929, 51] on button "Edit" at bounding box center [930, 52] width 49 height 22
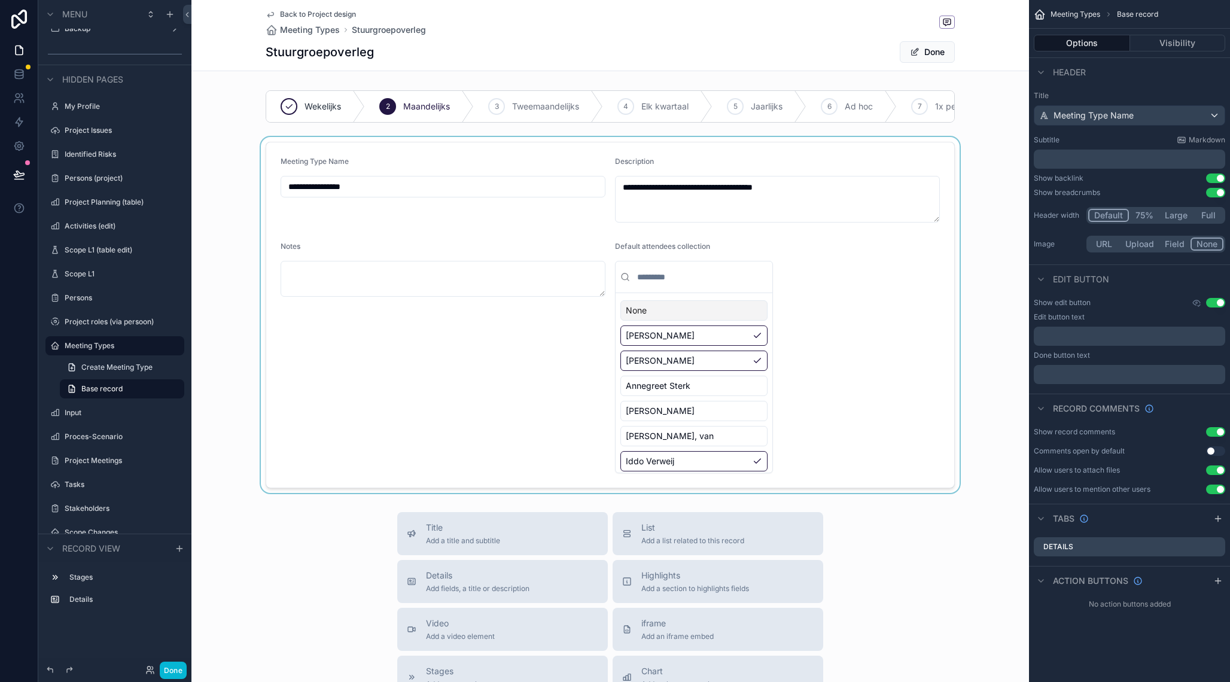
click at [792, 203] on div "scrollable content" at bounding box center [610, 315] width 838 height 356
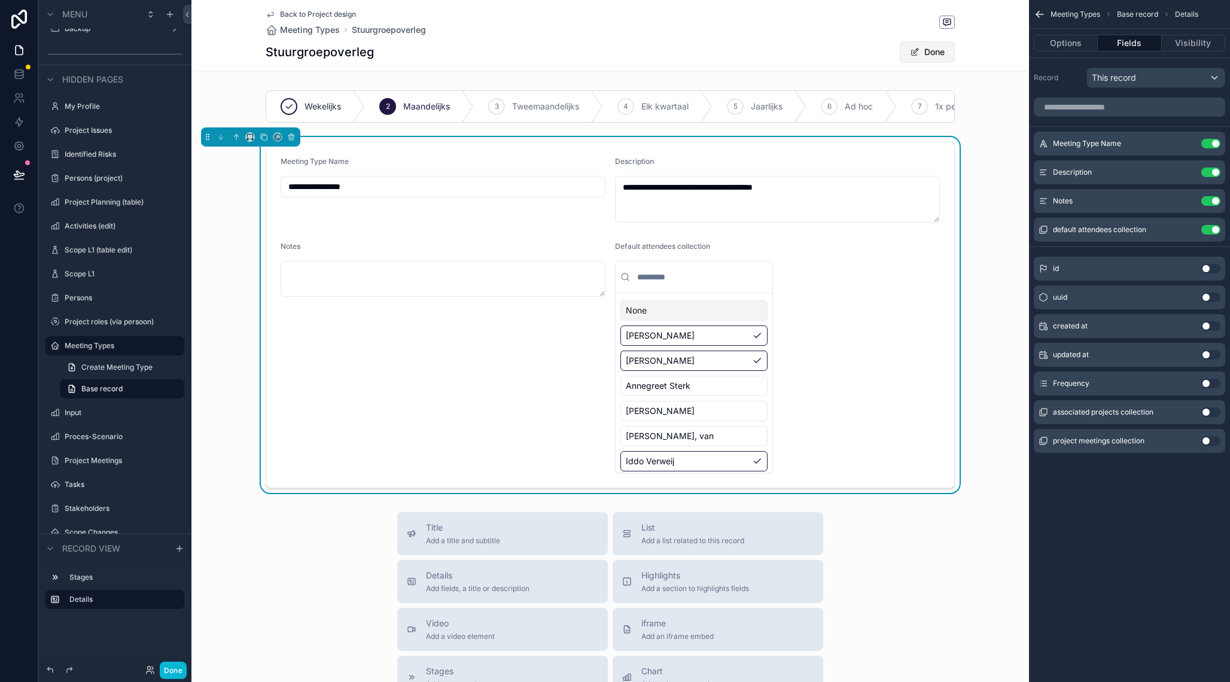
click at [930, 49] on button "Done" at bounding box center [927, 52] width 55 height 22
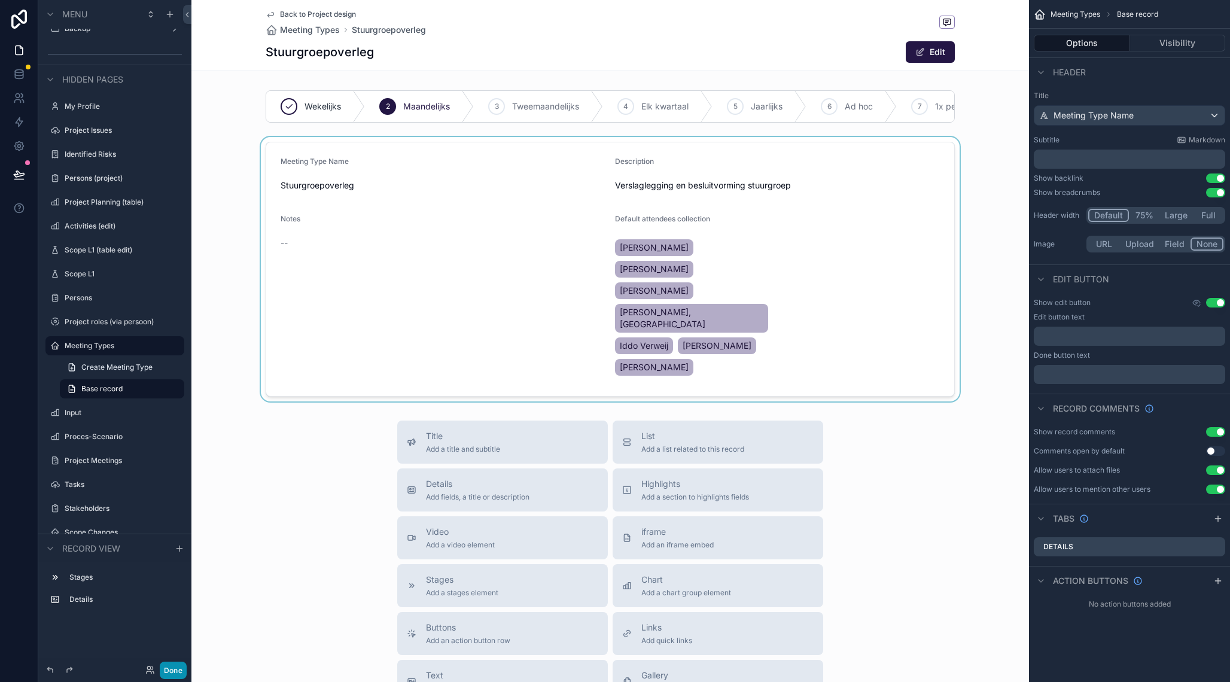
click at [178, 670] on button "Done" at bounding box center [173, 670] width 27 height 17
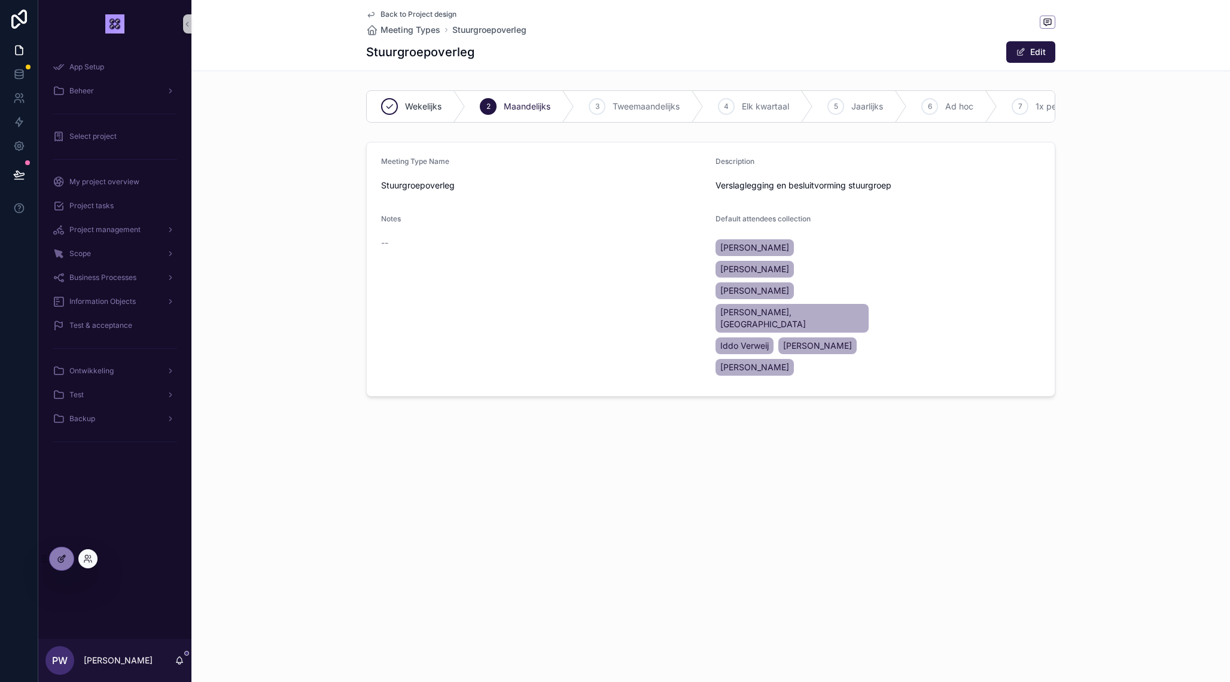
click at [66, 561] on icon at bounding box center [62, 559] width 10 height 10
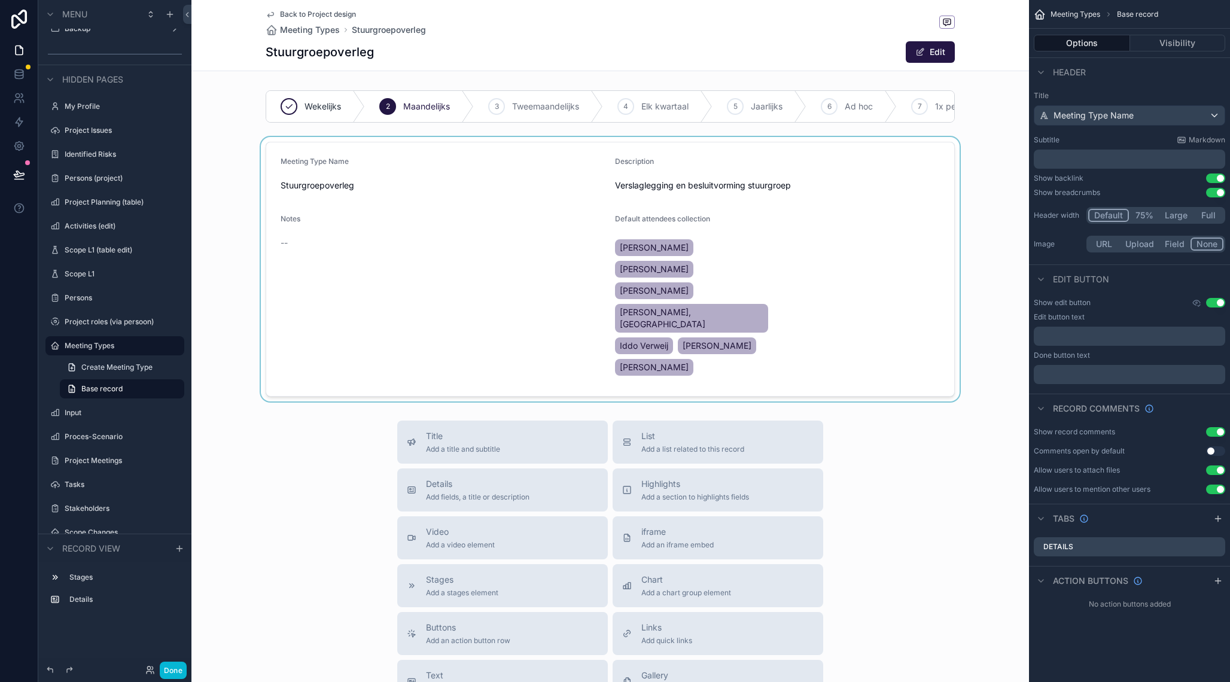
click at [874, 256] on div "scrollable content" at bounding box center [610, 269] width 838 height 265
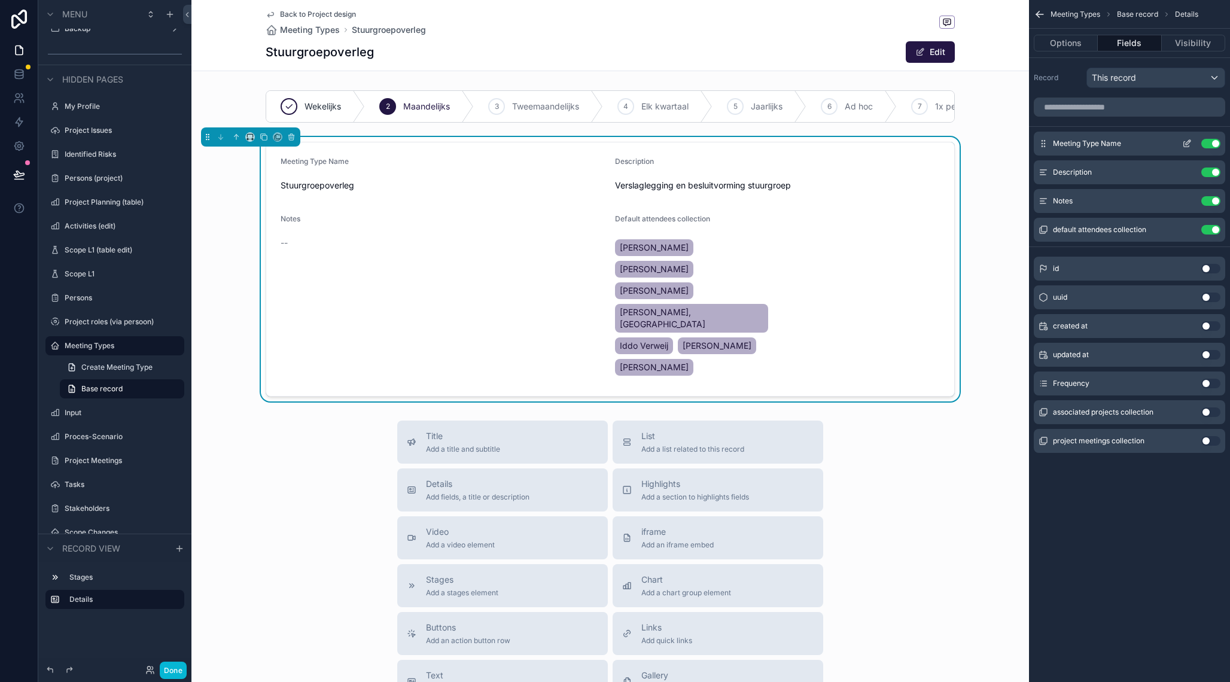
click at [1187, 144] on icon "scrollable content" at bounding box center [1188, 144] width 10 height 10
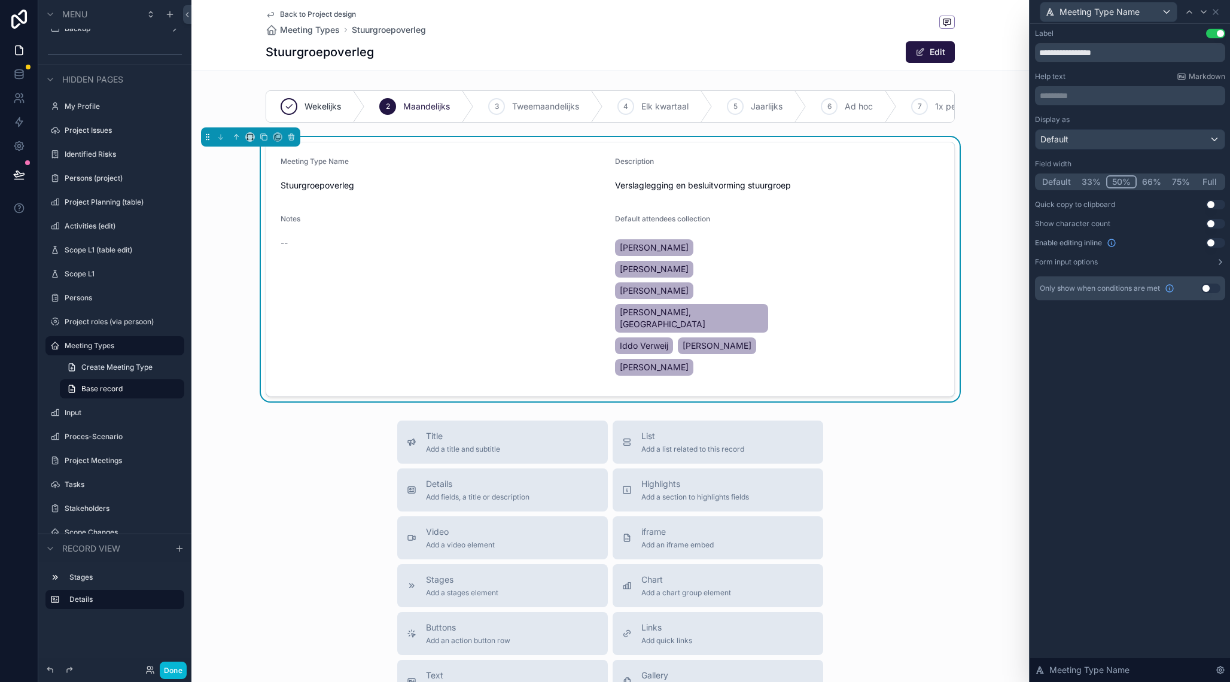
click at [1063, 183] on button "Default" at bounding box center [1056, 181] width 39 height 13
click at [1211, 181] on button "Full" at bounding box center [1210, 181] width 28 height 13
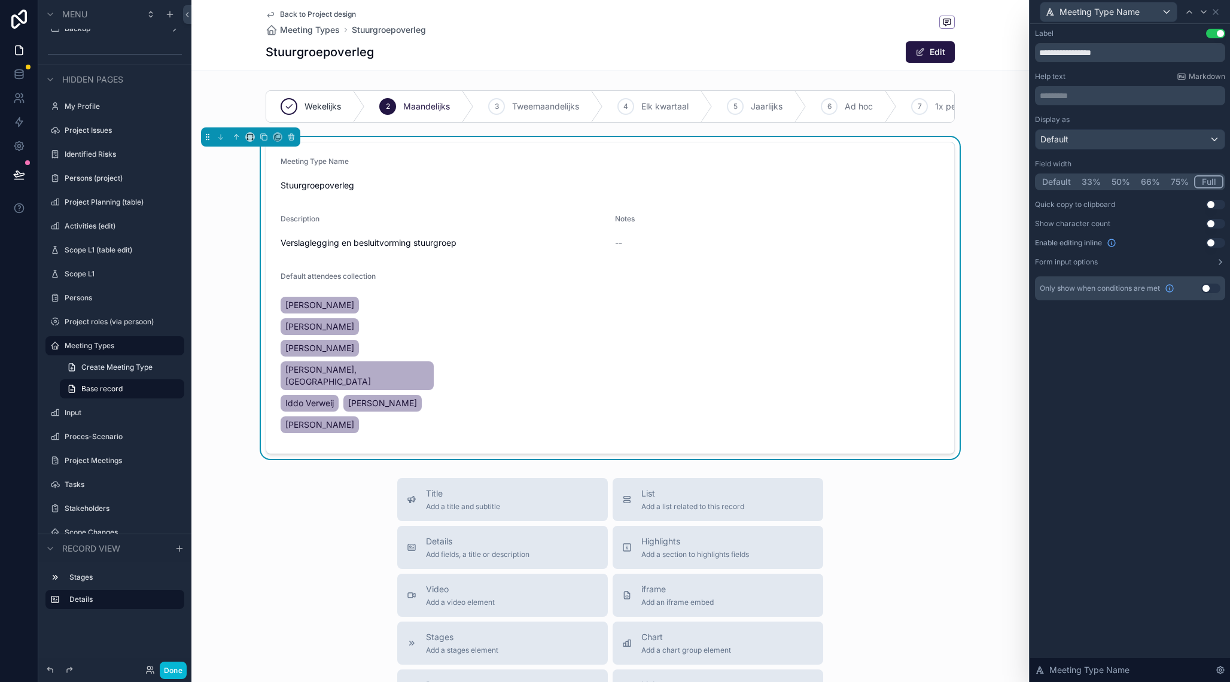
click at [1116, 183] on button "50%" at bounding box center [1121, 181] width 29 height 13
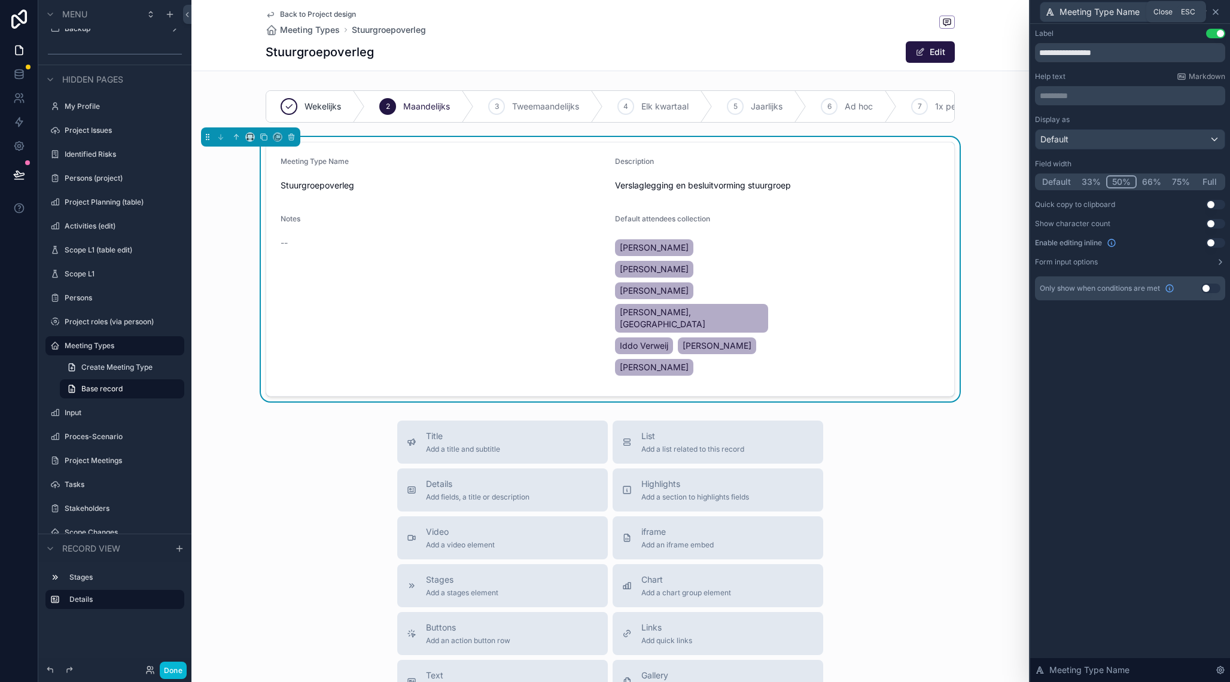
click at [1219, 13] on icon at bounding box center [1216, 12] width 10 height 10
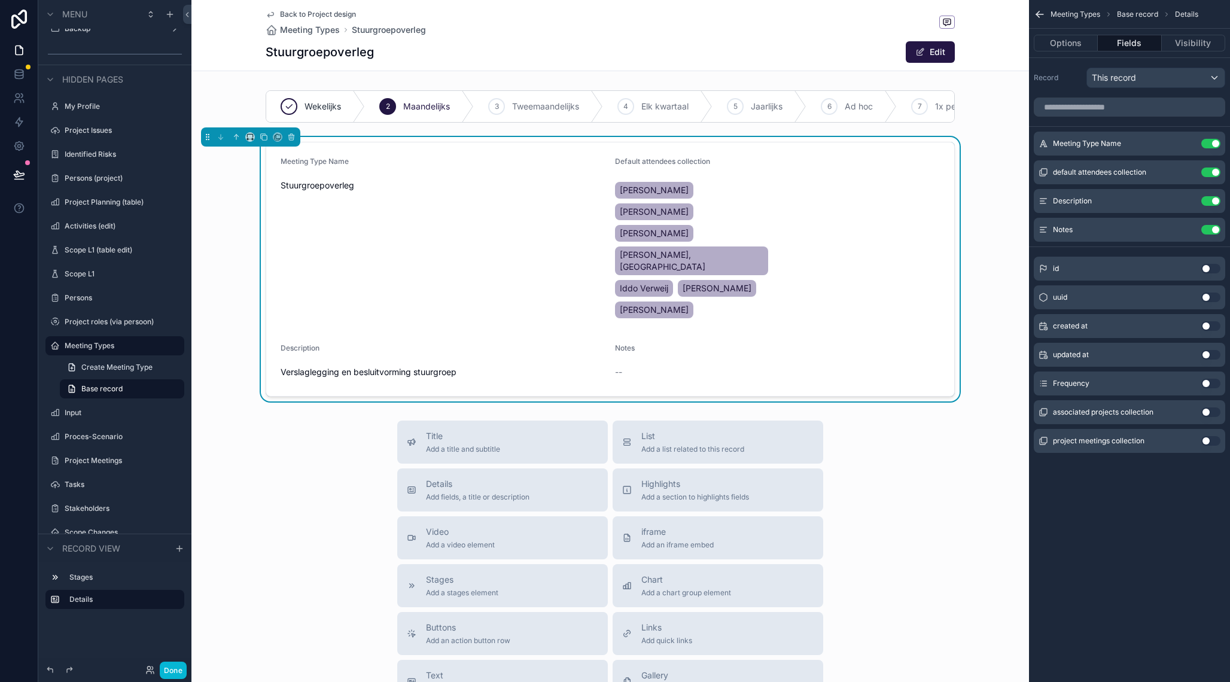
click at [916, 363] on div "--" at bounding box center [777, 372] width 325 height 19
click at [271, 15] on icon "scrollable content" at bounding box center [271, 15] width 10 height 10
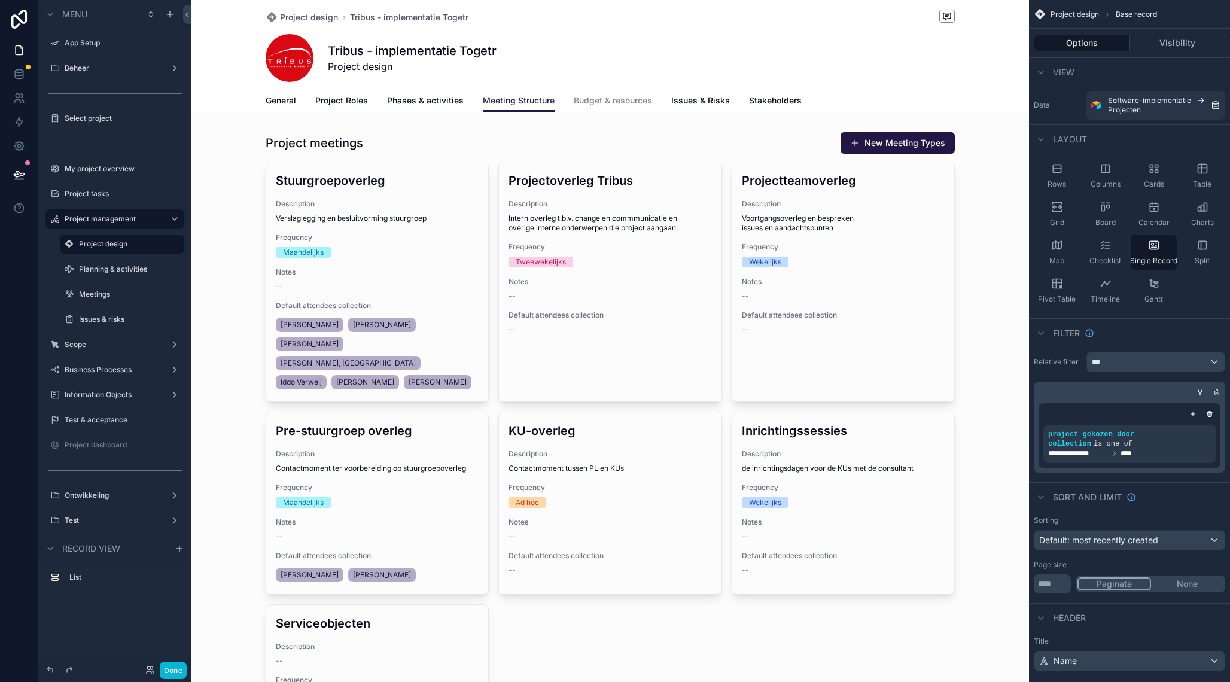
click at [807, 338] on div "scrollable content" at bounding box center [610, 680] width 838 height 1360
click at [819, 257] on div "scrollable content" at bounding box center [610, 473] width 838 height 692
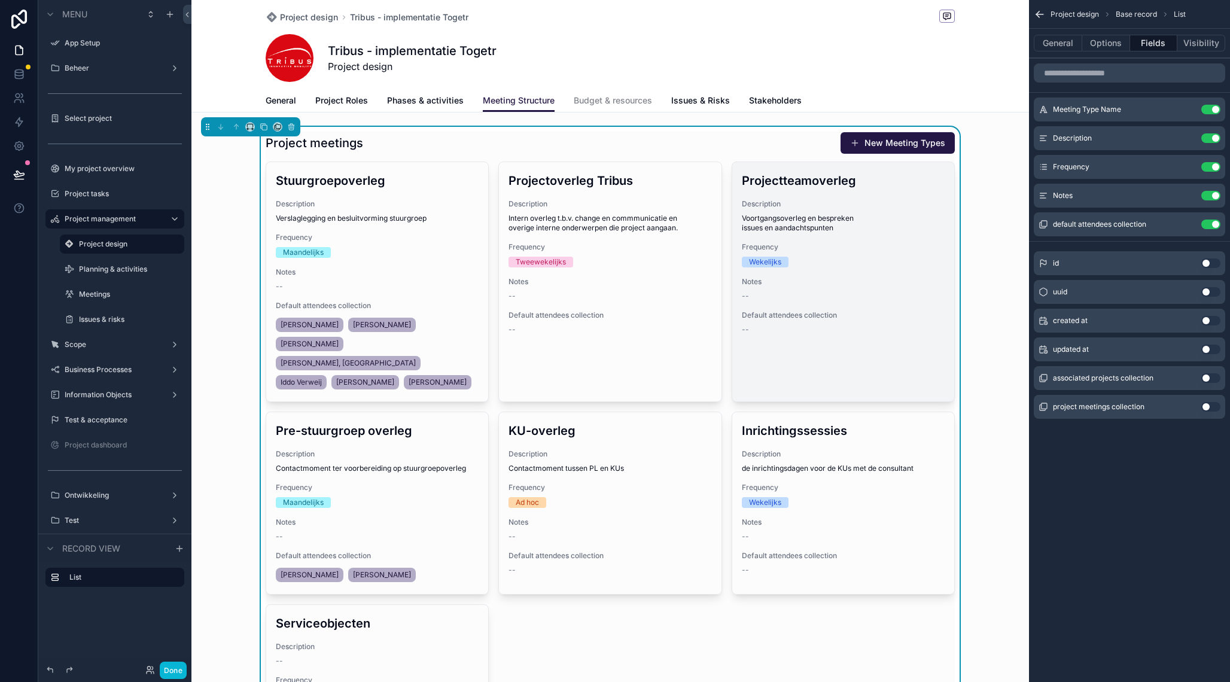
click at [792, 197] on div "Projectteamoverleg Description Voortgangsoverleg en bespreken issues en aandach…" at bounding box center [843, 253] width 222 height 182
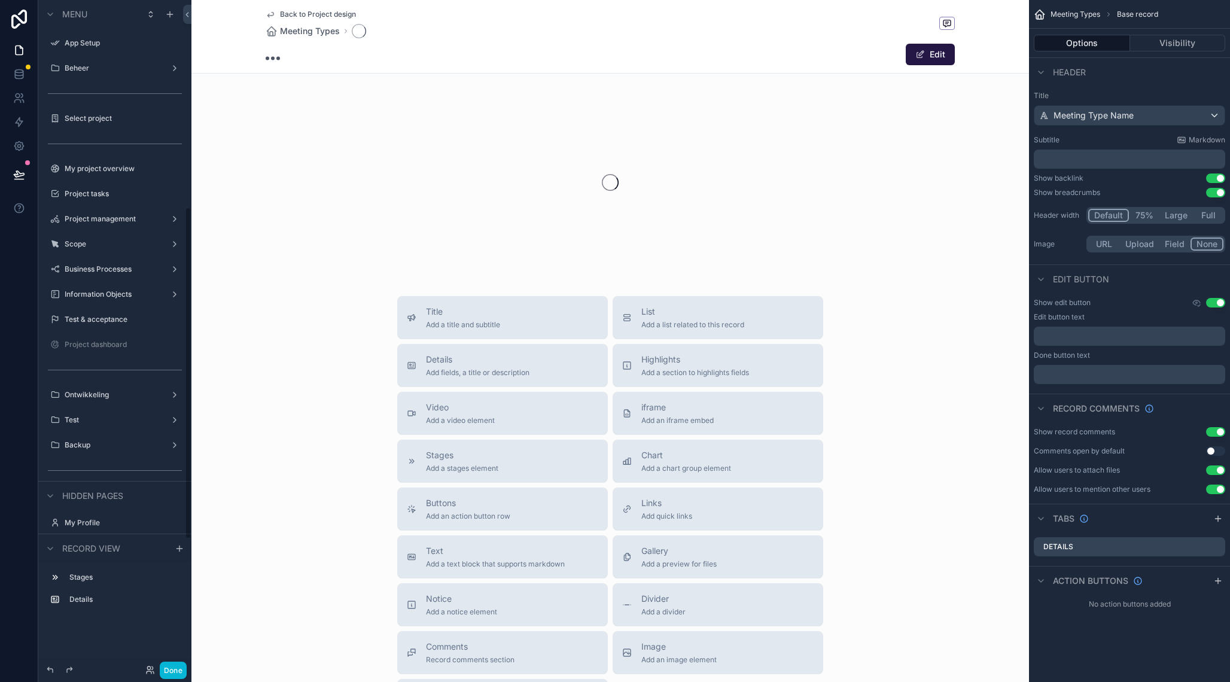
scroll to position [417, 0]
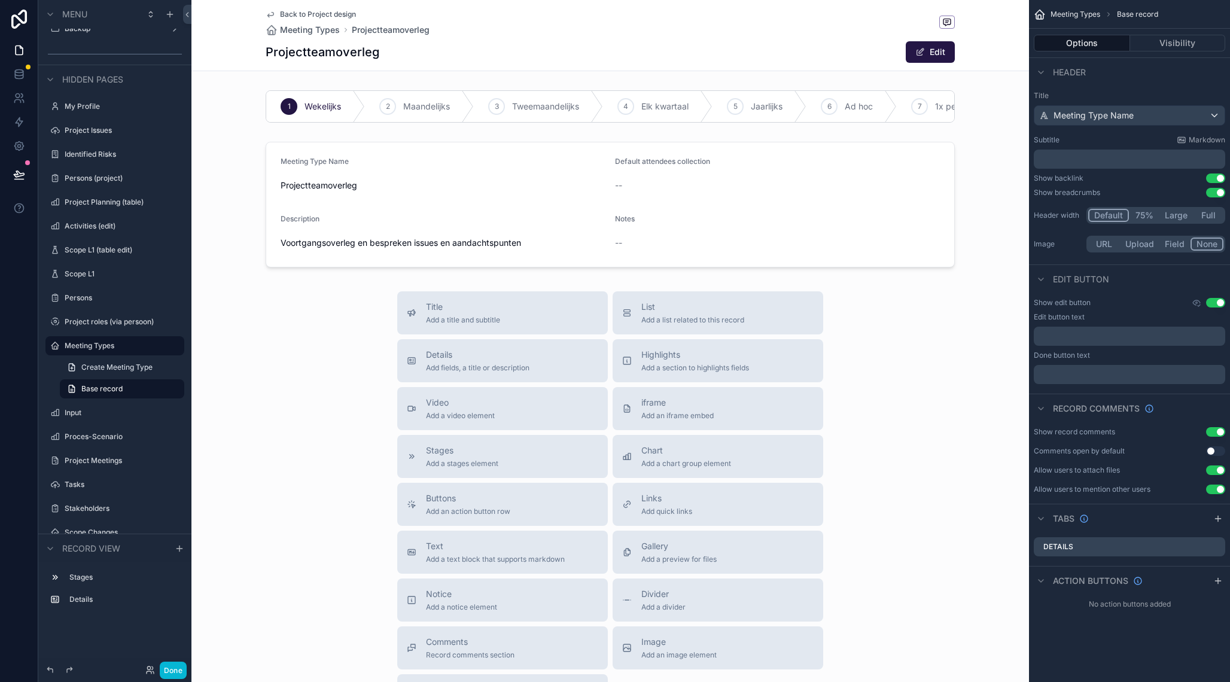
click at [792, 197] on div "scrollable content" at bounding box center [610, 204] width 838 height 135
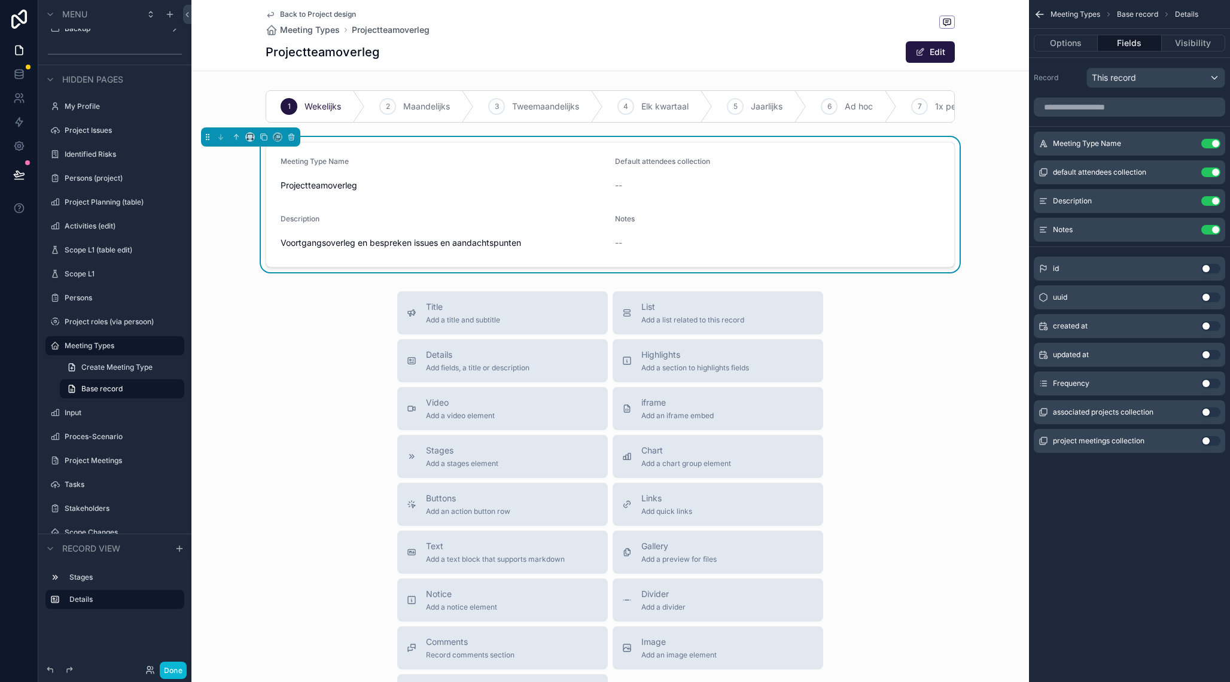
click at [872, 215] on div "Notes" at bounding box center [777, 221] width 325 height 14
click at [926, 60] on button "Edit" at bounding box center [930, 52] width 49 height 22
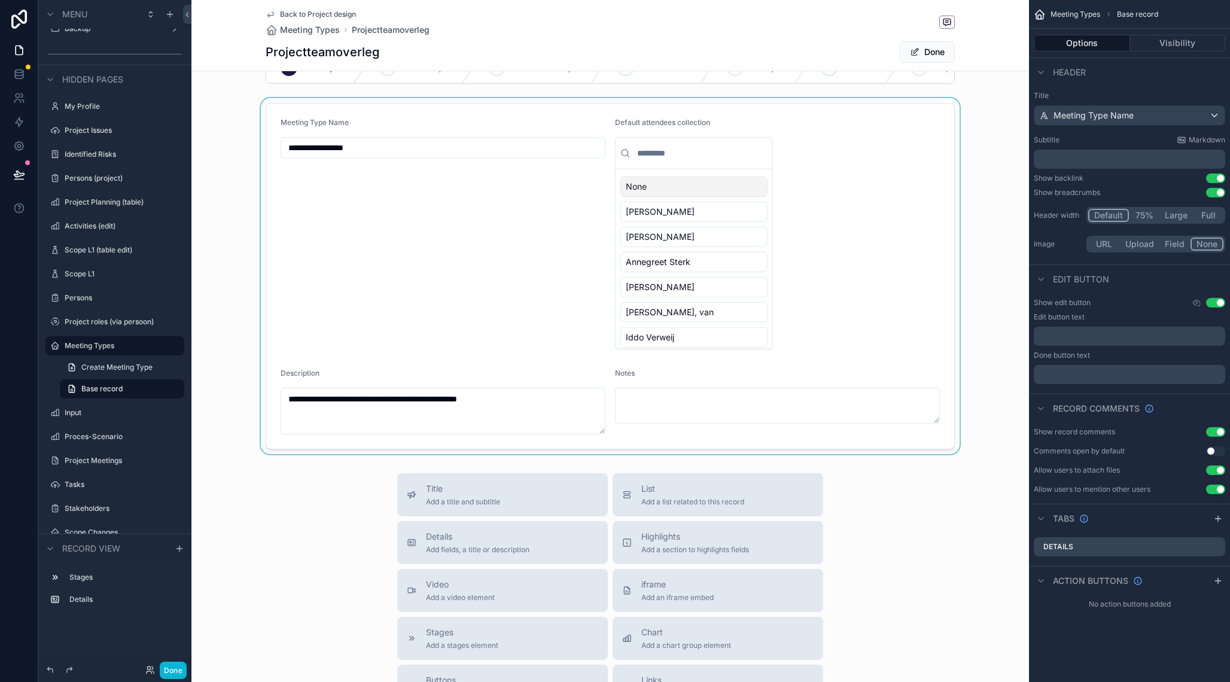
scroll to position [42, 0]
click at [715, 254] on div "scrollable content" at bounding box center [610, 273] width 838 height 356
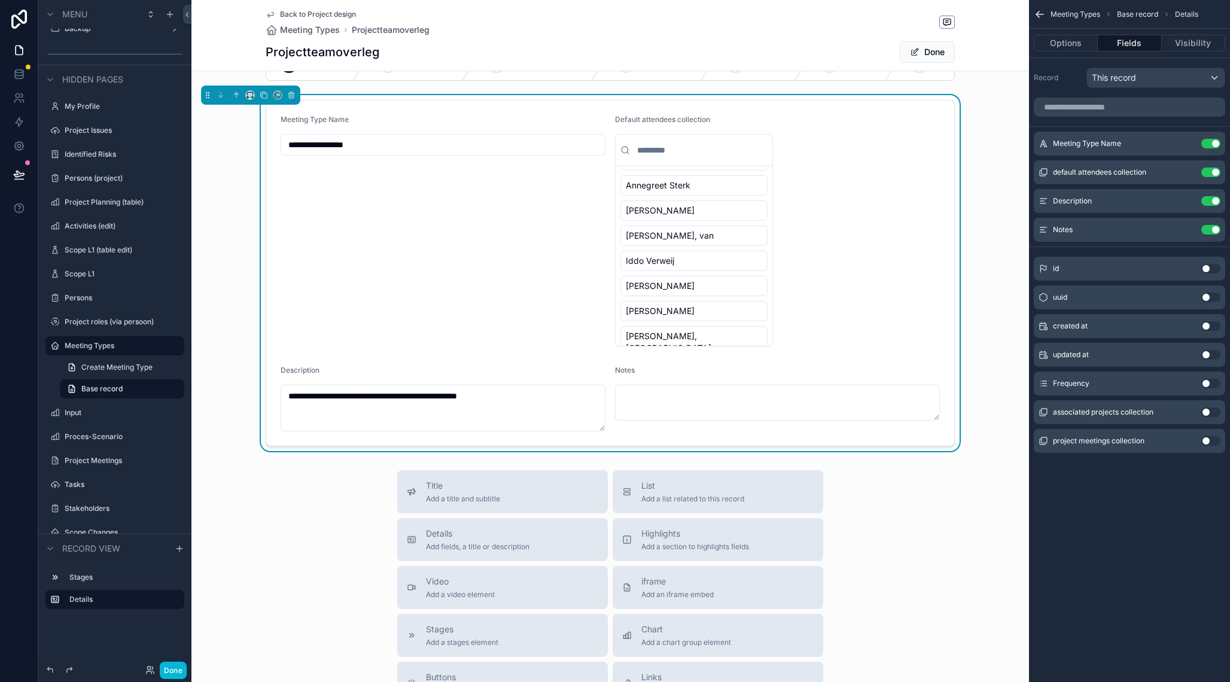
scroll to position [79, 0]
click at [703, 235] on div "[PERSON_NAME], van" at bounding box center [694, 230] width 147 height 20
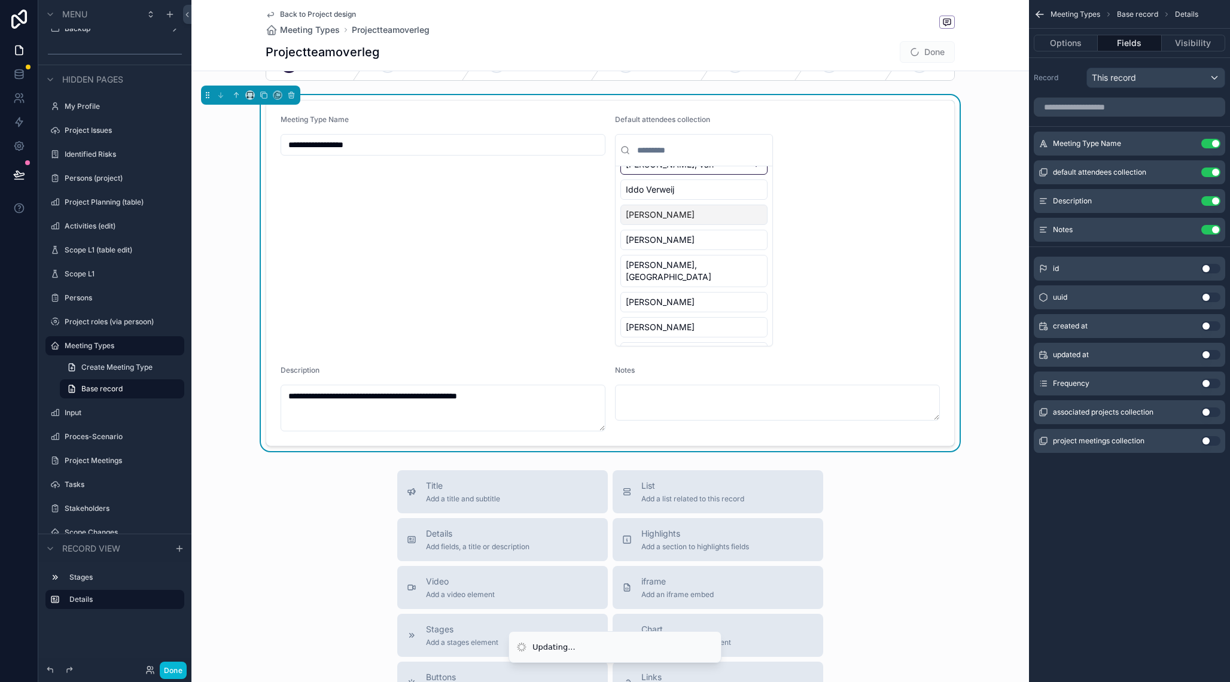
scroll to position [147, 0]
click at [699, 218] on div "[PERSON_NAME]" at bounding box center [694, 212] width 147 height 20
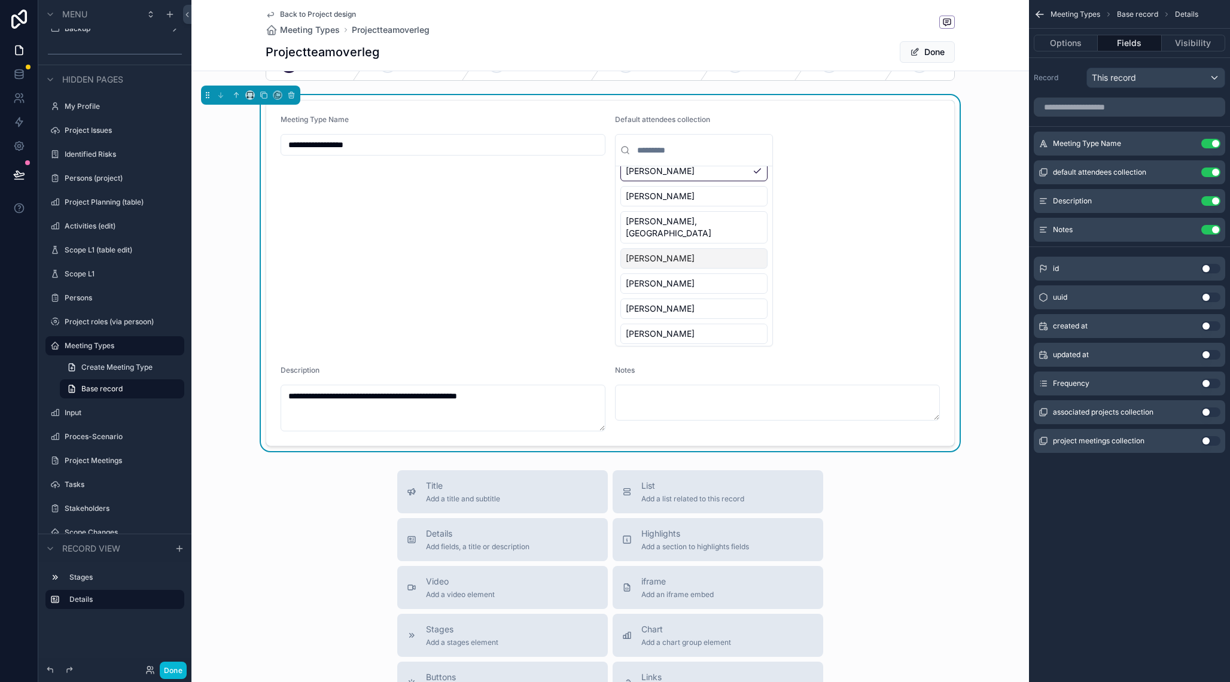
scroll to position [191, 0]
click at [704, 247] on div "[PERSON_NAME]" at bounding box center [694, 255] width 147 height 20
click at [703, 231] on div "[PERSON_NAME], [GEOGRAPHIC_DATA]" at bounding box center [694, 240] width 147 height 32
click at [698, 262] on div "[PERSON_NAME]" at bounding box center [694, 272] width 147 height 20
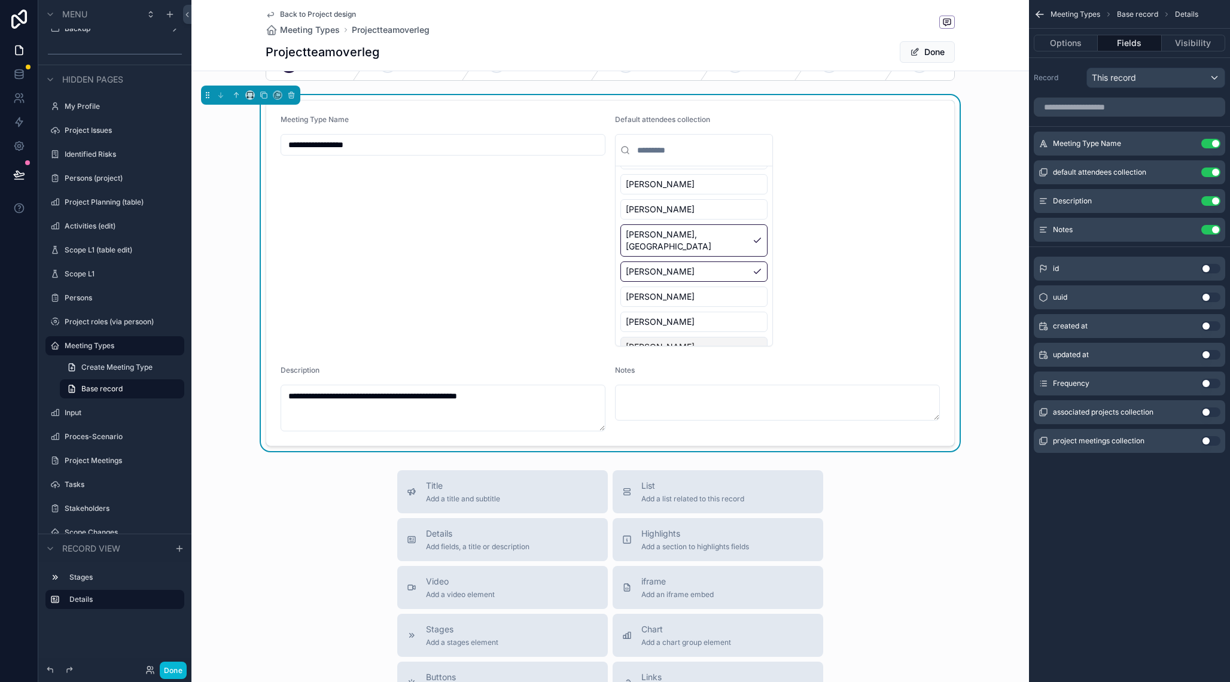
click at [697, 341] on span "[PERSON_NAME], [GEOGRAPHIC_DATA]" at bounding box center [687, 353] width 122 height 24
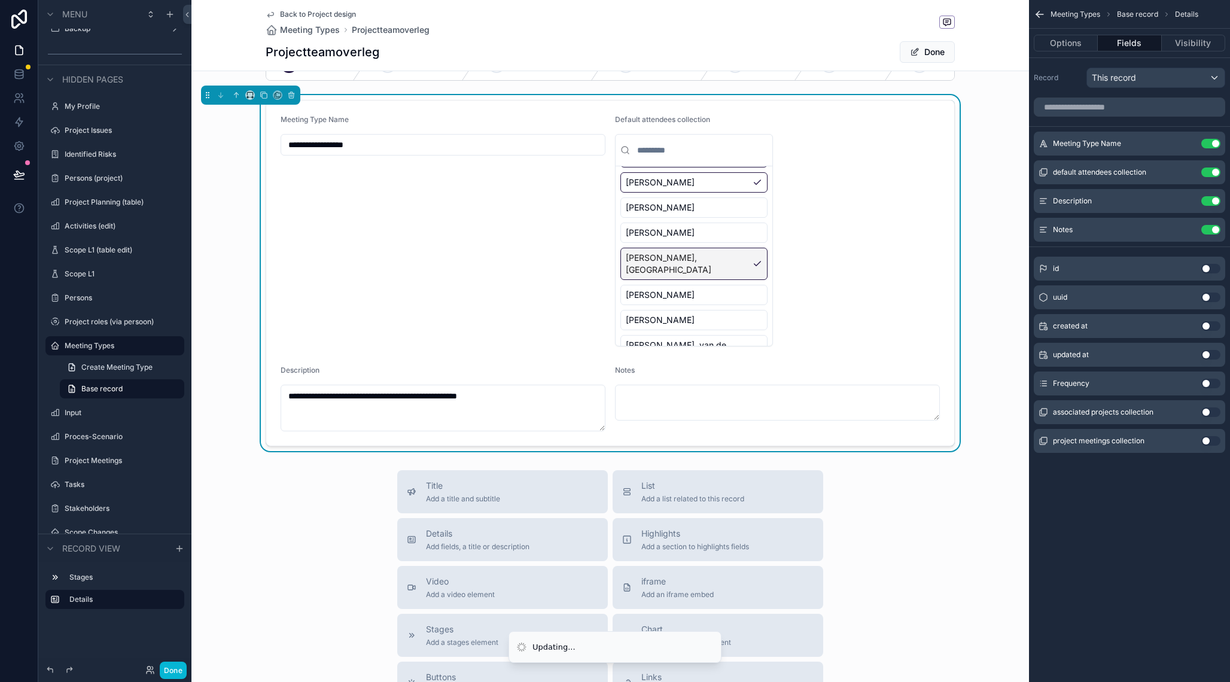
scroll to position [414, 0]
click at [691, 273] on div "[PERSON_NAME]" at bounding box center [694, 283] width 147 height 20
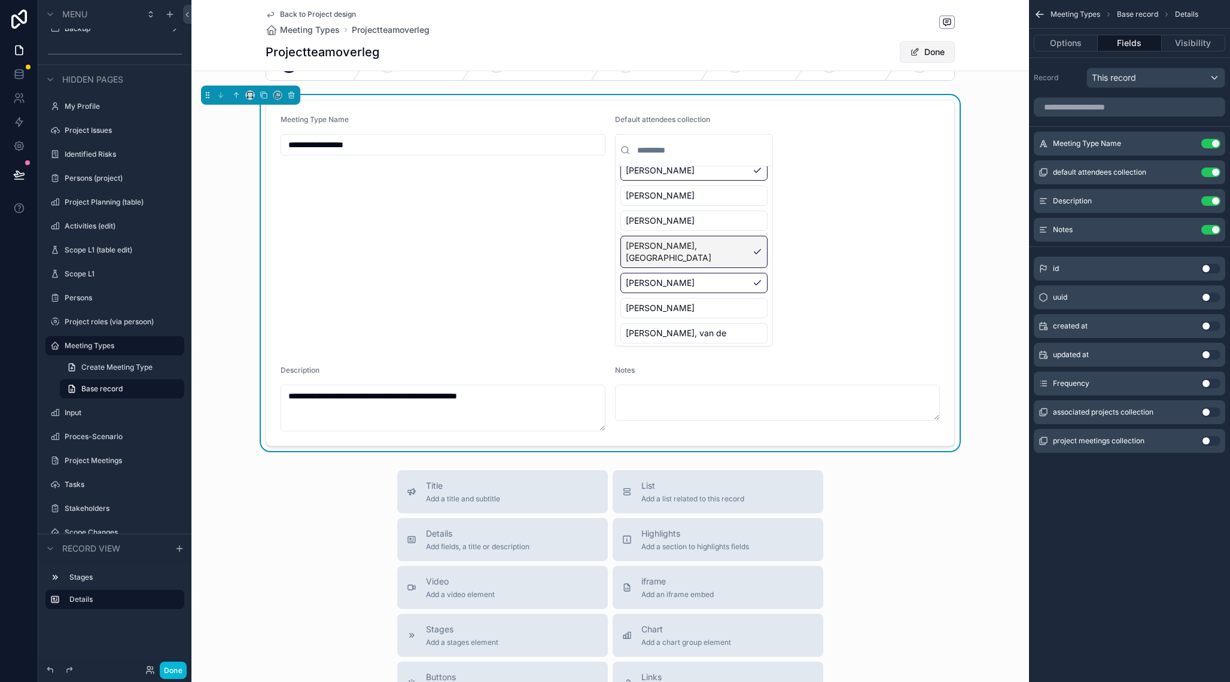
click at [925, 45] on button "Done" at bounding box center [927, 52] width 55 height 22
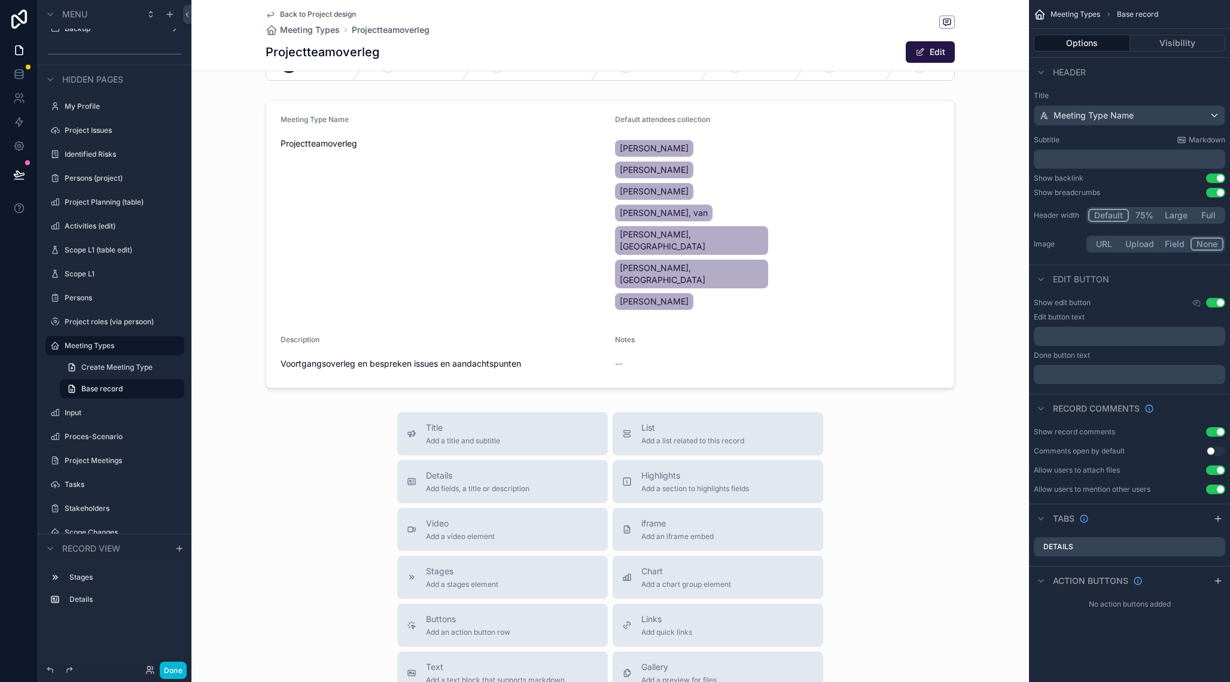
click at [270, 12] on icon "scrollable content" at bounding box center [271, 15] width 10 height 10
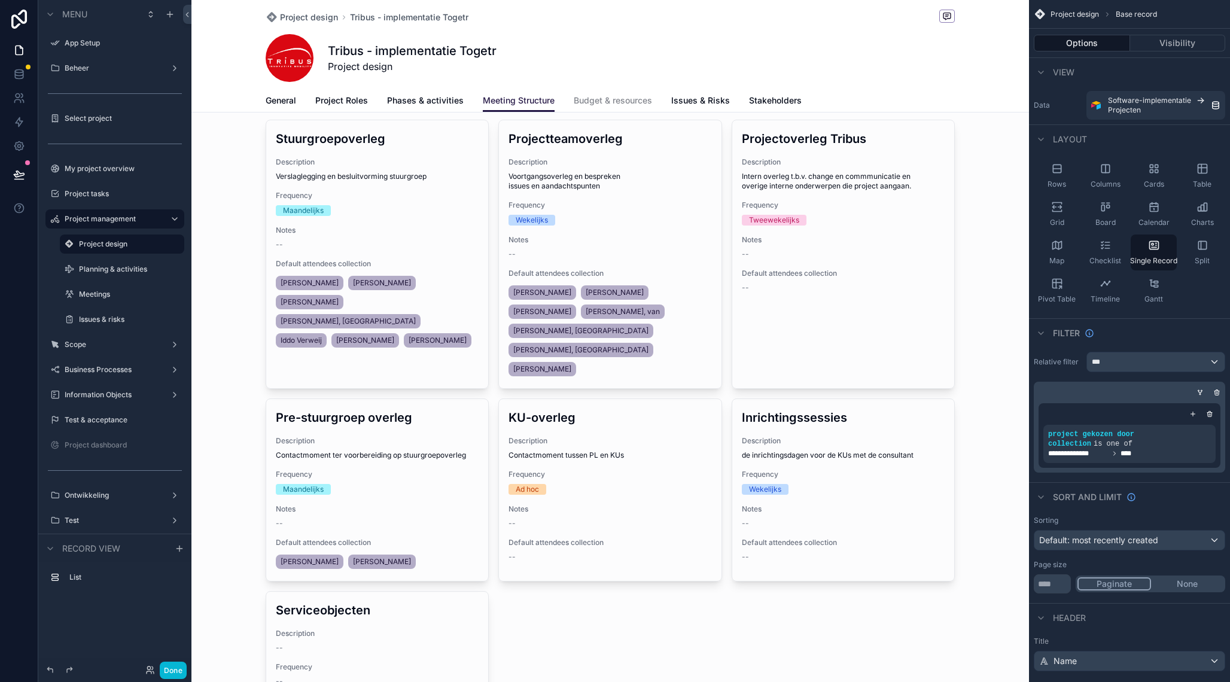
click at [407, 244] on div "scrollable content" at bounding box center [610, 652] width 838 height 1389
click at [402, 206] on div "scrollable content" at bounding box center [610, 445] width 838 height 721
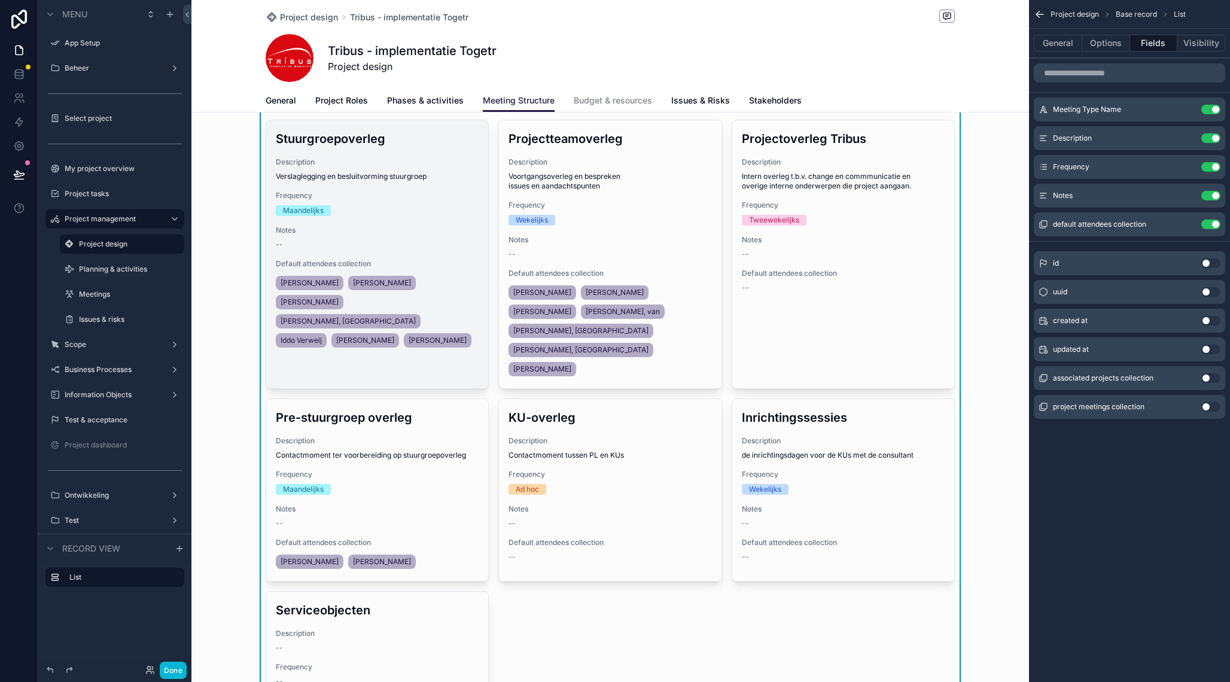
click at [412, 215] on div "Maandelijks" at bounding box center [377, 210] width 203 height 11
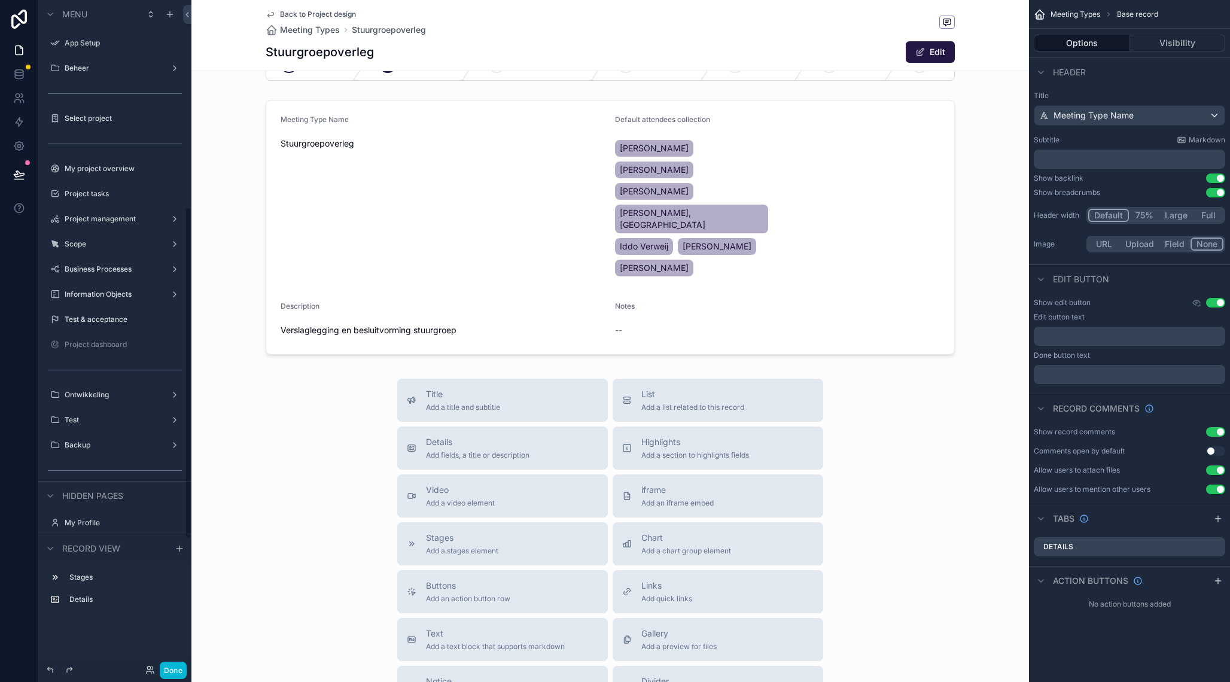
scroll to position [417, 0]
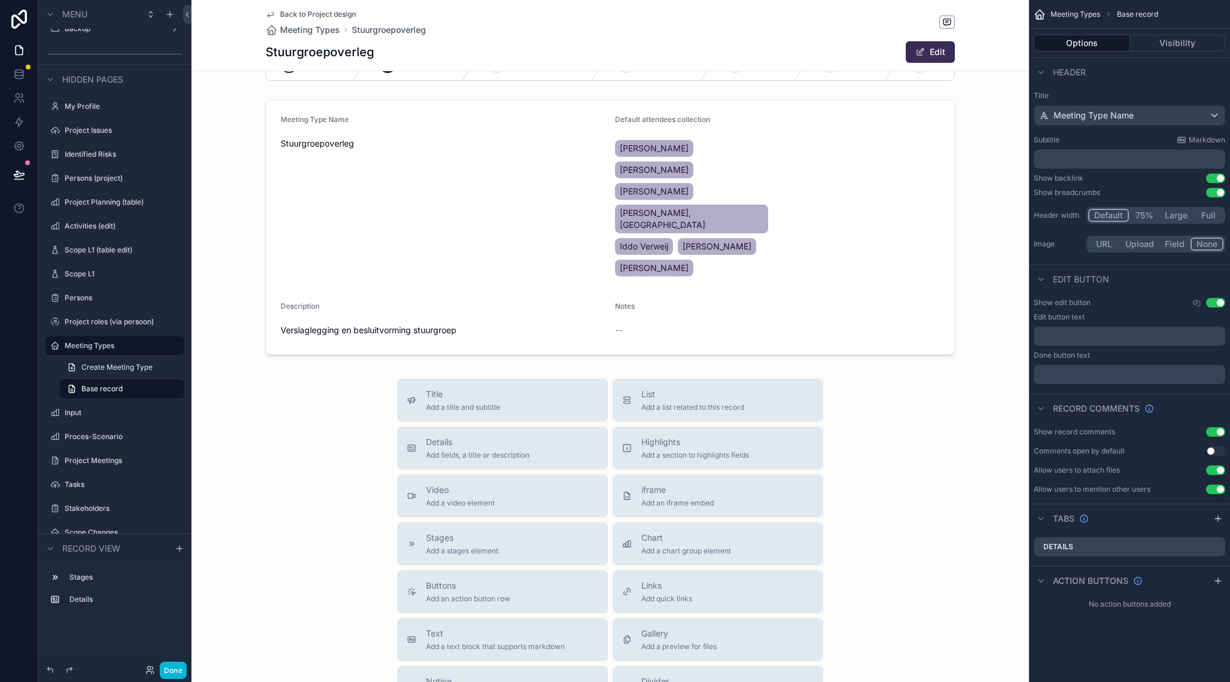
click at [929, 48] on button "Edit" at bounding box center [930, 52] width 49 height 22
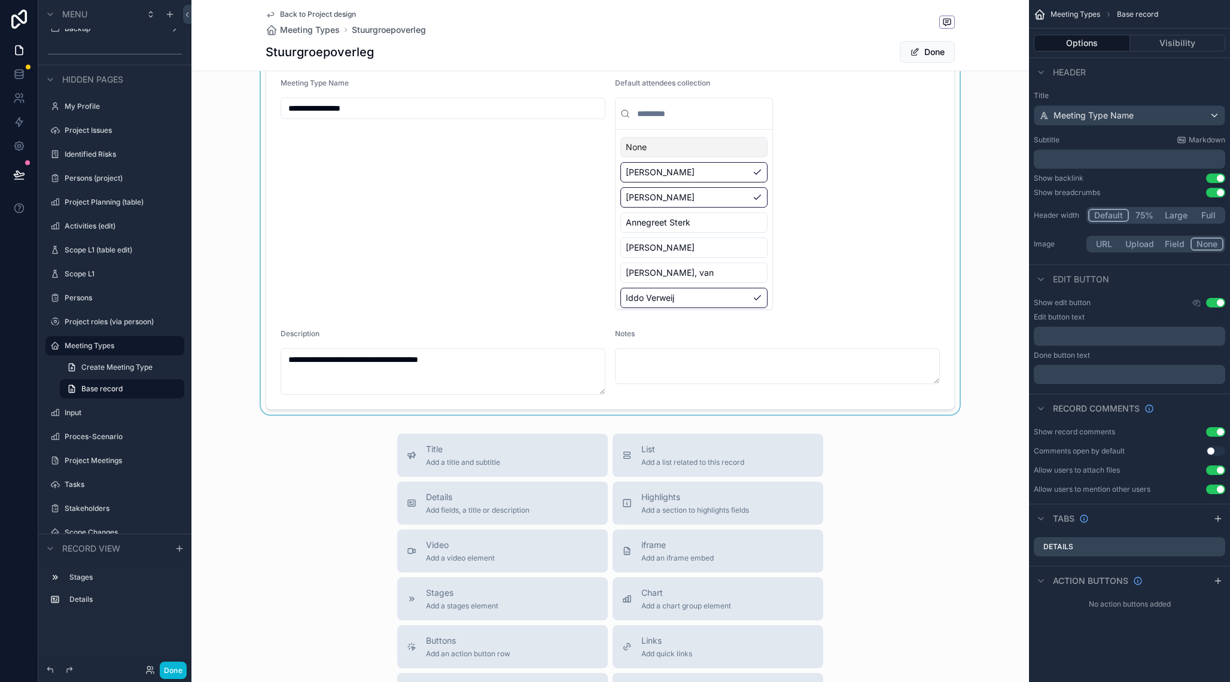
scroll to position [76, 0]
click at [712, 249] on div "scrollable content" at bounding box center [610, 239] width 838 height 356
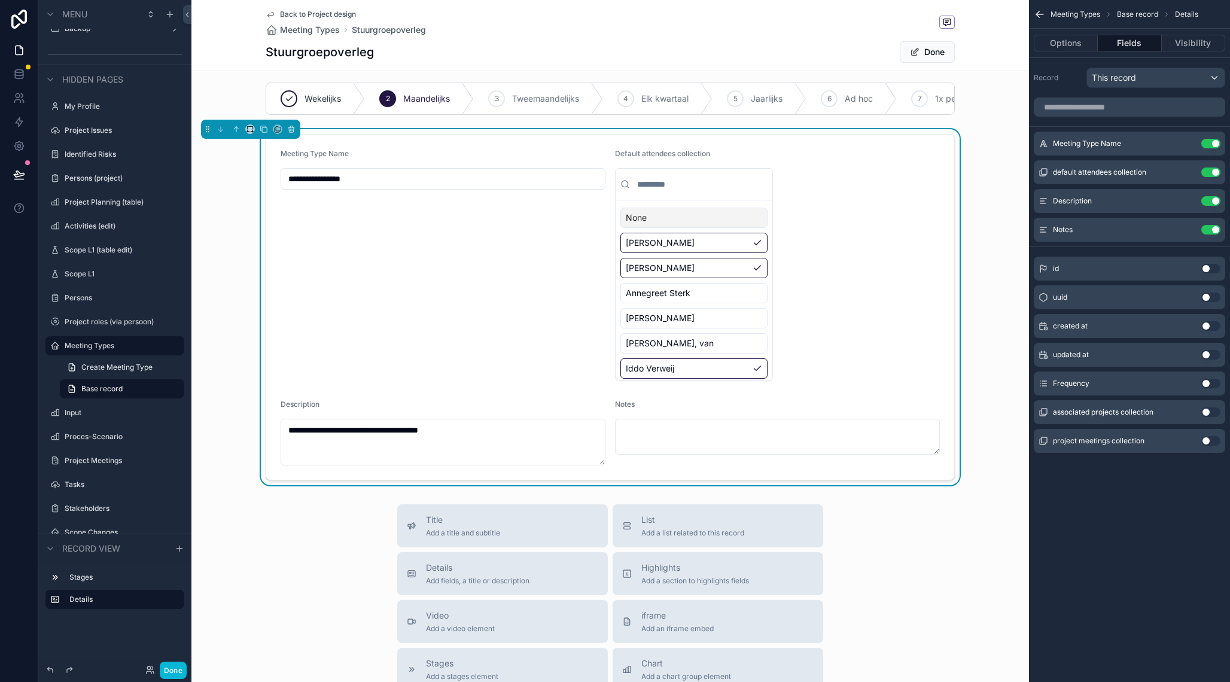
scroll to position [7, 0]
click at [725, 189] on input "scrollable content" at bounding box center [701, 186] width 133 height 22
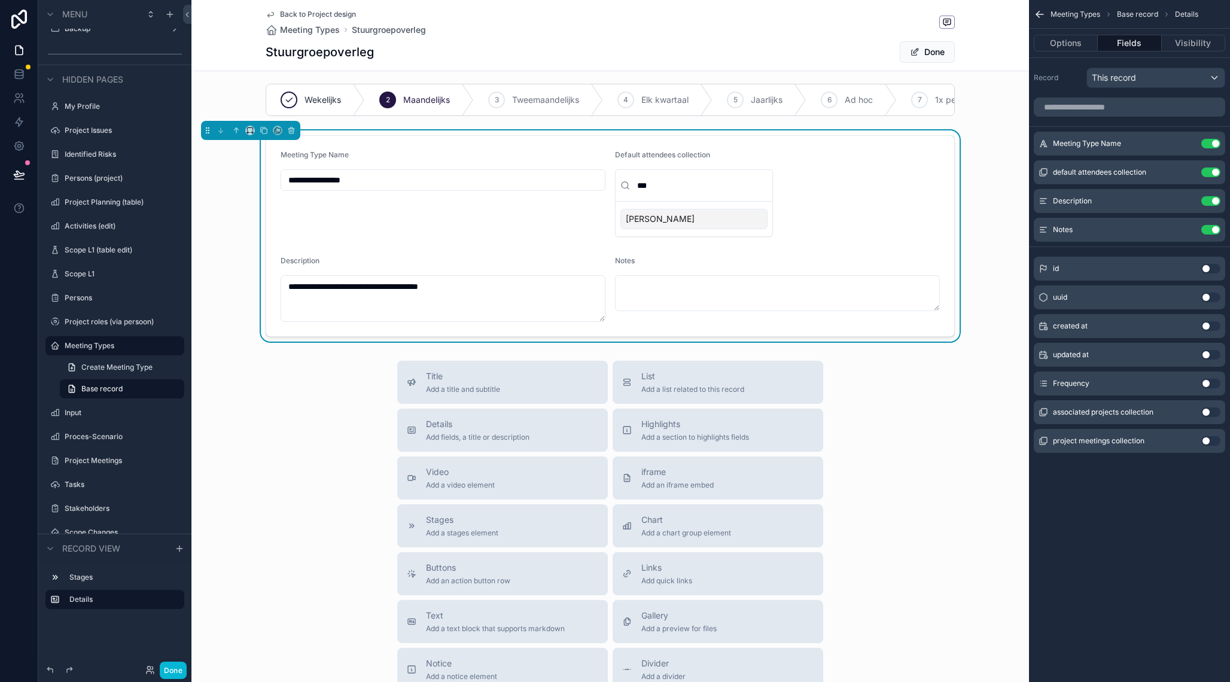
type input "***"
click at [702, 221] on div "[PERSON_NAME]" at bounding box center [694, 219] width 147 height 20
click at [678, 187] on input "***" at bounding box center [701, 186] width 133 height 22
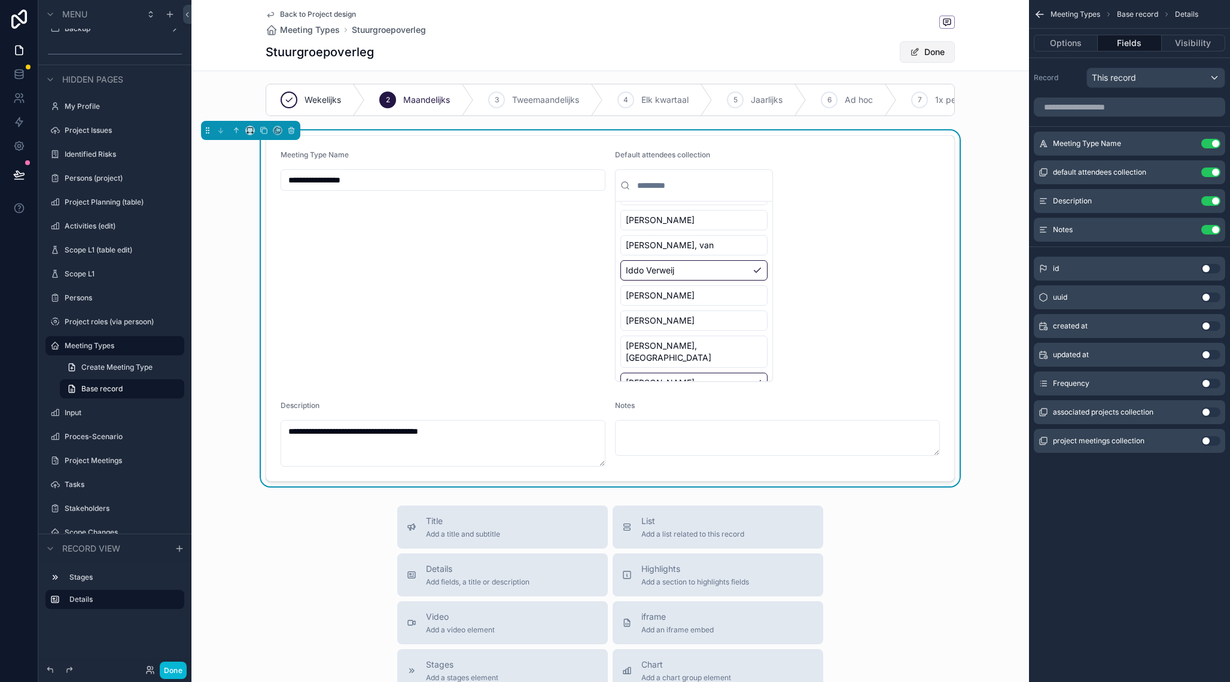
click at [944, 49] on button "Done" at bounding box center [927, 52] width 55 height 22
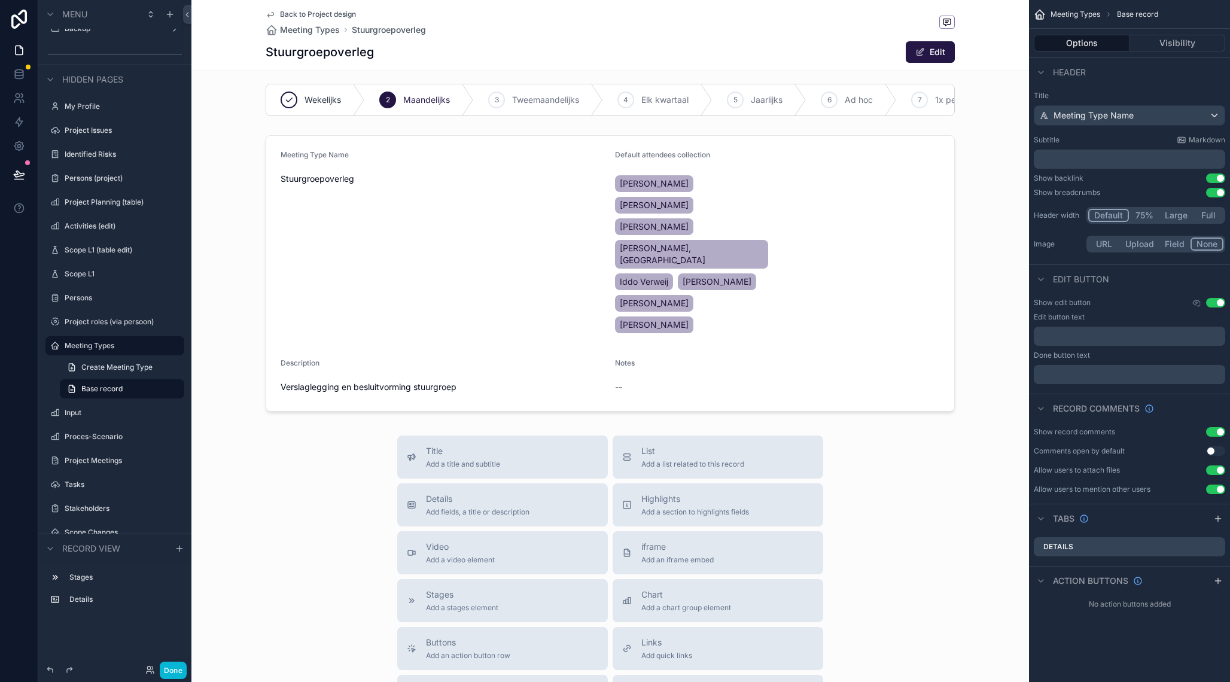
click at [270, 19] on icon "scrollable content" at bounding box center [271, 15] width 10 height 10
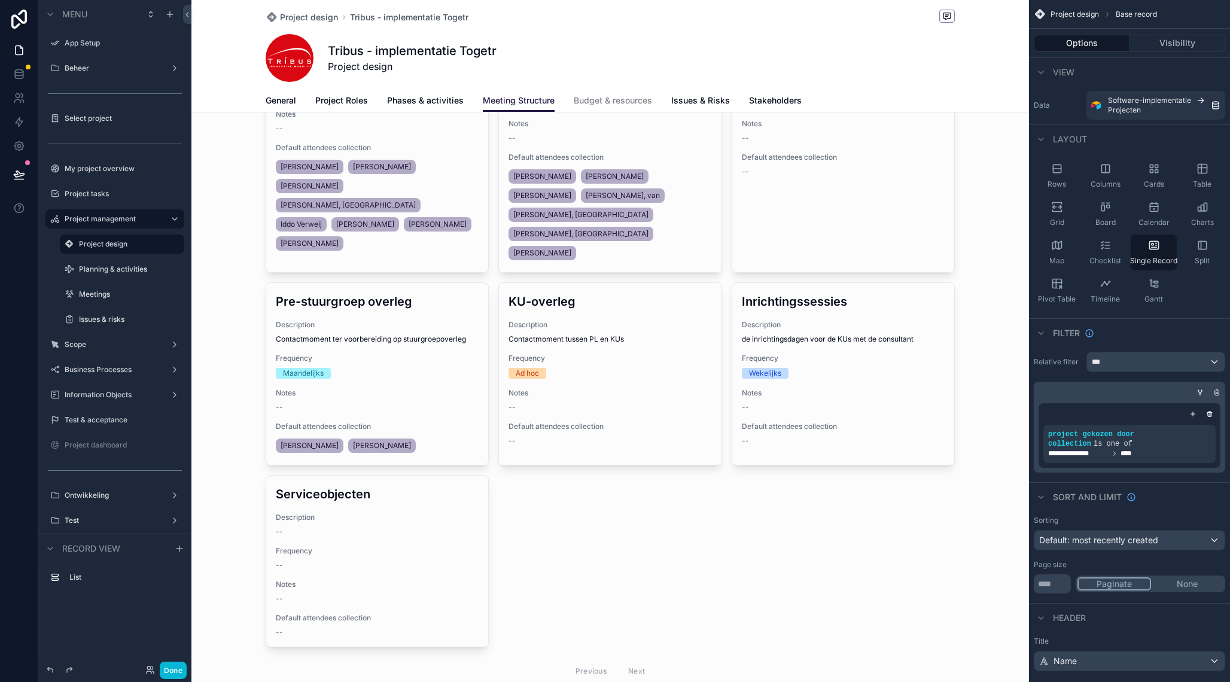
scroll to position [168, 0]
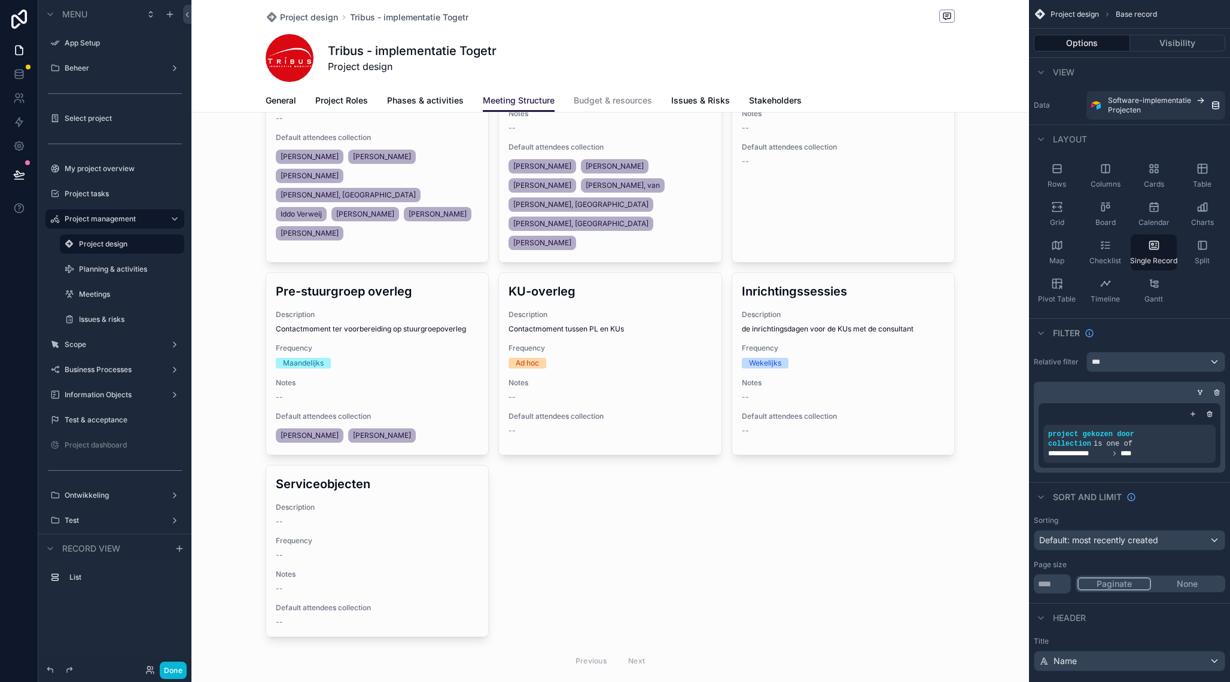
click at [431, 477] on div "scrollable content" at bounding box center [610, 526] width 838 height 1389
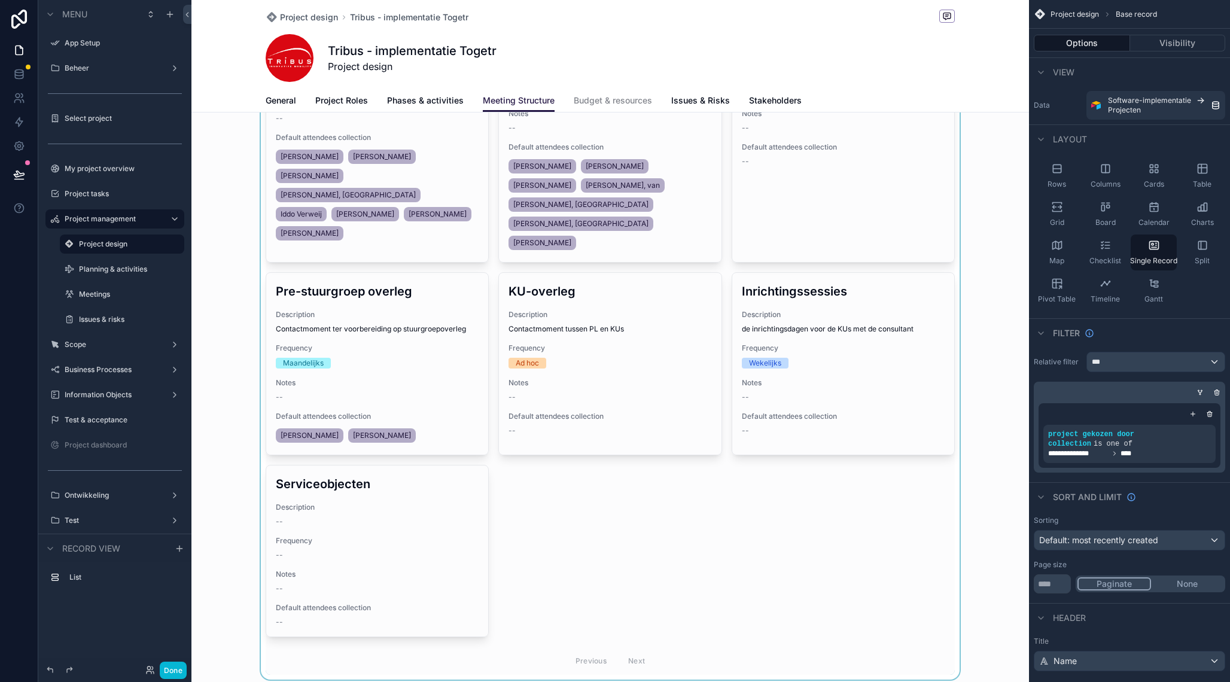
click at [372, 478] on div "scrollable content" at bounding box center [610, 319] width 838 height 721
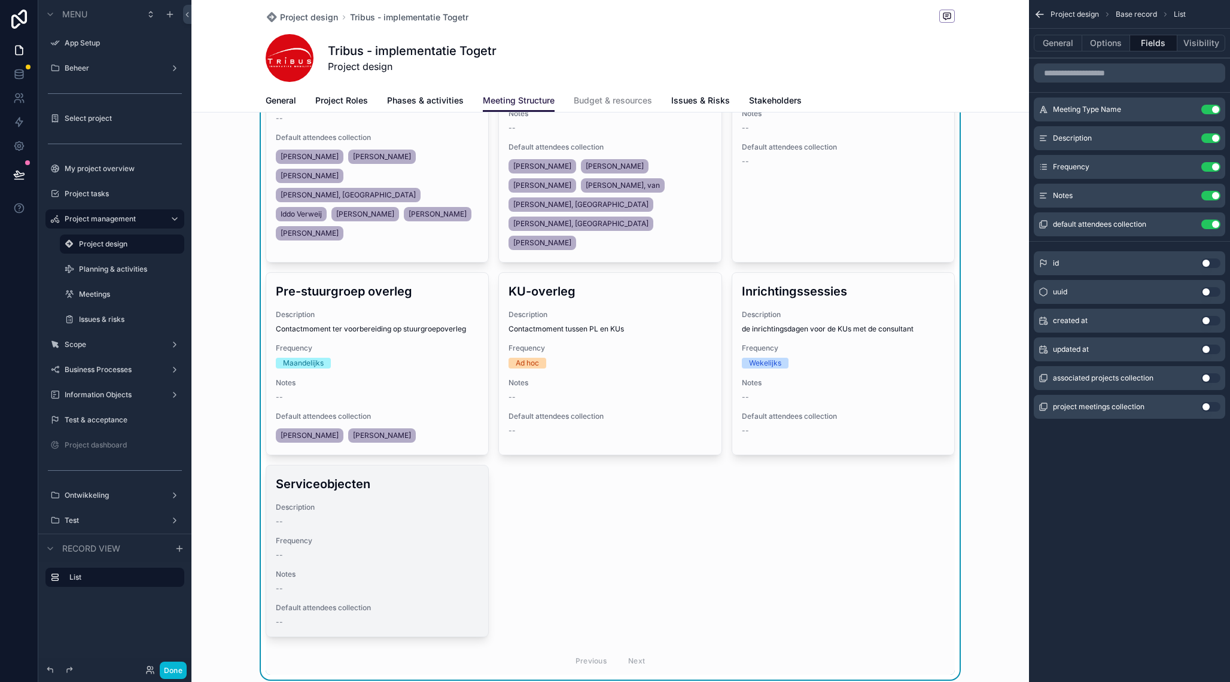
click at [339, 466] on div "Serviceobjecten Description -- Frequency -- Notes -- Default attendees collecti…" at bounding box center [377, 551] width 222 height 171
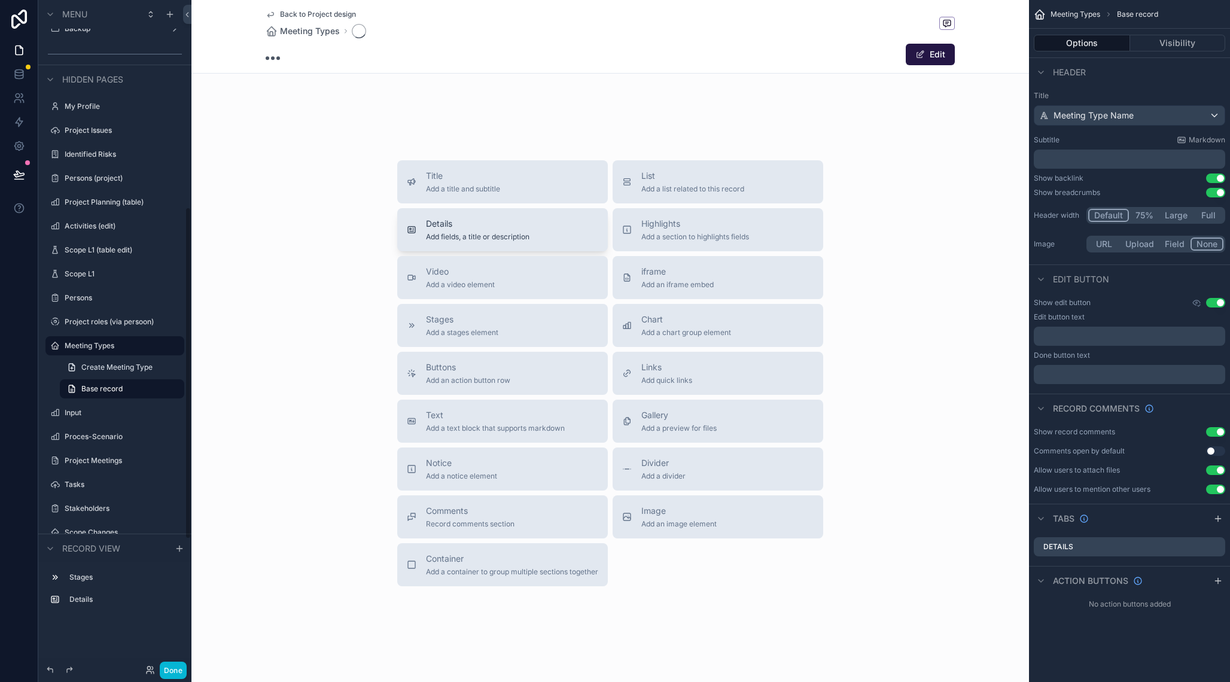
scroll to position [131, 0]
click at [945, 44] on button "Edit" at bounding box center [930, 52] width 49 height 22
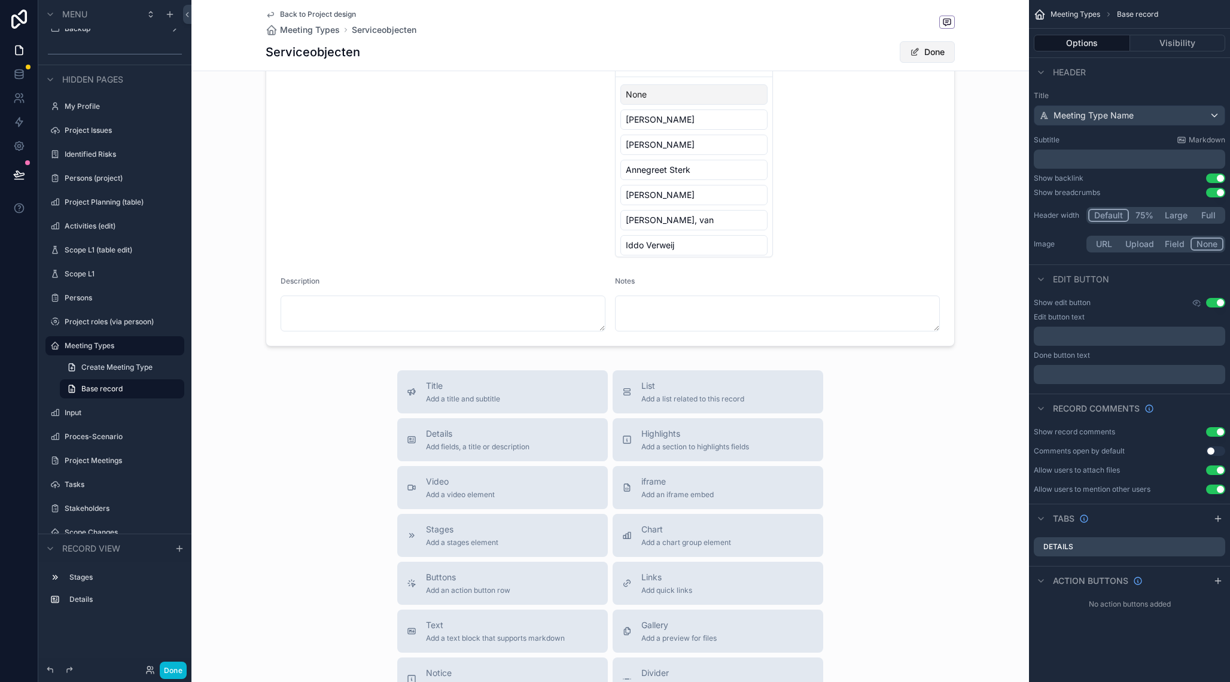
click at [935, 53] on button "Done" at bounding box center [927, 52] width 55 height 22
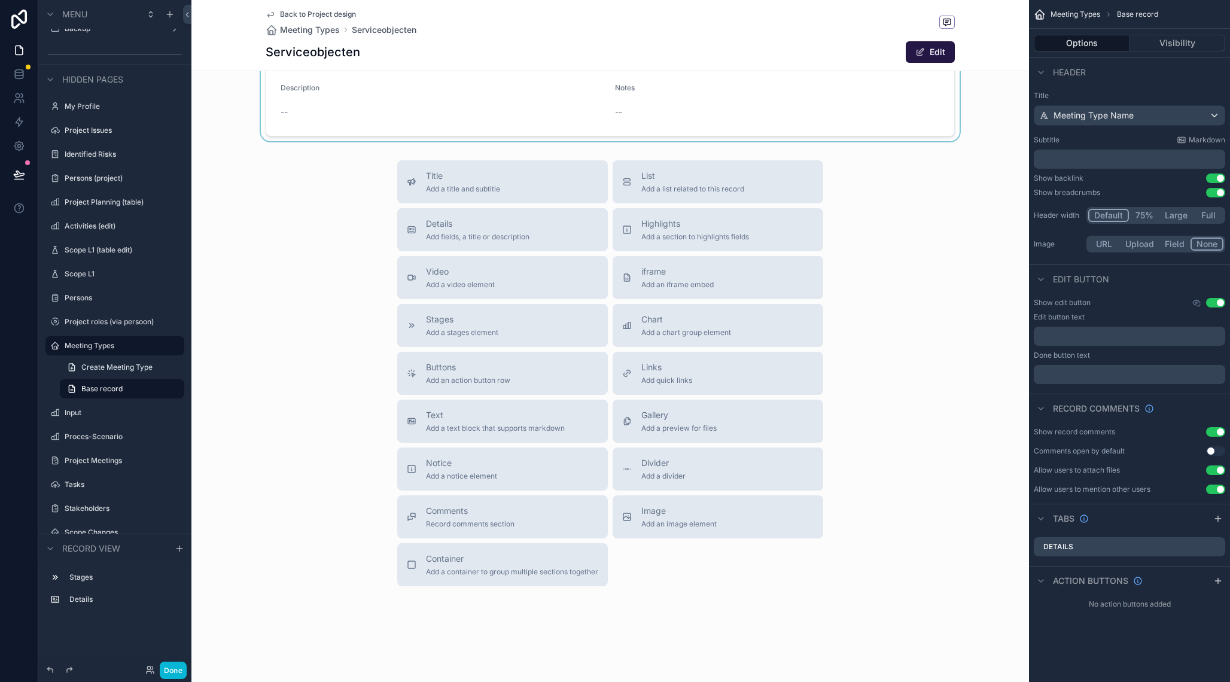
click at [924, 92] on div "scrollable content" at bounding box center [610, 73] width 838 height 135
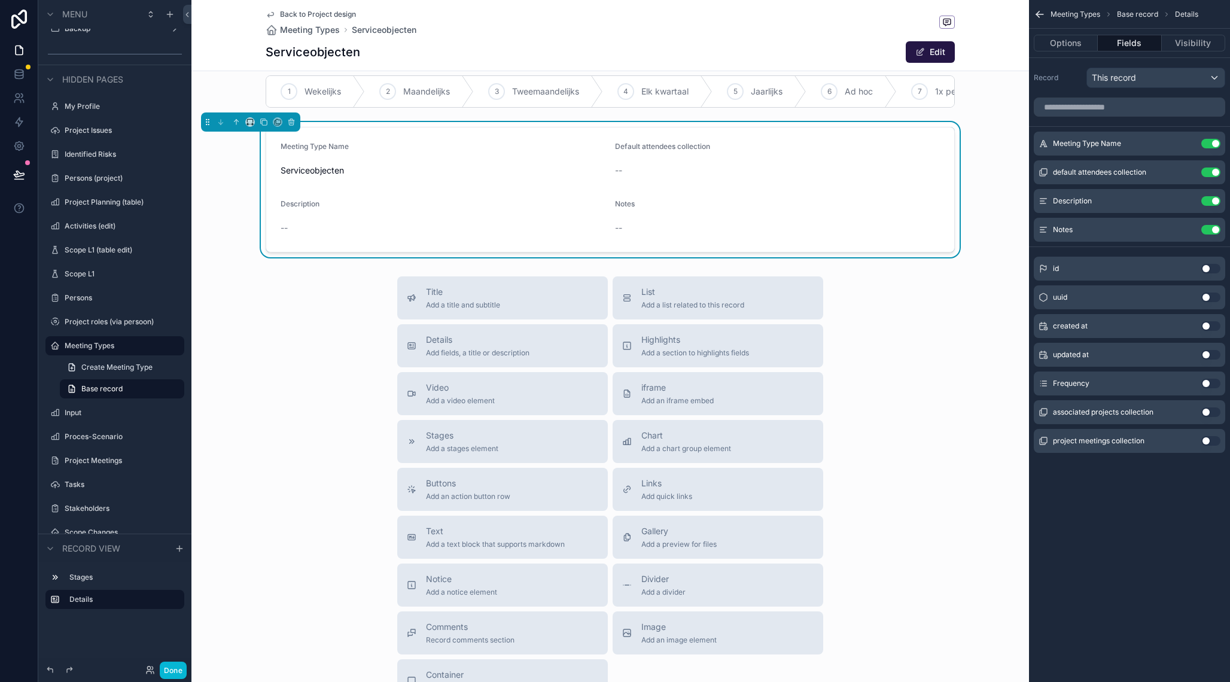
scroll to position [0, 0]
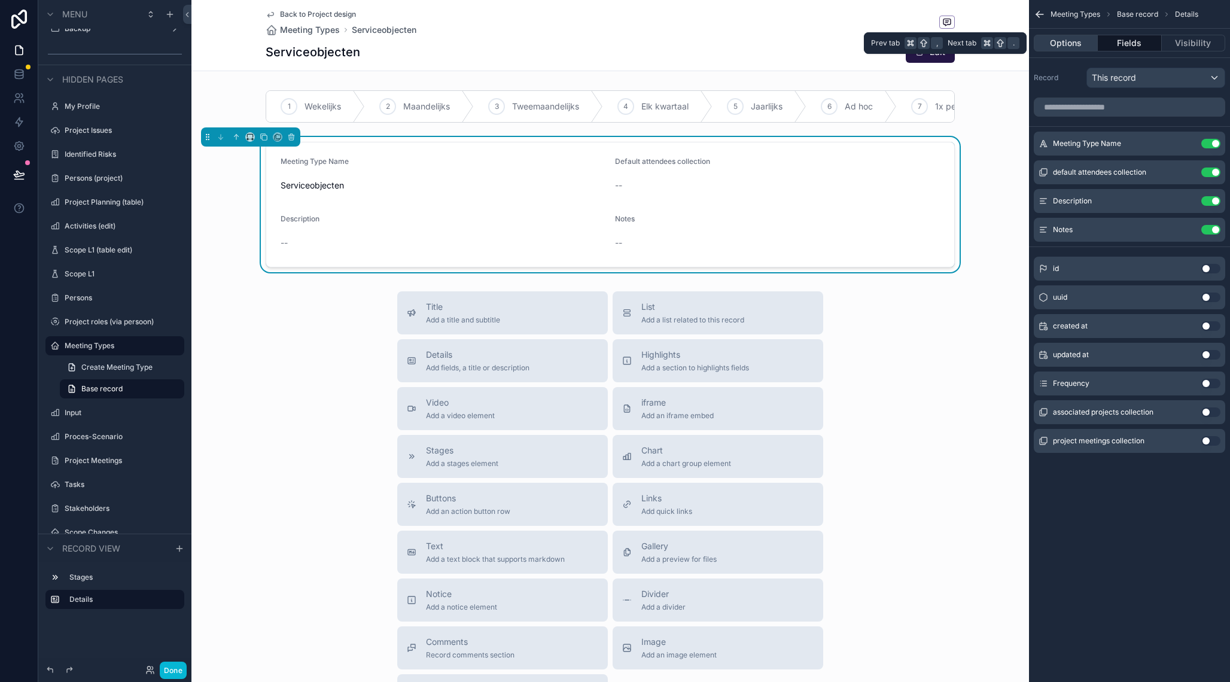
click at [1063, 40] on button "Options" at bounding box center [1066, 43] width 64 height 17
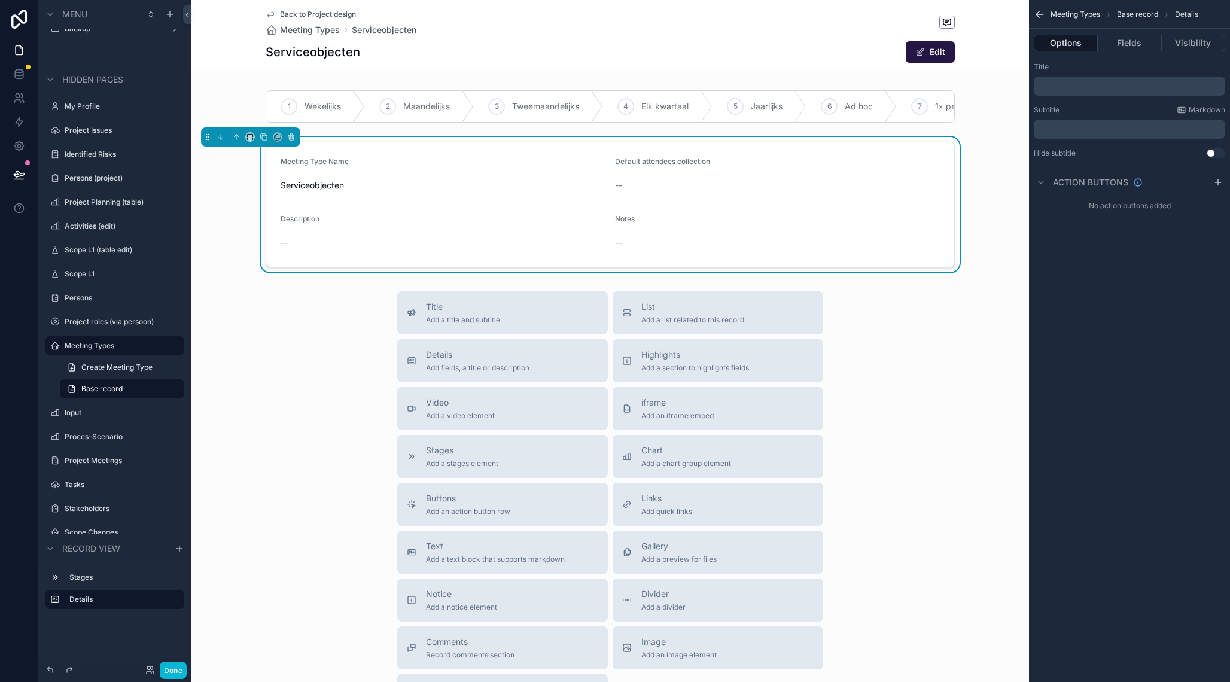
click at [847, 48] on div "Serviceobjecten Edit" at bounding box center [610, 52] width 689 height 23
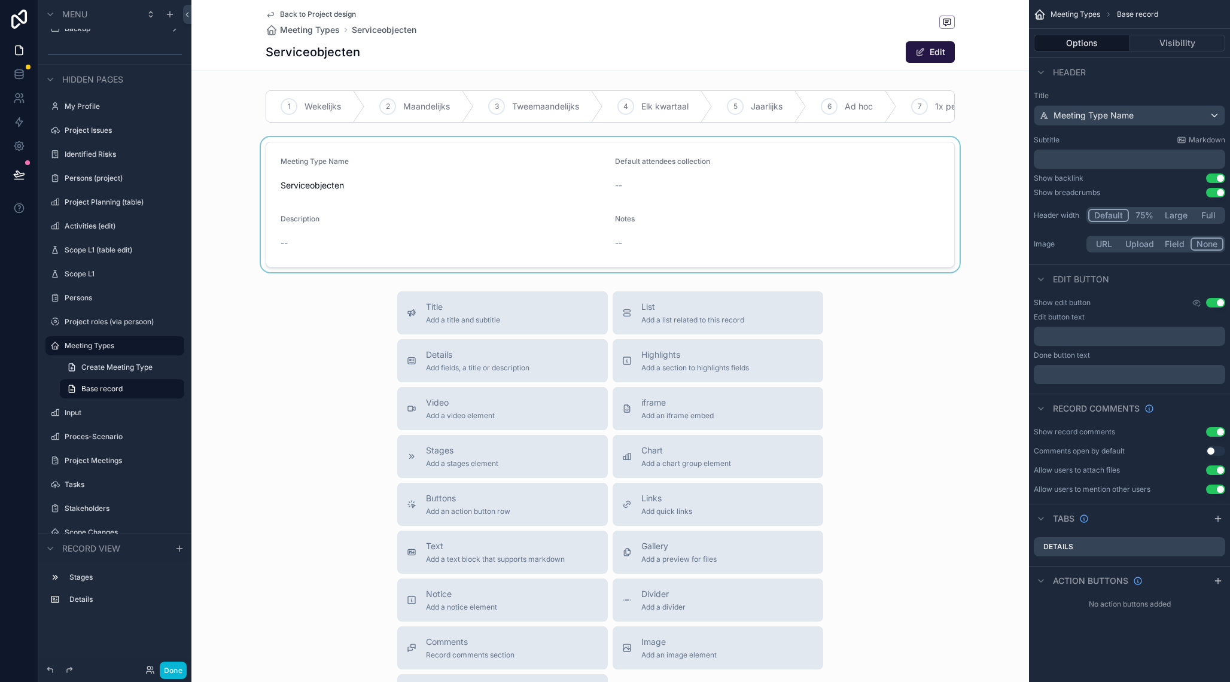
click at [866, 53] on div "Edit" at bounding box center [910, 52] width 90 height 23
click at [880, 56] on div "Edit" at bounding box center [910, 52] width 90 height 23
click at [308, 14] on span "Back to Project design" at bounding box center [318, 15] width 76 height 10
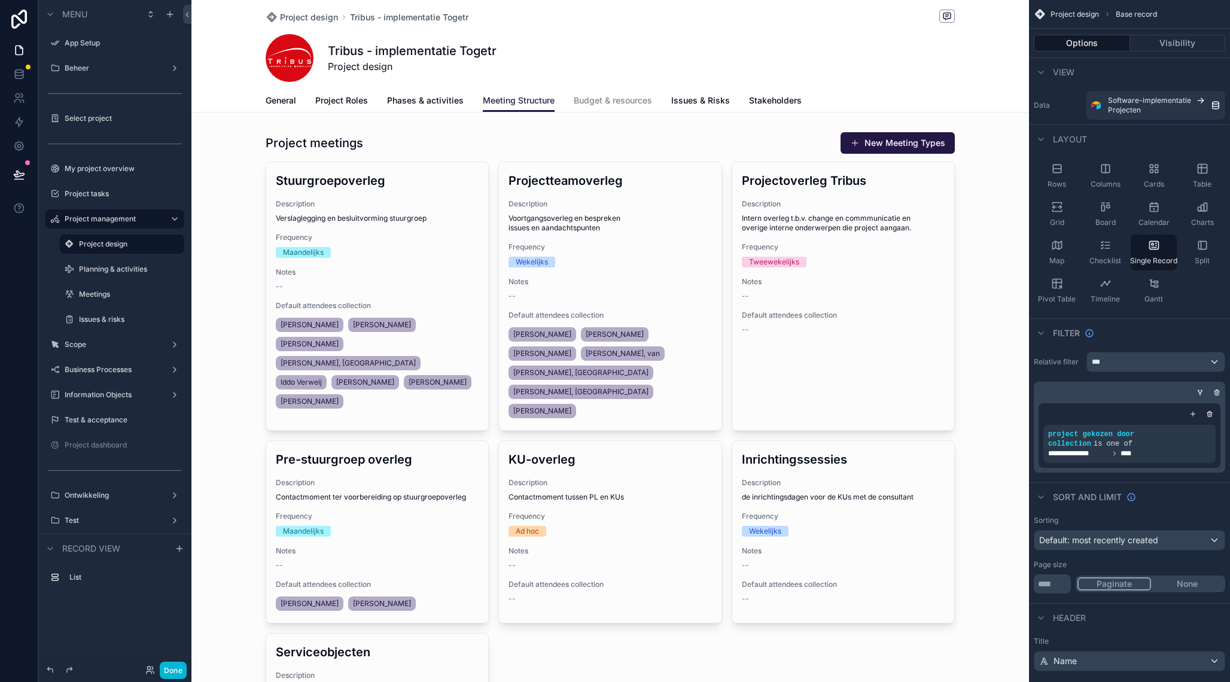
click at [671, 186] on div "scrollable content" at bounding box center [610, 694] width 838 height 1389
click at [695, 127] on div "scrollable content" at bounding box center [610, 487] width 838 height 721
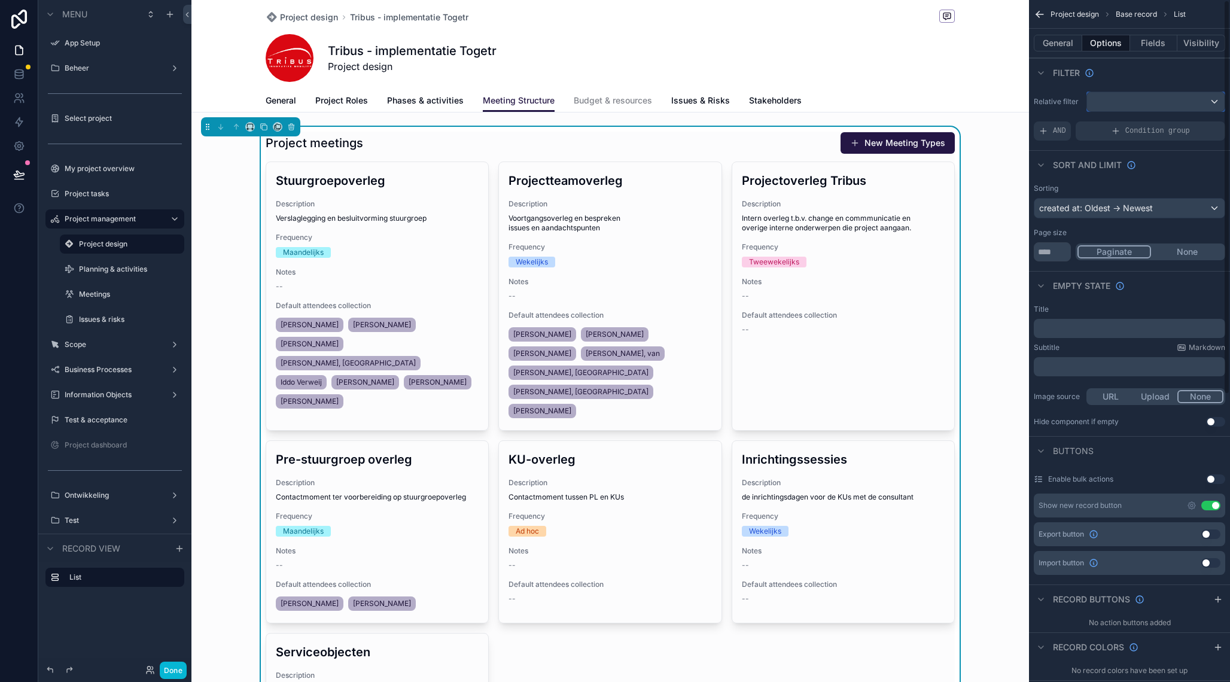
click at [1102, 107] on div "scrollable content" at bounding box center [1156, 101] width 138 height 19
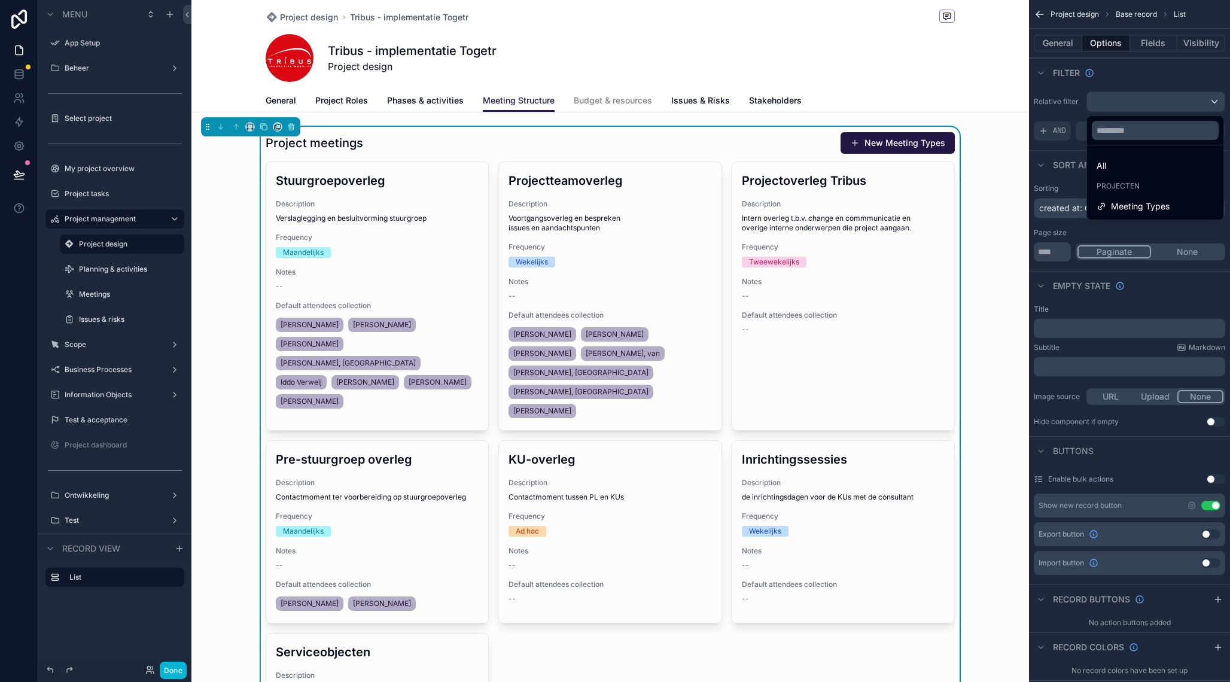
click at [1102, 107] on div "scrollable content" at bounding box center [615, 341] width 1230 height 682
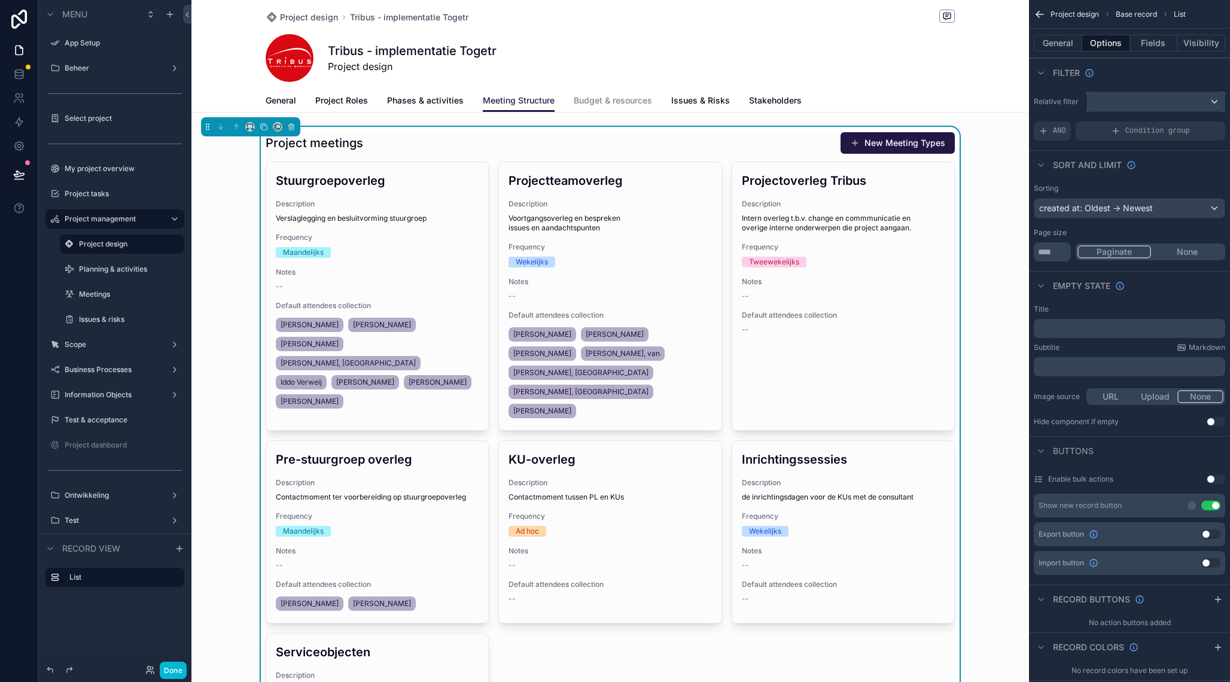
click at [1102, 107] on div "scrollable content" at bounding box center [1156, 101] width 138 height 19
click at [1112, 200] on span "Meeting Types" at bounding box center [1140, 206] width 59 height 14
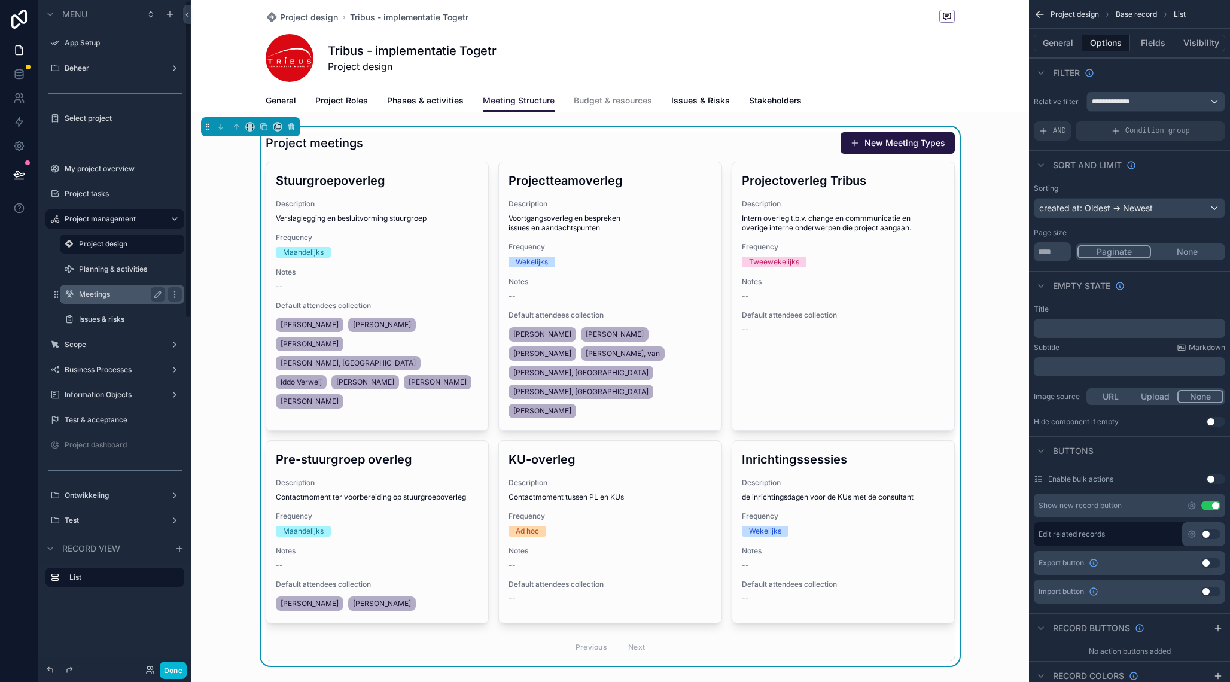
click at [136, 291] on label "Meetings" at bounding box center [119, 295] width 81 height 10
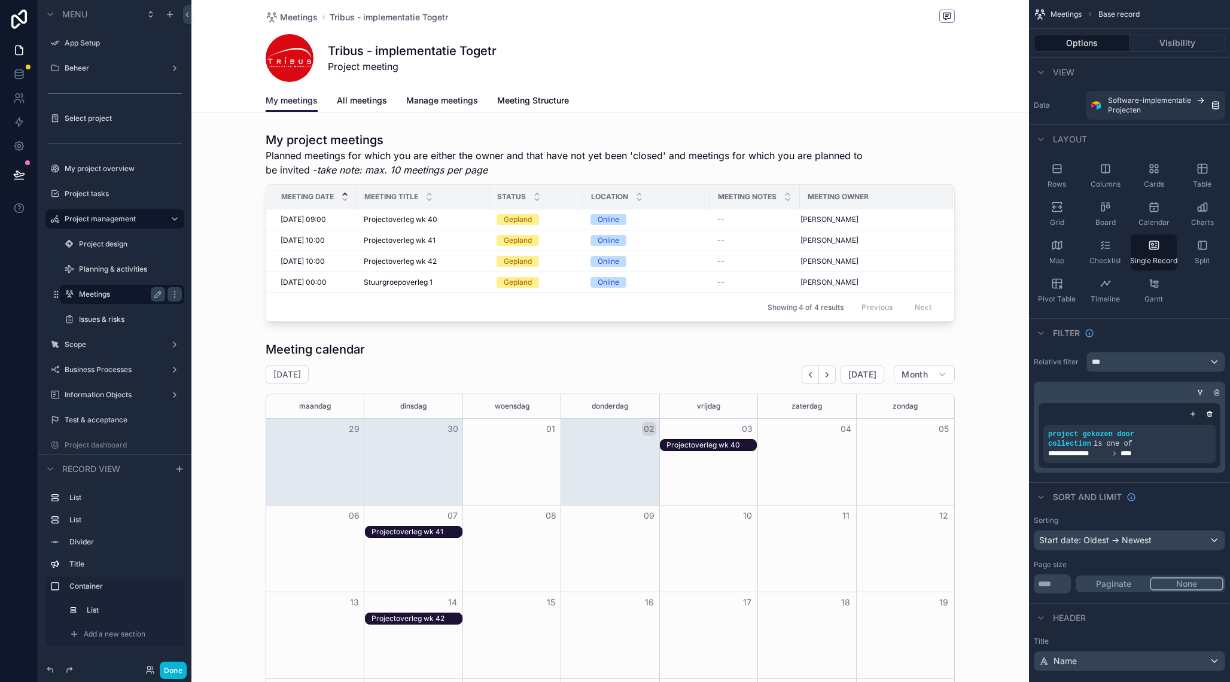
click at [423, 101] on span "Manage meetings" at bounding box center [442, 101] width 72 height 12
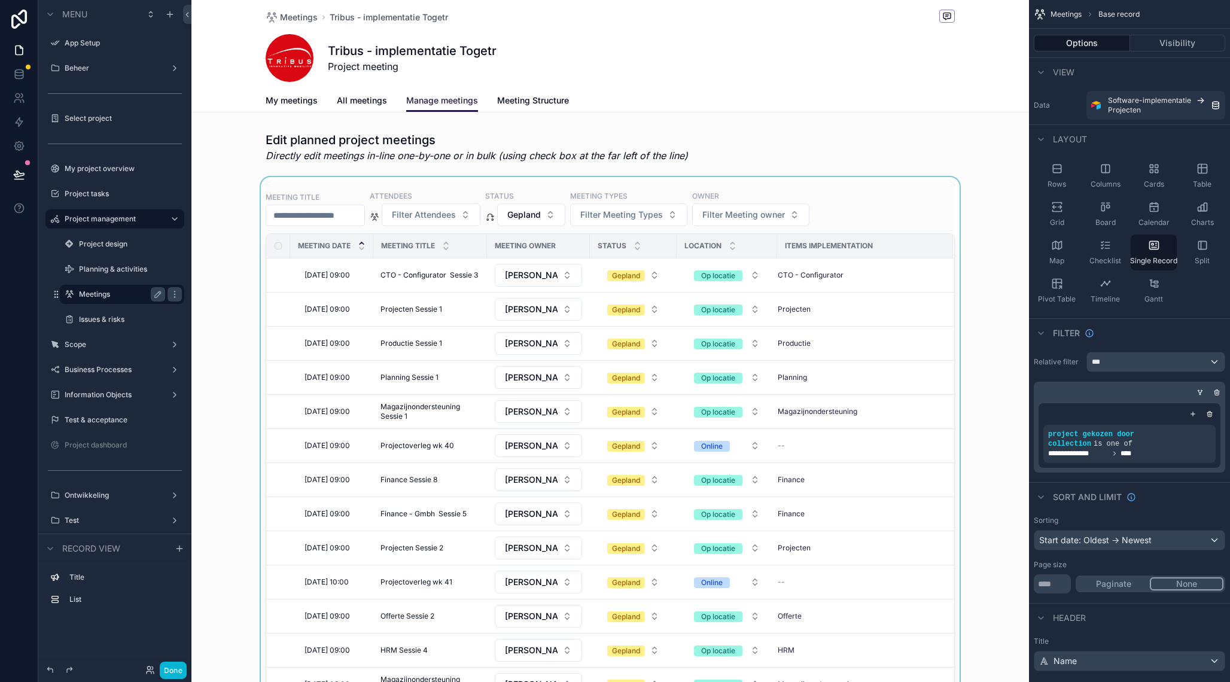
click at [238, 311] on div "scrollable content" at bounding box center [610, 464] width 838 height 574
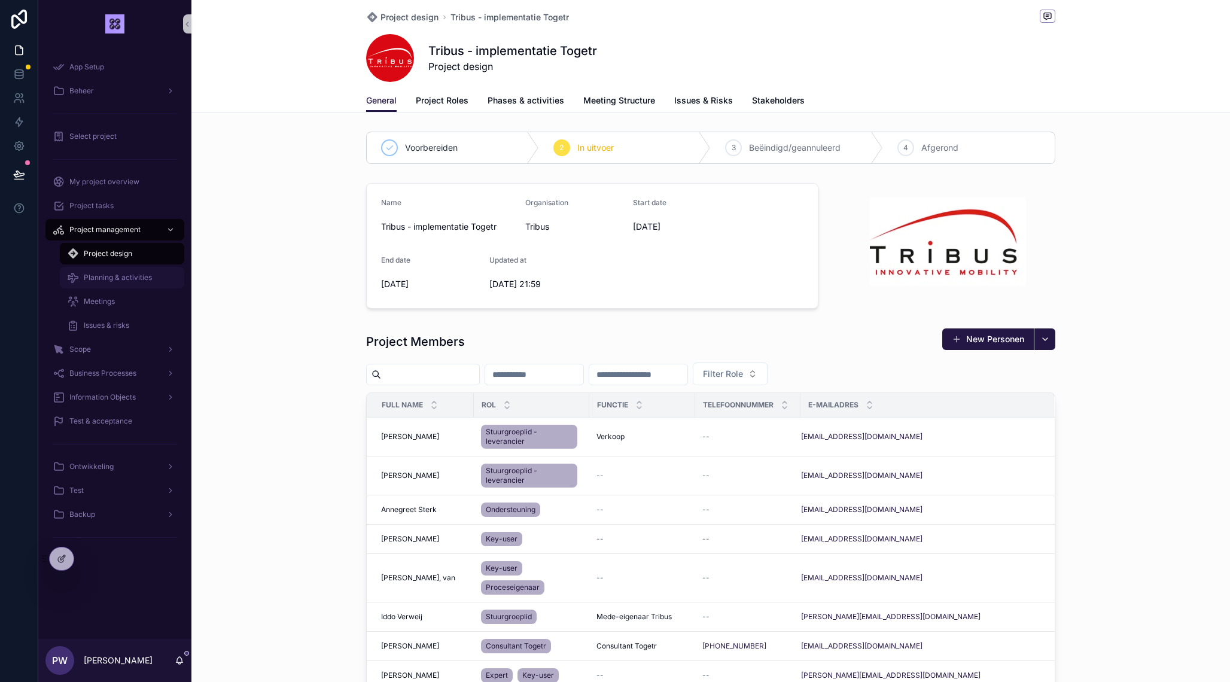
click at [126, 279] on span "Planning & activities" at bounding box center [118, 278] width 68 height 10
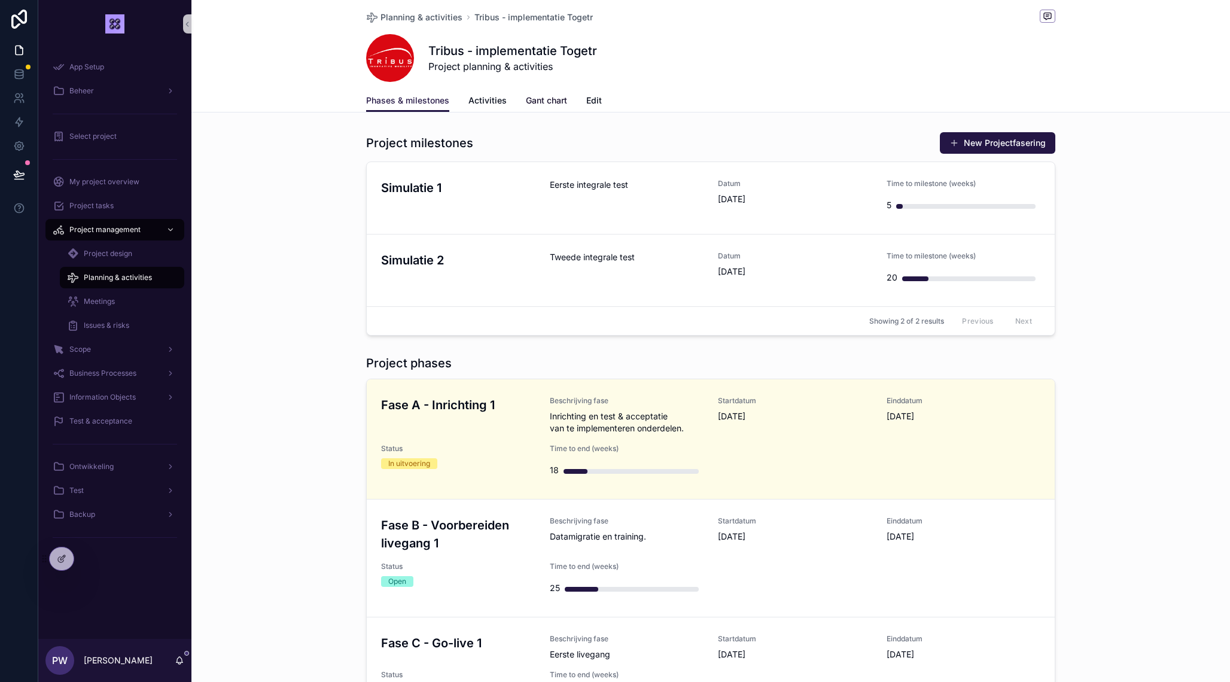
click at [546, 103] on span "Gant chart" at bounding box center [546, 101] width 41 height 12
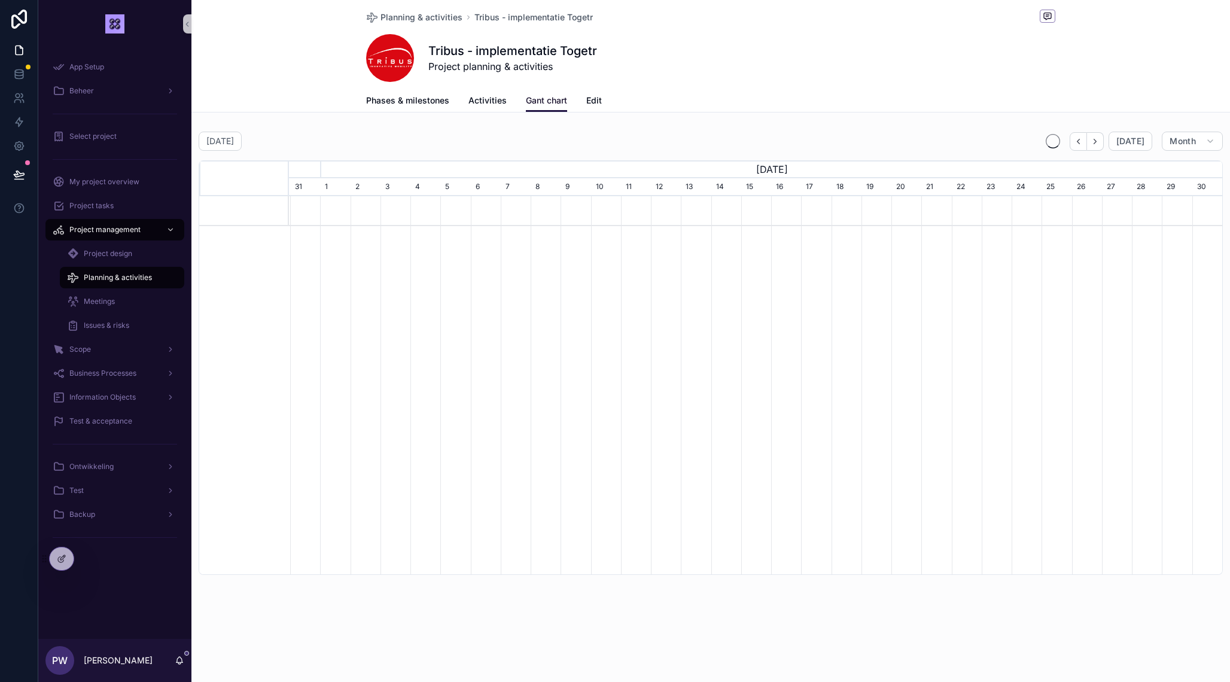
scroll to position [0, 934]
click at [488, 101] on span "Activities" at bounding box center [488, 101] width 38 height 12
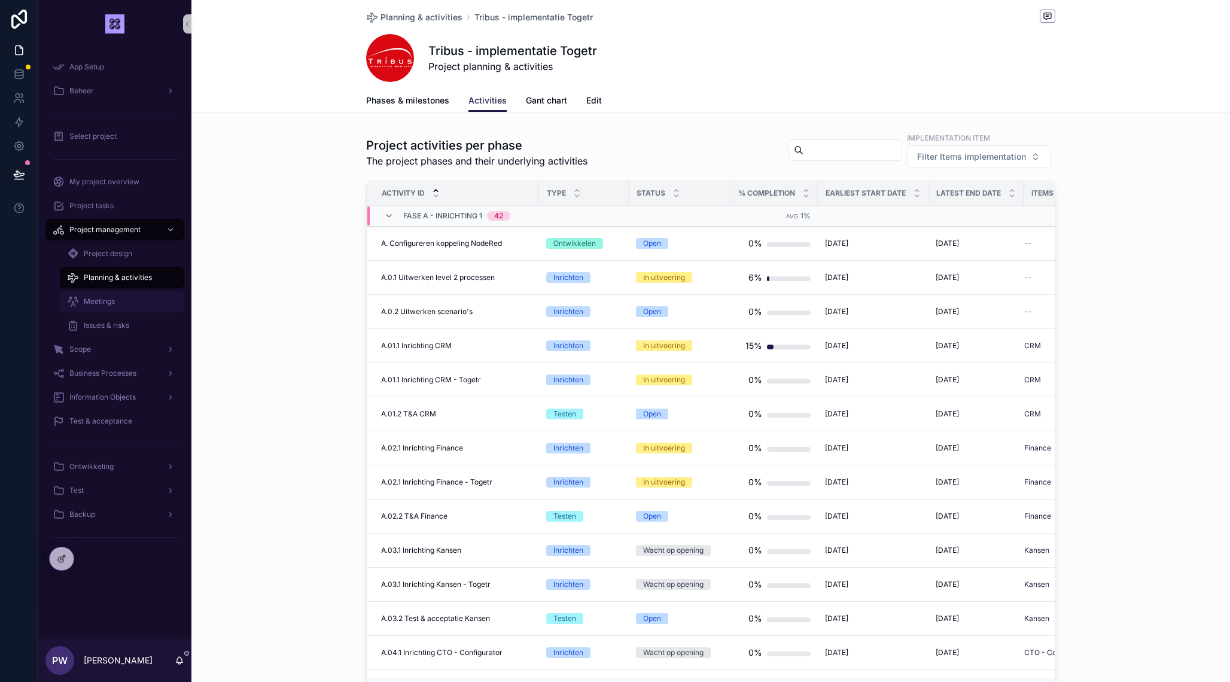
click at [118, 297] on div "Meetings" at bounding box center [122, 301] width 110 height 19
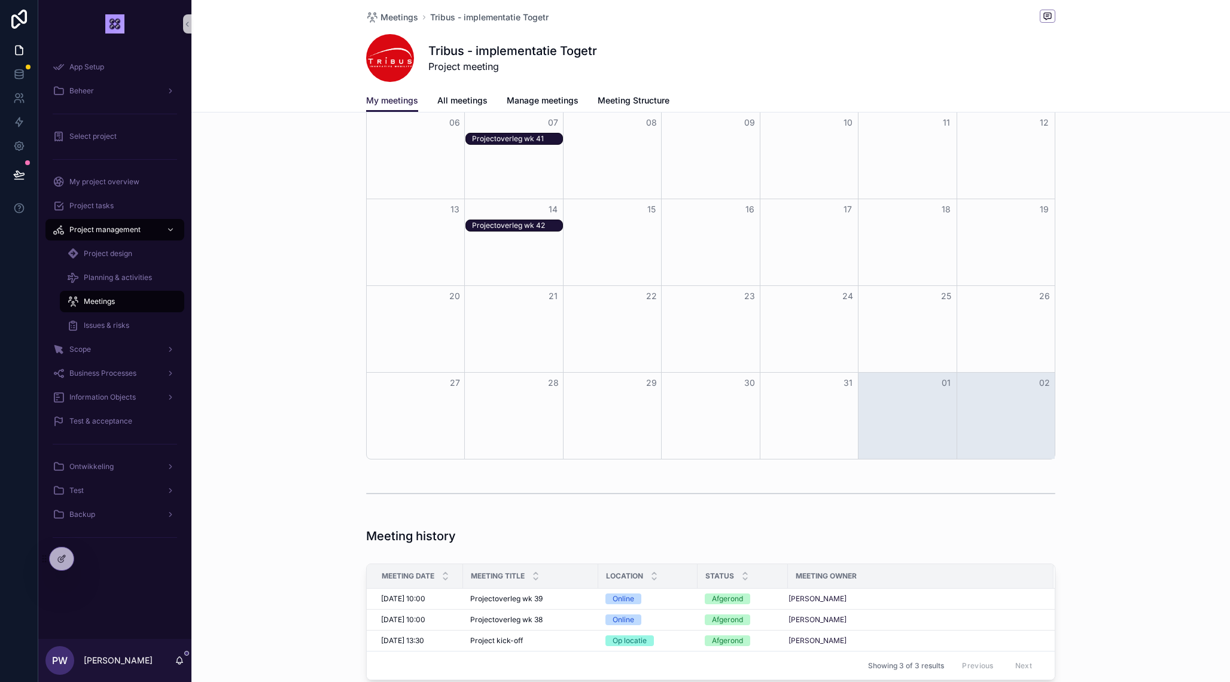
scroll to position [287, 0]
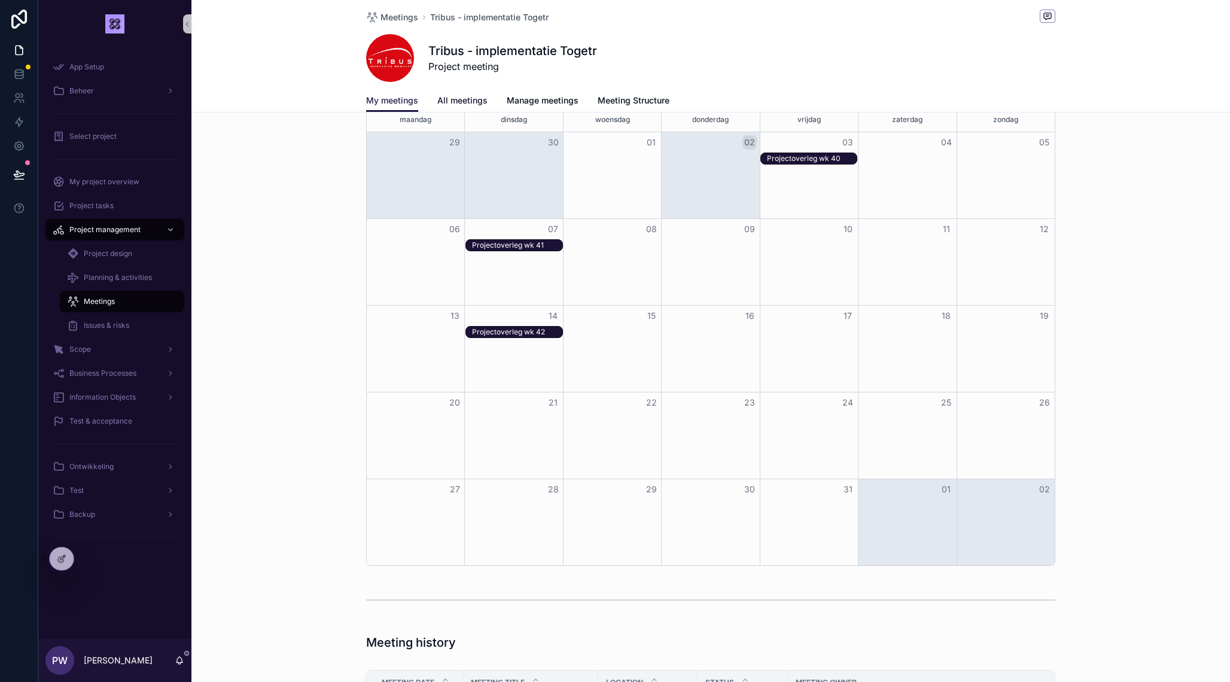
click at [460, 105] on span "All meetings" at bounding box center [462, 101] width 50 height 12
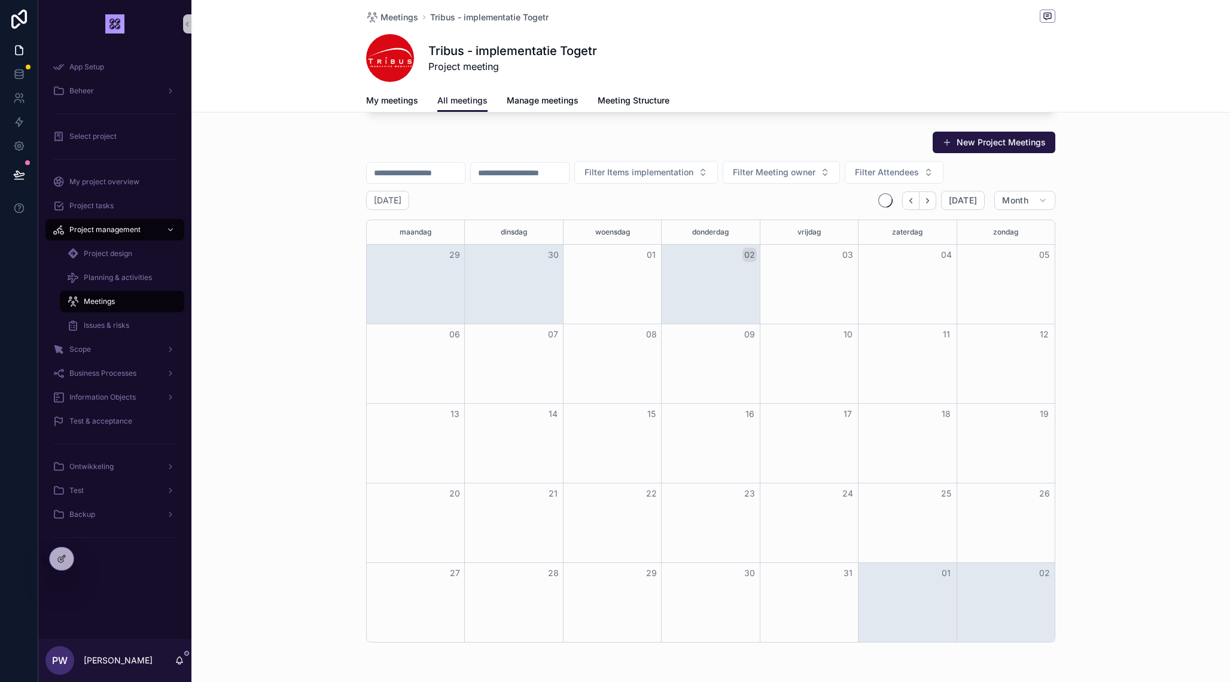
scroll to position [597, 0]
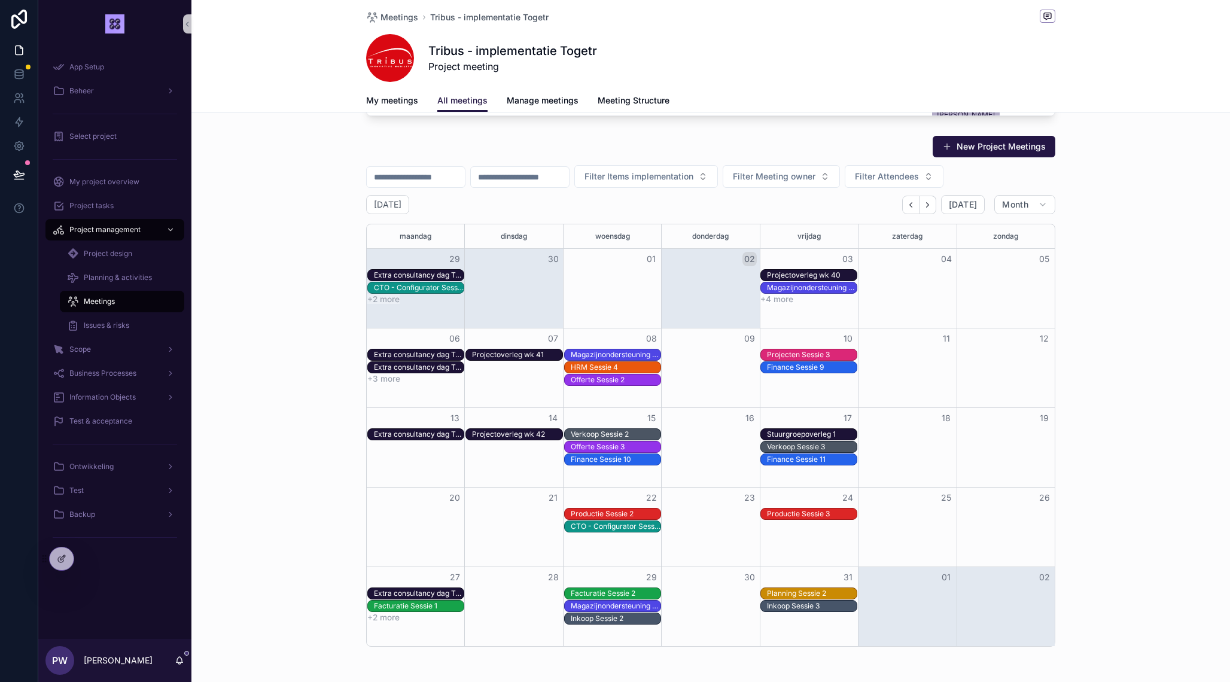
click at [430, 285] on div "CTO - Configurator Sessie 2" at bounding box center [419, 288] width 90 height 10
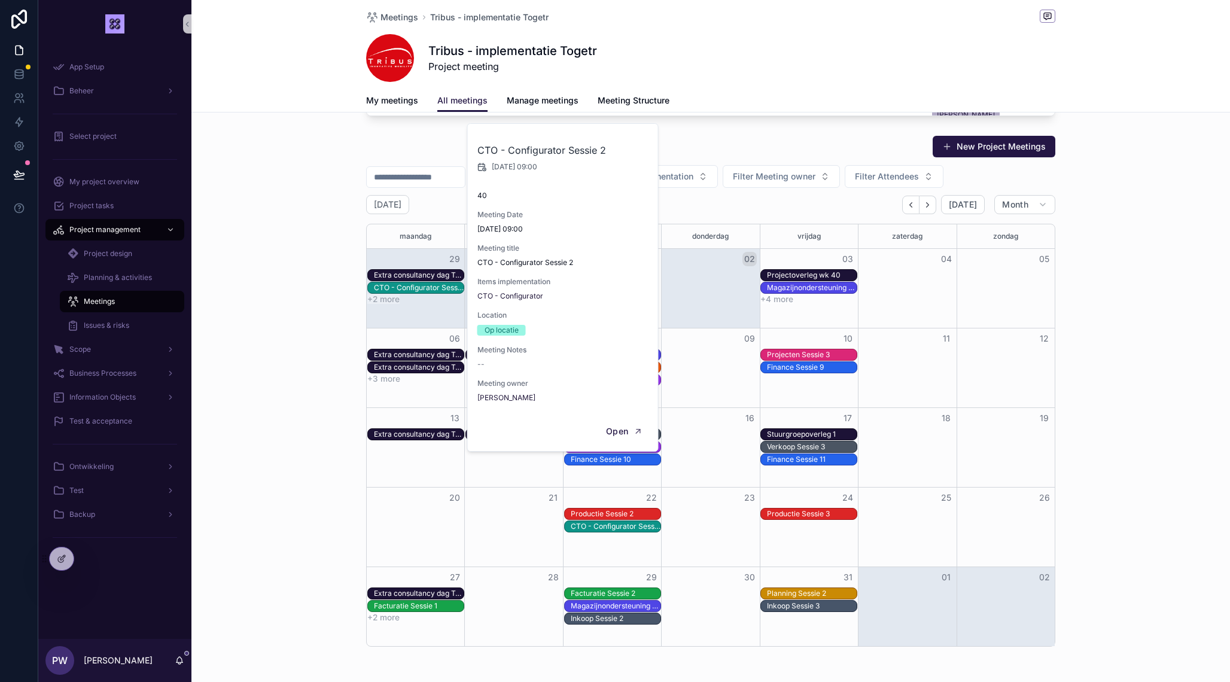
click at [298, 270] on div "New Project Meetings Filter Items implementation Filter Meeting owner Filter At…" at bounding box center [710, 390] width 1039 height 521
